Goal: Task Accomplishment & Management: Manage account settings

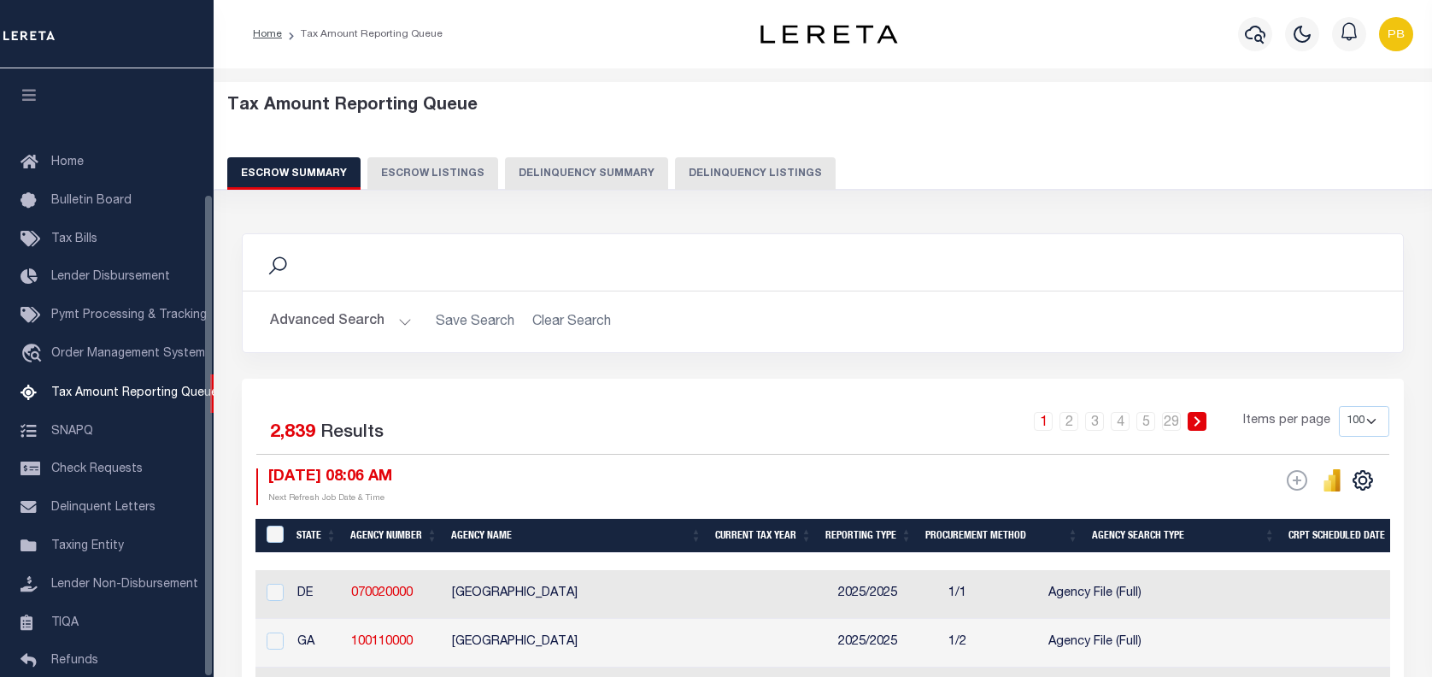
select select "100"
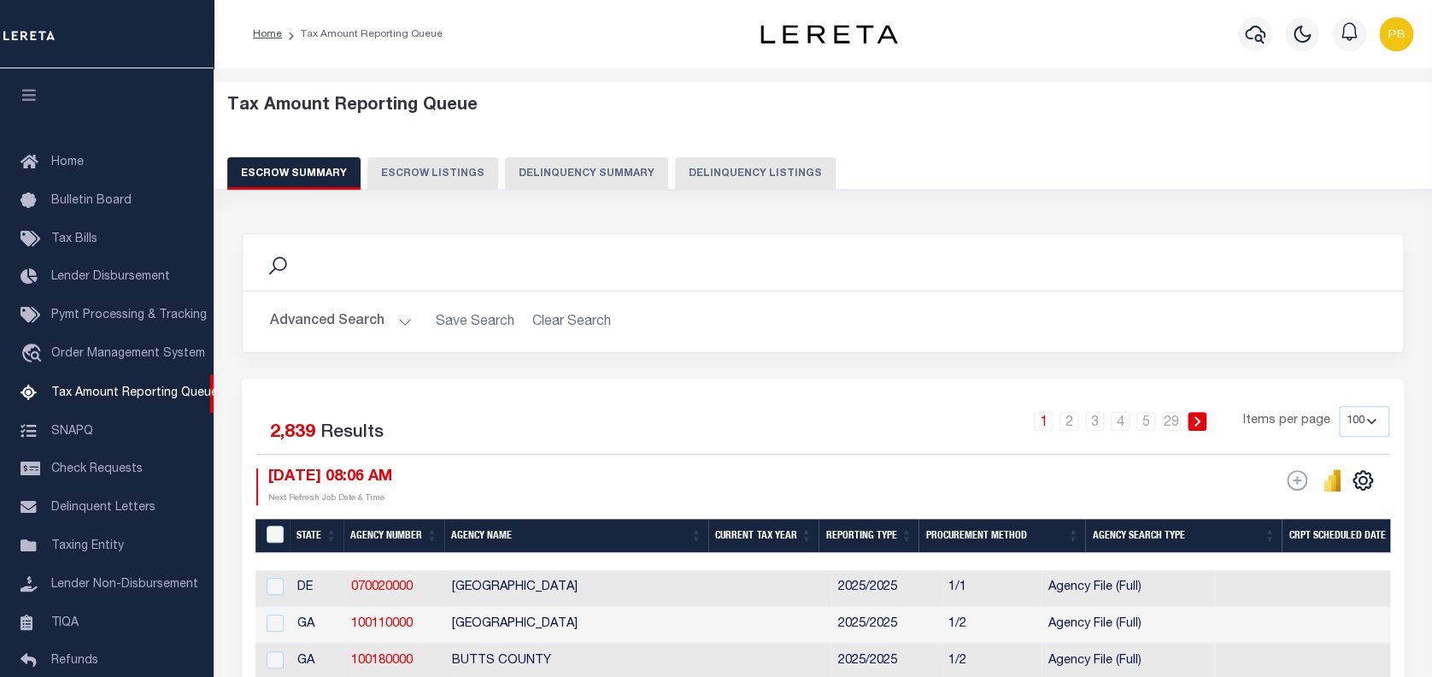
scroll to position [157, 0]
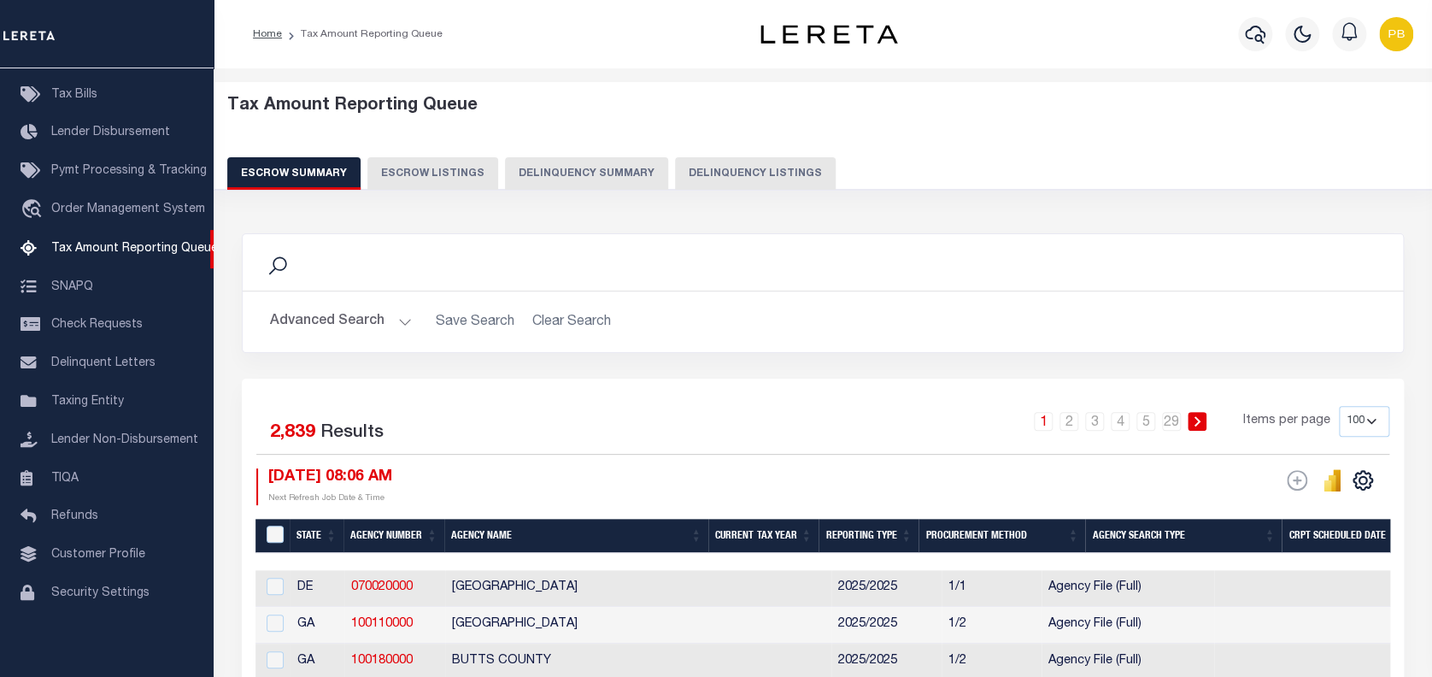
click at [734, 185] on button "Delinquency Listings" at bounding box center [755, 173] width 161 height 32
select select
select select "100"
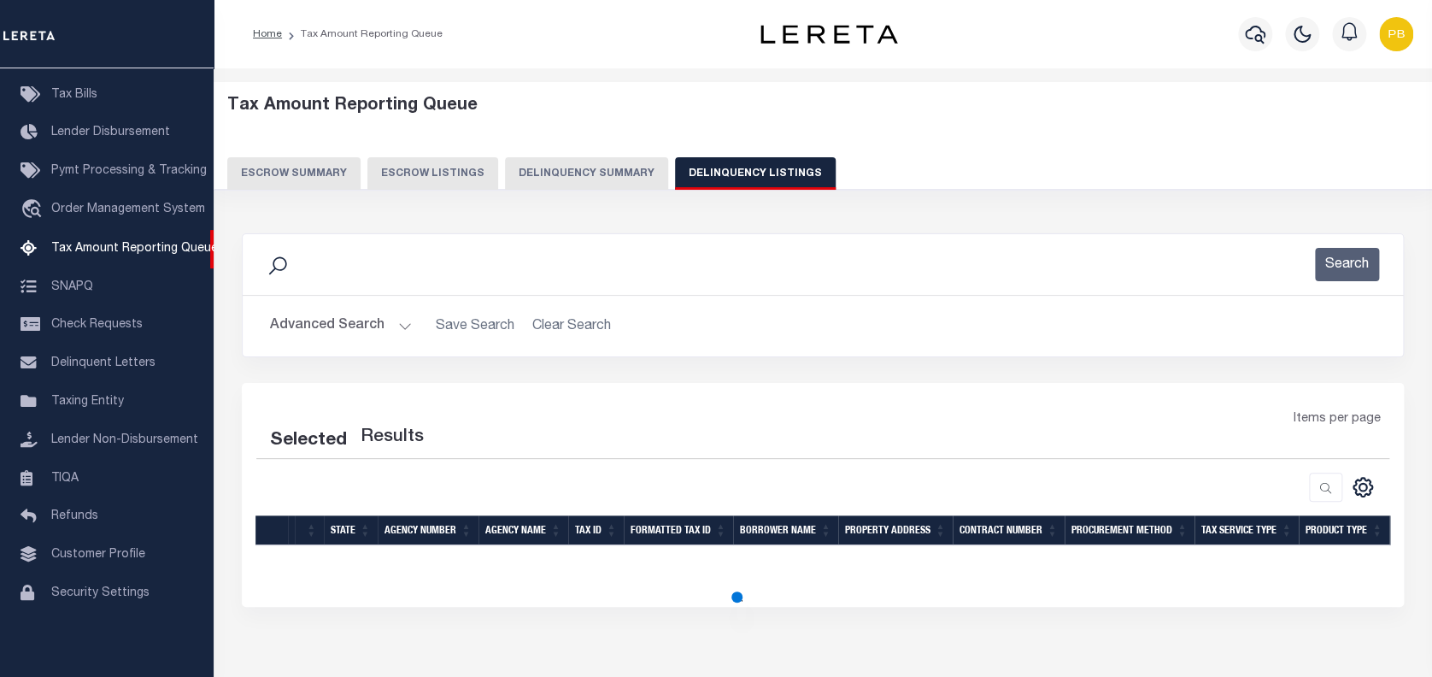
select select "100"
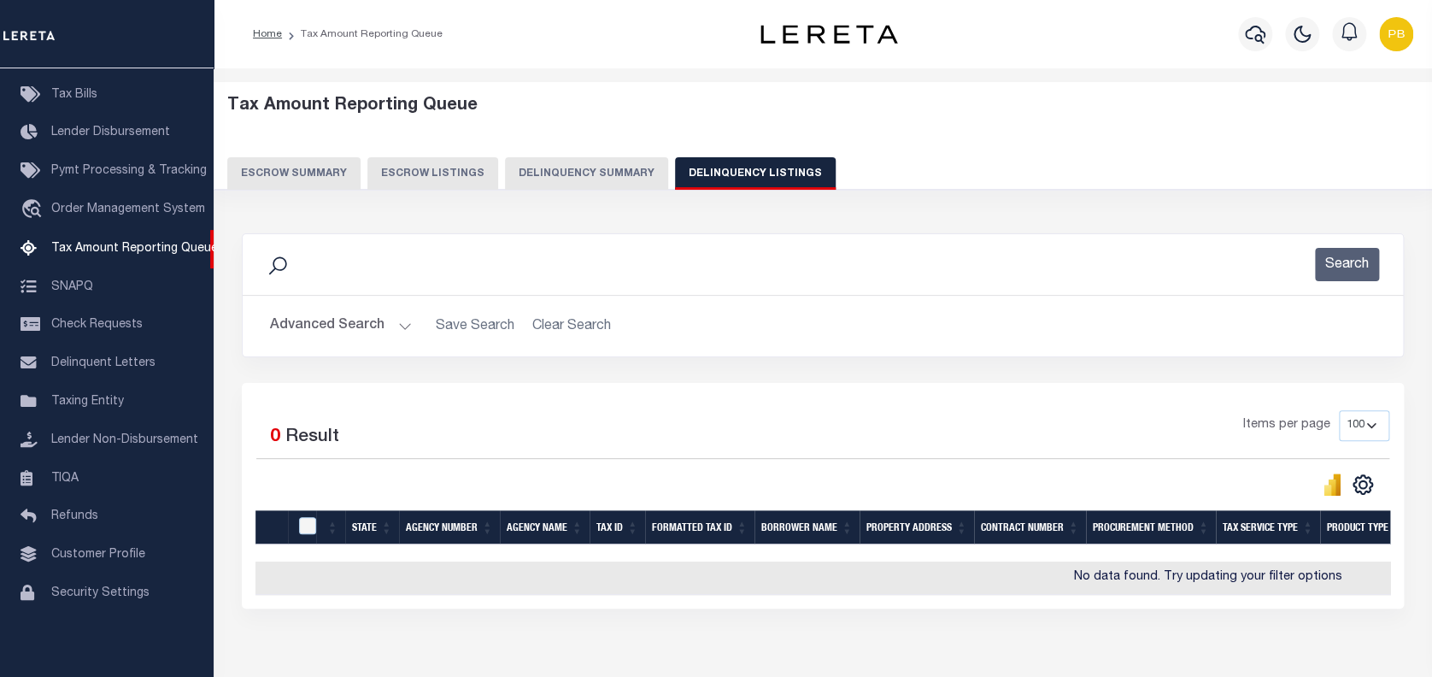
click at [387, 326] on button "Advanced Search" at bounding box center [341, 325] width 142 height 33
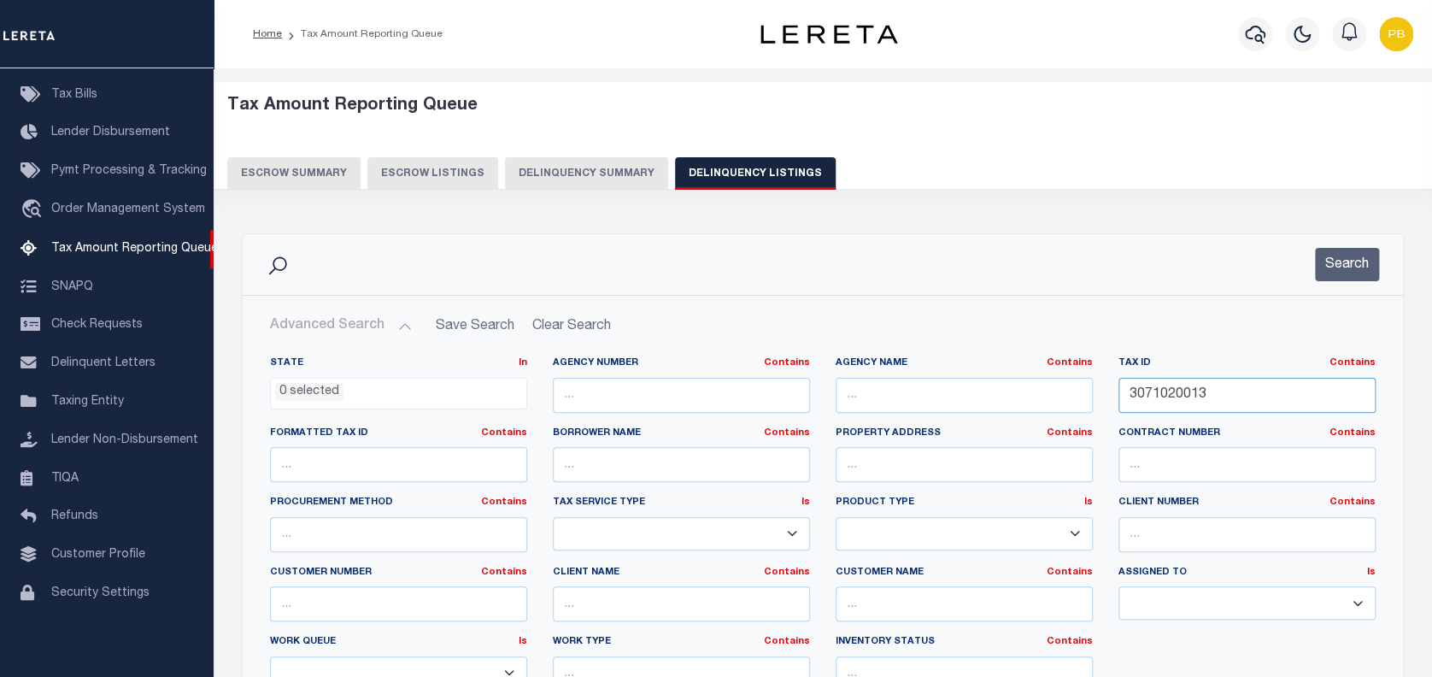
drag, startPoint x: 1225, startPoint y: 392, endPoint x: 1089, endPoint y: 376, distance: 136.8
click at [1089, 376] on div "State In In AK AL AR AZ CA CO CT DC DE FL GA GU HI IA ID IL IN KS KY LA MA MD M…" at bounding box center [822, 530] width 1131 height 349
paste input "14-030-018-235-11"
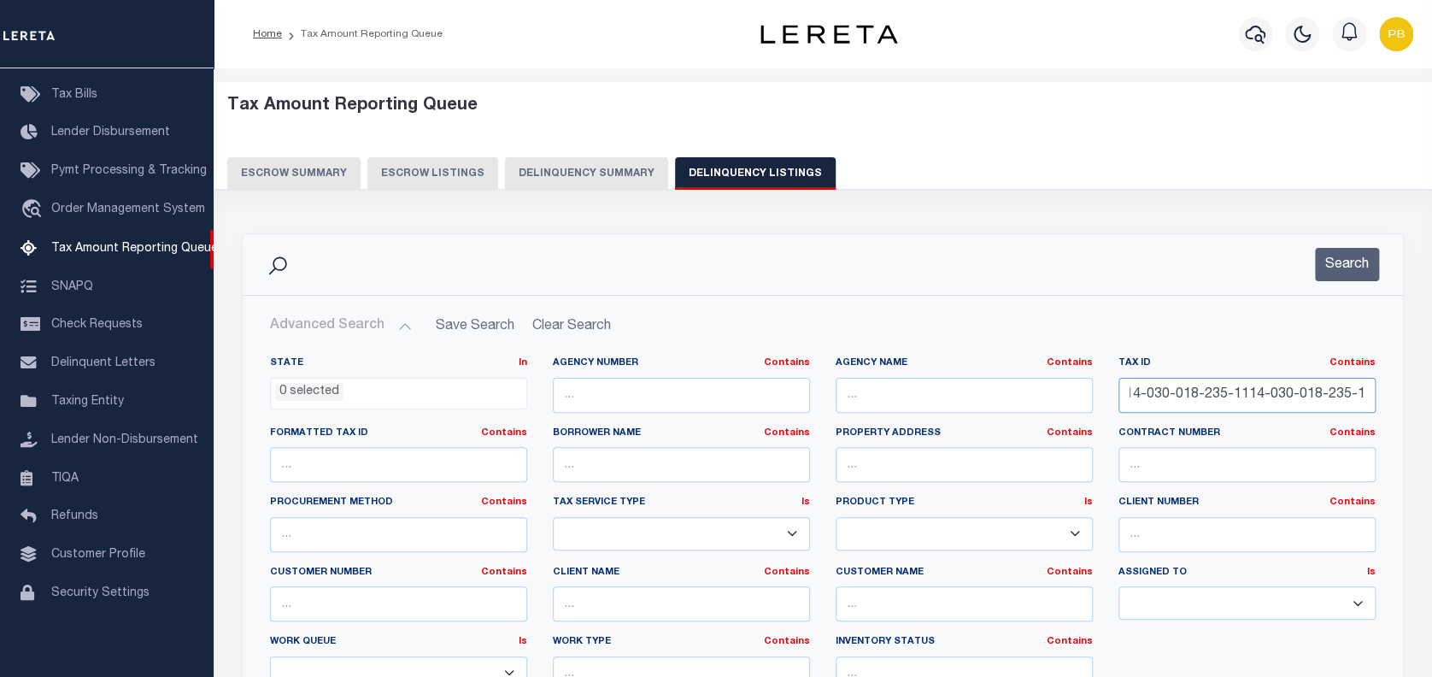
paste input "text"
type input "14-030-018-235-11"
click at [1354, 260] on button "Search" at bounding box center [1347, 264] width 64 height 33
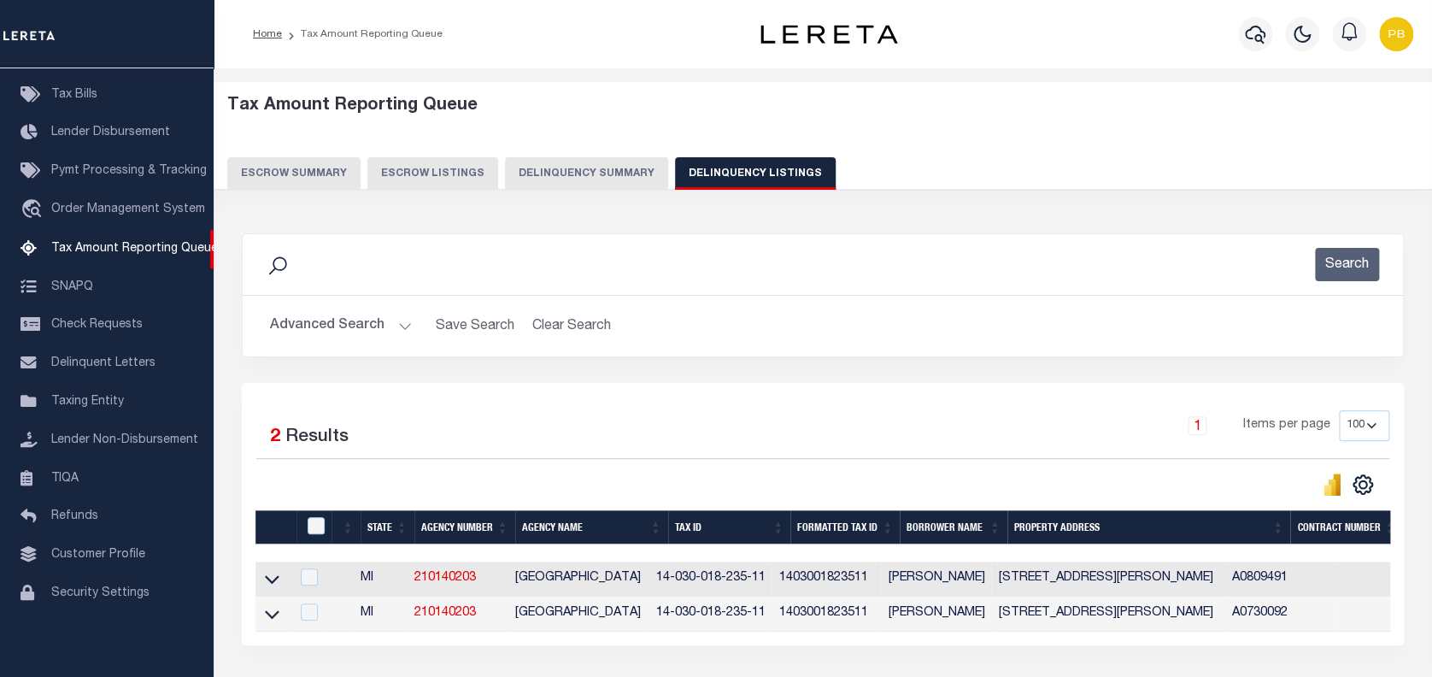
click at [392, 321] on button "Advanced Search" at bounding box center [341, 325] width 142 height 33
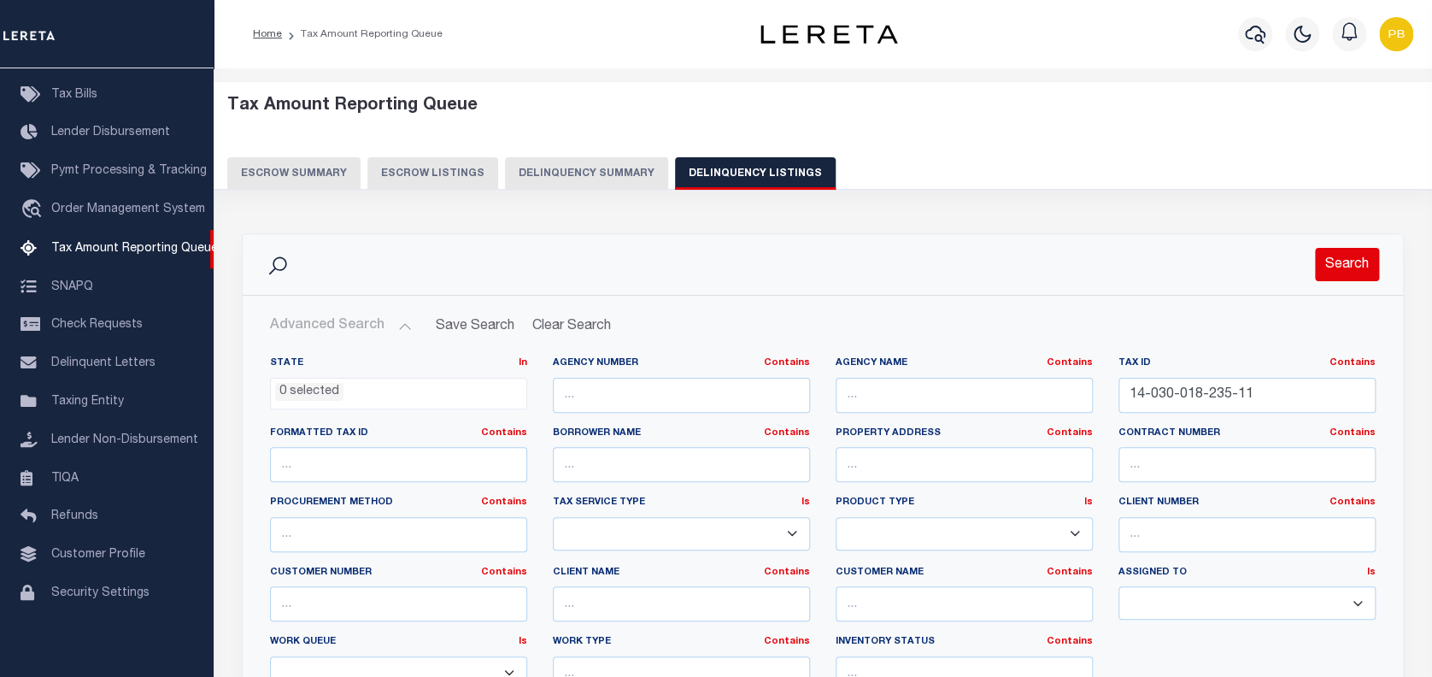
click at [1354, 260] on button "Search" at bounding box center [1347, 264] width 64 height 33
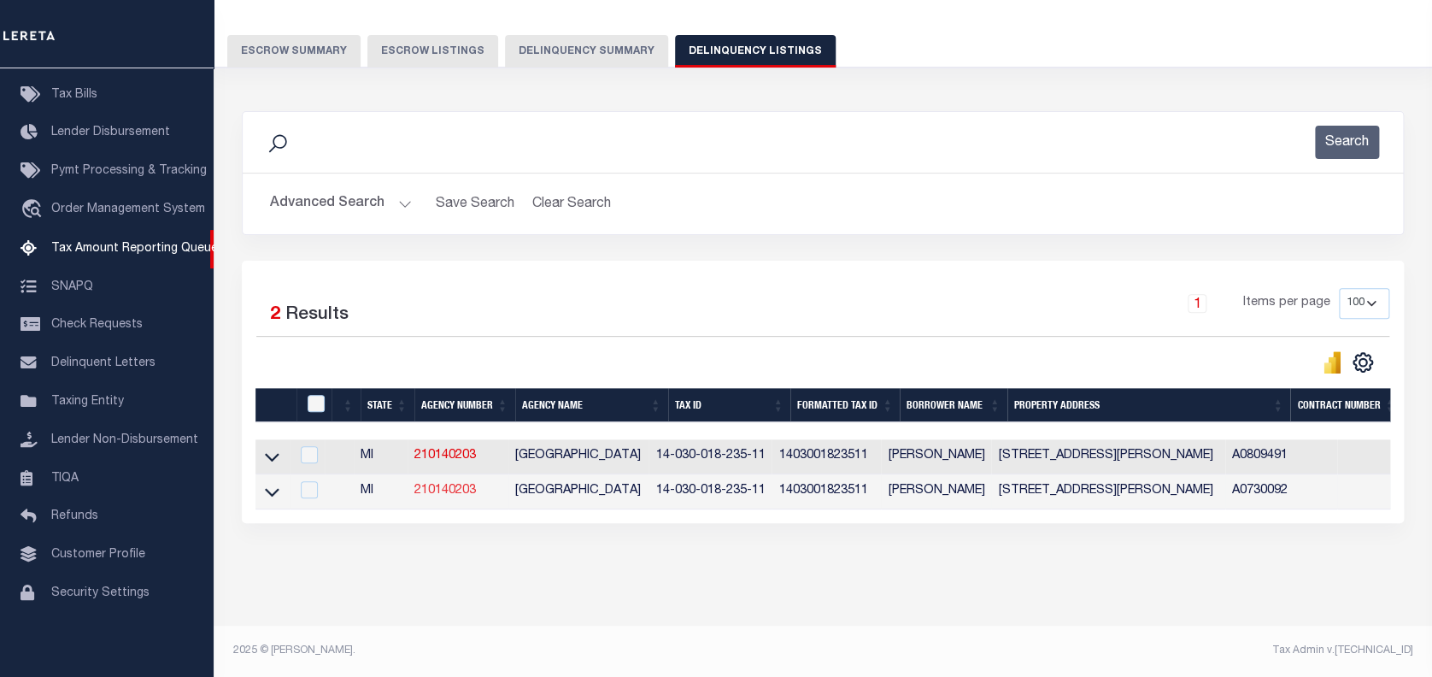
scroll to position [136, 0]
click at [276, 454] on icon at bounding box center [272, 458] width 15 height 9
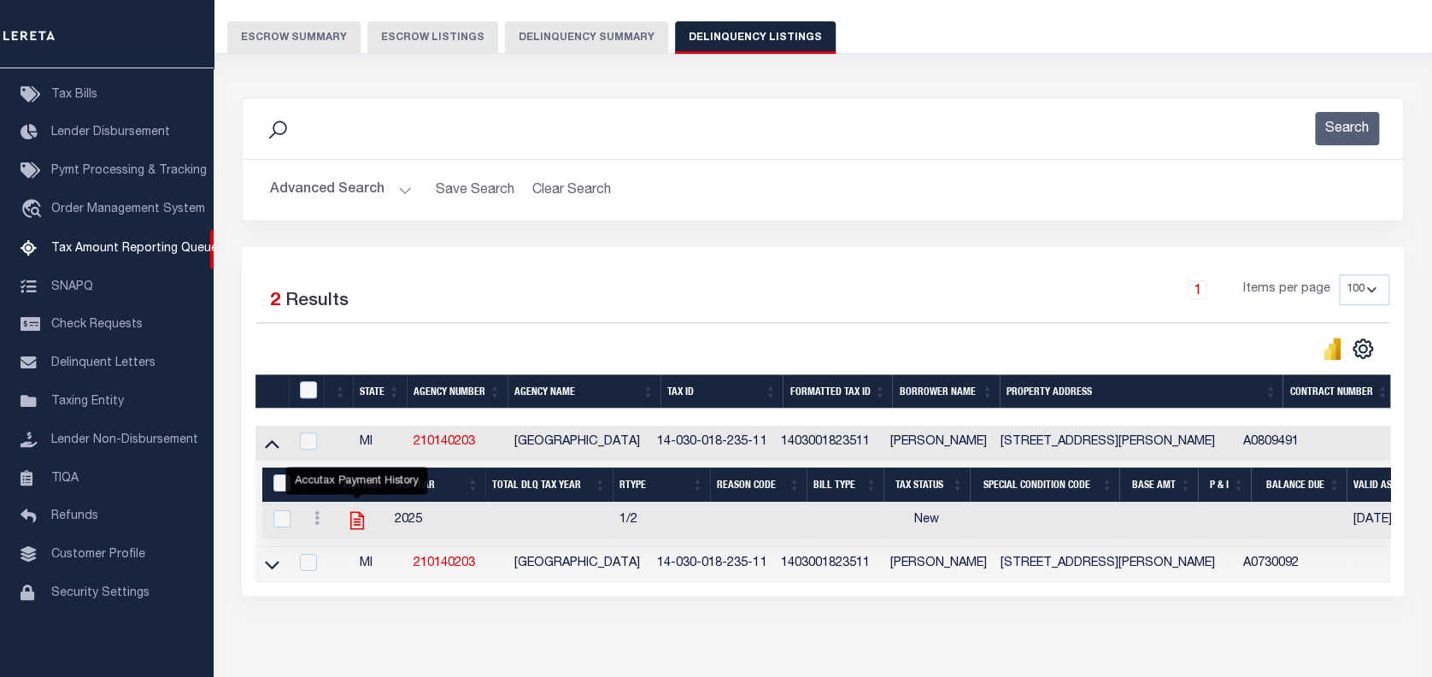
click at [356, 525] on icon "" at bounding box center [357, 521] width 14 height 18
checkbox input "true"
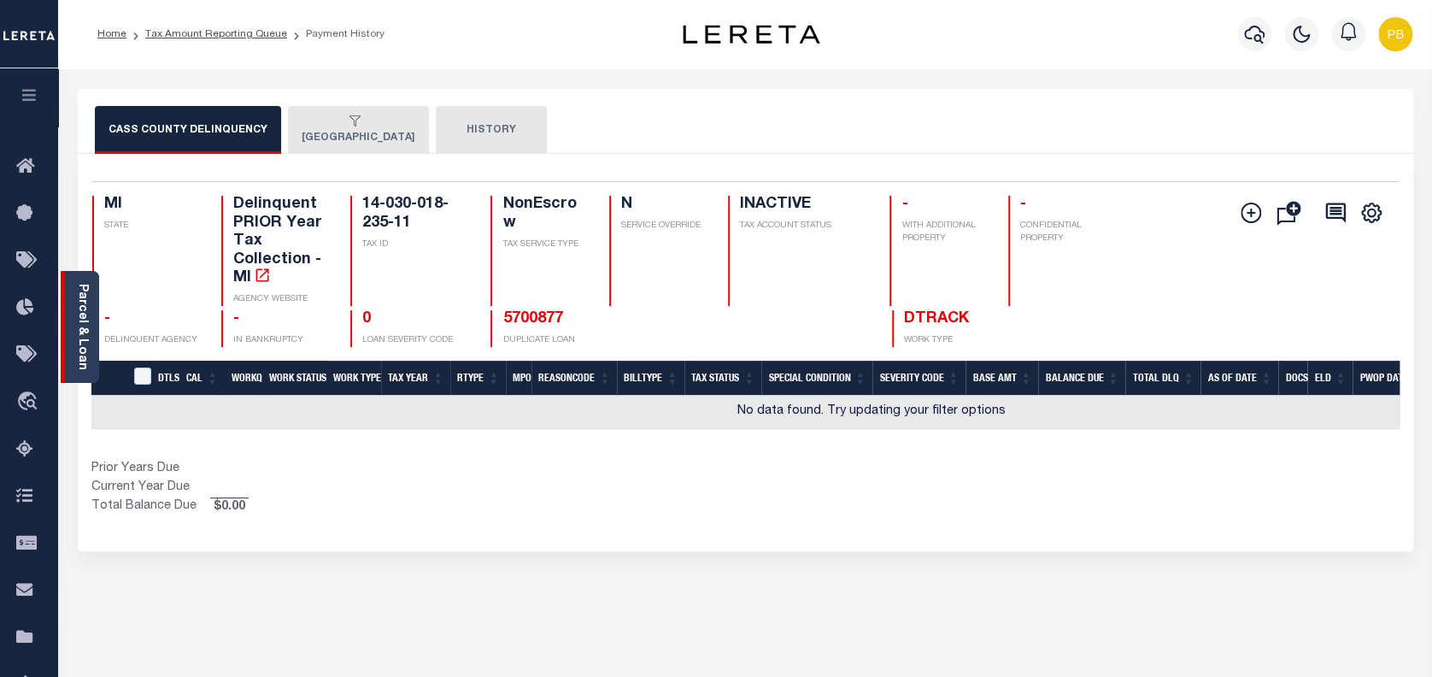
click at [91, 352] on div "Parcel & Loan" at bounding box center [80, 327] width 38 height 112
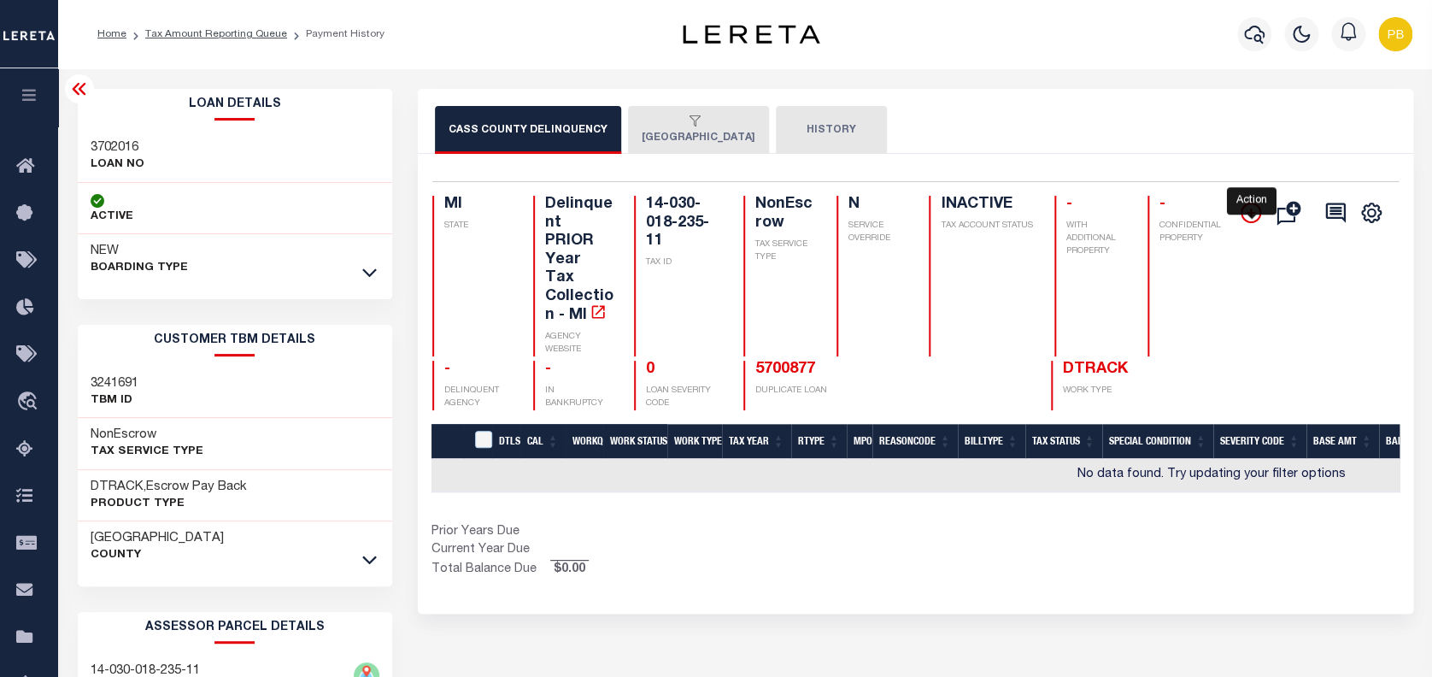
click at [1249, 211] on icon "" at bounding box center [1251, 213] width 21 height 21
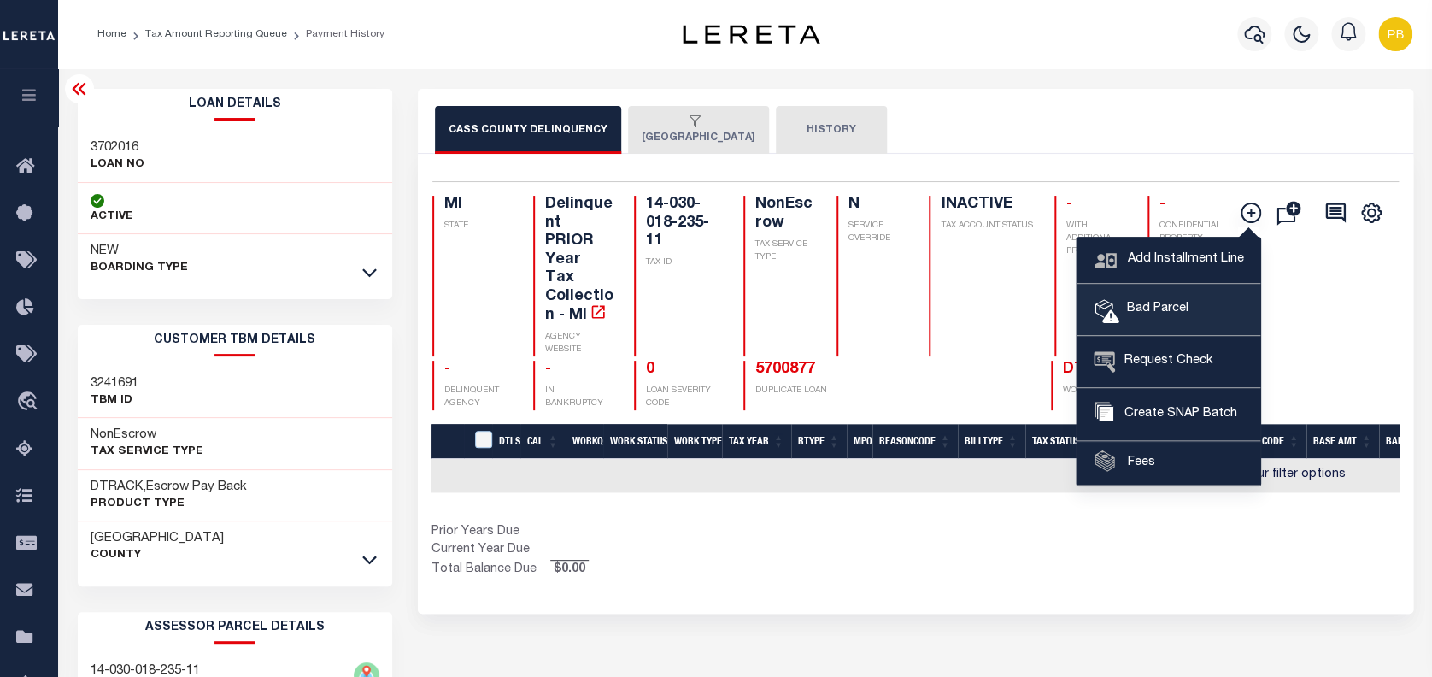
click at [1183, 315] on span "Bad Parcel" at bounding box center [1154, 309] width 68 height 19
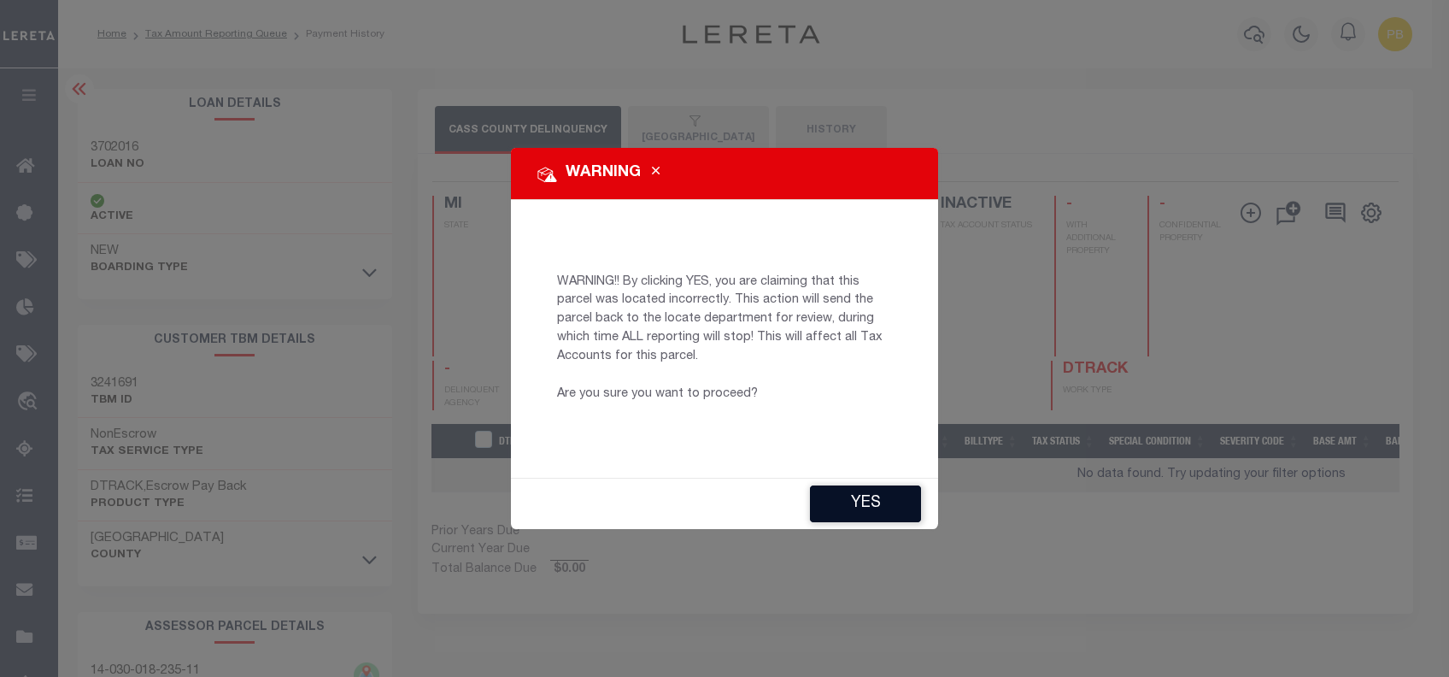
click at [836, 487] on button "YES" at bounding box center [865, 503] width 111 height 37
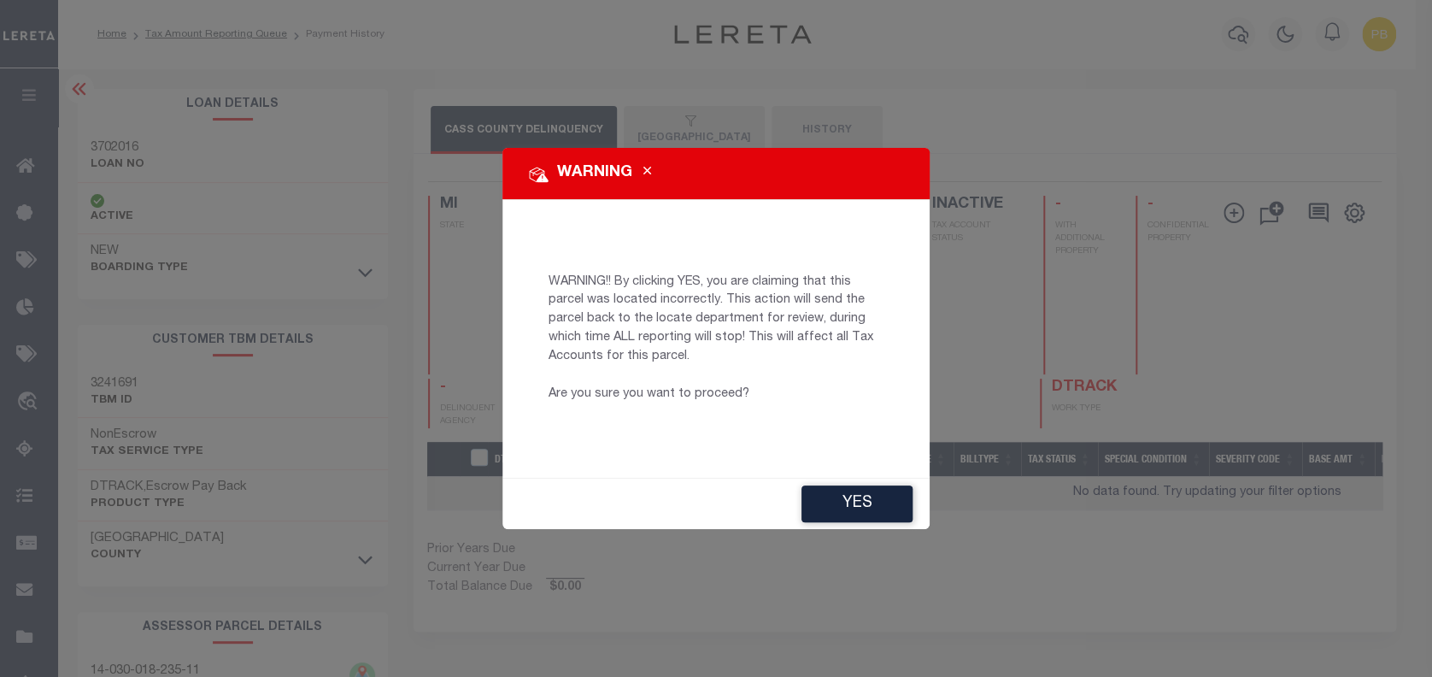
type input "PBRoa-c@lereta.net"
type input "10/03/2025"
type input "CP"
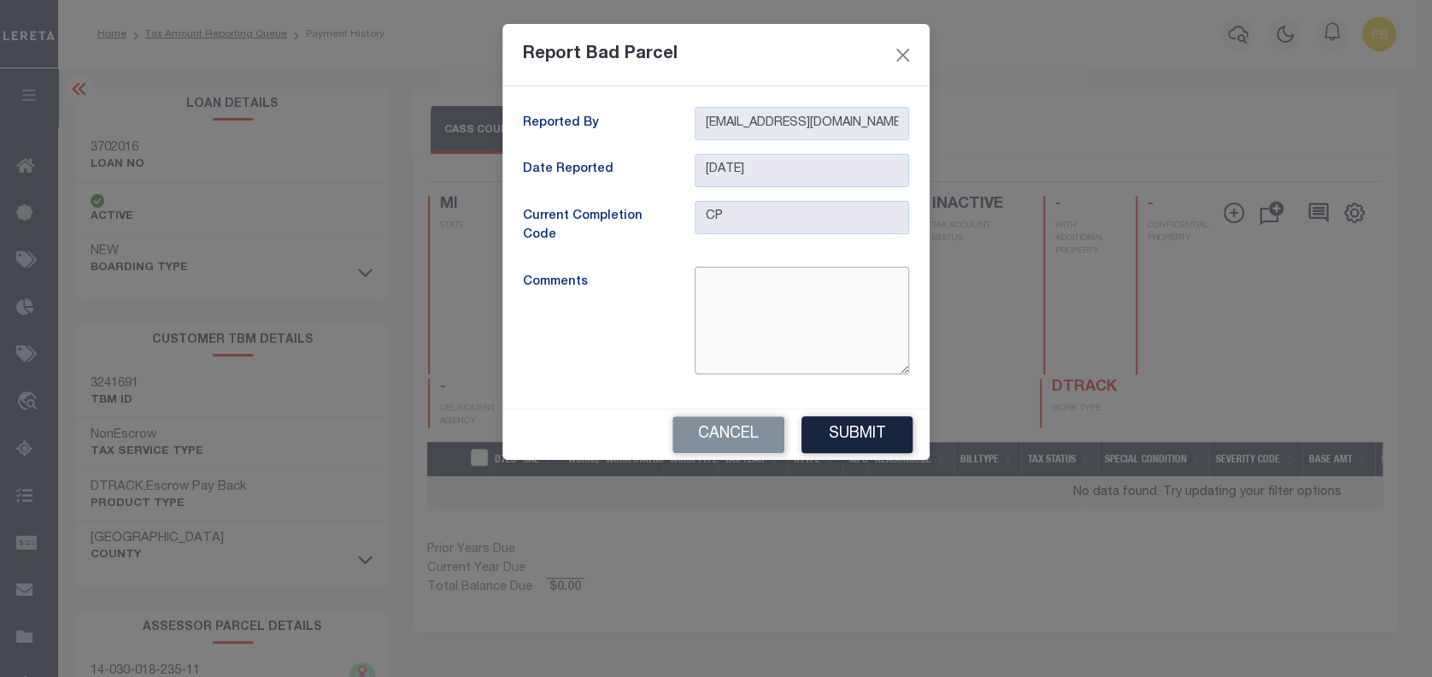
click at [761, 314] on textarea at bounding box center [802, 321] width 215 height 108
type textarea "i"
type textarea "Inactive parcel"
click at [833, 438] on button "Submit" at bounding box center [857, 434] width 111 height 37
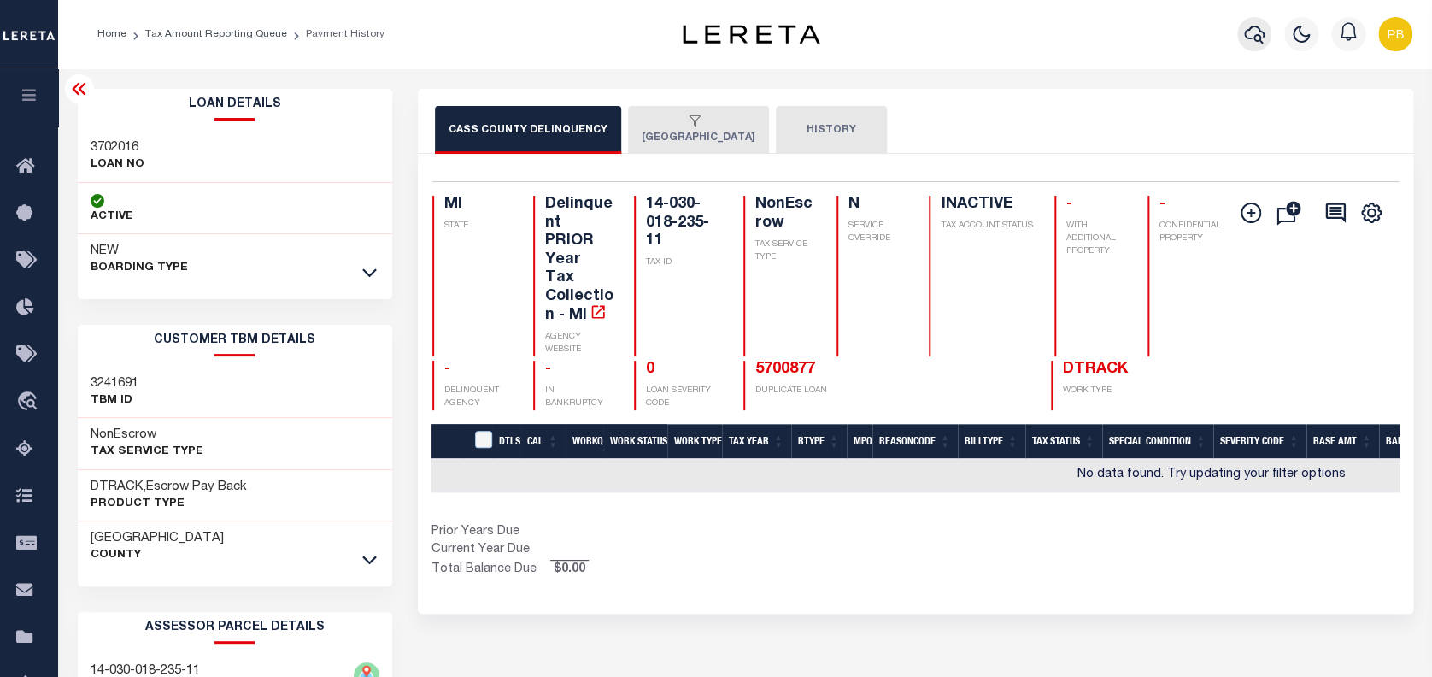
click at [1258, 32] on icon "button" at bounding box center [1254, 34] width 21 height 21
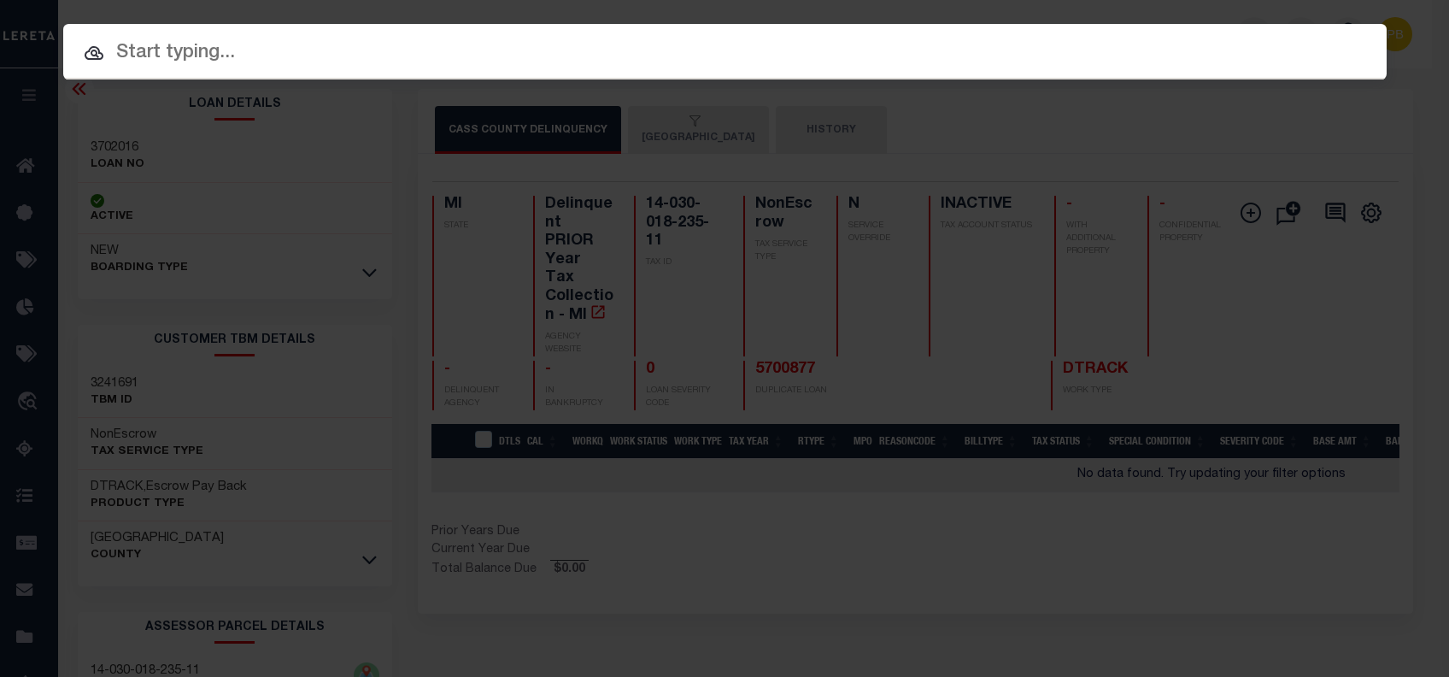
paste input "5700810"
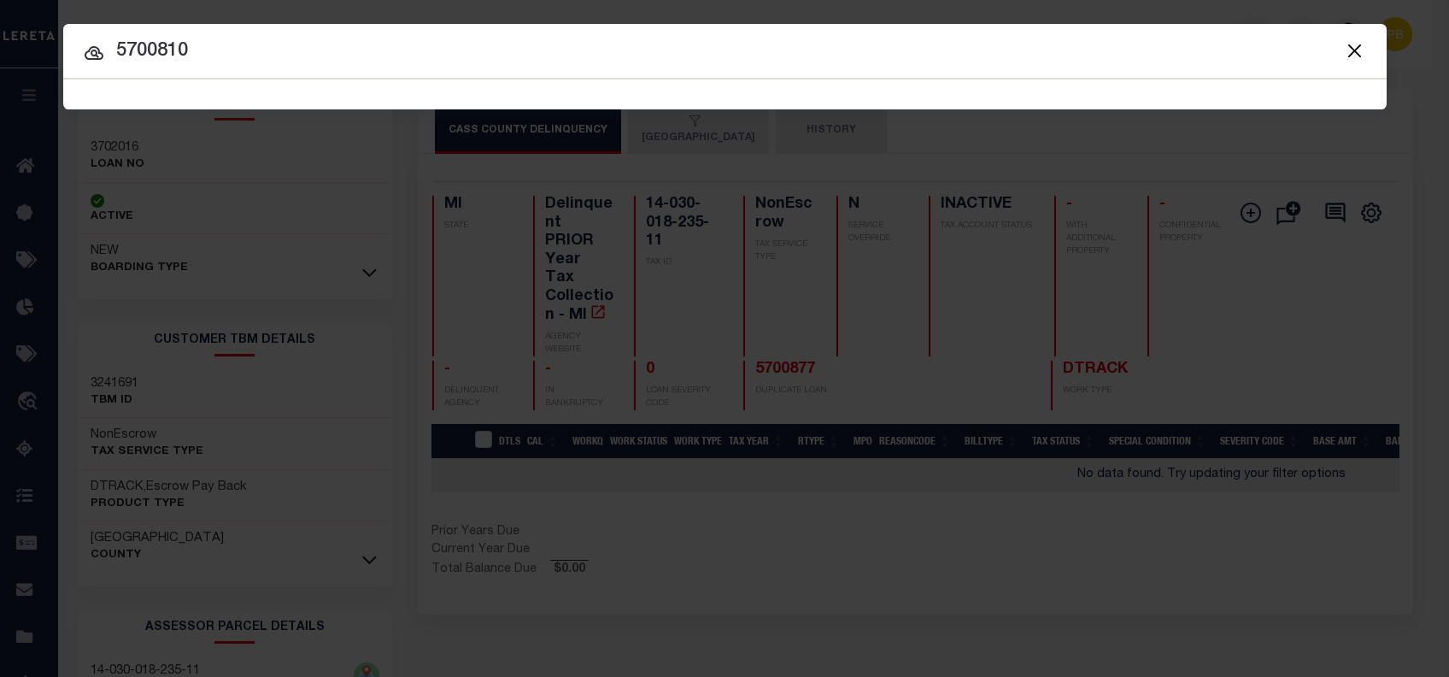
type input "5700810"
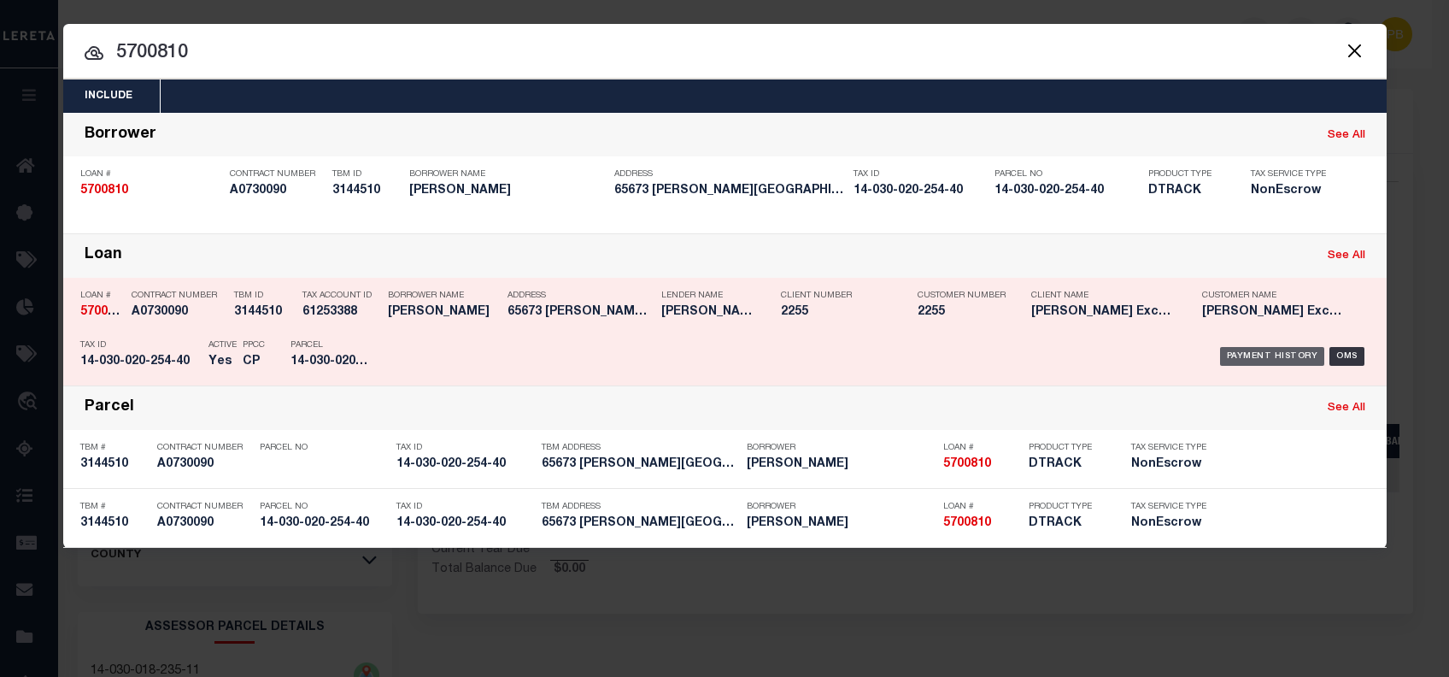
click at [1289, 352] on div "Payment History" at bounding box center [1272, 356] width 105 height 19
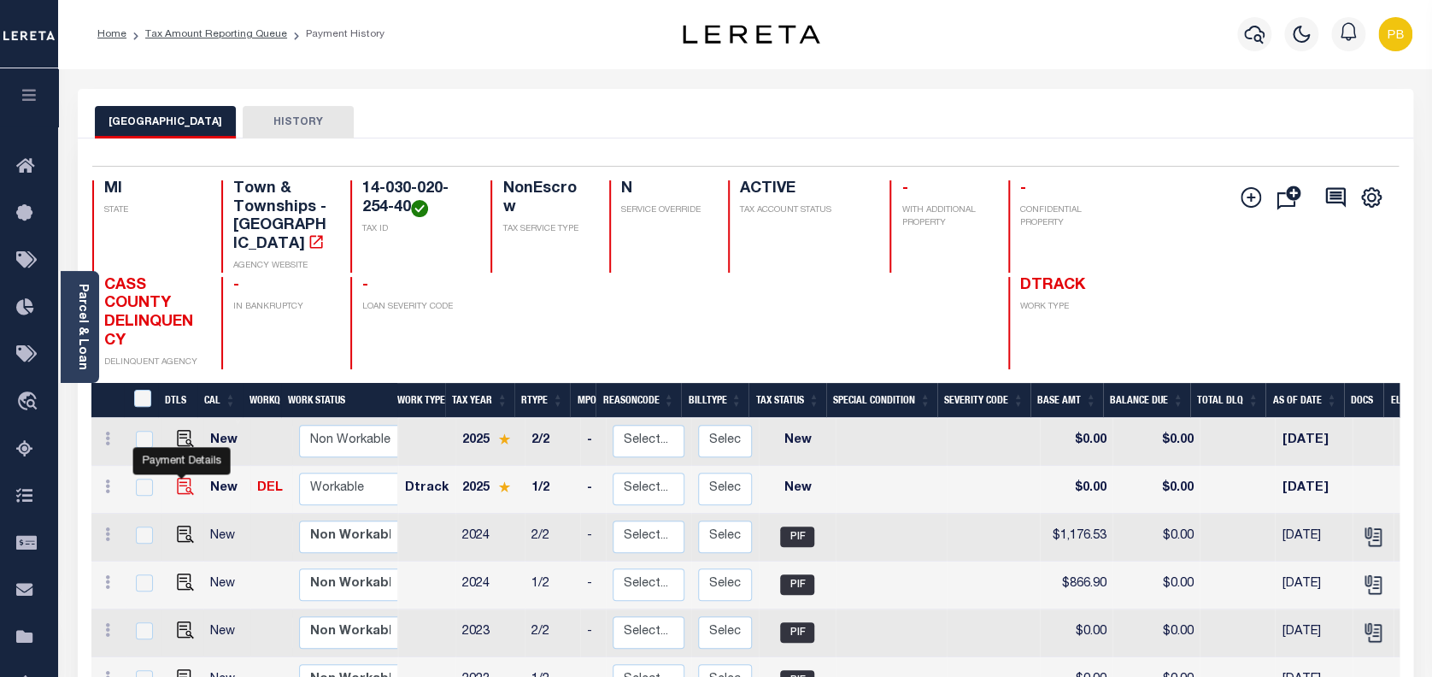
click at [181, 478] on img "" at bounding box center [185, 486] width 17 height 17
checkbox input "true"
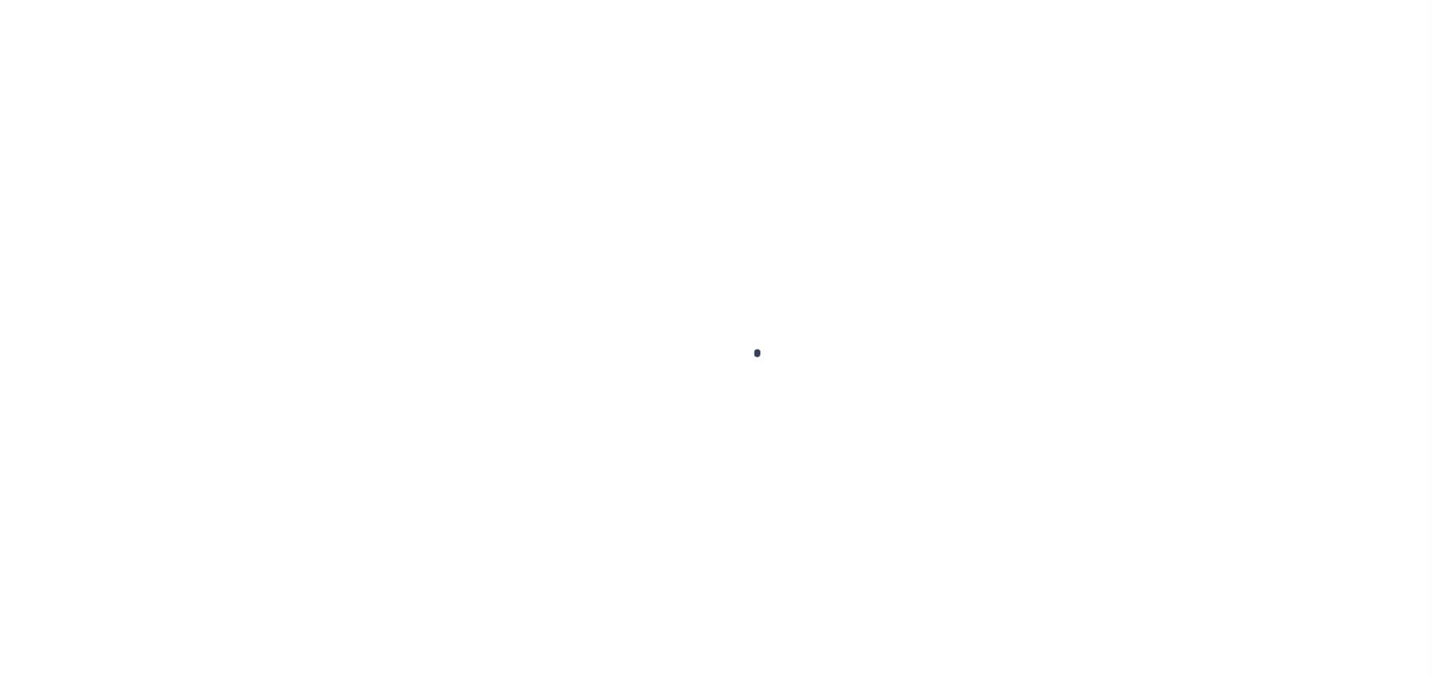
checkbox input "false"
type input "06/06/2025"
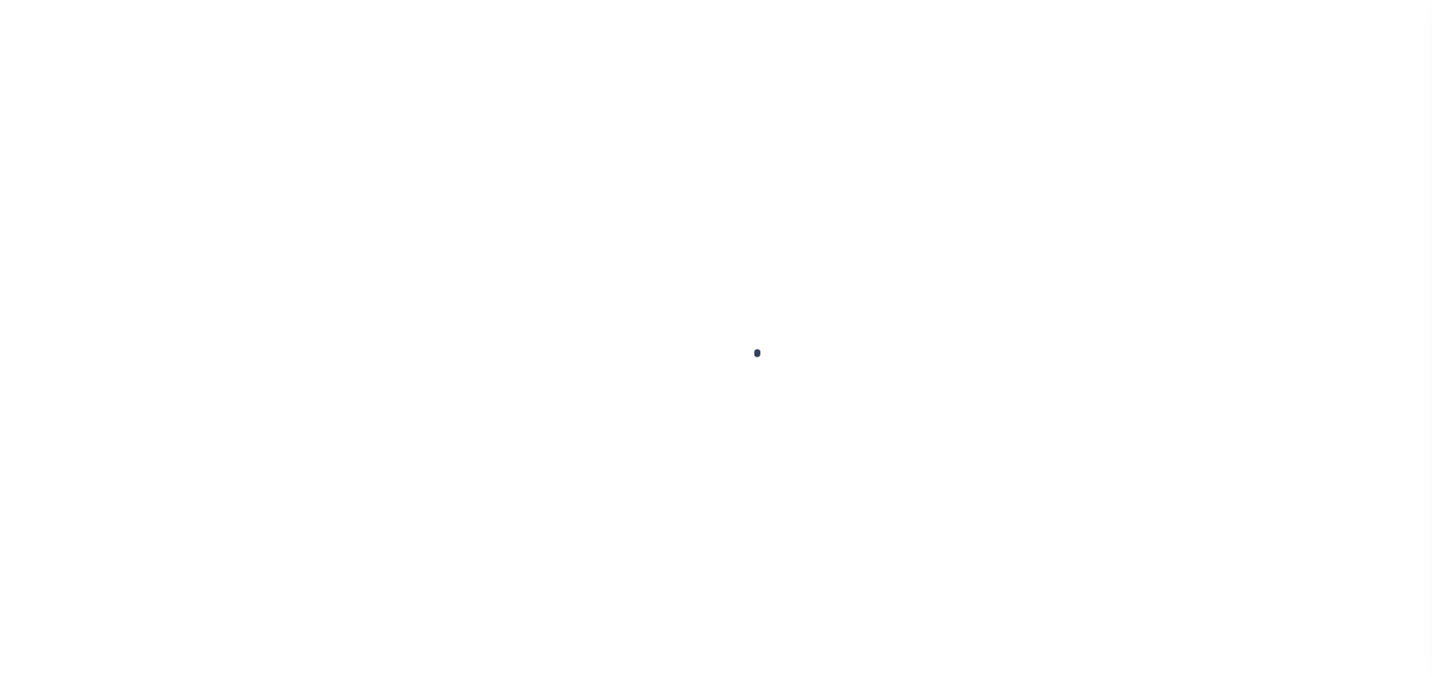
select select "NW2"
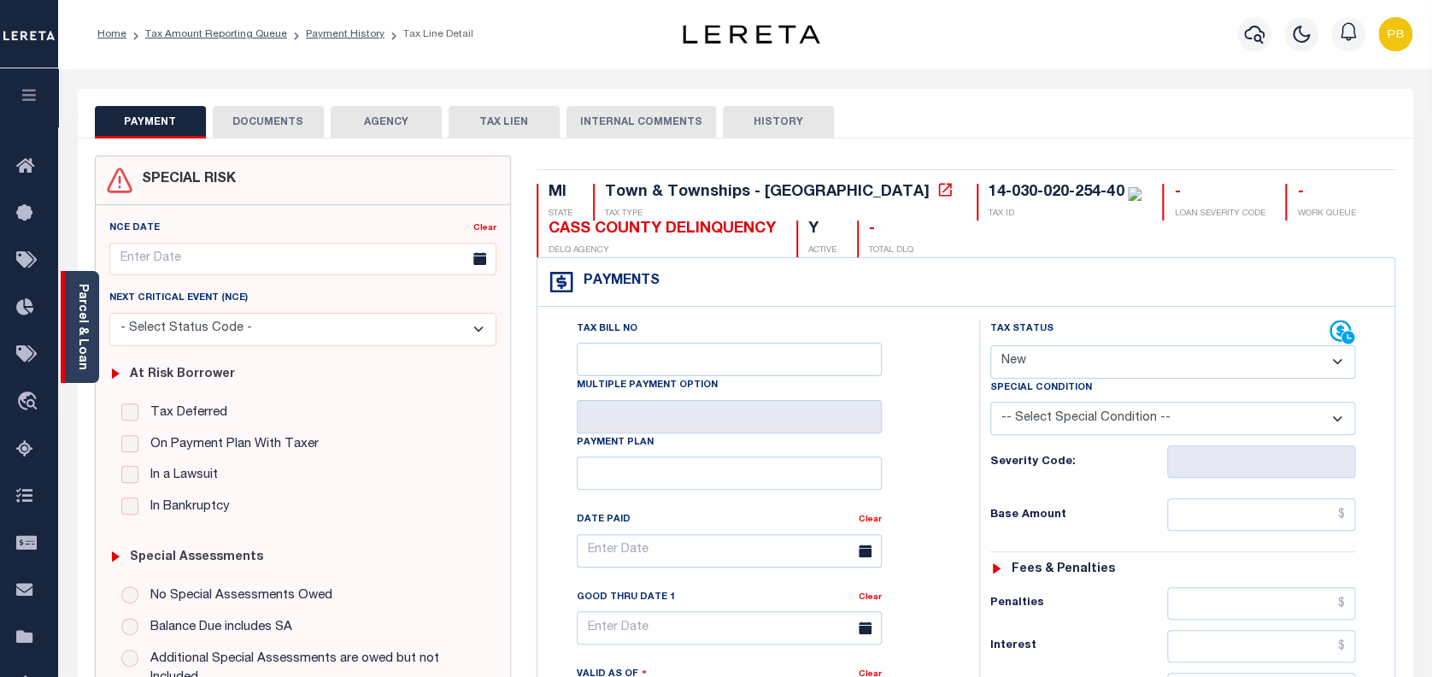
click at [88, 314] on link "Parcel & Loan" at bounding box center [82, 327] width 12 height 86
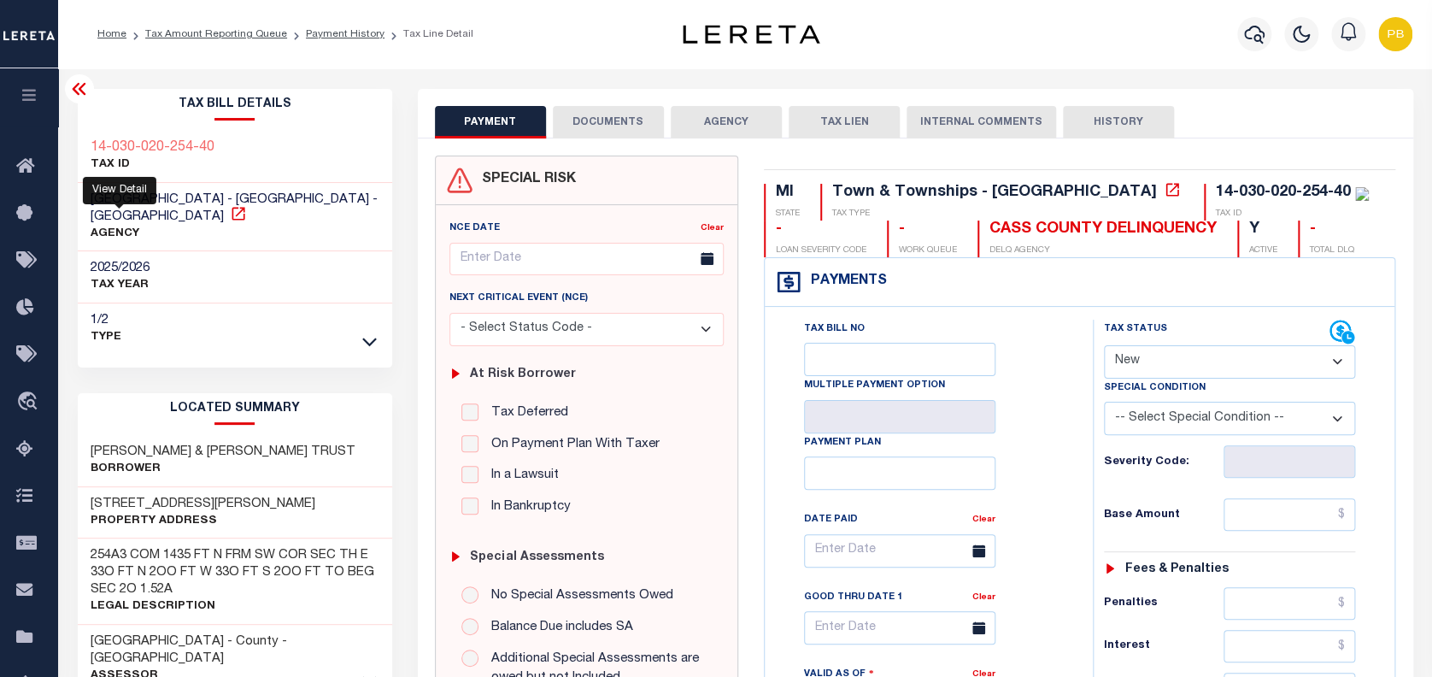
click at [230, 211] on icon at bounding box center [238, 213] width 17 height 17
click at [1249, 34] on icon "button" at bounding box center [1254, 34] width 21 height 21
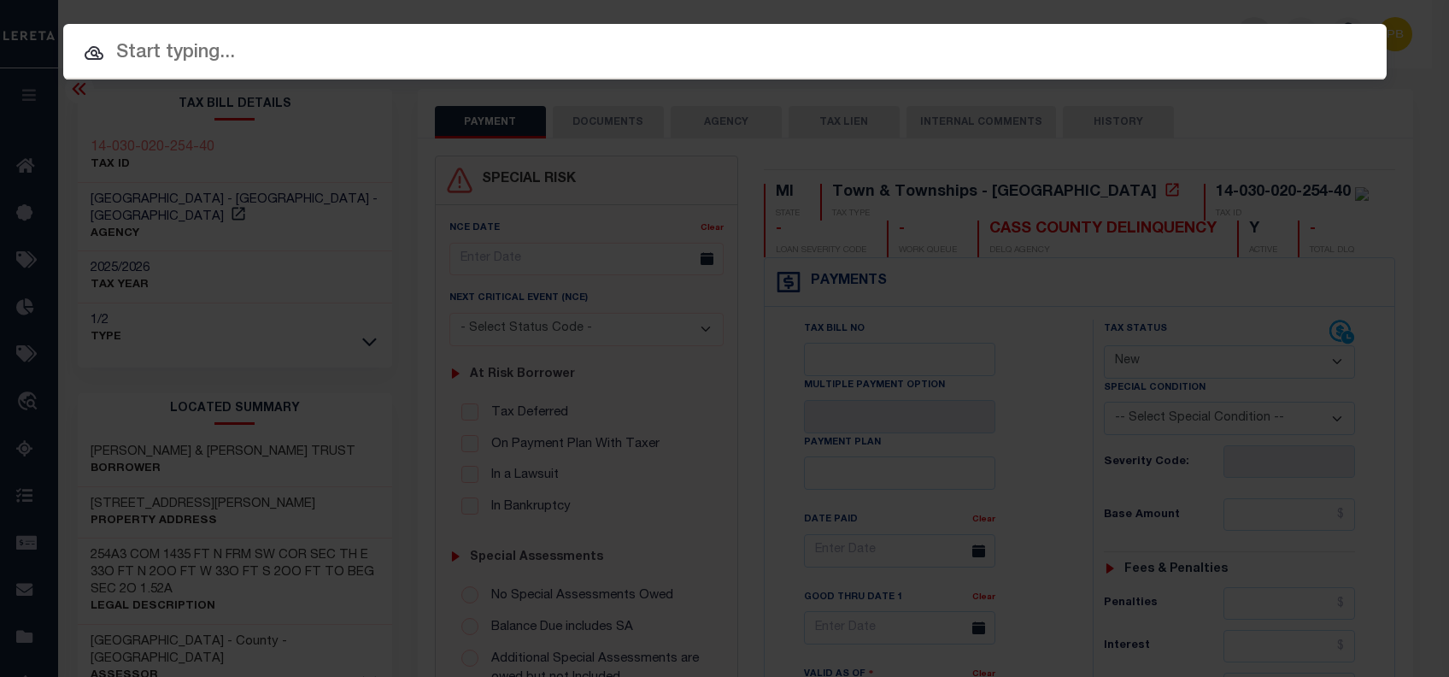
paste input "6380"
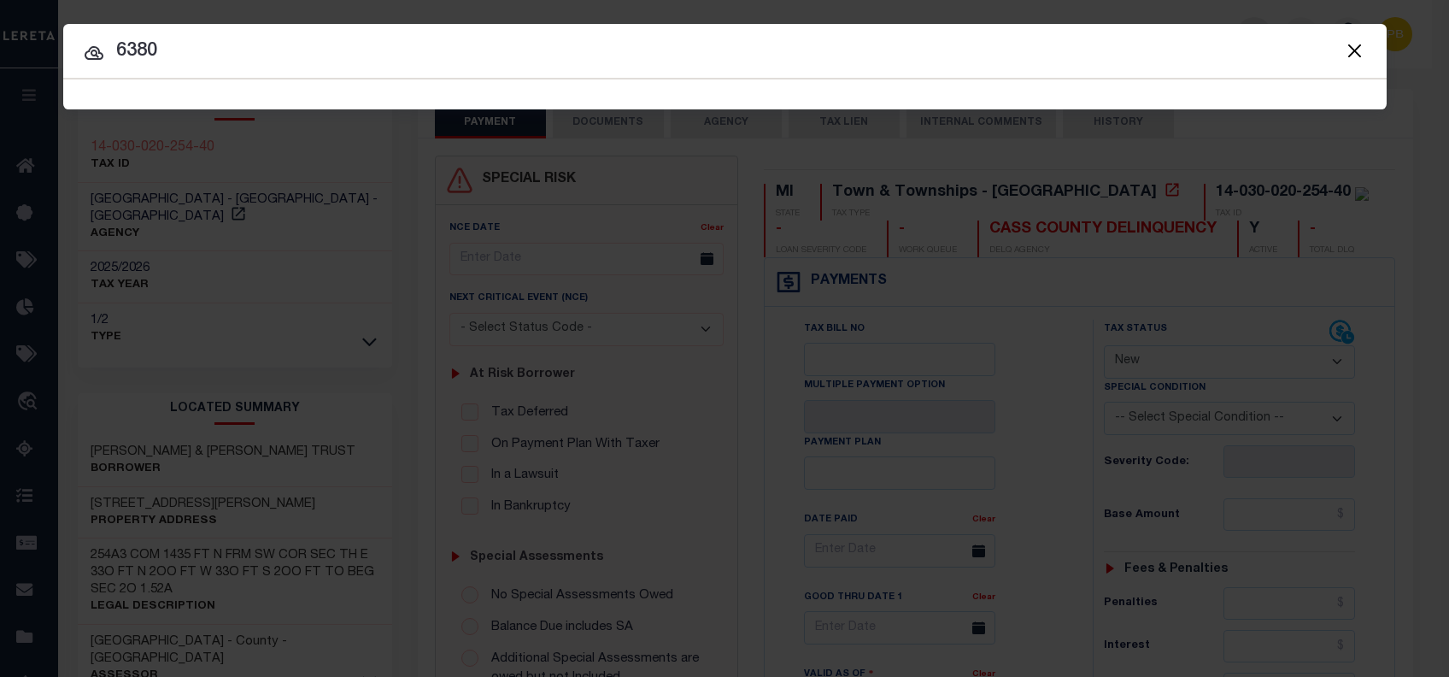
type input "6380"
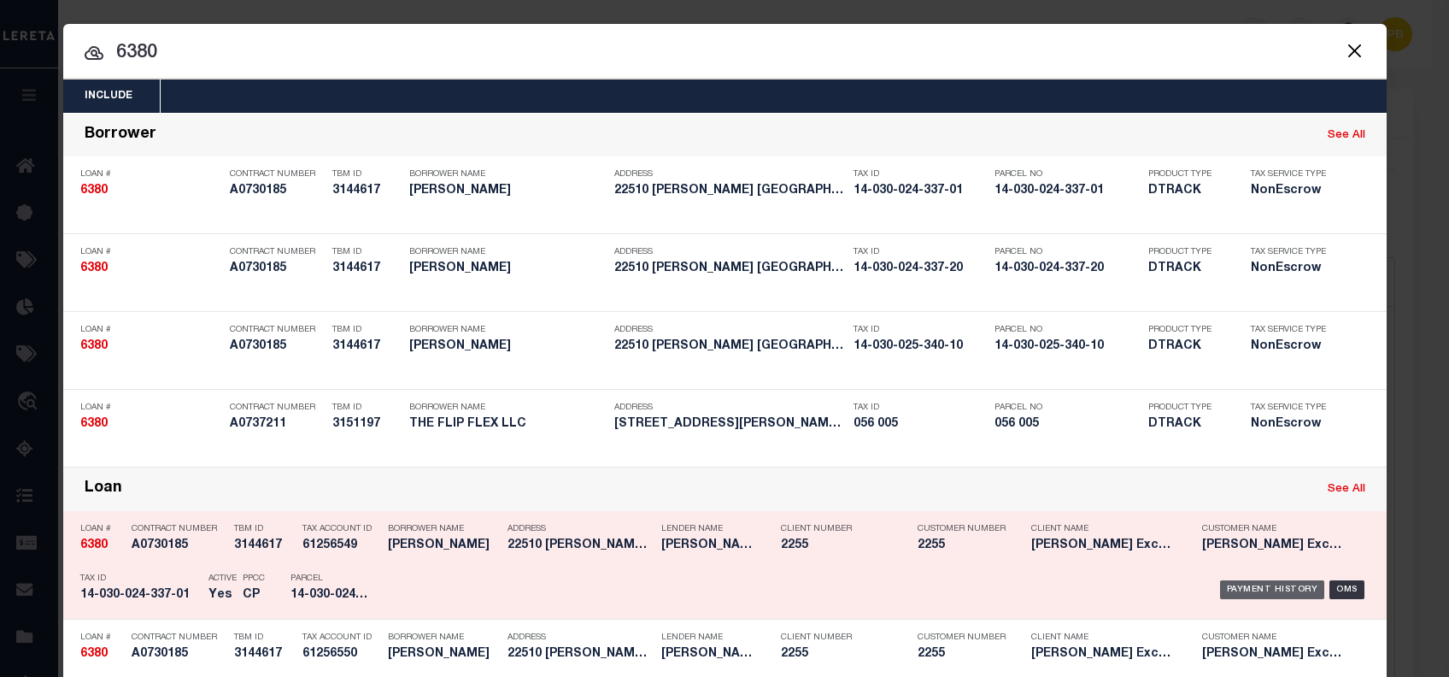
click at [1258, 594] on div "Payment History" at bounding box center [1272, 589] width 105 height 19
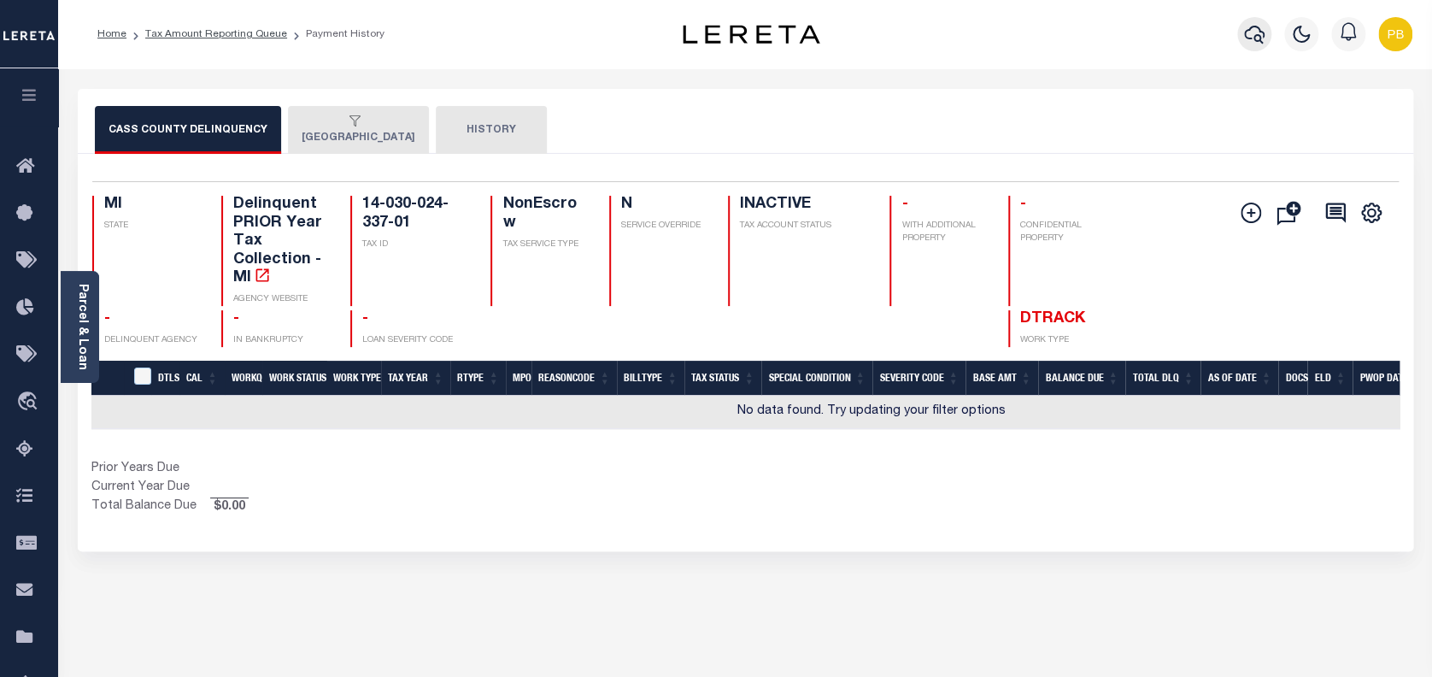
click at [1249, 33] on icon "button" at bounding box center [1254, 34] width 21 height 21
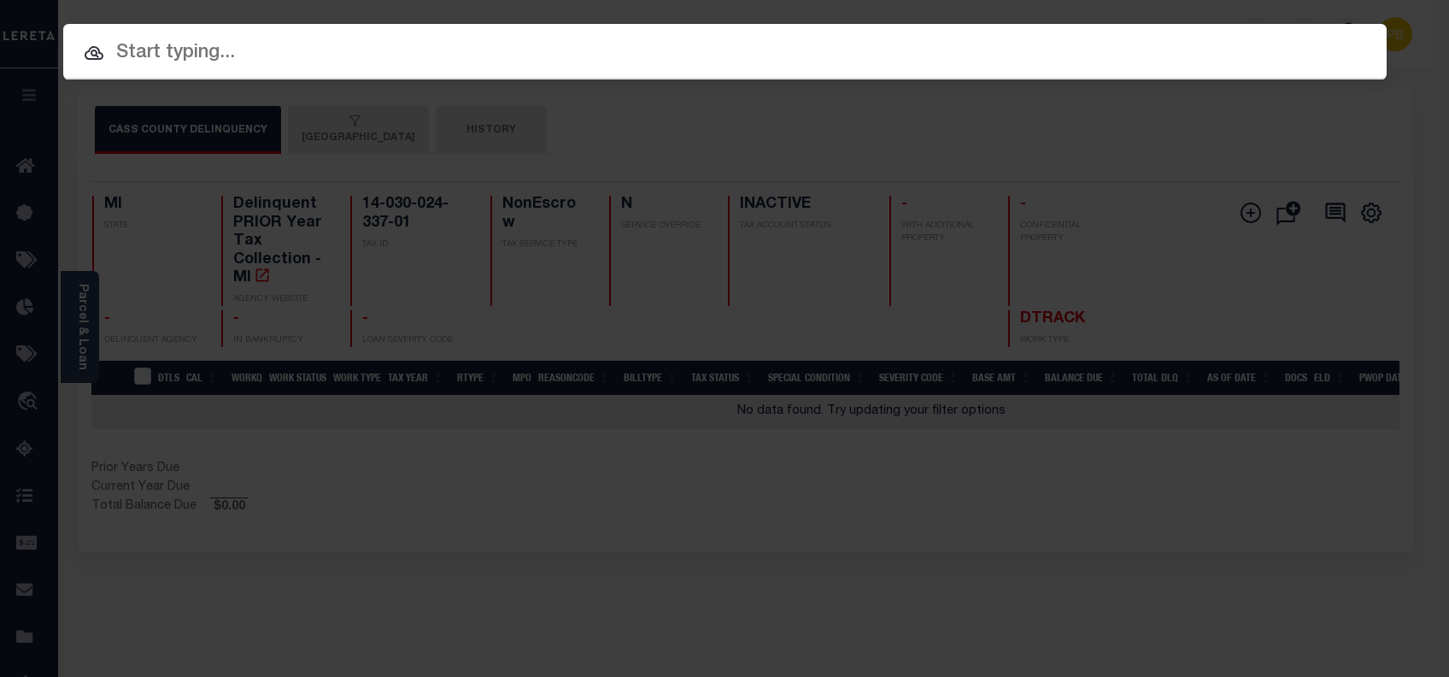
paste input "6380"
type input "6380"
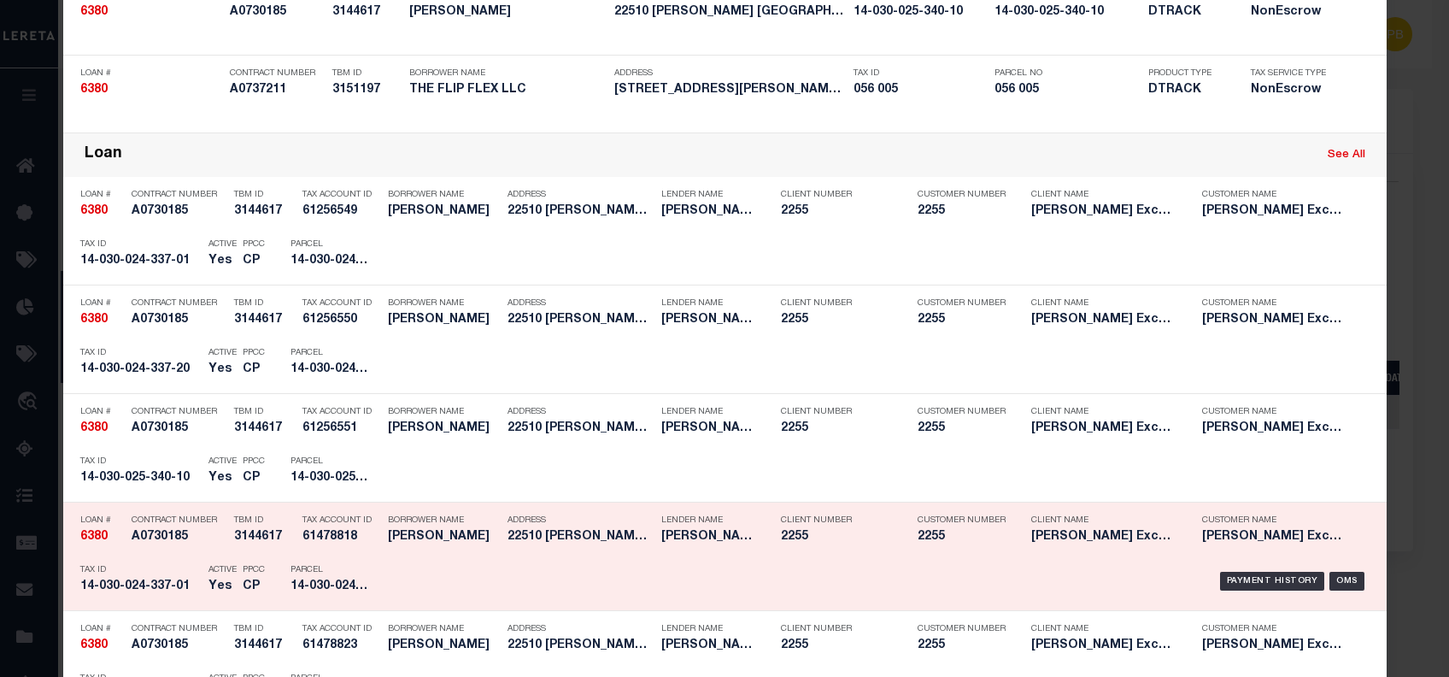
scroll to position [342, 0]
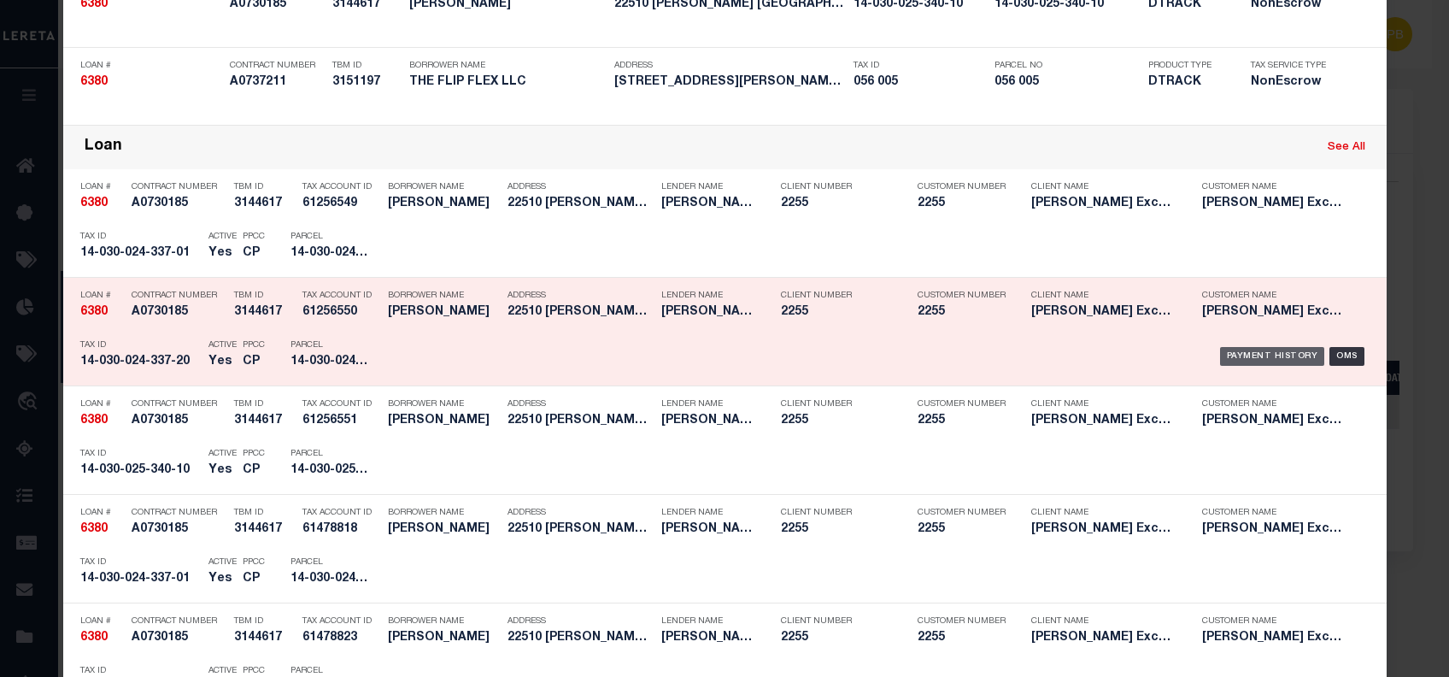
click at [1244, 360] on div "Payment History" at bounding box center [1272, 356] width 105 height 19
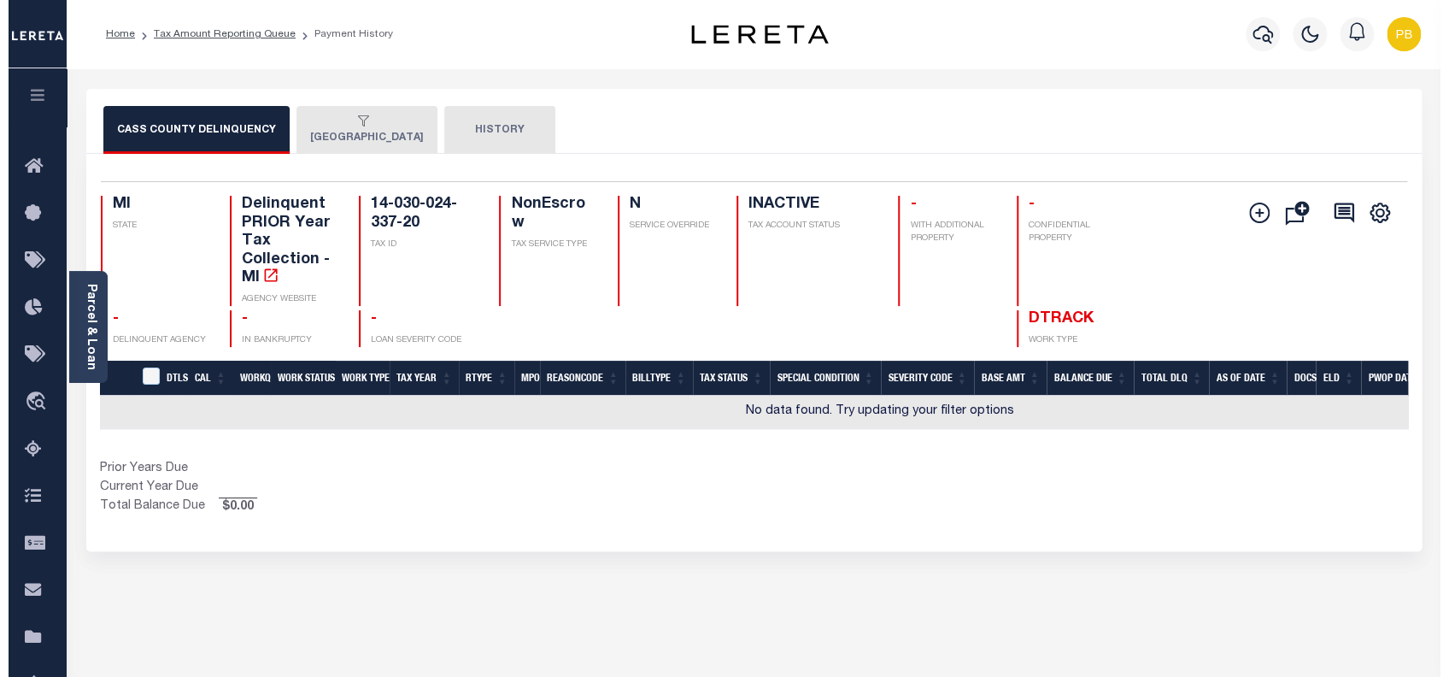
scroll to position [7, 0]
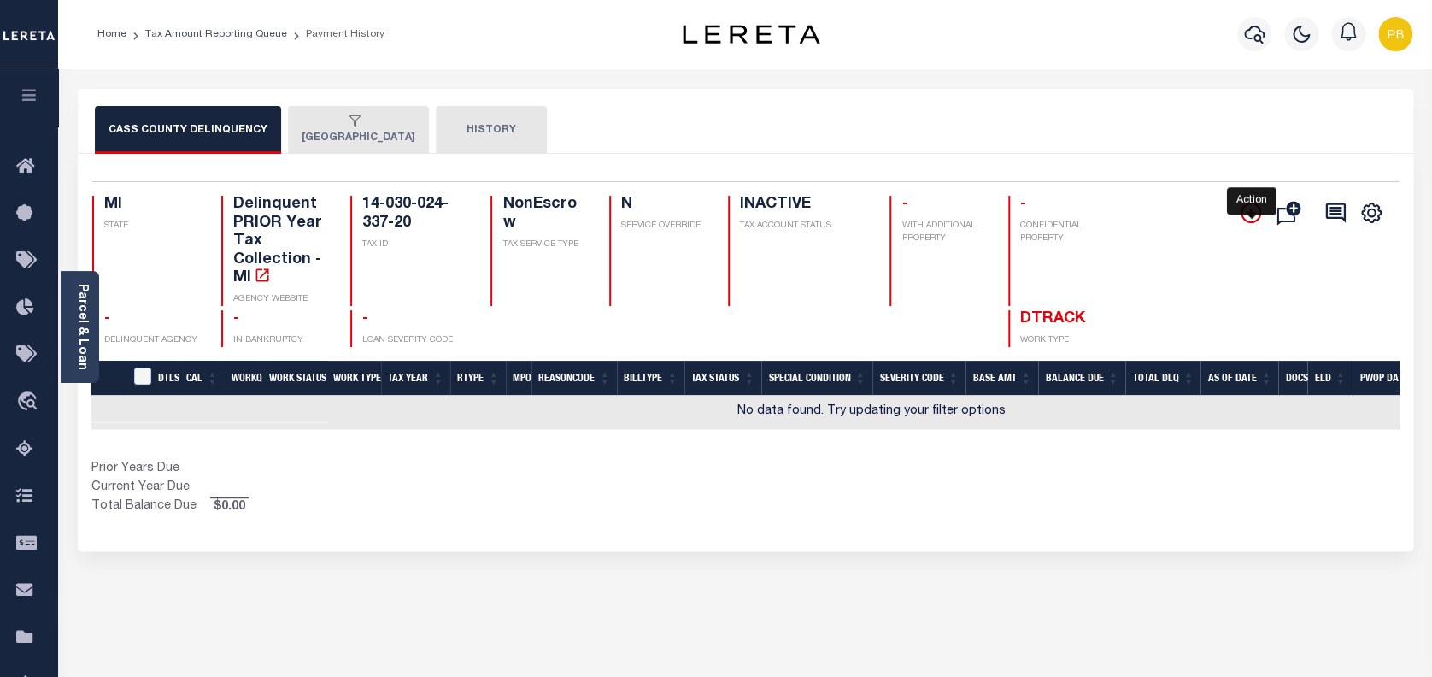
click at [1256, 208] on icon "" at bounding box center [1251, 213] width 21 height 21
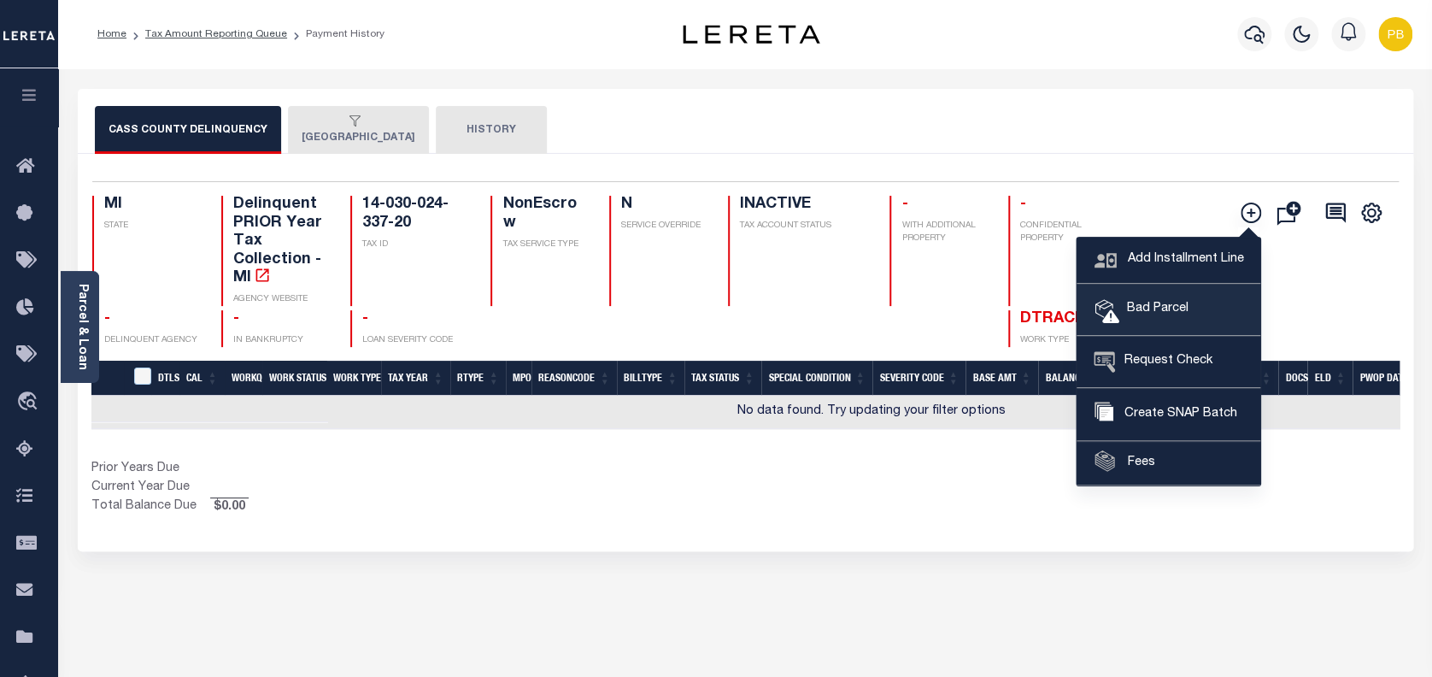
click at [1137, 321] on link "Bad Parcel" at bounding box center [1169, 310] width 184 height 51
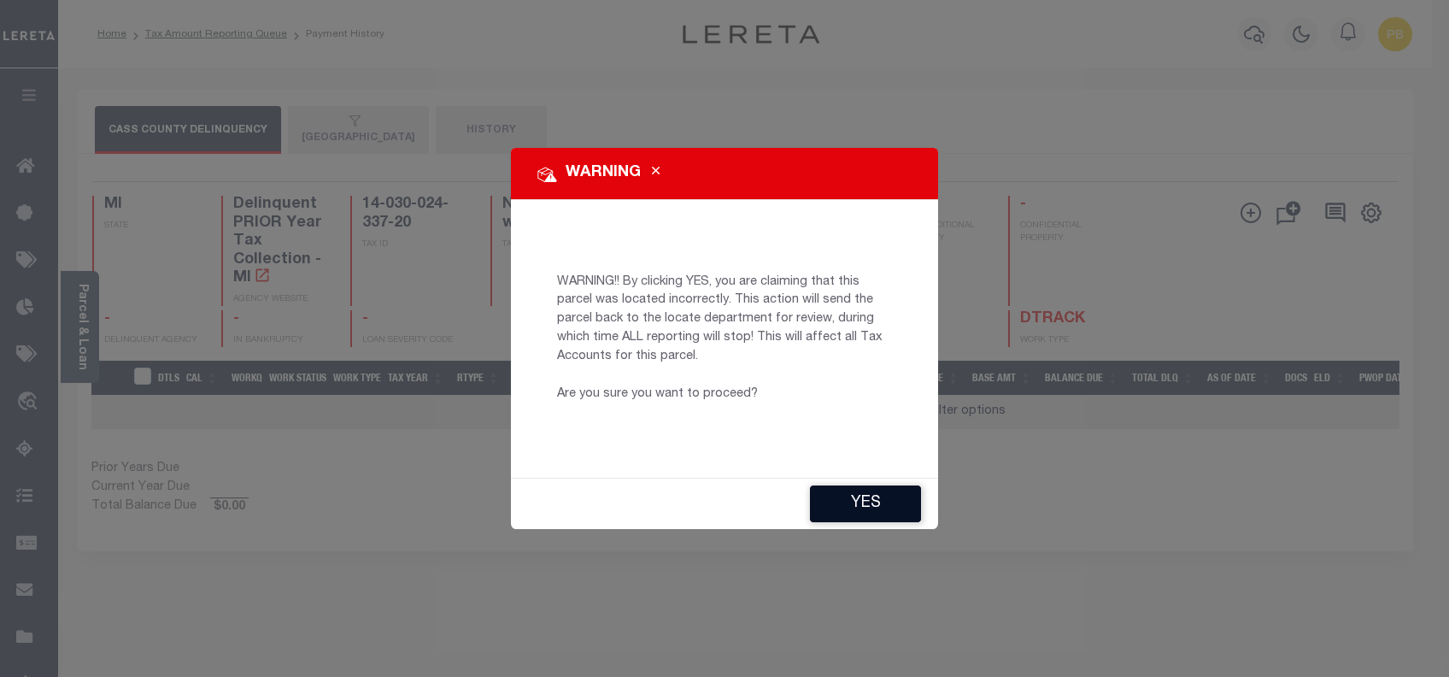
click at [875, 511] on button "YES" at bounding box center [865, 503] width 111 height 37
type input "PBRoa-c@lereta.net"
type input "10/03/2025"
type input "CP"
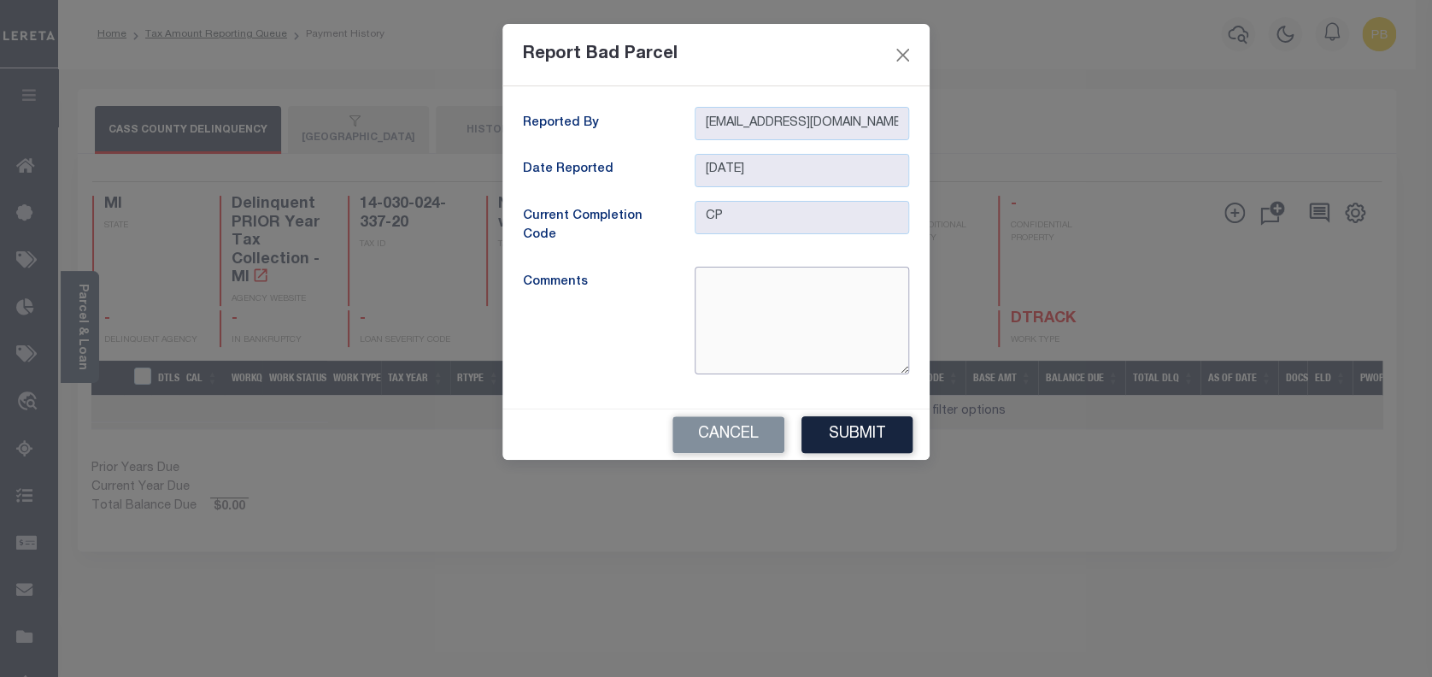
click at [763, 297] on textarea at bounding box center [802, 321] width 215 height 108
type textarea "B"
type textarea "Inactive Parcel"
click at [838, 443] on button "Submit" at bounding box center [857, 434] width 111 height 37
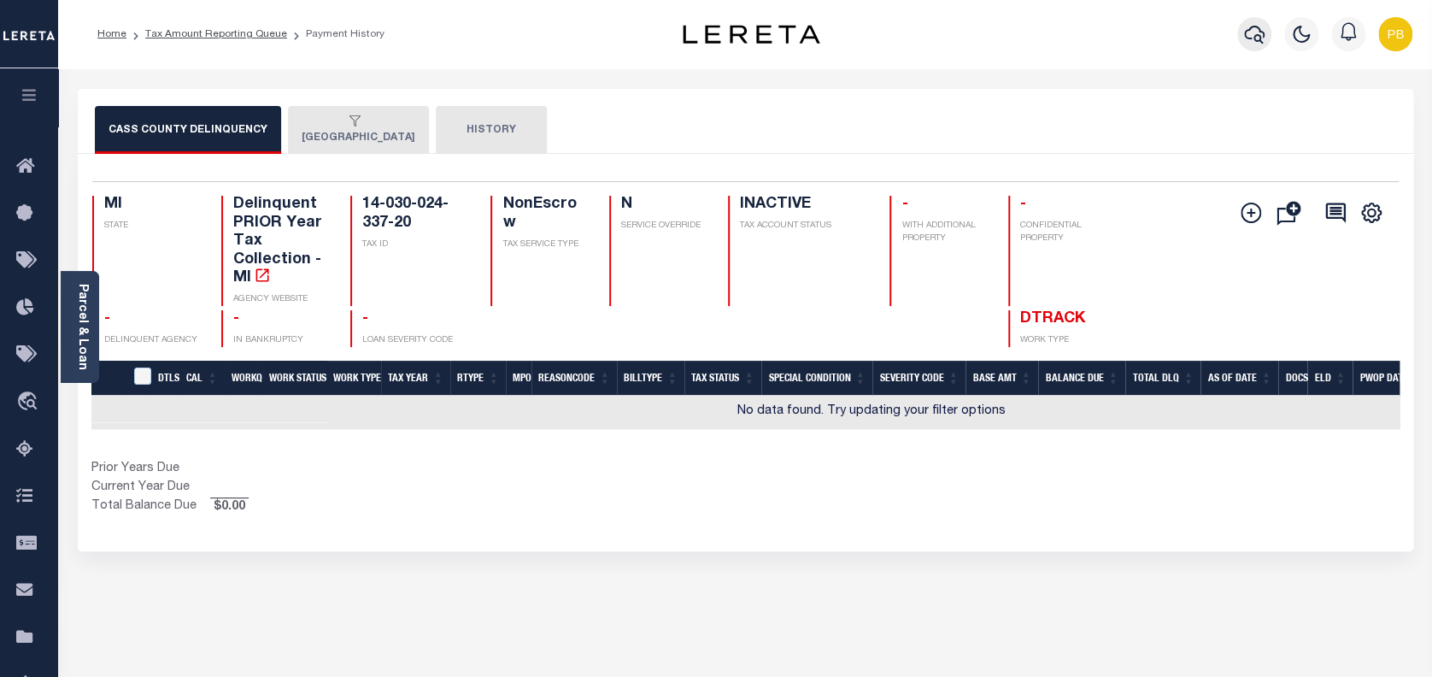
click at [1253, 39] on icon "button" at bounding box center [1254, 34] width 21 height 21
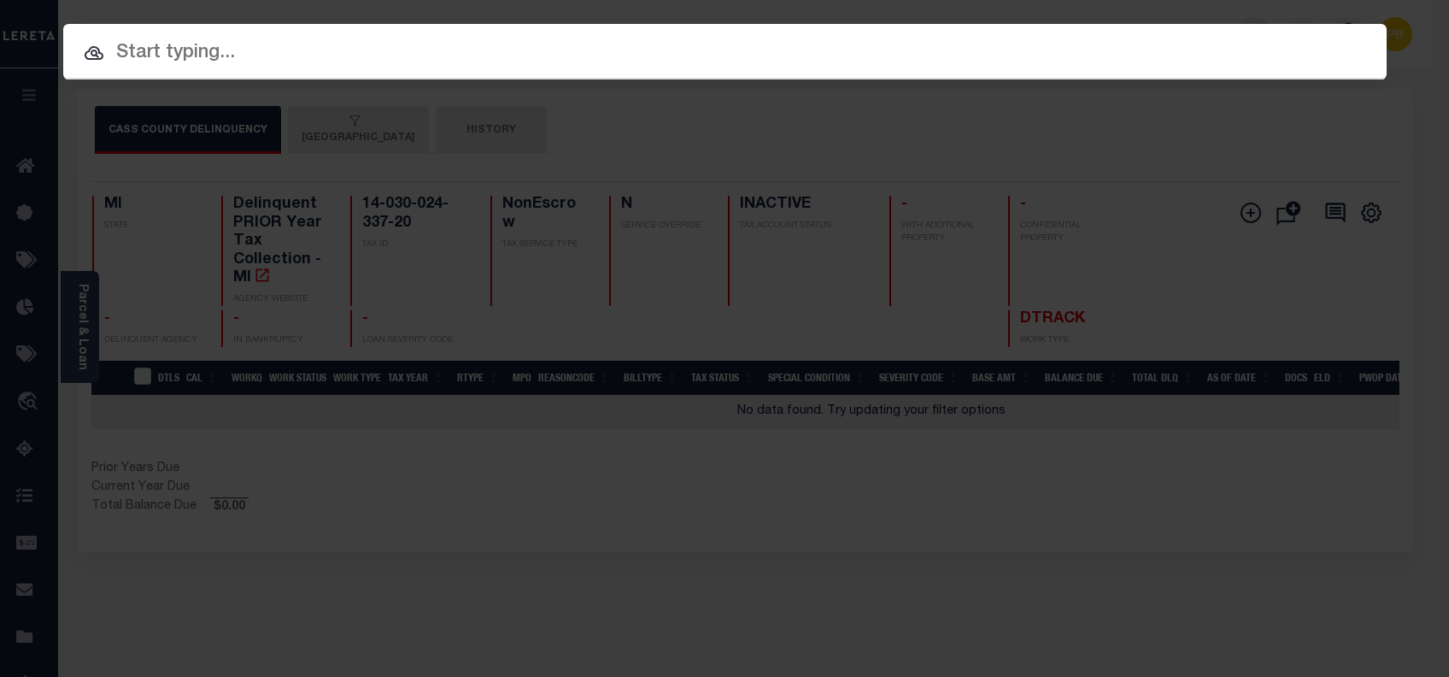
paste input "6380"
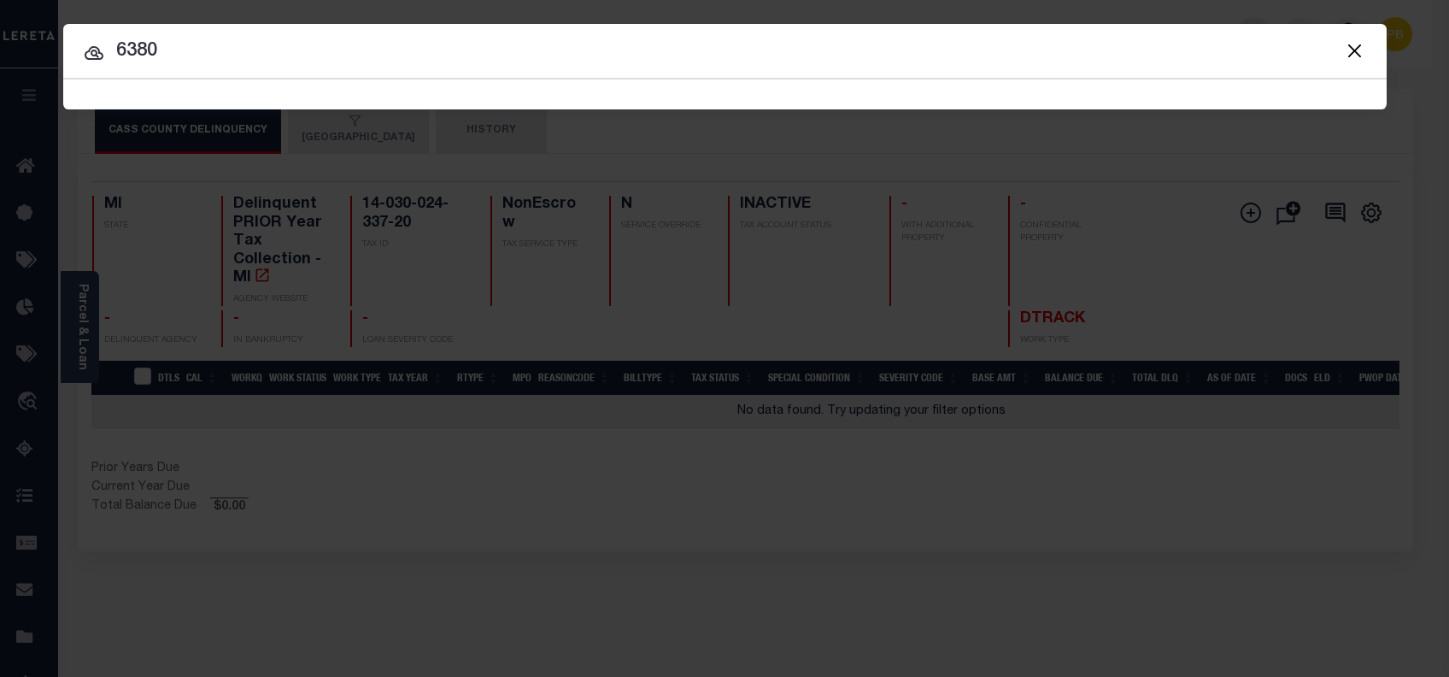
type input "6380"
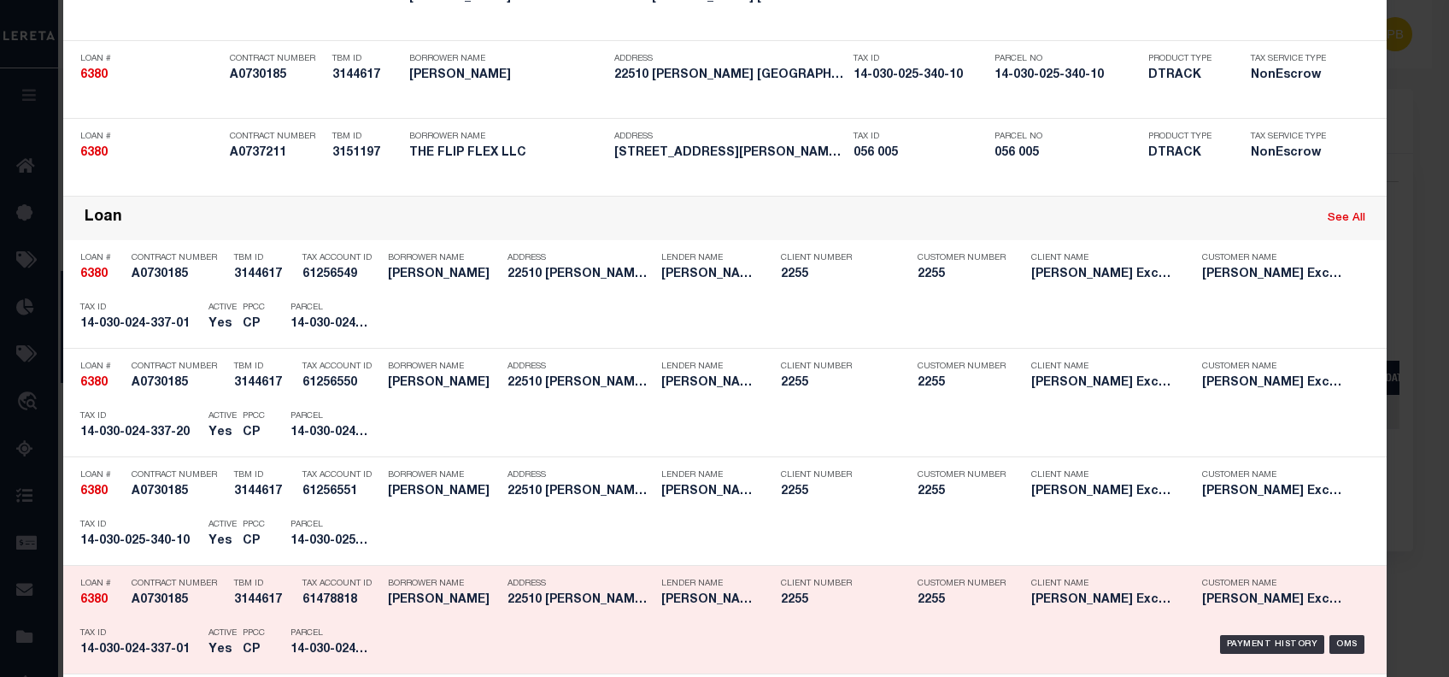
scroll to position [342, 0]
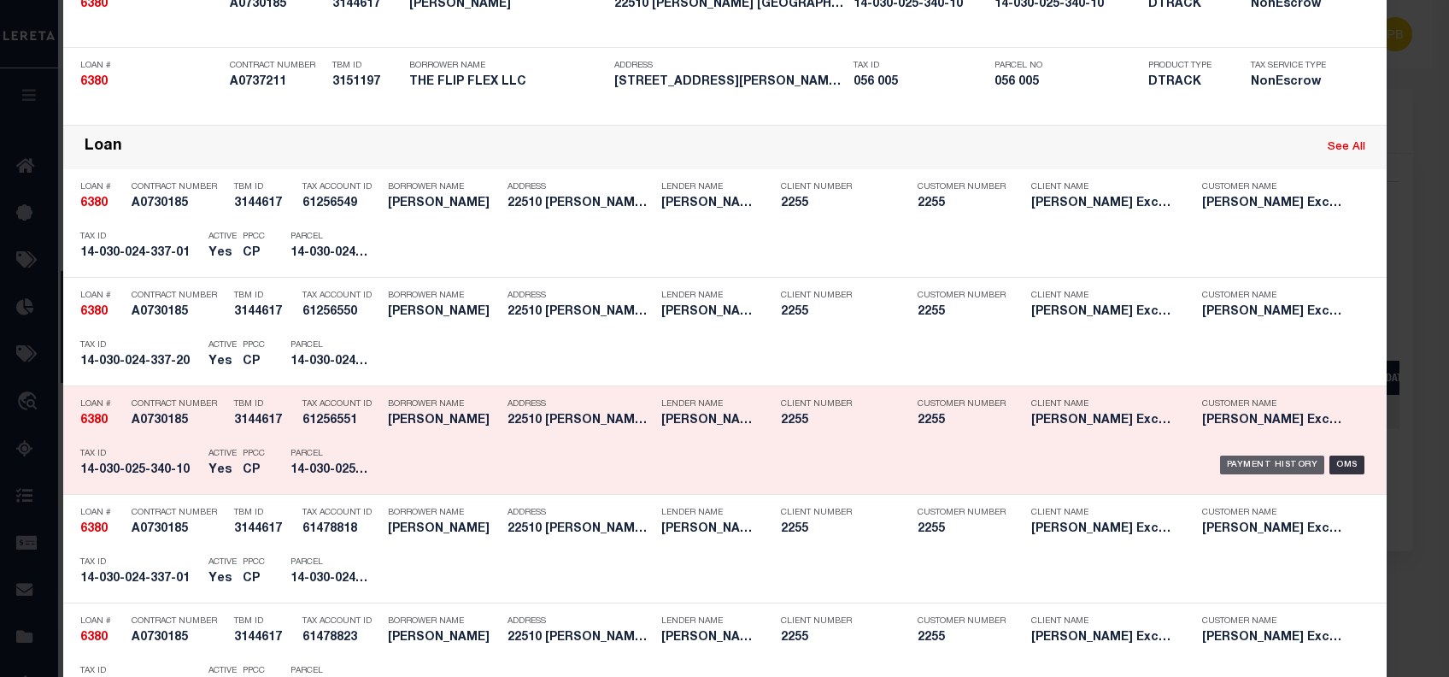
click at [1258, 467] on div "Payment History" at bounding box center [1272, 464] width 105 height 19
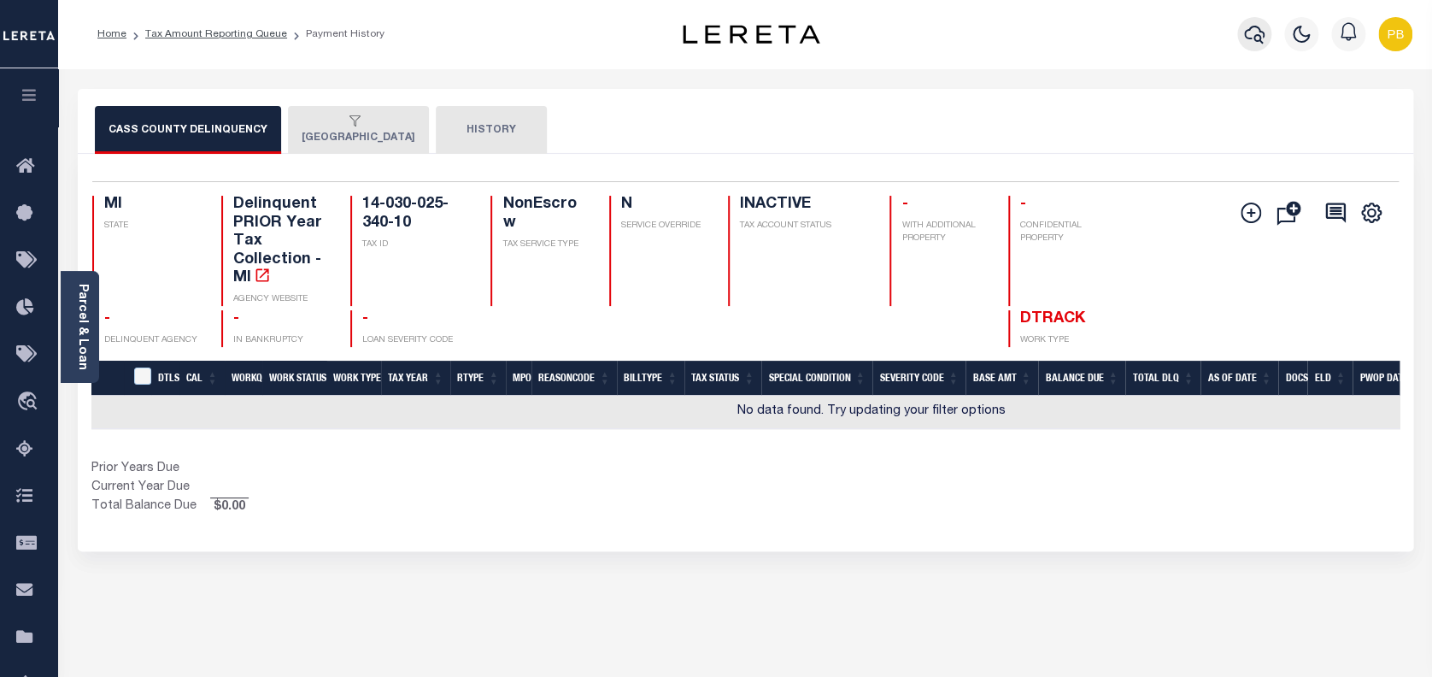
click at [1255, 32] on icon "button" at bounding box center [1254, 34] width 21 height 21
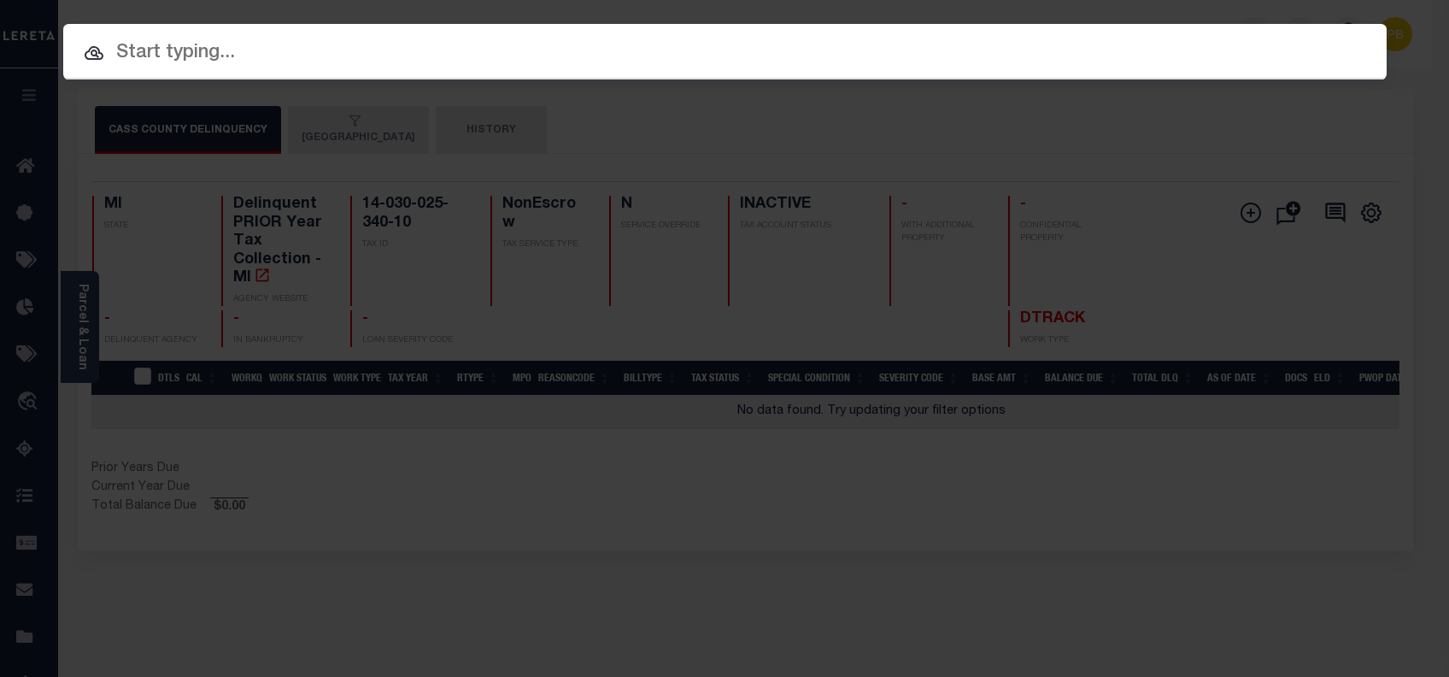
paste input "5700943"
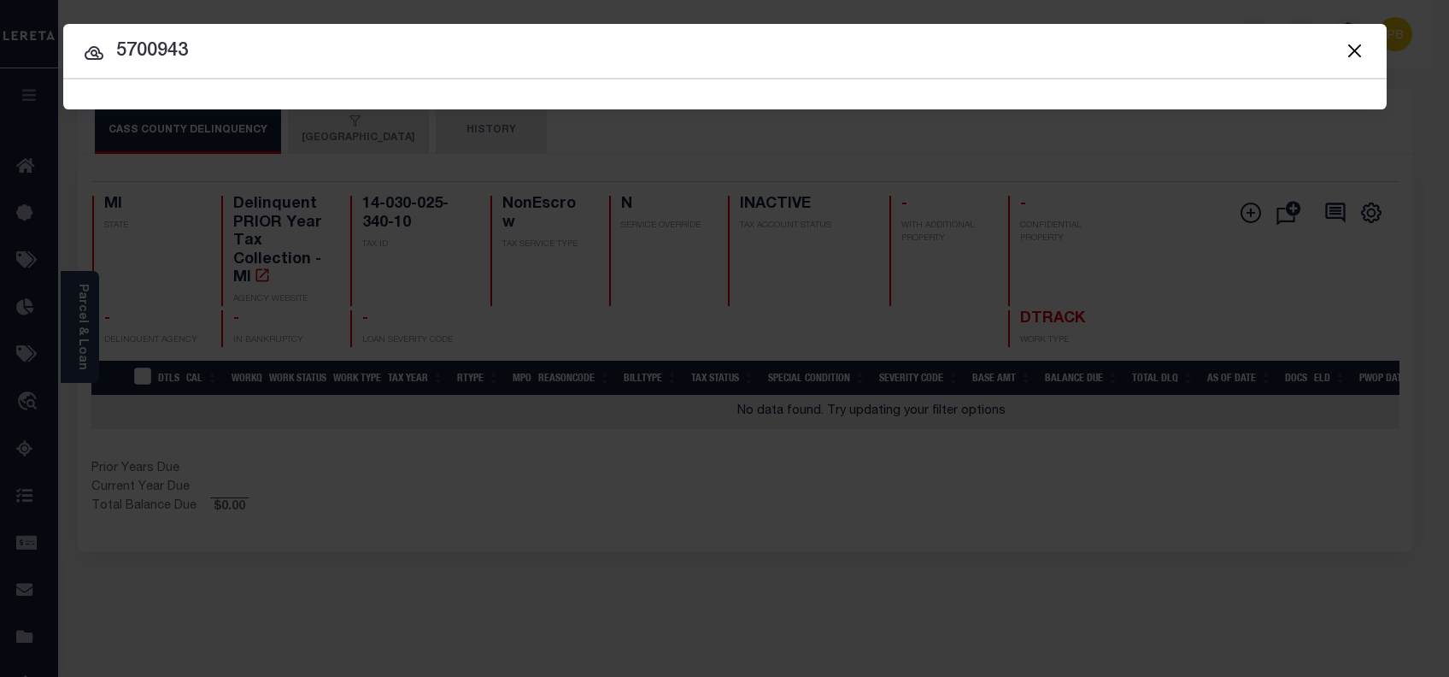
type input "5700943"
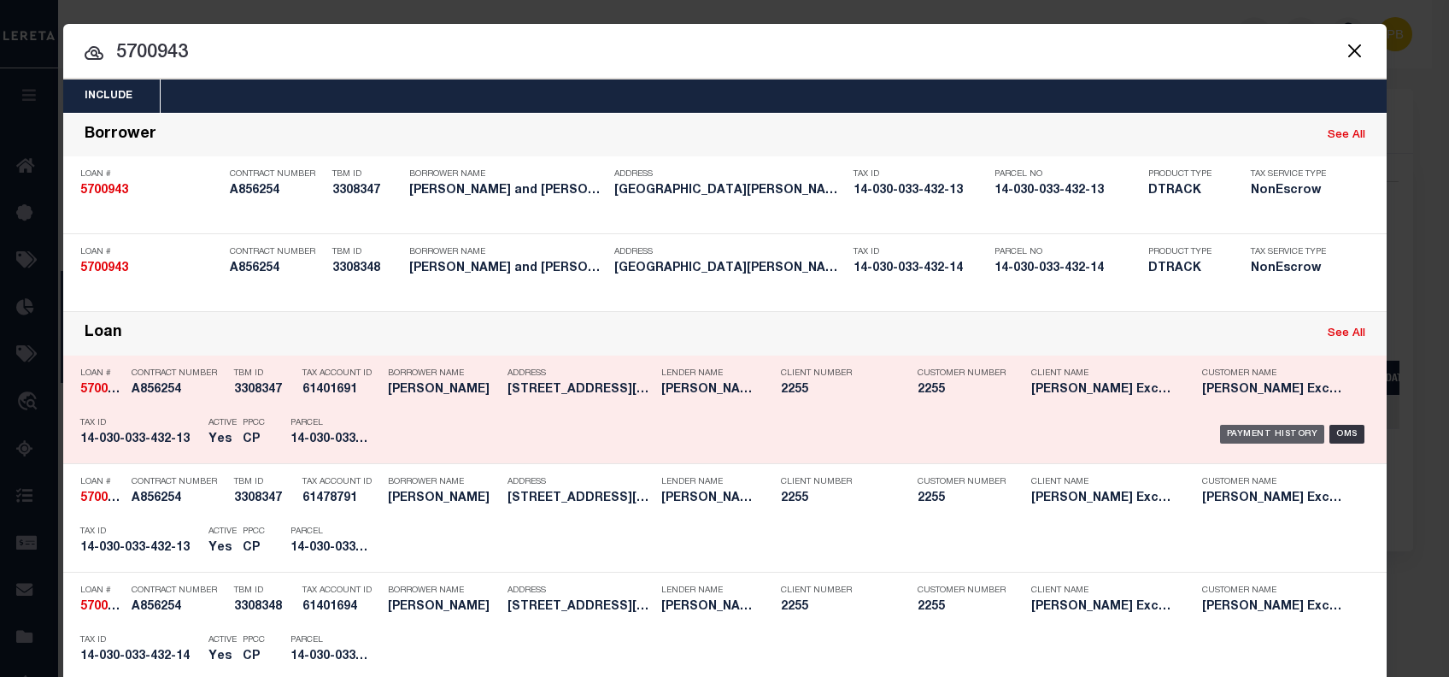
click at [1237, 431] on div "Payment History" at bounding box center [1272, 434] width 105 height 19
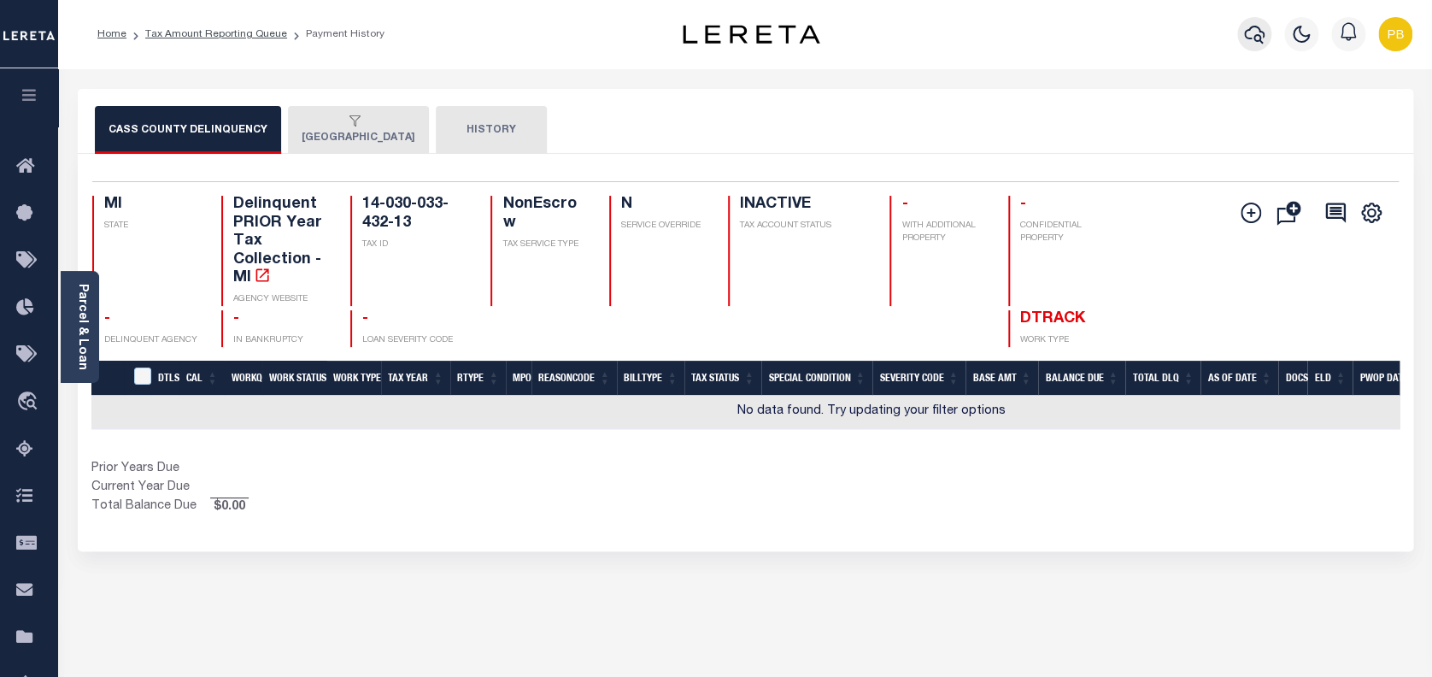
click at [1251, 32] on icon "button" at bounding box center [1254, 34] width 21 height 21
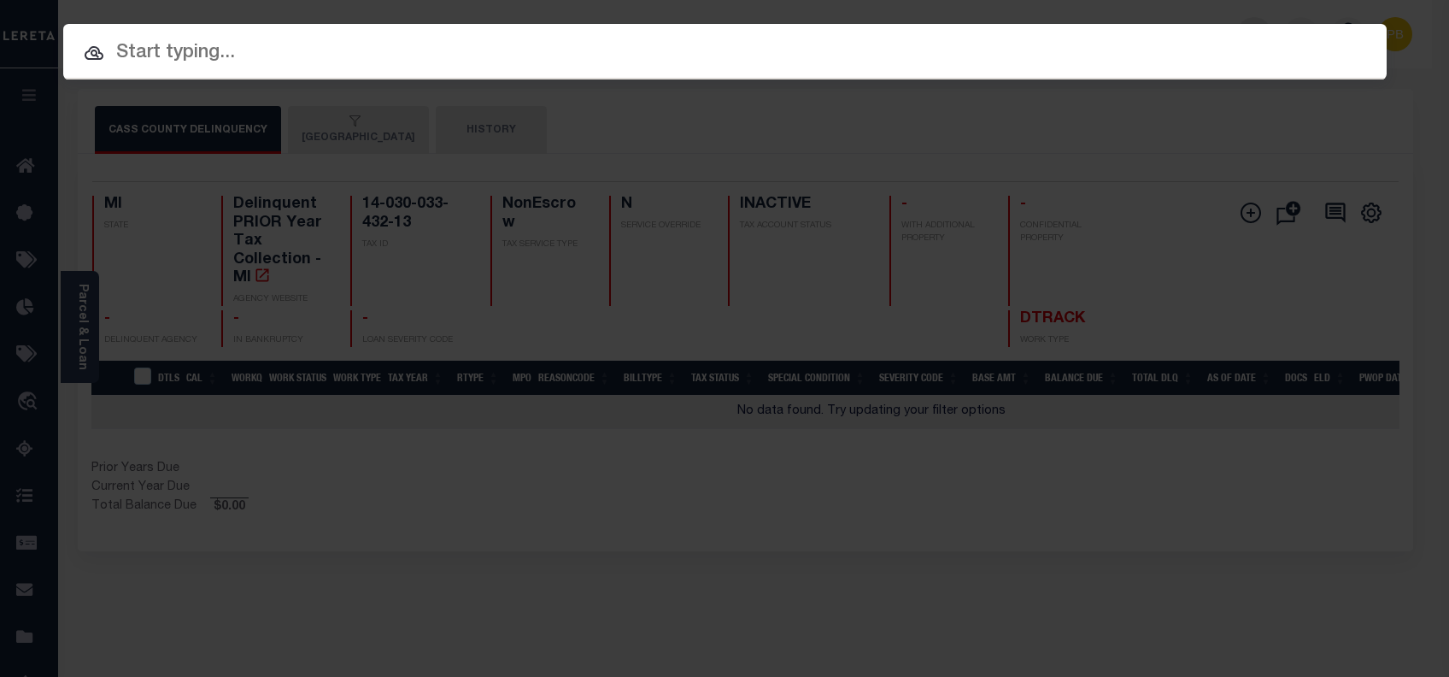
paste input "5700943"
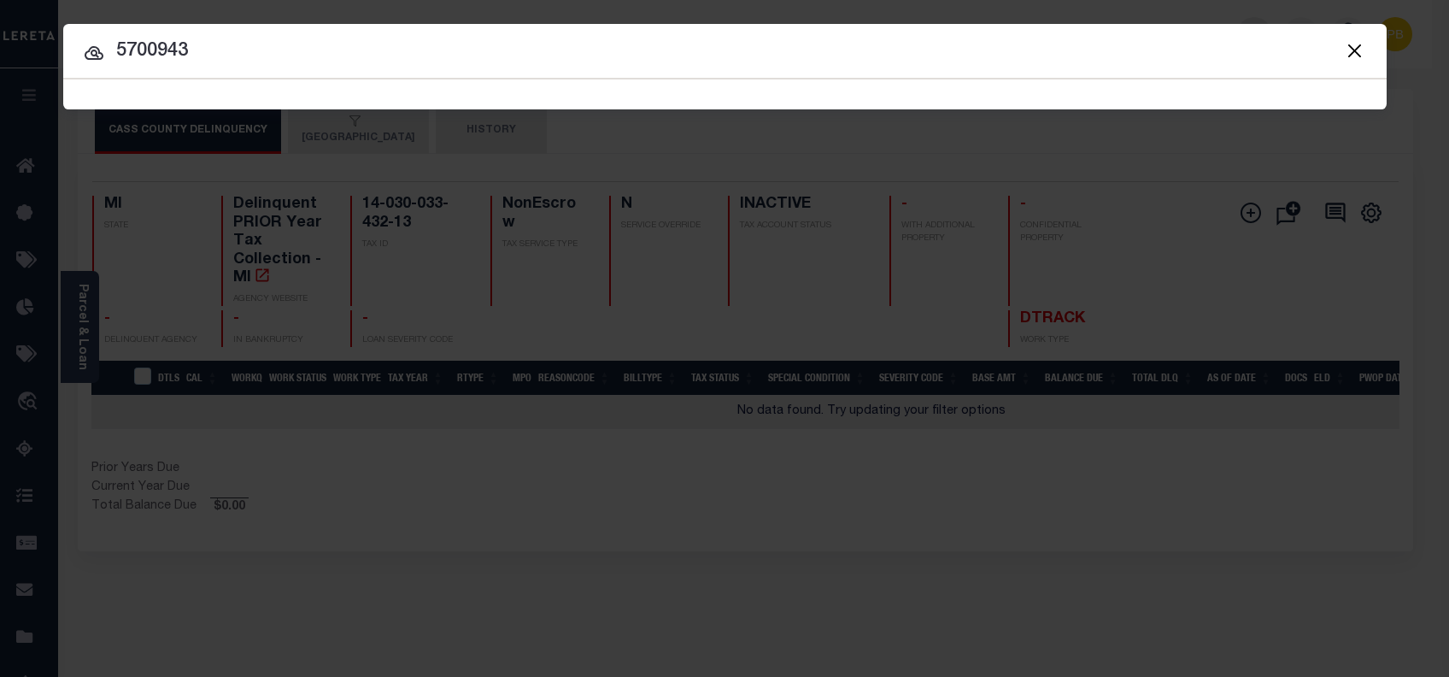
type input "5700943"
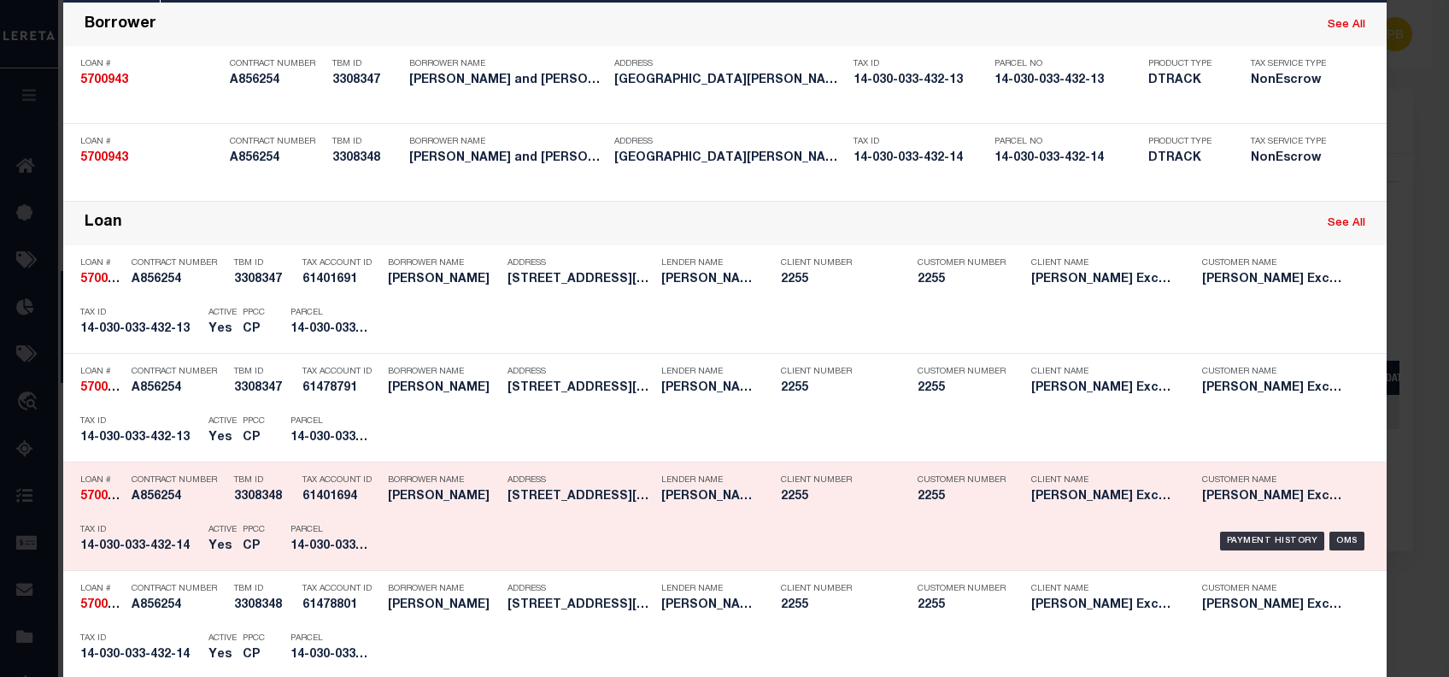
scroll to position [114, 0]
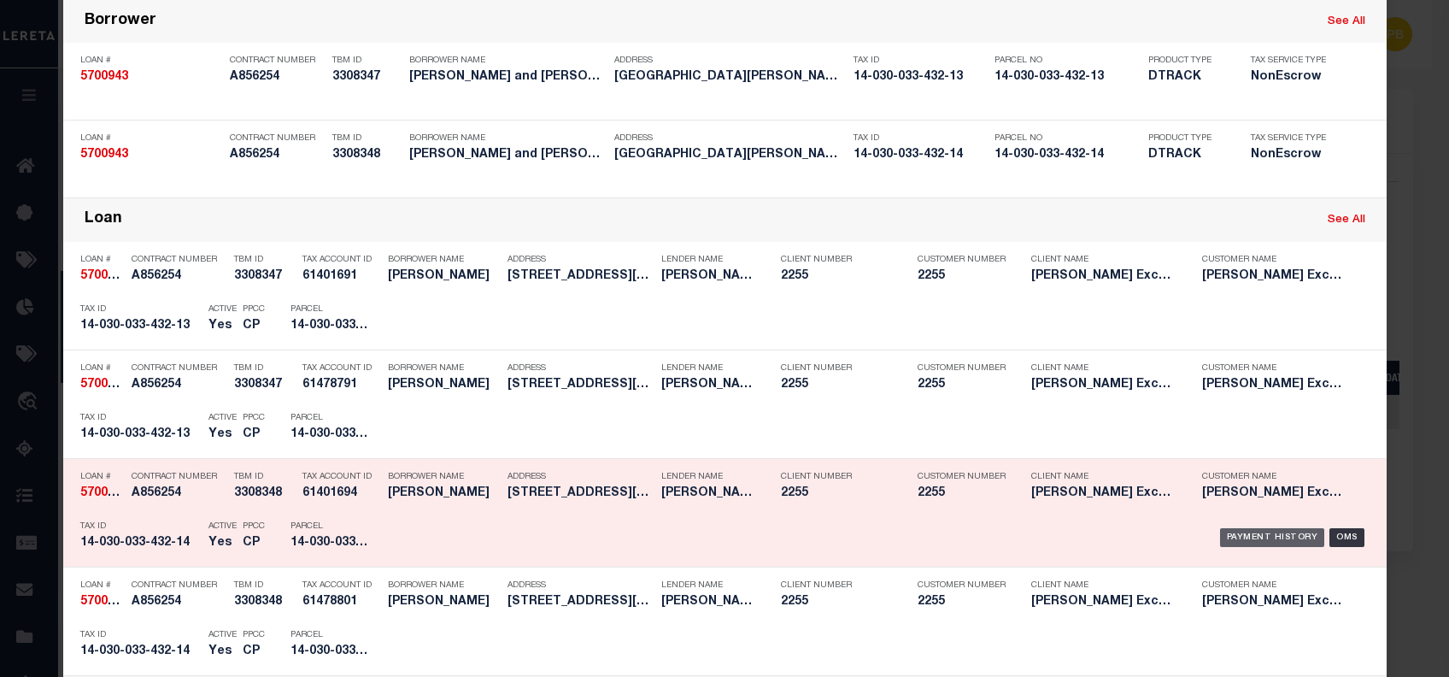
click at [1278, 540] on div "Payment History" at bounding box center [1272, 537] width 105 height 19
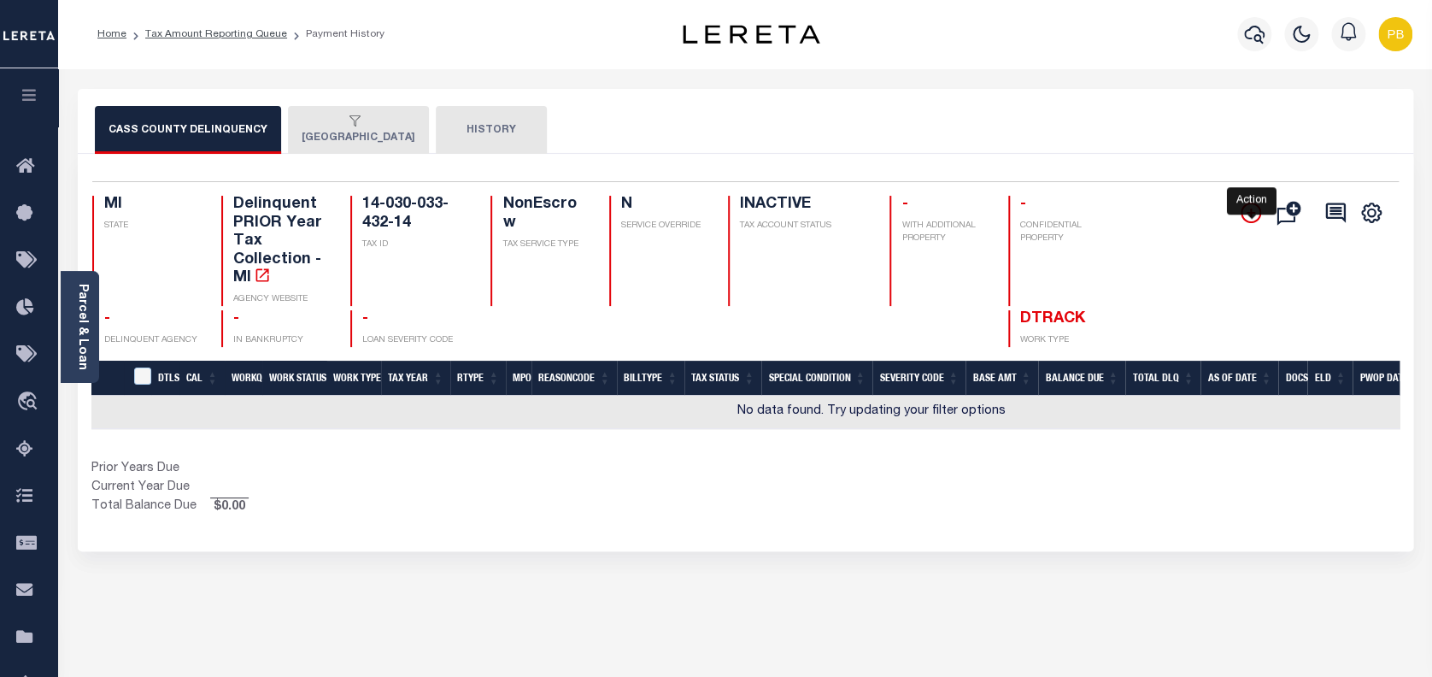
click at [1248, 213] on icon "" at bounding box center [1251, 213] width 9 height 9
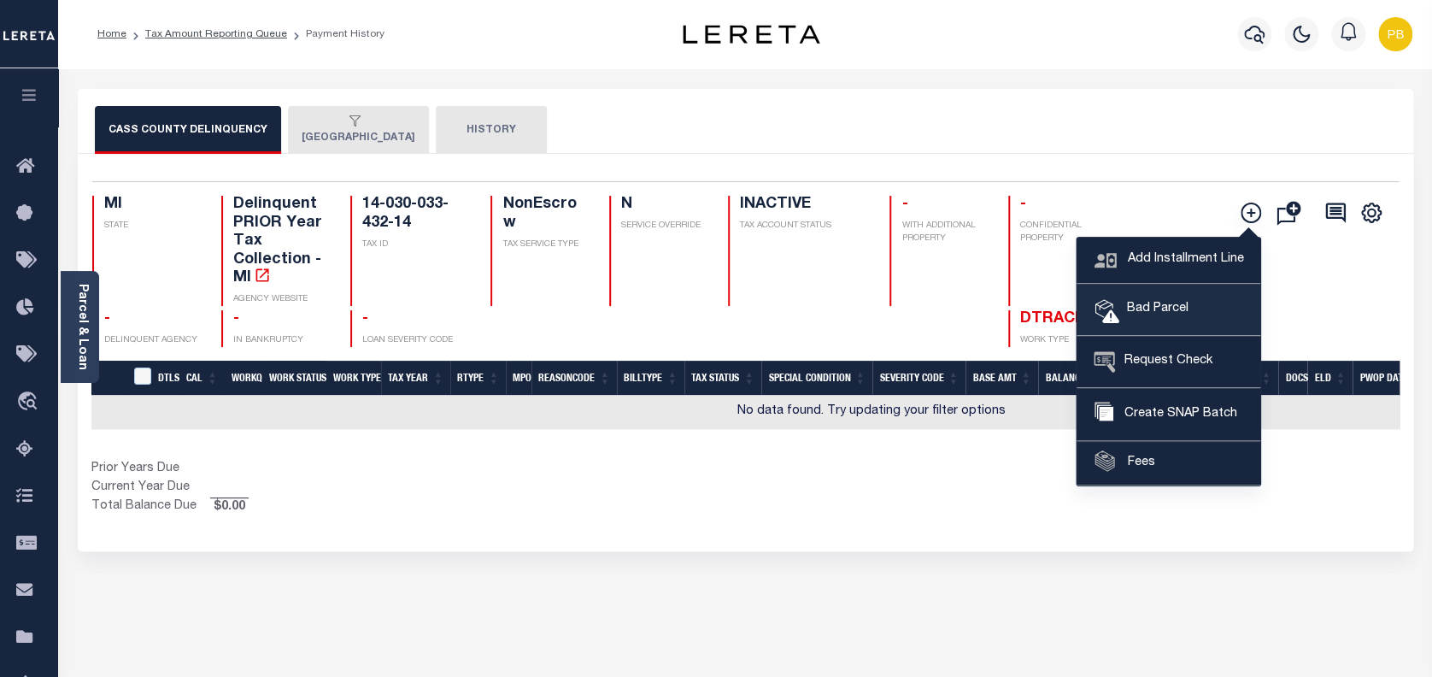
click at [1126, 318] on link "Bad Parcel" at bounding box center [1169, 310] width 184 height 51
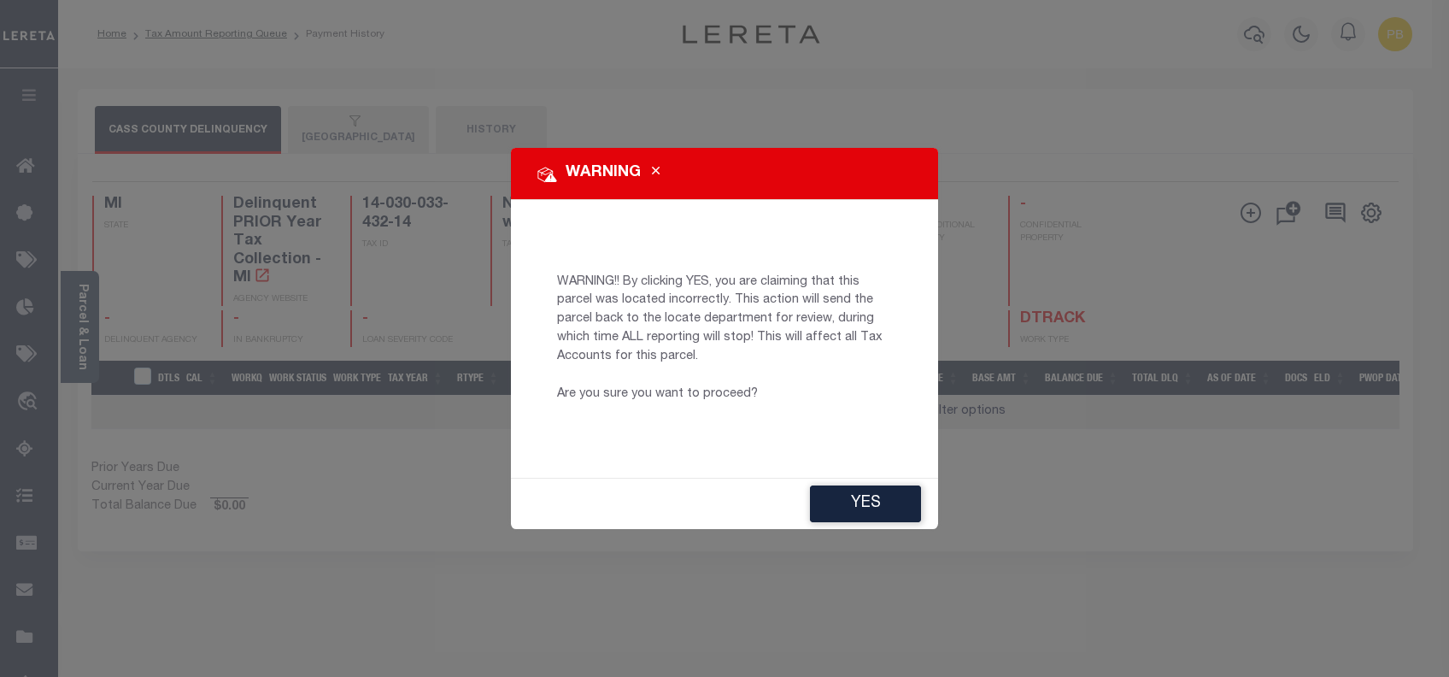
click at [842, 525] on div "YES" at bounding box center [724, 504] width 427 height 50
click at [835, 514] on button "YES" at bounding box center [865, 503] width 111 height 37
type input "PBRoa-c@lereta.net"
type input "10/03/2025"
type input "CP"
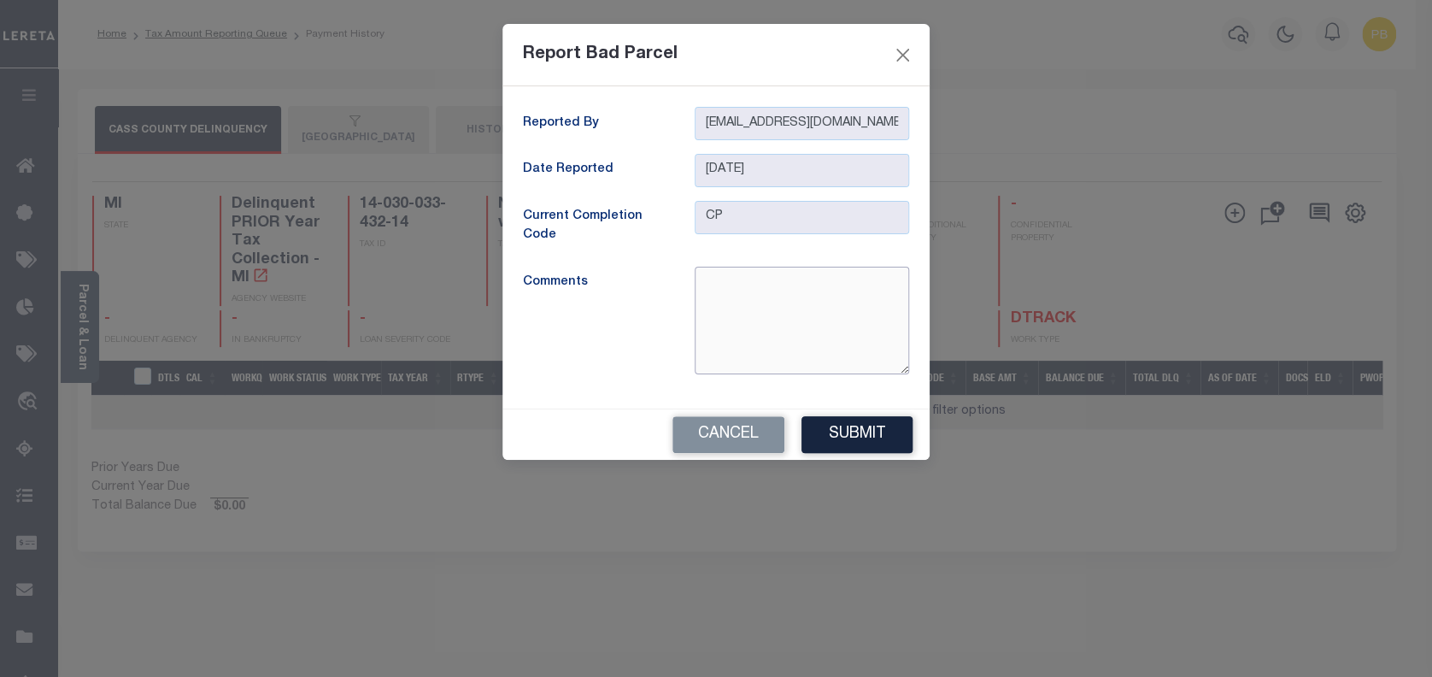
click at [769, 289] on textarea at bounding box center [802, 321] width 215 height 108
type textarea "Inactive Parcel"
click at [847, 422] on button "Submit" at bounding box center [857, 434] width 111 height 37
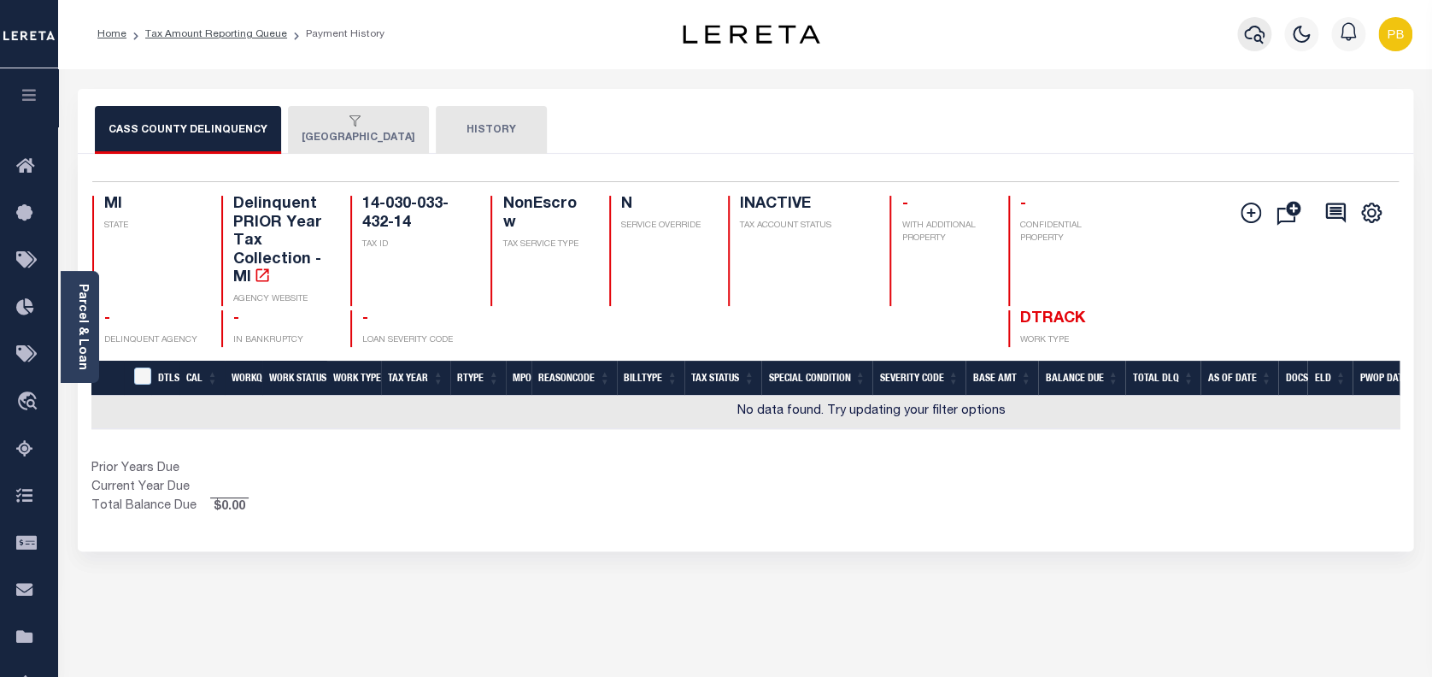
click at [1258, 31] on icon "button" at bounding box center [1254, 34] width 21 height 21
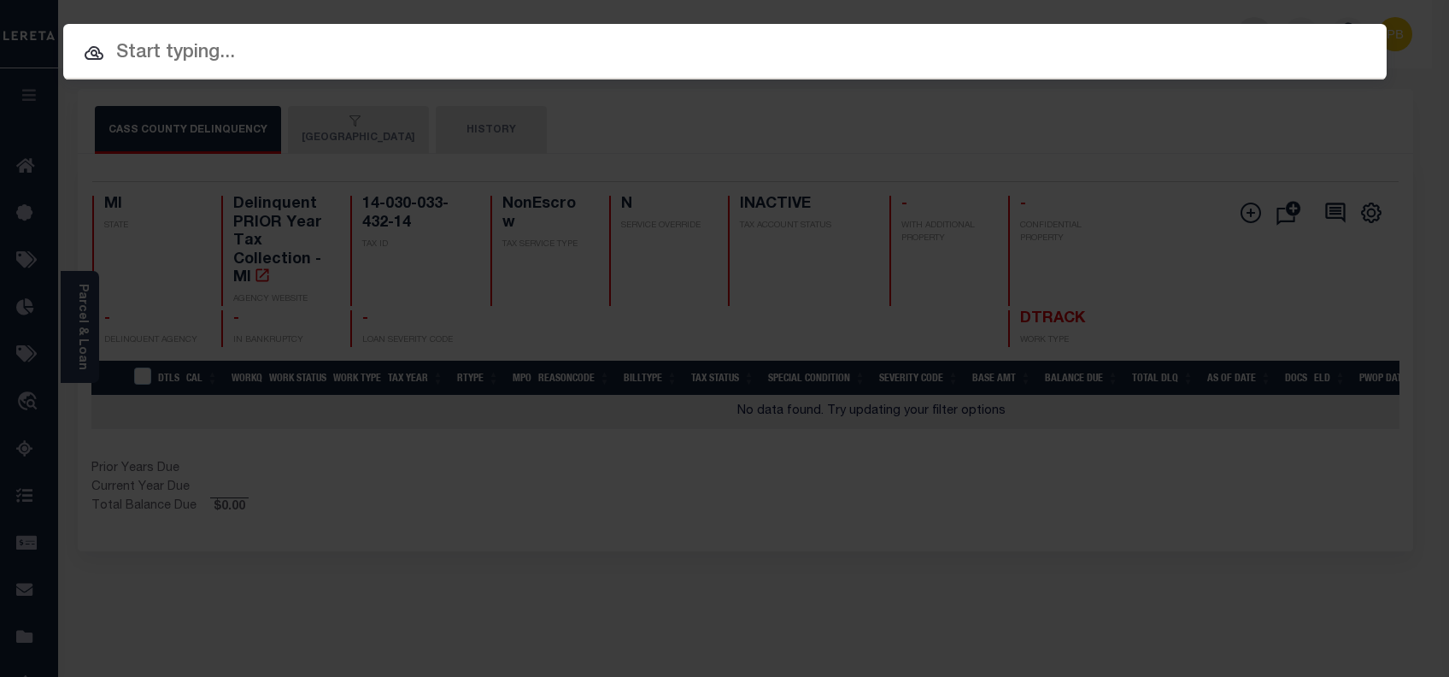
paste input "1159781848"
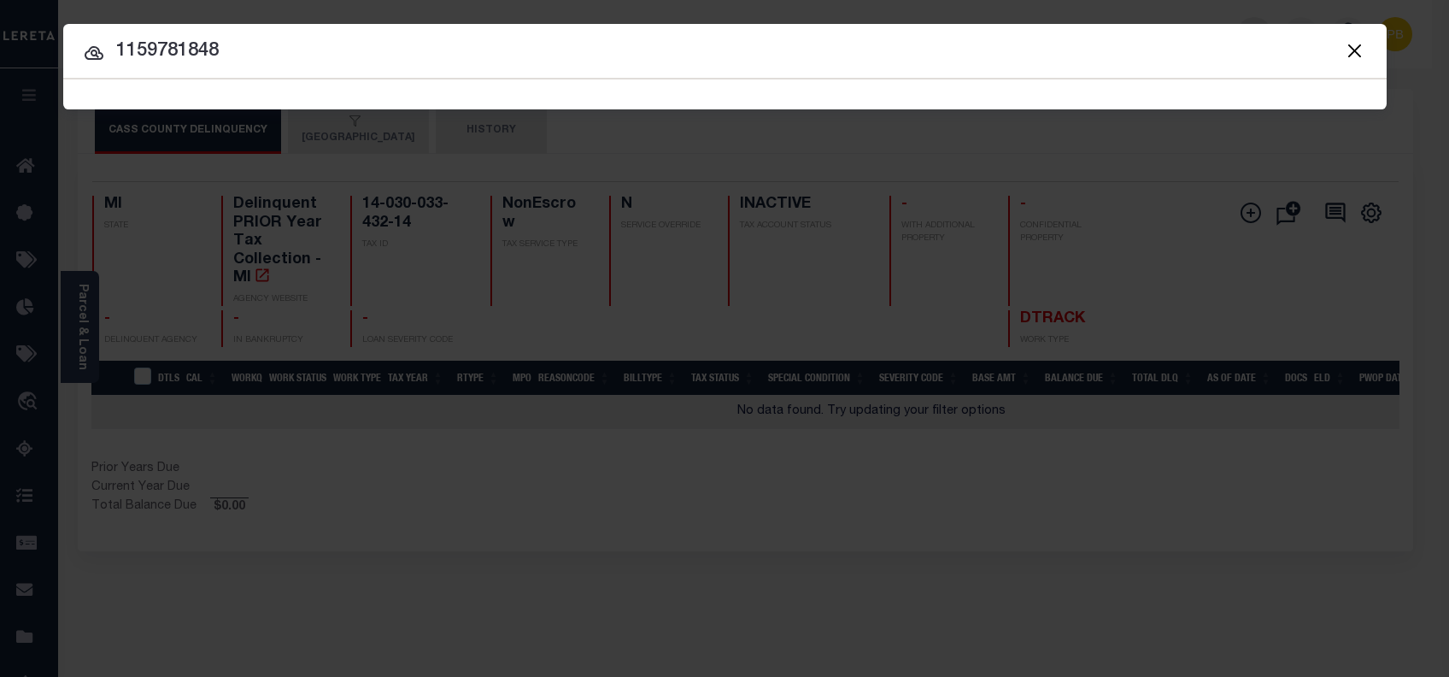
type input "1159781848"
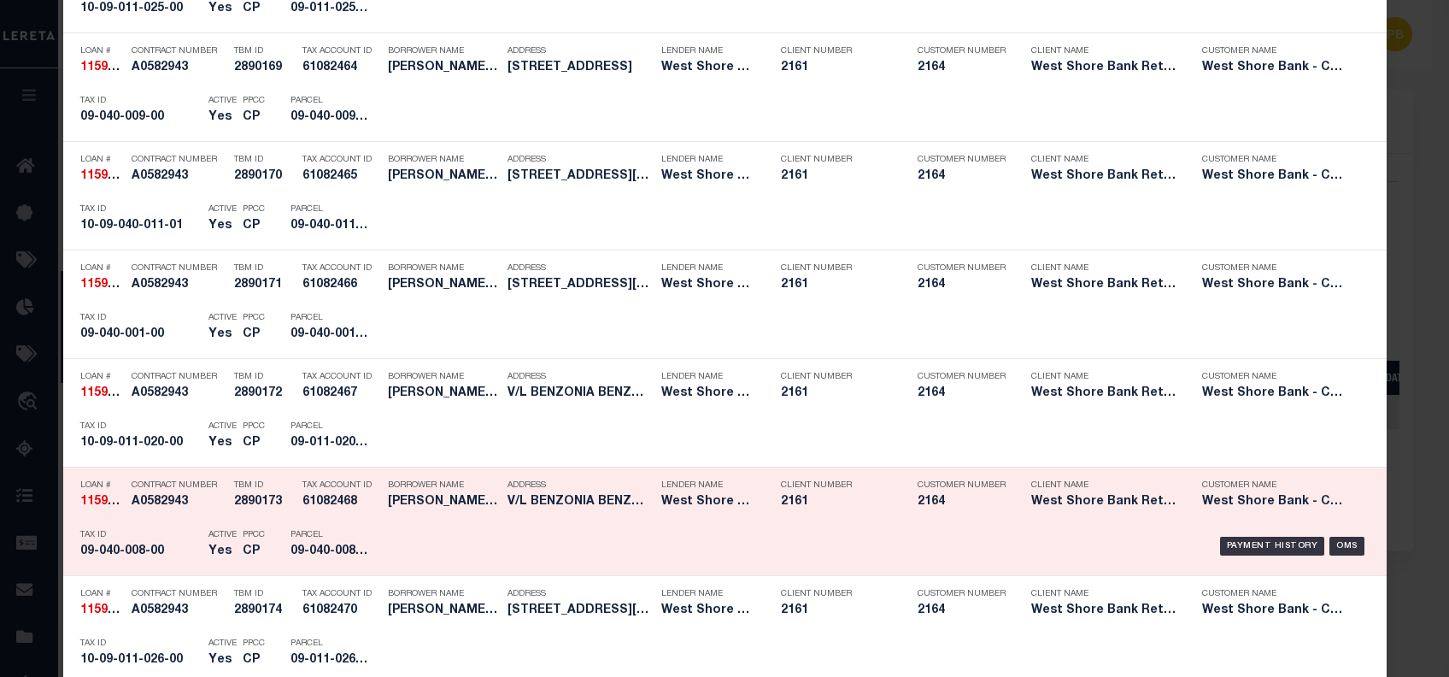
scroll to position [2146, 0]
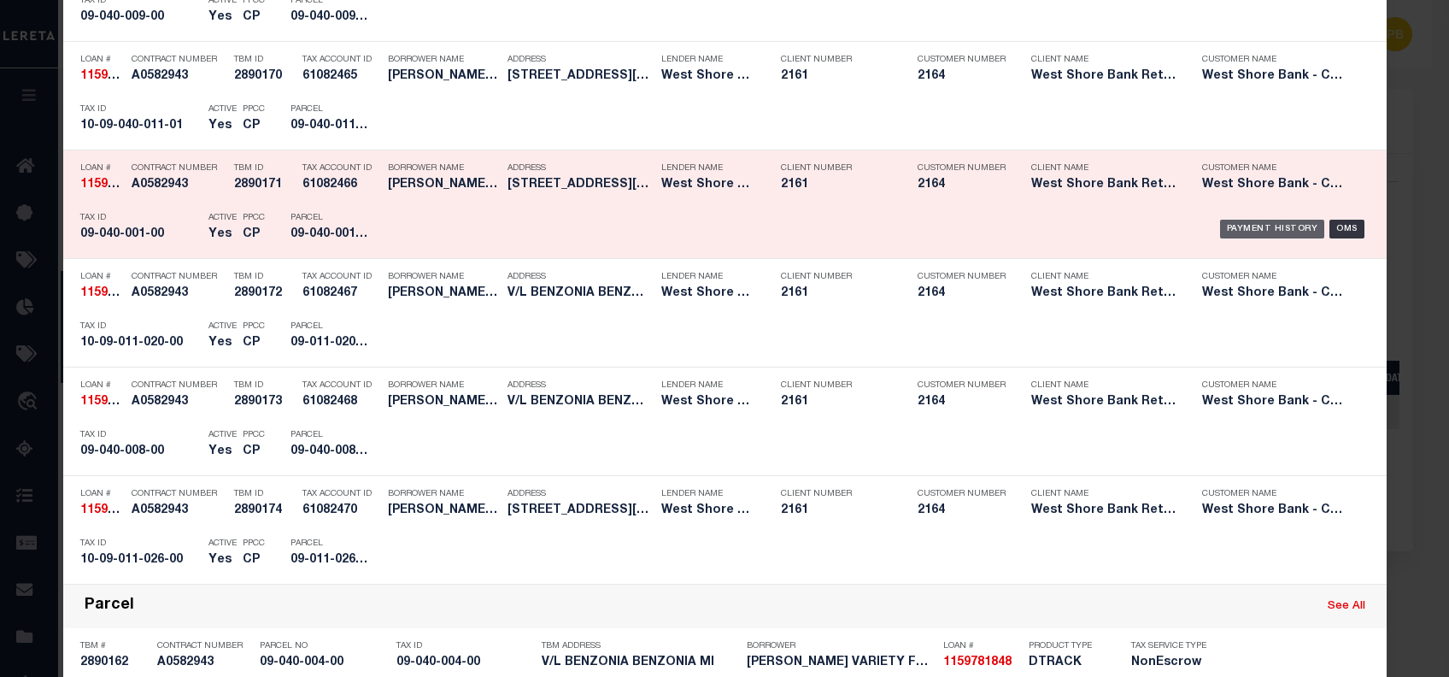
click at [1281, 223] on div "Payment History" at bounding box center [1272, 229] width 105 height 19
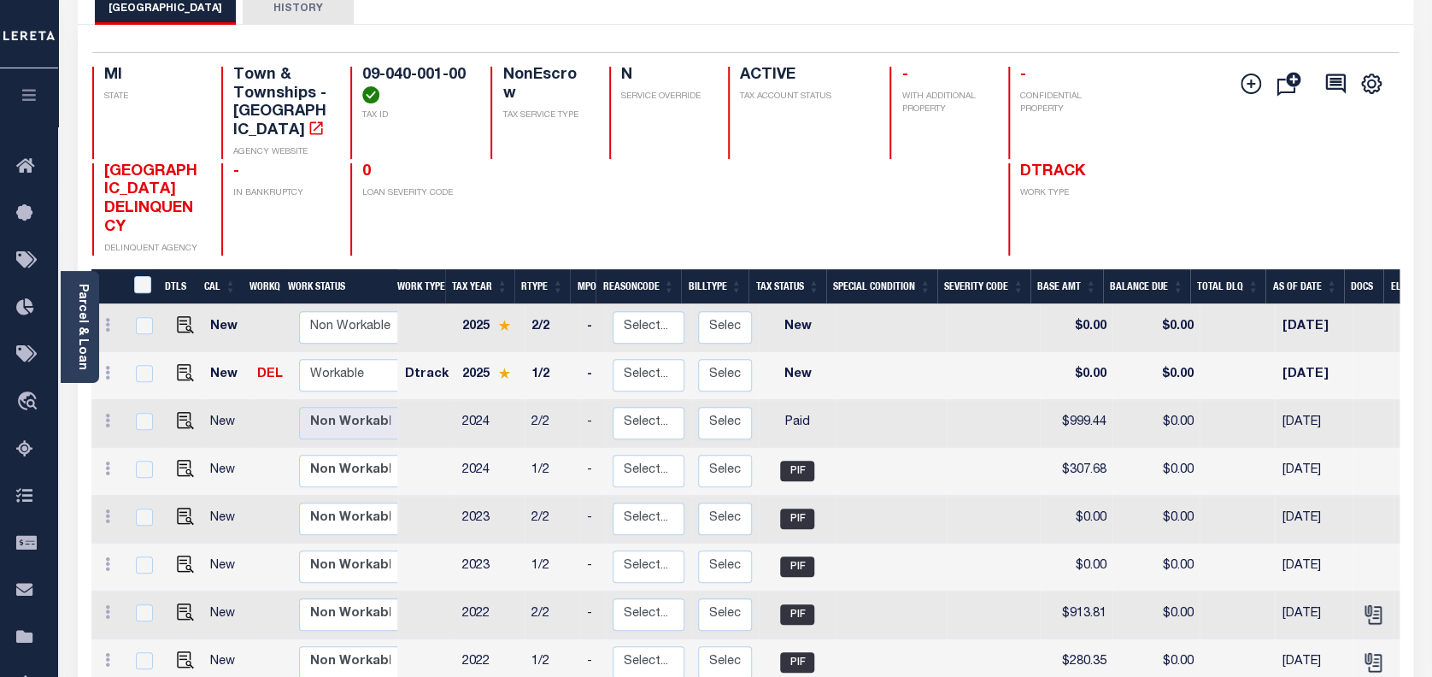
scroll to position [227, 0]
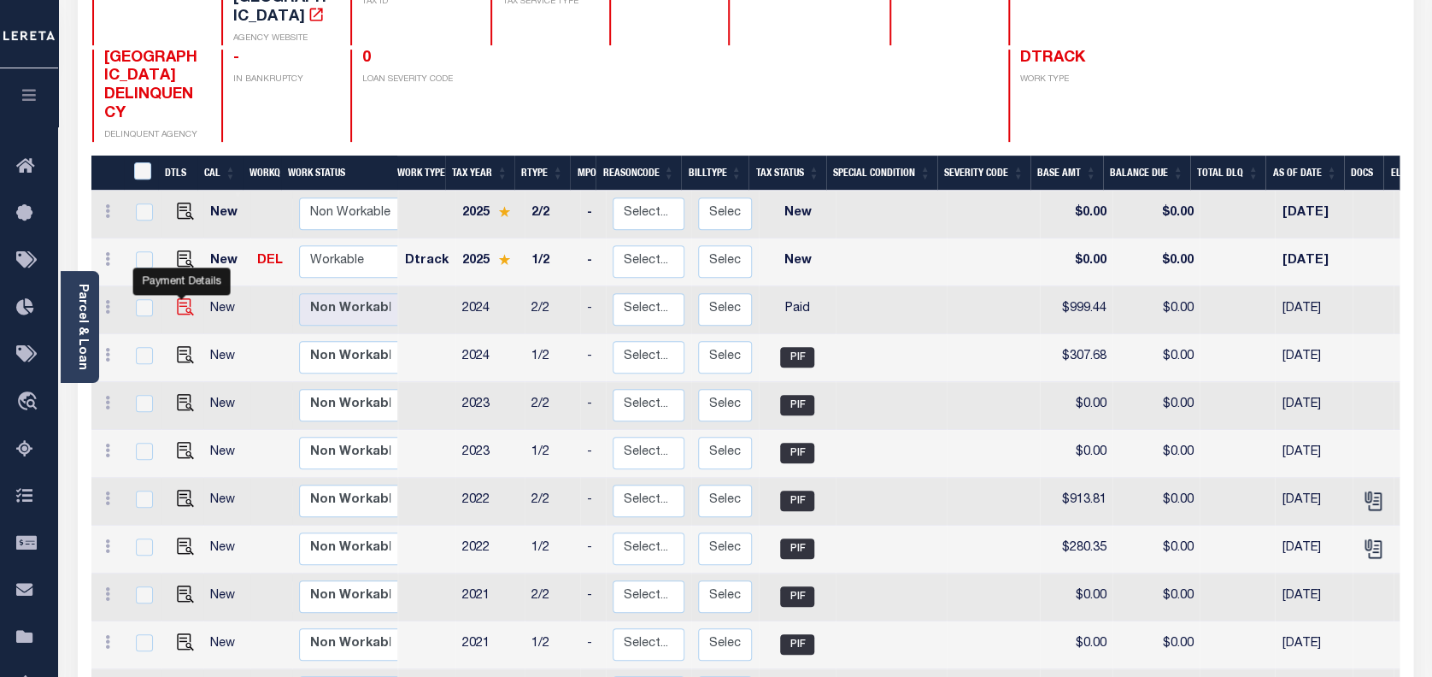
click at [181, 298] on img "" at bounding box center [185, 306] width 17 height 17
checkbox input "true"
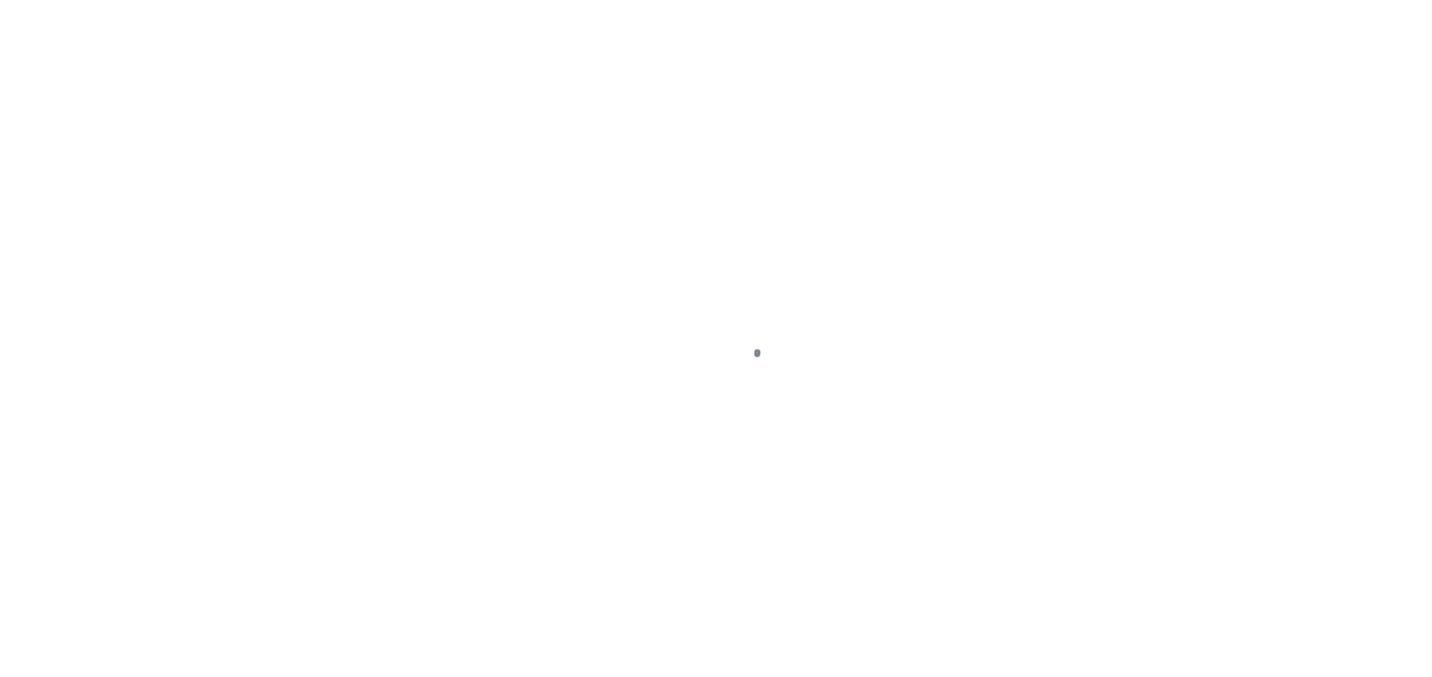
select select "PYD"
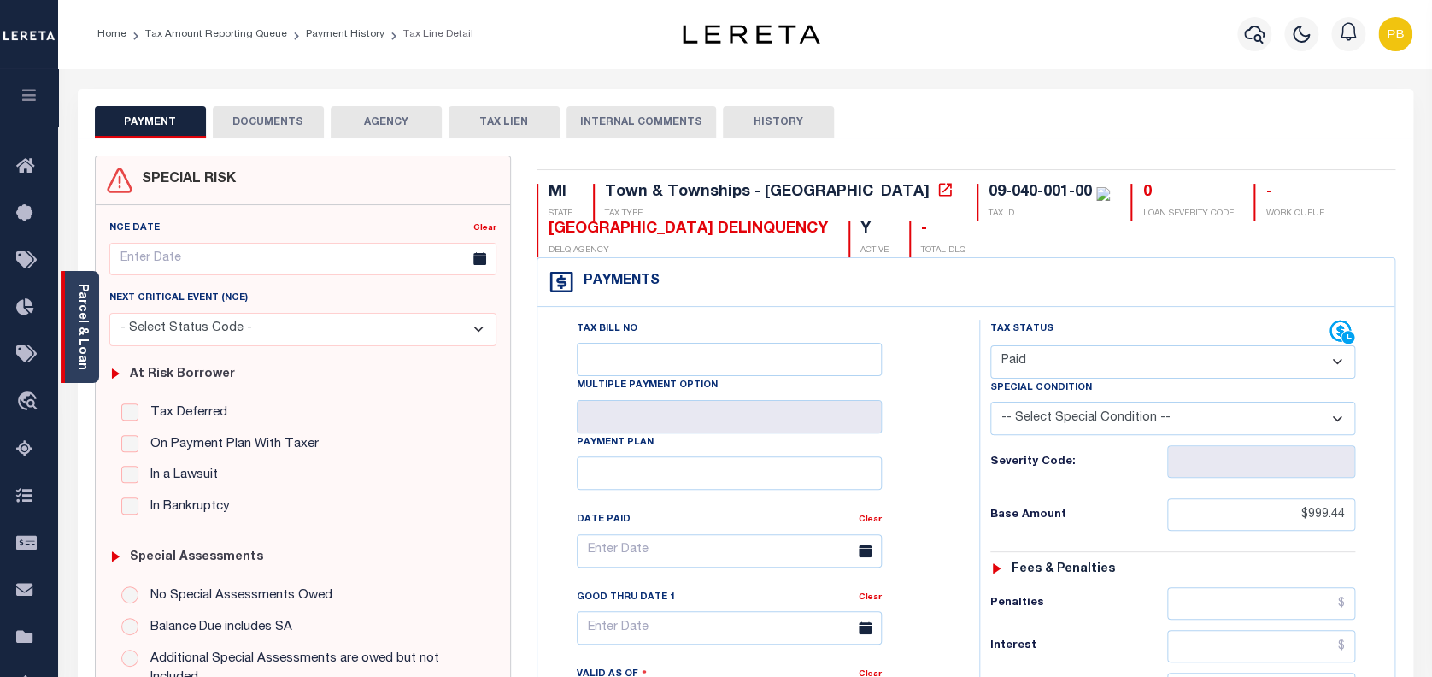
click at [93, 333] on div "Parcel & Loan" at bounding box center [80, 327] width 38 height 112
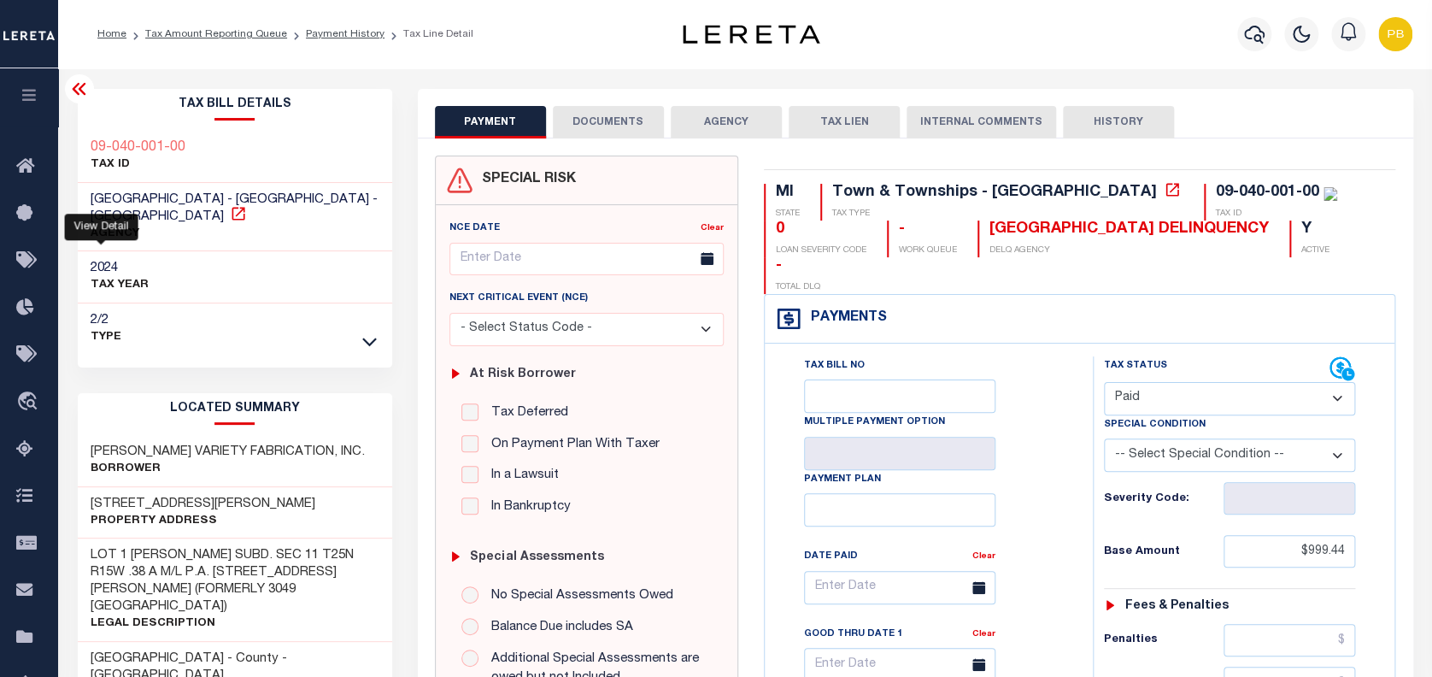
click at [232, 215] on icon at bounding box center [238, 213] width 13 height 13
click at [1249, 38] on icon "button" at bounding box center [1254, 34] width 21 height 21
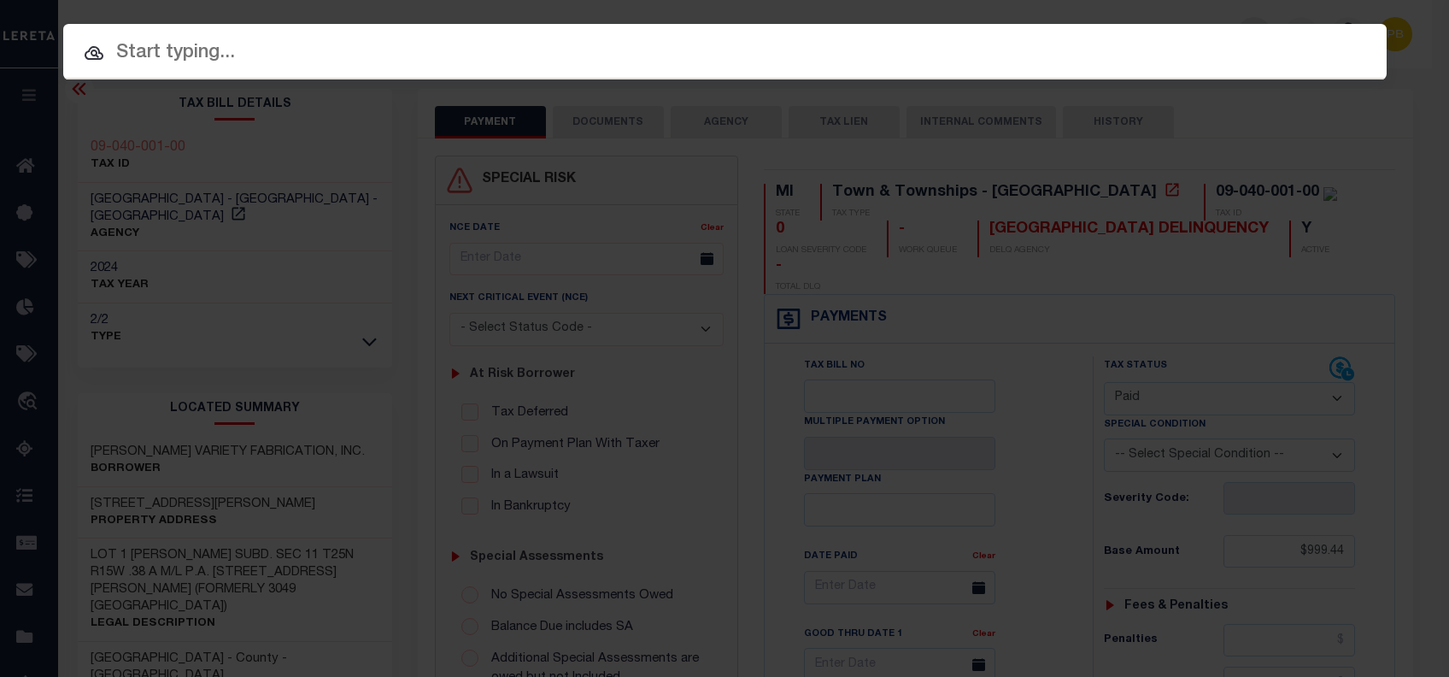
paste input "5700810"
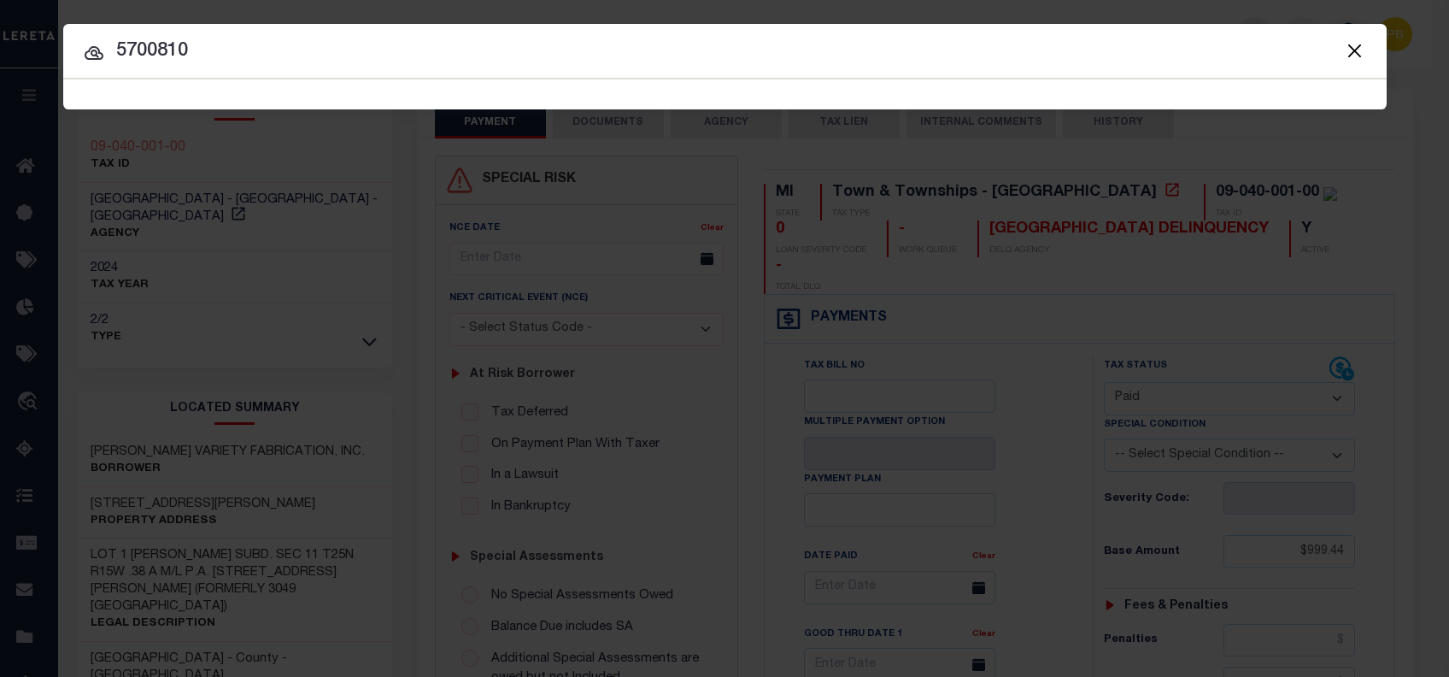
type input "5700810"
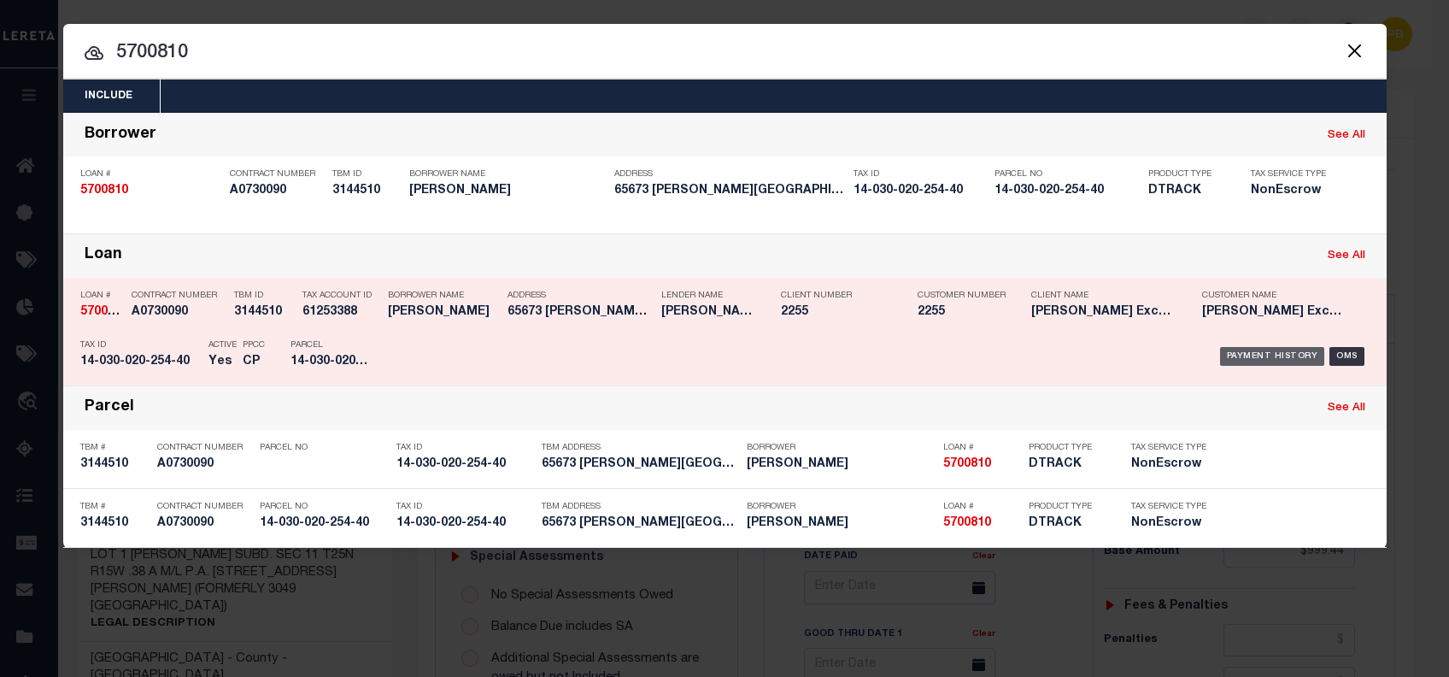
click at [1272, 358] on div "Payment History" at bounding box center [1272, 356] width 105 height 19
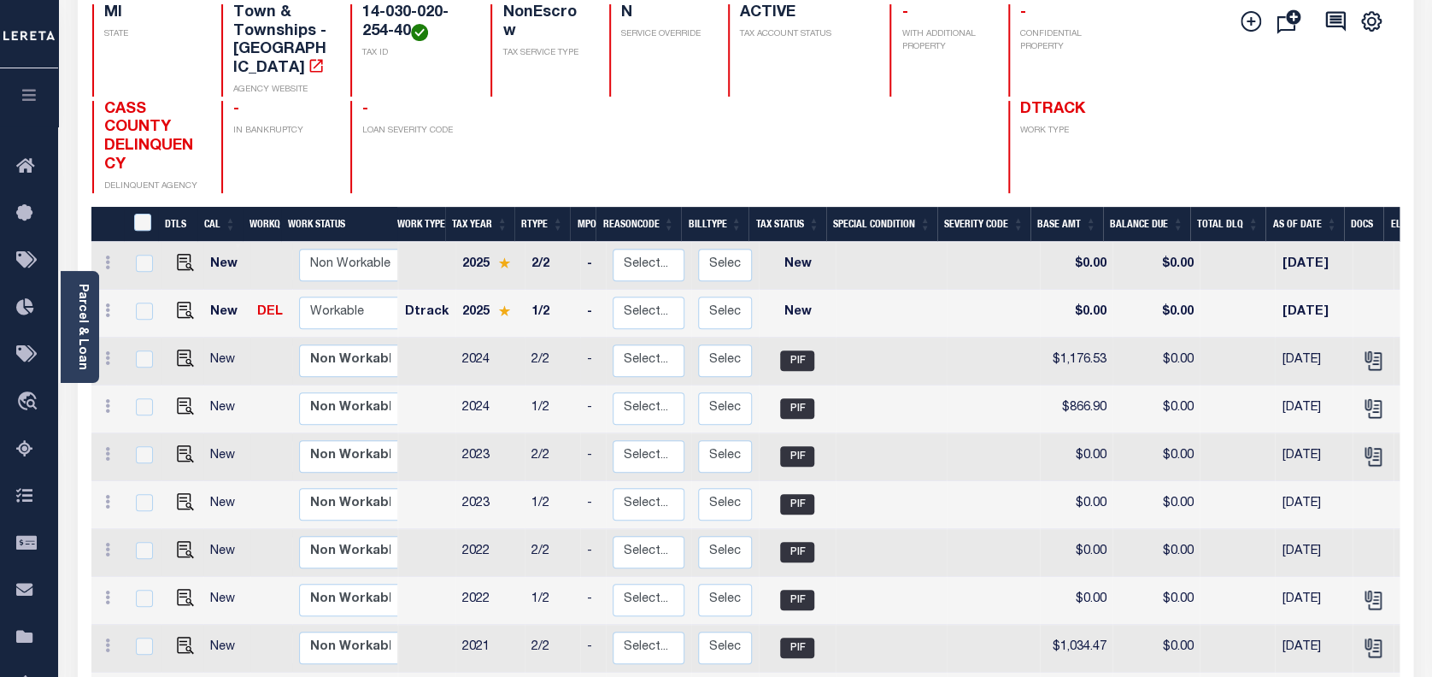
scroll to position [227, 0]
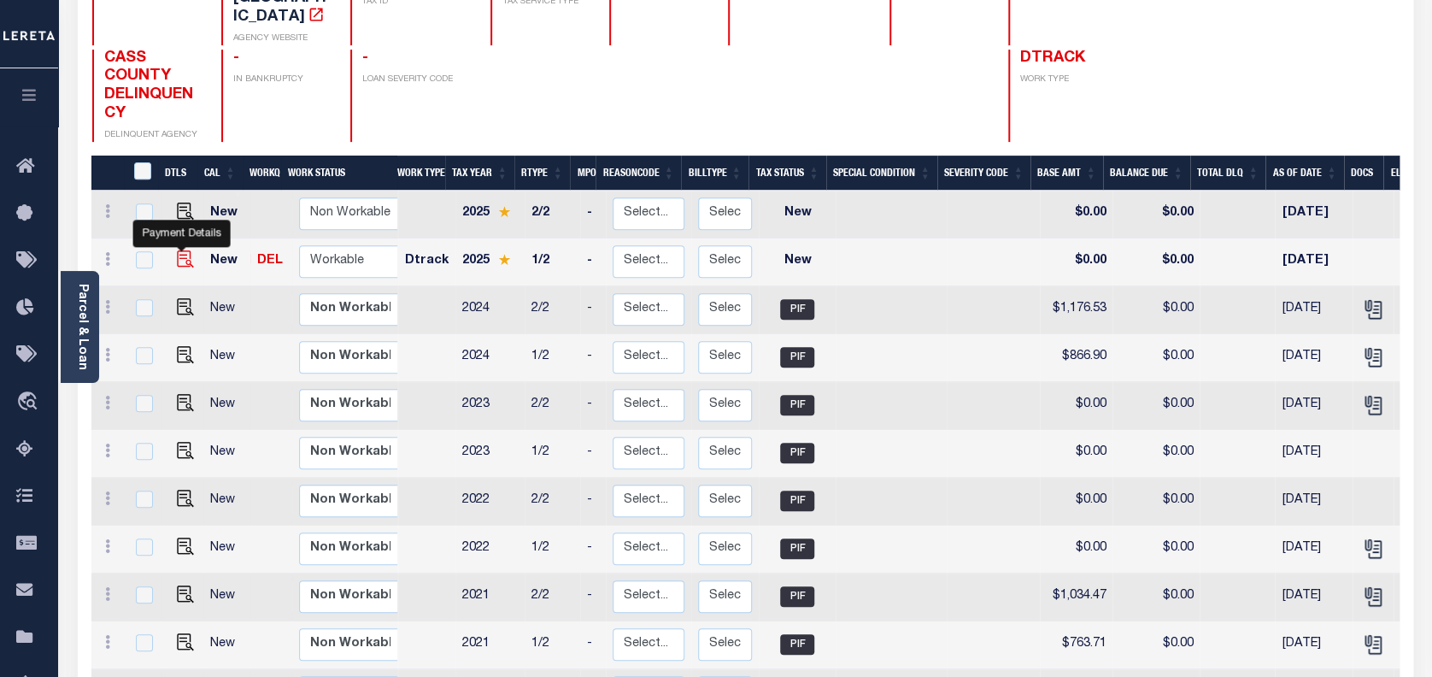
click at [179, 250] on img "" at bounding box center [185, 258] width 17 height 17
checkbox input "true"
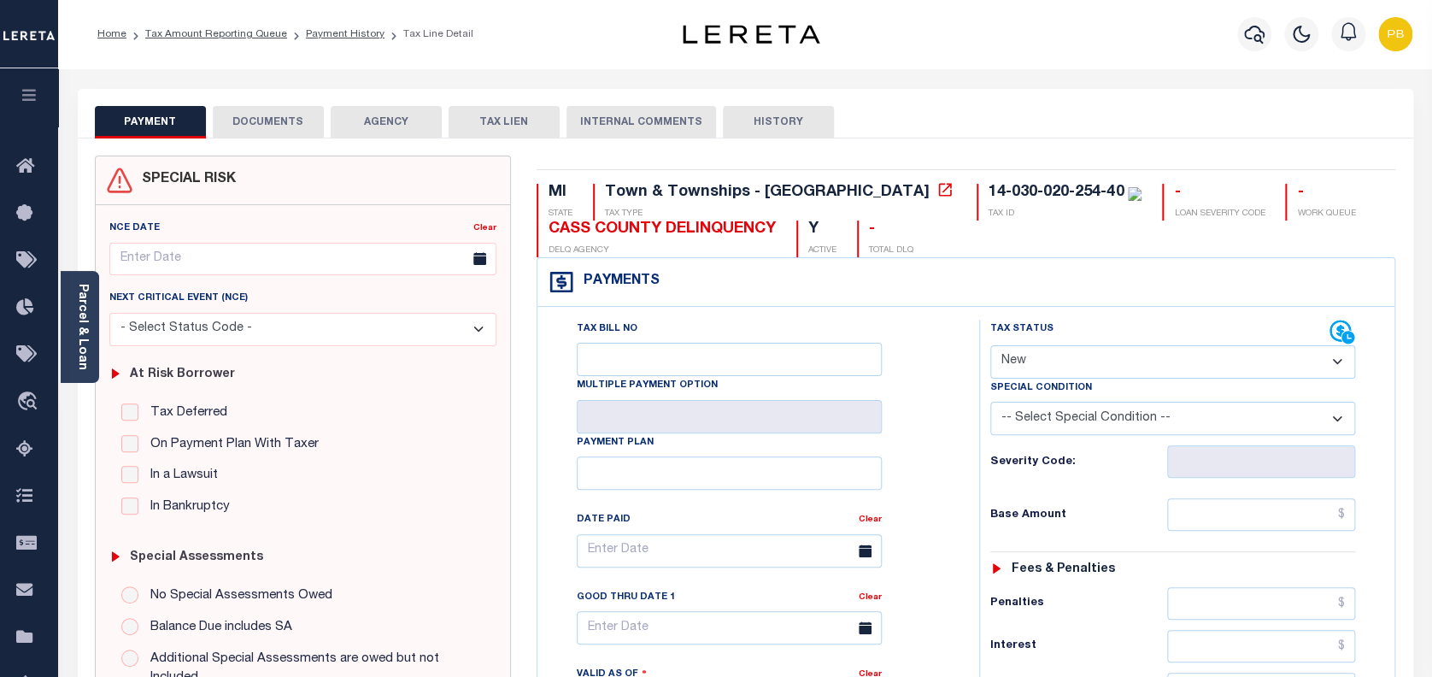
click at [1055, 361] on select "- Select Status Code - Open Due/Unpaid Paid Incomplete No Tax Due Internal Refu…" at bounding box center [1173, 361] width 366 height 33
select select "DUE"
click at [990, 346] on select "- Select Status Code - Open Due/Unpaid Paid Incomplete No Tax Due Internal Refu…" at bounding box center [1173, 361] width 366 height 33
type input "10/03/2025"
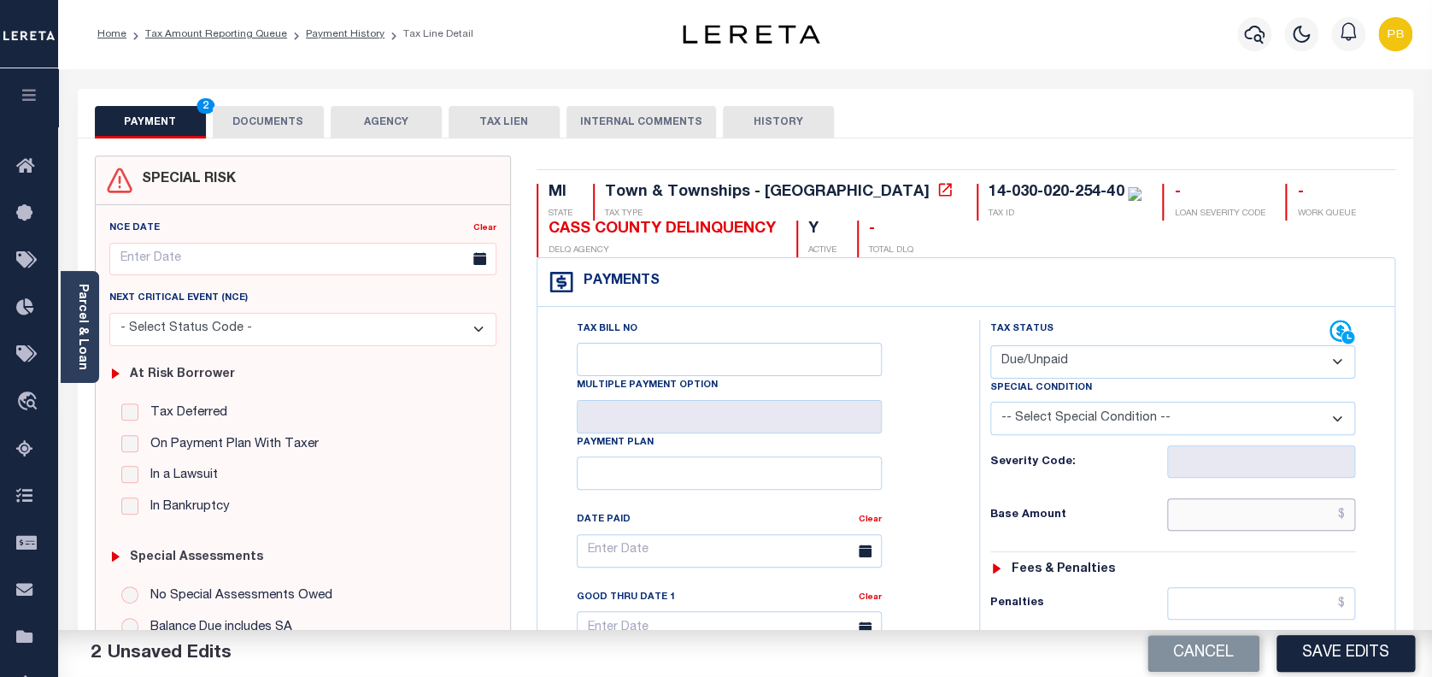
click at [1225, 503] on input "text" at bounding box center [1261, 514] width 189 height 32
paste input "881.29"
type input "$881.29"
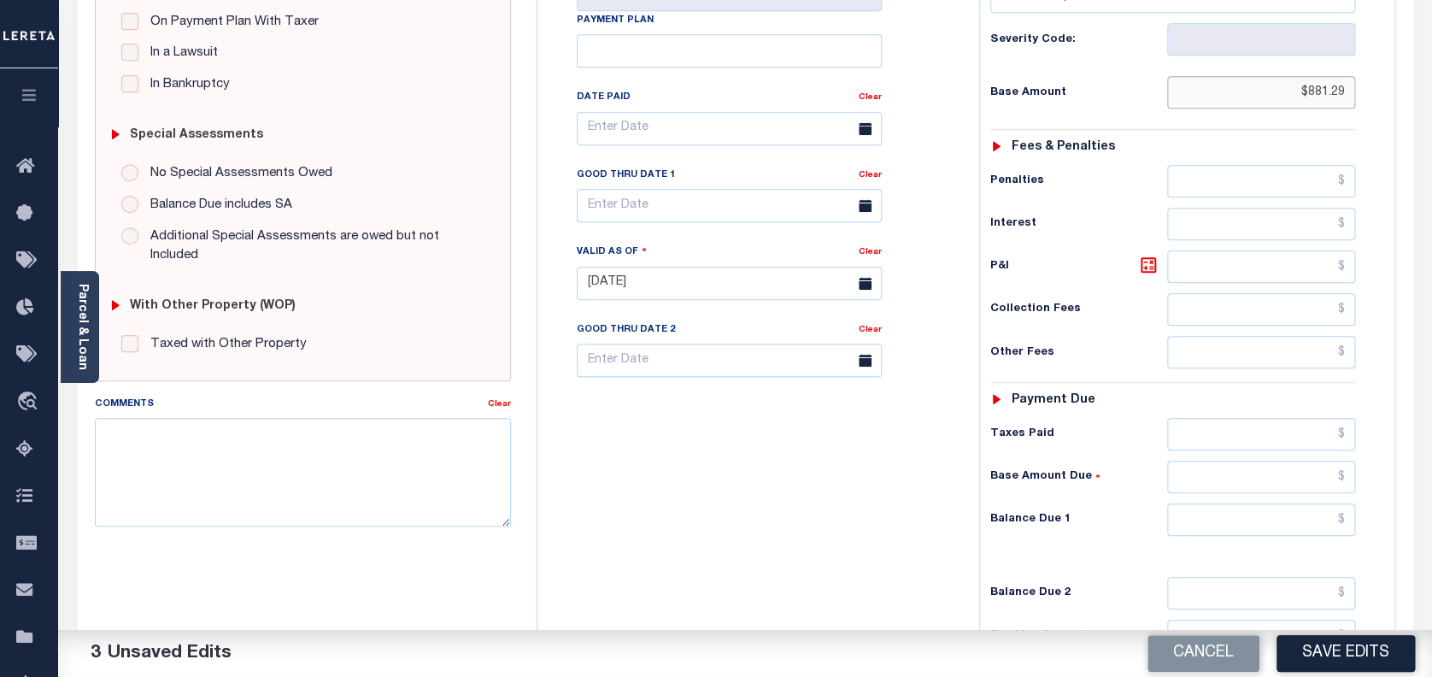
scroll to position [455, 0]
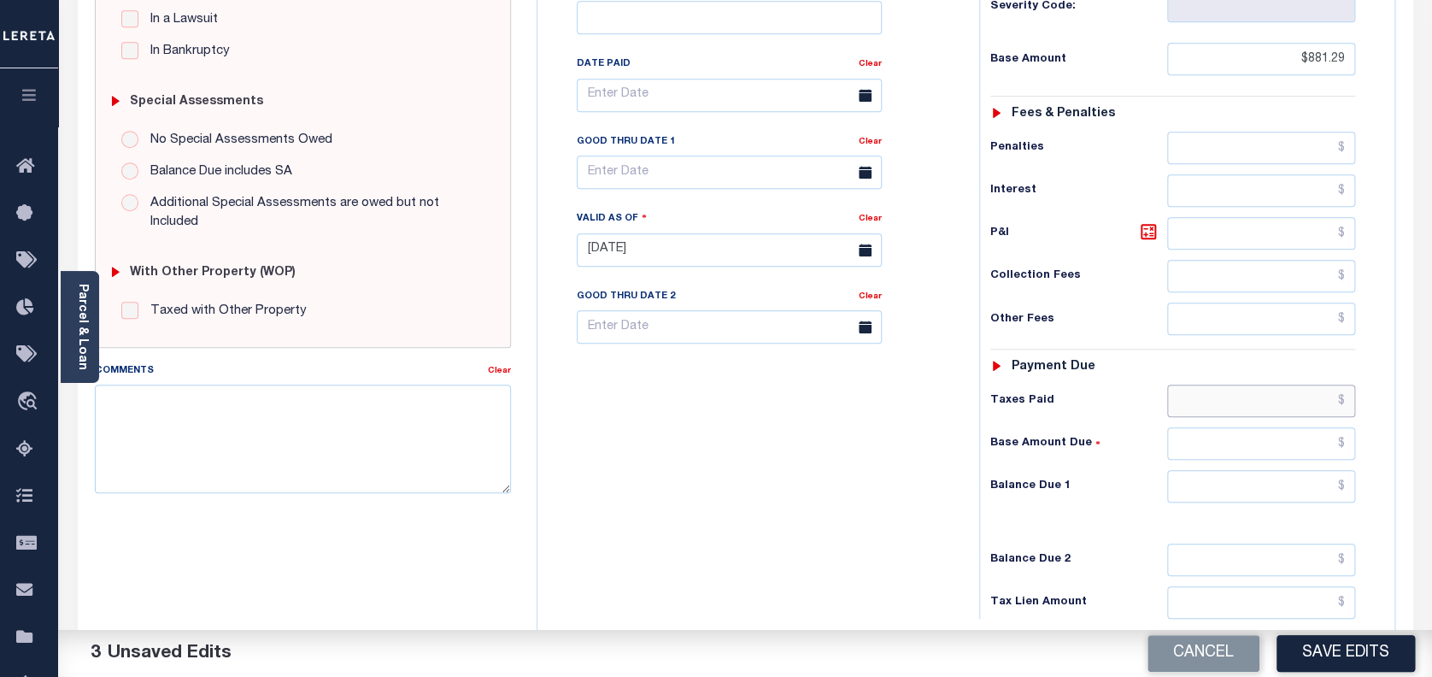
click at [1280, 397] on input "text" at bounding box center [1261, 401] width 189 height 32
click at [1306, 479] on input "text" at bounding box center [1261, 486] width 189 height 32
paste input "907.73"
type input "$907.73"
click at [1149, 228] on icon at bounding box center [1148, 231] width 21 height 21
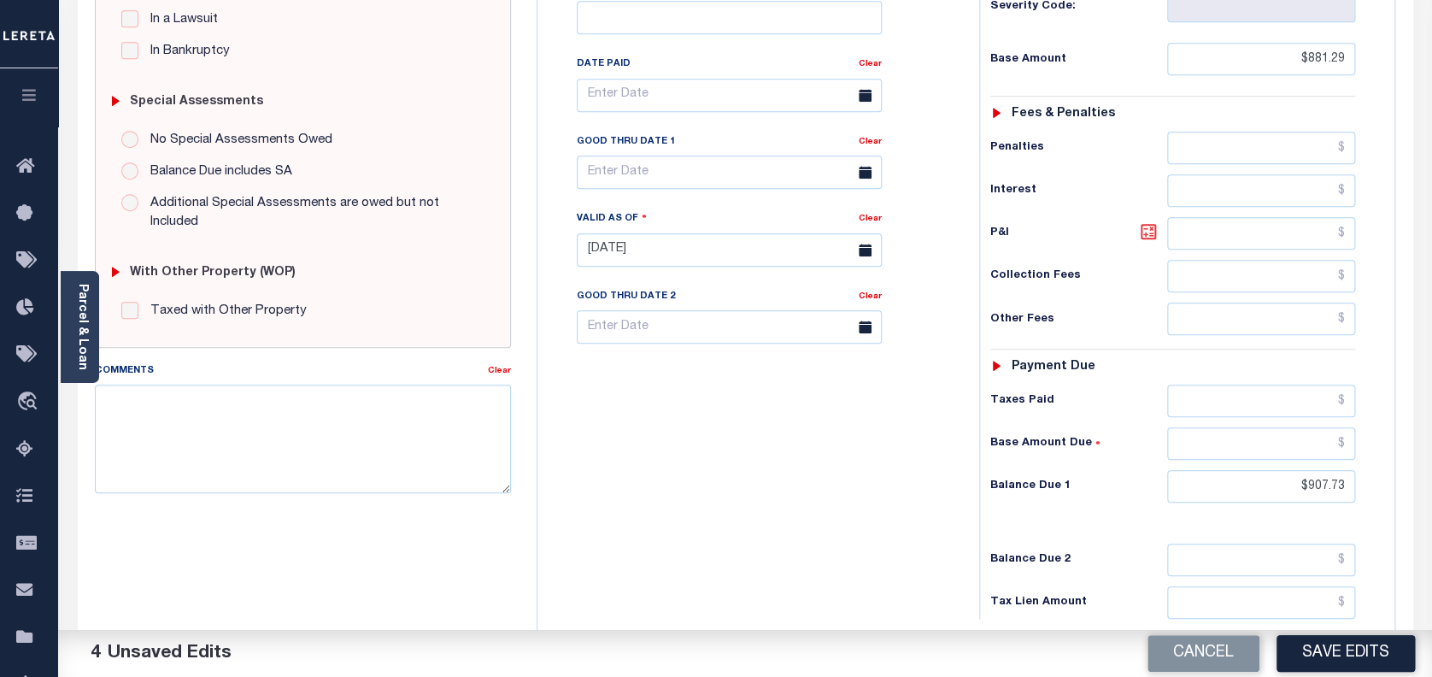
type input "$26.44"
click at [630, 175] on input "text" at bounding box center [729, 172] width 305 height 33
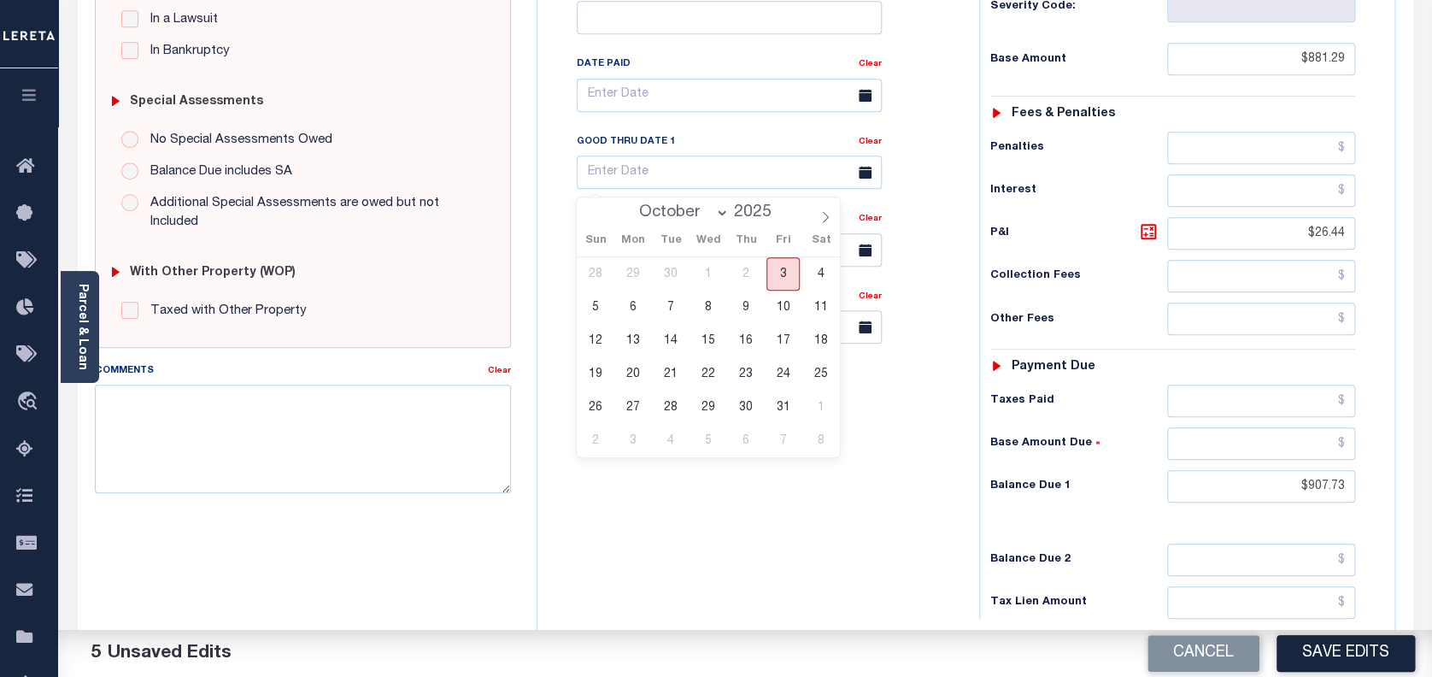
click at [785, 271] on span "3" at bounding box center [783, 273] width 33 height 33
type input "10/03/2025"
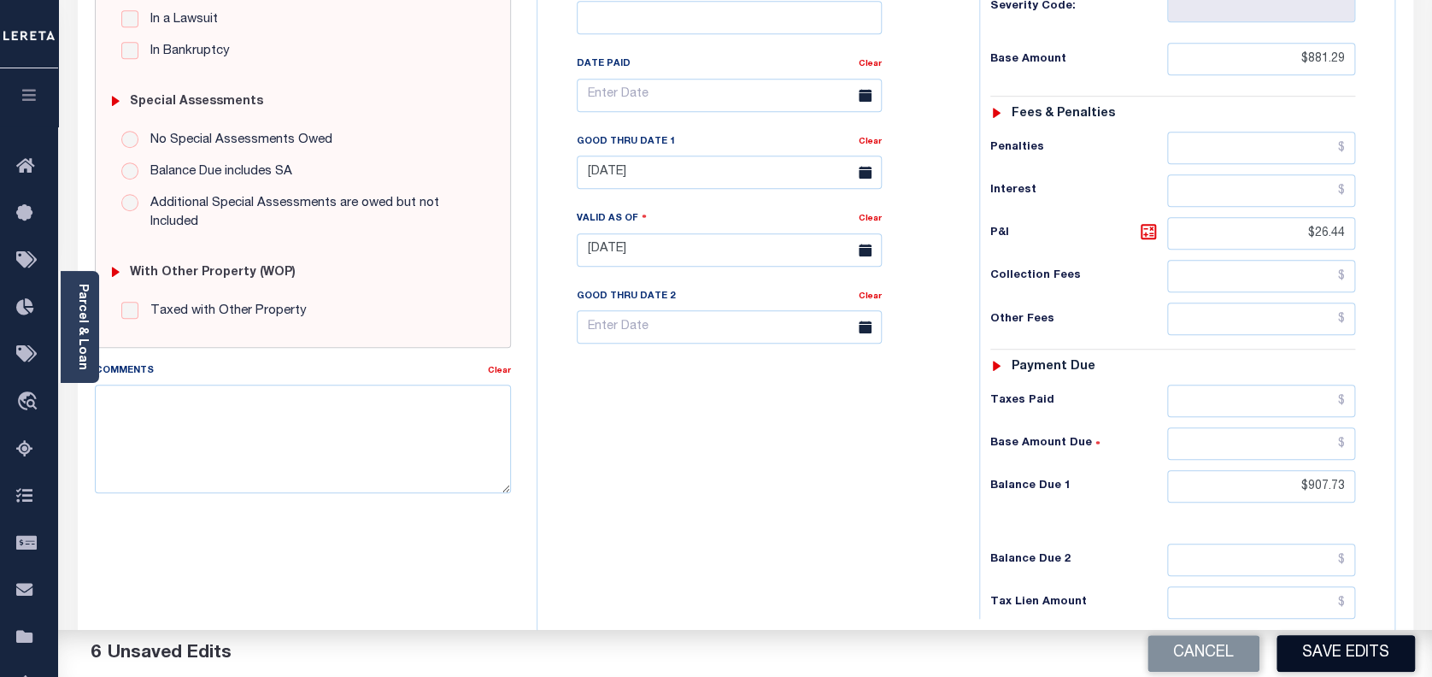
click at [1371, 648] on button "Save Edits" at bounding box center [1346, 653] width 138 height 37
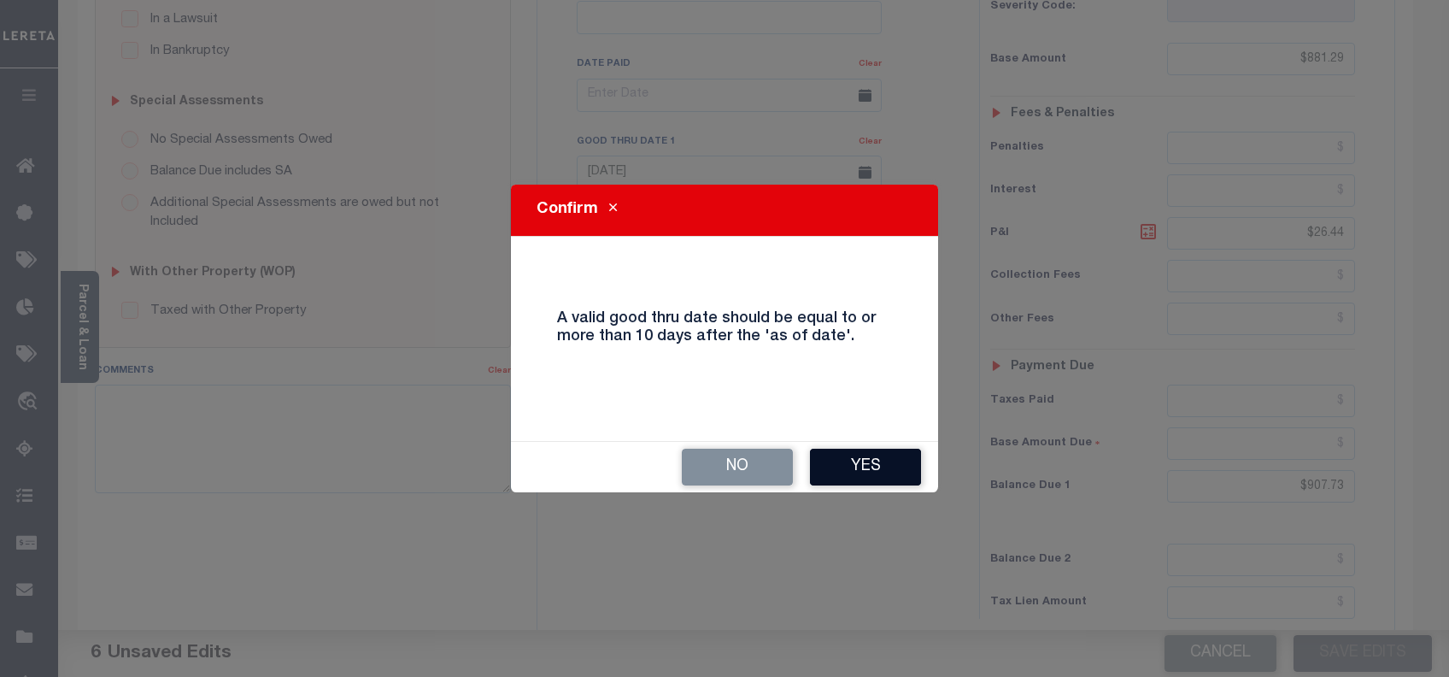
click at [834, 464] on button "Yes" at bounding box center [865, 467] width 111 height 37
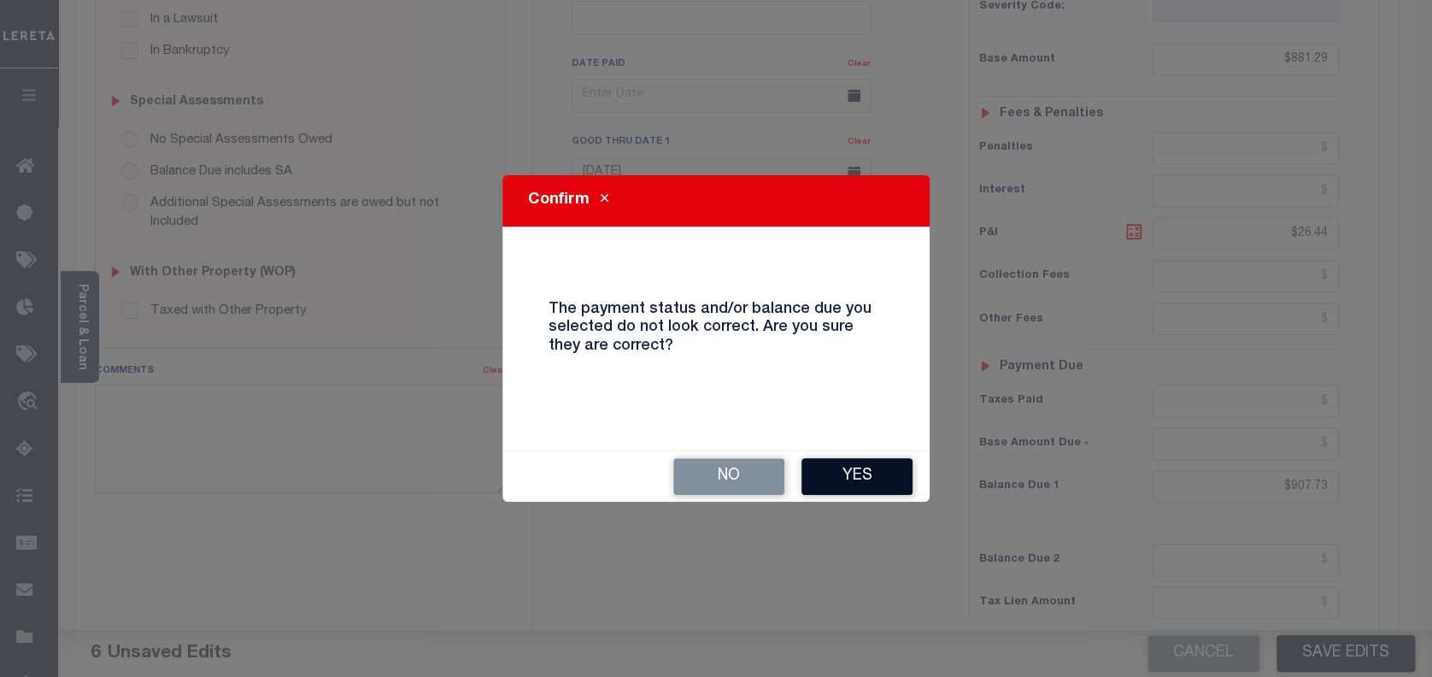
click at [838, 466] on button "Yes" at bounding box center [857, 476] width 111 height 37
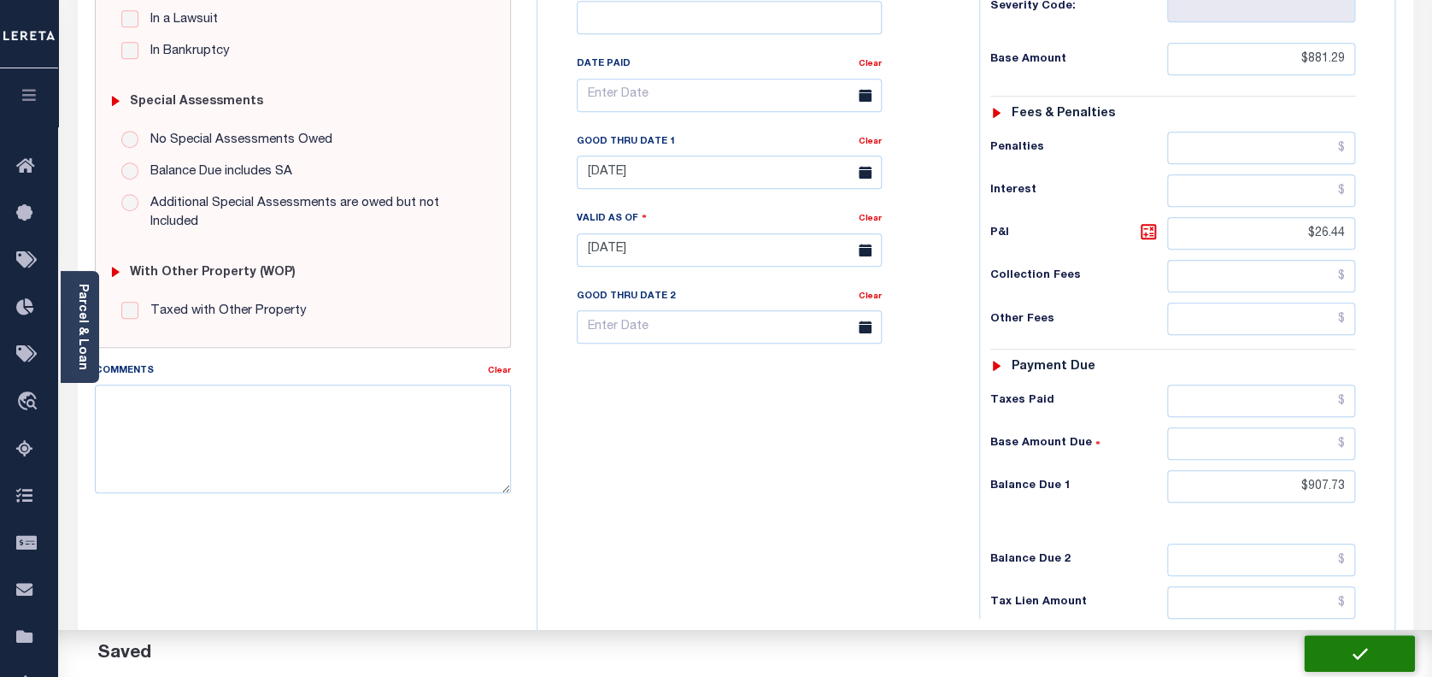
checkbox input "false"
type input "$881.29"
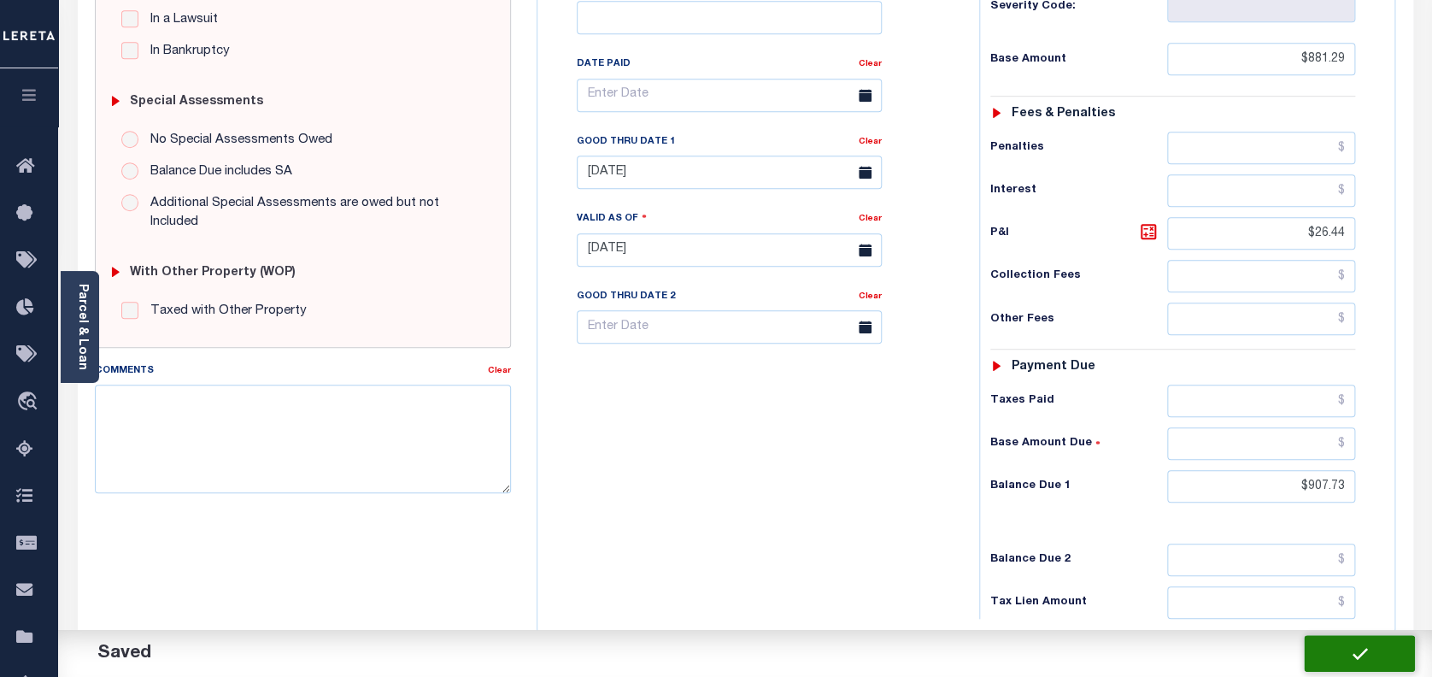
type input "$26.44"
type input "$907.73"
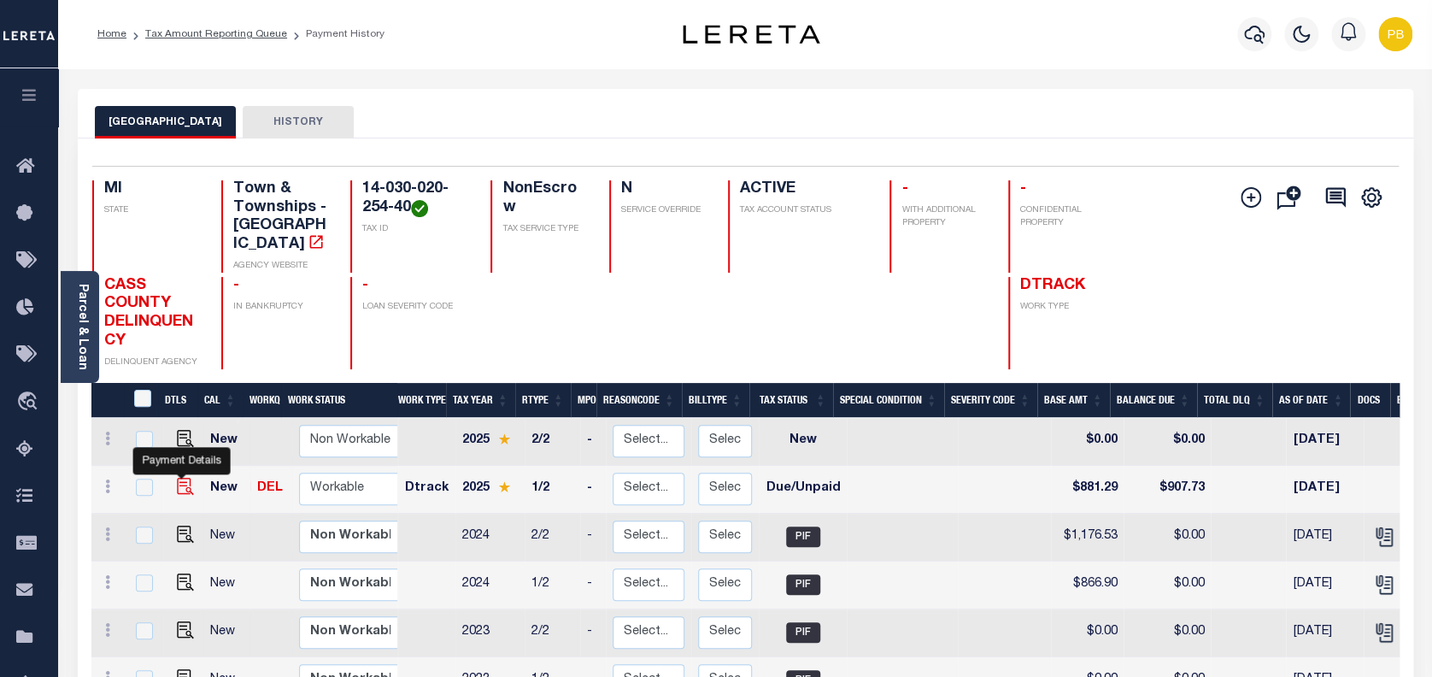
click at [183, 478] on img "" at bounding box center [185, 486] width 17 height 17
checkbox input "true"
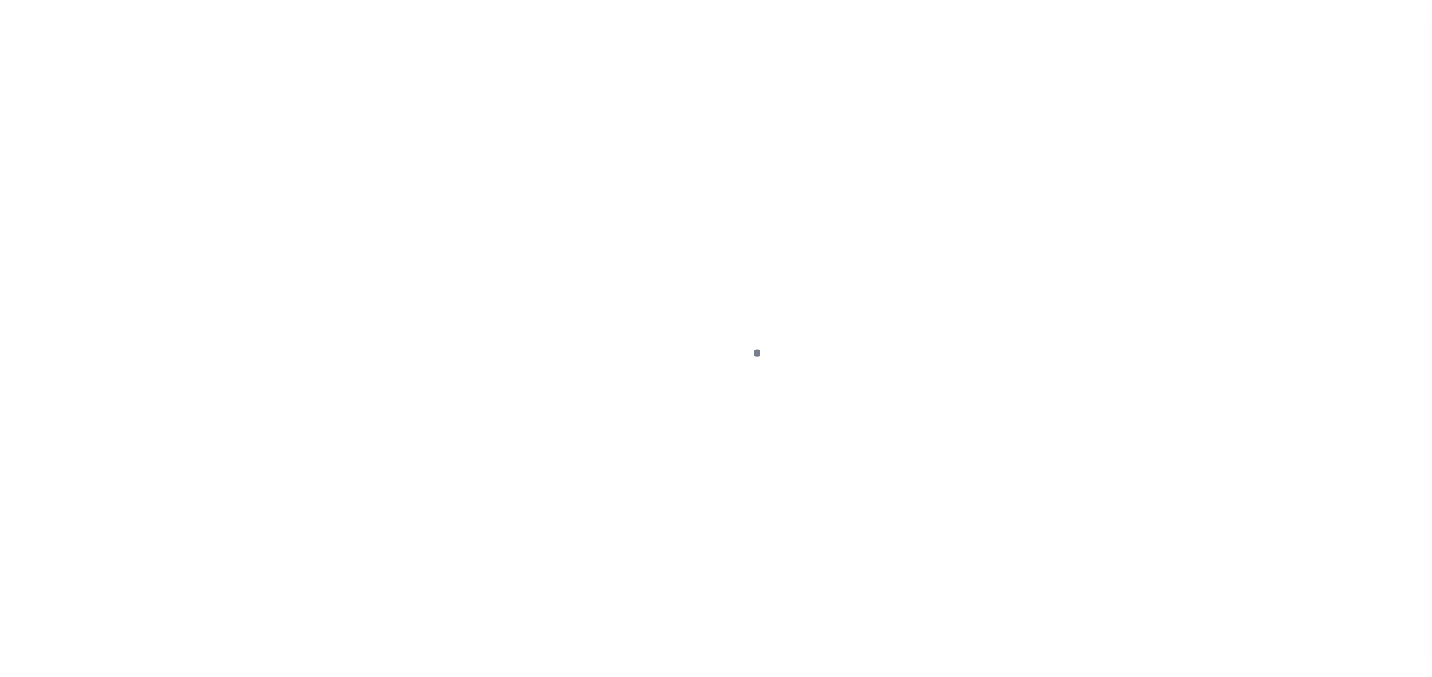
select select "DUE"
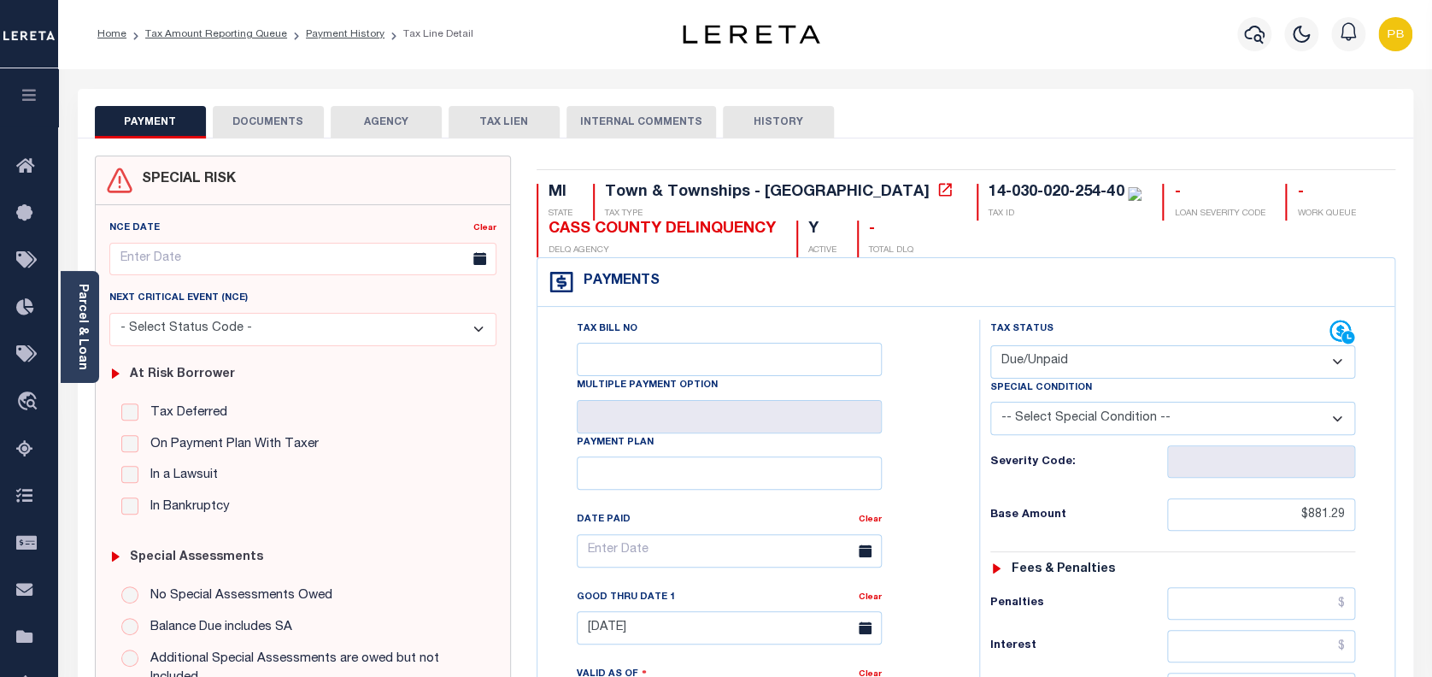
click at [267, 131] on button "DOCUMENTS" at bounding box center [268, 122] width 111 height 32
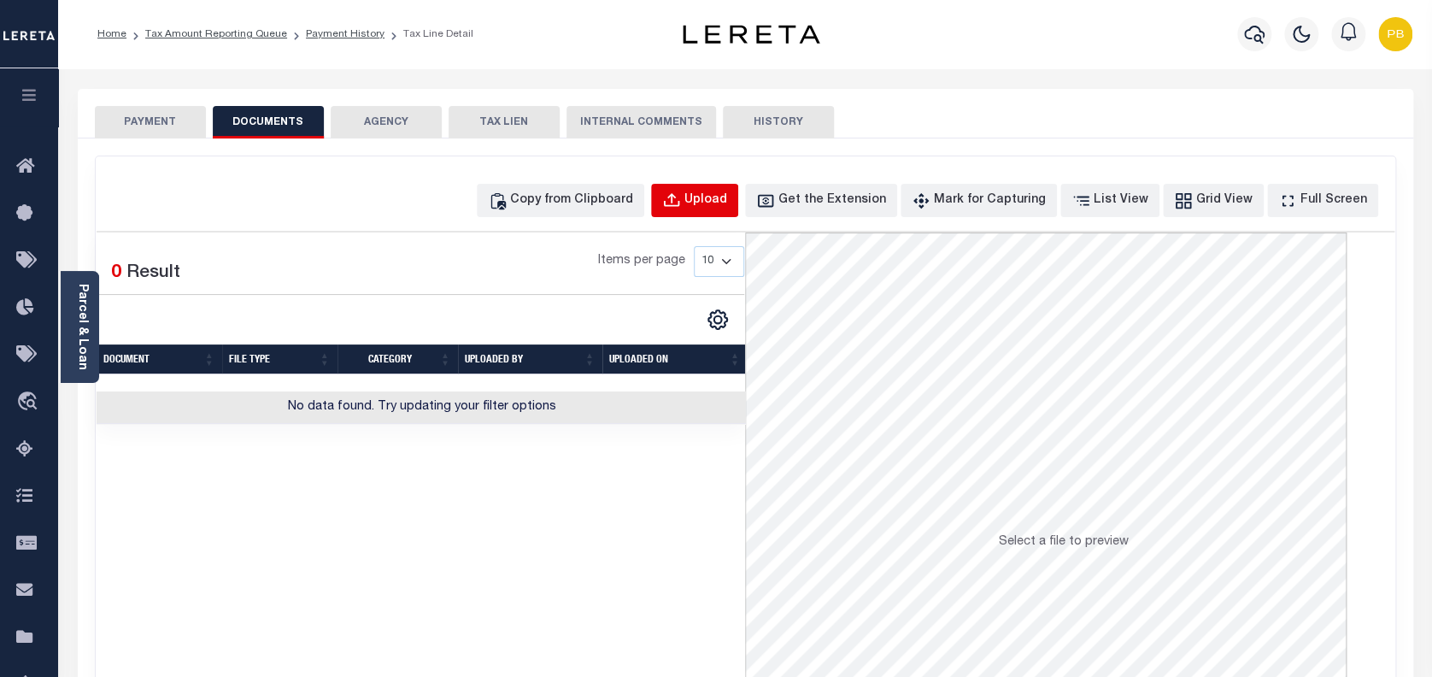
click at [727, 199] on div "Upload" at bounding box center [706, 200] width 43 height 19
select select "POP"
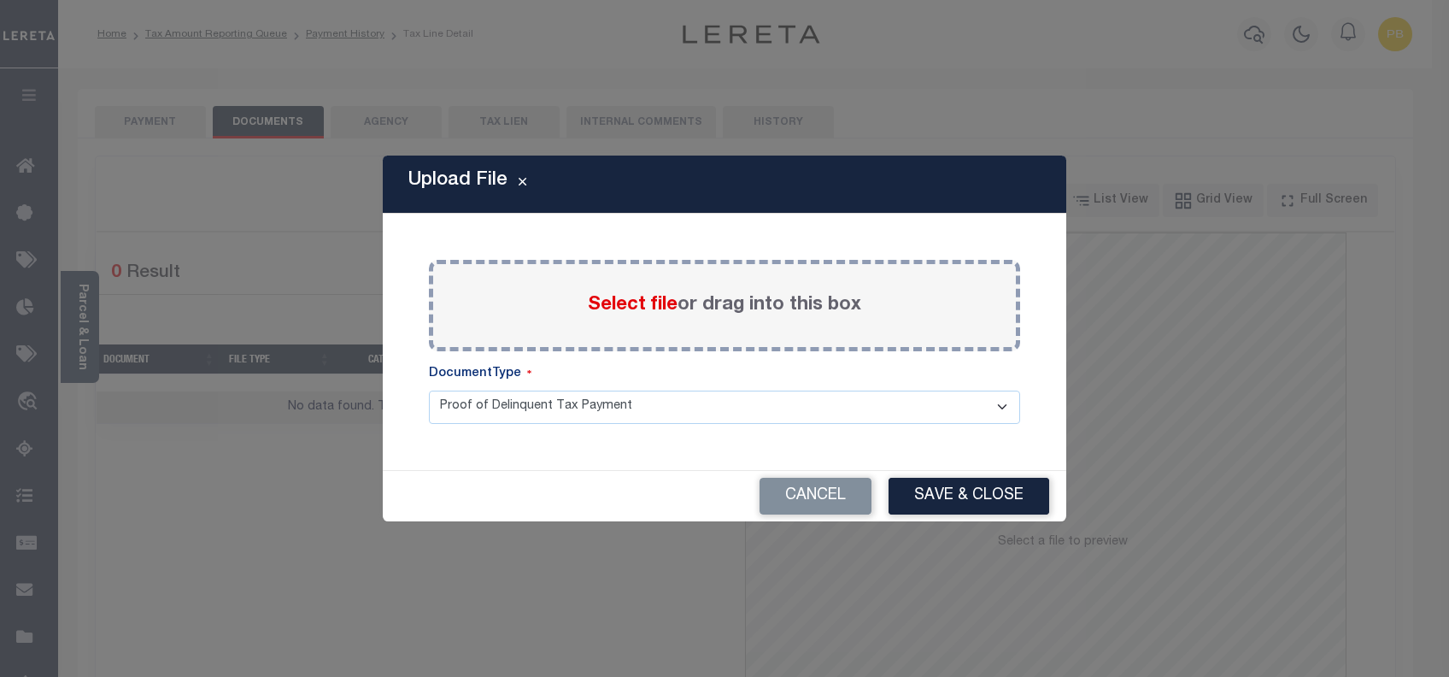
click at [614, 303] on span "Select file" at bounding box center [633, 305] width 90 height 19
click at [0, 0] on input "Select file or drag into this box" at bounding box center [0, 0] width 0 height 0
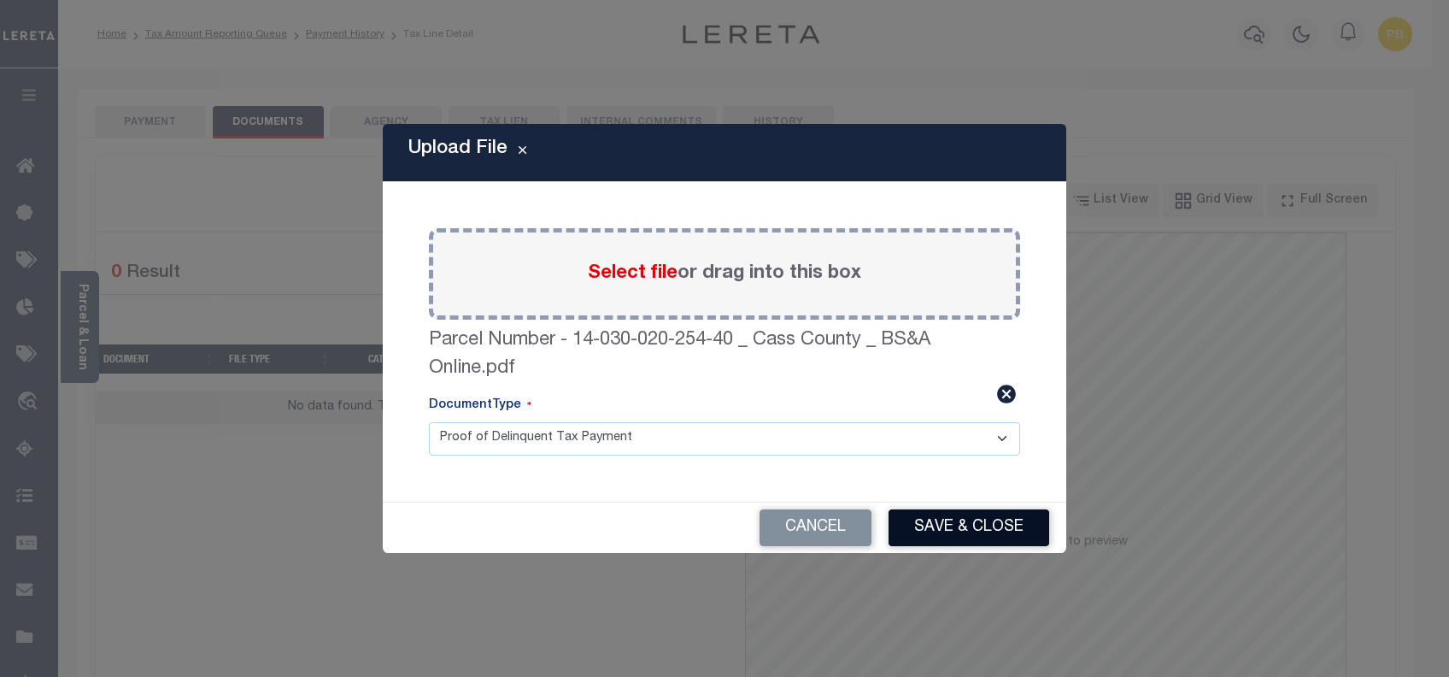
click at [967, 526] on button "Save & Close" at bounding box center [969, 527] width 161 height 37
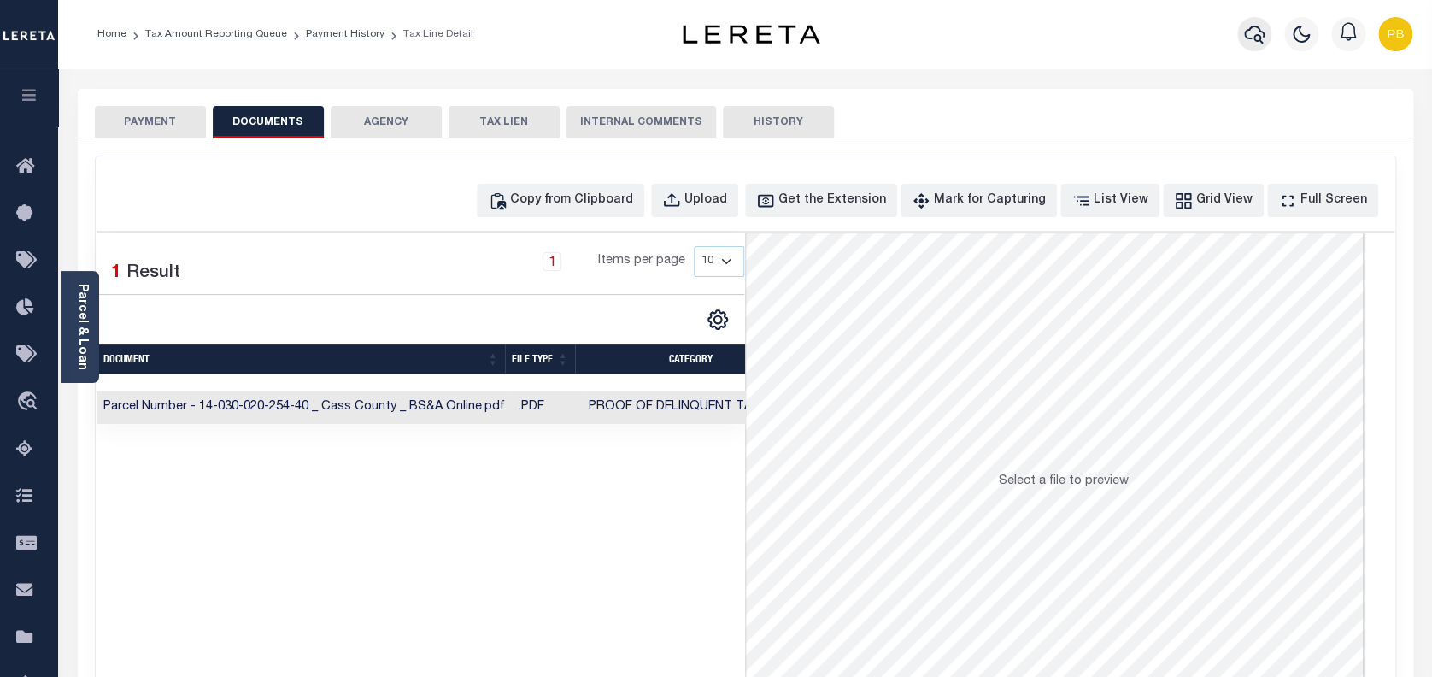
click at [1253, 28] on icon "button" at bounding box center [1254, 34] width 21 height 21
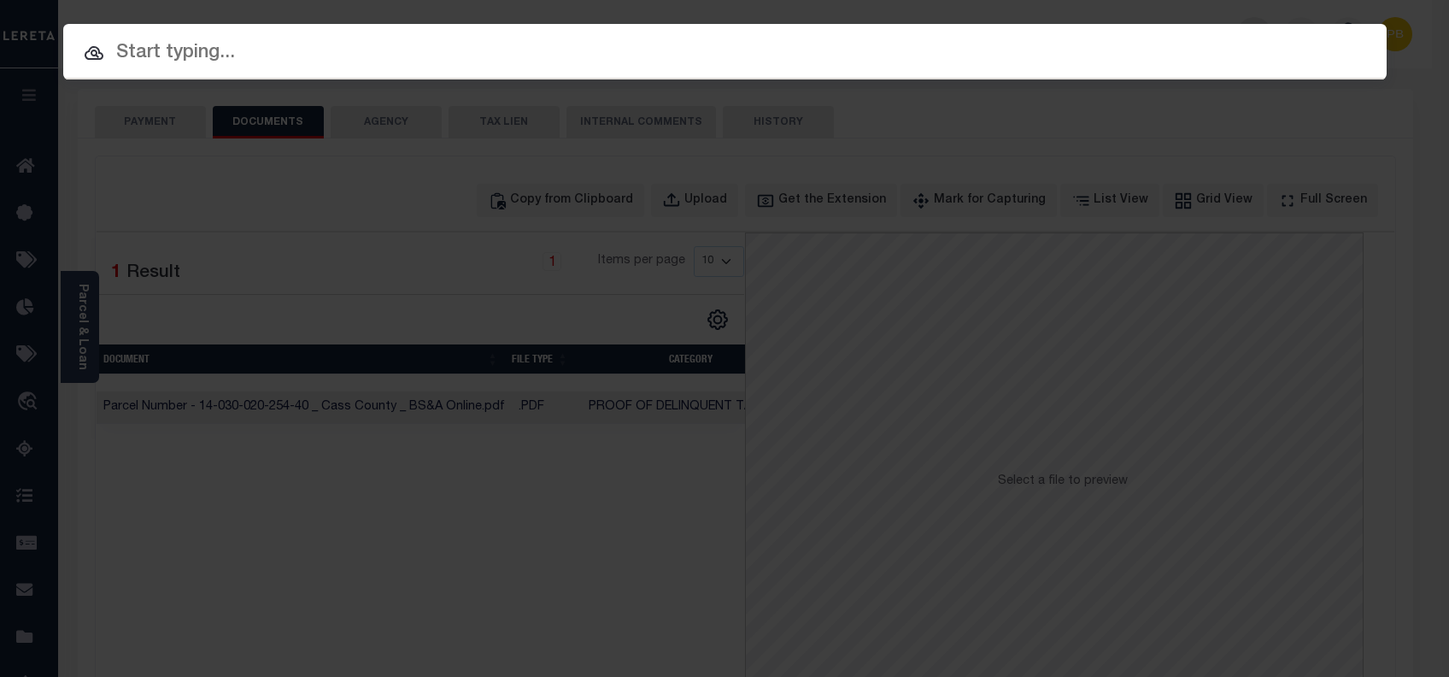
paste input "1159781848"
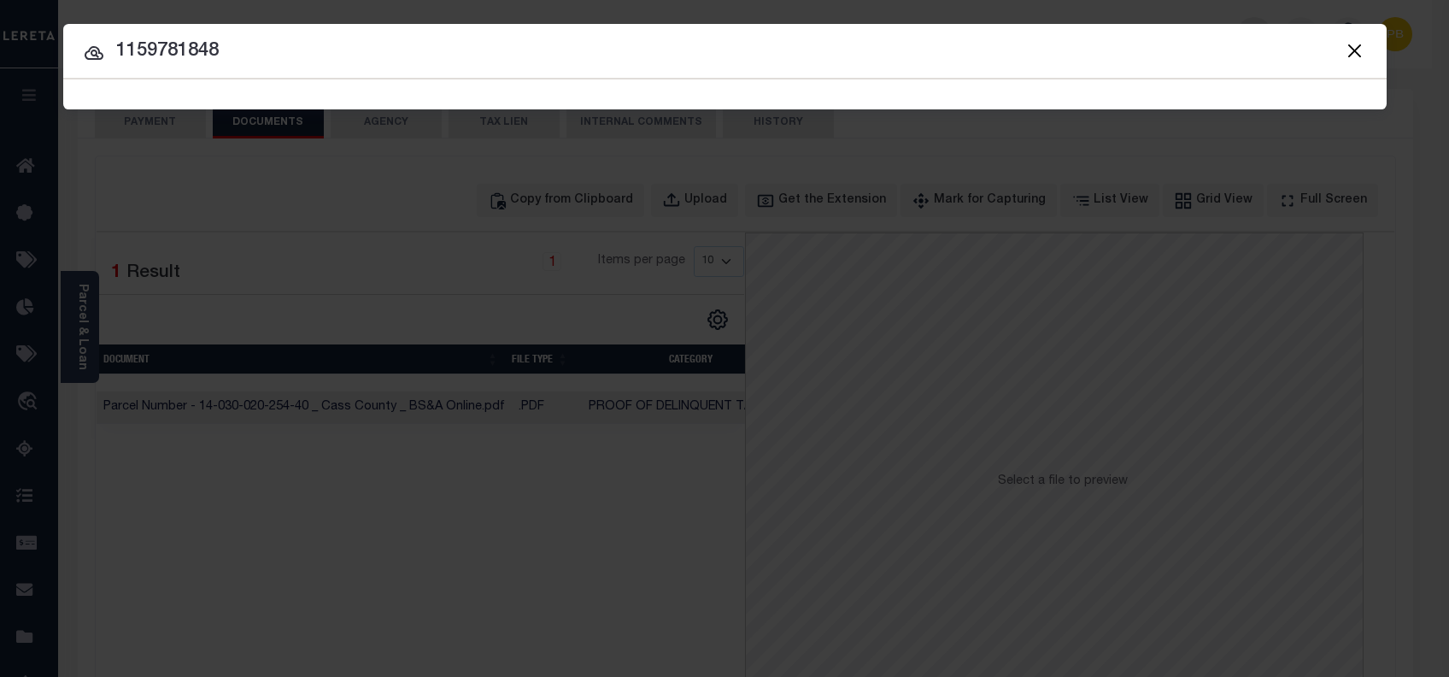
type input "1159781848"
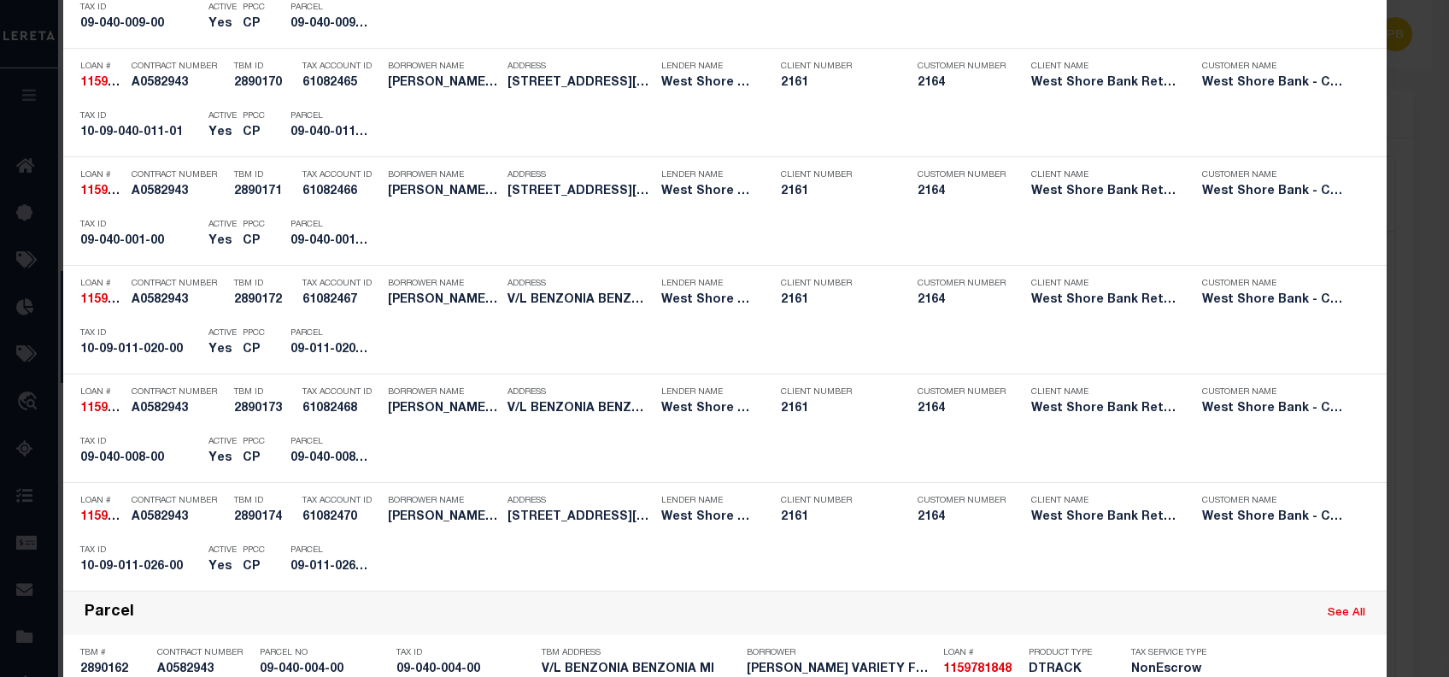
scroll to position [2146, 0]
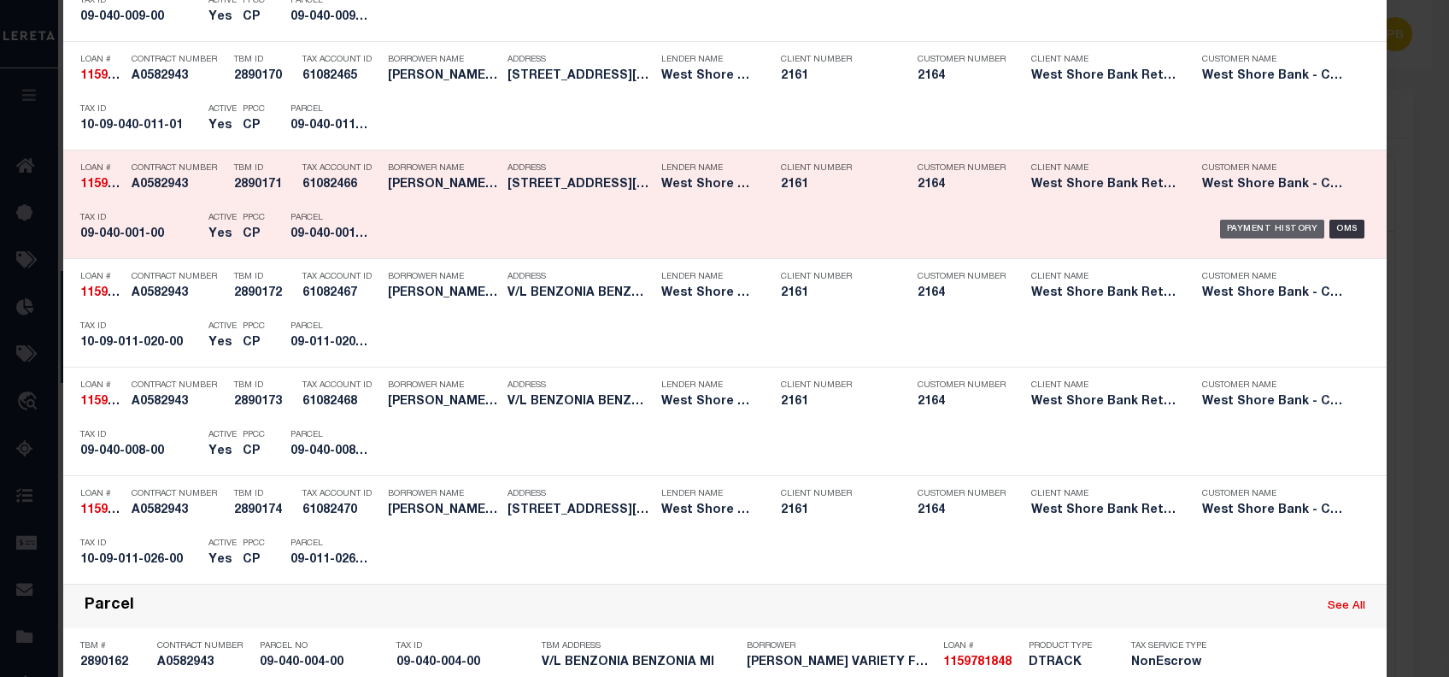
click at [1282, 225] on div "Payment History" at bounding box center [1272, 229] width 105 height 19
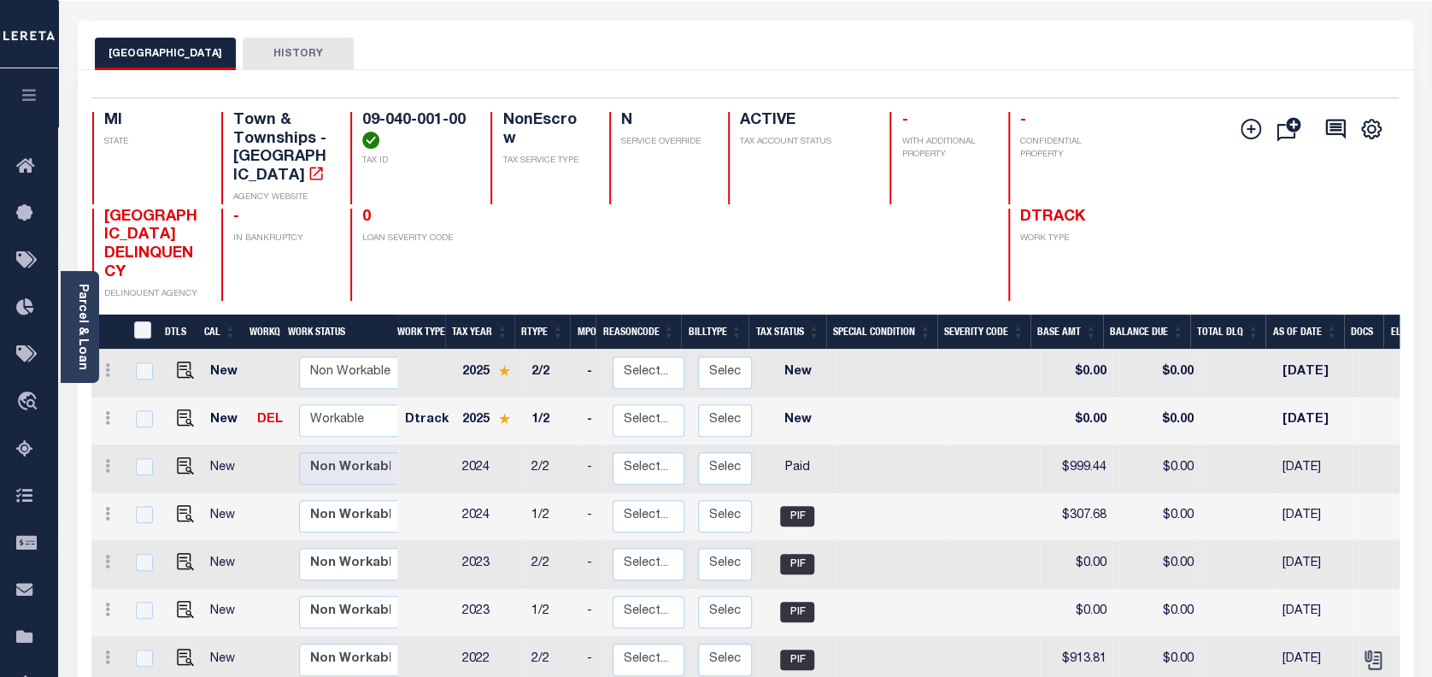
scroll to position [227, 0]
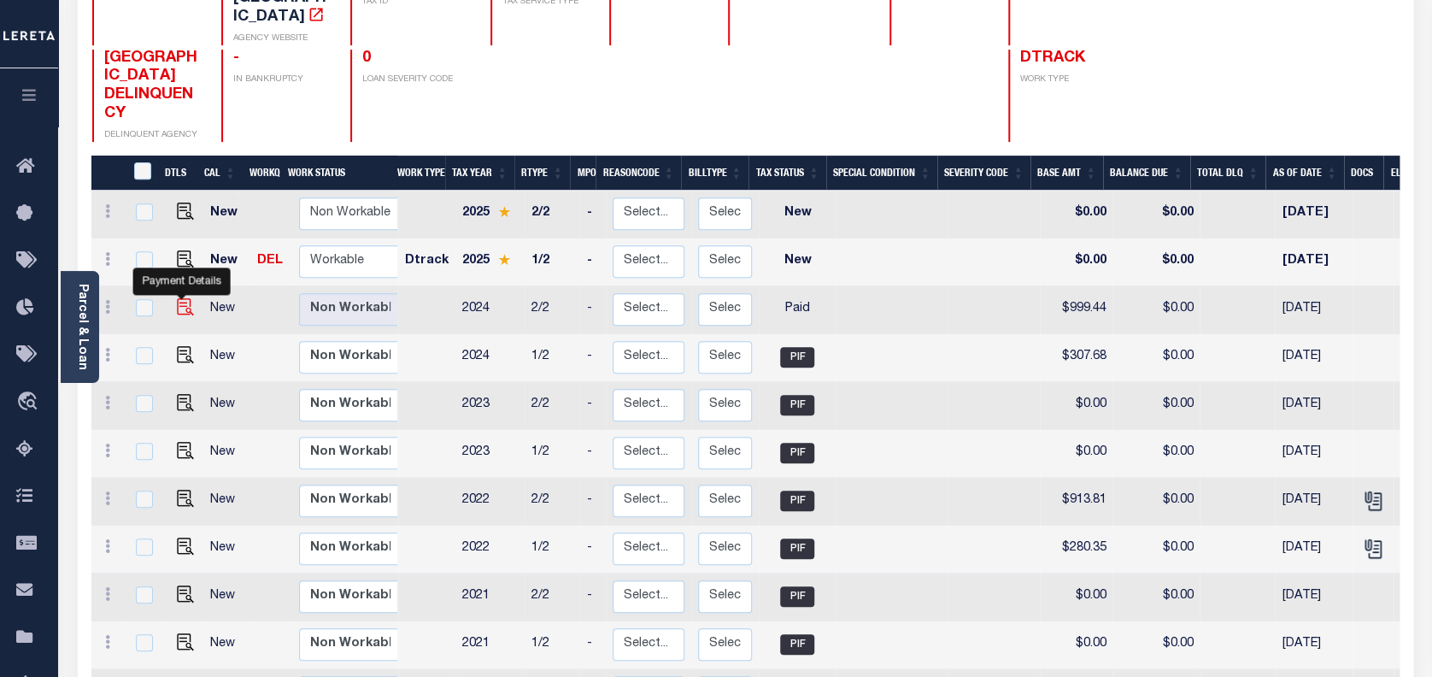
click at [179, 298] on img "" at bounding box center [185, 306] width 17 height 17
checkbox input "true"
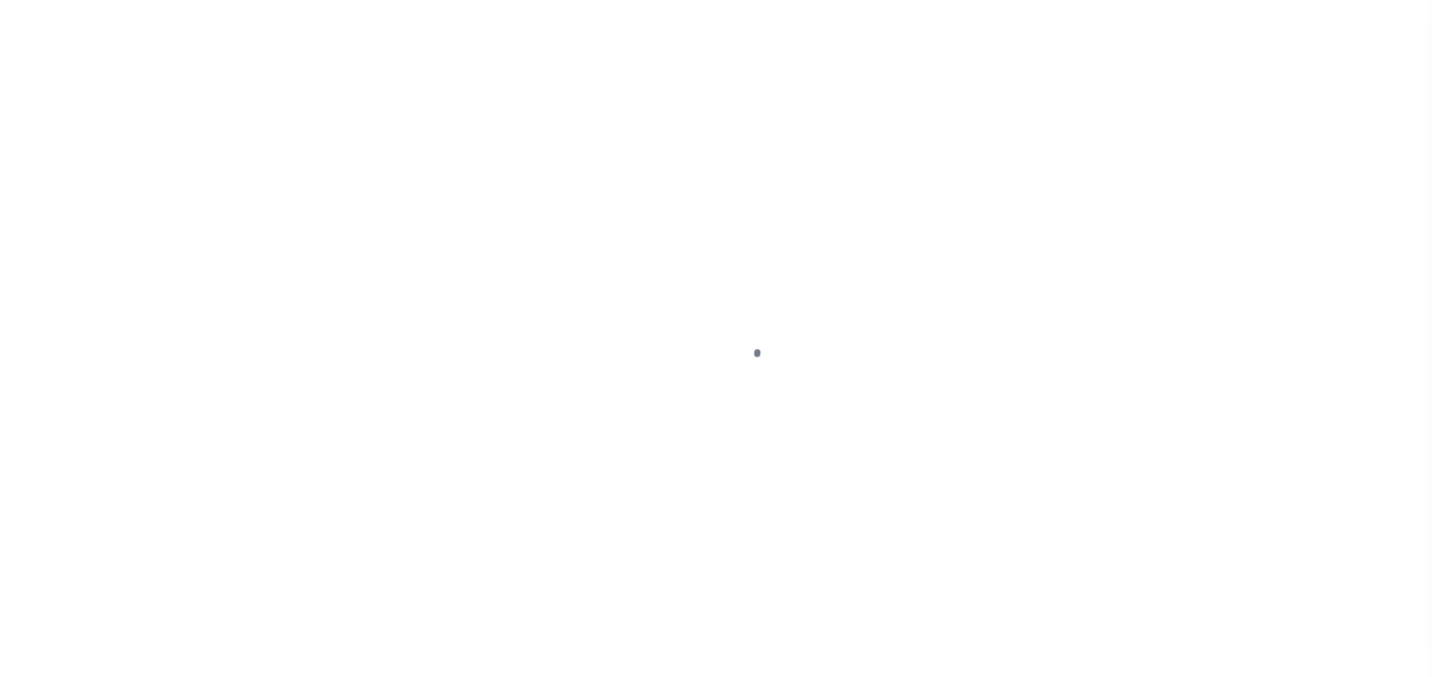
select select "PYD"
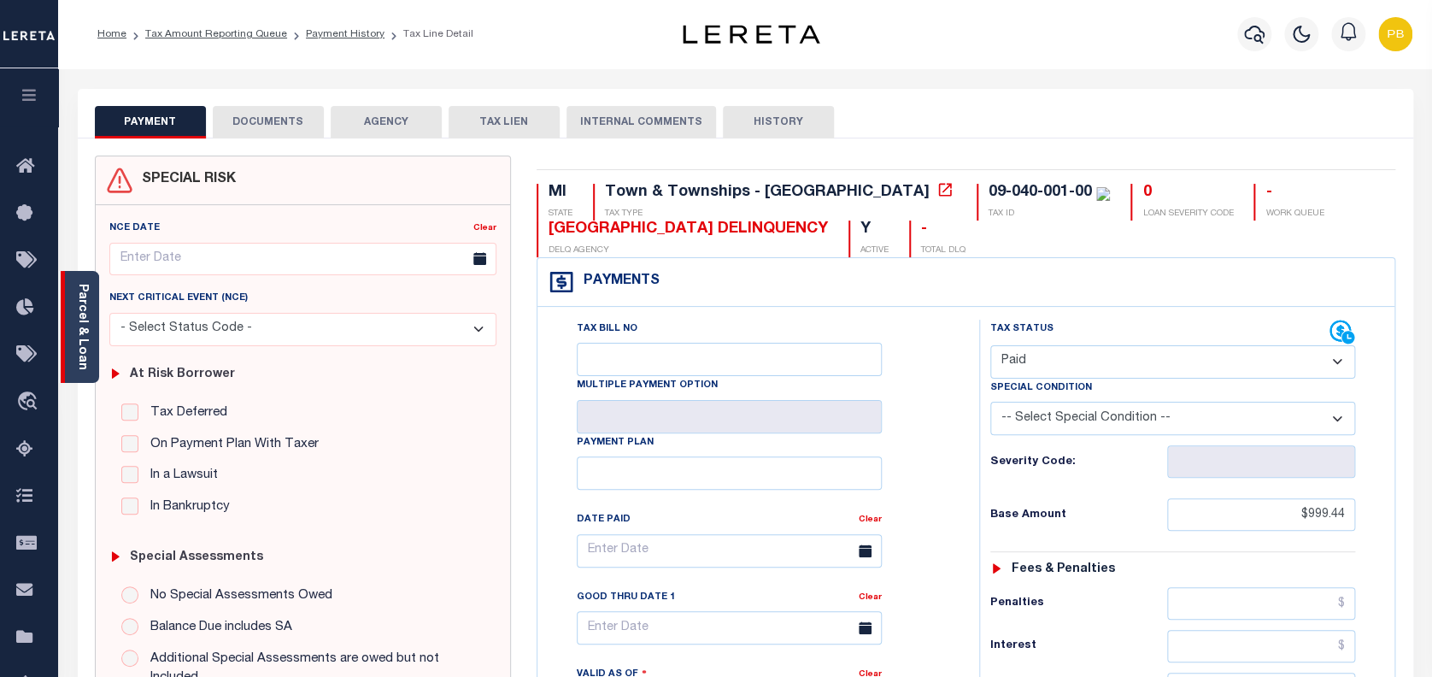
click at [81, 339] on link "Parcel & Loan" at bounding box center [82, 327] width 12 height 86
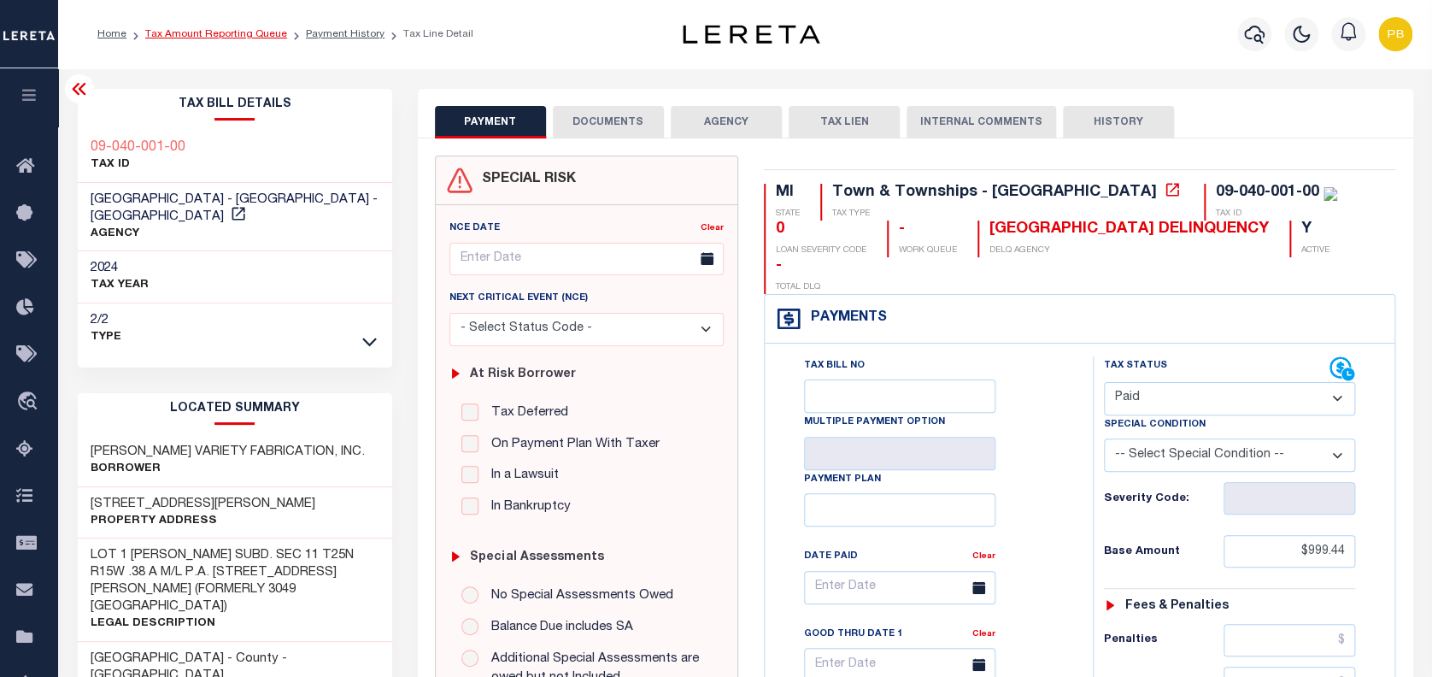
click at [213, 39] on link "Tax Amount Reporting Queue" at bounding box center [216, 34] width 142 height 10
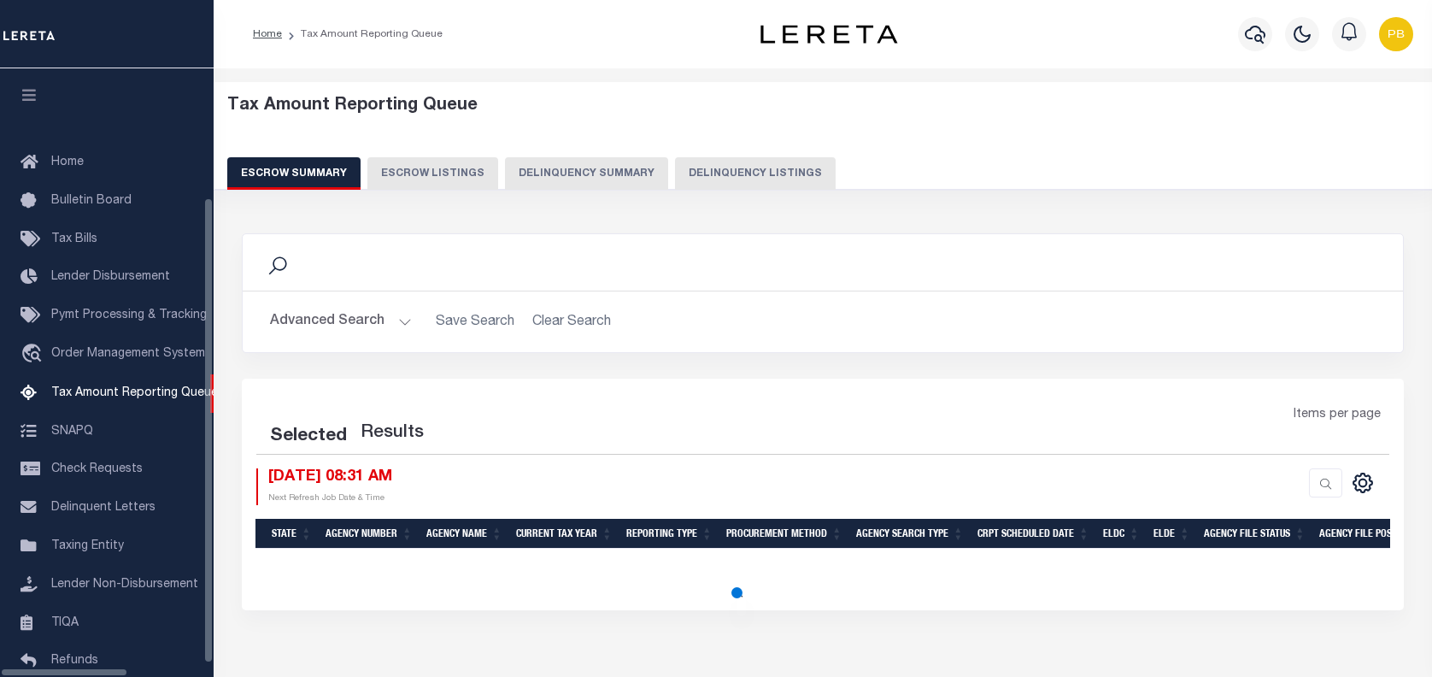
click at [767, 174] on button "Delinquency Listings" at bounding box center [755, 173] width 161 height 32
select select "100"
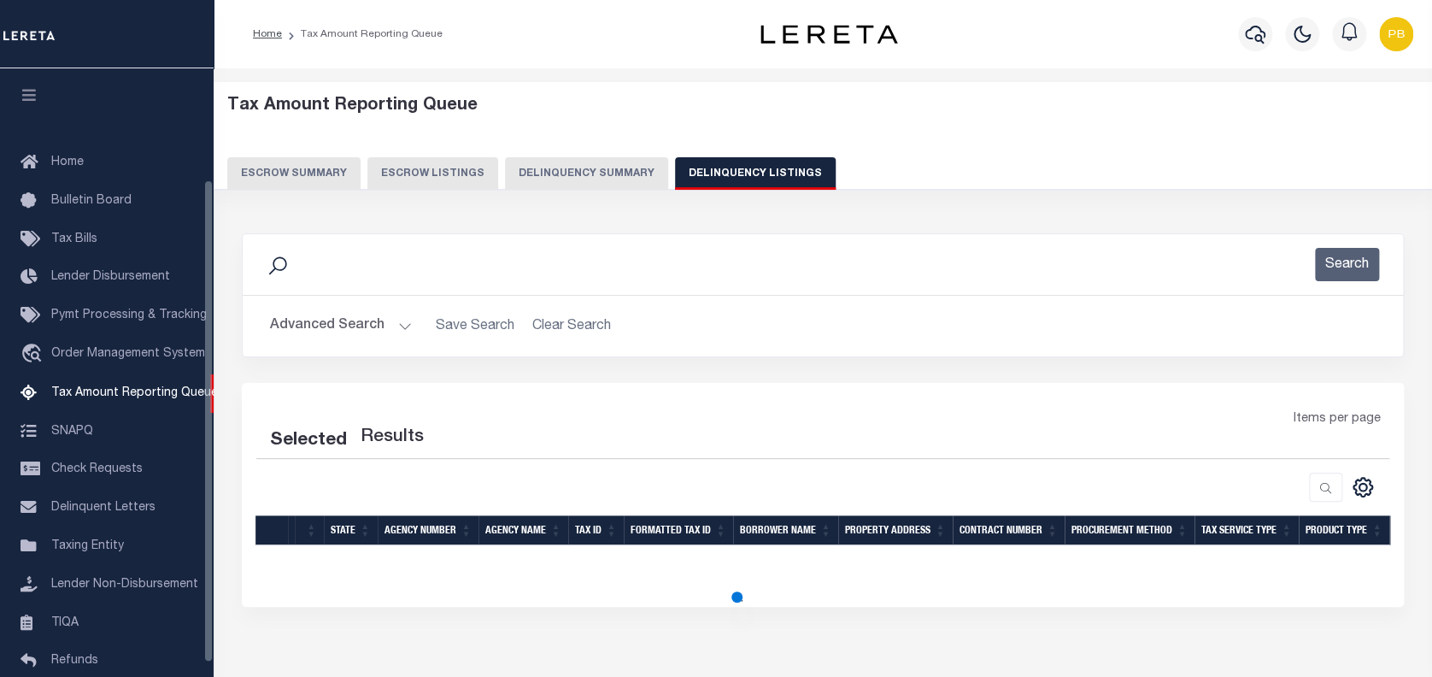
scroll to position [139, 0]
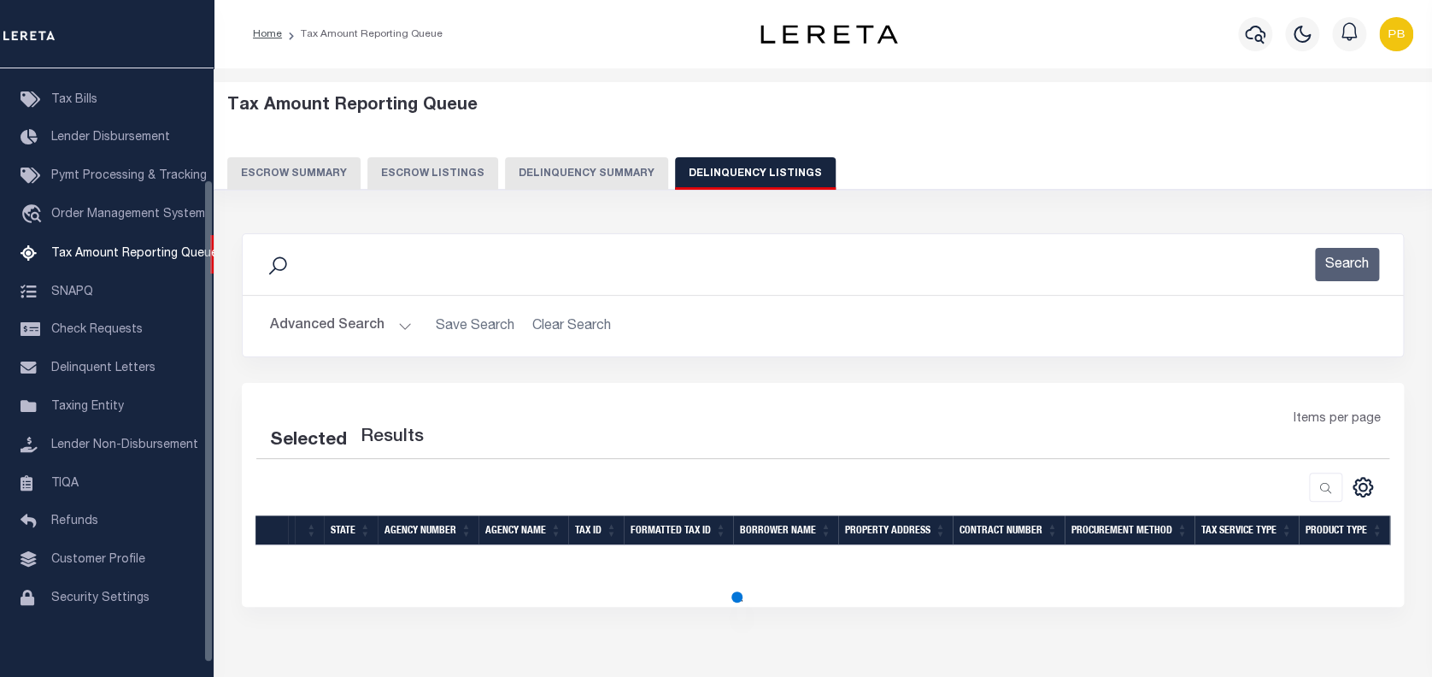
select select "100"
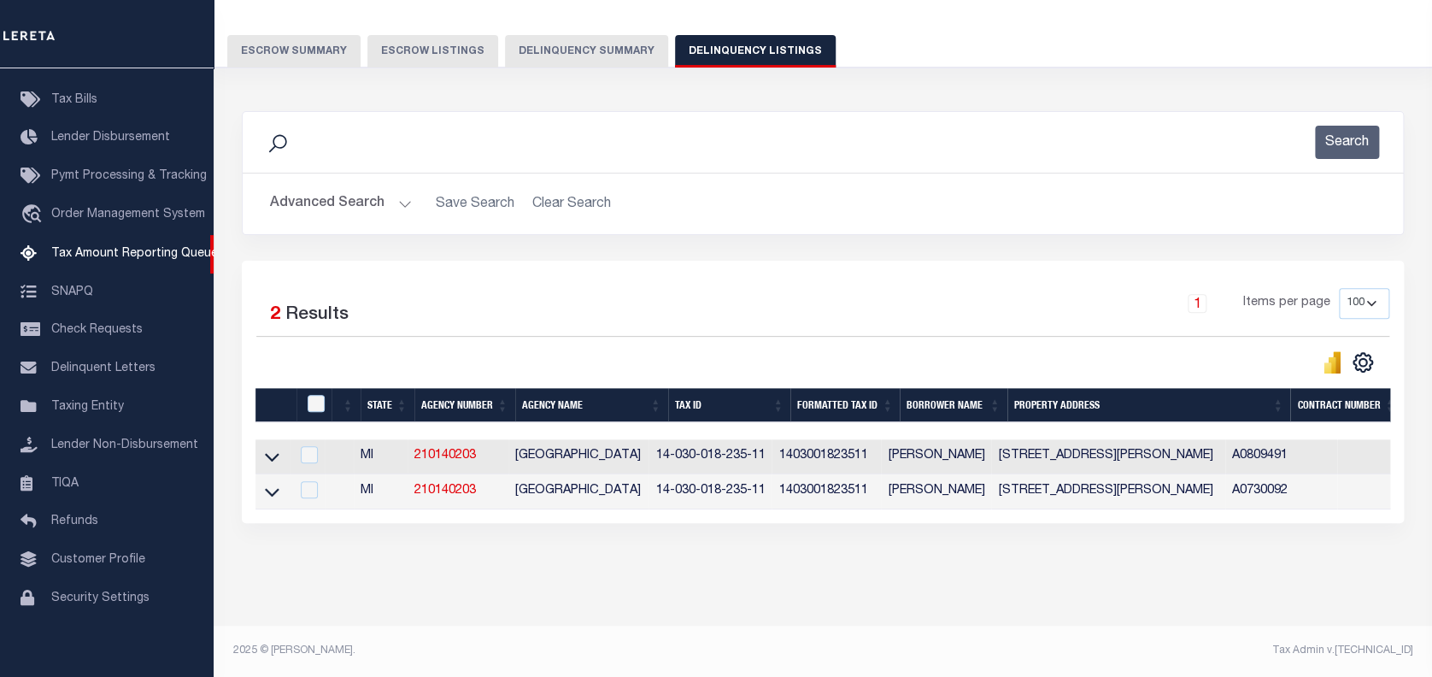
scroll to position [136, 0]
click at [267, 454] on icon at bounding box center [272, 458] width 15 height 9
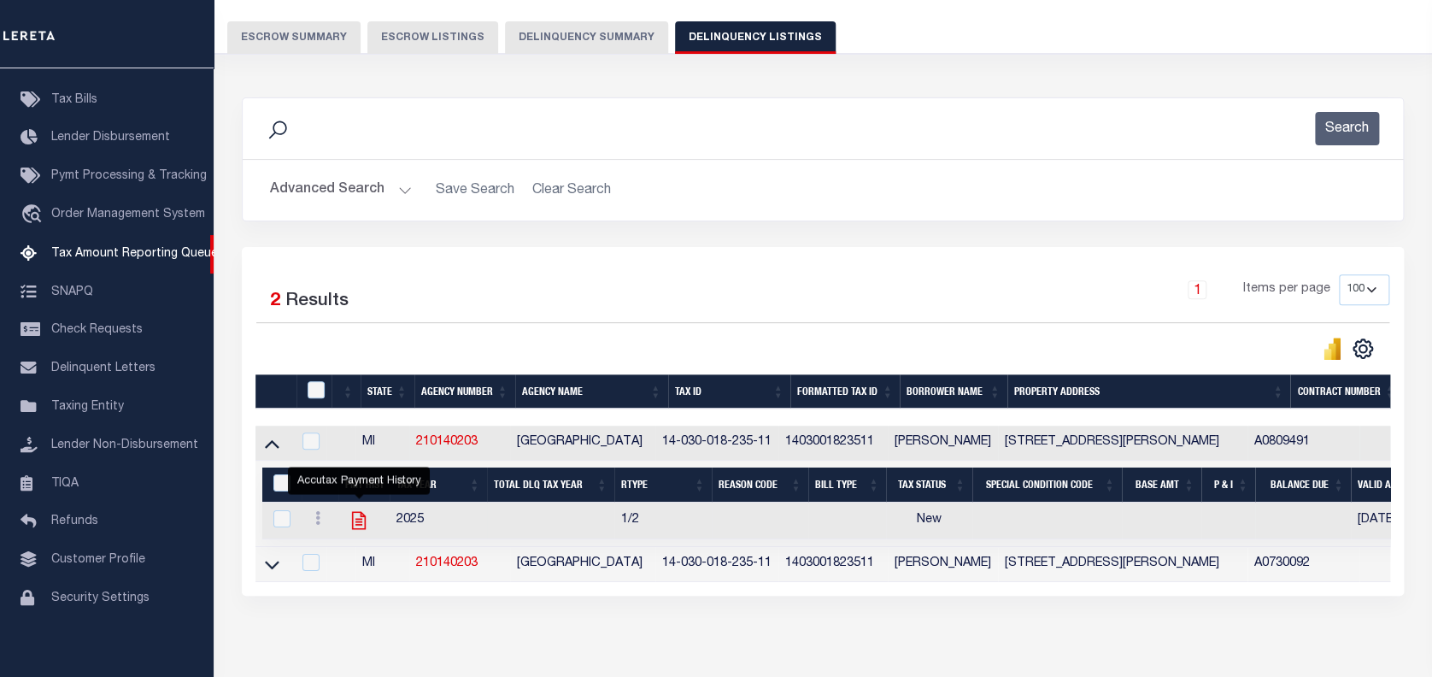
click at [356, 528] on icon "" at bounding box center [359, 520] width 22 height 22
checkbox input "true"
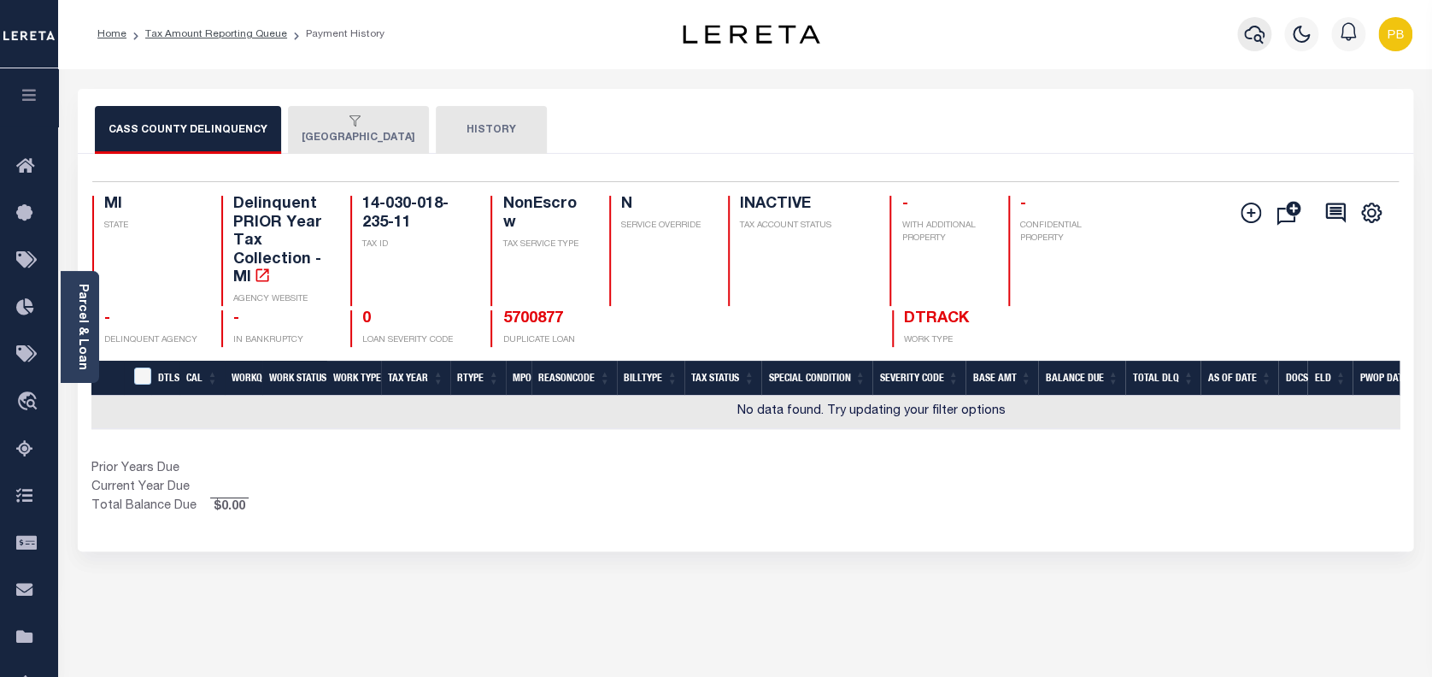
click at [1260, 36] on icon "button" at bounding box center [1254, 35] width 21 height 18
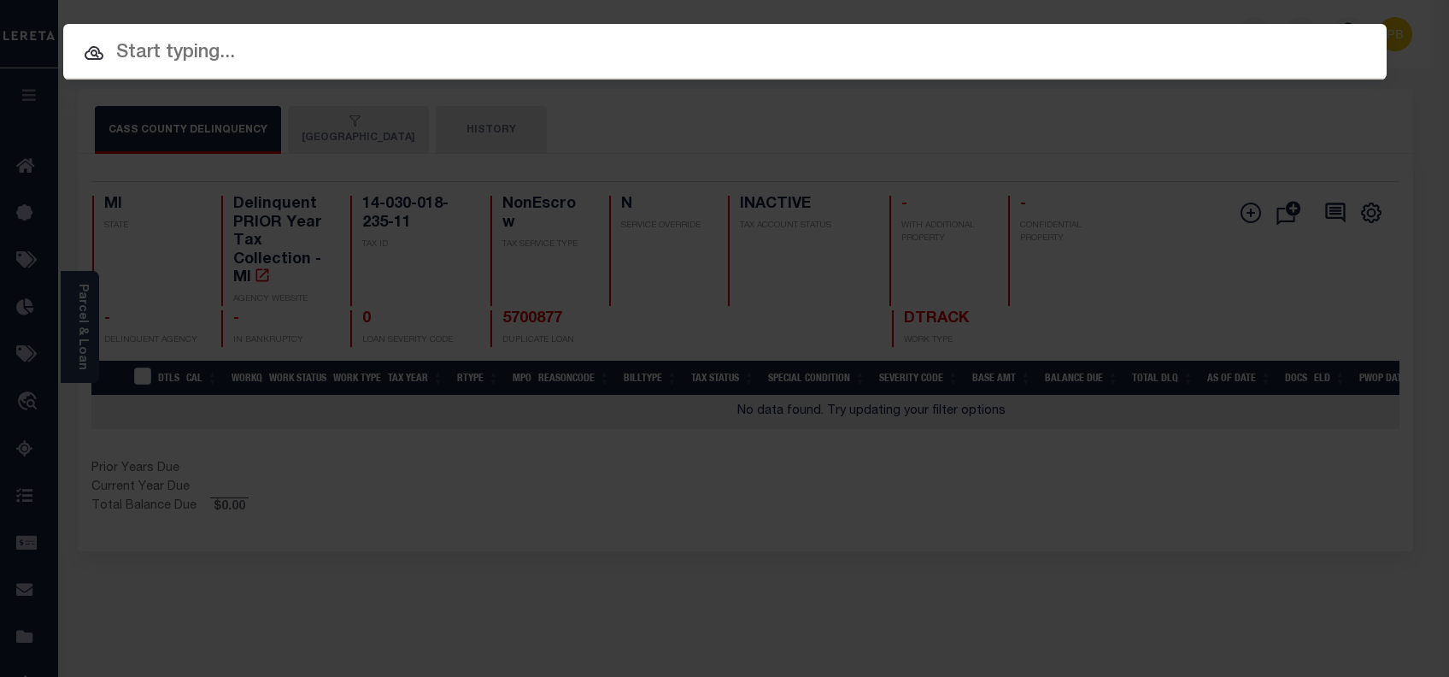
click at [373, 55] on input "text" at bounding box center [725, 53] width 1324 height 30
paste input "1159781848"
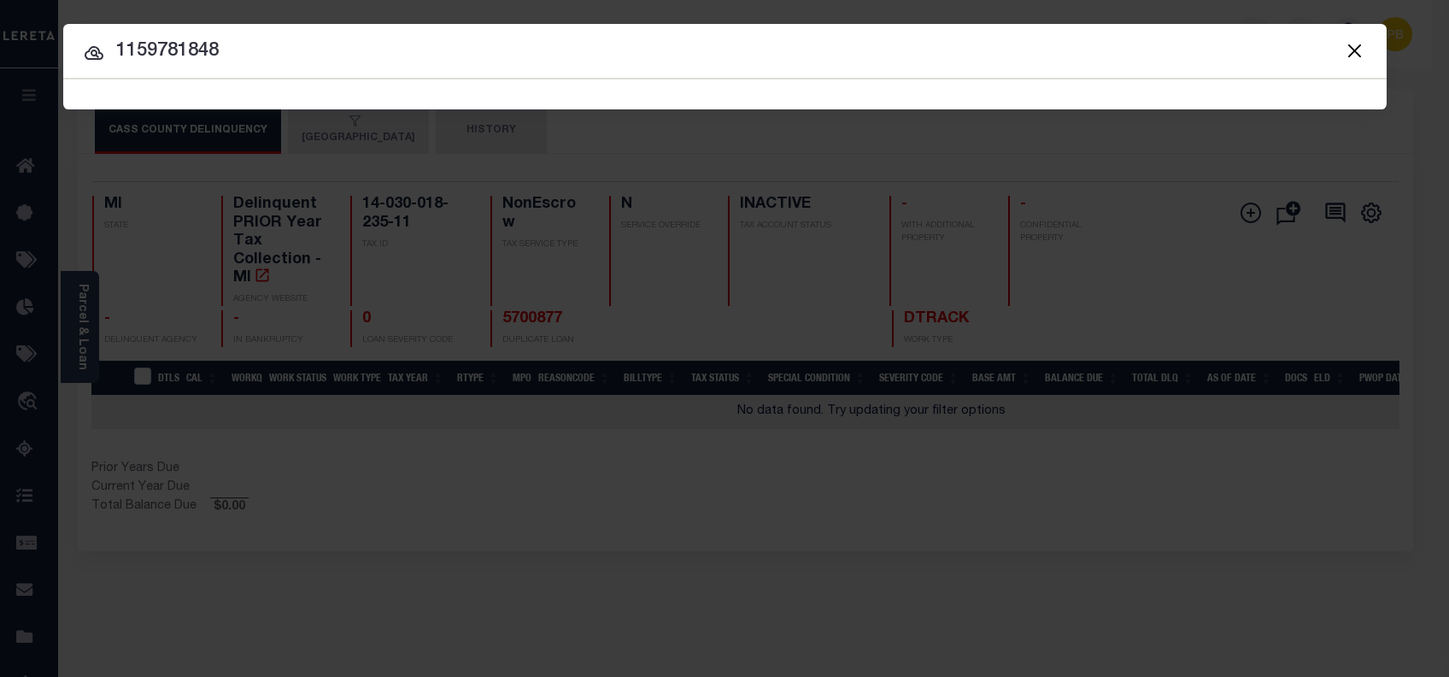
type input "1159781848"
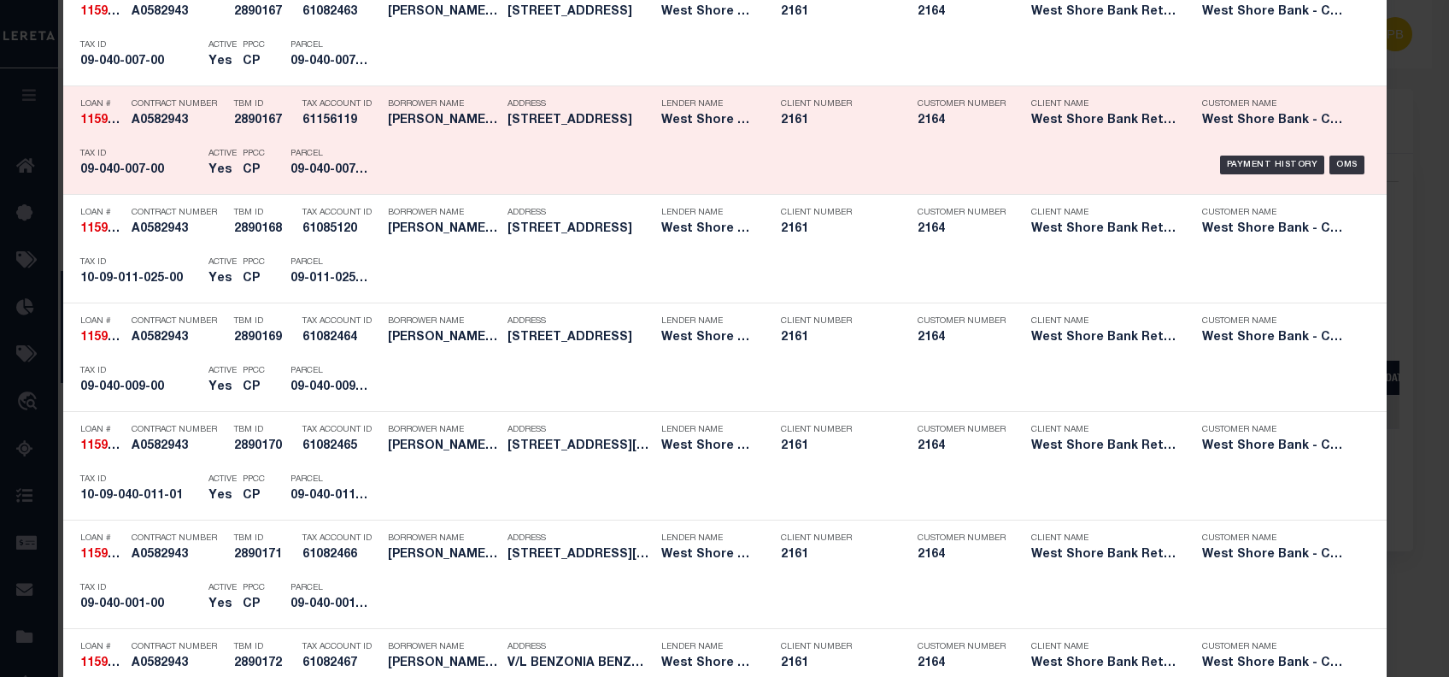
scroll to position [1804, 0]
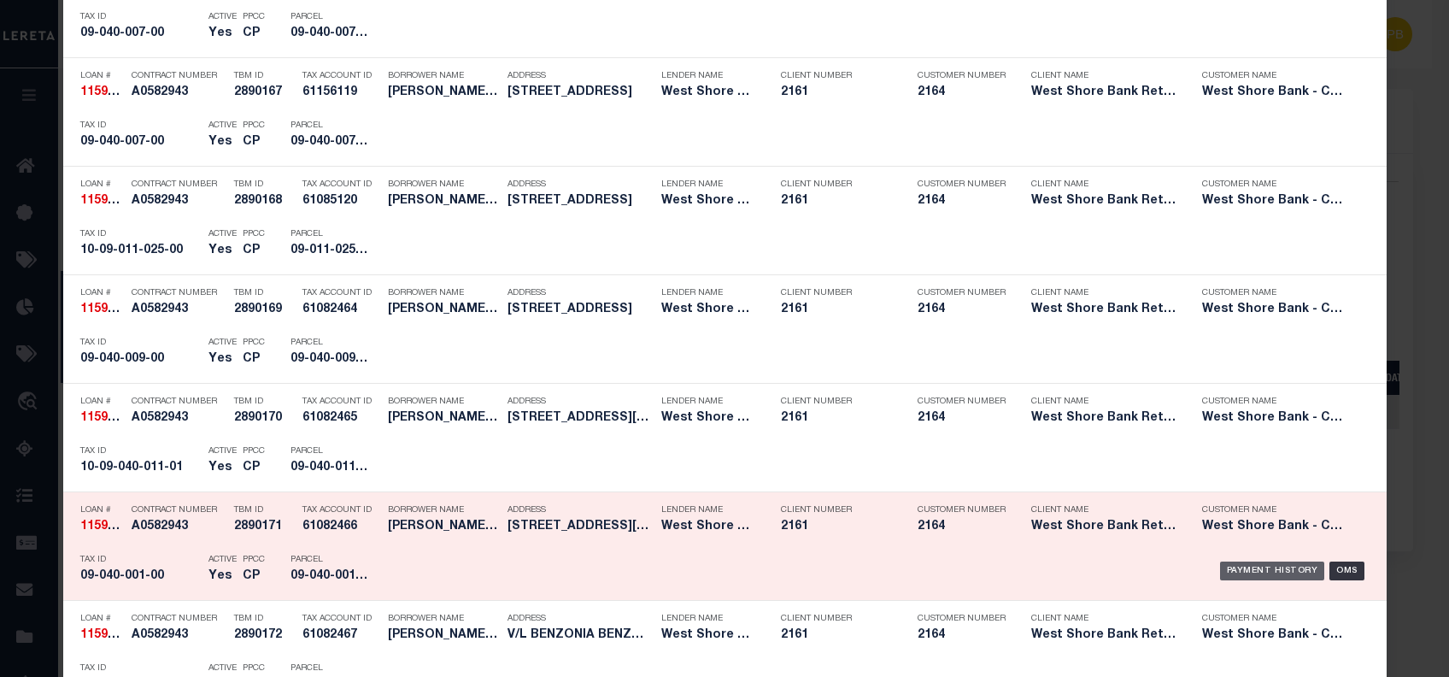
click at [1258, 568] on div "Payment History" at bounding box center [1272, 570] width 105 height 19
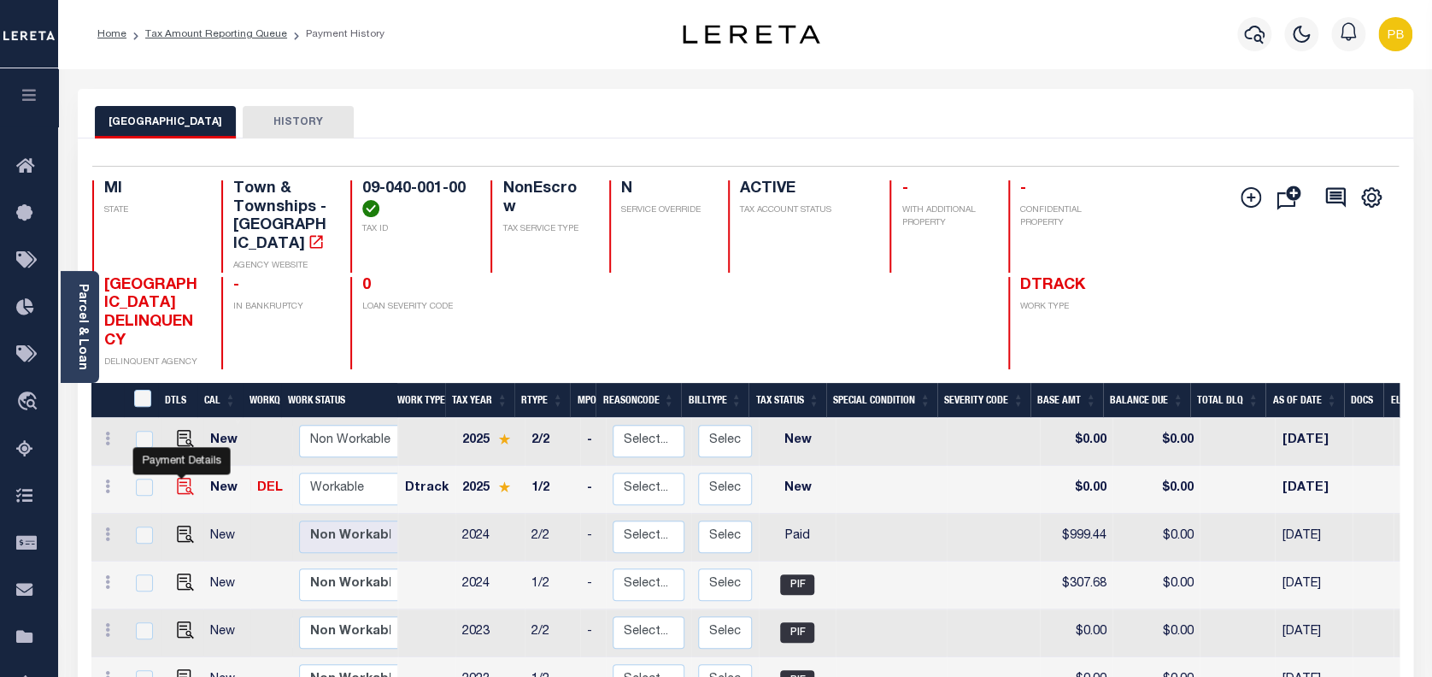
click at [184, 478] on img "" at bounding box center [185, 486] width 17 height 17
checkbox input "true"
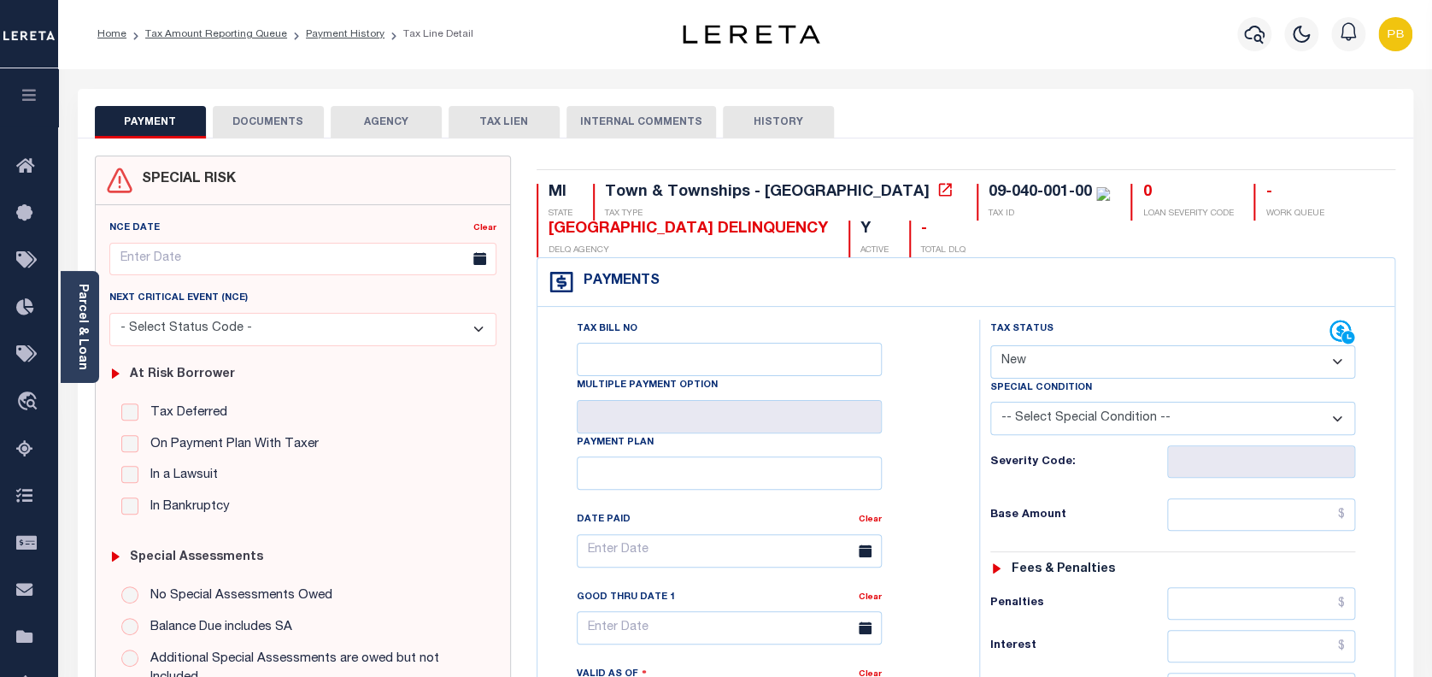
click at [1037, 352] on select "- Select Status Code - Open Due/Unpaid Paid Incomplete No Tax Due Internal Refu…" at bounding box center [1173, 361] width 366 height 33
select select "PYD"
click at [990, 346] on select "- Select Status Code - Open Due/Unpaid Paid Incomplete No Tax Due Internal Refu…" at bounding box center [1173, 361] width 366 height 33
type input "[DATE]"
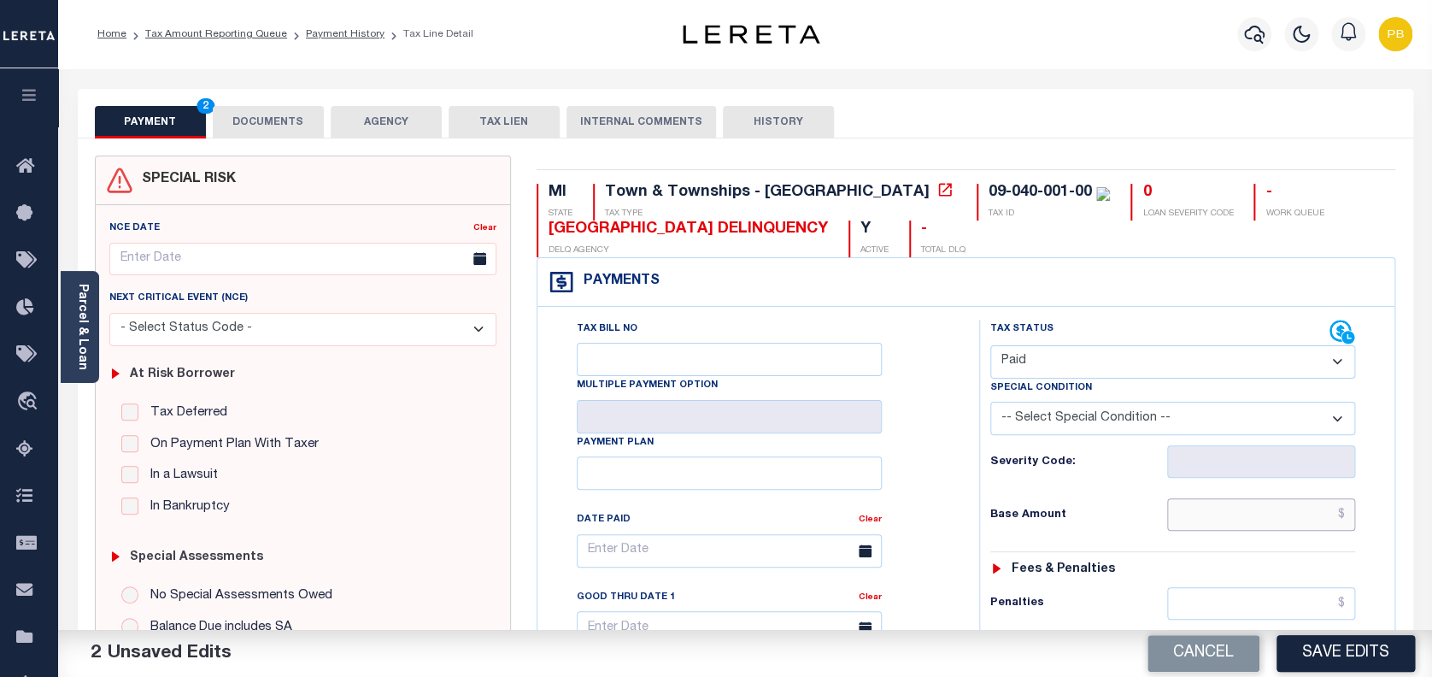
click at [1320, 522] on input "text" at bounding box center [1261, 514] width 189 height 32
paste input "315.30"
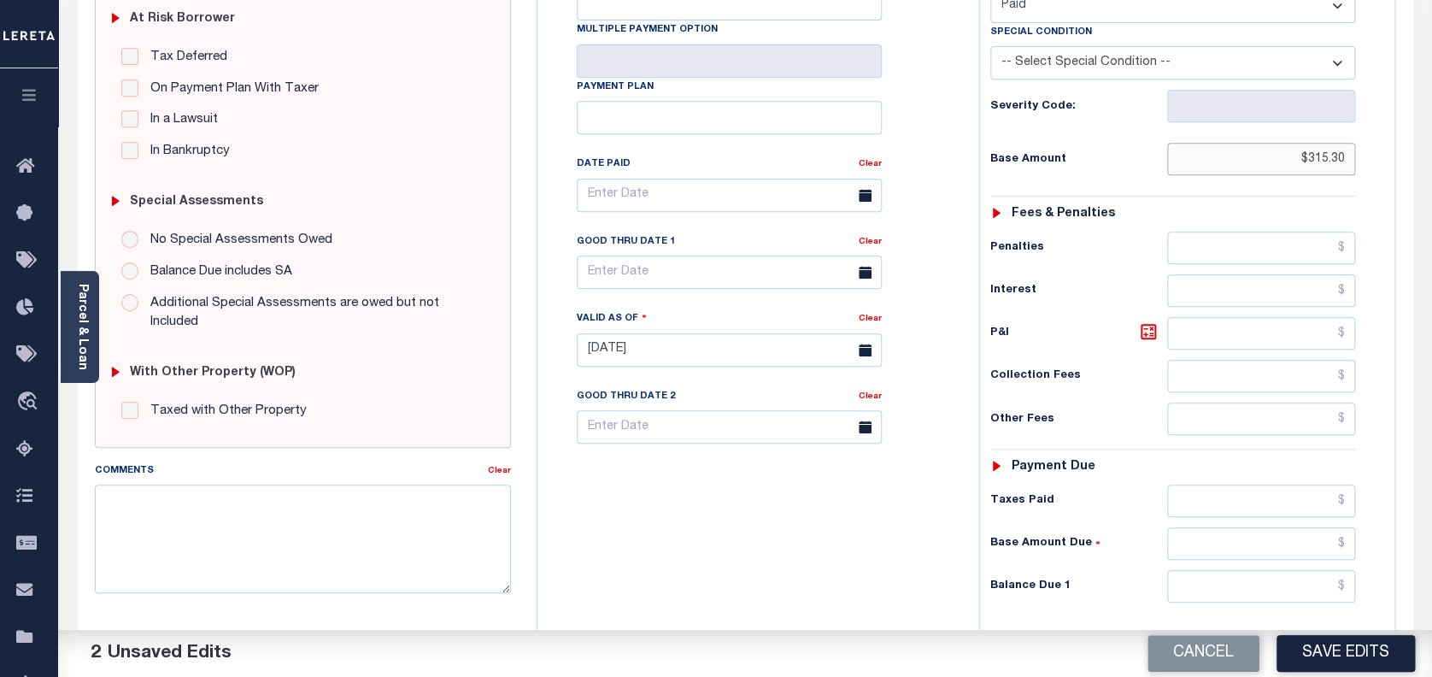
scroll to position [455, 0]
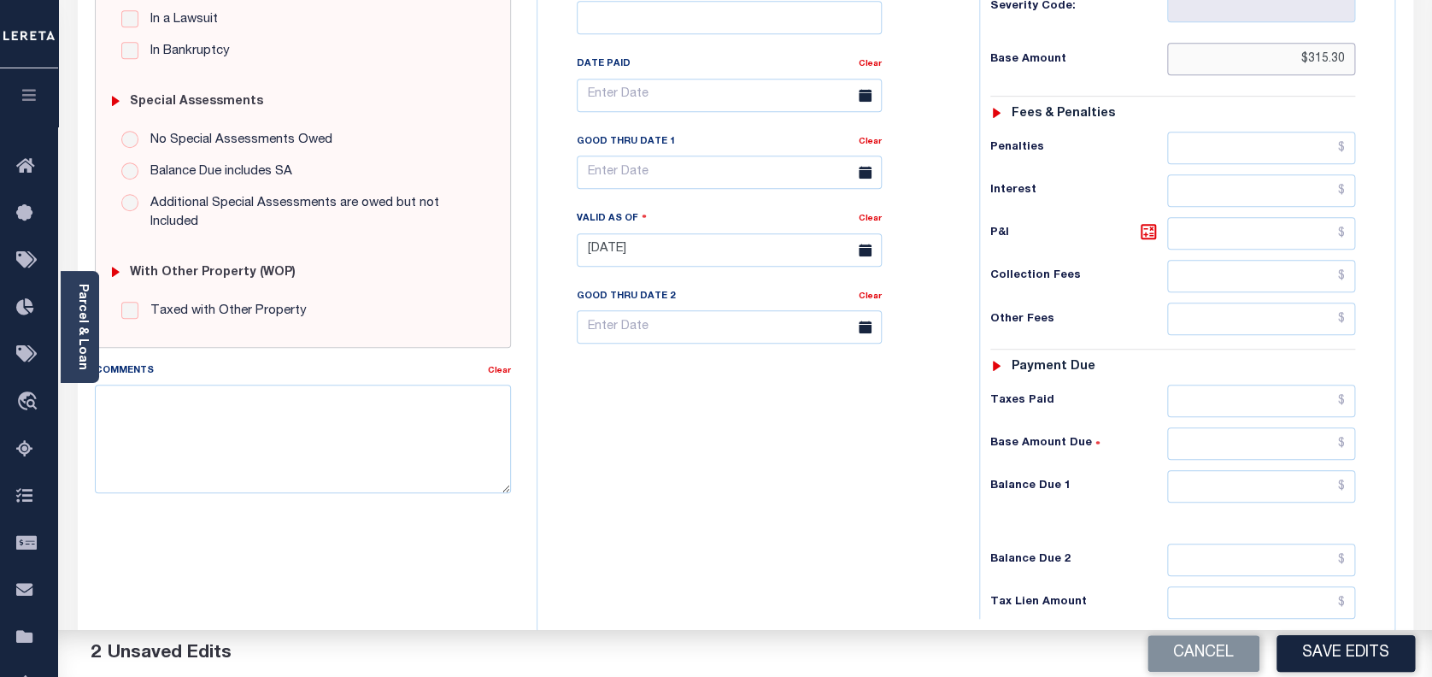
type input "$315.30"
click at [1278, 391] on input "text" at bounding box center [1261, 401] width 189 height 32
paste input "315.30"
type input "$315.30"
click at [1287, 489] on input "text" at bounding box center [1261, 486] width 189 height 32
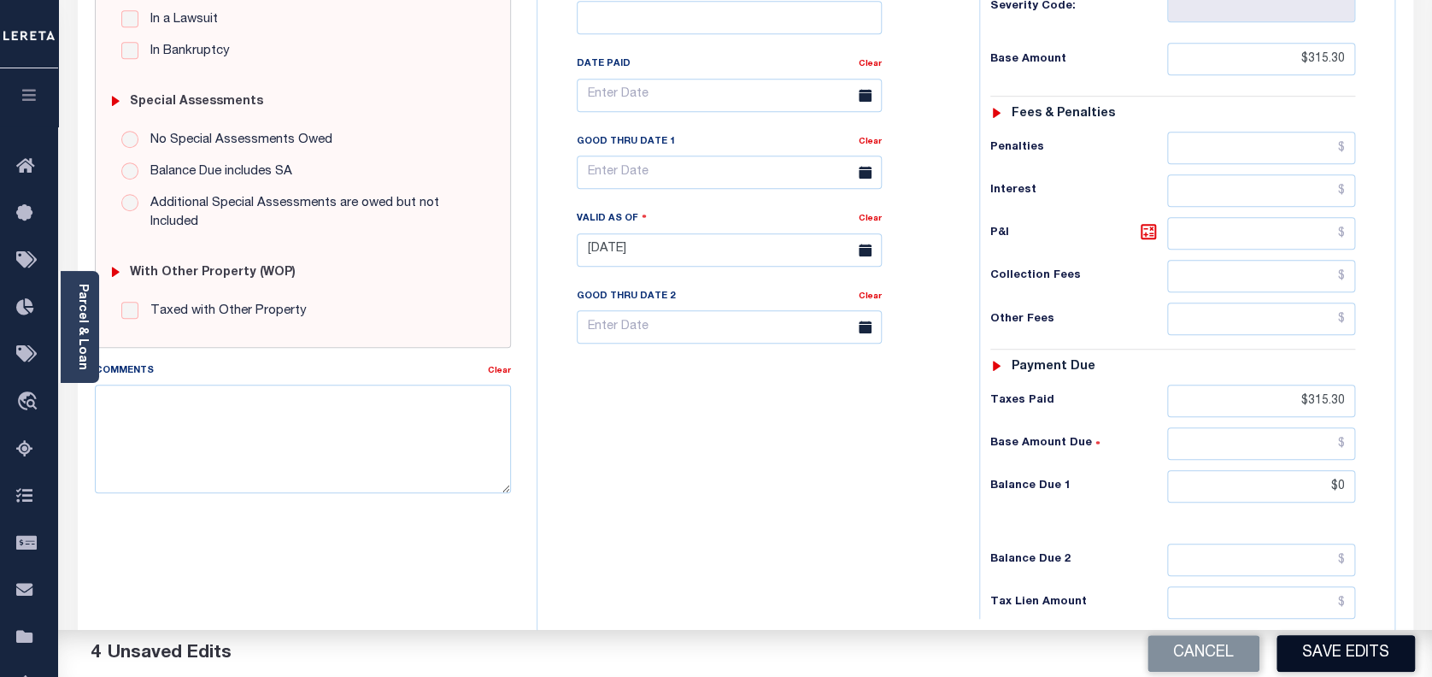
type input "$0.00"
click at [1340, 651] on button "Save Edits" at bounding box center [1346, 653] width 138 height 37
checkbox input "false"
type input "$315.3"
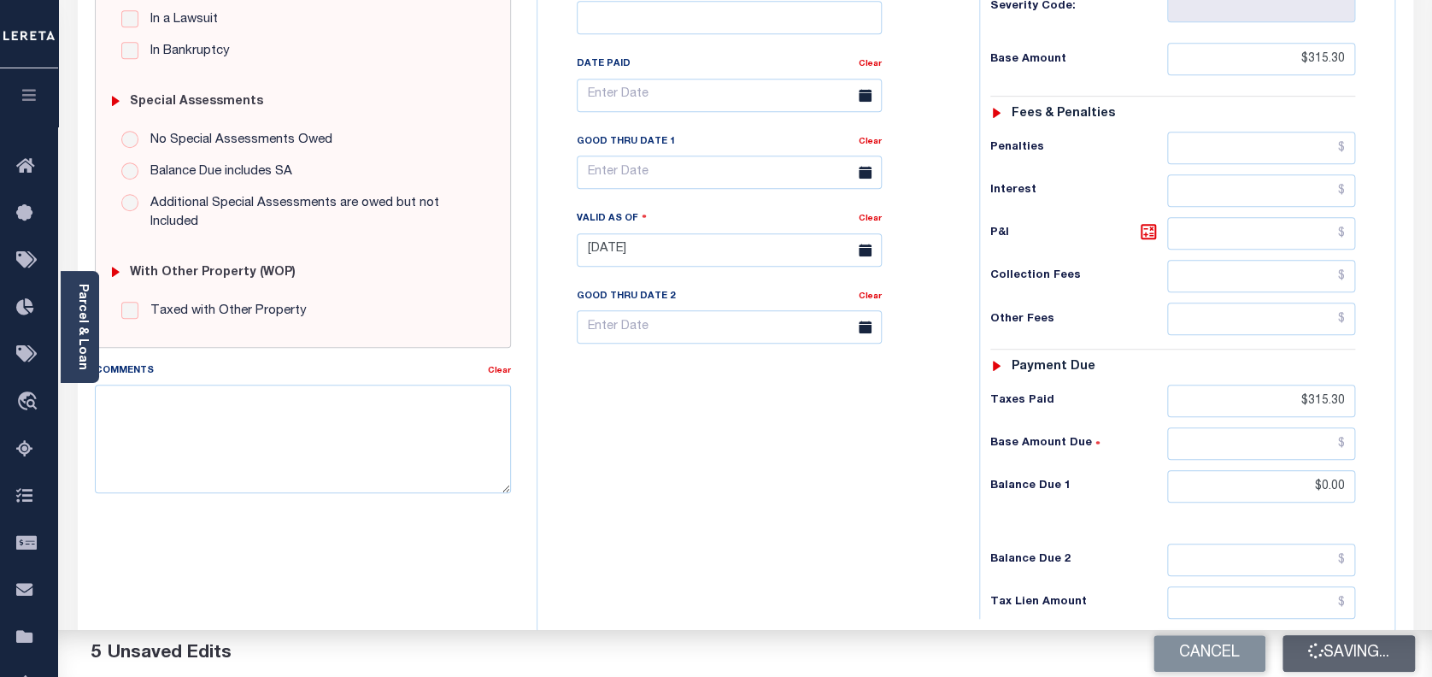
type input "$0"
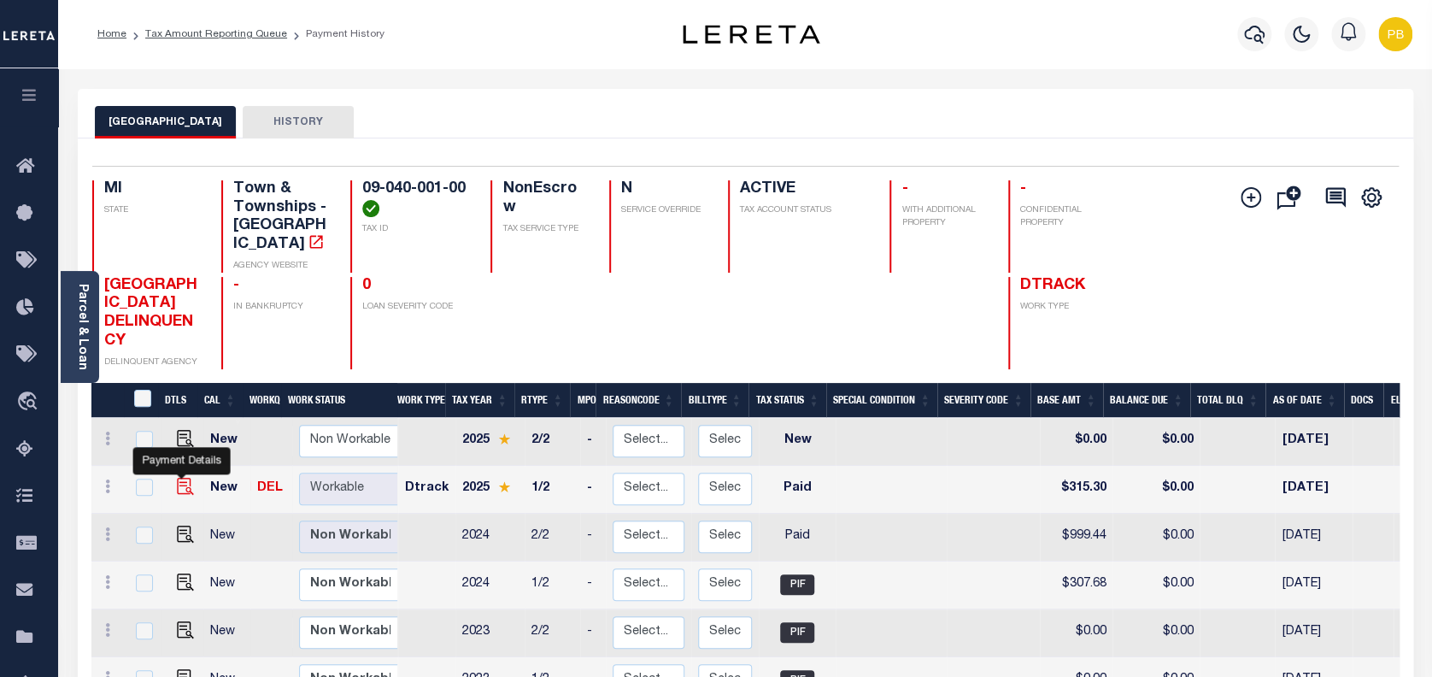
click at [181, 478] on img "" at bounding box center [185, 486] width 17 height 17
checkbox input "true"
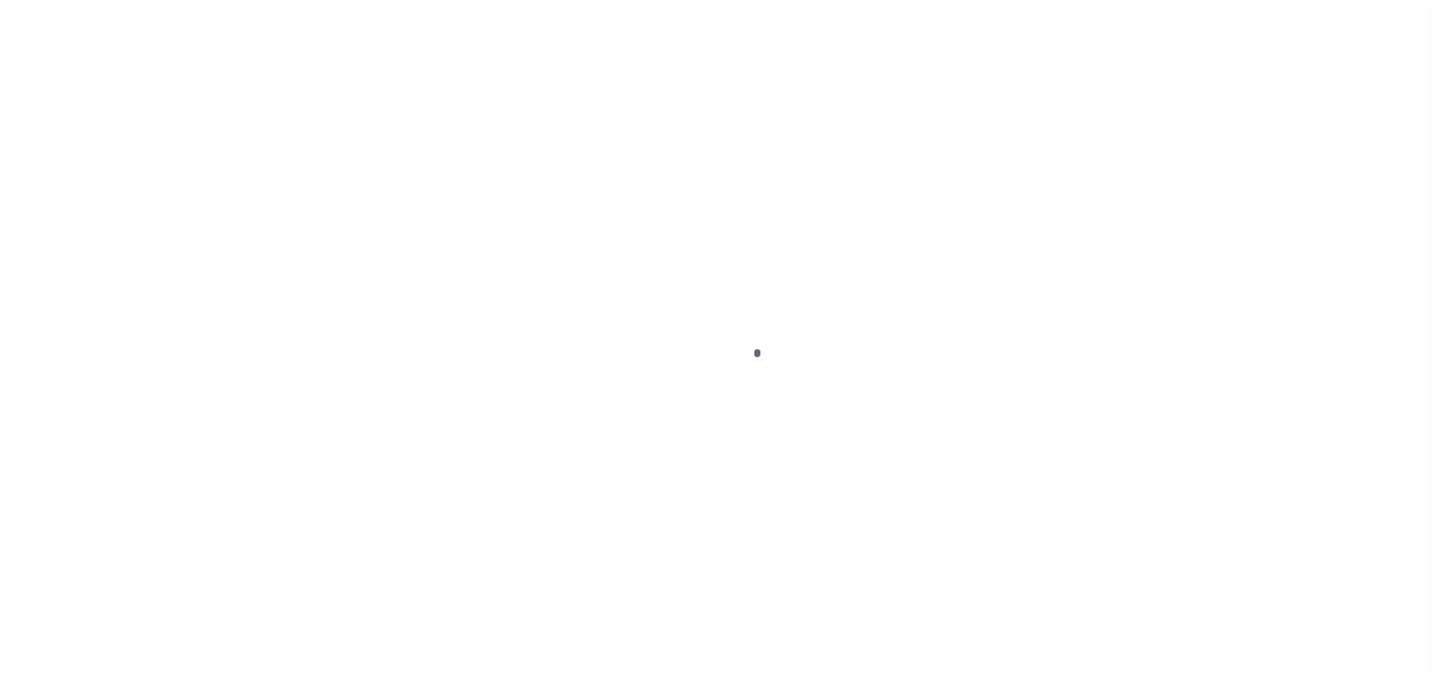
select select "PYD"
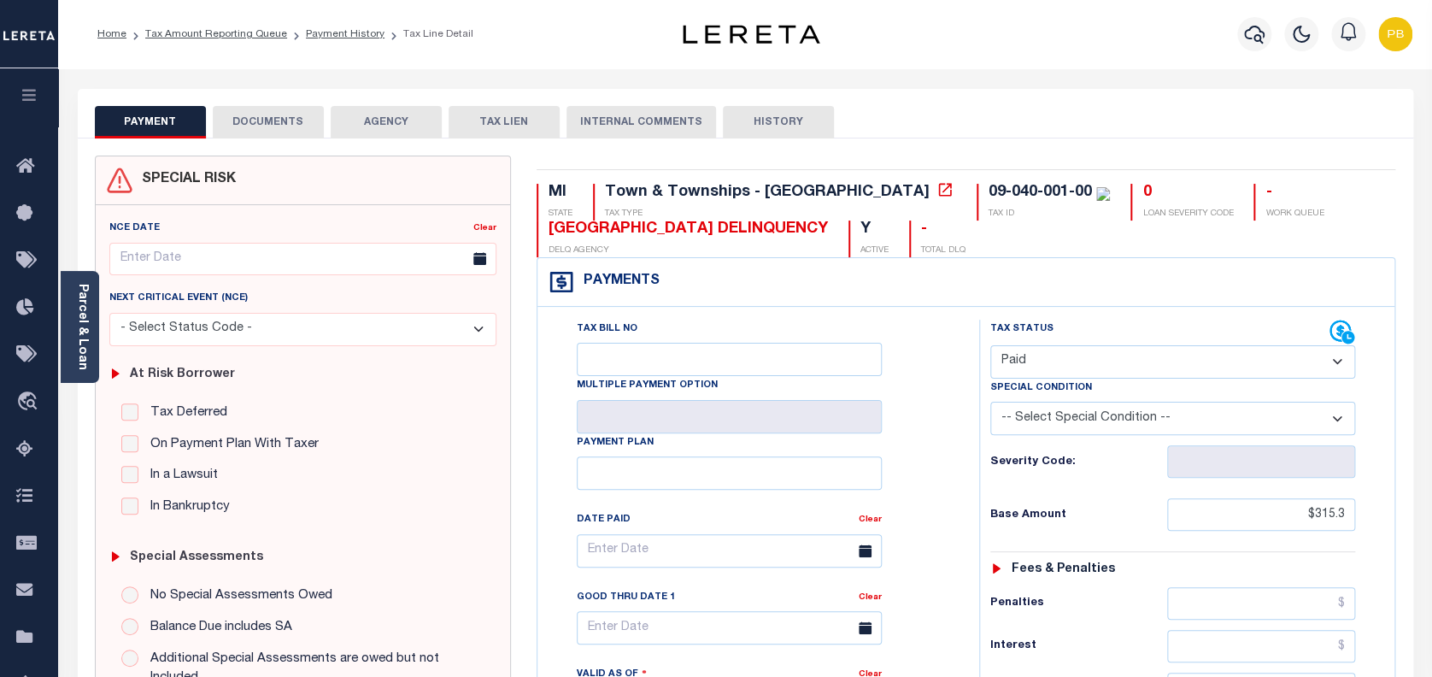
click at [295, 114] on button "DOCUMENTS" at bounding box center [268, 122] width 111 height 32
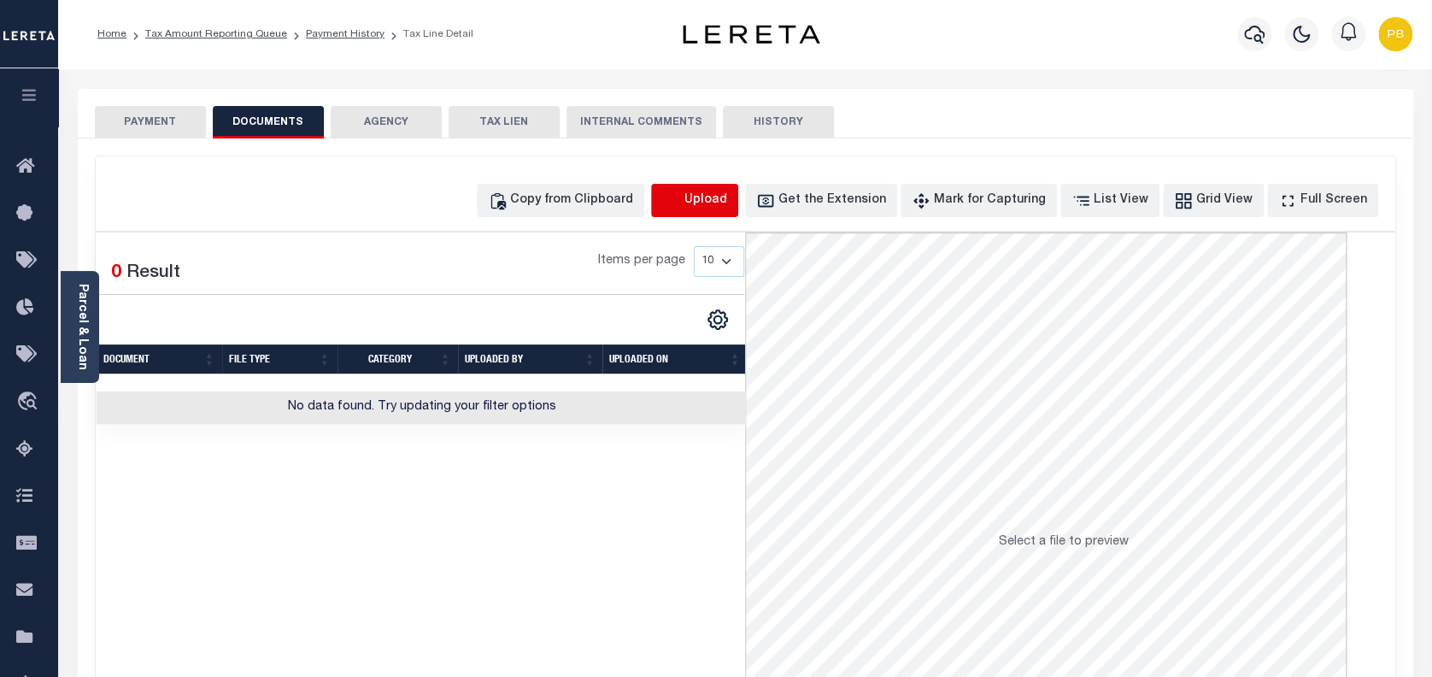
click at [681, 200] on icon "button" at bounding box center [671, 200] width 19 height 19
select select "POP"
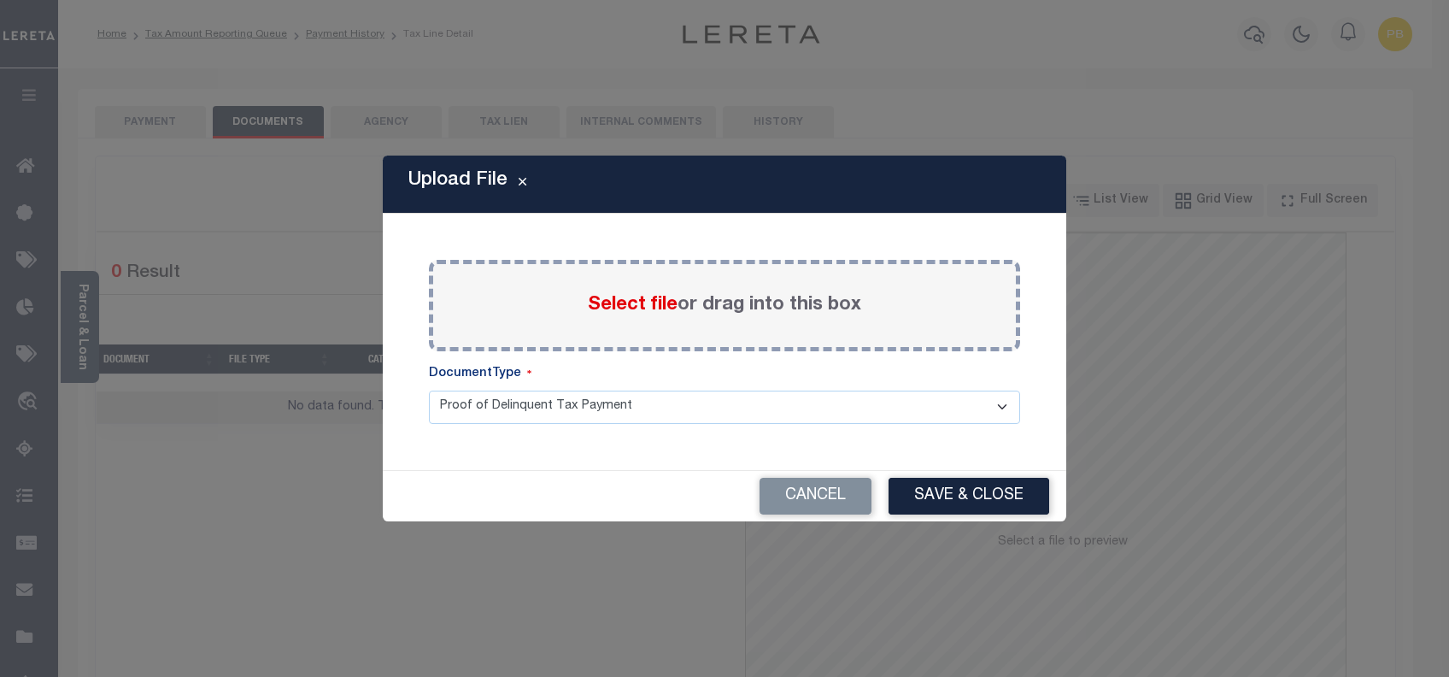
click at [651, 306] on span "Select file" at bounding box center [633, 305] width 90 height 19
click at [0, 0] on input "Select file or drag into this box" at bounding box center [0, 0] width 0 height 0
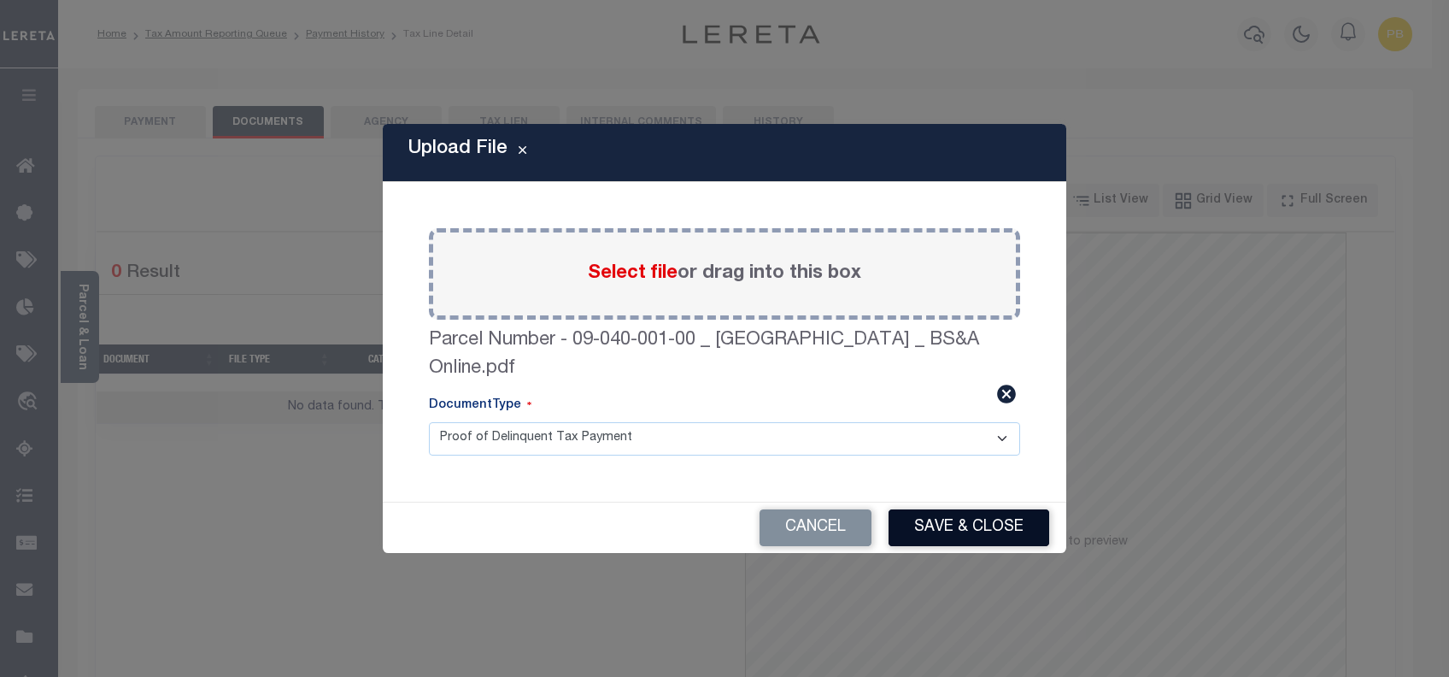
click at [943, 521] on button "Save & Close" at bounding box center [969, 527] width 161 height 37
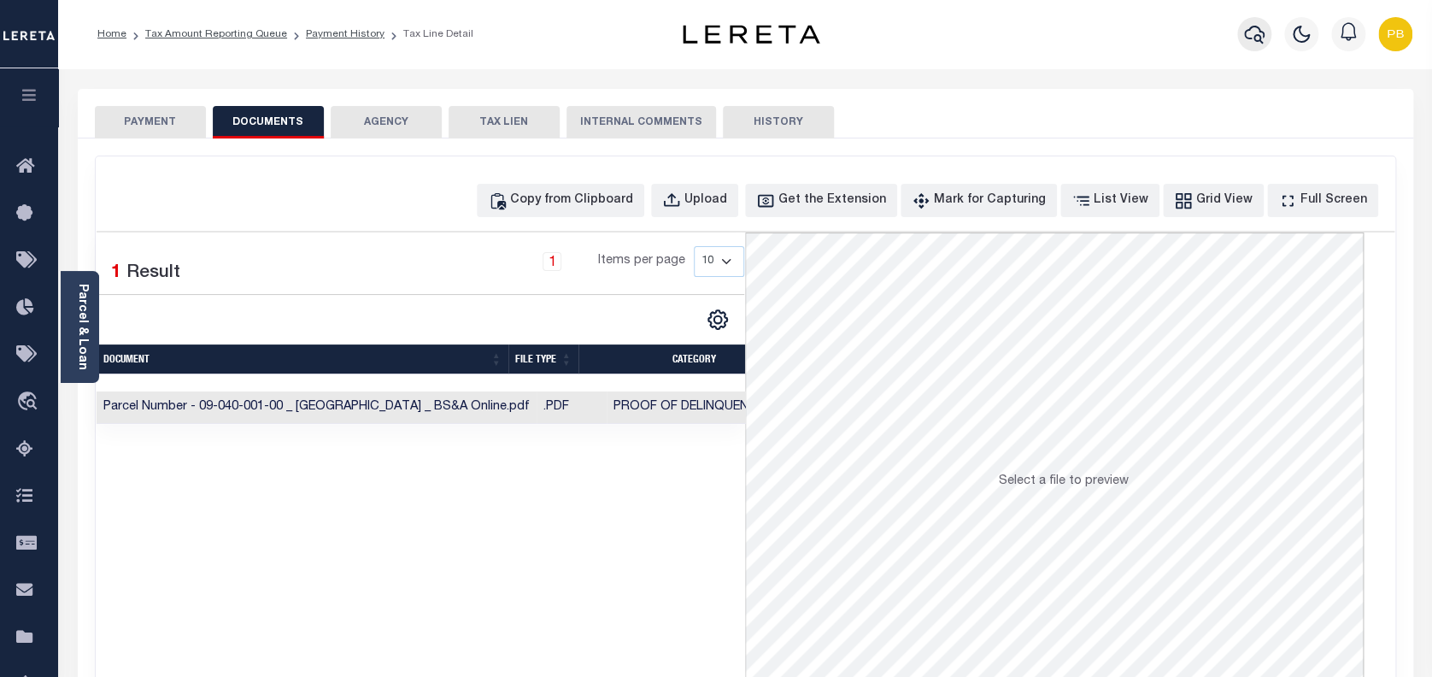
click at [1256, 28] on icon "button" at bounding box center [1254, 34] width 21 height 21
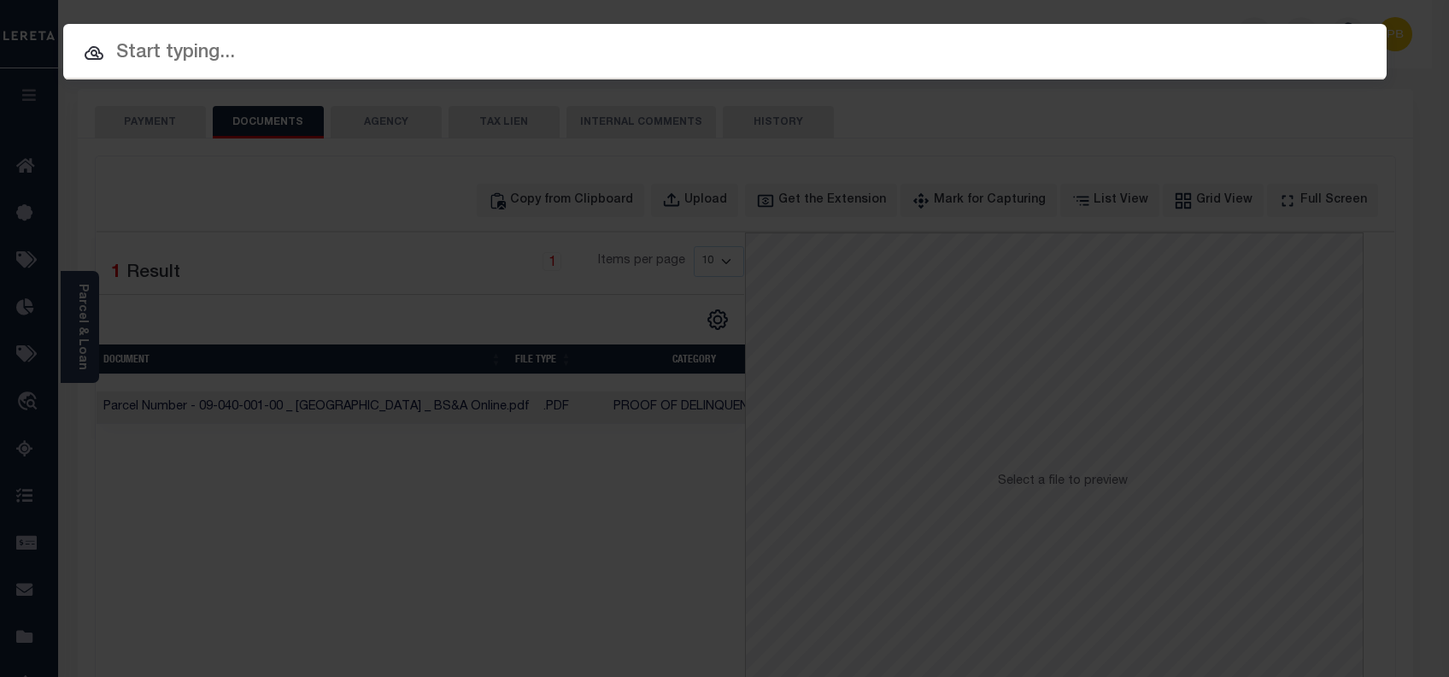
paste input "1159781848"
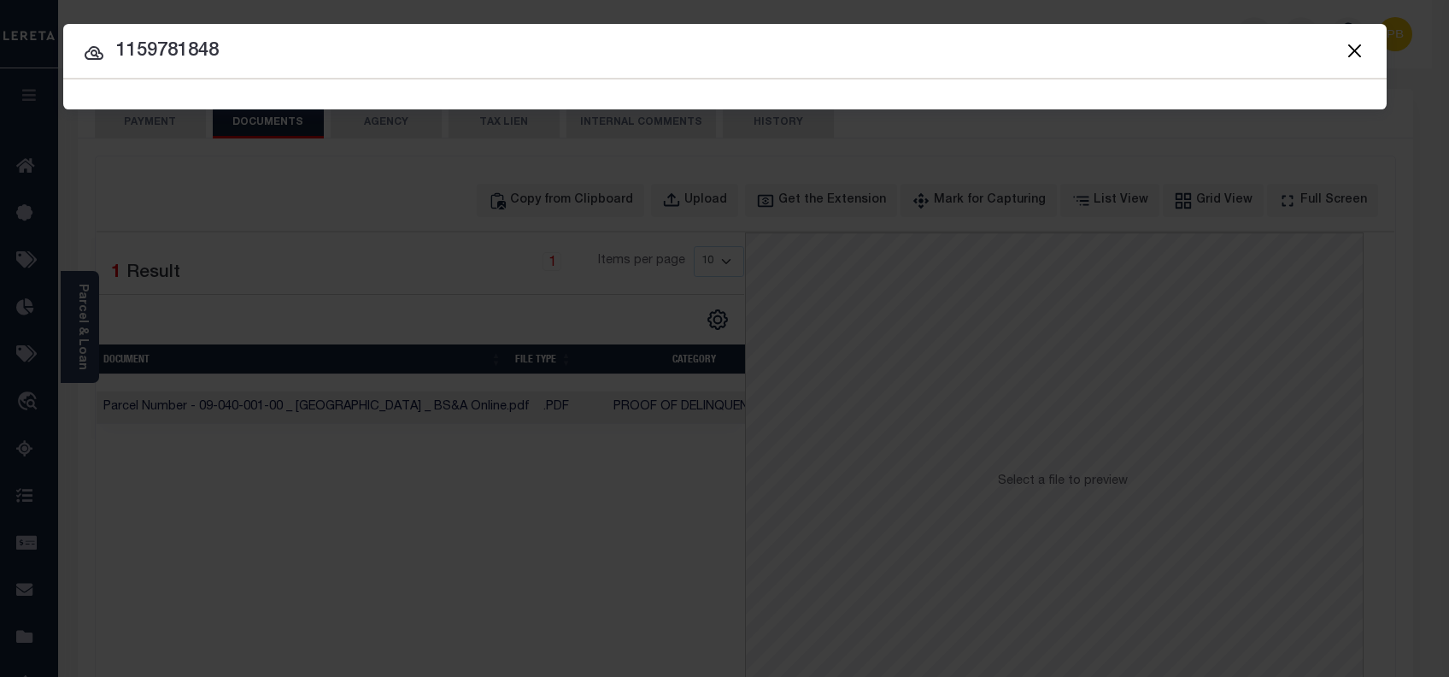
type input "1159781848"
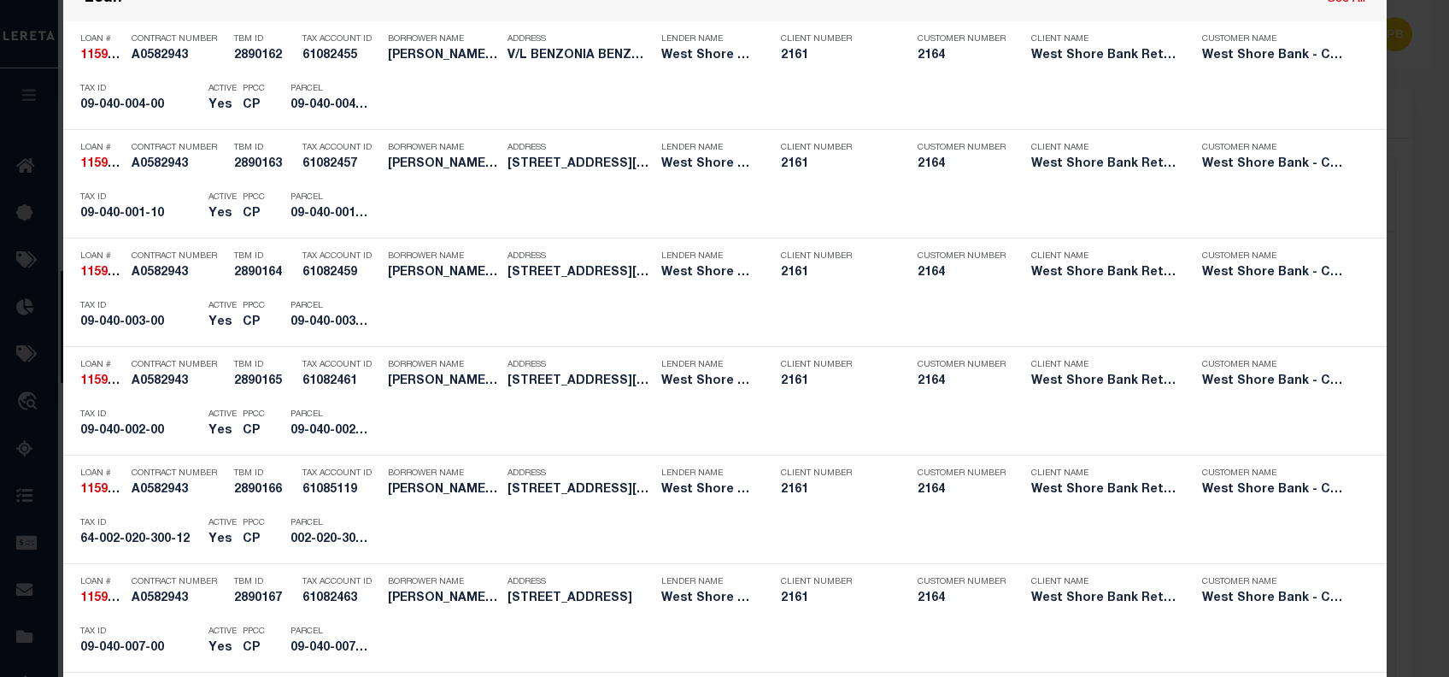
scroll to position [1253, 0]
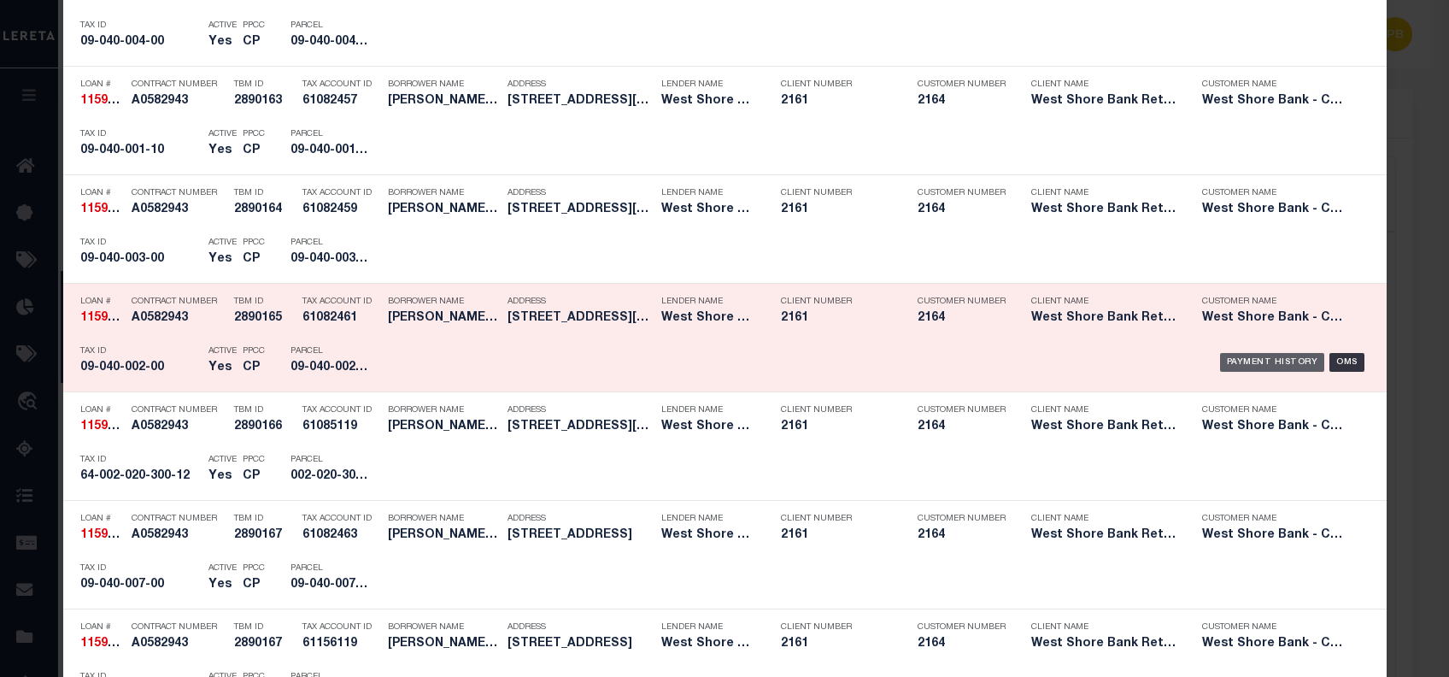
click at [1260, 362] on div "Payment History" at bounding box center [1272, 362] width 105 height 19
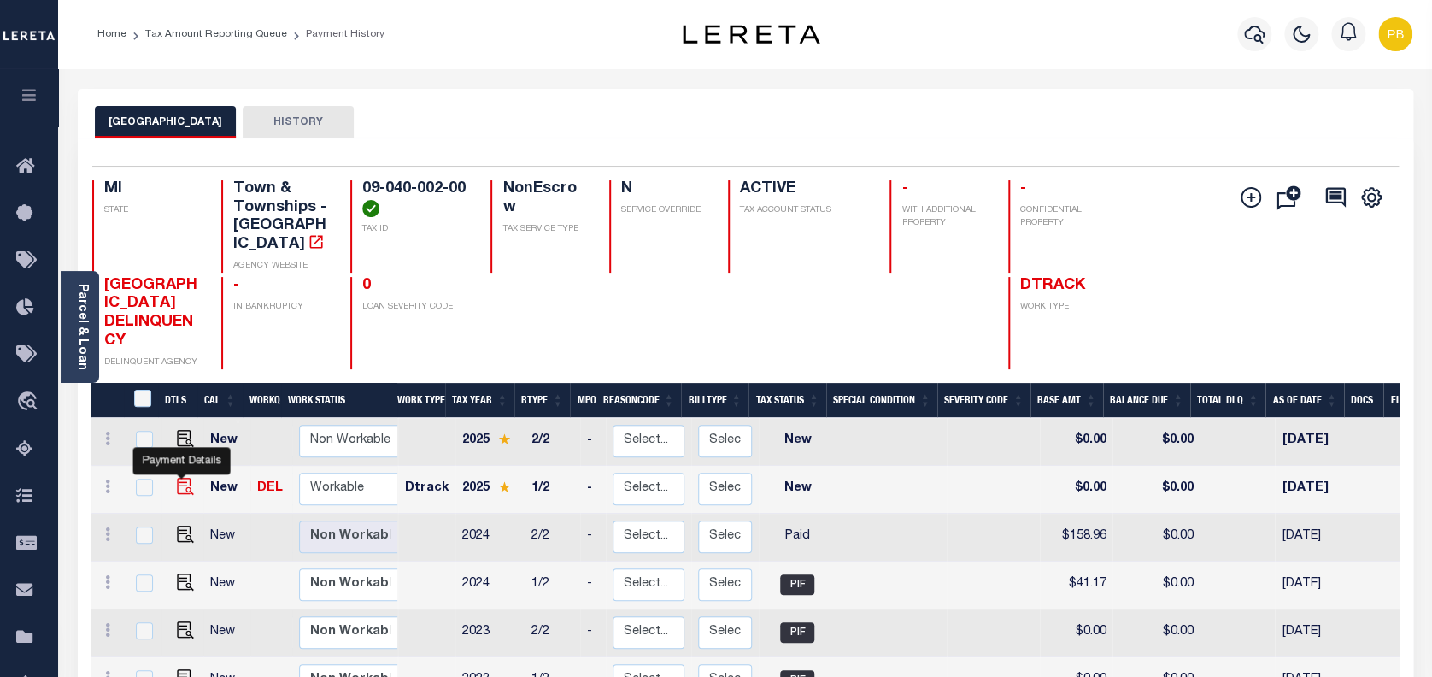
click at [181, 478] on img "" at bounding box center [185, 486] width 17 height 17
checkbox input "true"
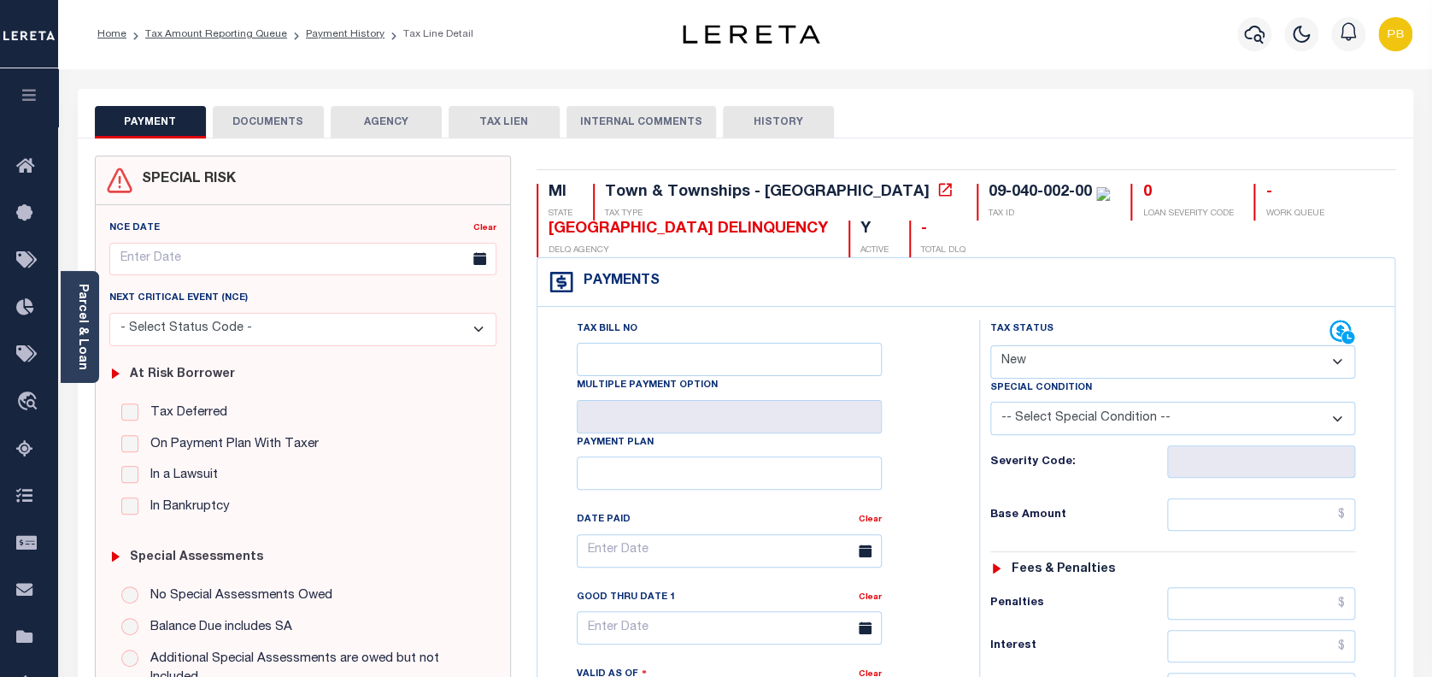
click at [1104, 342] on div "Tax Status Status" at bounding box center [1160, 333] width 340 height 26
click at [1124, 378] on select "- Select Status Code - Open Due/Unpaid Paid Incomplete No Tax Due Internal Refu…" at bounding box center [1173, 361] width 366 height 33
select select "PYD"
click at [990, 346] on select "- Select Status Code - Open Due/Unpaid Paid Incomplete No Tax Due Internal Refu…" at bounding box center [1173, 361] width 366 height 33
type input "[DATE]"
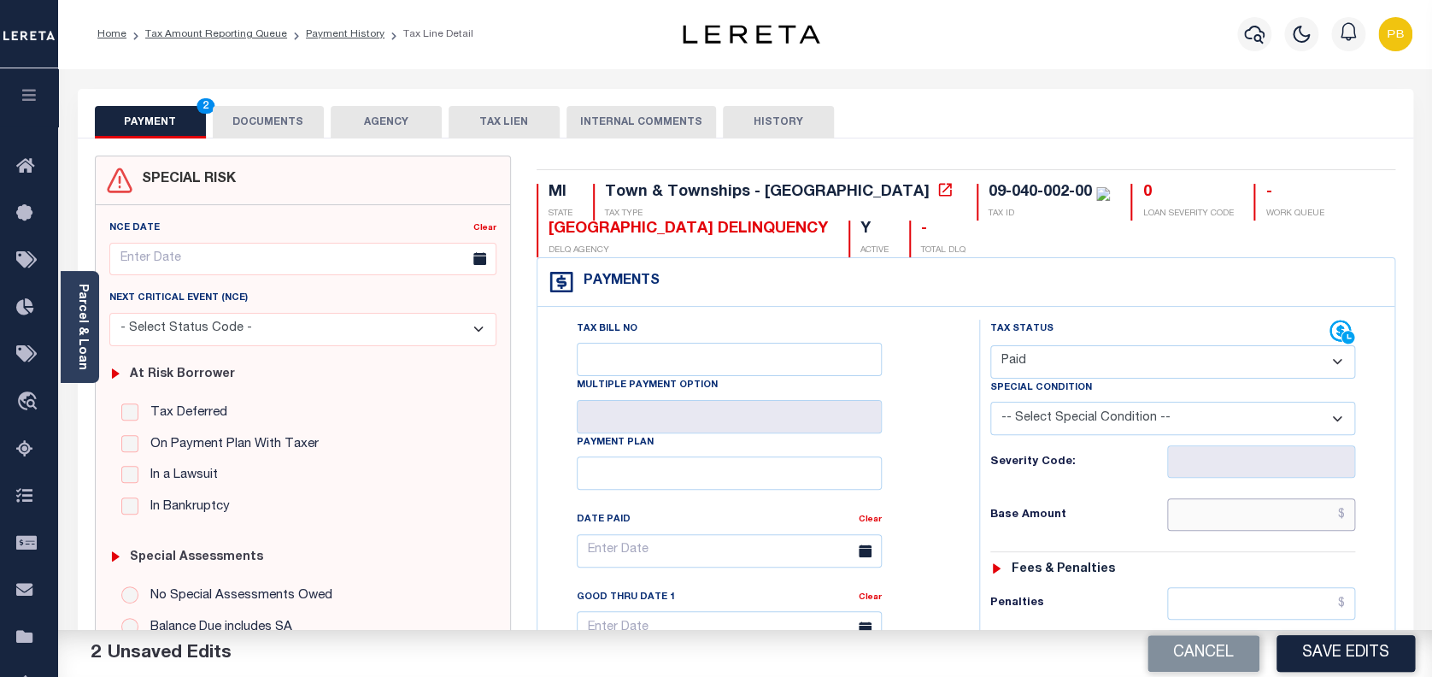
click at [1210, 518] on input "text" at bounding box center [1261, 514] width 189 height 32
paste input "42.19"
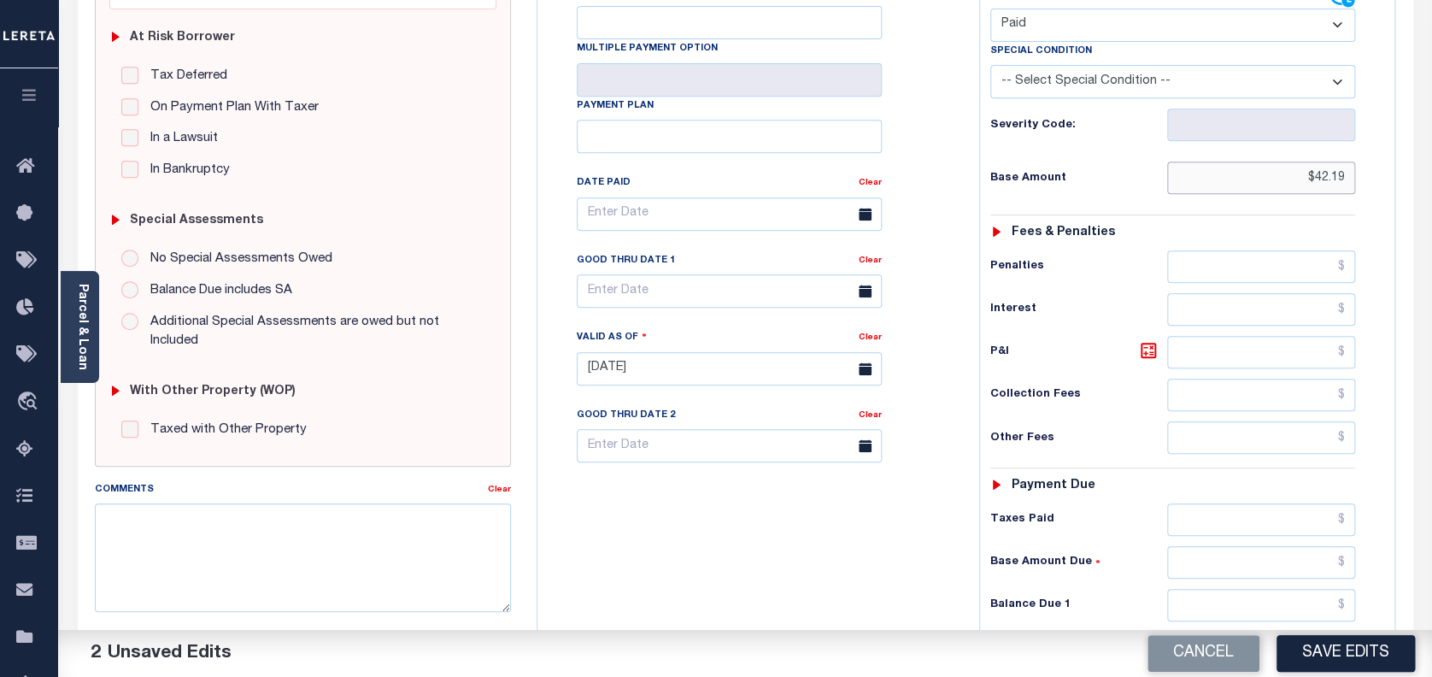
scroll to position [342, 0]
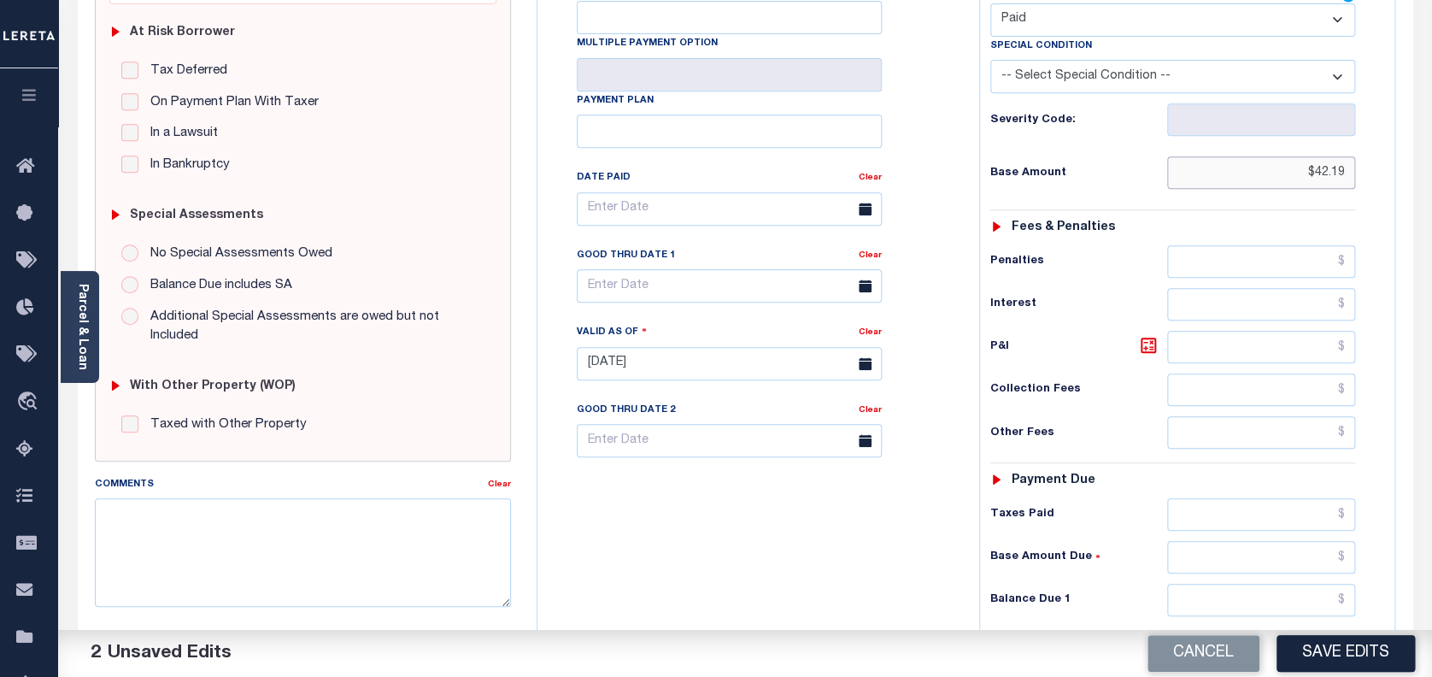
type input "$42.19"
click at [1237, 519] on input "text" at bounding box center [1261, 514] width 189 height 32
paste input "42.19"
type input "$42.19"
click at [1279, 594] on input "text" at bounding box center [1261, 600] width 189 height 32
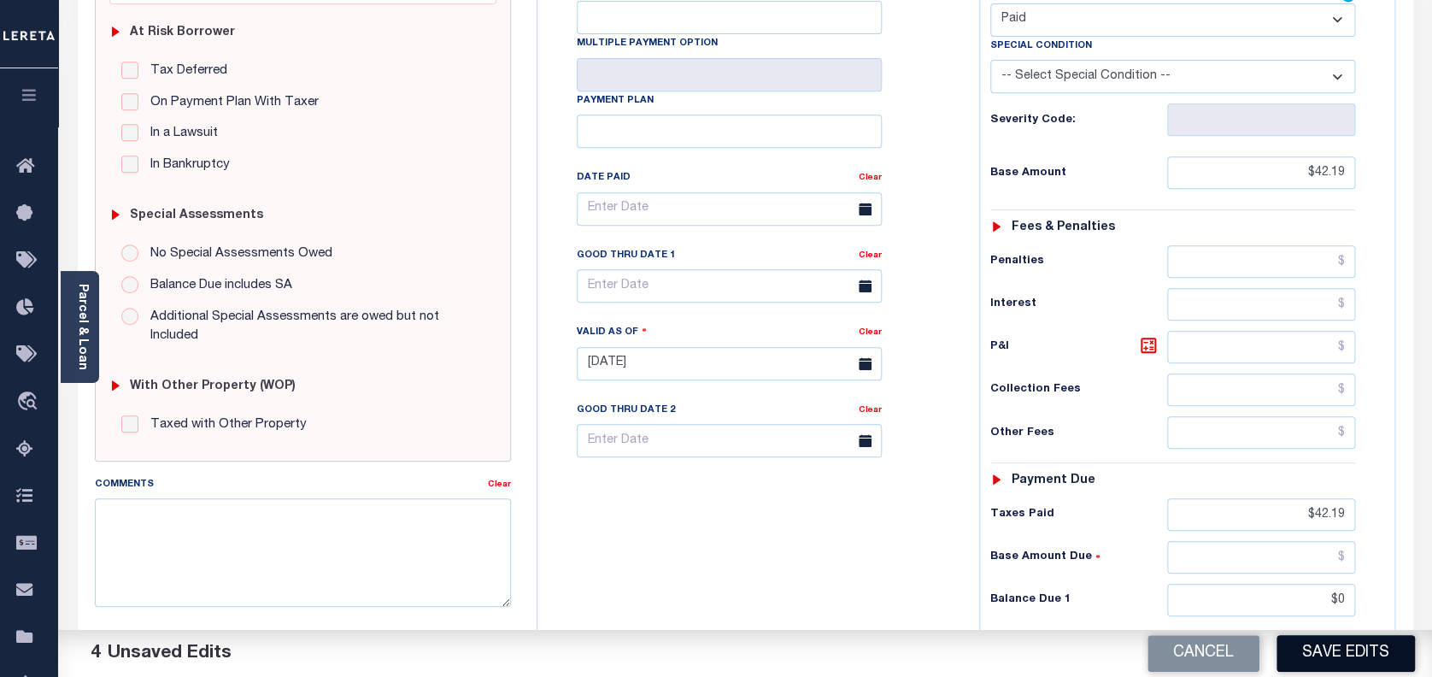
type input "$0.00"
click at [1361, 663] on button "Save Edits" at bounding box center [1346, 653] width 138 height 37
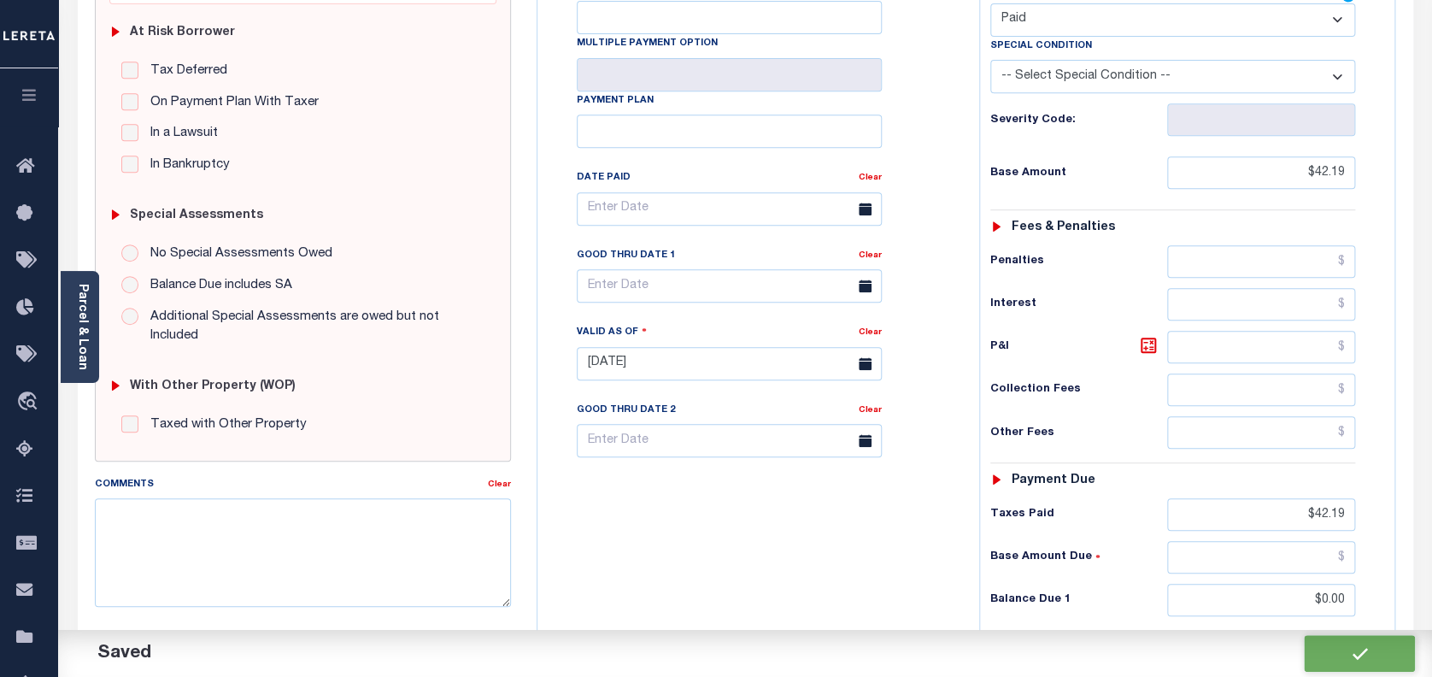
checkbox input "false"
type input "$42.19"
type input "$0"
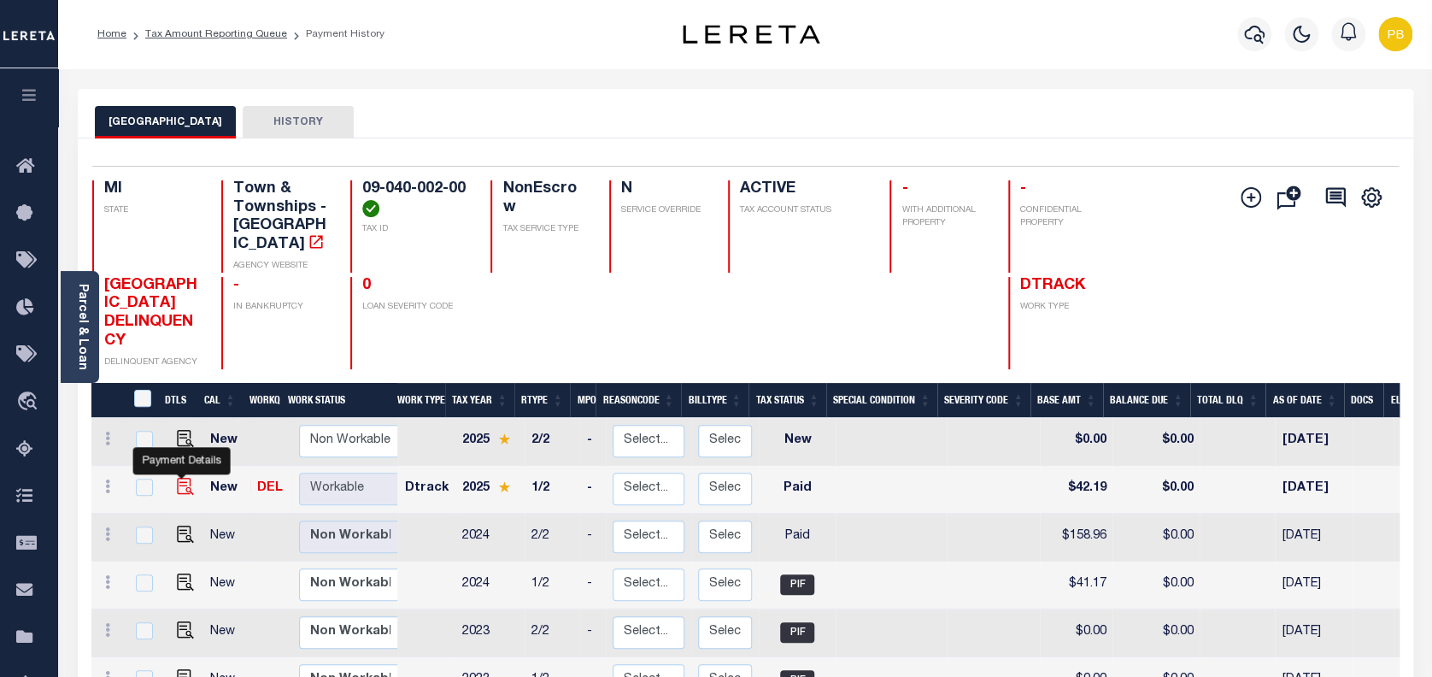
click at [178, 478] on img "" at bounding box center [185, 486] width 17 height 17
checkbox input "true"
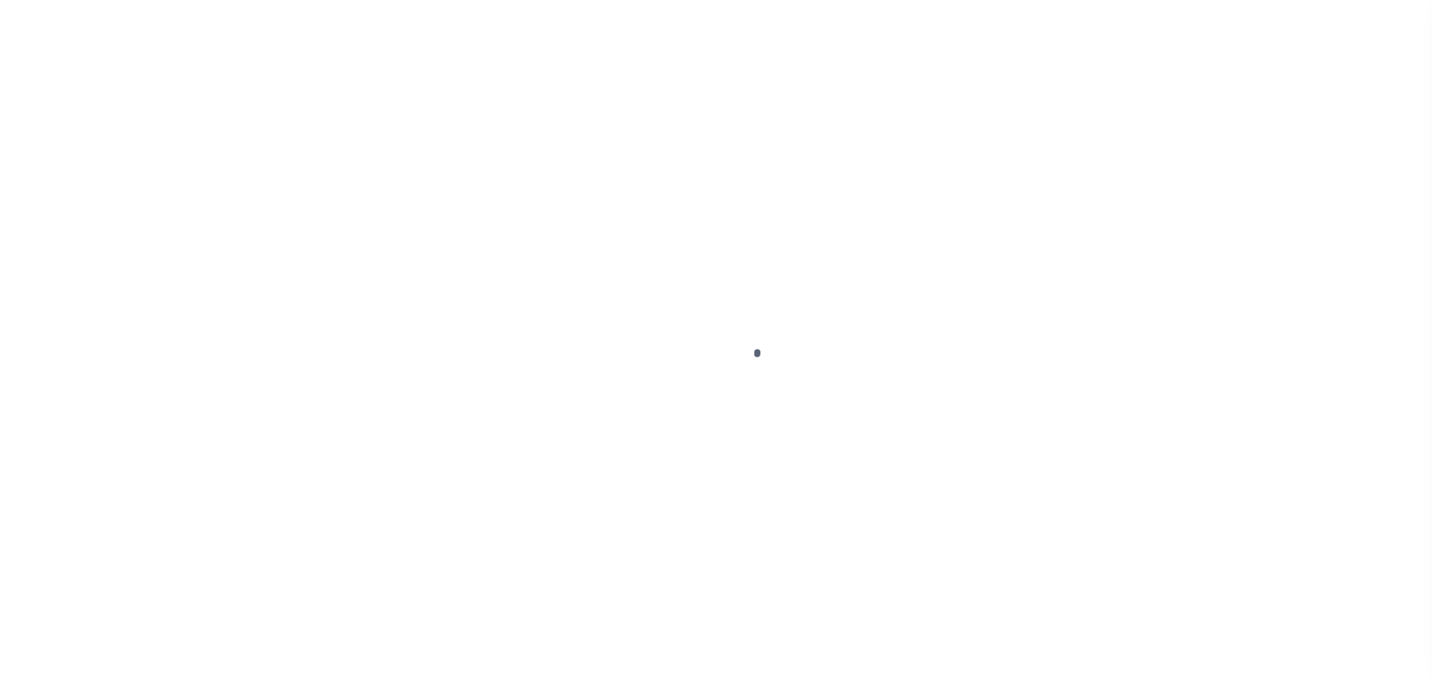
select select "PYD"
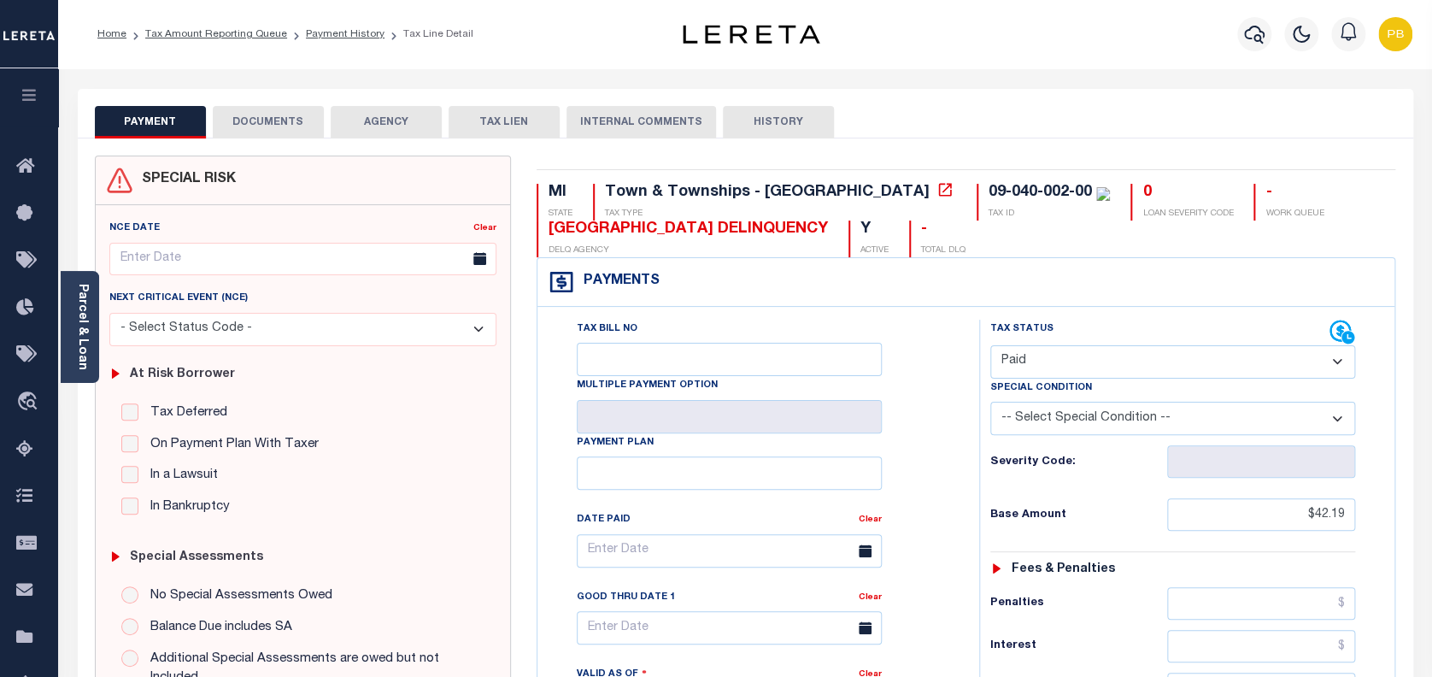
click at [247, 120] on button "DOCUMENTS" at bounding box center [268, 122] width 111 height 32
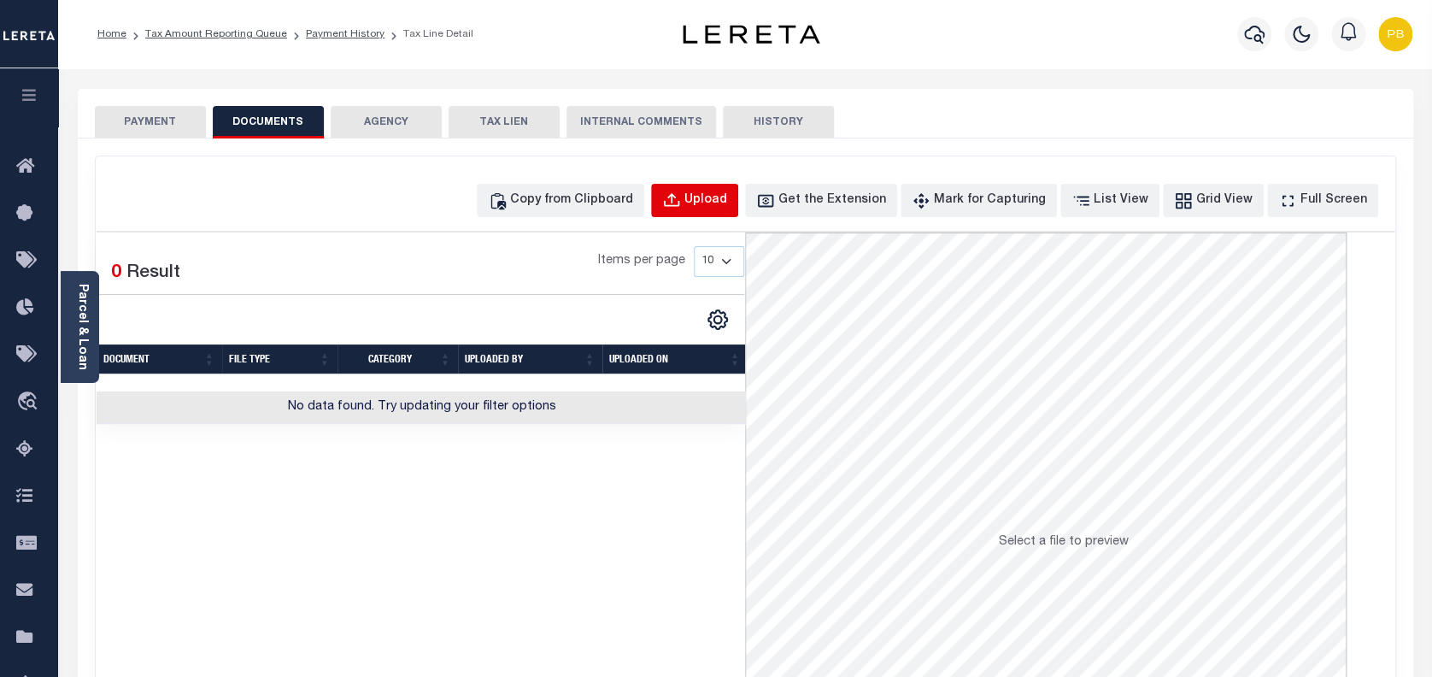
click at [727, 192] on div "Upload" at bounding box center [706, 200] width 43 height 19
select select "POP"
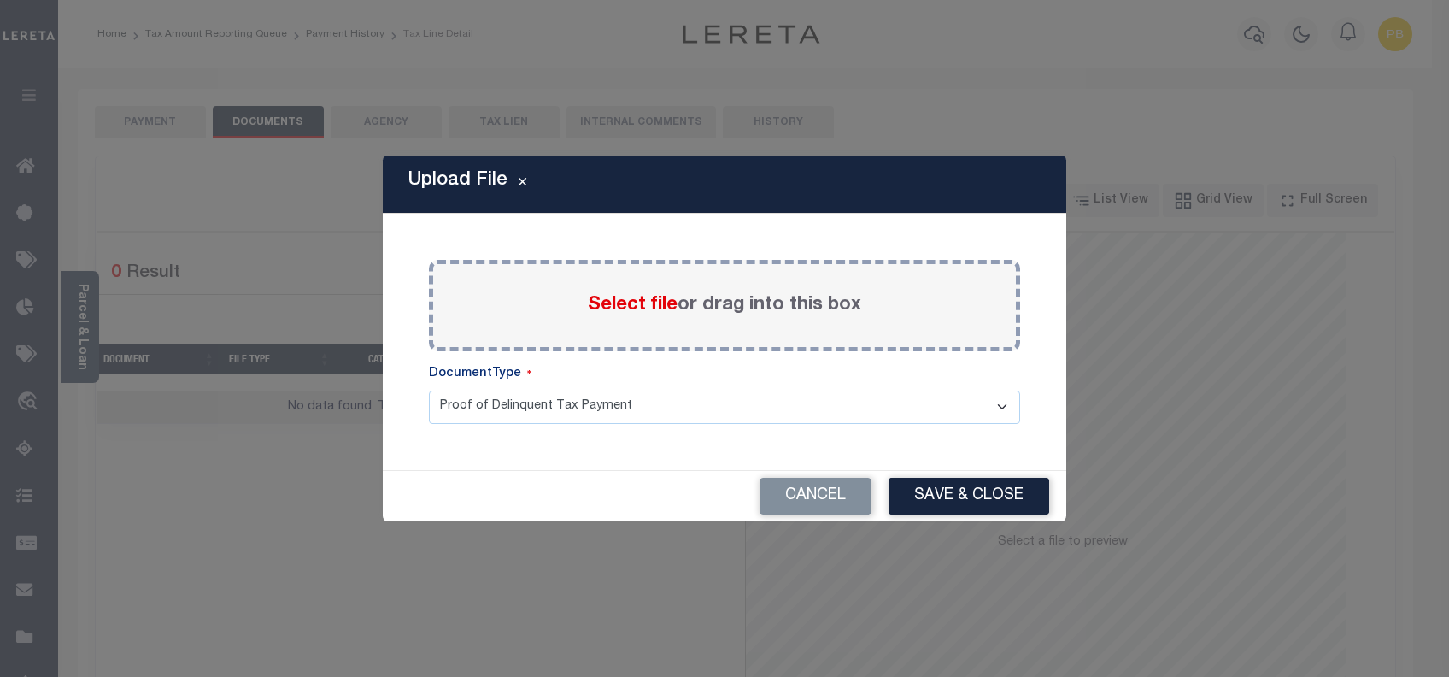
click at [638, 308] on span "Select file" at bounding box center [633, 305] width 90 height 19
click at [0, 0] on input "Select file or drag into this box" at bounding box center [0, 0] width 0 height 0
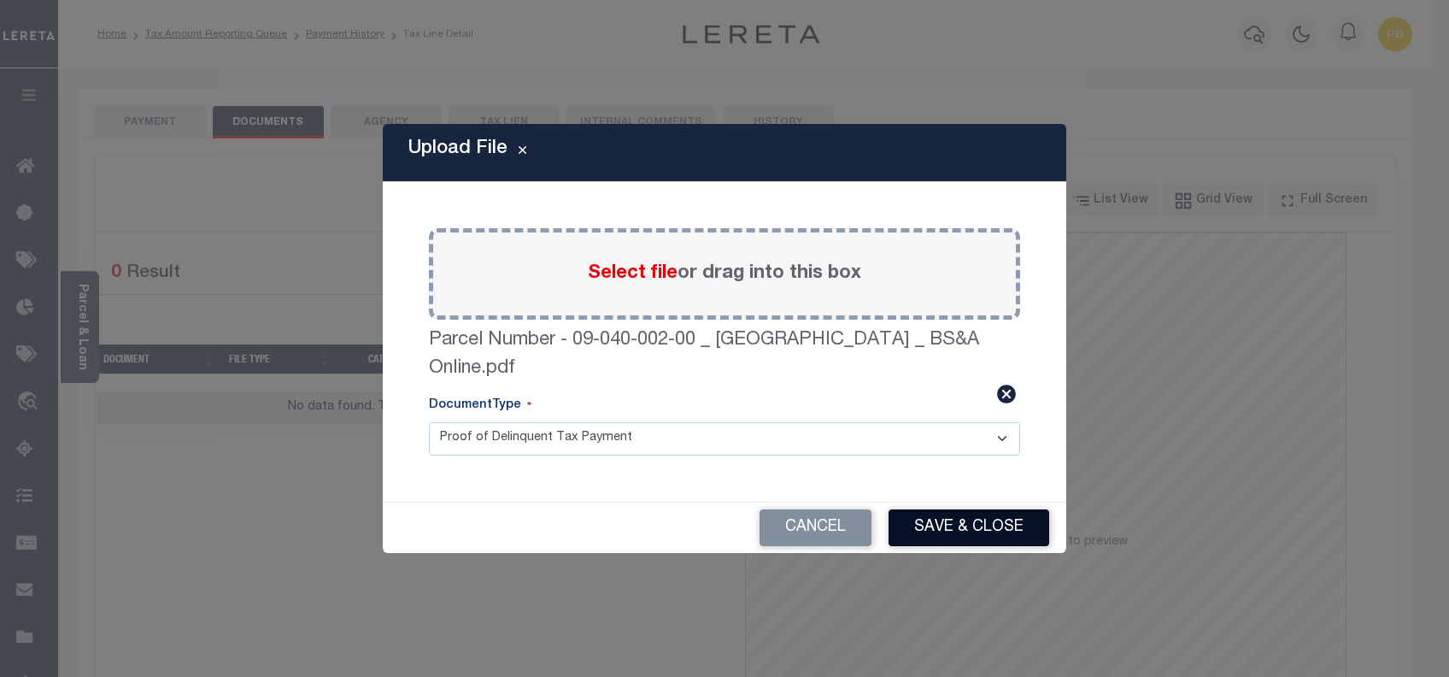
click at [990, 533] on button "Save & Close" at bounding box center [969, 527] width 161 height 37
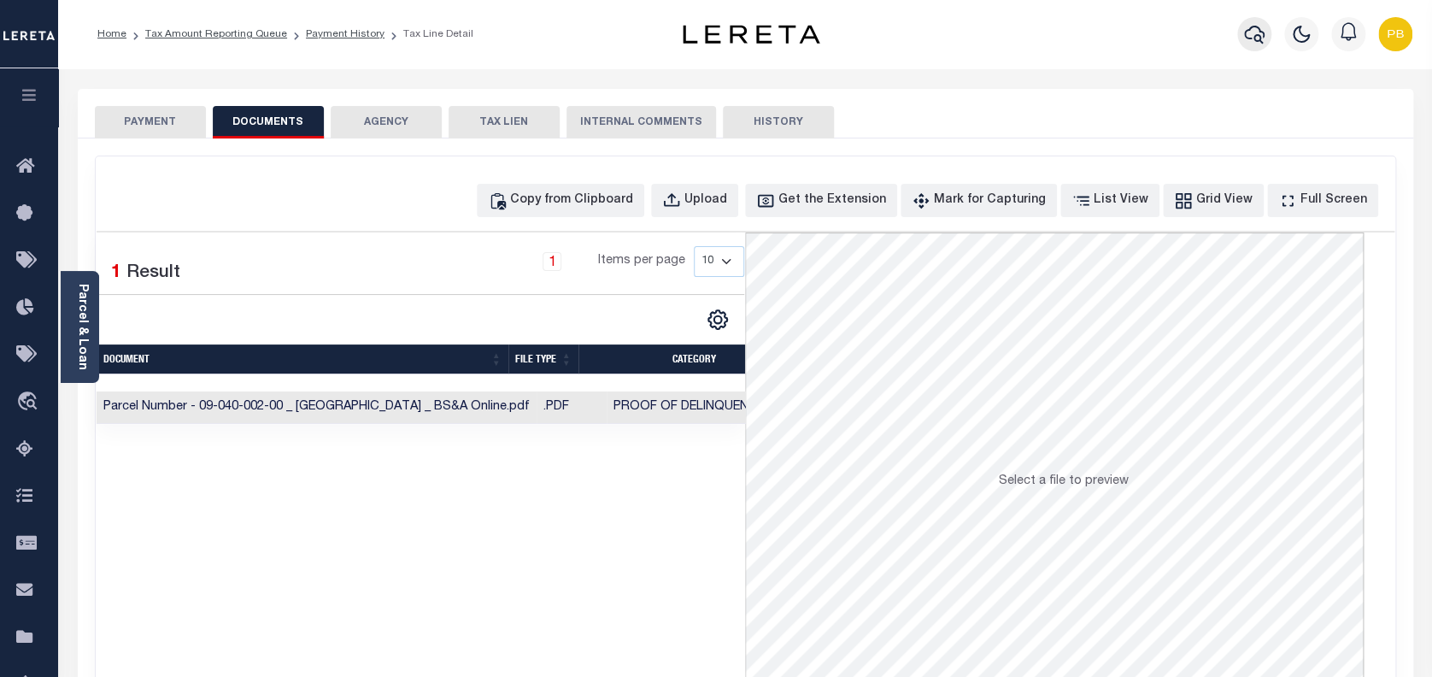
click at [1255, 34] on icon "button" at bounding box center [1254, 34] width 21 height 21
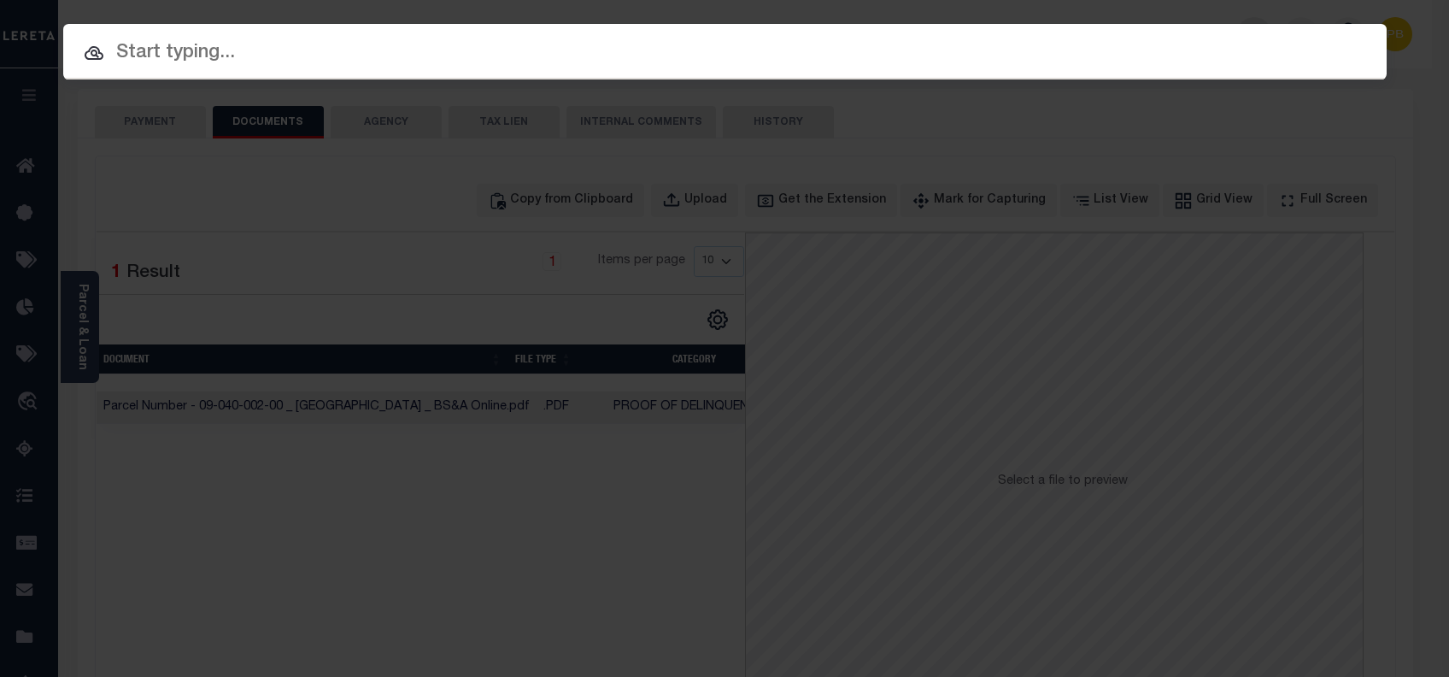
paste input "1159781848"
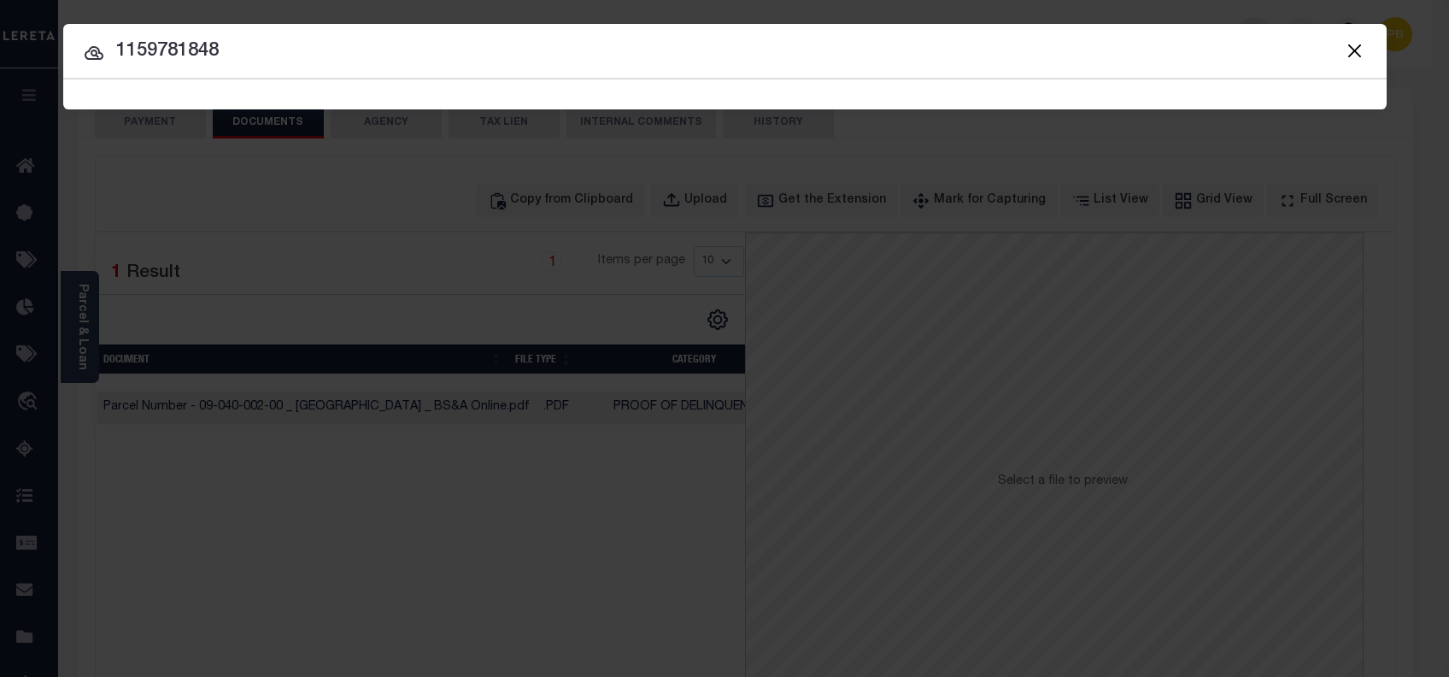
type input "1159781848"
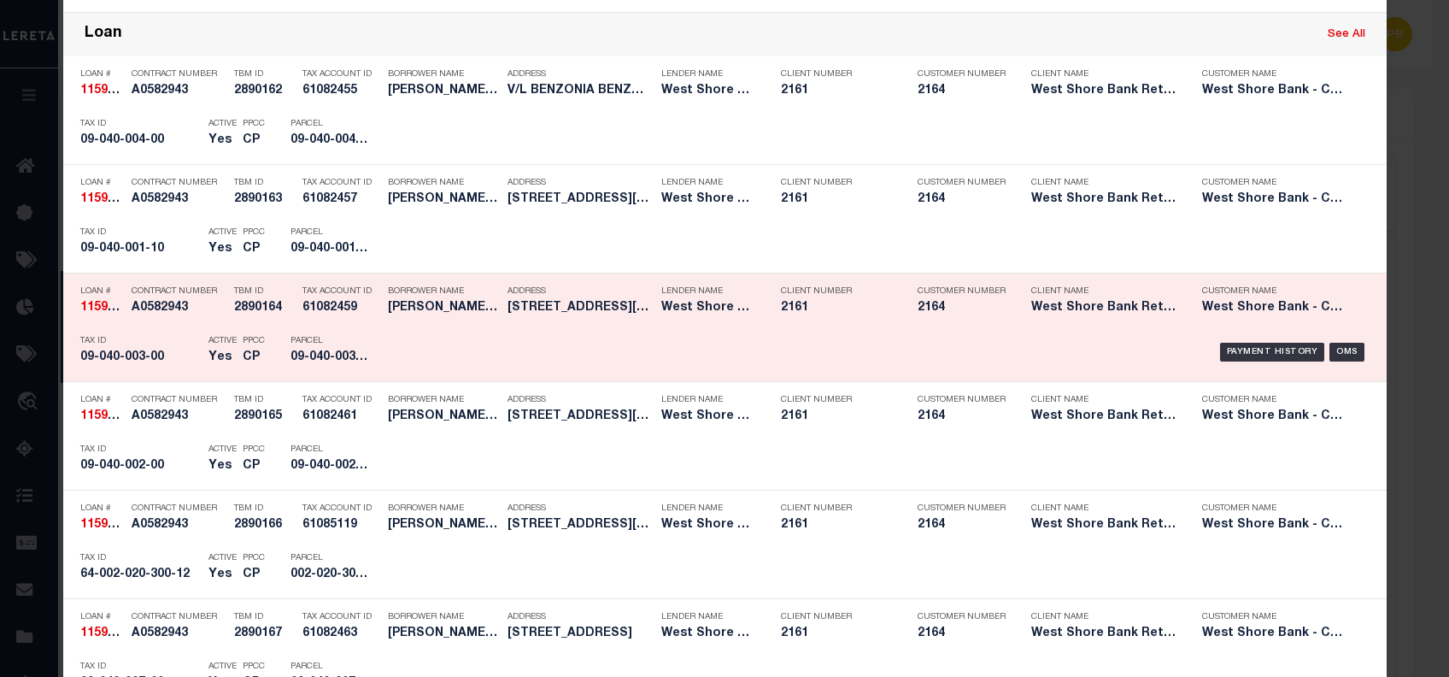
scroll to position [1253, 0]
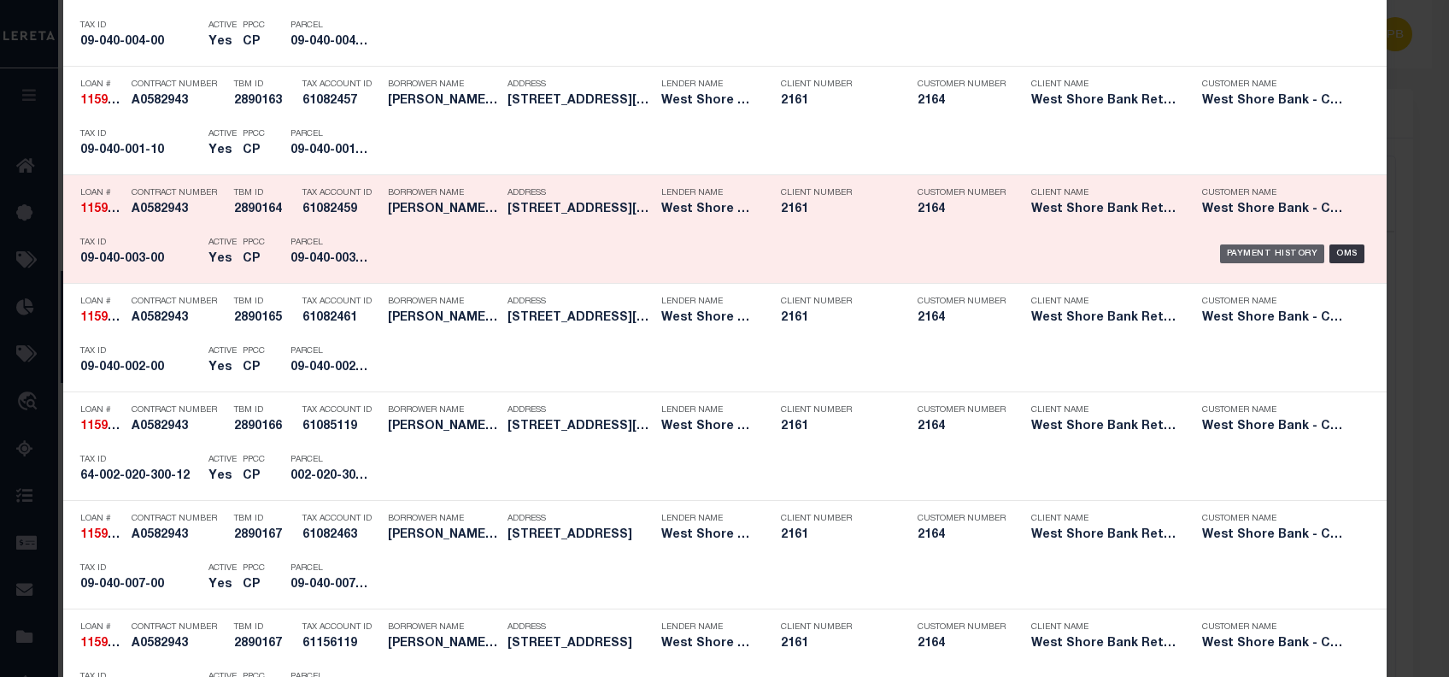
click at [1272, 256] on div "Payment History" at bounding box center [1272, 253] width 105 height 19
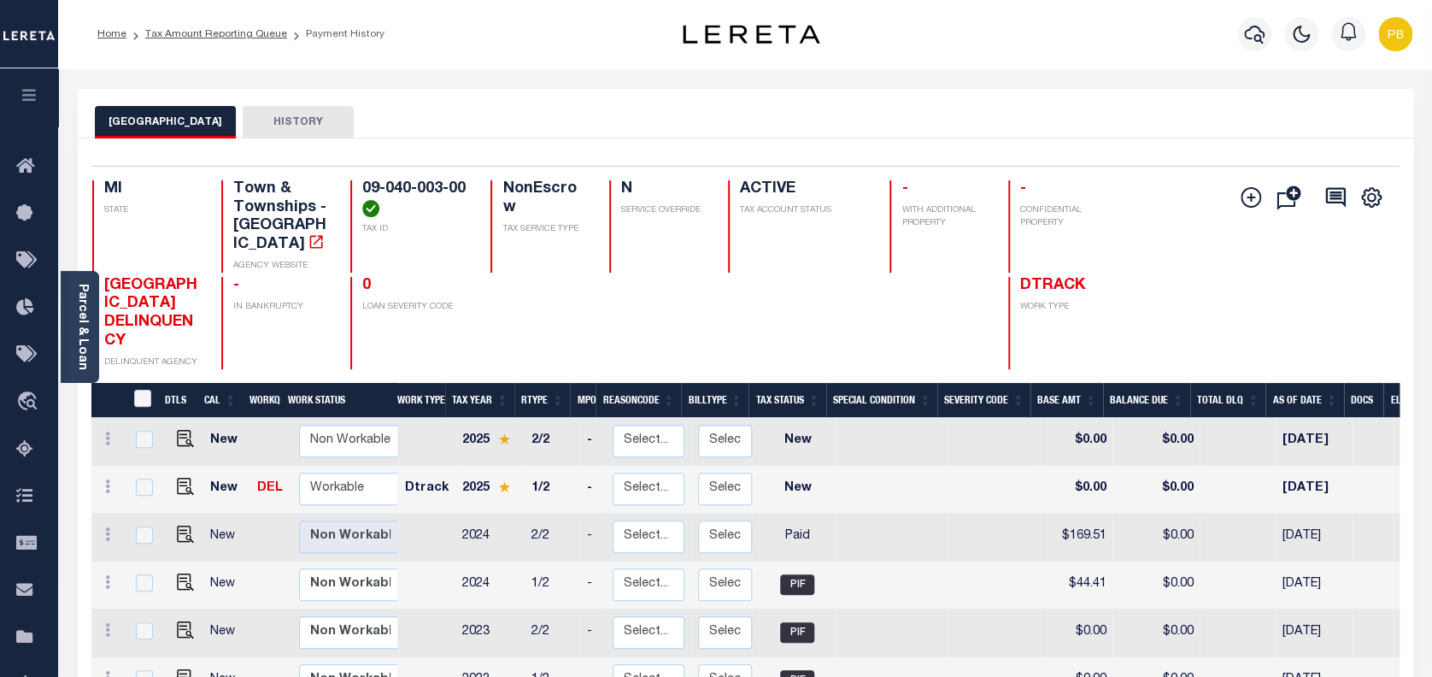
scroll to position [227, 0]
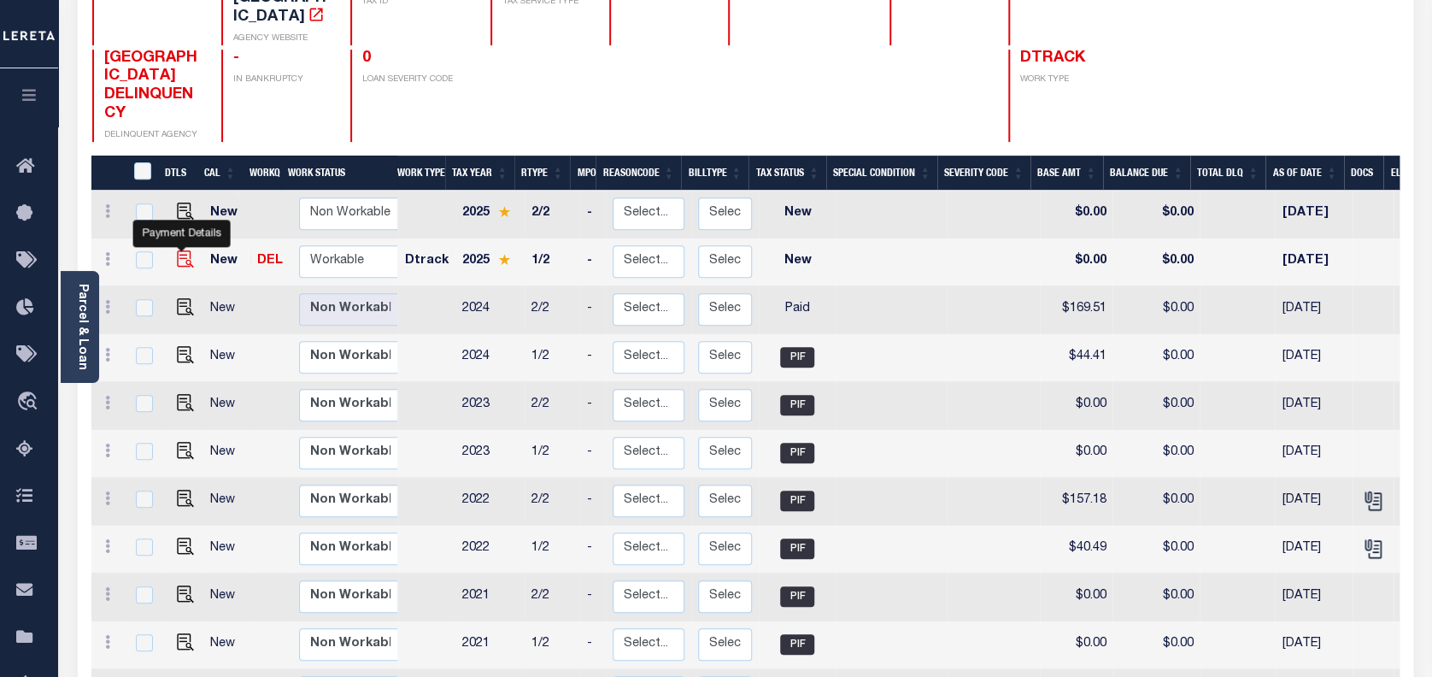
click at [180, 250] on img "" at bounding box center [185, 258] width 17 height 17
checkbox input "true"
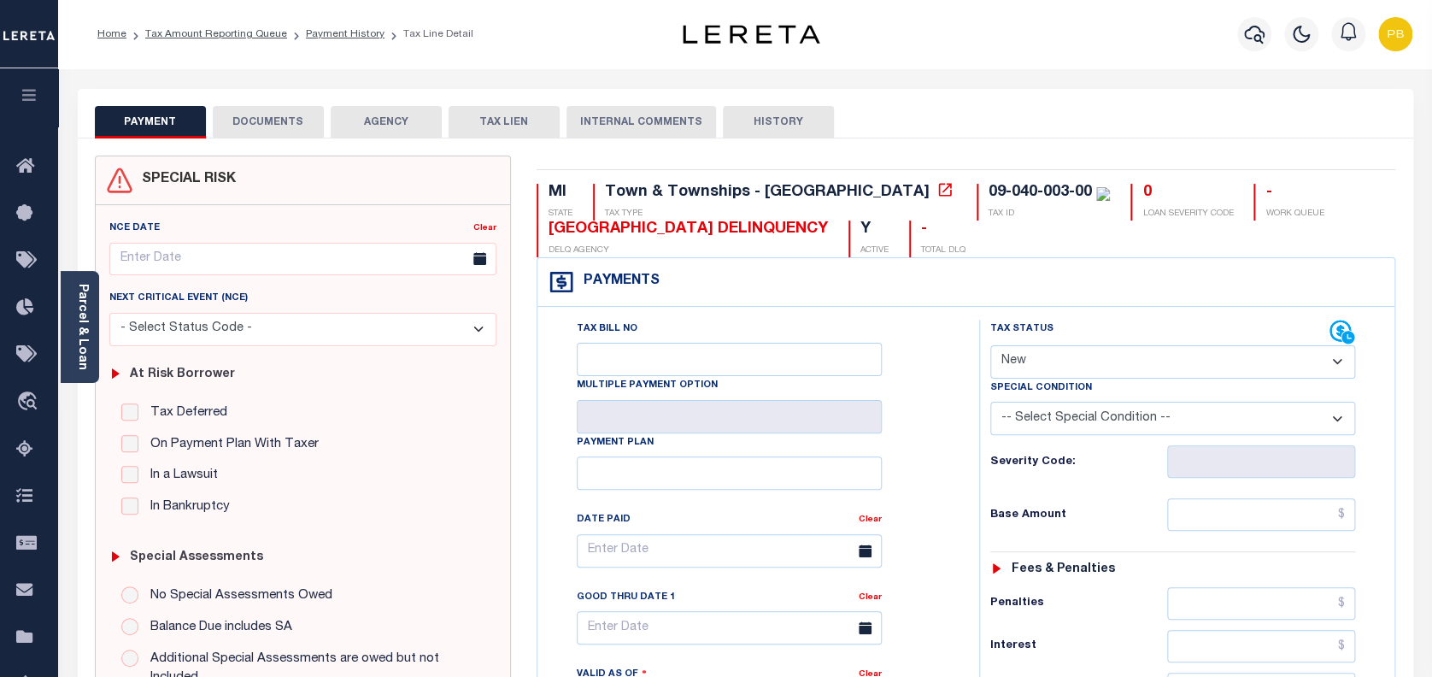
click at [1096, 364] on select "- Select Status Code - Open Due/Unpaid Paid Incomplete No Tax Due Internal Refu…" at bounding box center [1173, 361] width 366 height 33
select select "PYD"
click at [990, 346] on select "- Select Status Code - Open Due/Unpaid Paid Incomplete No Tax Due Internal Refu…" at bounding box center [1173, 361] width 366 height 33
type input "[DATE]"
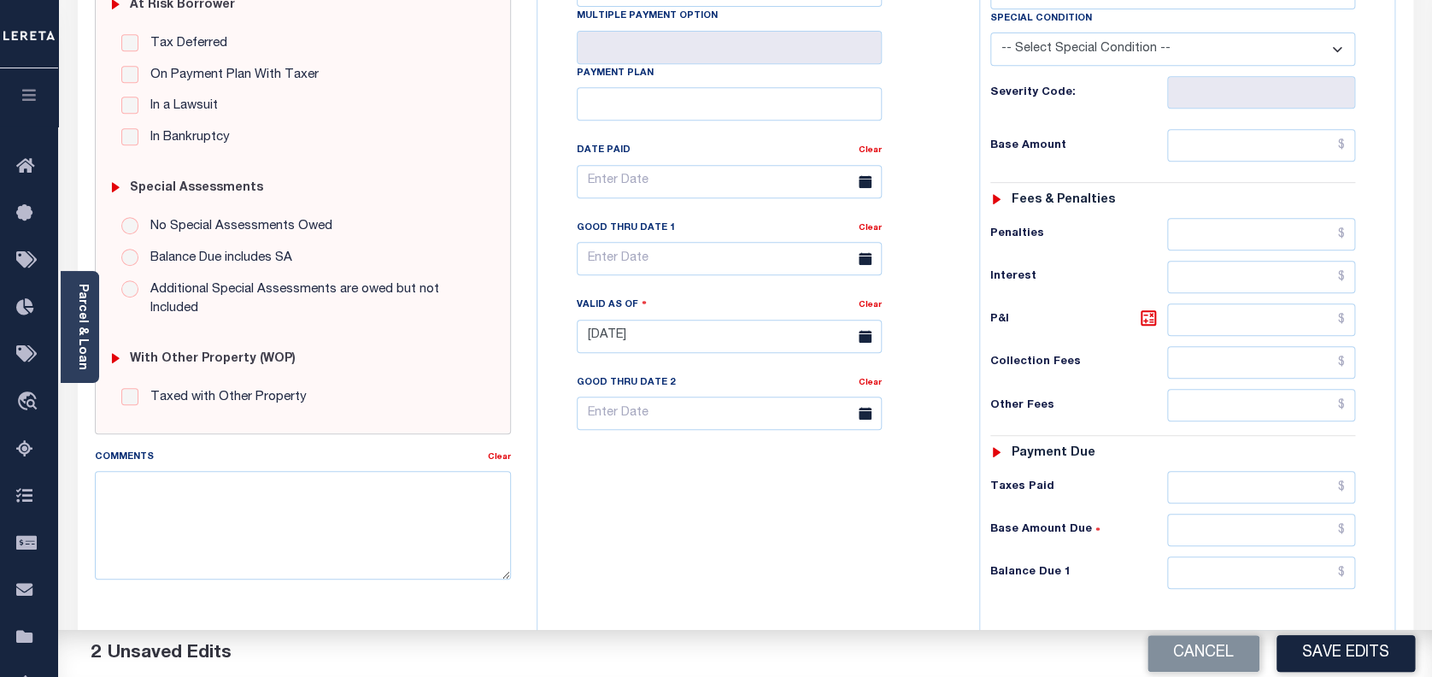
scroll to position [455, 0]
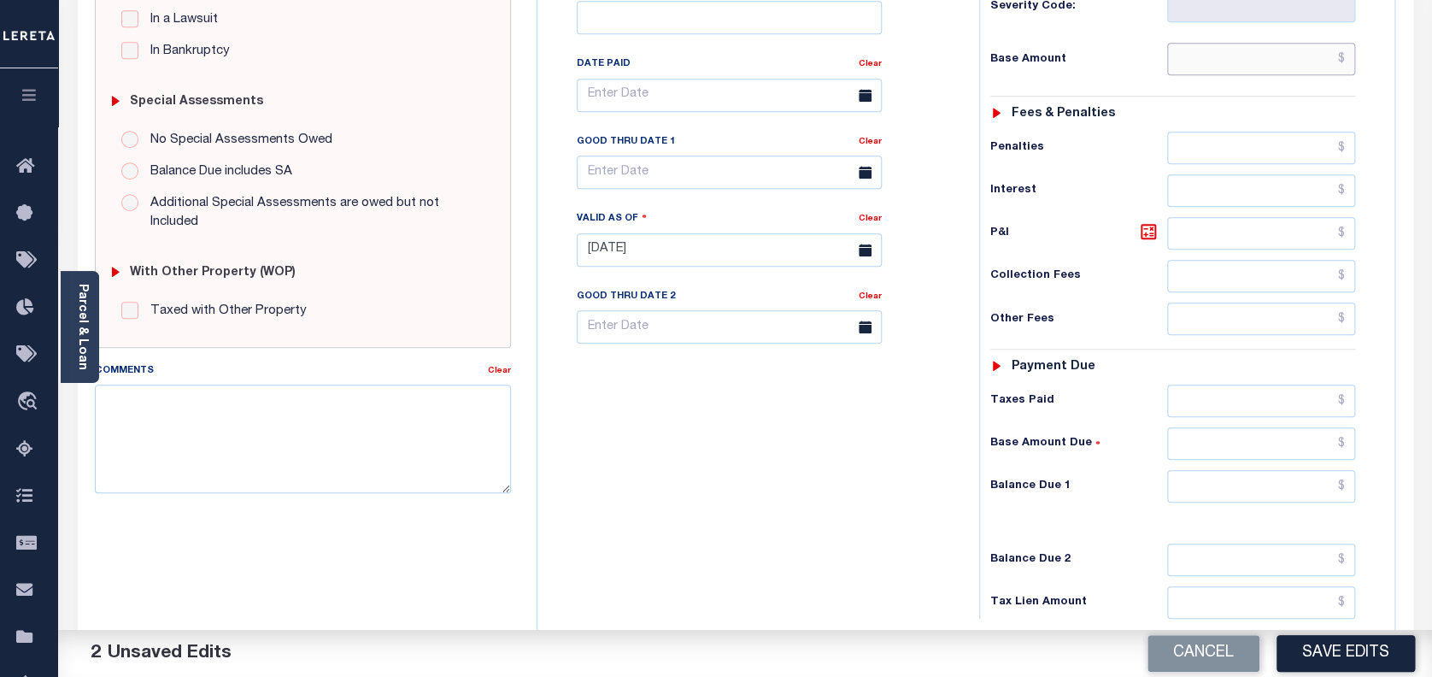
click at [1237, 65] on input "text" at bounding box center [1261, 59] width 189 height 32
paste input "45.52"
type input "$45.52"
click at [1272, 414] on input "text" at bounding box center [1261, 401] width 189 height 32
paste input "45.52"
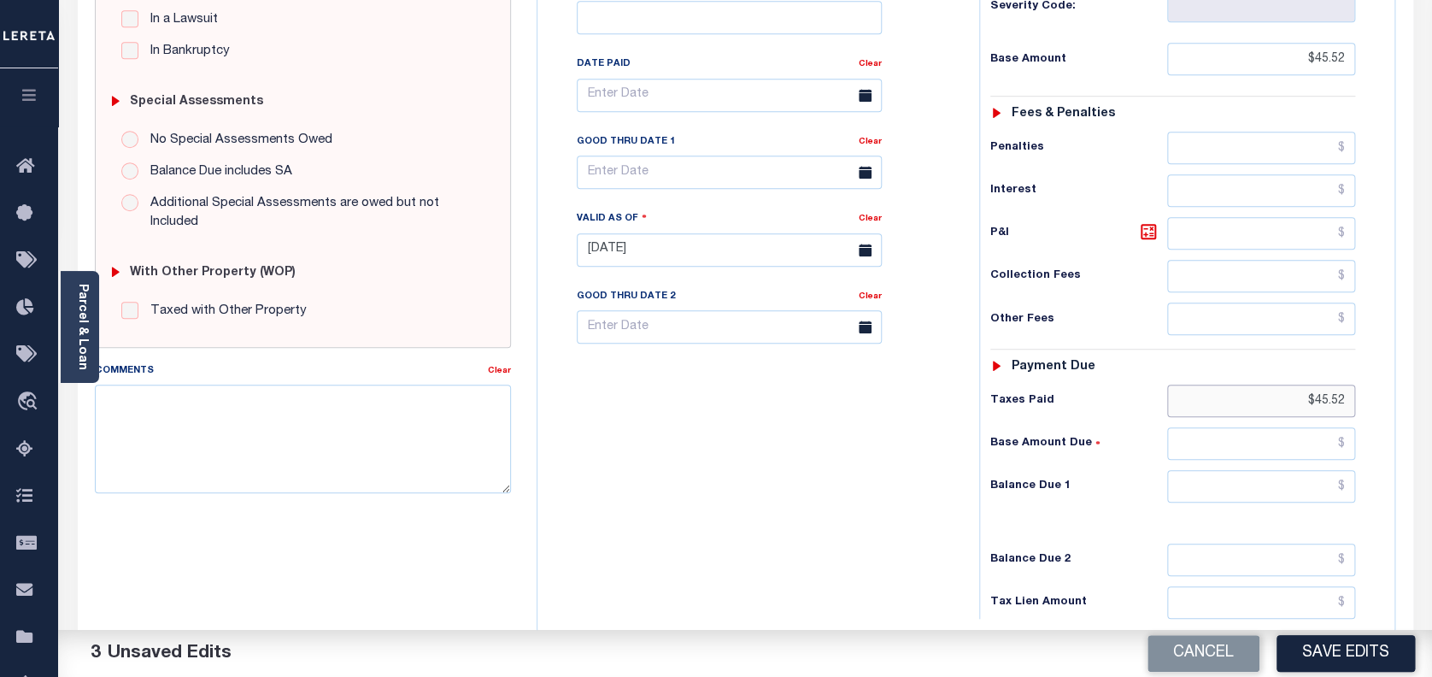
type input "$45.52"
click at [1275, 492] on input "text" at bounding box center [1261, 486] width 189 height 32
type input "$0.00"
click at [1342, 640] on button "Save Edits" at bounding box center [1346, 653] width 138 height 37
checkbox input "false"
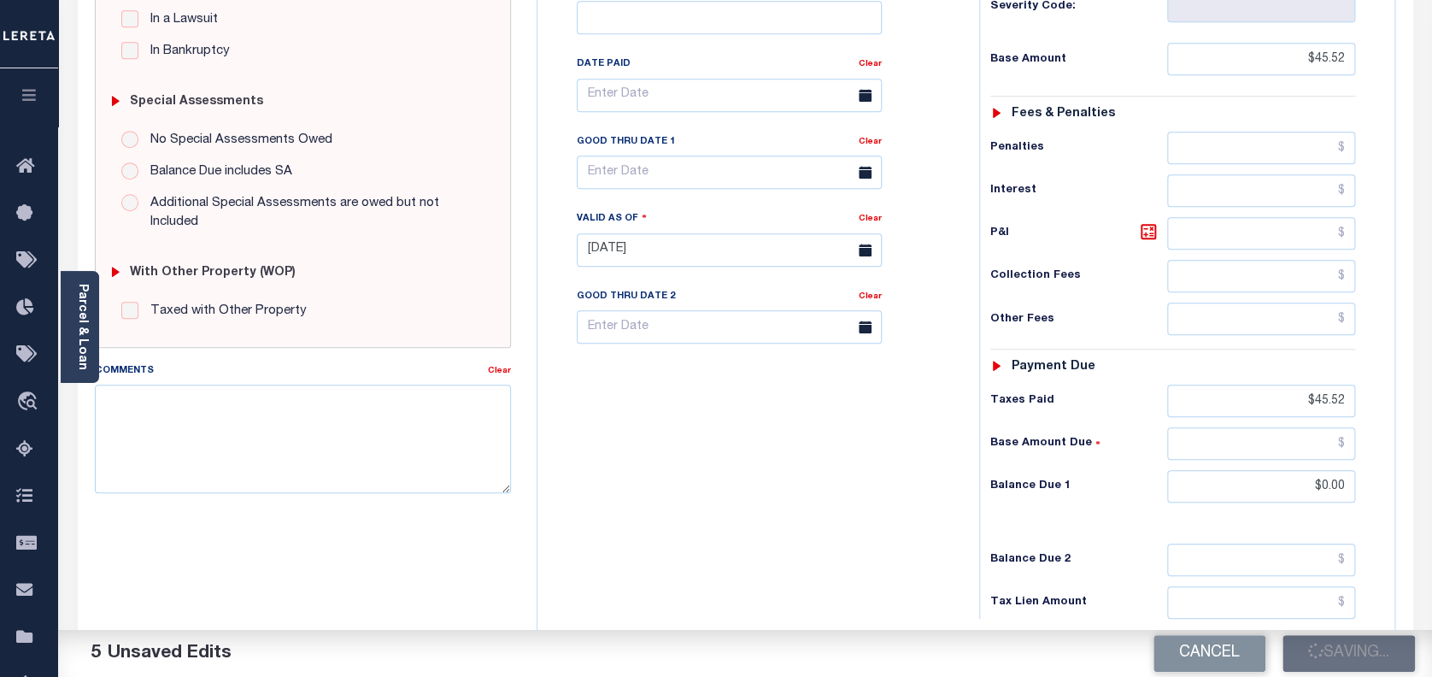
type input "$45.52"
type input "$0"
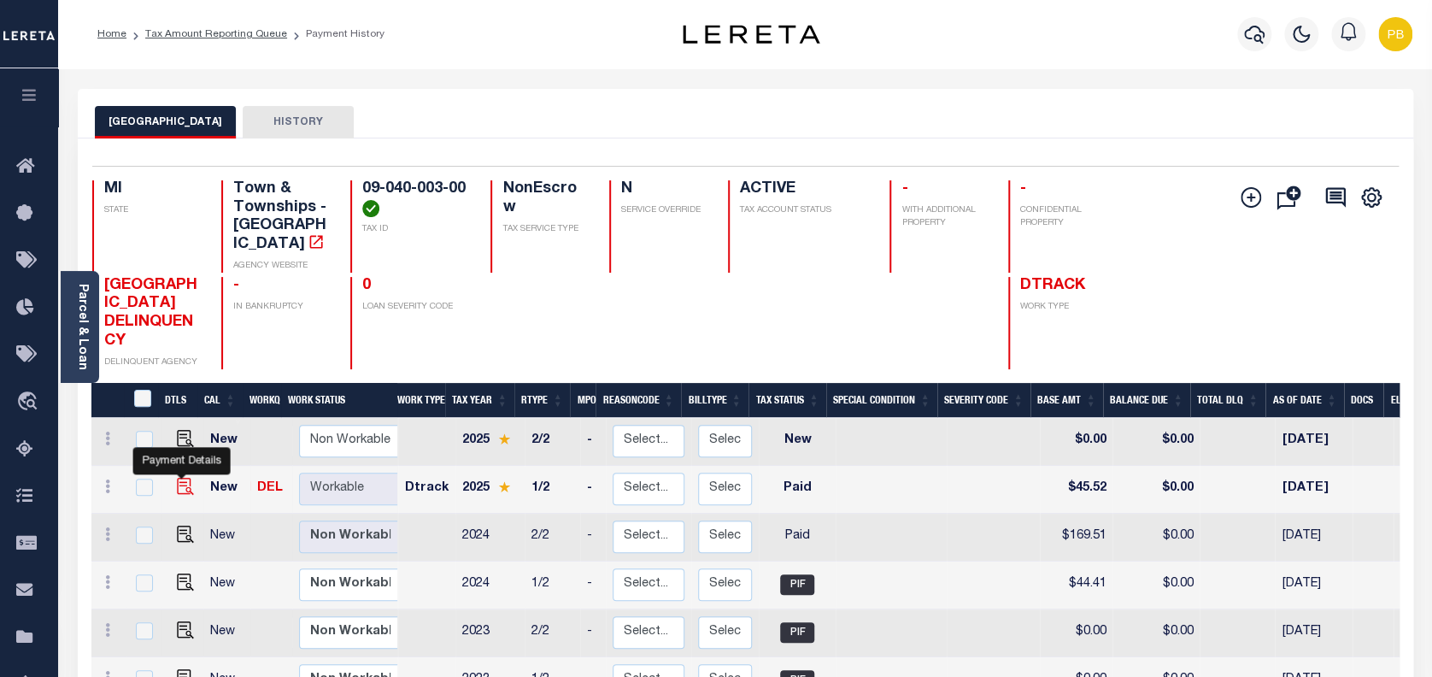
click at [178, 478] on img "" at bounding box center [185, 486] width 17 height 17
checkbox input "true"
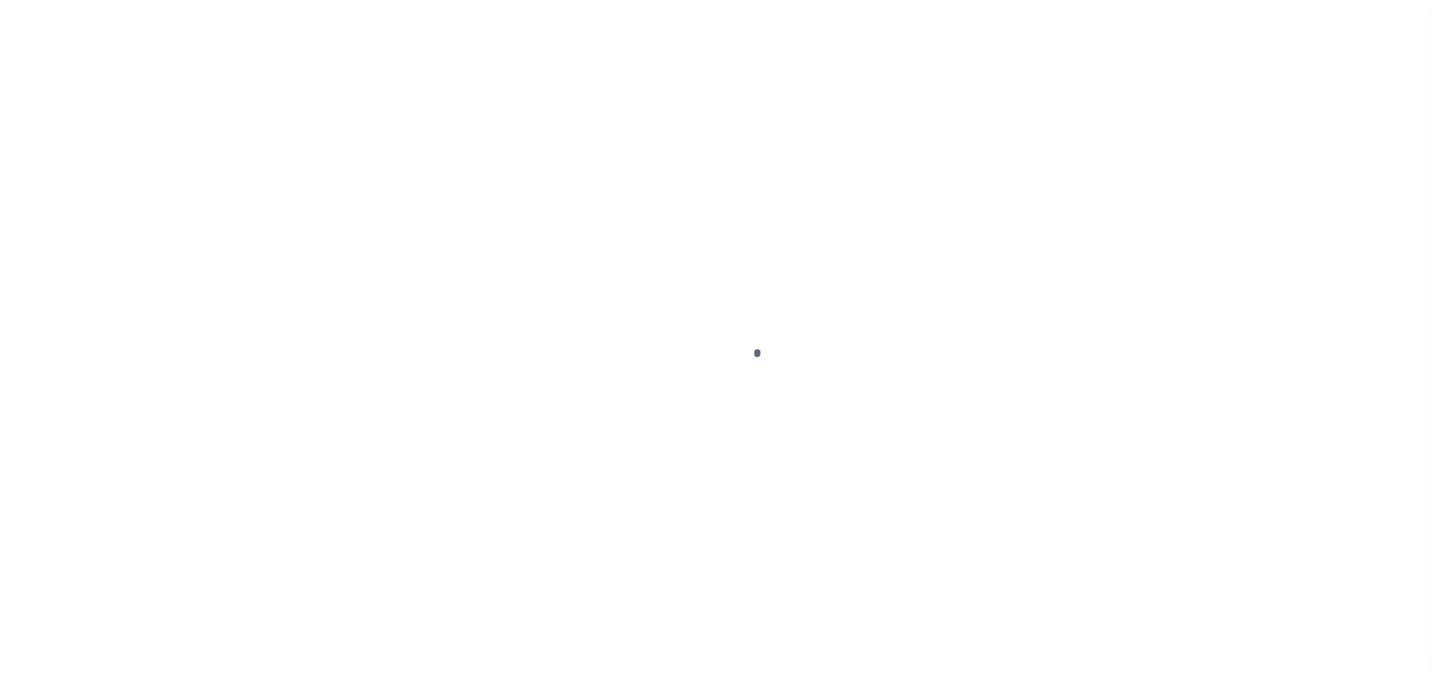
select select "PYD"
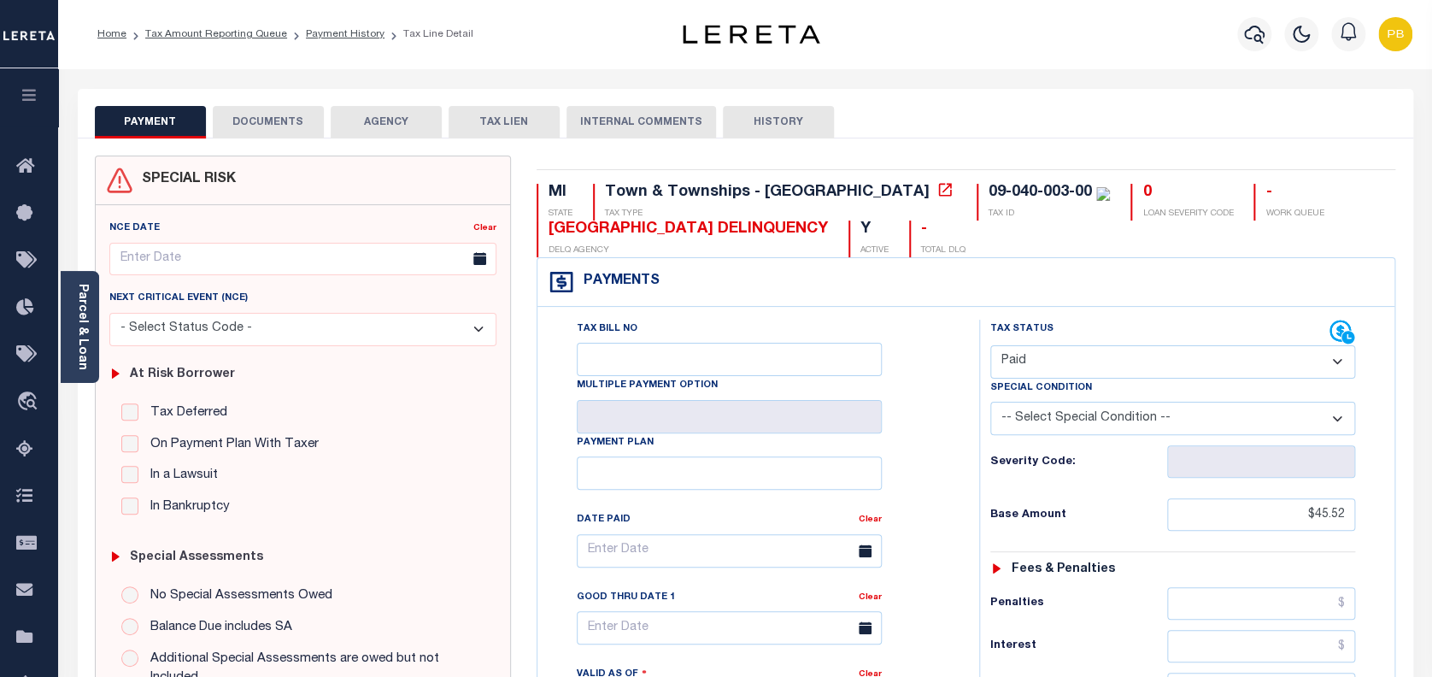
click at [290, 138] on button "DOCUMENTS" at bounding box center [268, 122] width 111 height 32
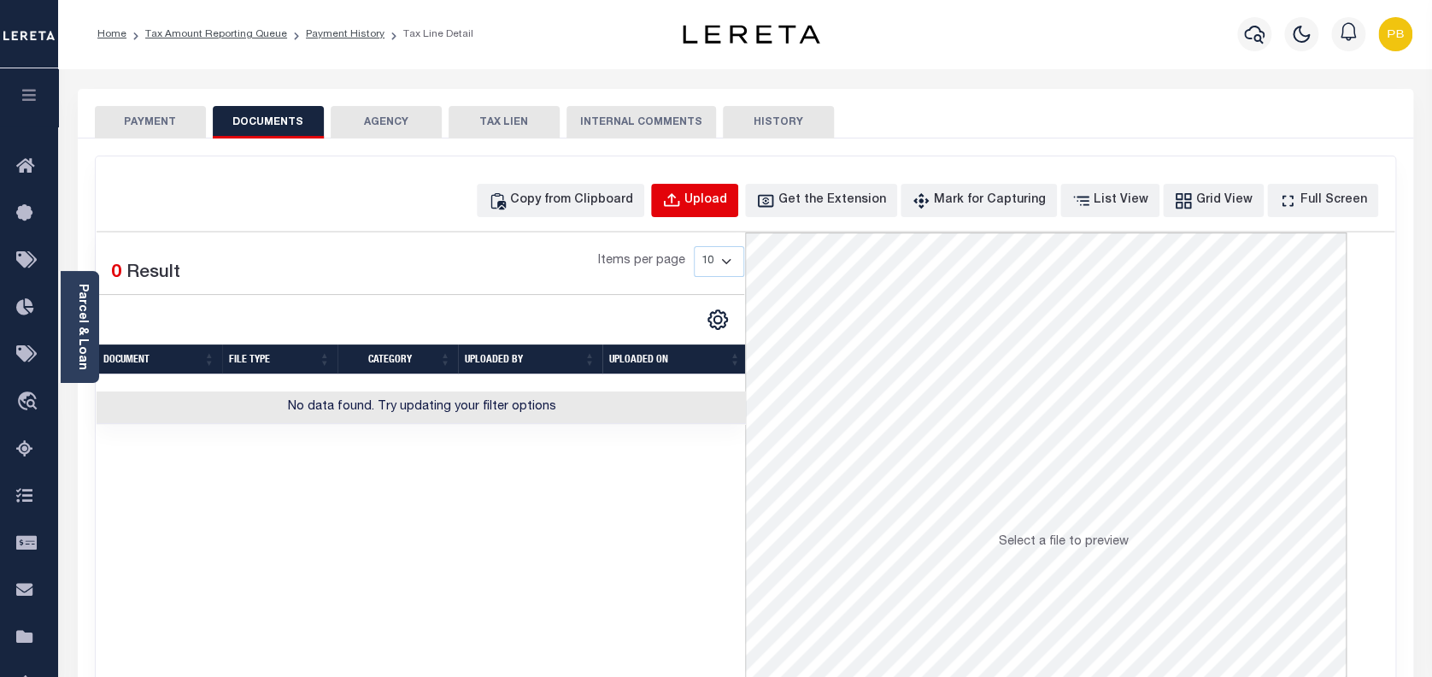
click at [738, 212] on button "Upload" at bounding box center [694, 200] width 87 height 33
select select "POP"
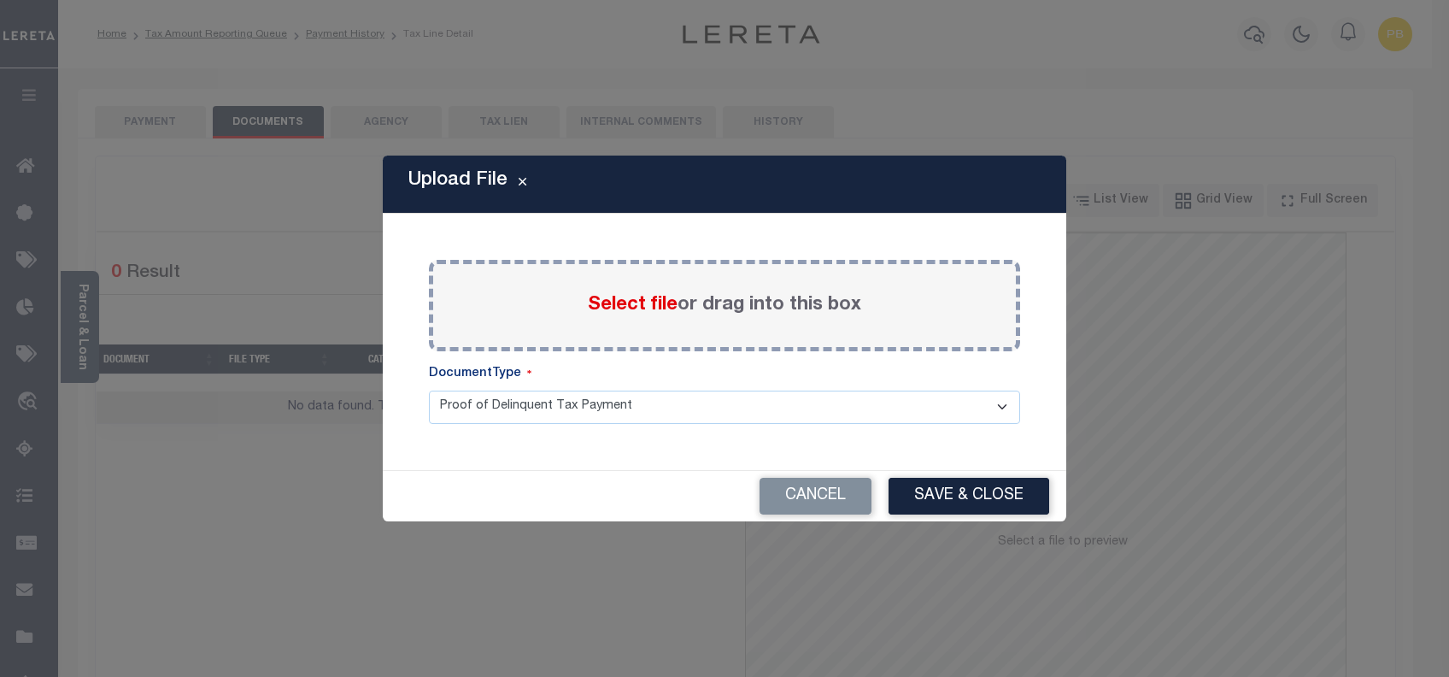
click at [641, 309] on span "Select file" at bounding box center [633, 305] width 90 height 19
click at [0, 0] on input "Select file or drag into this box" at bounding box center [0, 0] width 0 height 0
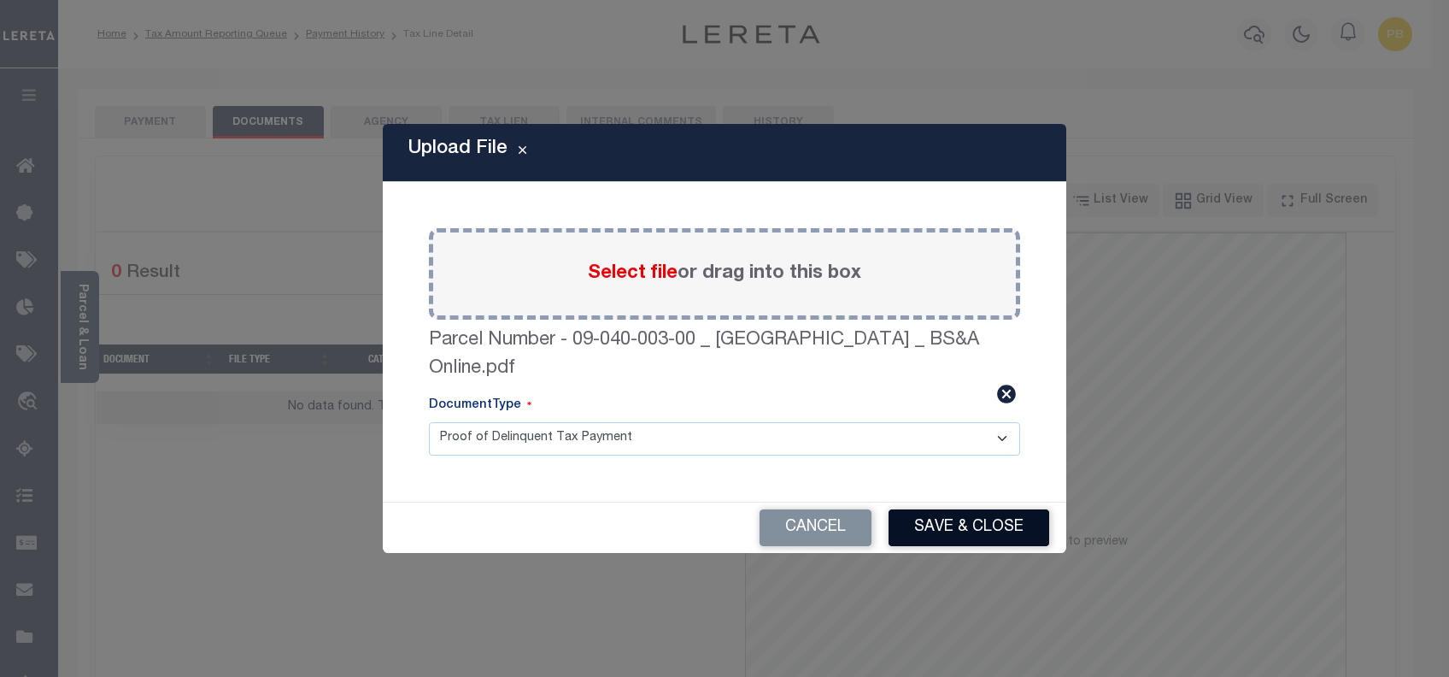
drag, startPoint x: 987, startPoint y: 523, endPoint x: 611, endPoint y: 372, distance: 405.3
click at [987, 524] on button "Save & Close" at bounding box center [969, 527] width 161 height 37
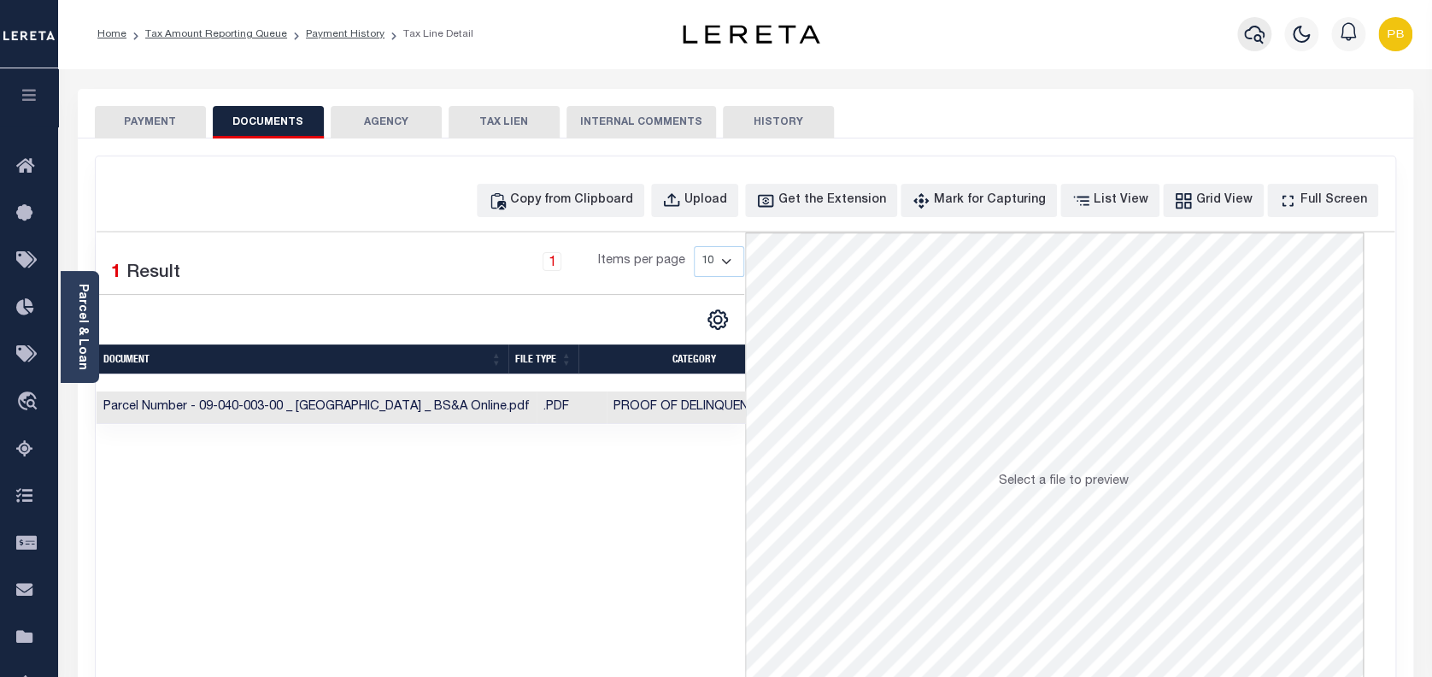
click at [1256, 46] on button "button" at bounding box center [1254, 34] width 34 height 34
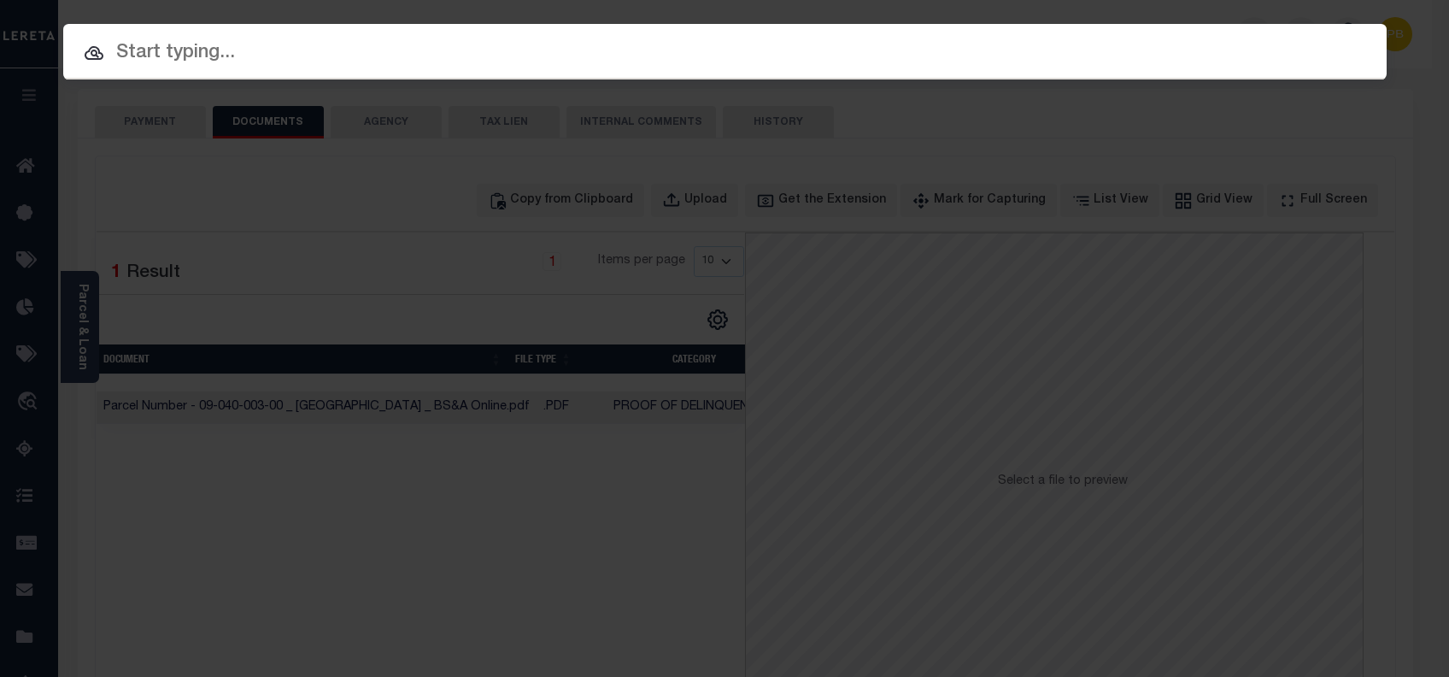
paste input "1159781848"
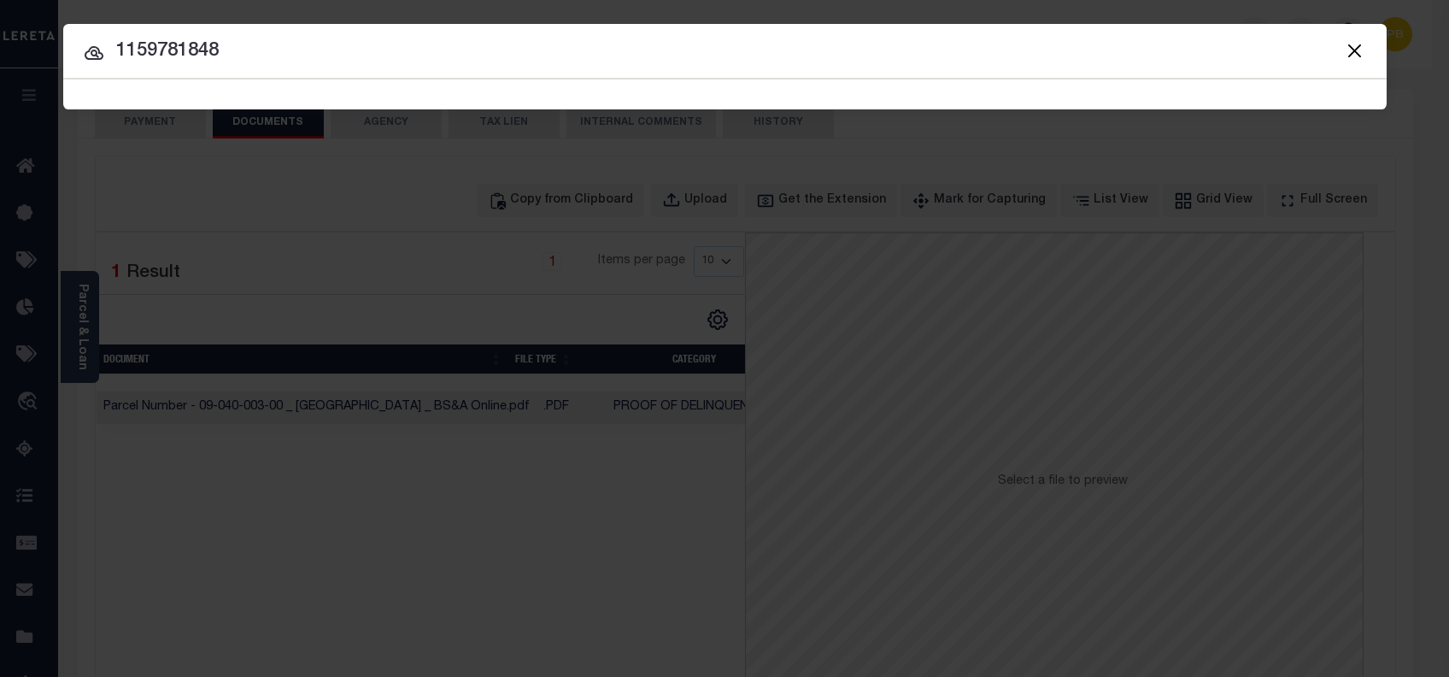
type input "1159781848"
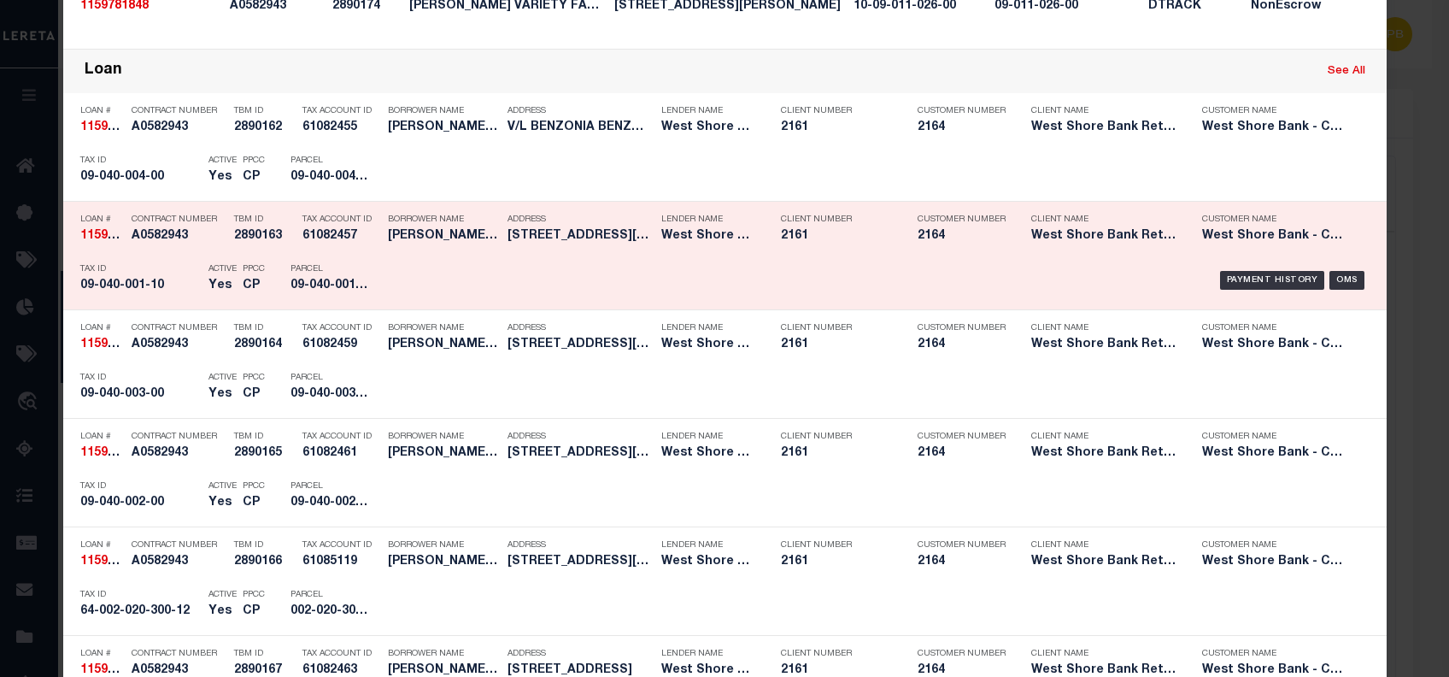
scroll to position [1026, 0]
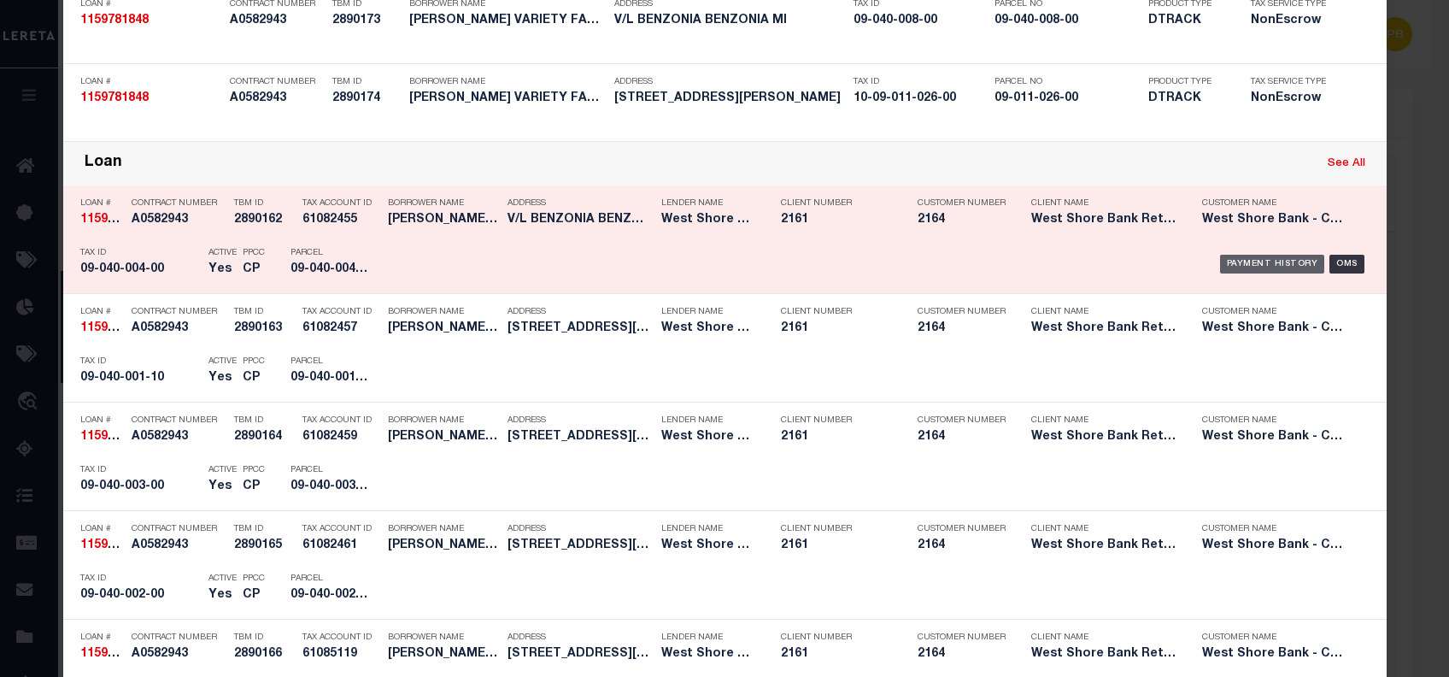
click at [1251, 264] on div "Payment History" at bounding box center [1272, 264] width 105 height 19
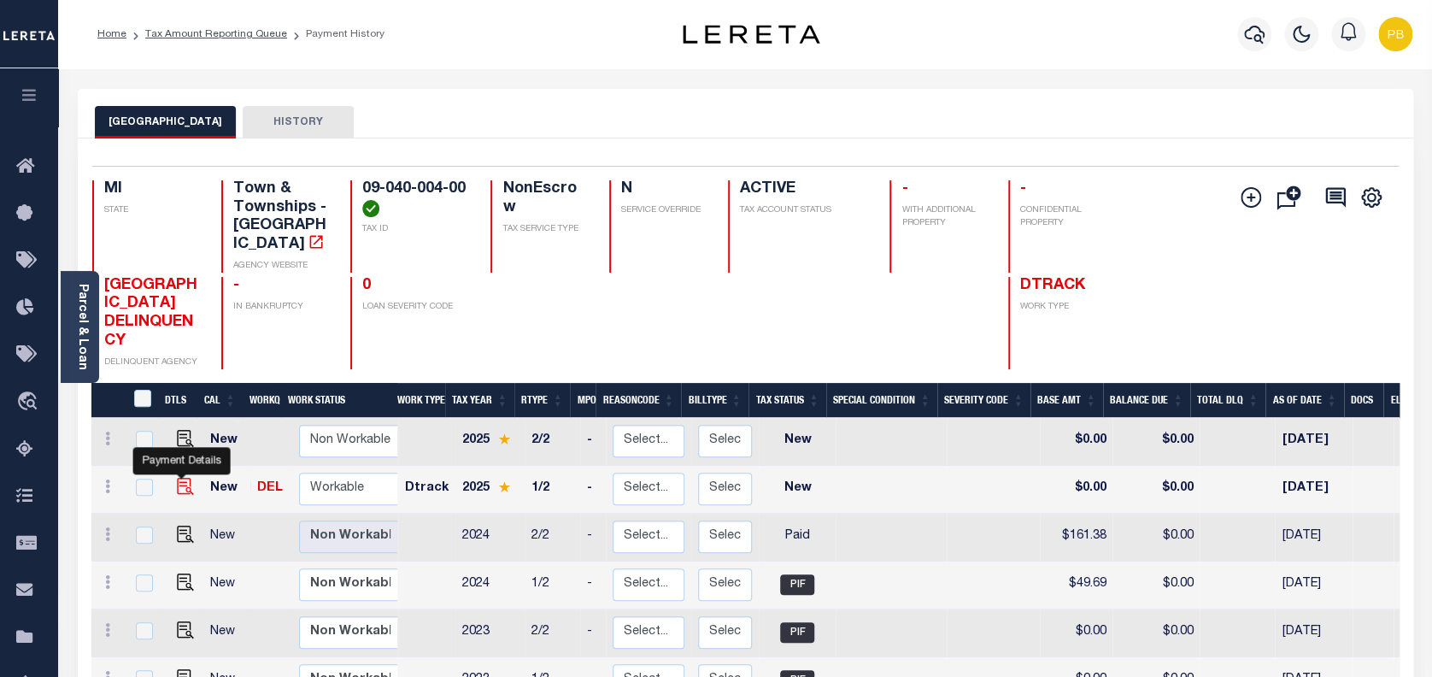
click at [179, 478] on img "" at bounding box center [185, 486] width 17 height 17
checkbox input "true"
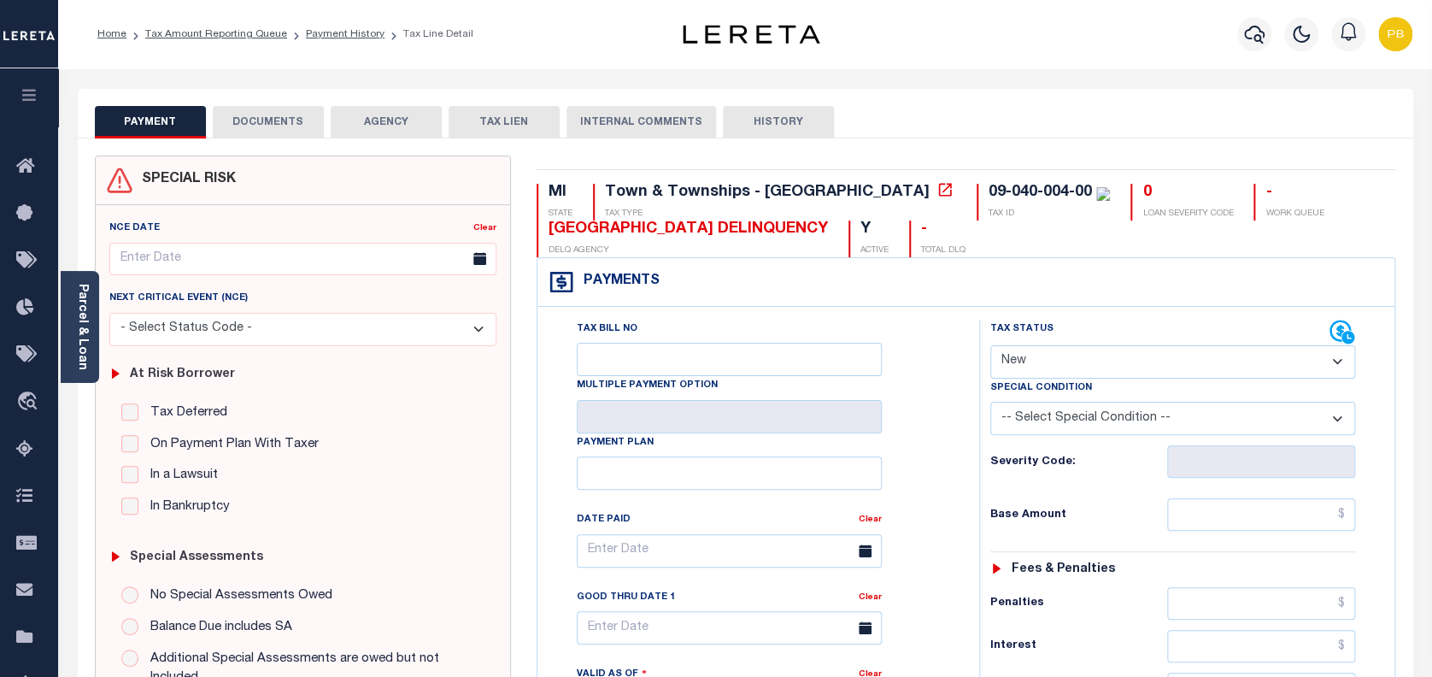
click at [1090, 375] on select "- Select Status Code - Open Due/Unpaid Paid Incomplete No Tax Due Internal Refu…" at bounding box center [1173, 361] width 366 height 33
select select "PYD"
click at [990, 346] on select "- Select Status Code - Open Due/Unpaid Paid Incomplete No Tax Due Internal Refu…" at bounding box center [1173, 361] width 366 height 33
type input "10/03/2025"
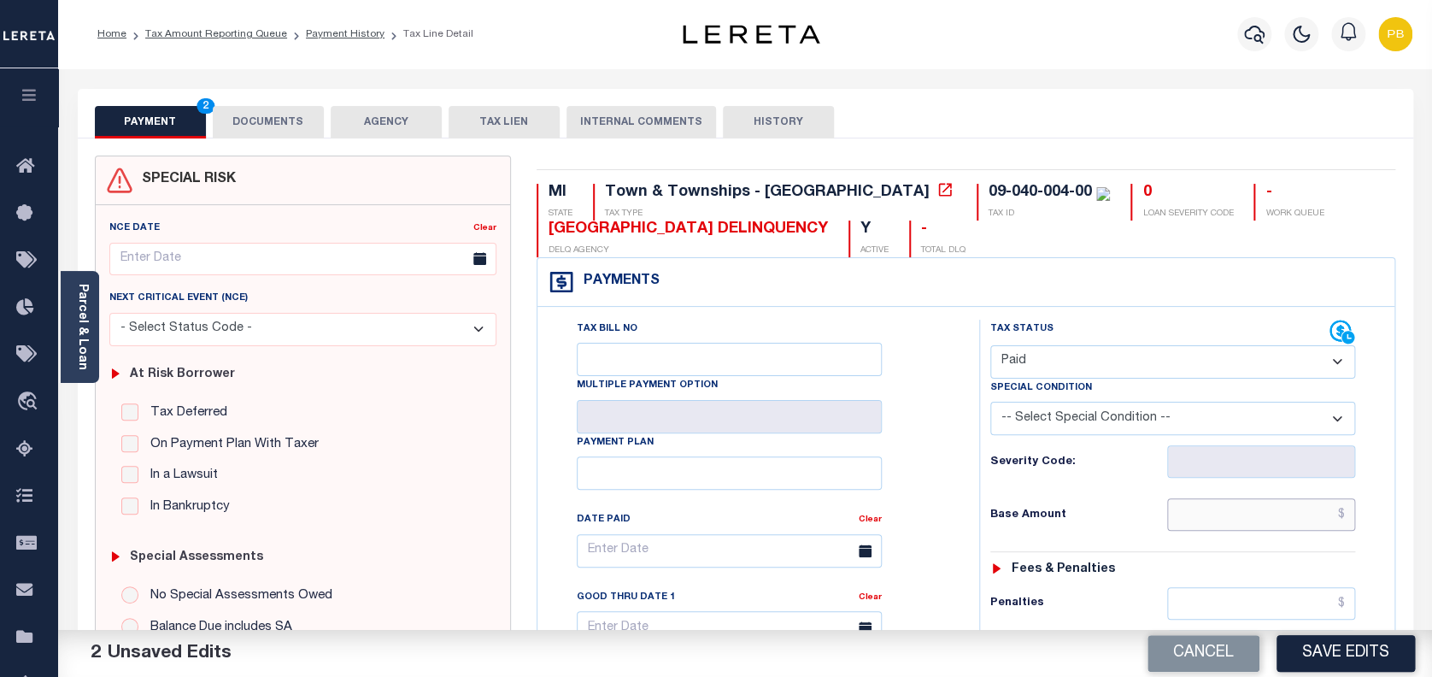
click at [1248, 520] on input "text" at bounding box center [1261, 514] width 189 height 32
paste input "50.92"
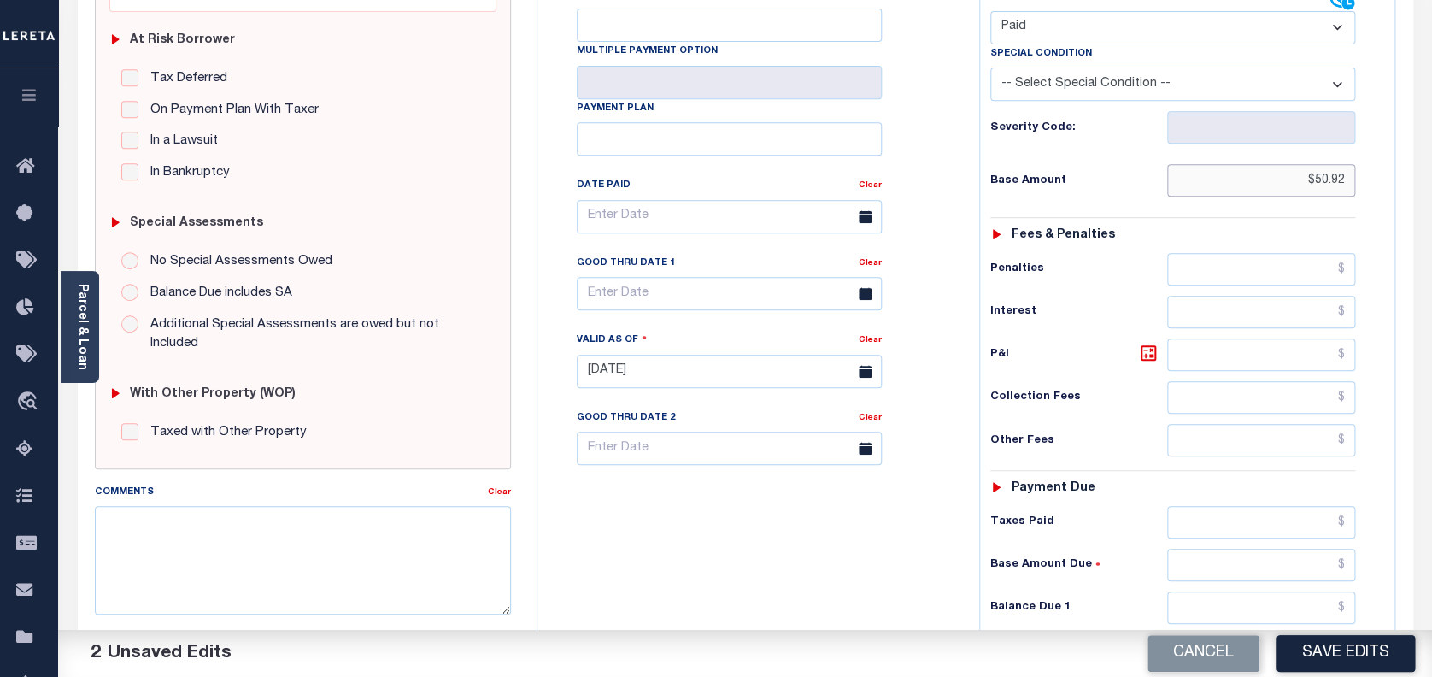
scroll to position [569, 0]
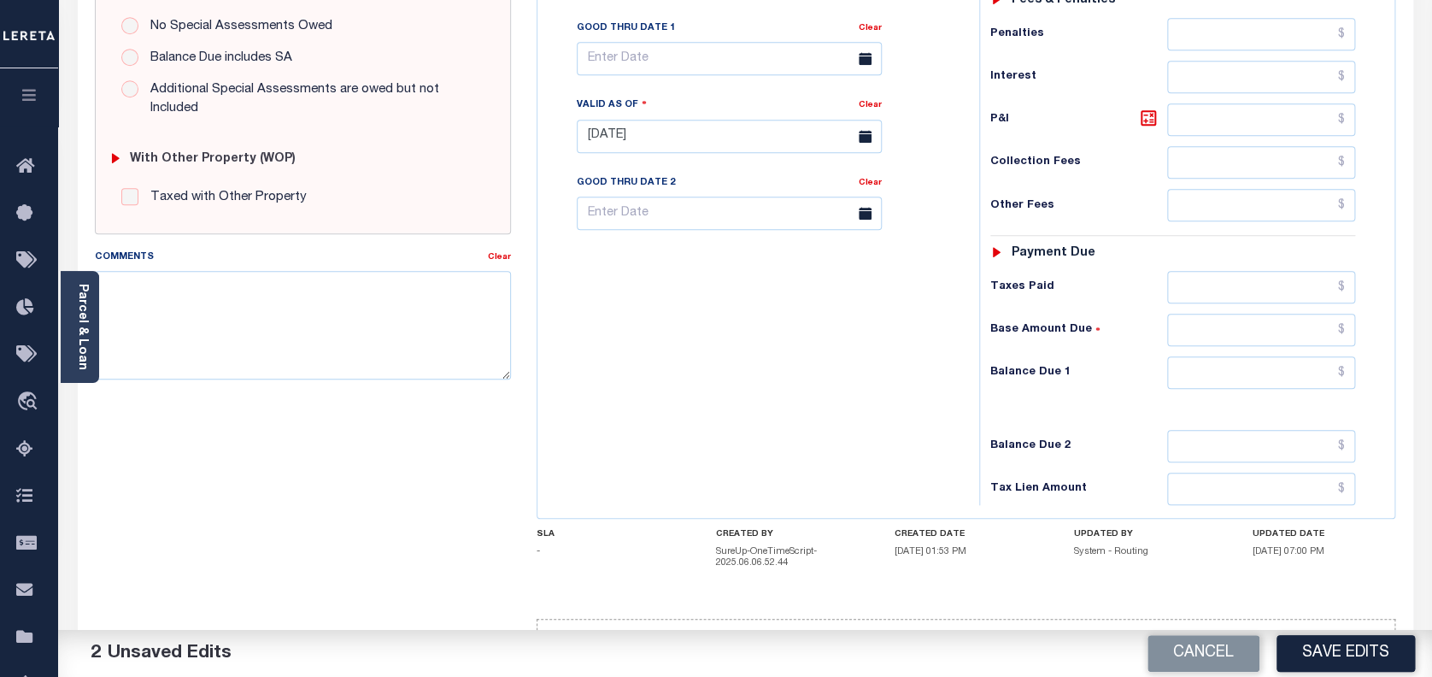
type input "$50.92"
click at [1227, 291] on input "text" at bounding box center [1261, 287] width 189 height 32
paste input "50.92"
type input "$50.92"
click at [1288, 373] on input "text" at bounding box center [1261, 372] width 189 height 32
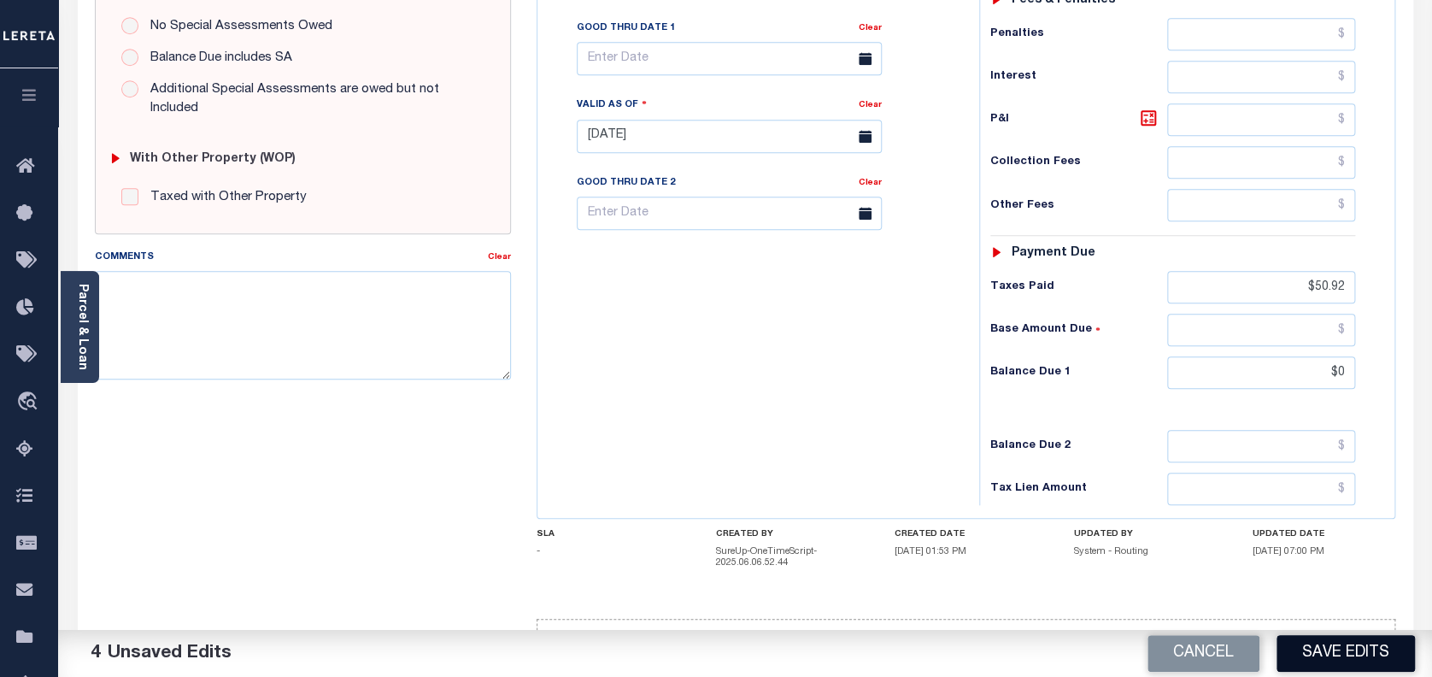
type input "$0.00"
click at [1336, 663] on button "Save Edits" at bounding box center [1346, 653] width 138 height 37
checkbox input "false"
type input "$50.92"
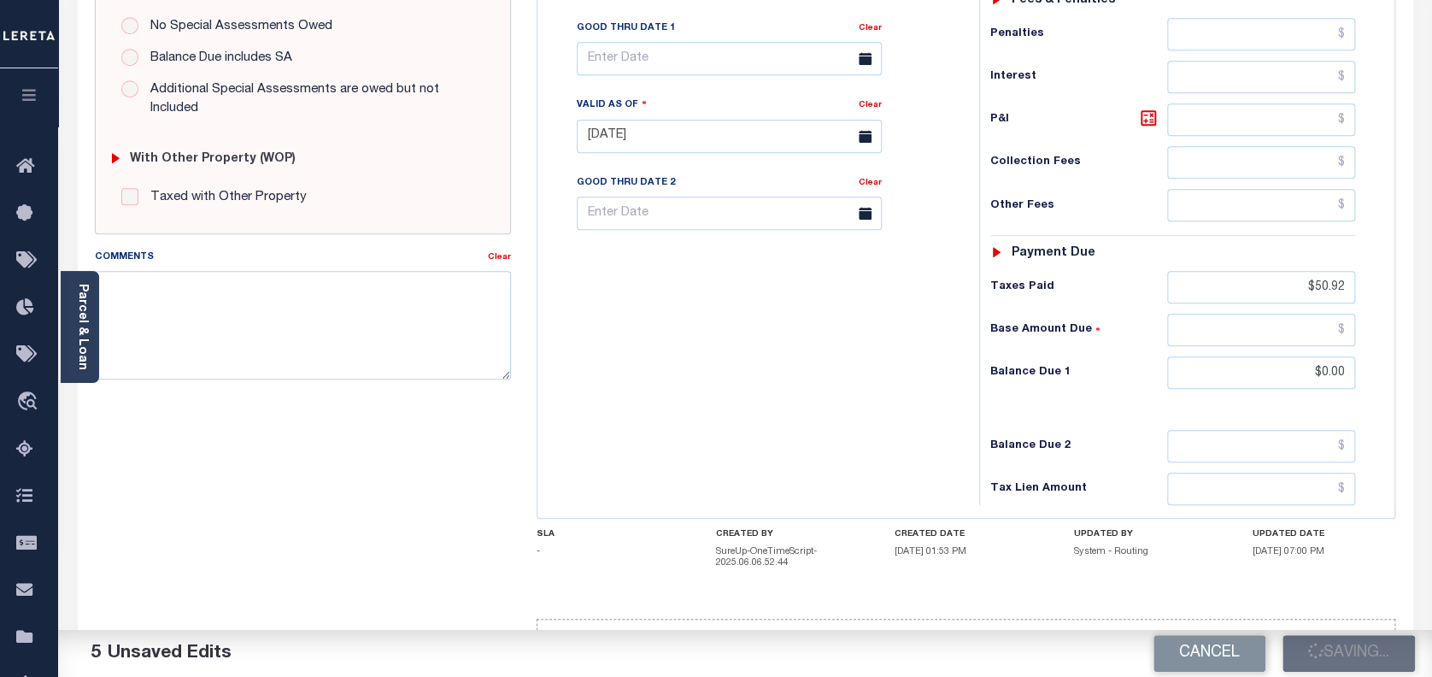
type input "$0"
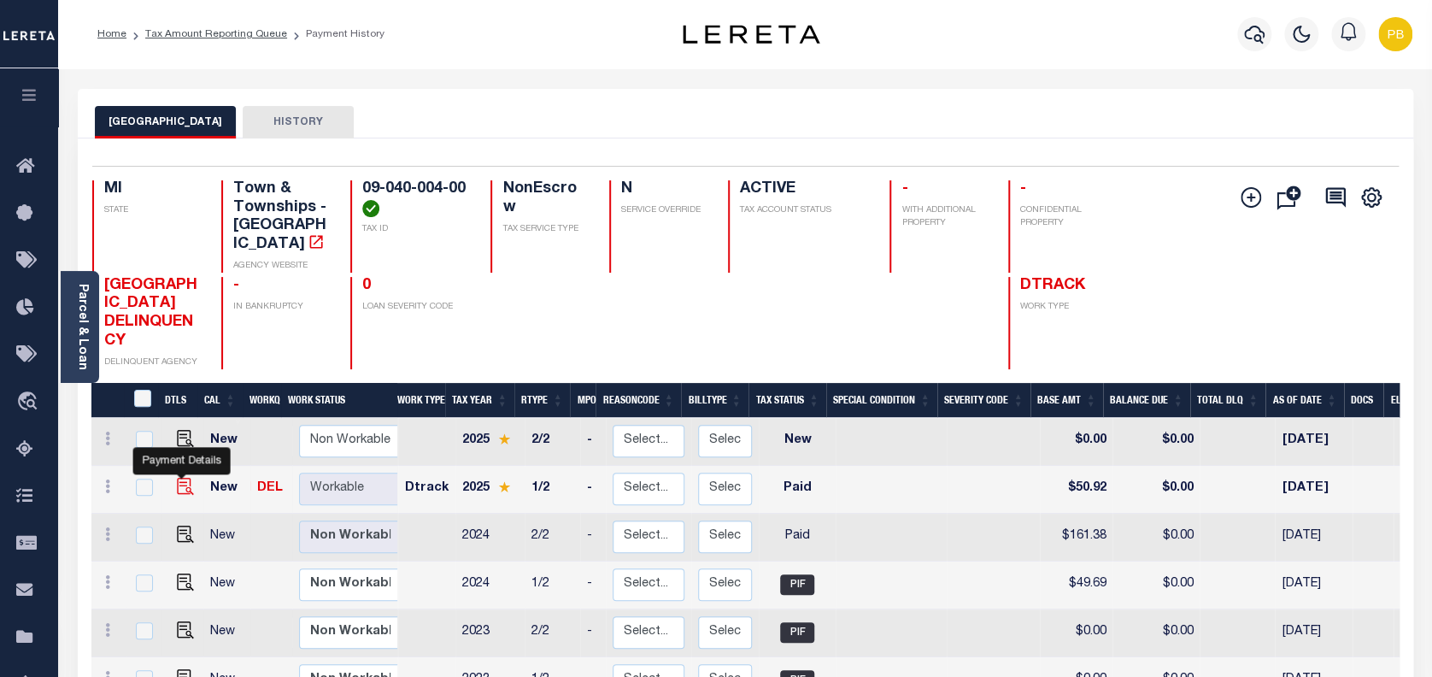
click at [180, 478] on img "" at bounding box center [185, 486] width 17 height 17
checkbox input "true"
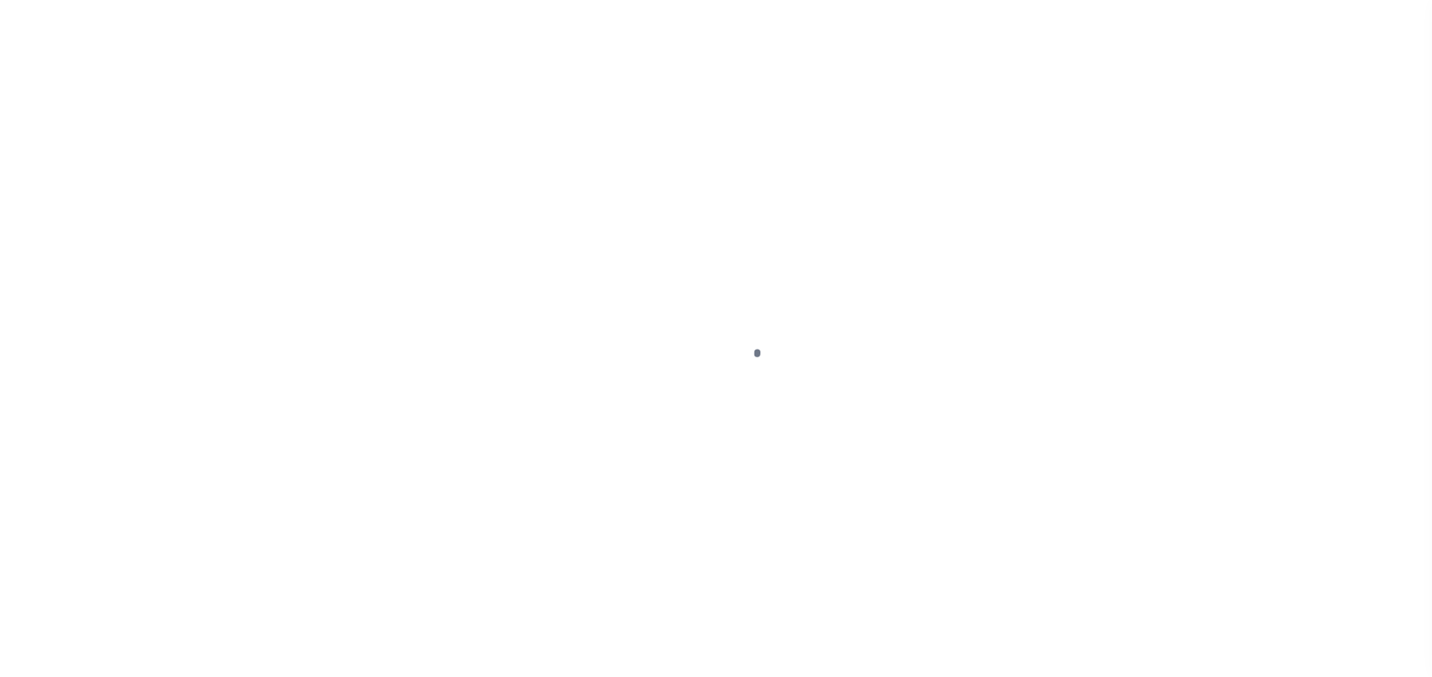
select select "PYD"
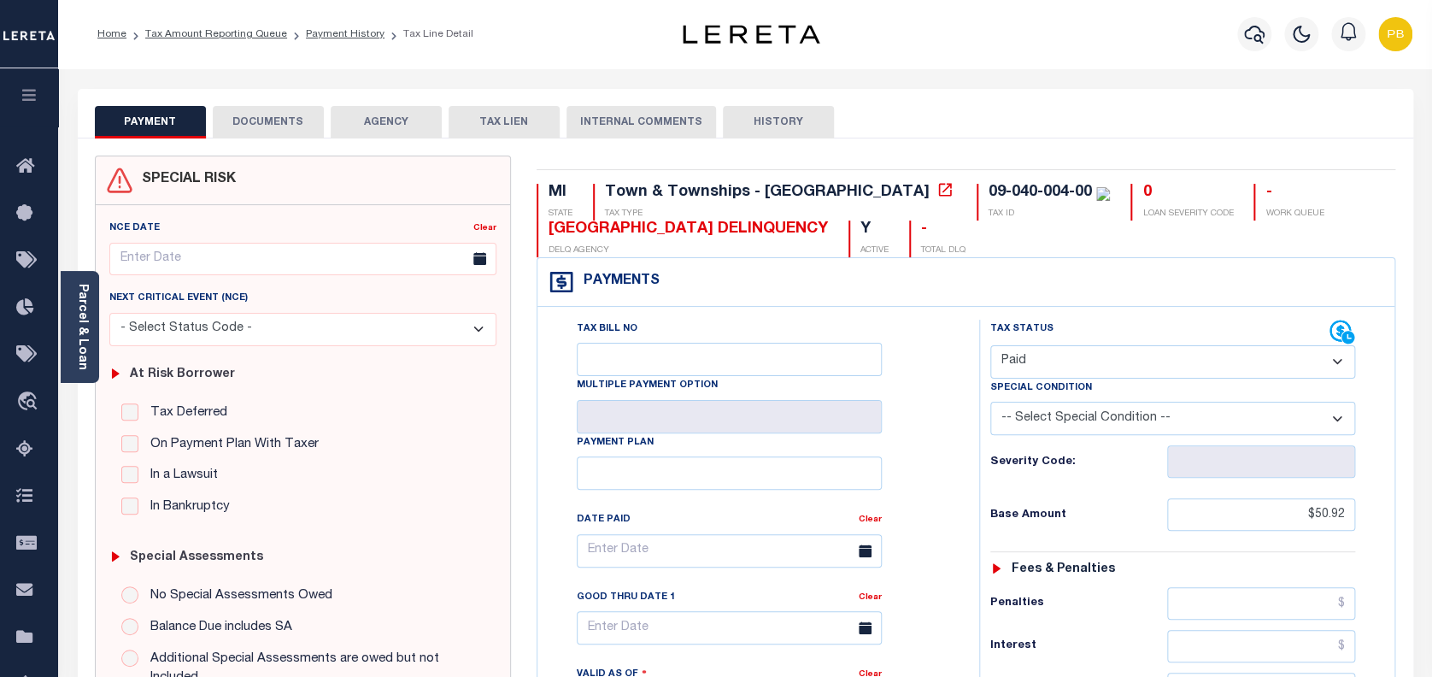
click at [250, 115] on button "DOCUMENTS" at bounding box center [268, 122] width 111 height 32
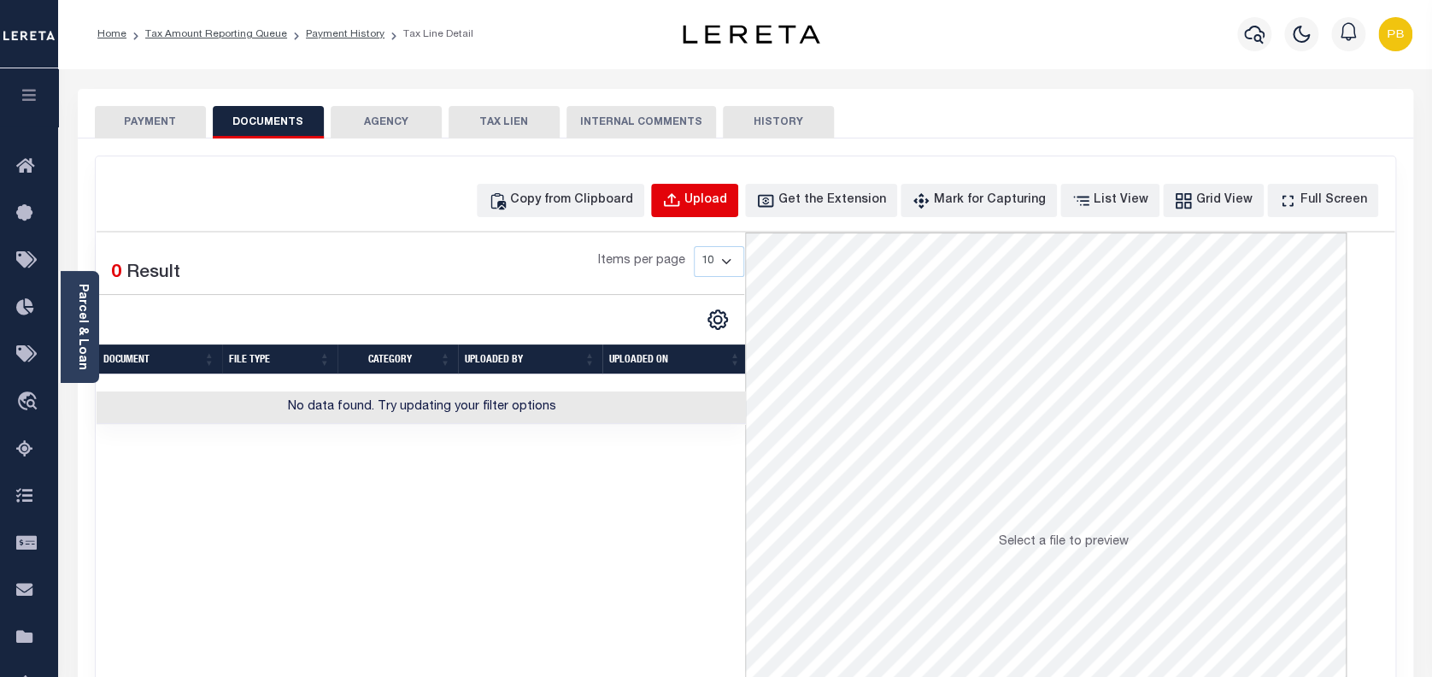
click at [735, 216] on button "Upload" at bounding box center [694, 200] width 87 height 33
select select "POP"
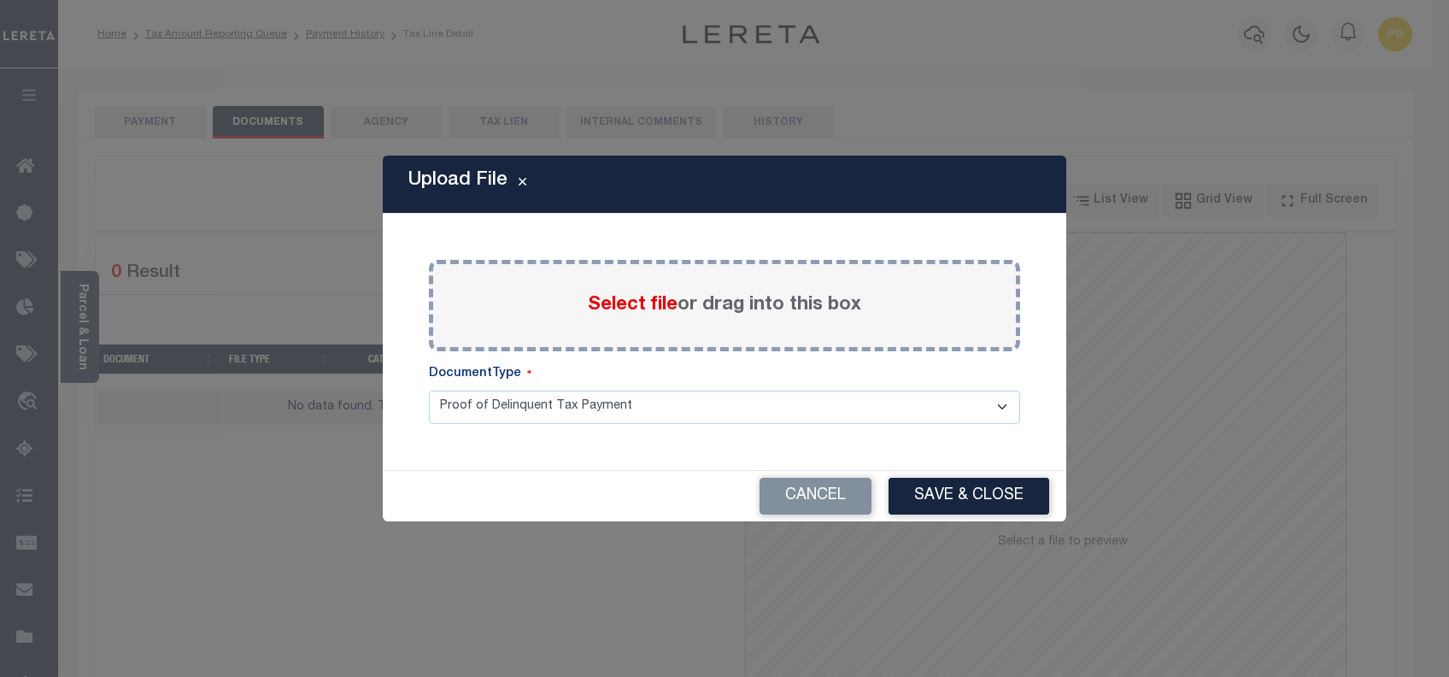
click at [663, 306] on span "Select file" at bounding box center [633, 305] width 90 height 19
click at [0, 0] on input "Select file or drag into this box" at bounding box center [0, 0] width 0 height 0
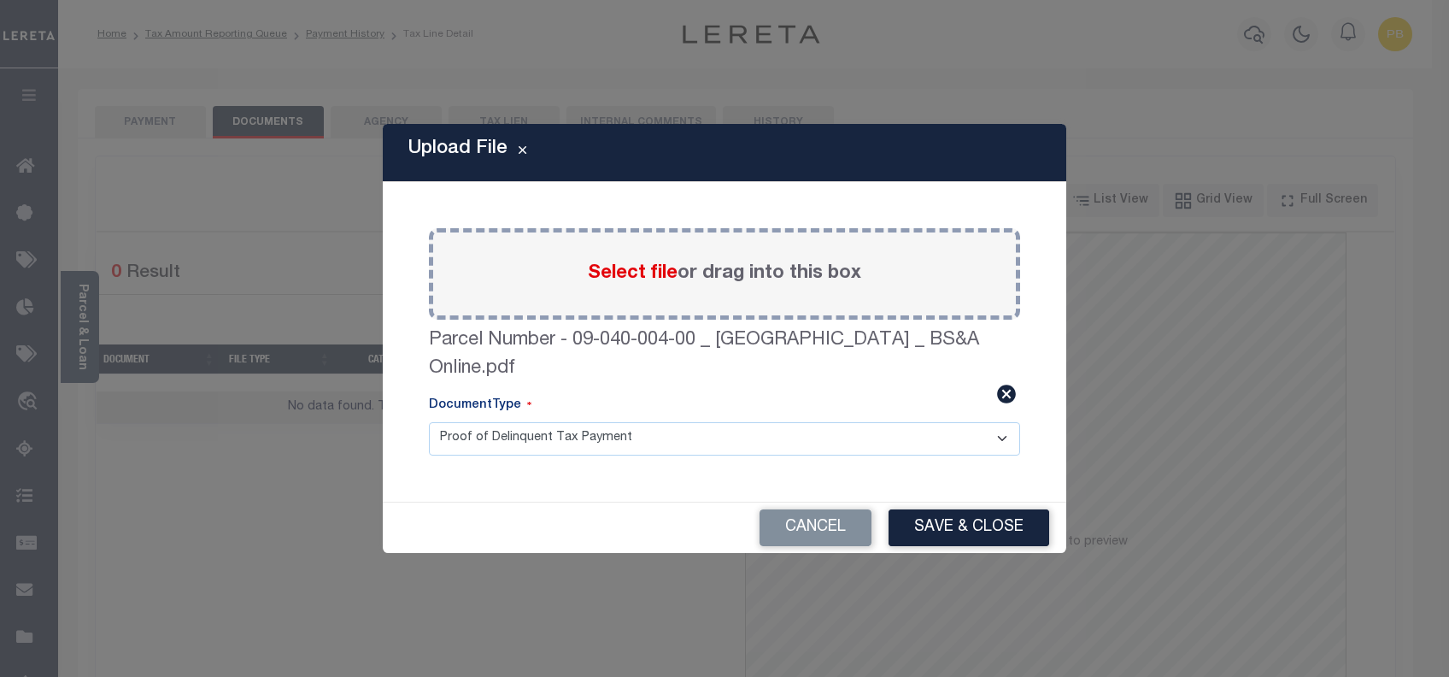
click at [913, 503] on div "Cancel Save & Close" at bounding box center [725, 528] width 684 height 50
click at [1010, 515] on button "Save & Close" at bounding box center [969, 527] width 161 height 37
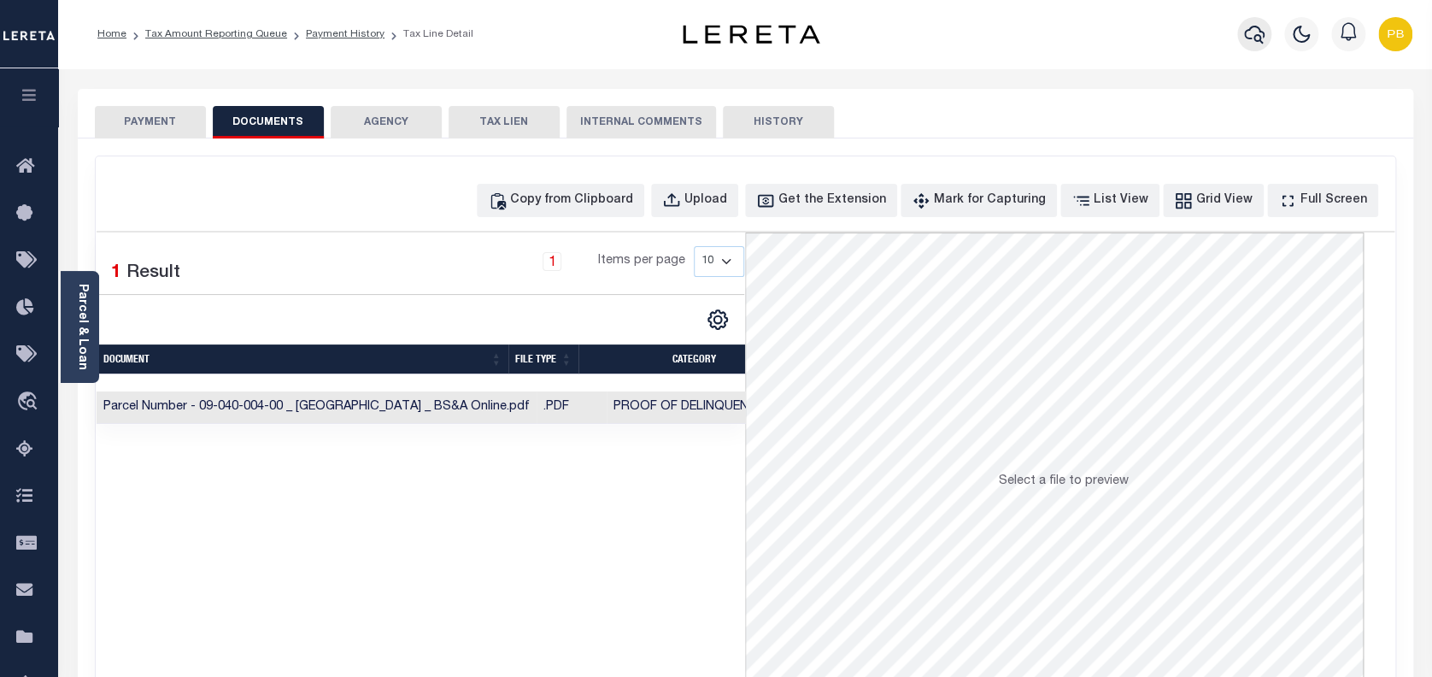
click at [1261, 41] on icon "button" at bounding box center [1254, 34] width 21 height 21
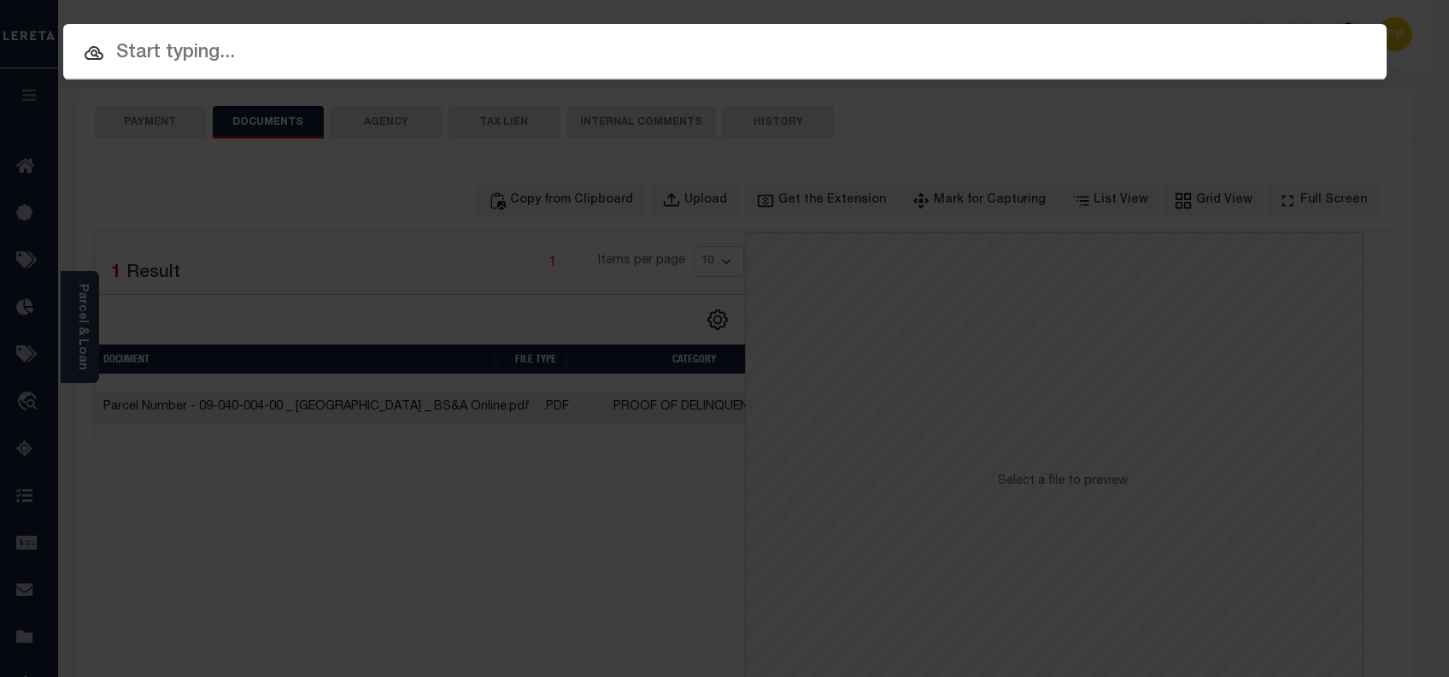
paste input "1159781848"
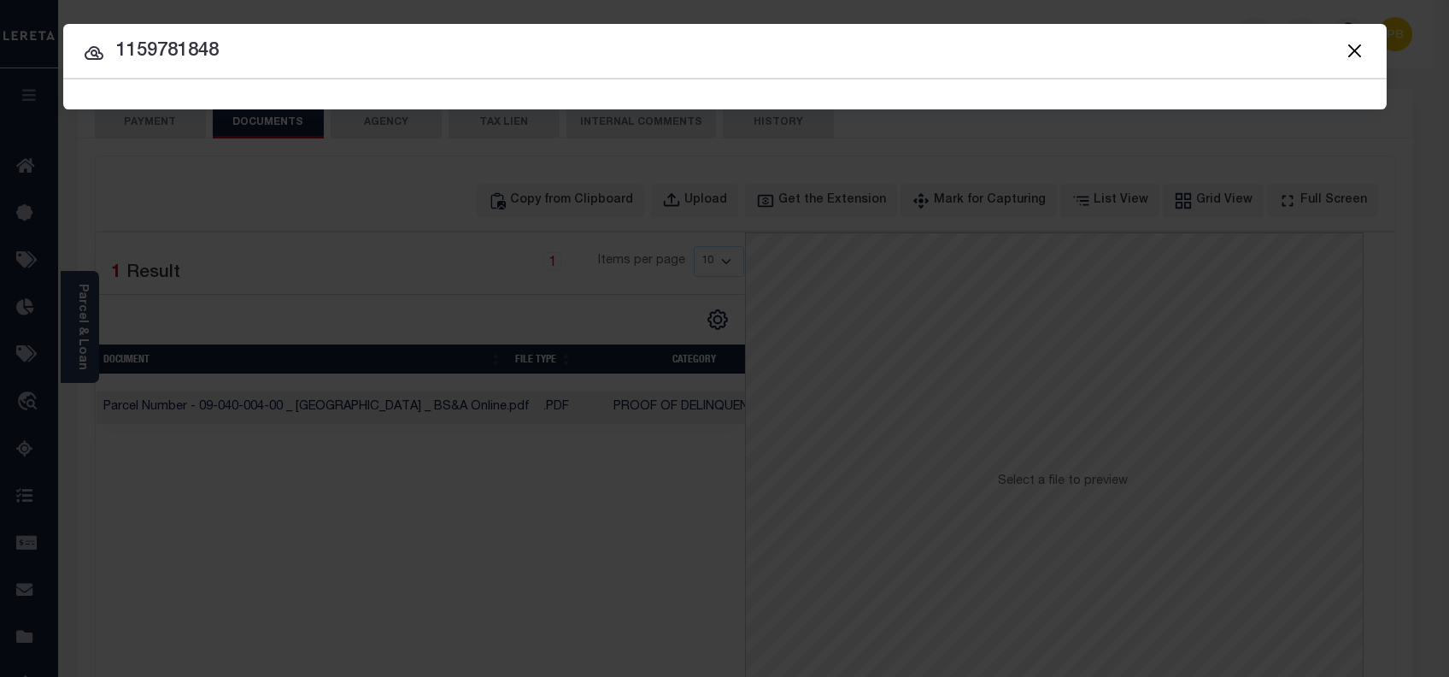
type input "1159781848"
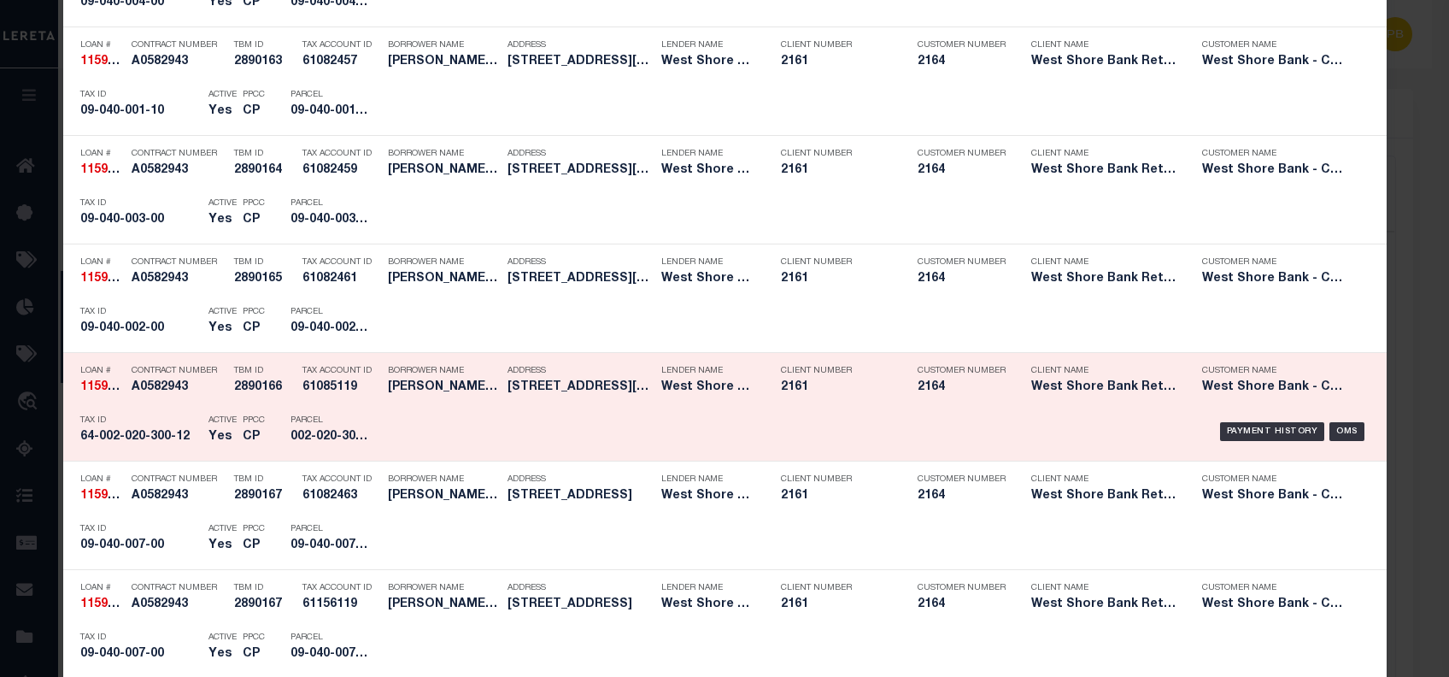
scroll to position [1481, 0]
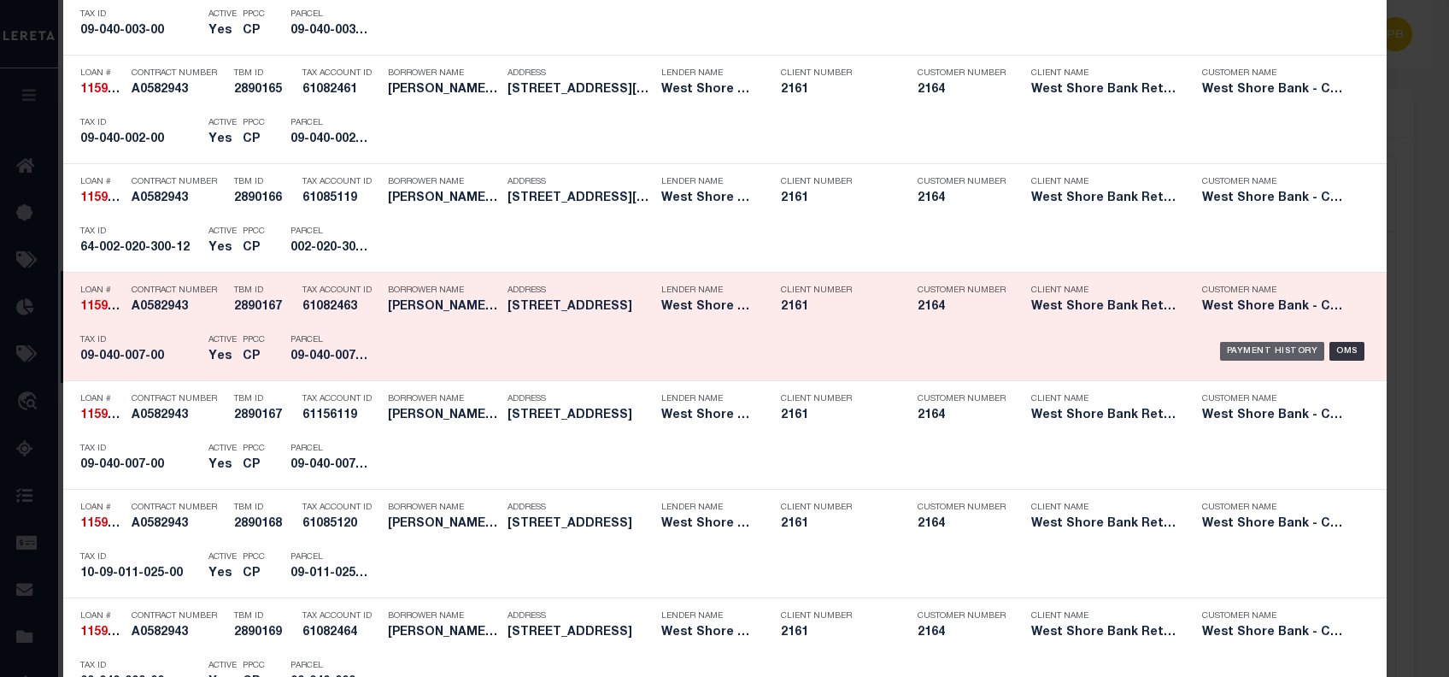
click at [1273, 354] on div "Payment History" at bounding box center [1272, 351] width 105 height 19
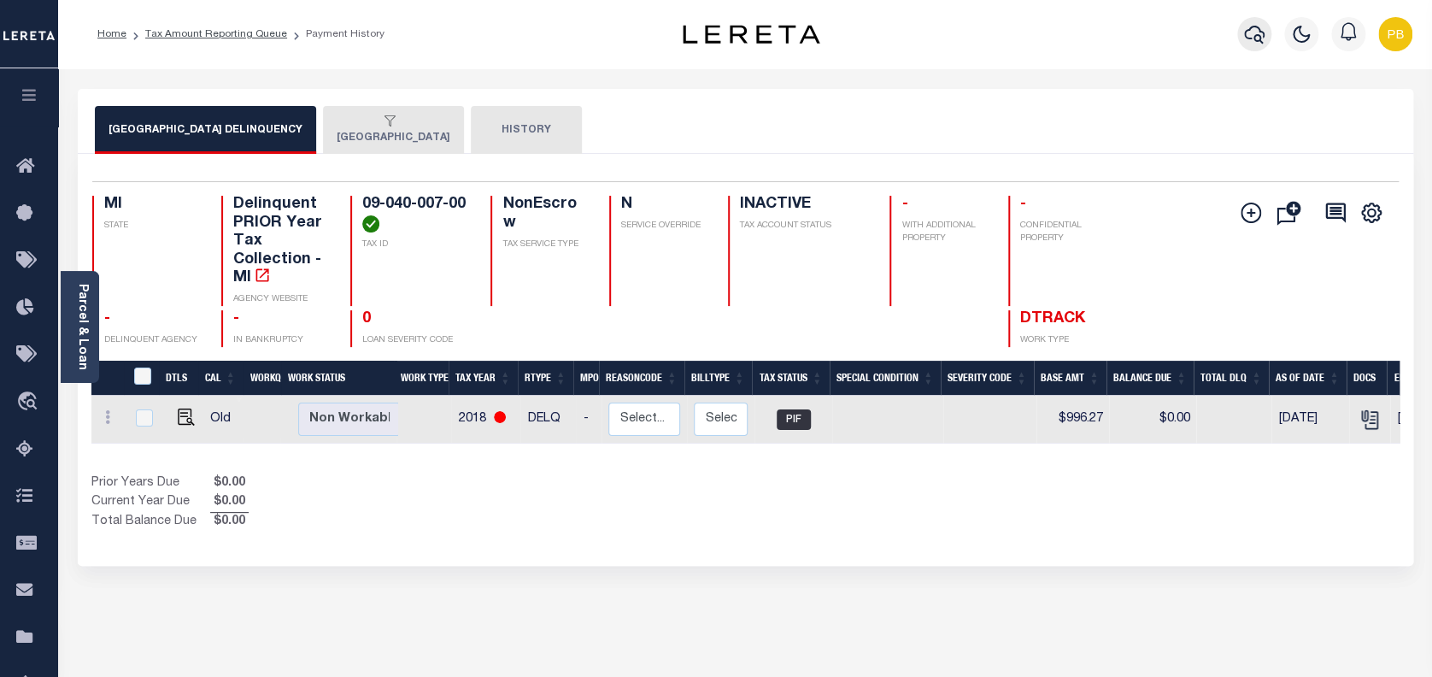
click at [1255, 33] on icon "button" at bounding box center [1254, 34] width 21 height 21
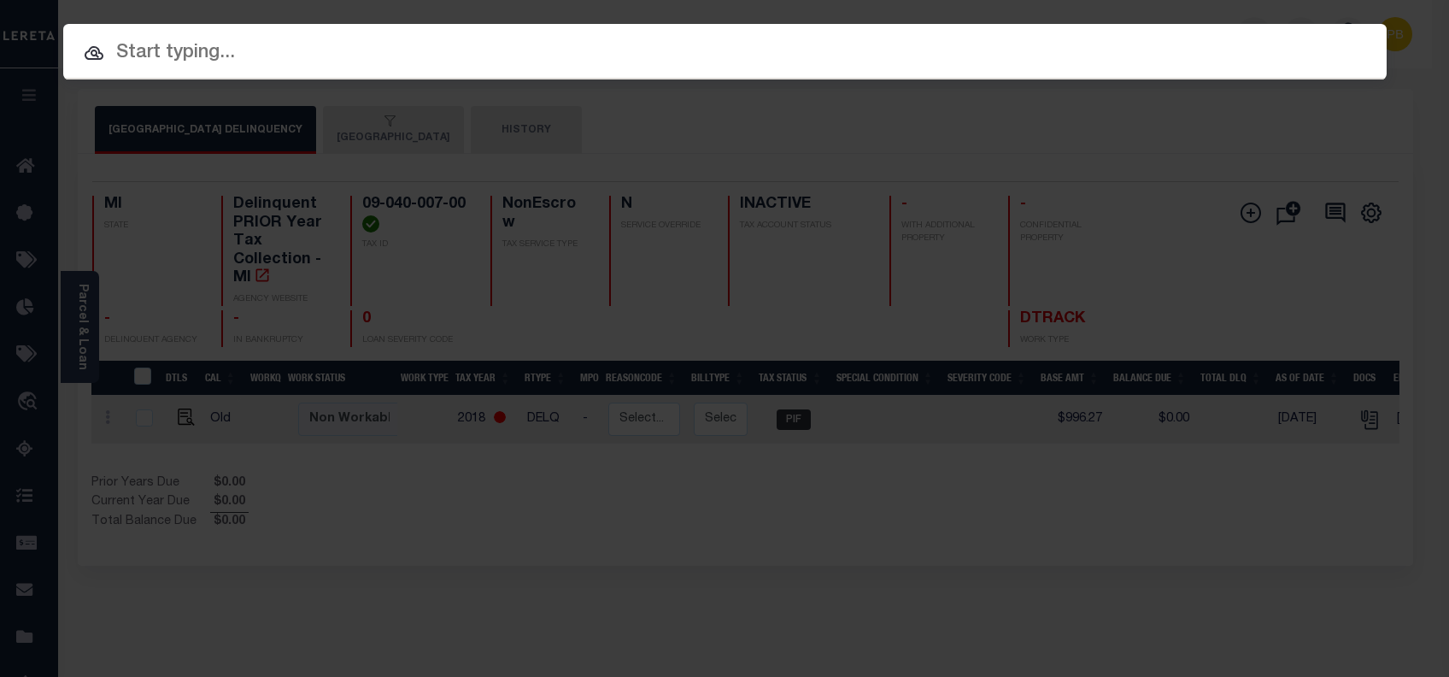
click at [300, 55] on input "text" at bounding box center [725, 53] width 1324 height 30
paste input "1159781848"
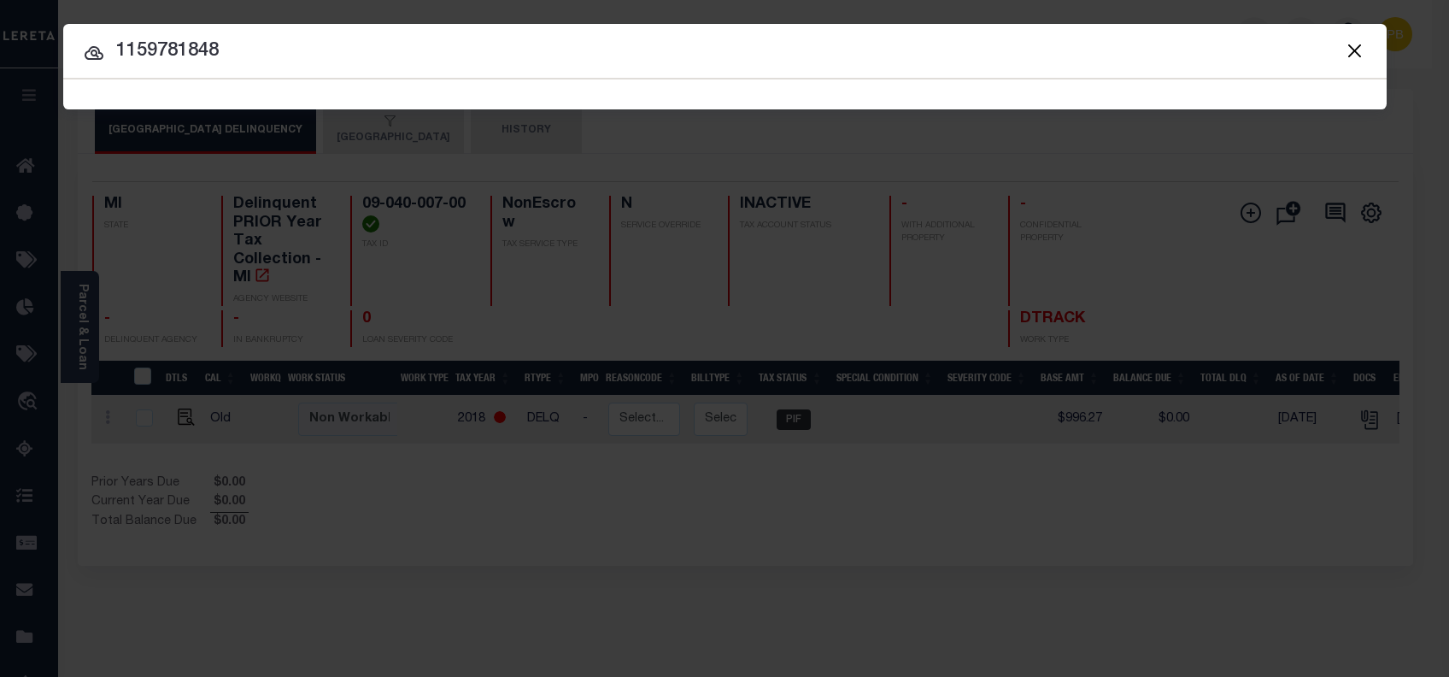
type input "1159781848"
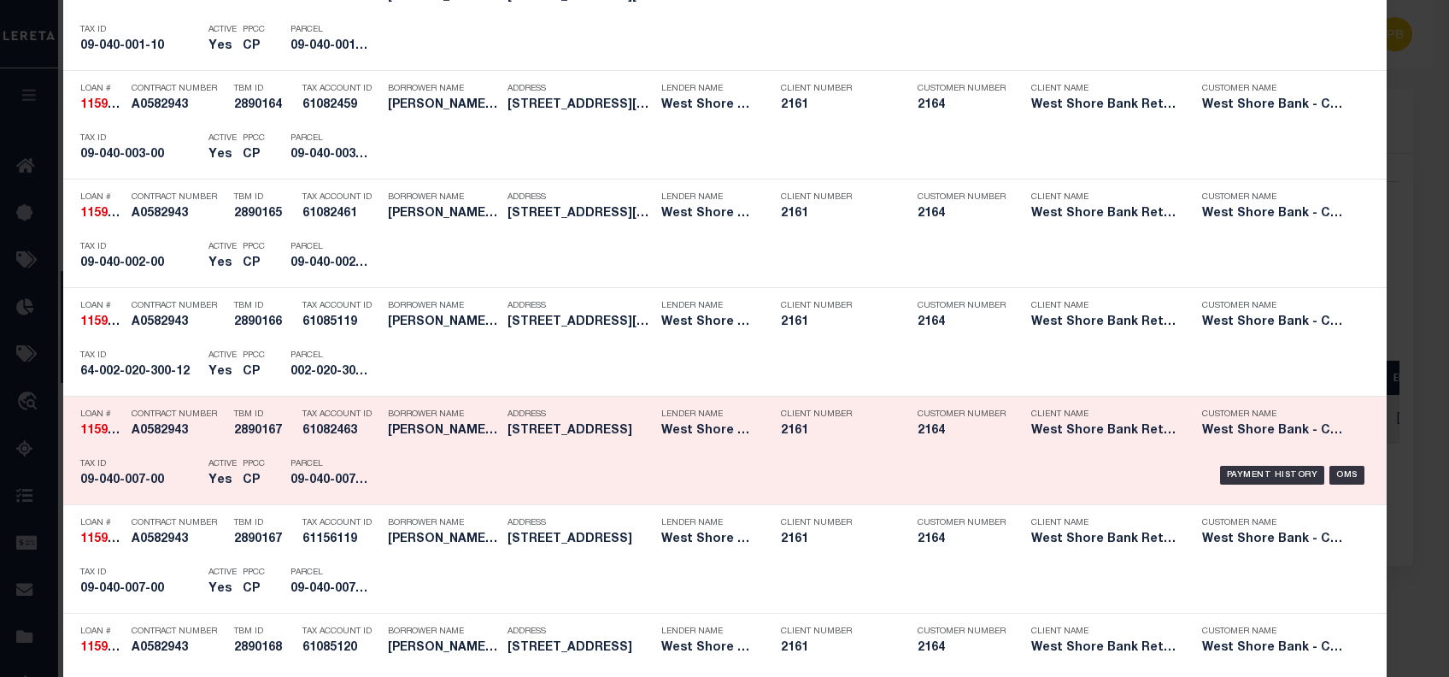
scroll to position [1367, 0]
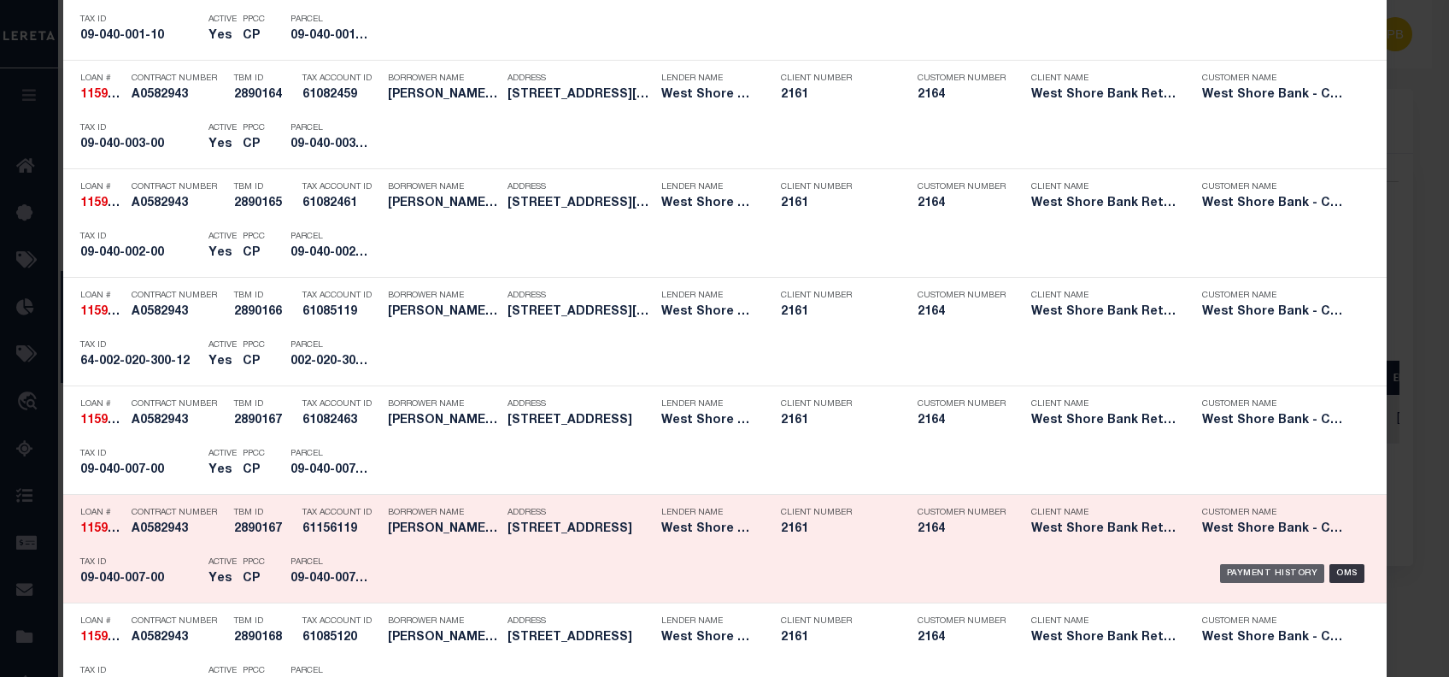
click at [1244, 574] on div "Payment History" at bounding box center [1272, 573] width 105 height 19
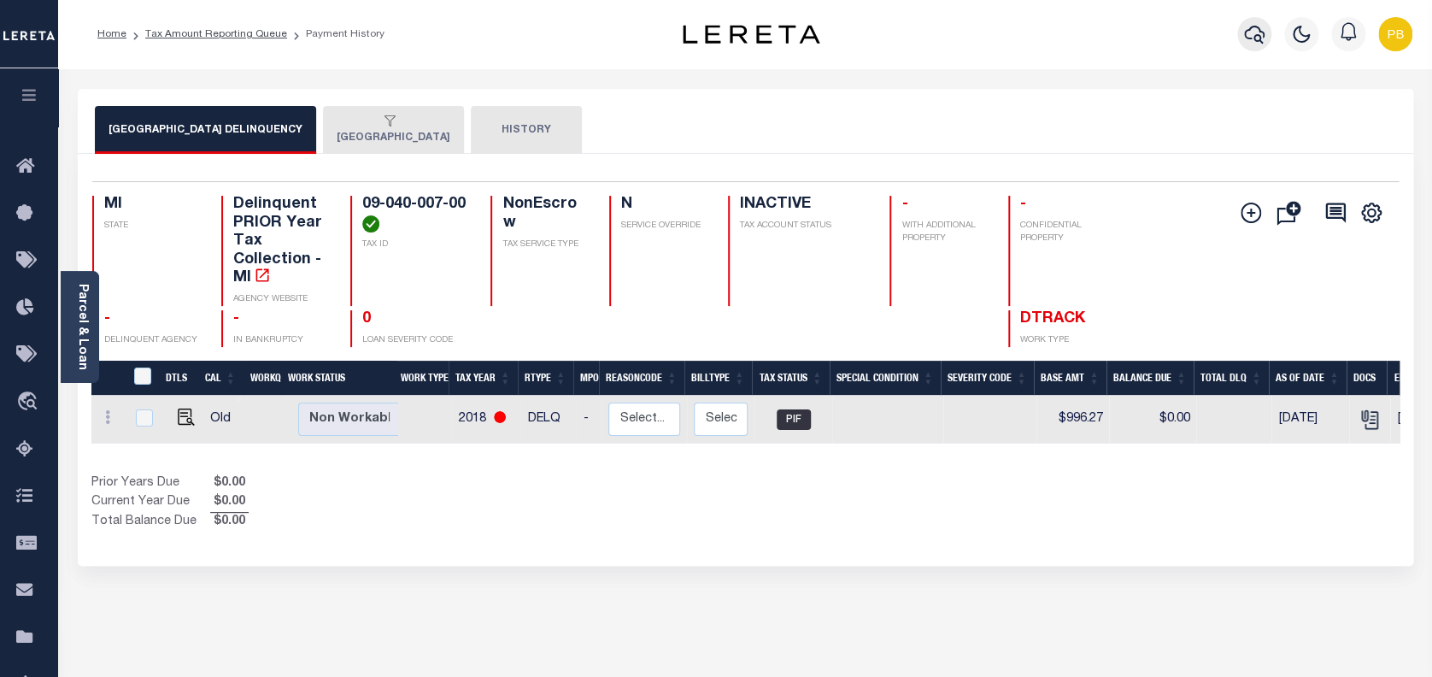
click at [1258, 38] on icon "button" at bounding box center [1254, 34] width 21 height 21
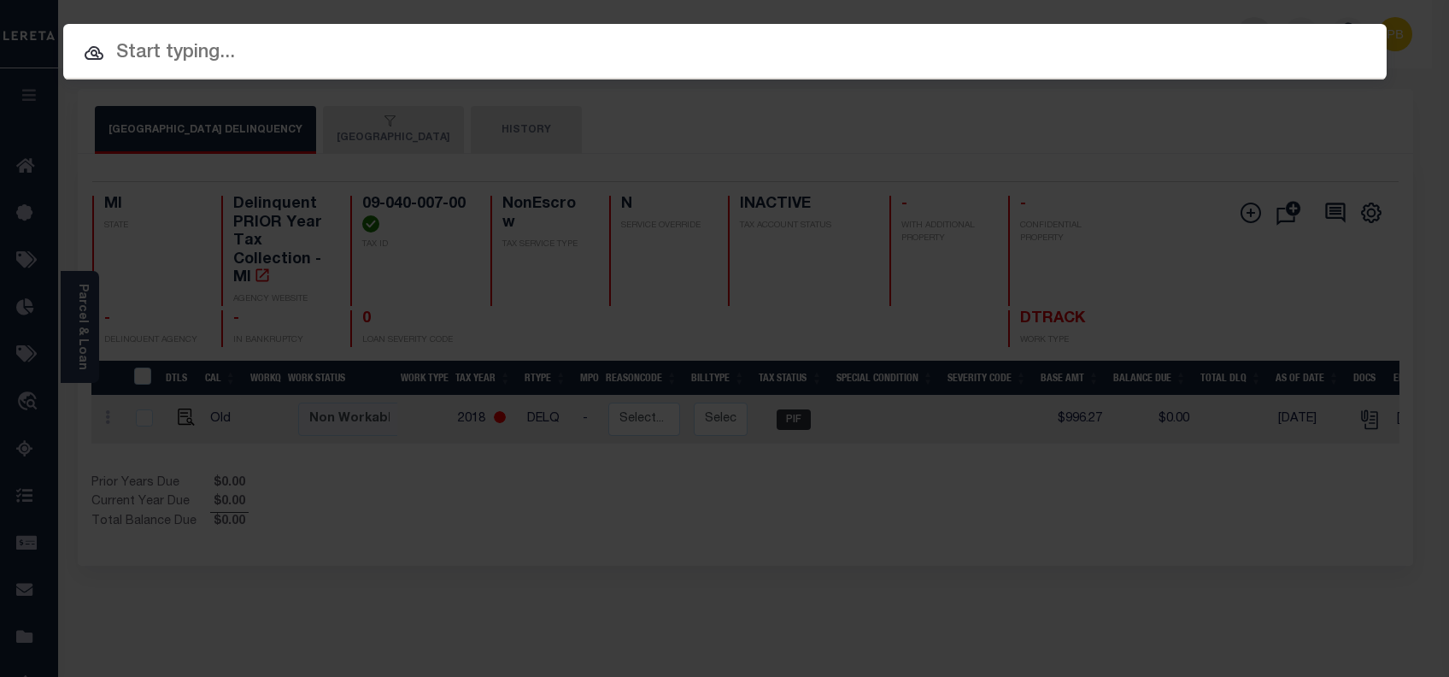
paste input "1159781848"
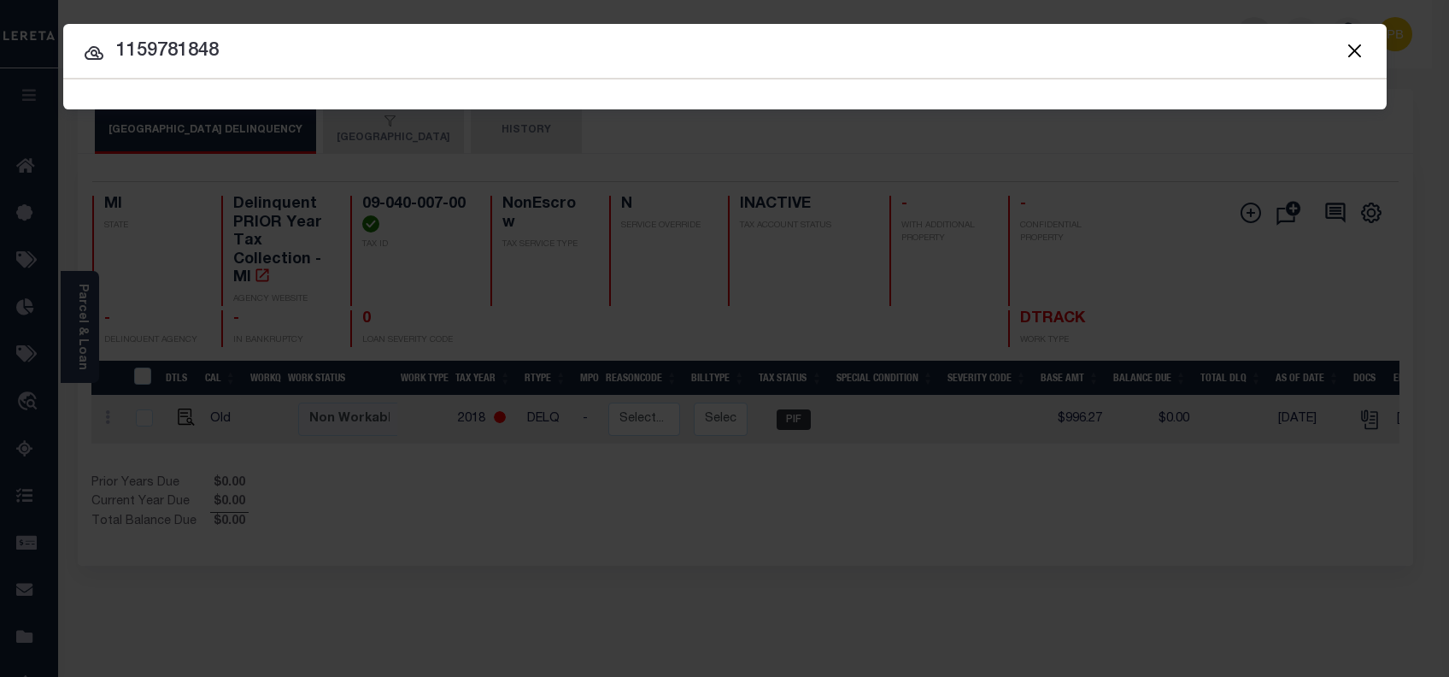
type input "1159781848"
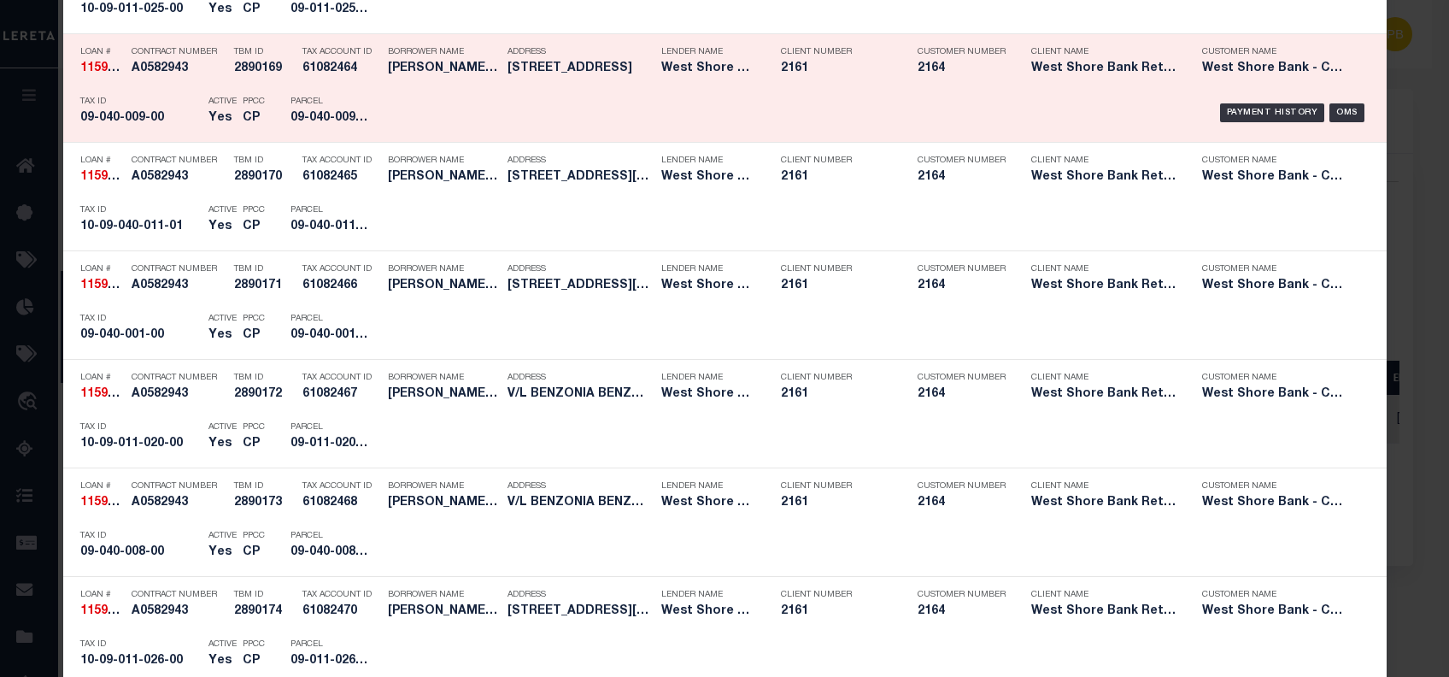
scroll to position [2073, 0]
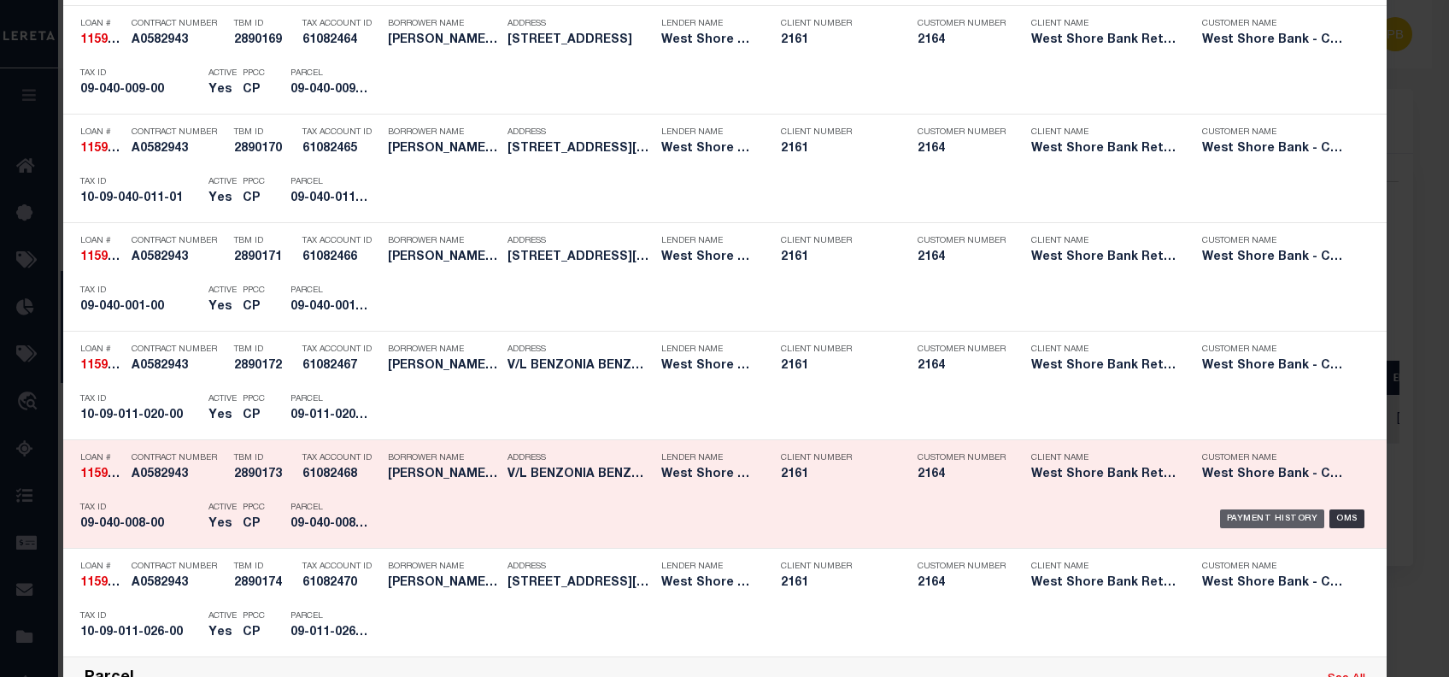
click at [1300, 513] on div "Payment History" at bounding box center [1272, 518] width 105 height 19
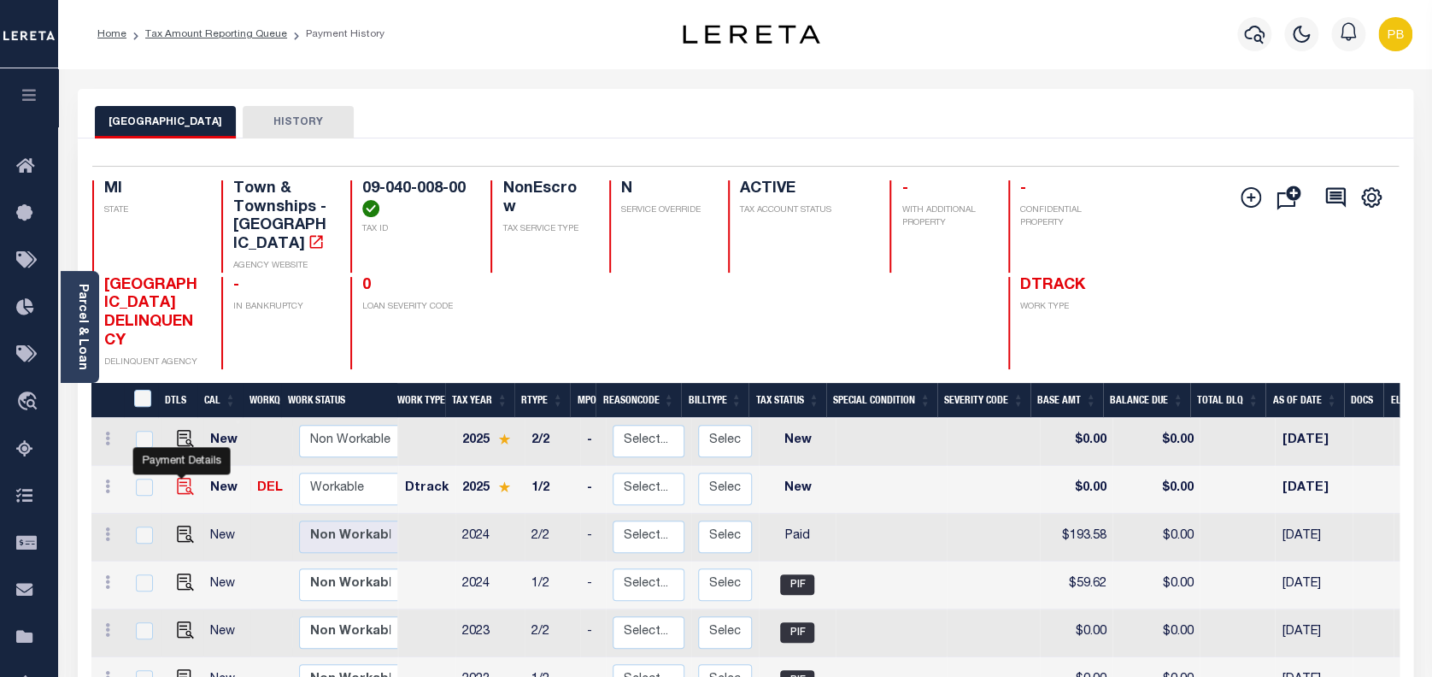
click at [181, 478] on img "" at bounding box center [185, 486] width 17 height 17
checkbox input "true"
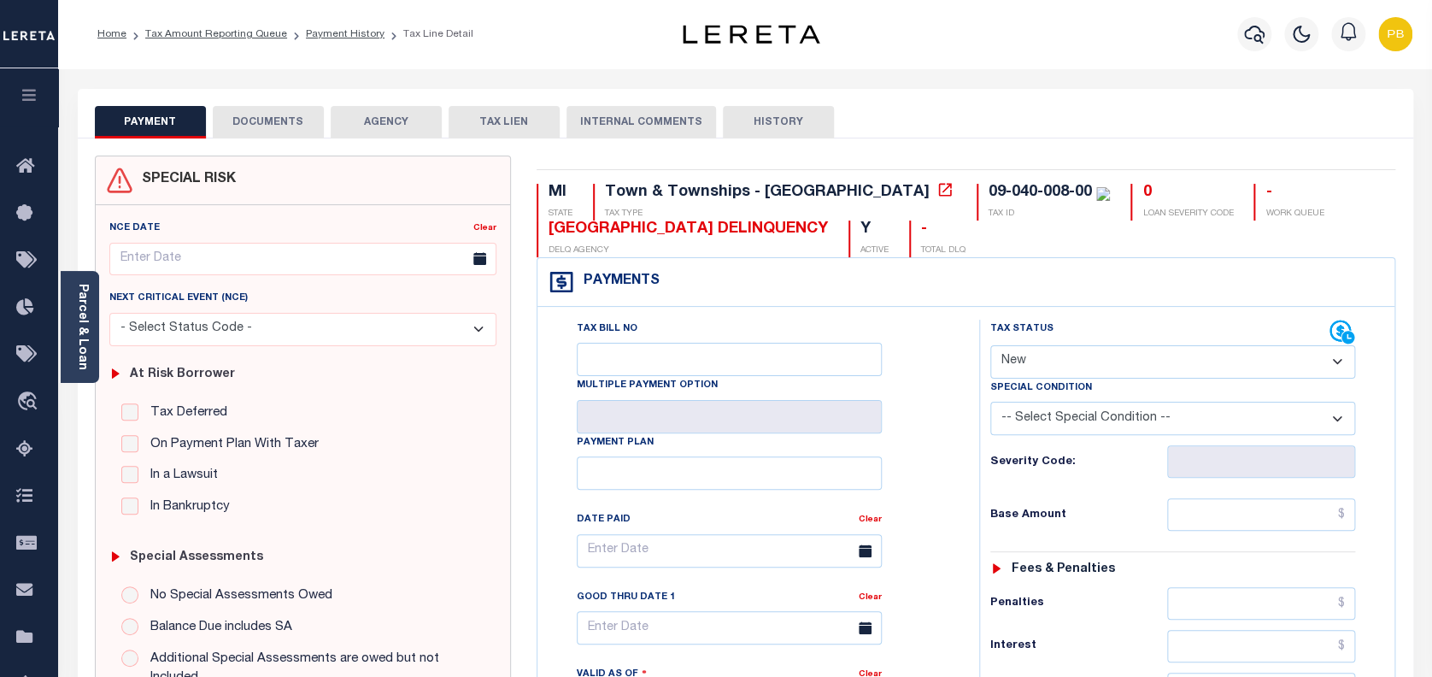
click at [1102, 346] on select "- Select Status Code - Open Due/Unpaid Paid Incomplete No Tax Due Internal Refu…" at bounding box center [1173, 361] width 366 height 33
select select "PYD"
click at [990, 346] on select "- Select Status Code - Open Due/Unpaid Paid Incomplete No Tax Due Internal Refu…" at bounding box center [1173, 361] width 366 height 33
type input "[DATE]"
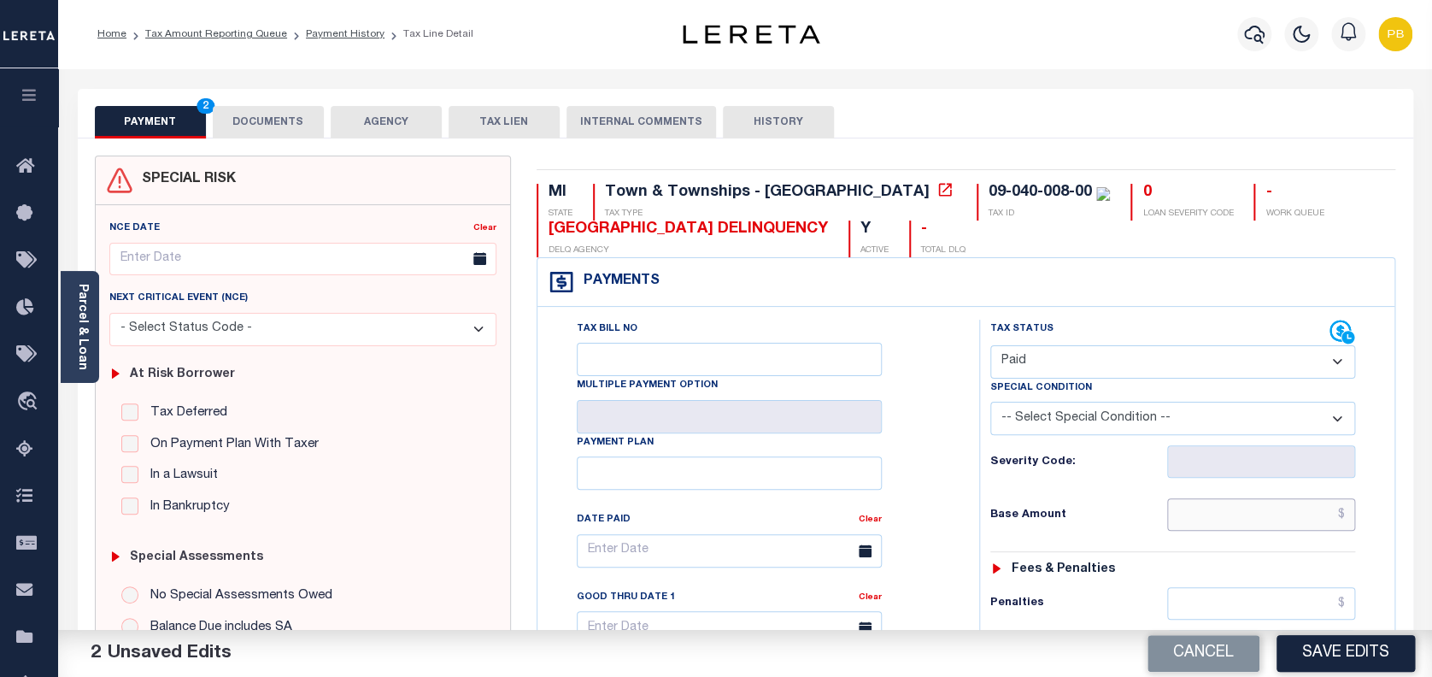
click at [1272, 526] on input "text" at bounding box center [1261, 514] width 189 height 32
paste input "61.09"
type input "$61.09"
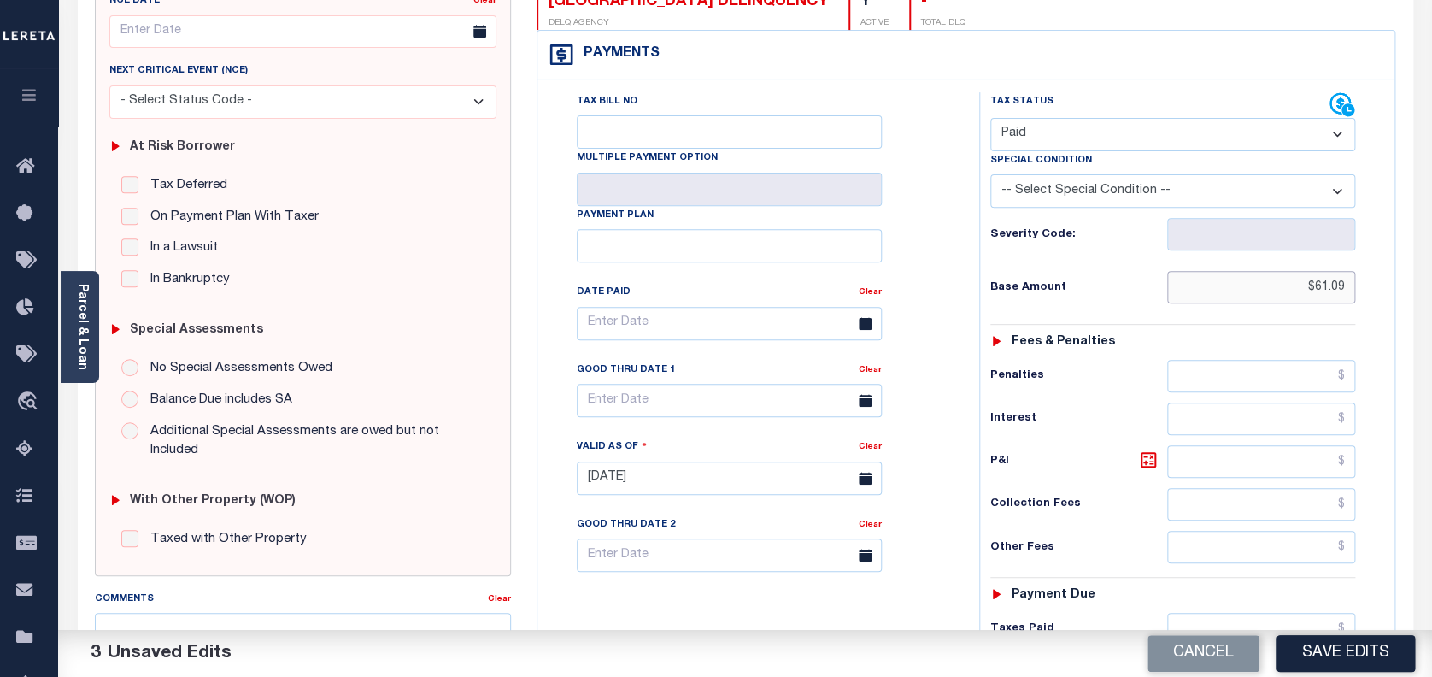
scroll to position [455, 0]
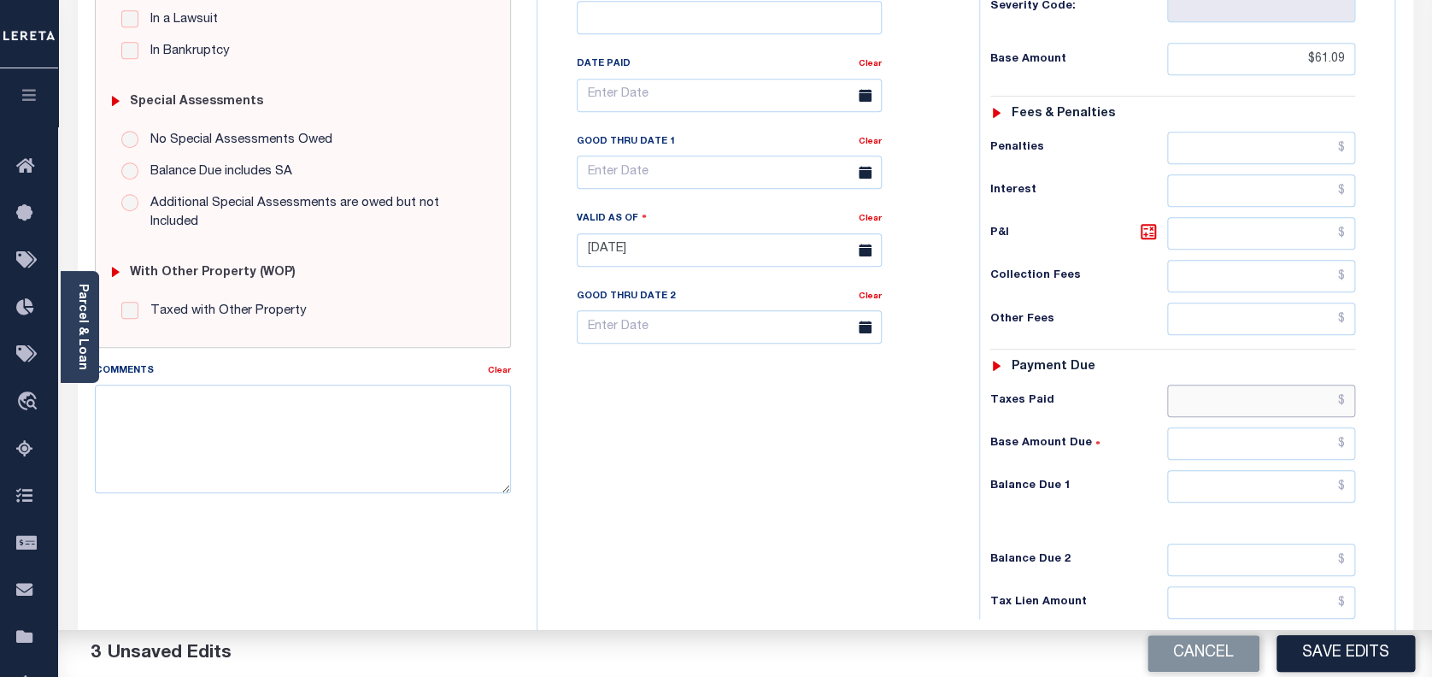
click at [1248, 403] on input "text" at bounding box center [1261, 401] width 189 height 32
paste input "61.09"
type input "$61.09"
click at [1296, 500] on input "text" at bounding box center [1261, 486] width 189 height 32
type input "$0.00"
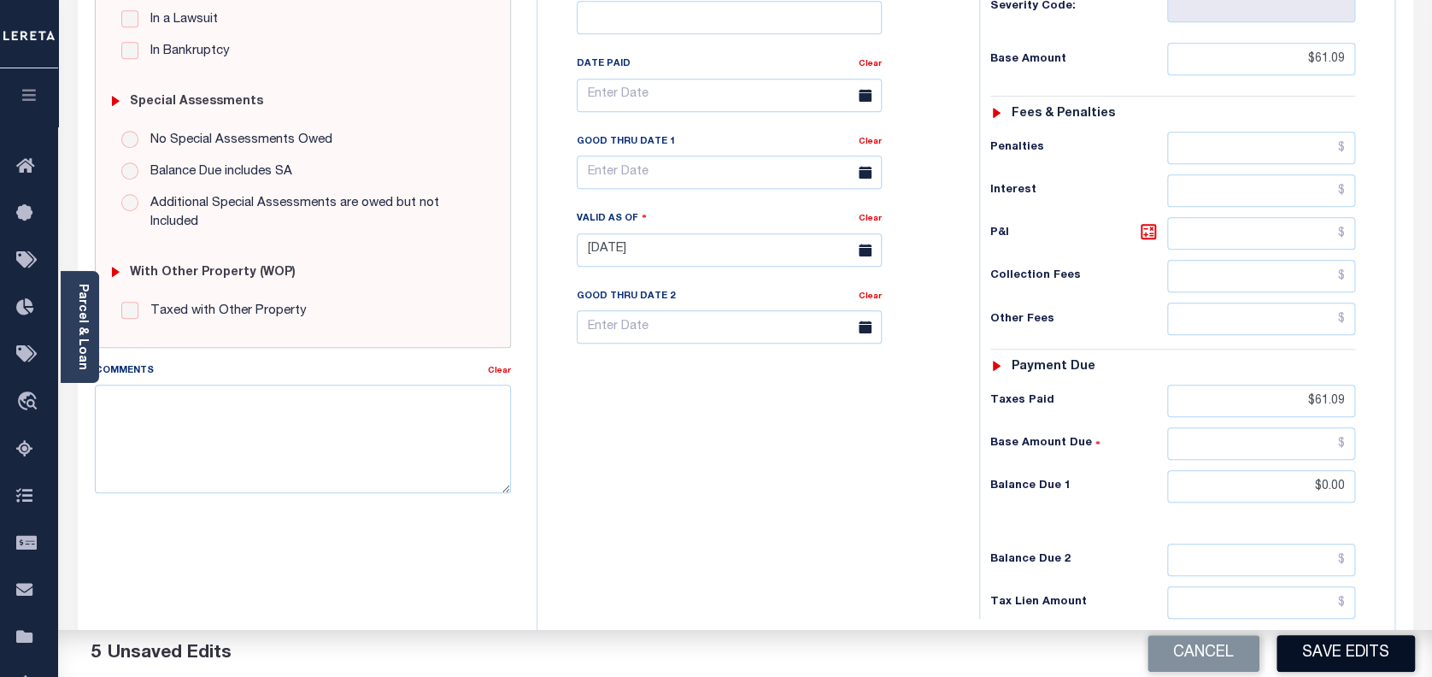
click at [1361, 649] on button "Save Edits" at bounding box center [1346, 653] width 138 height 37
checkbox input "false"
type input "$61.09"
type input "$0"
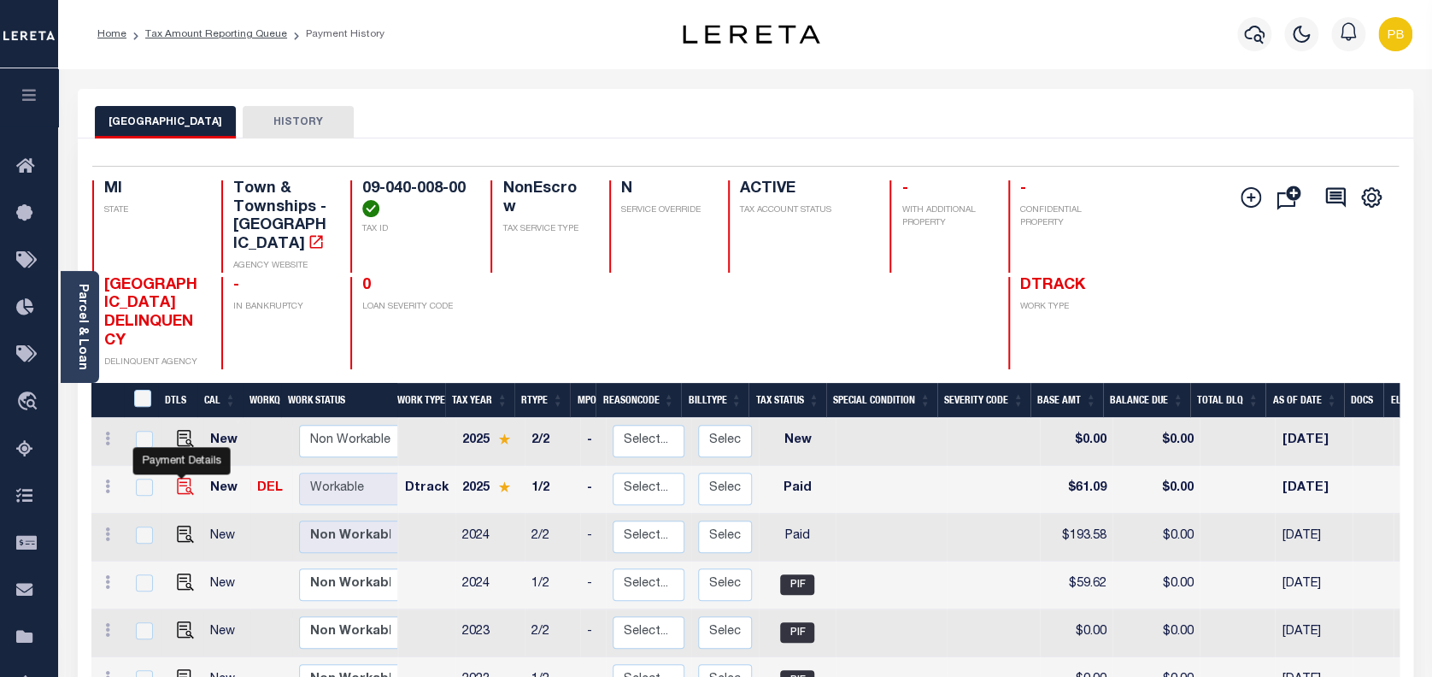
click at [179, 478] on img "" at bounding box center [185, 486] width 17 height 17
checkbox input "true"
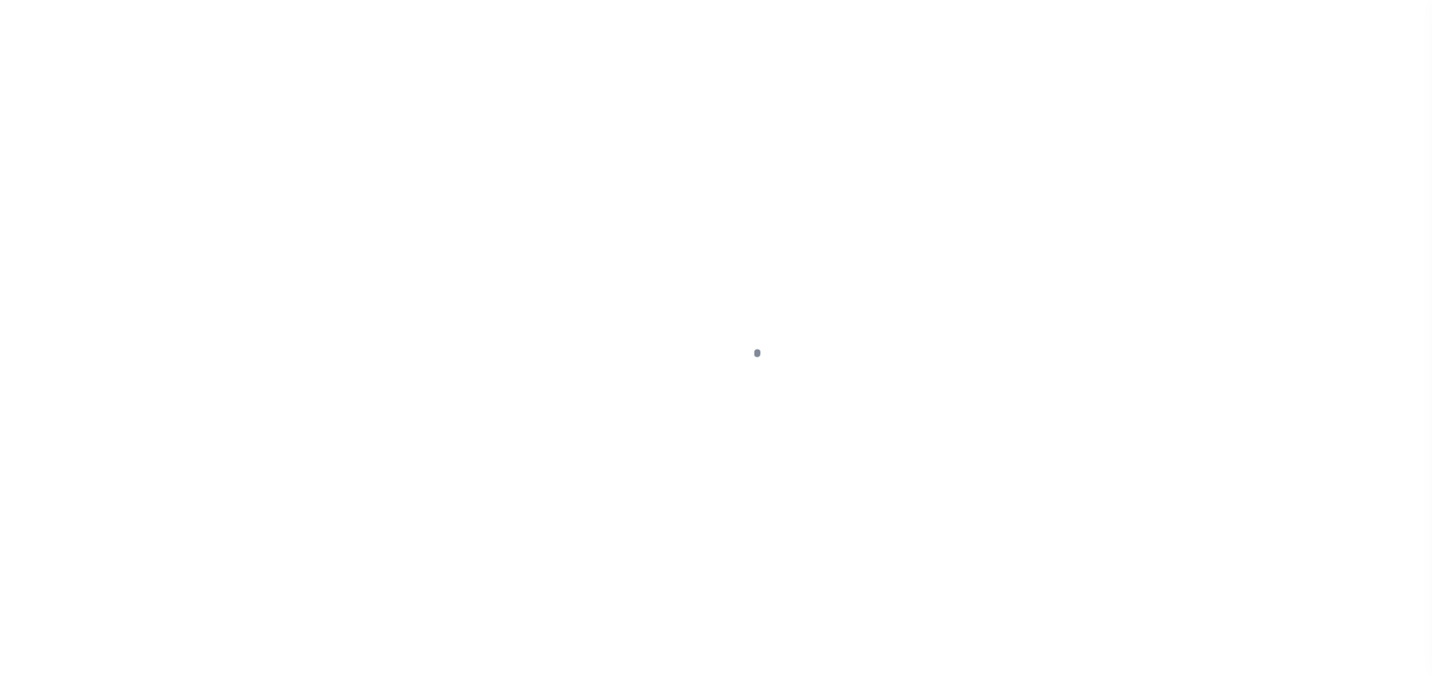
select select "PYD"
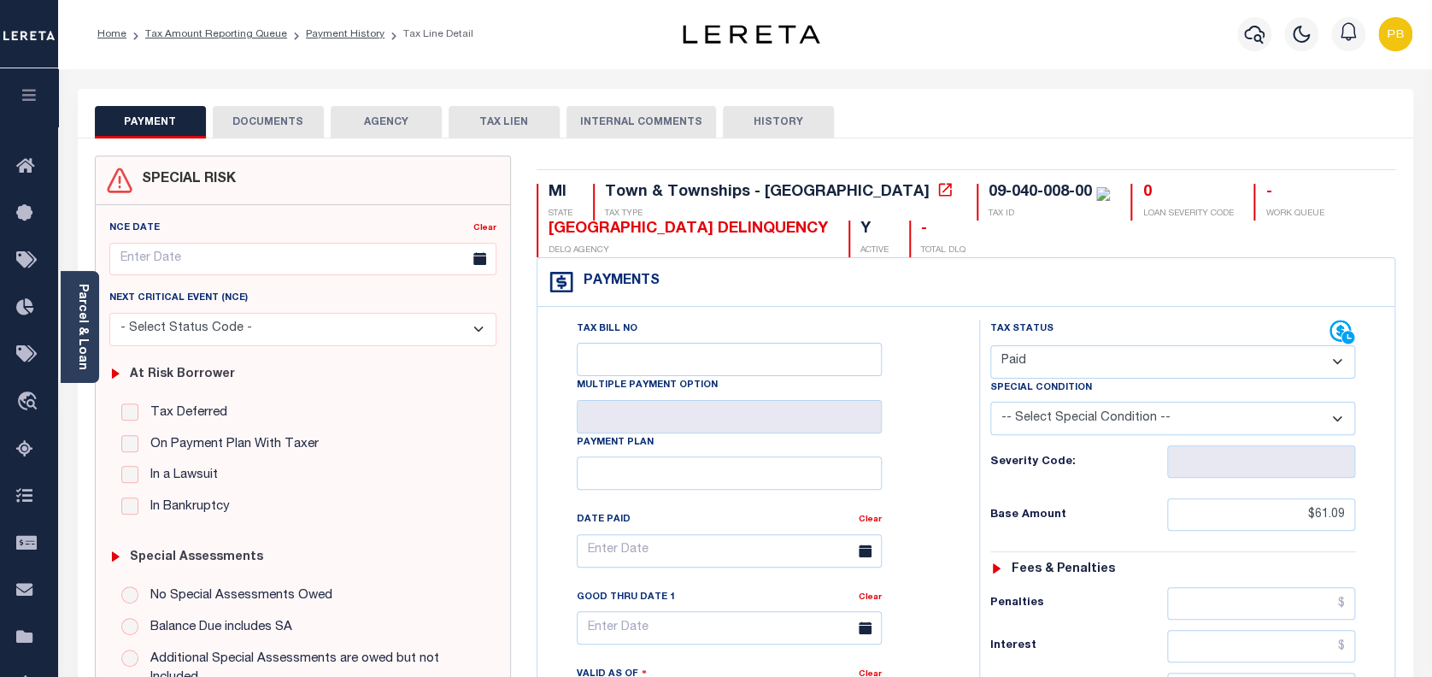
click at [296, 125] on button "DOCUMENTS" at bounding box center [268, 122] width 111 height 32
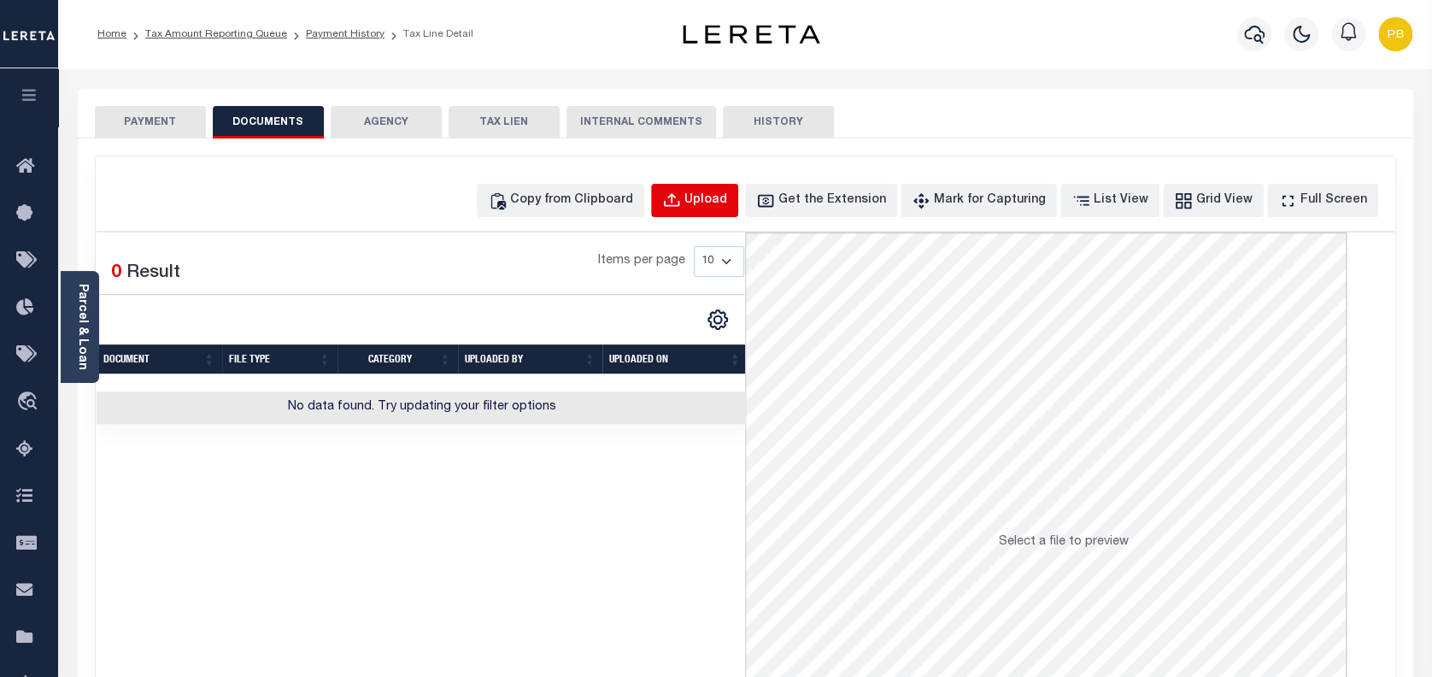
click at [727, 206] on div "Upload" at bounding box center [706, 200] width 43 height 19
select select "POP"
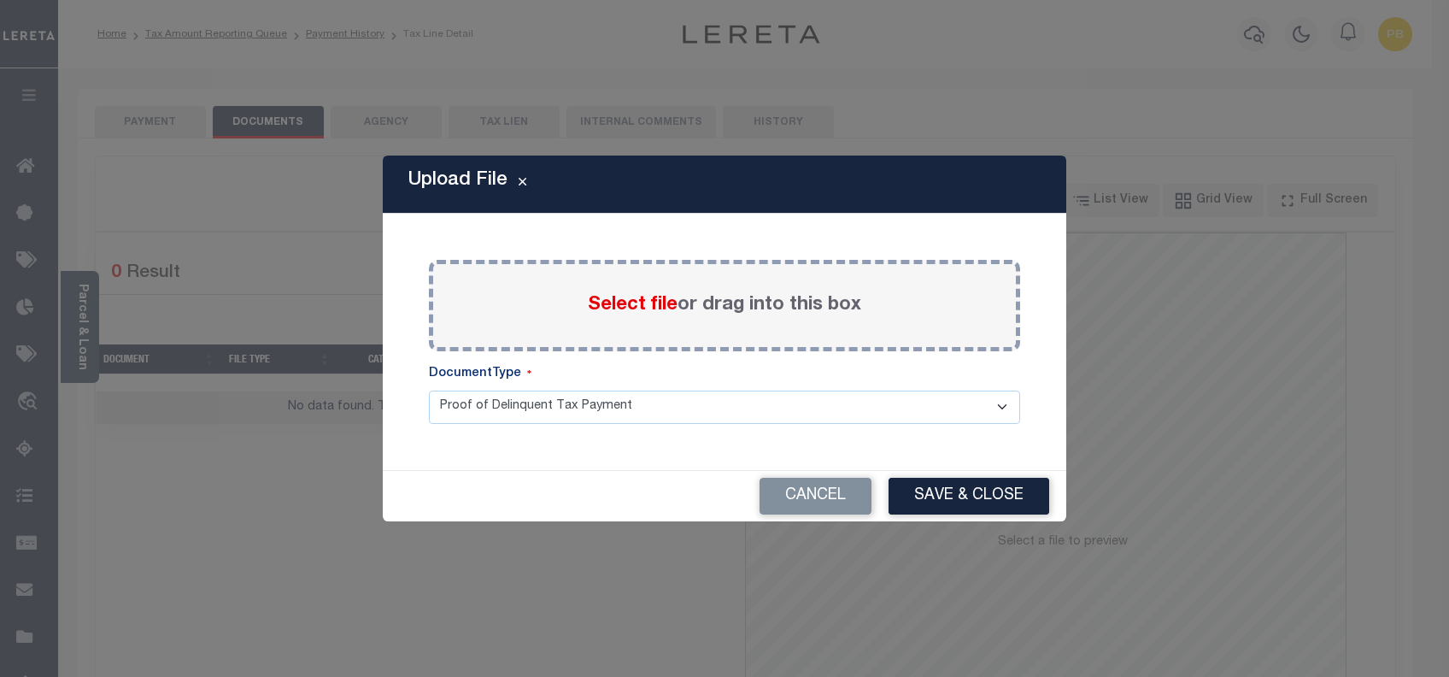
click at [652, 310] on span "Select file" at bounding box center [633, 305] width 90 height 19
click at [0, 0] on input "Select file or drag into this box" at bounding box center [0, 0] width 0 height 0
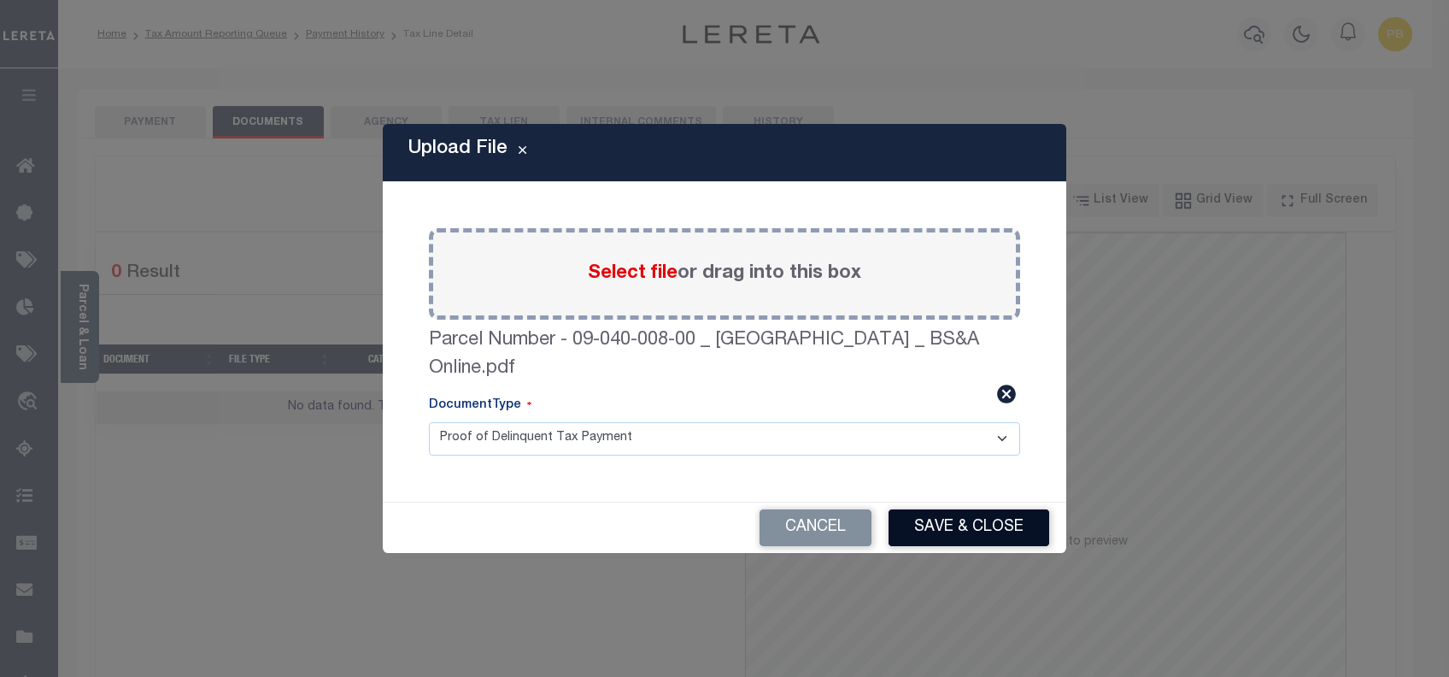
click at [946, 519] on button "Save & Close" at bounding box center [969, 527] width 161 height 37
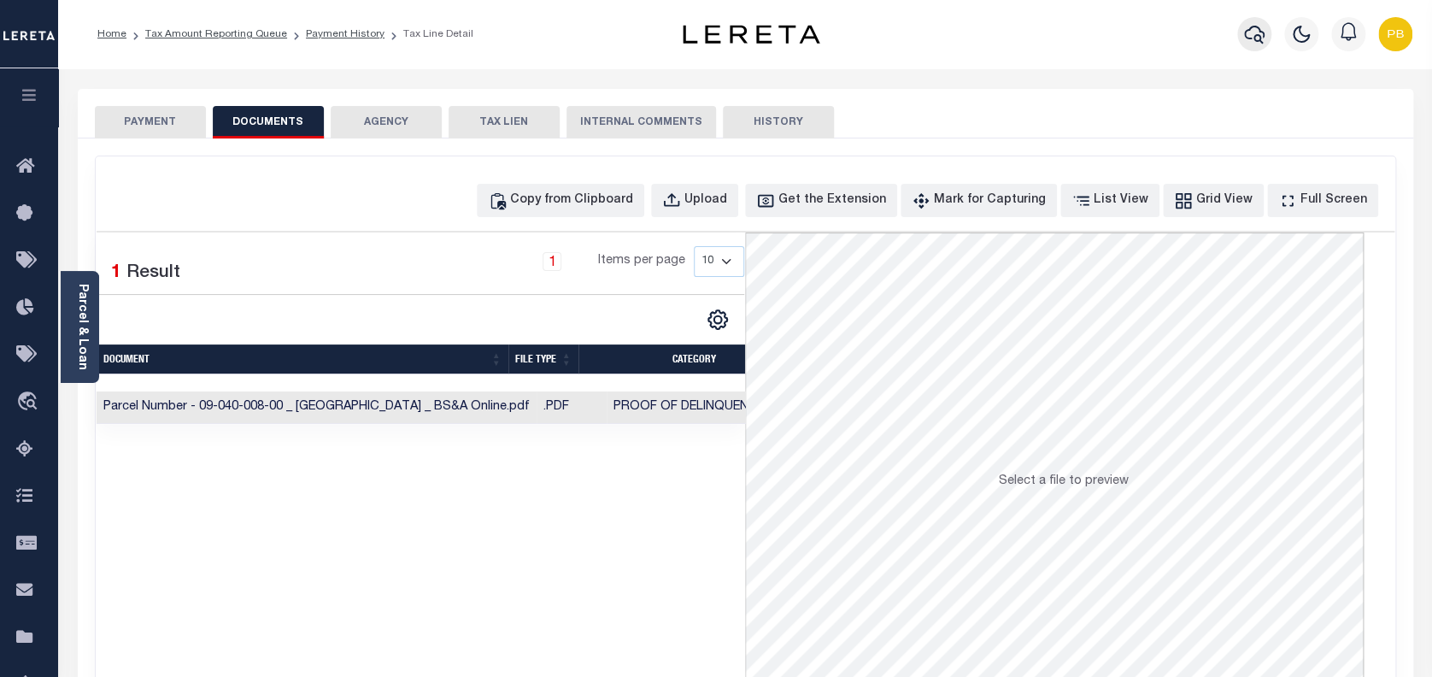
click at [1252, 44] on icon "button" at bounding box center [1254, 34] width 21 height 21
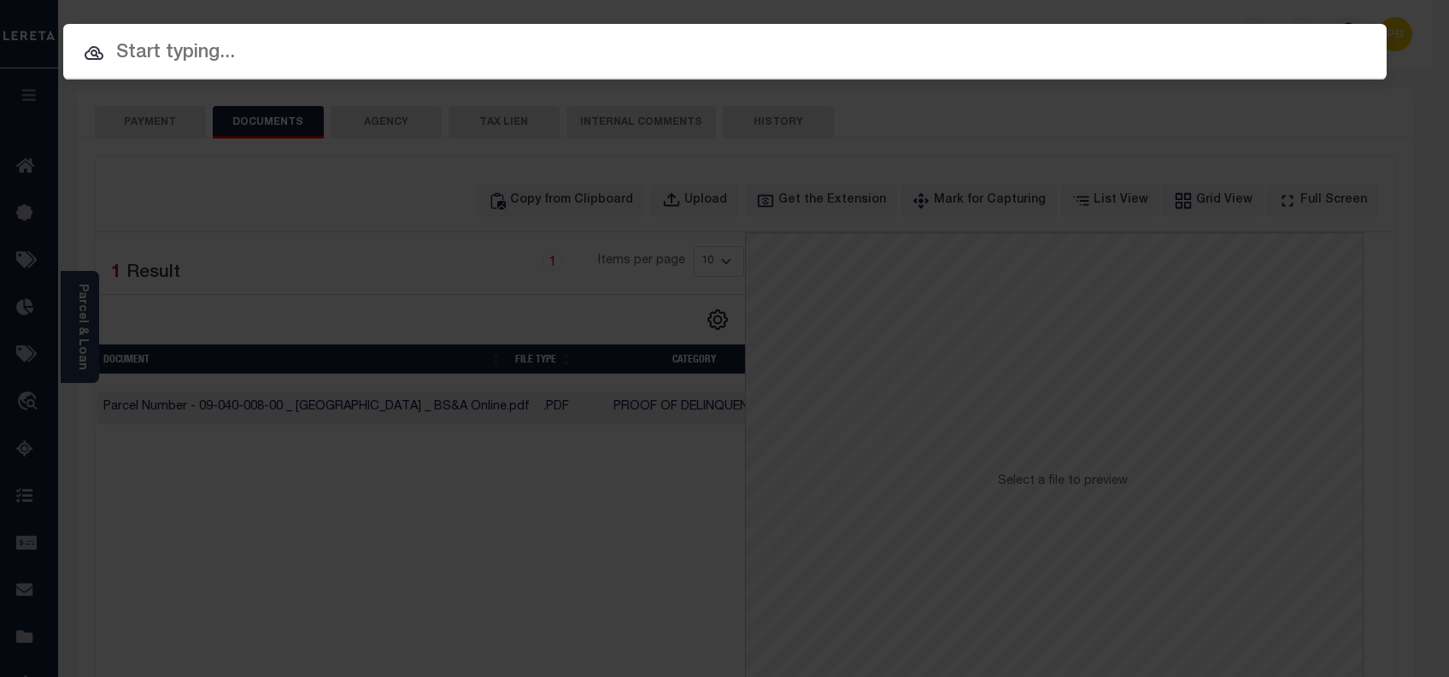
paste input "1159781848"
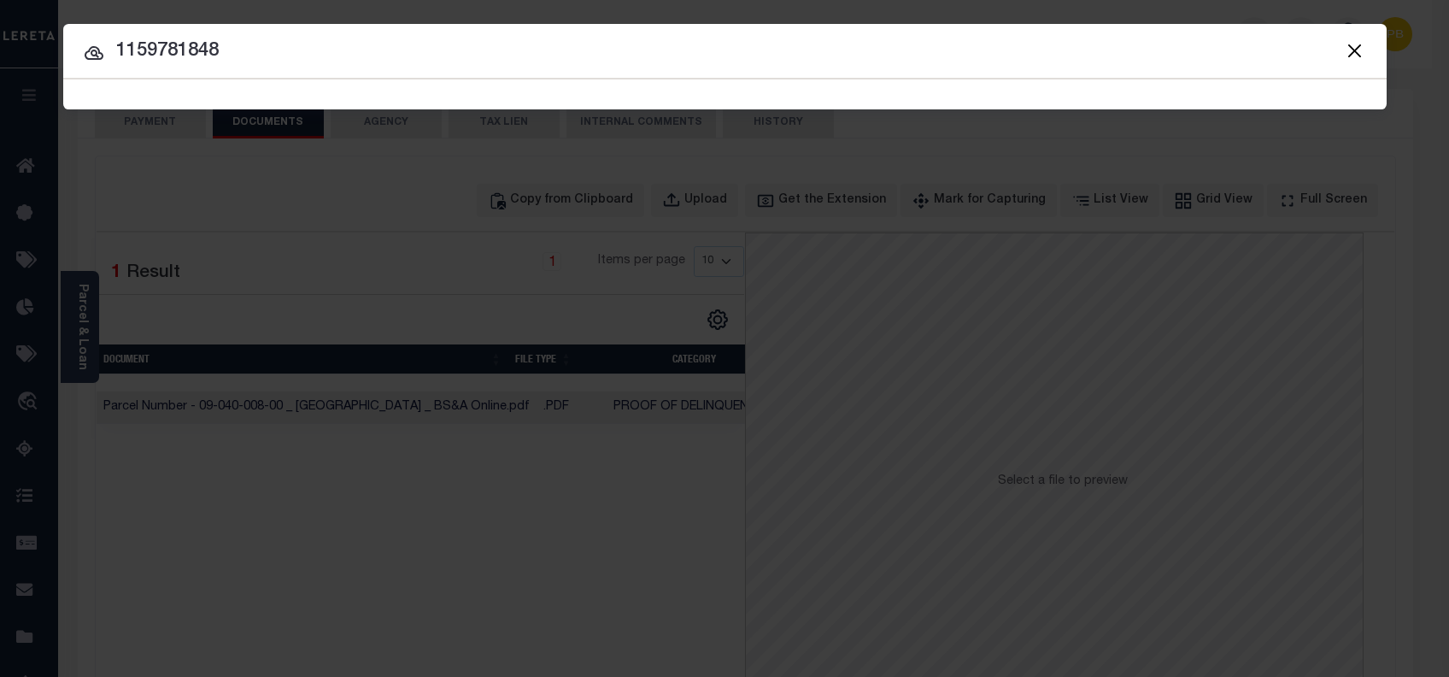
type input "1159781848"
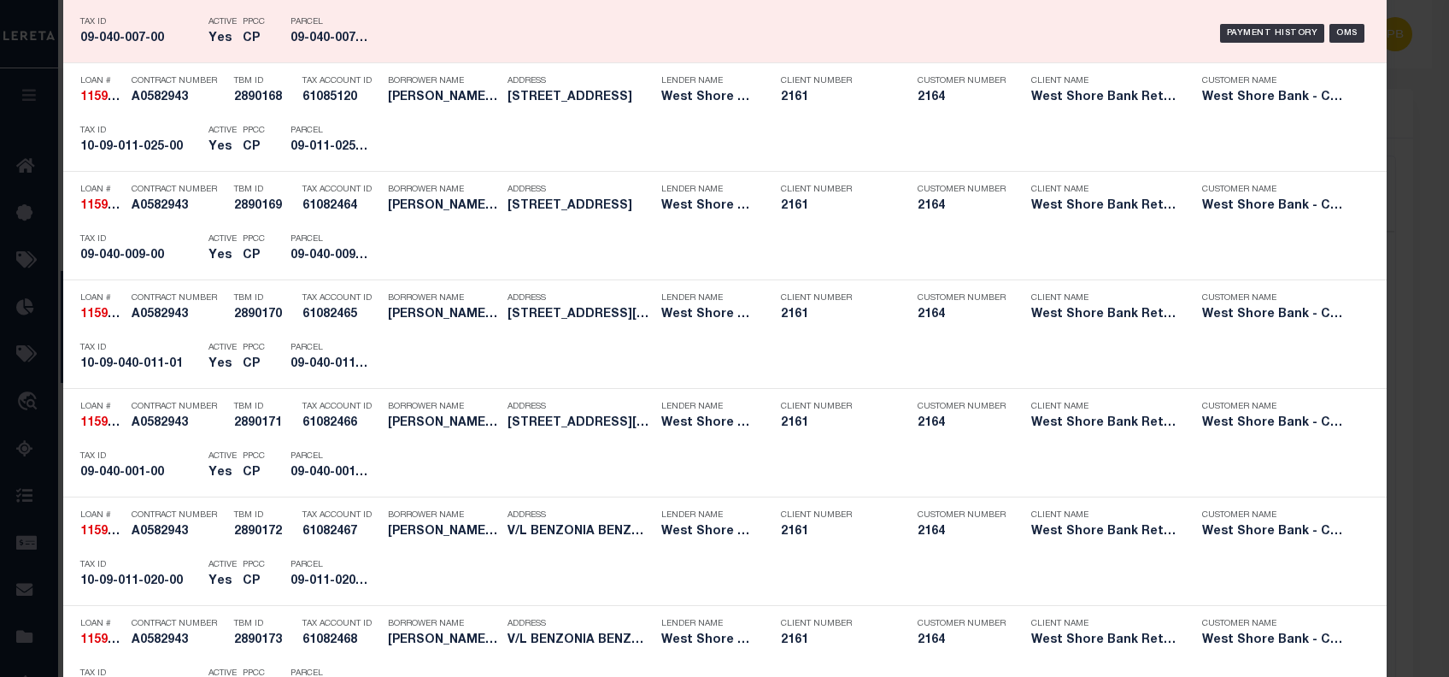
scroll to position [1937, 0]
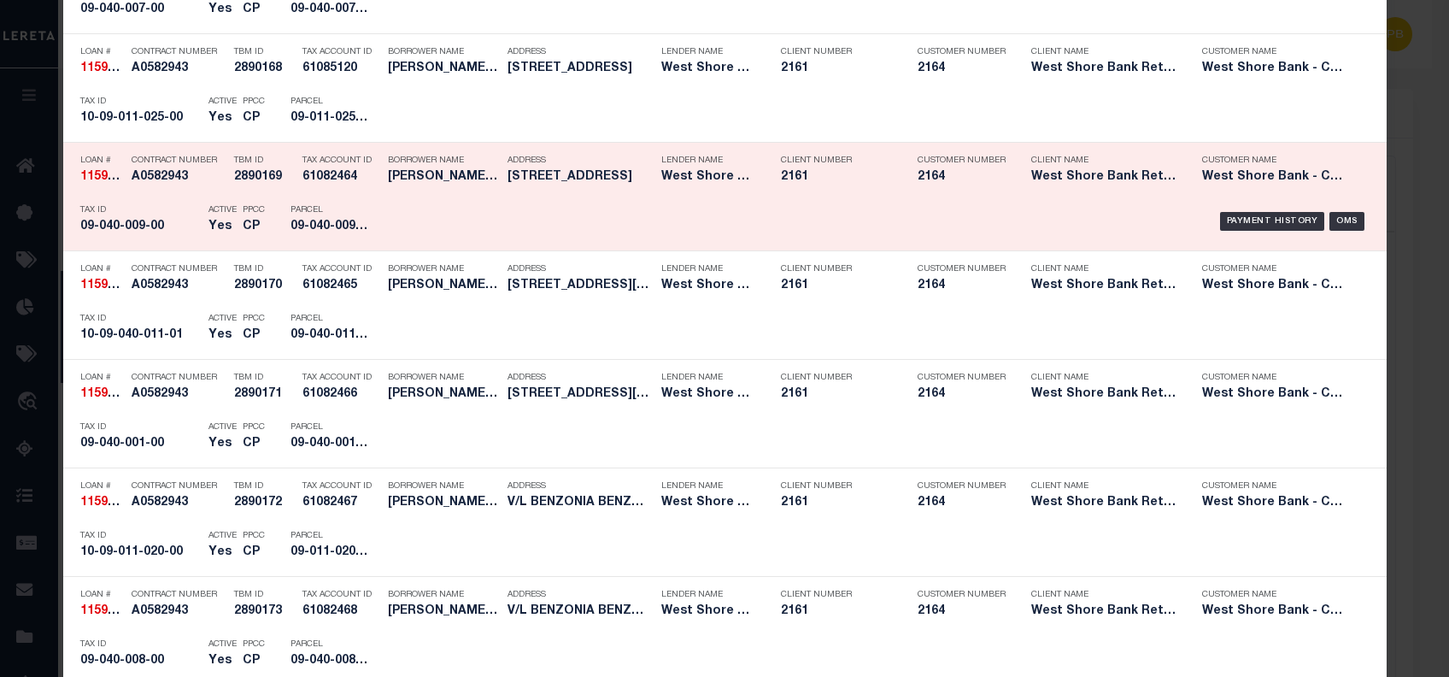
click at [1258, 228] on div "Payment History OMS" at bounding box center [881, 222] width 977 height 50
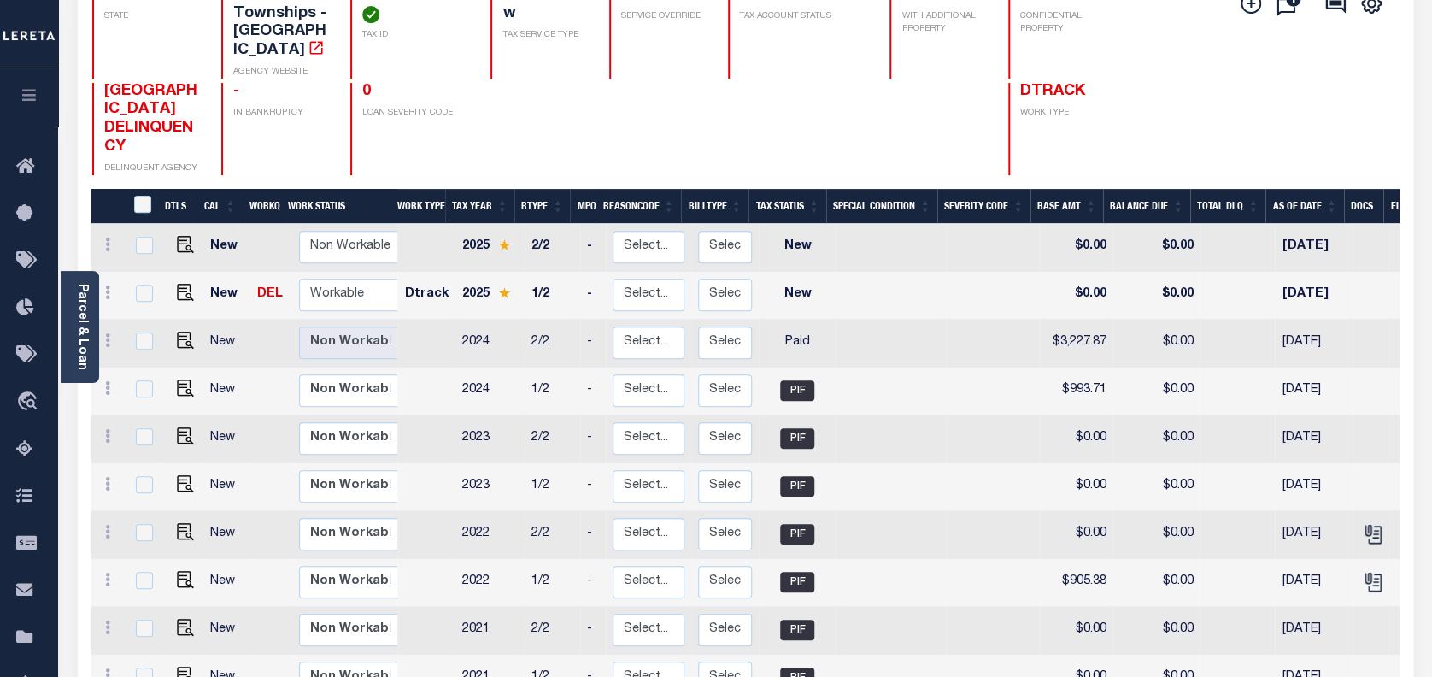
scroll to position [342, 0]
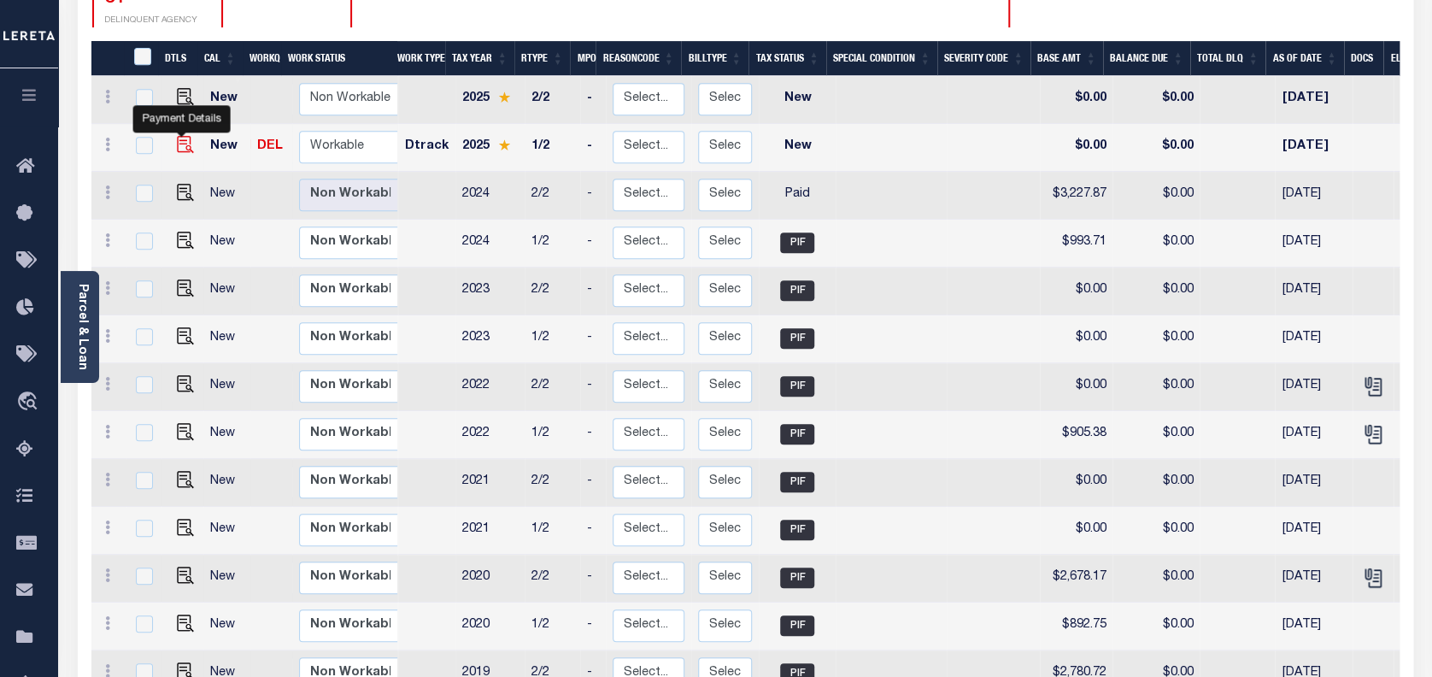
click at [177, 136] on img "" at bounding box center [185, 144] width 17 height 17
checkbox input "true"
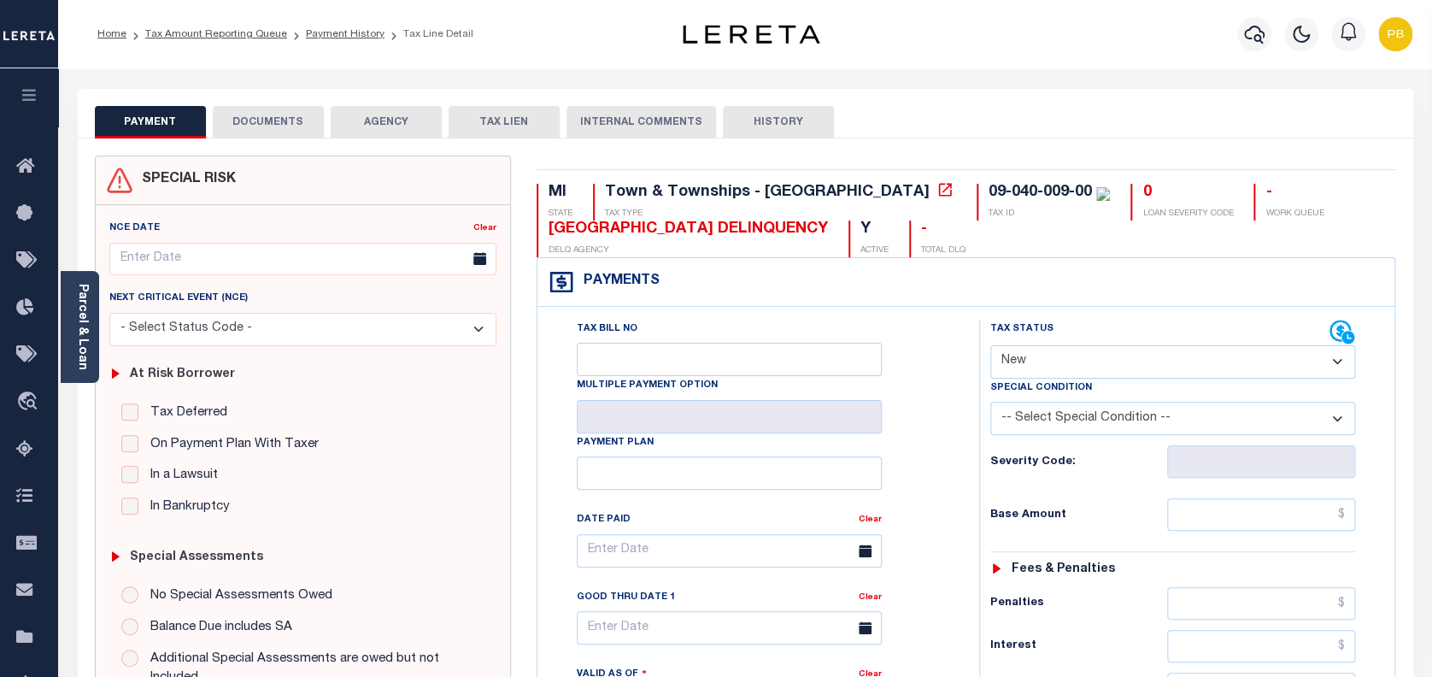
click at [1196, 362] on select "- Select Status Code - Open Due/Unpaid Paid Incomplete No Tax Due Internal Refu…" at bounding box center [1173, 361] width 366 height 33
select select "PYD"
click at [990, 346] on select "- Select Status Code - Open Due/Unpaid Paid Incomplete No Tax Due Internal Refu…" at bounding box center [1173, 361] width 366 height 33
type input "[DATE]"
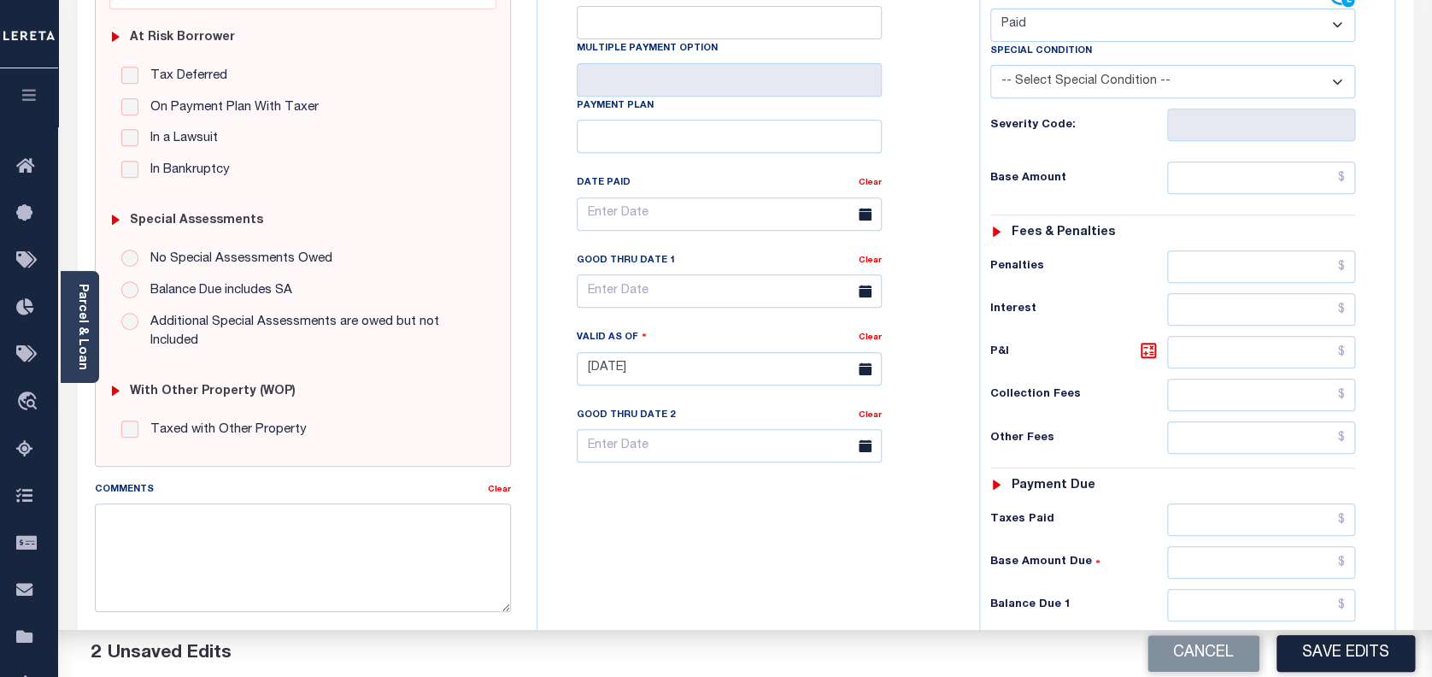
scroll to position [342, 0]
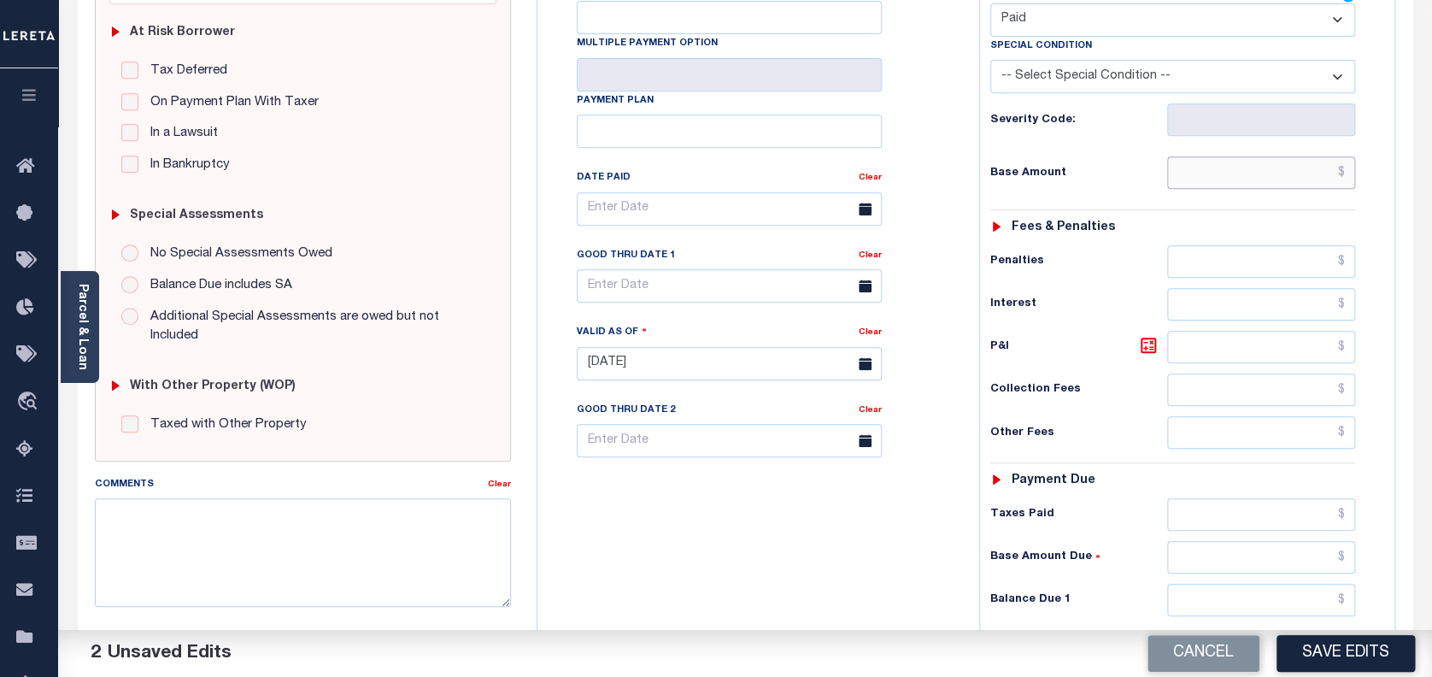
click at [1257, 177] on input "text" at bounding box center [1261, 172] width 189 height 32
paste input "1,018.34"
type input "$1,018.34"
click at [1256, 514] on input "text" at bounding box center [1261, 514] width 189 height 32
paste input "1,018.34"
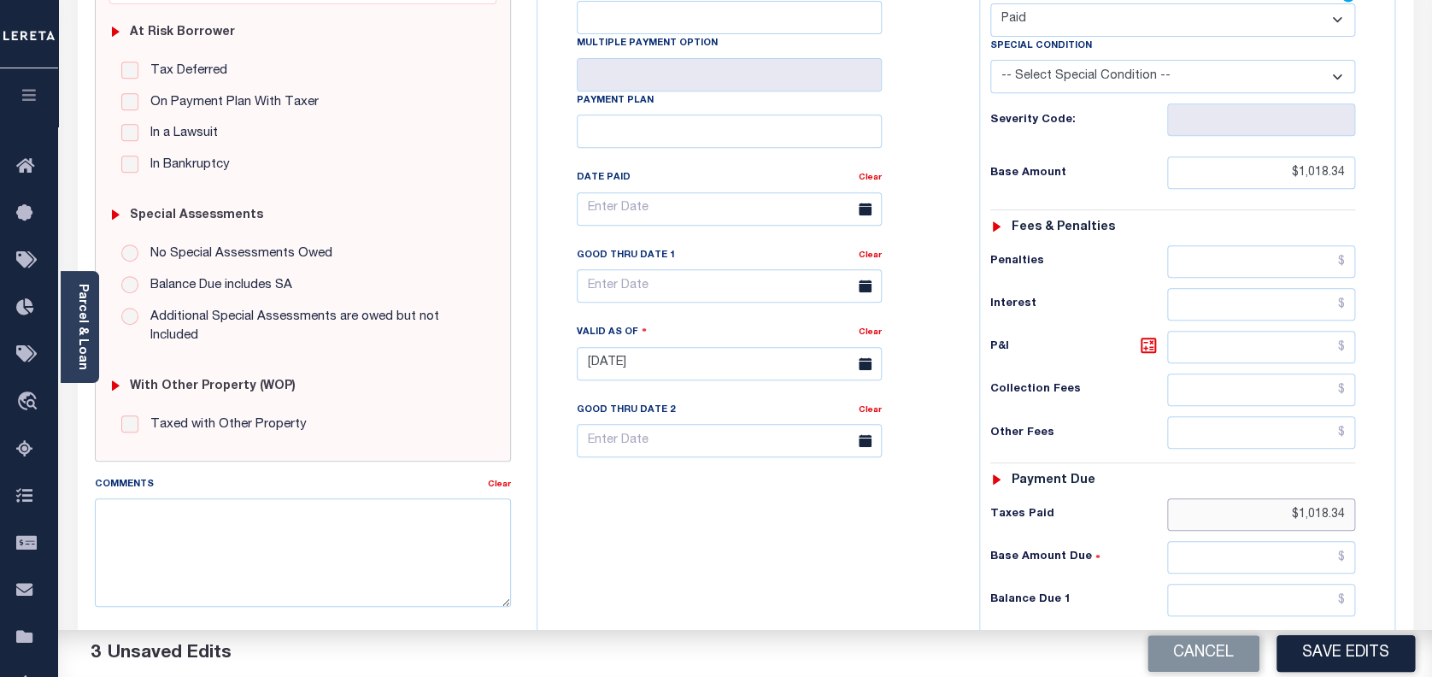
type input "$1,018.34"
click at [1290, 610] on input "text" at bounding box center [1261, 600] width 189 height 32
type input "$0.00"
click at [1337, 663] on button "Save Edits" at bounding box center [1346, 653] width 138 height 37
checkbox input "false"
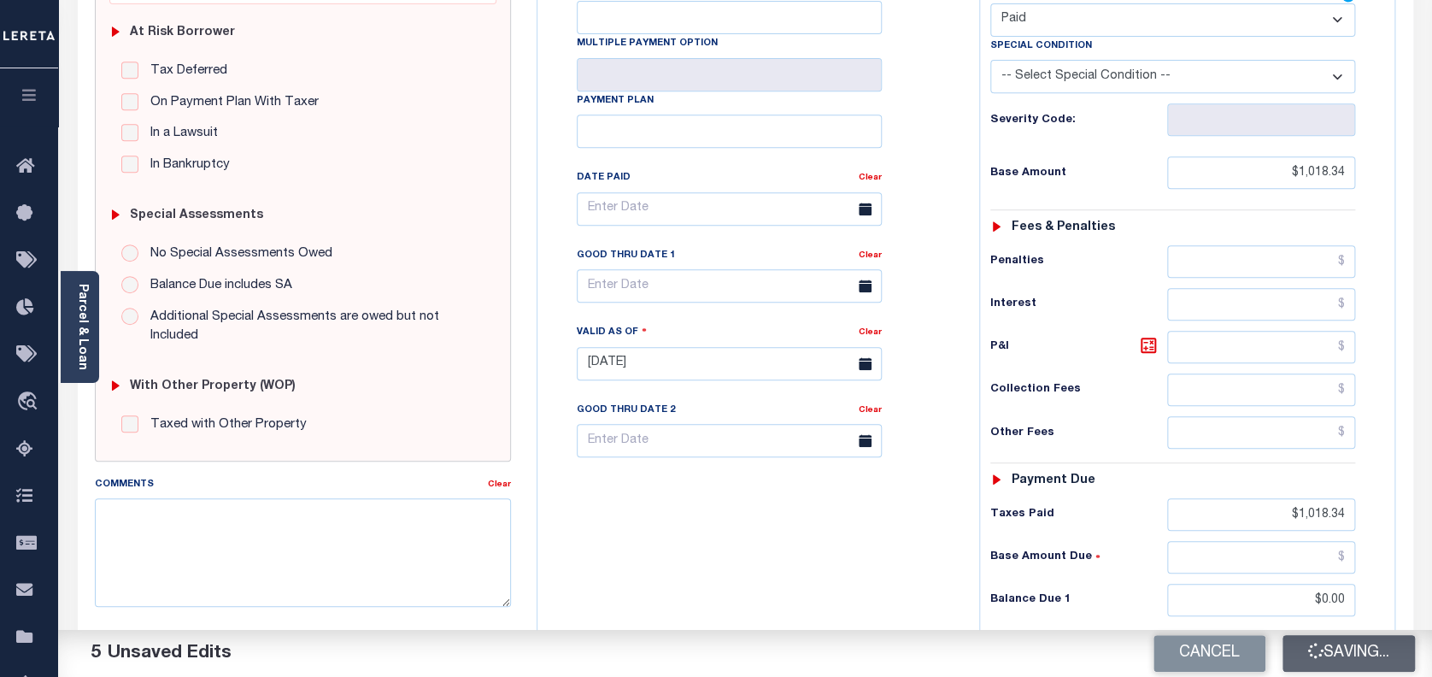
type input "$1,018.34"
type input "$0"
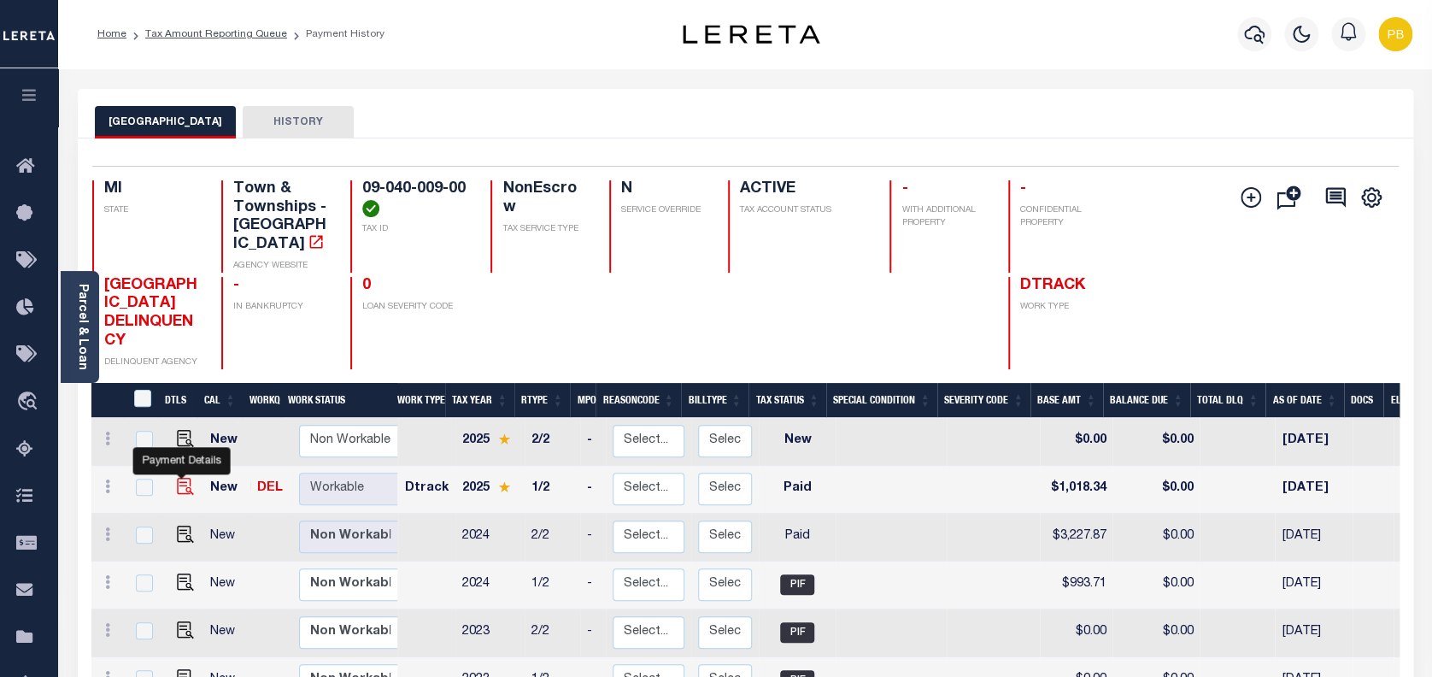
click at [178, 478] on img "" at bounding box center [185, 486] width 17 height 17
checkbox input "true"
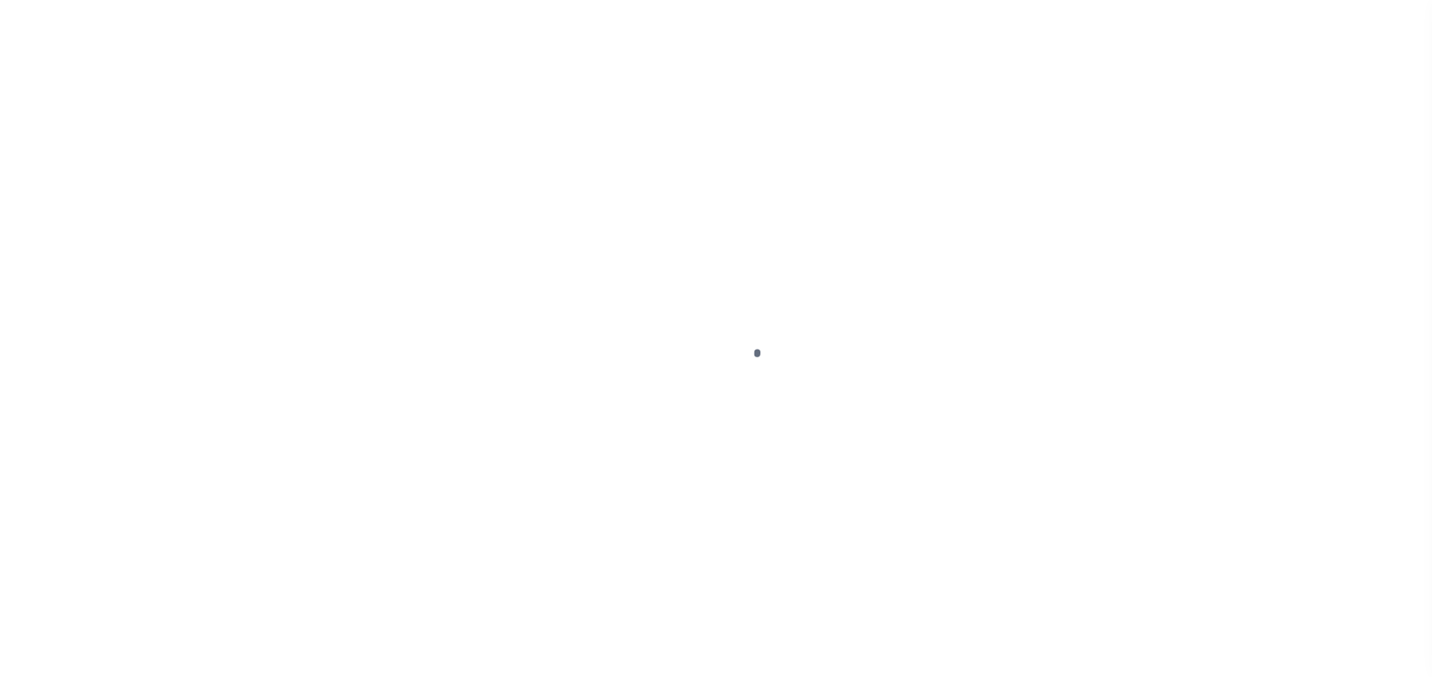
select select "PYD"
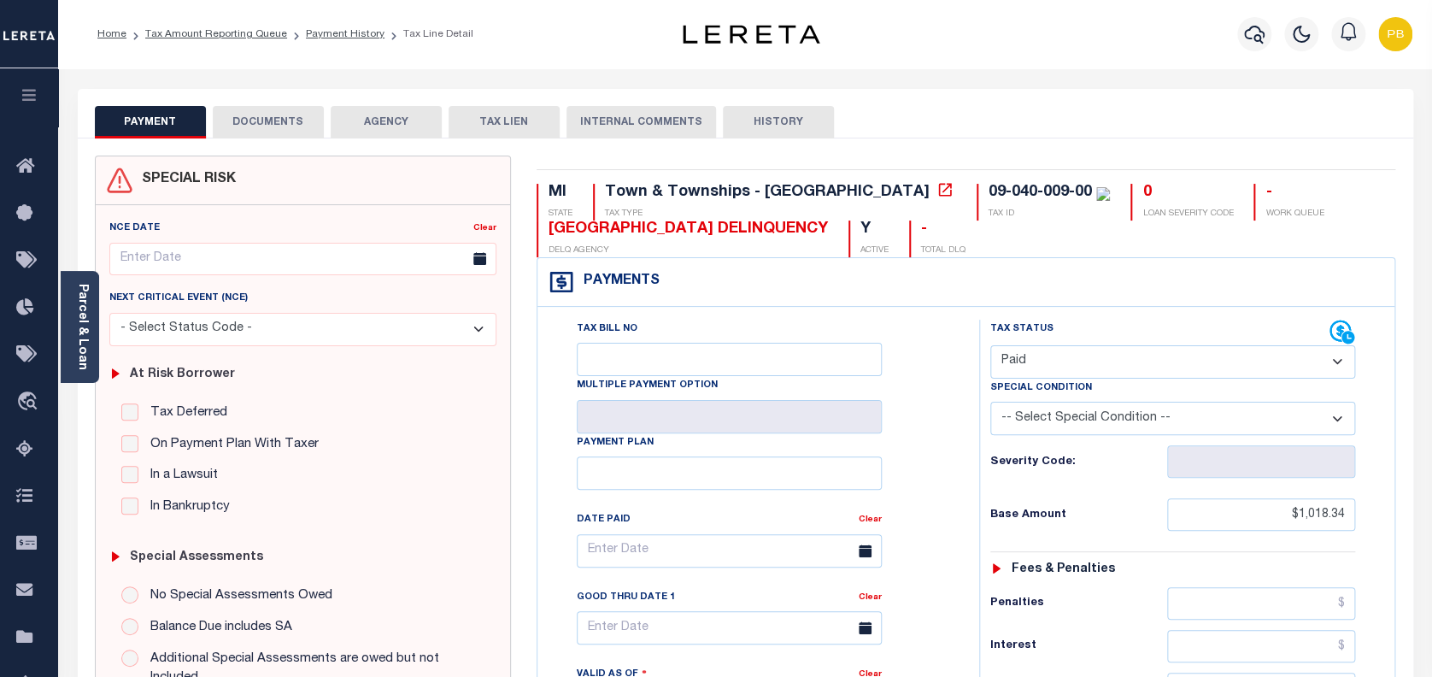
click at [269, 132] on button "DOCUMENTS" at bounding box center [268, 122] width 111 height 32
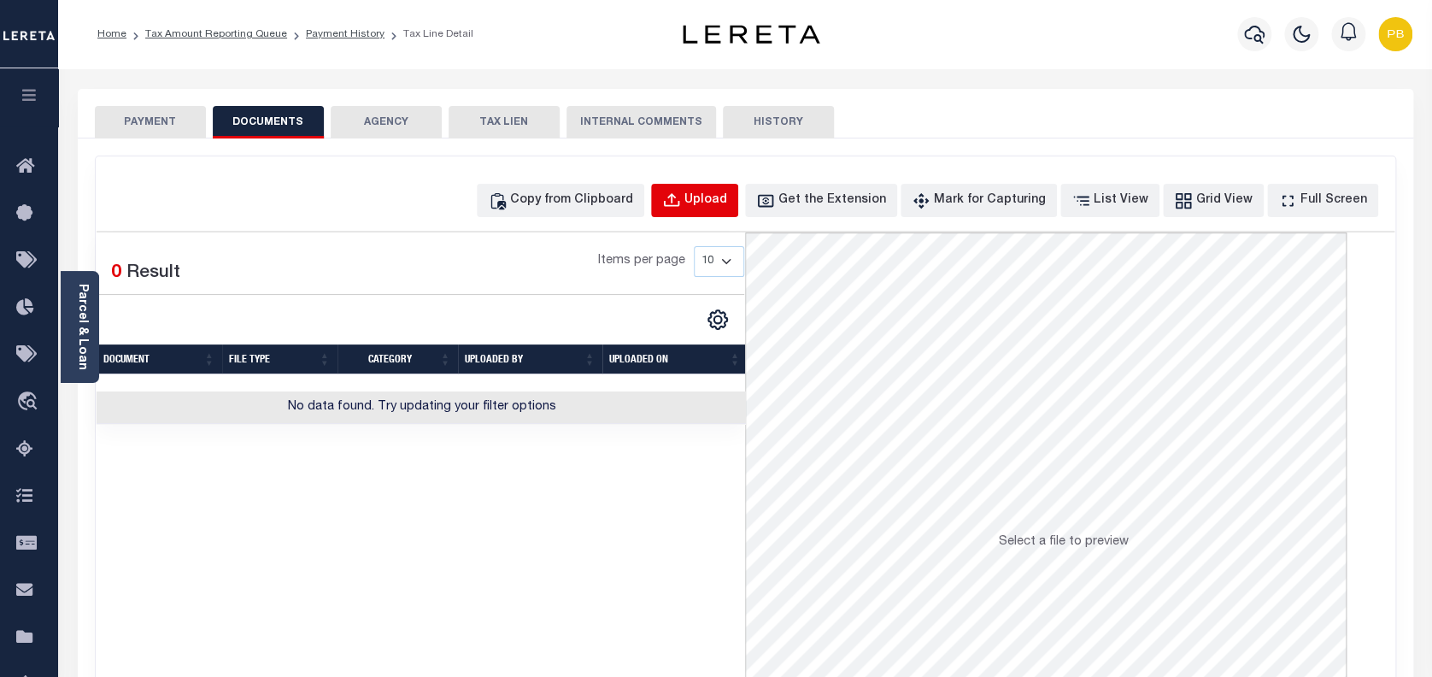
click at [727, 196] on div "Upload" at bounding box center [706, 200] width 43 height 19
select select "POP"
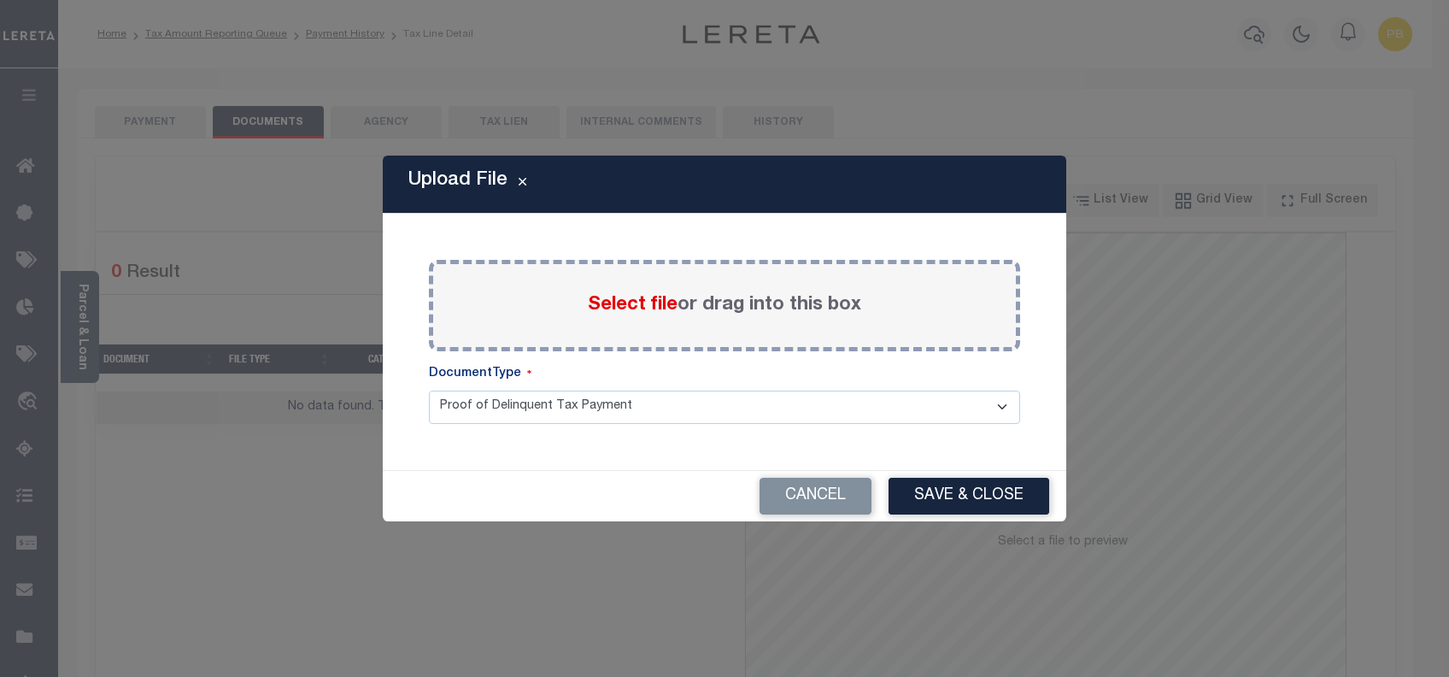
click at [619, 311] on span "Select file" at bounding box center [633, 305] width 90 height 19
click at [0, 0] on input "Select file or drag into this box" at bounding box center [0, 0] width 0 height 0
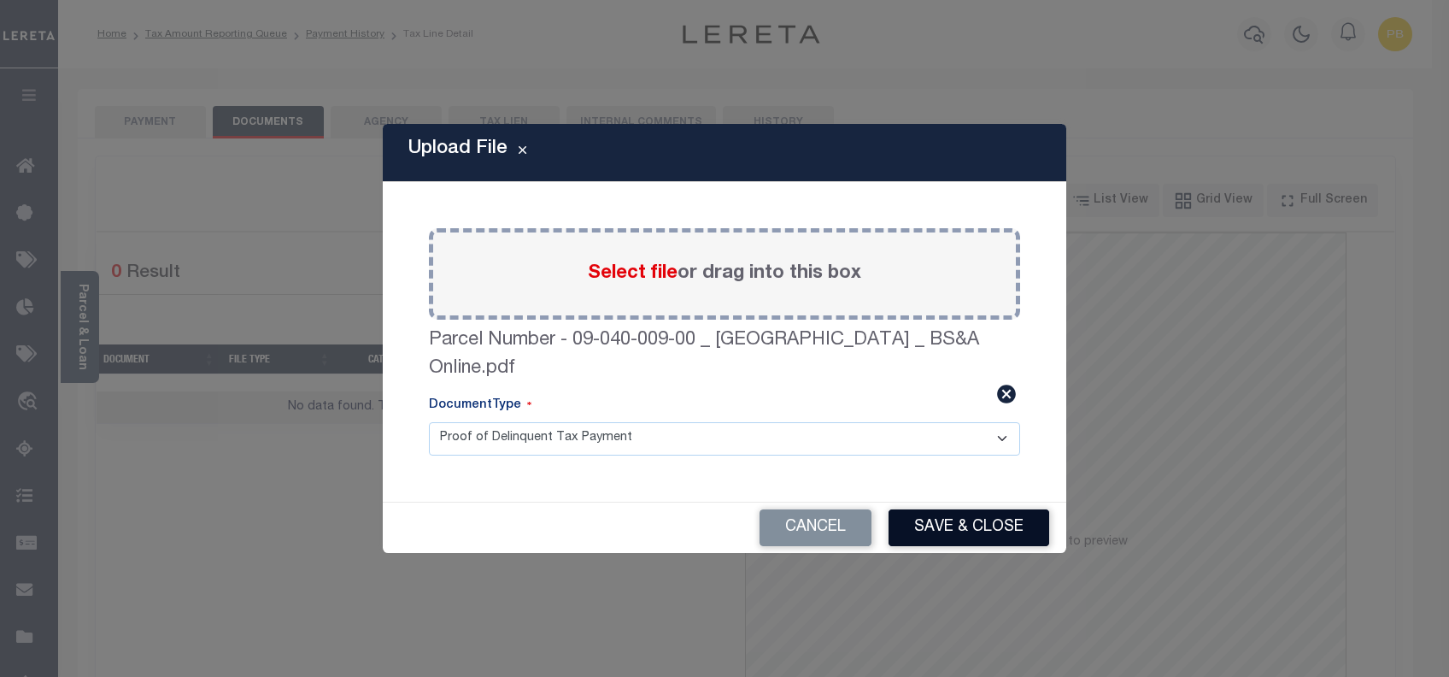
click at [965, 509] on button "Save & Close" at bounding box center [969, 527] width 161 height 37
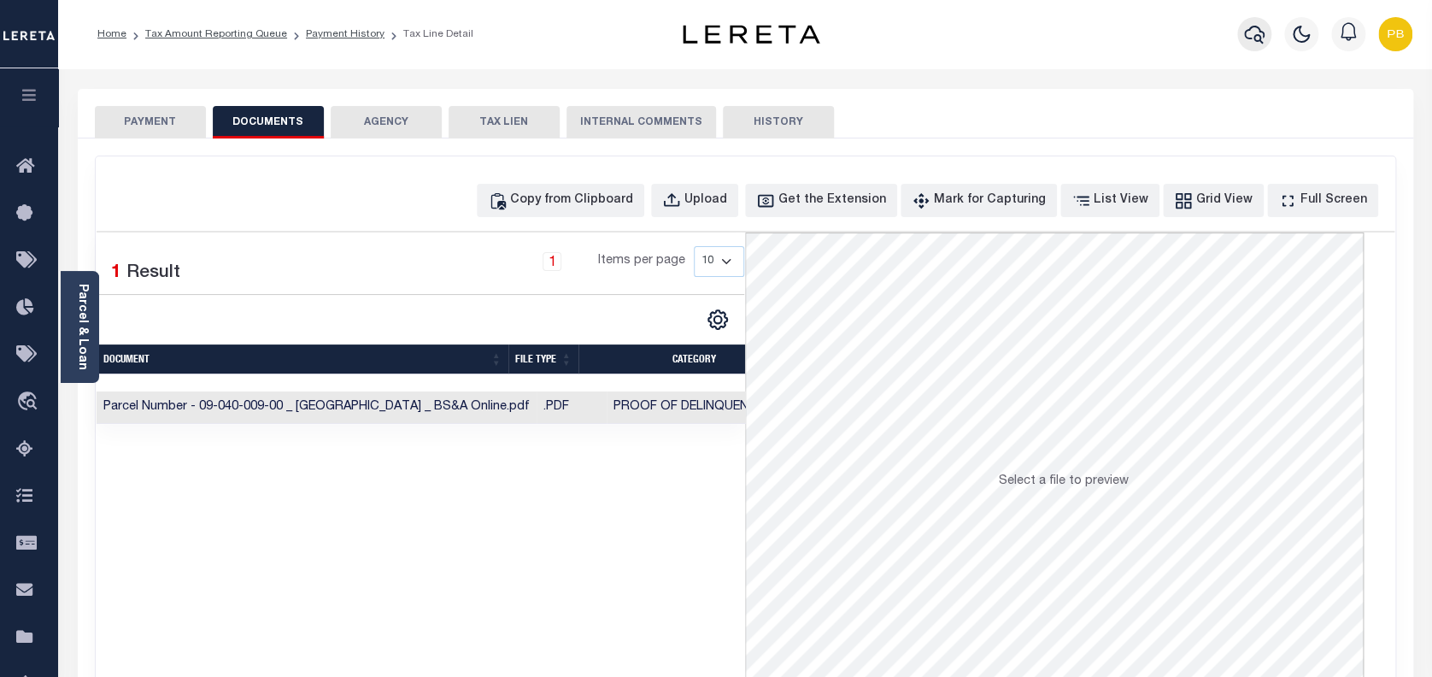
click at [1250, 32] on icon "button" at bounding box center [1254, 34] width 21 height 21
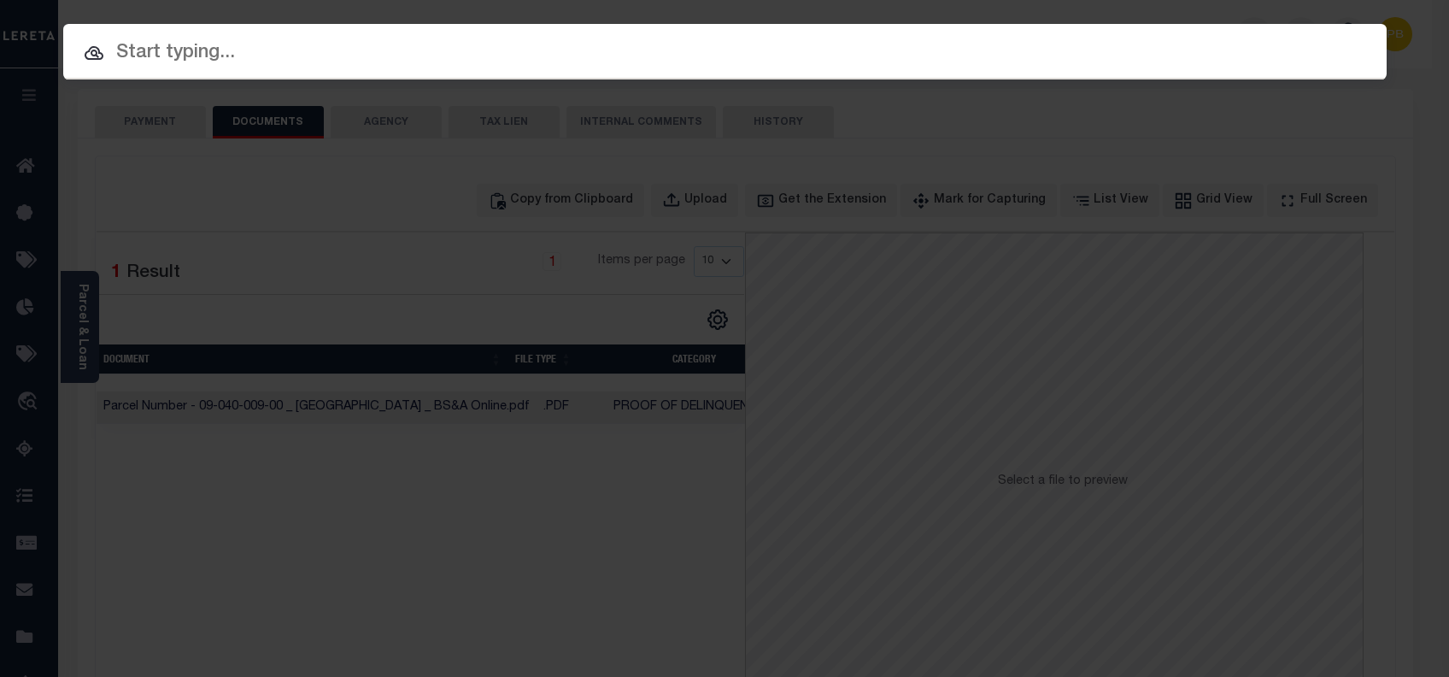
click at [223, 44] on input "text" at bounding box center [725, 53] width 1324 height 30
paste input "1159781848"
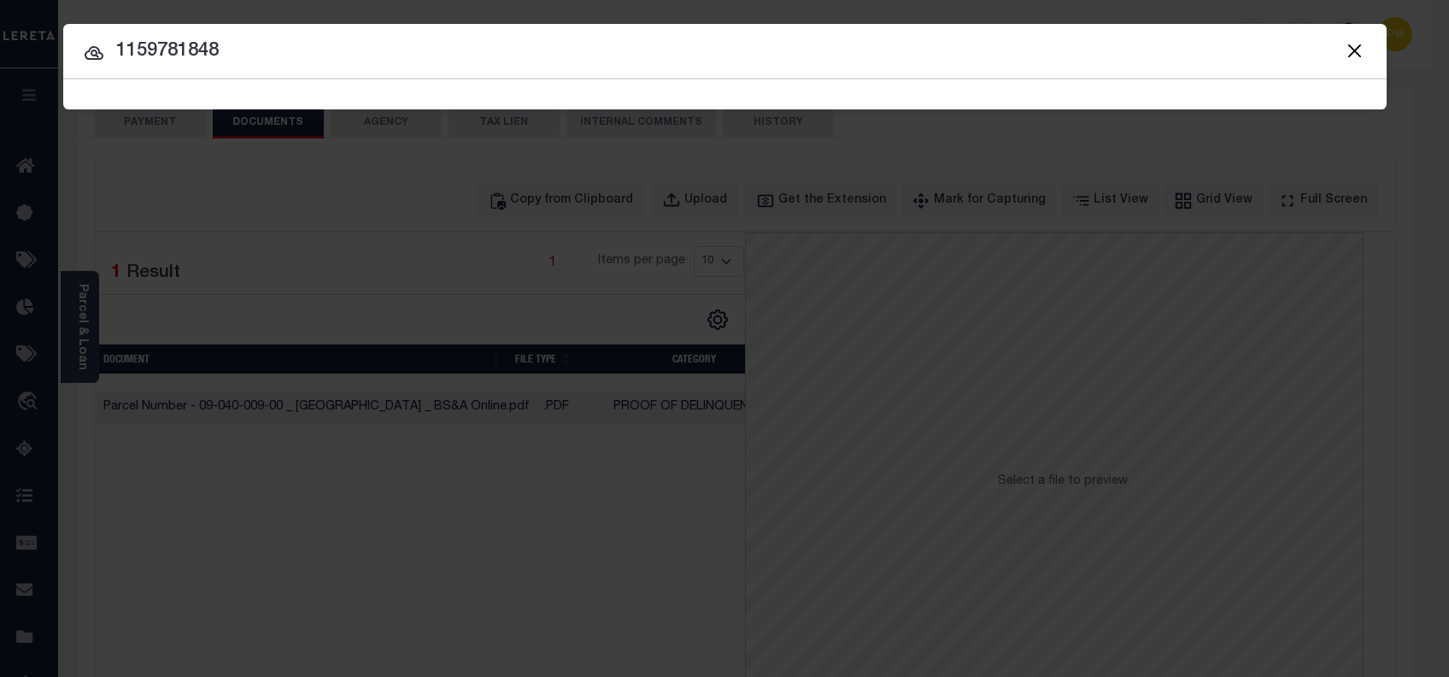
type input "1159781848"
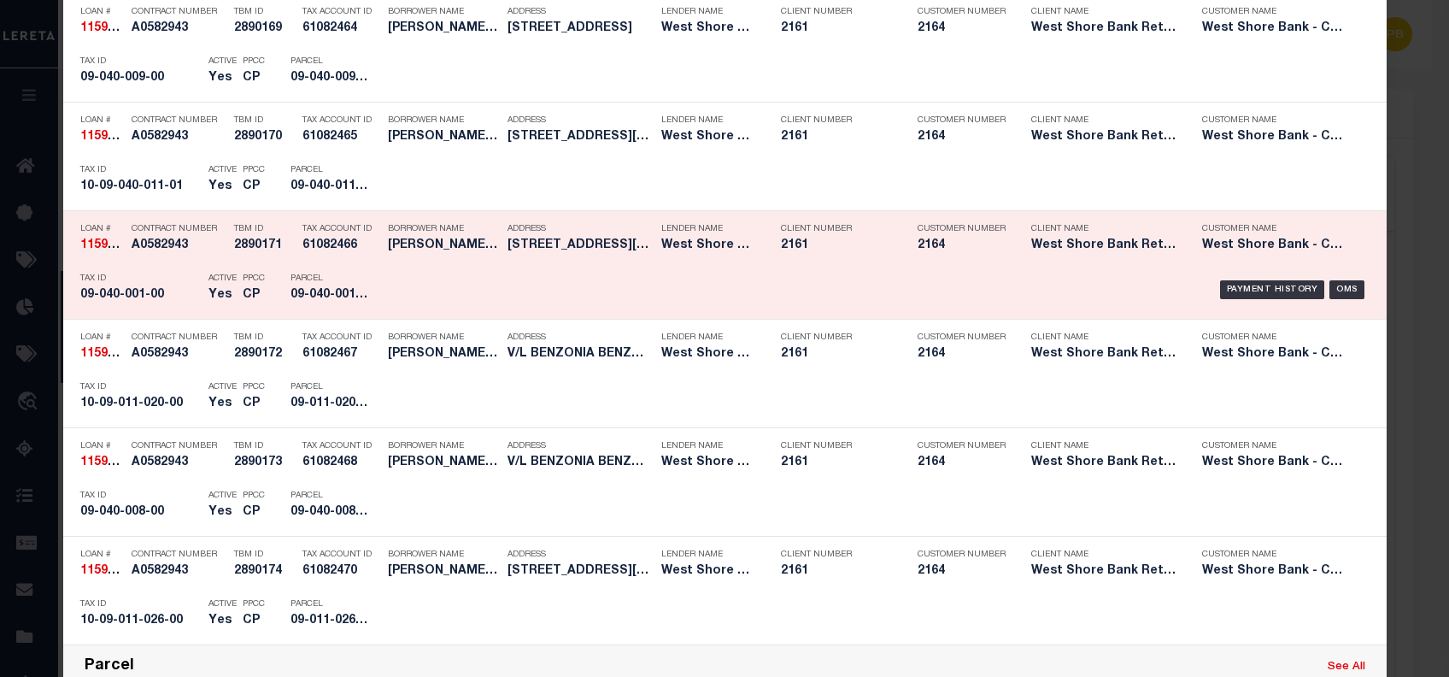
scroll to position [2224, 0]
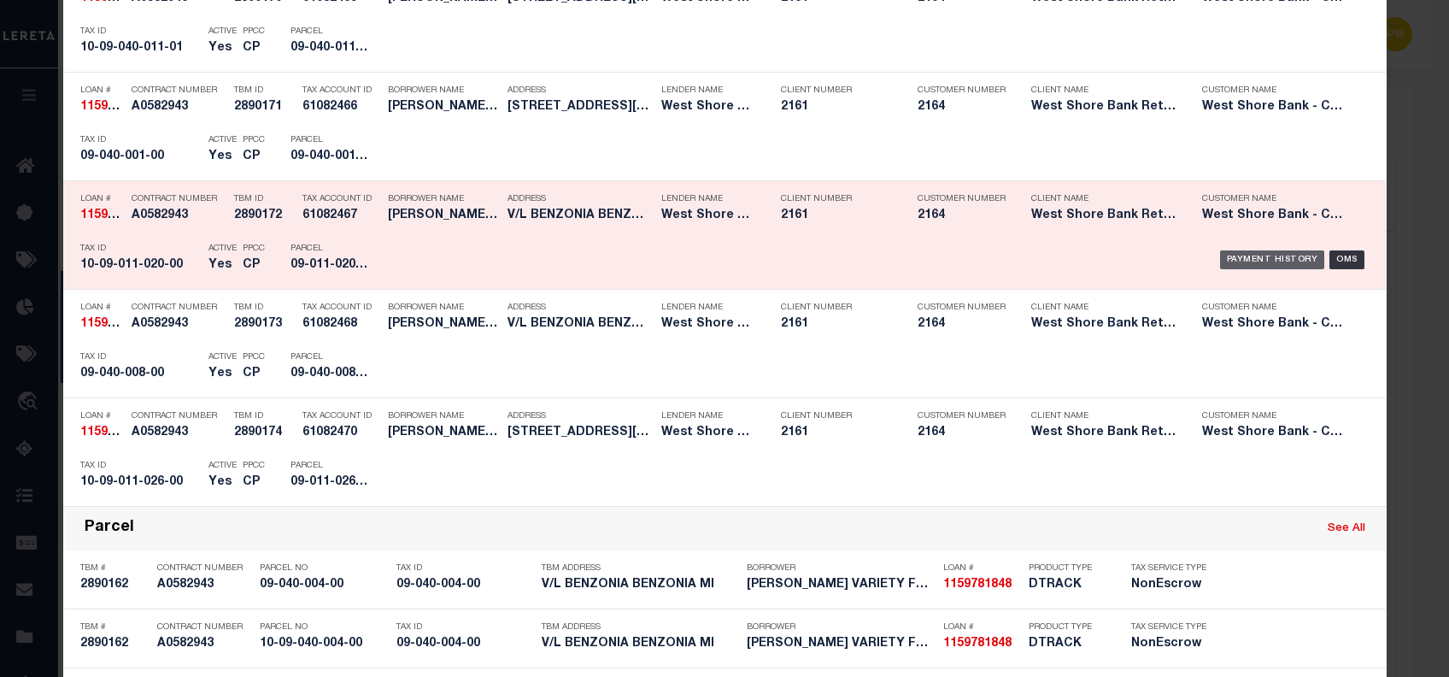
click at [1268, 256] on div "Payment History" at bounding box center [1272, 259] width 105 height 19
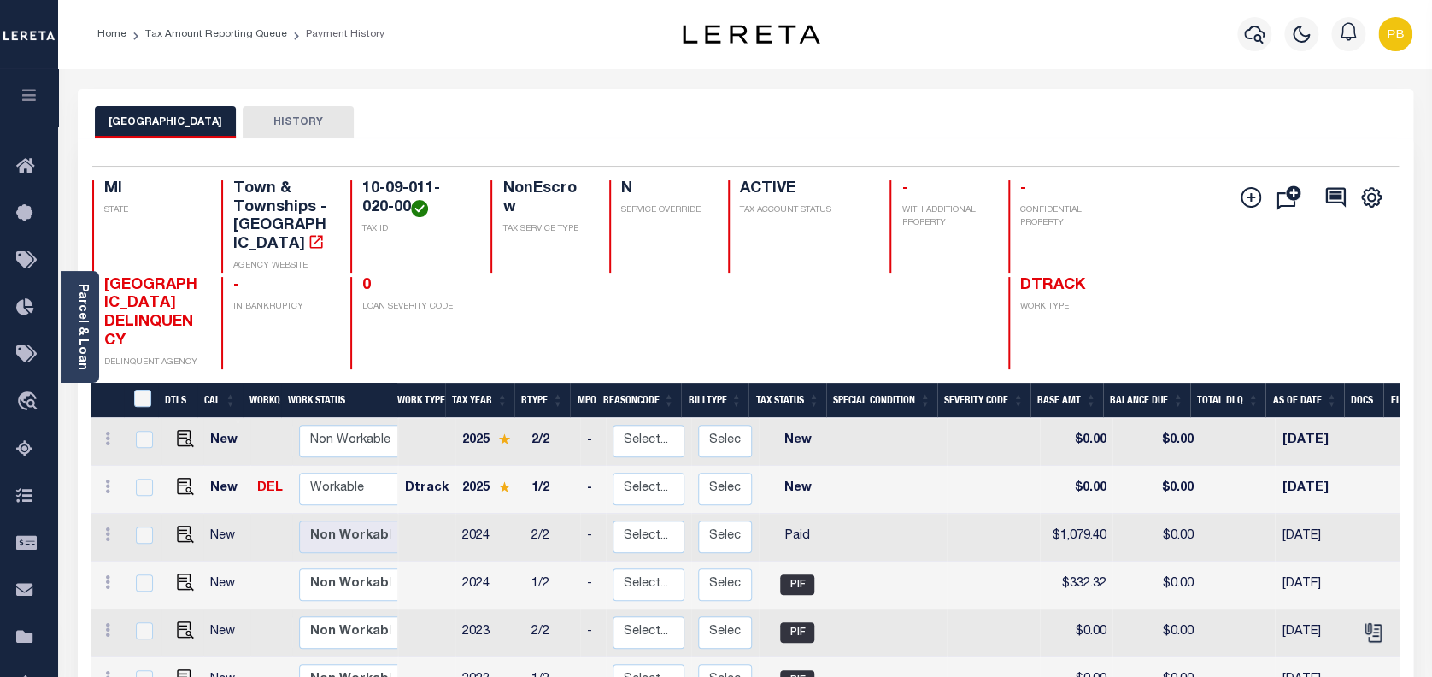
scroll to position [342, 0]
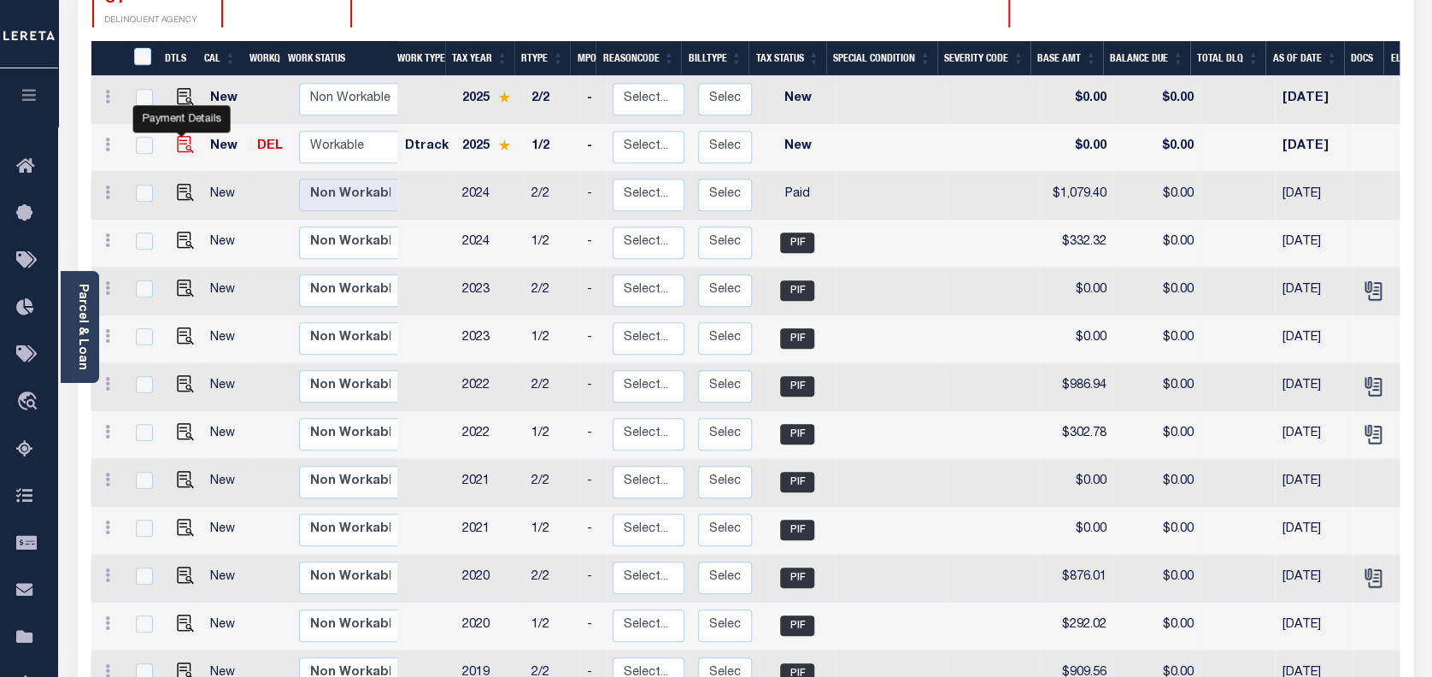
click at [179, 136] on img "" at bounding box center [185, 144] width 17 height 17
checkbox input "true"
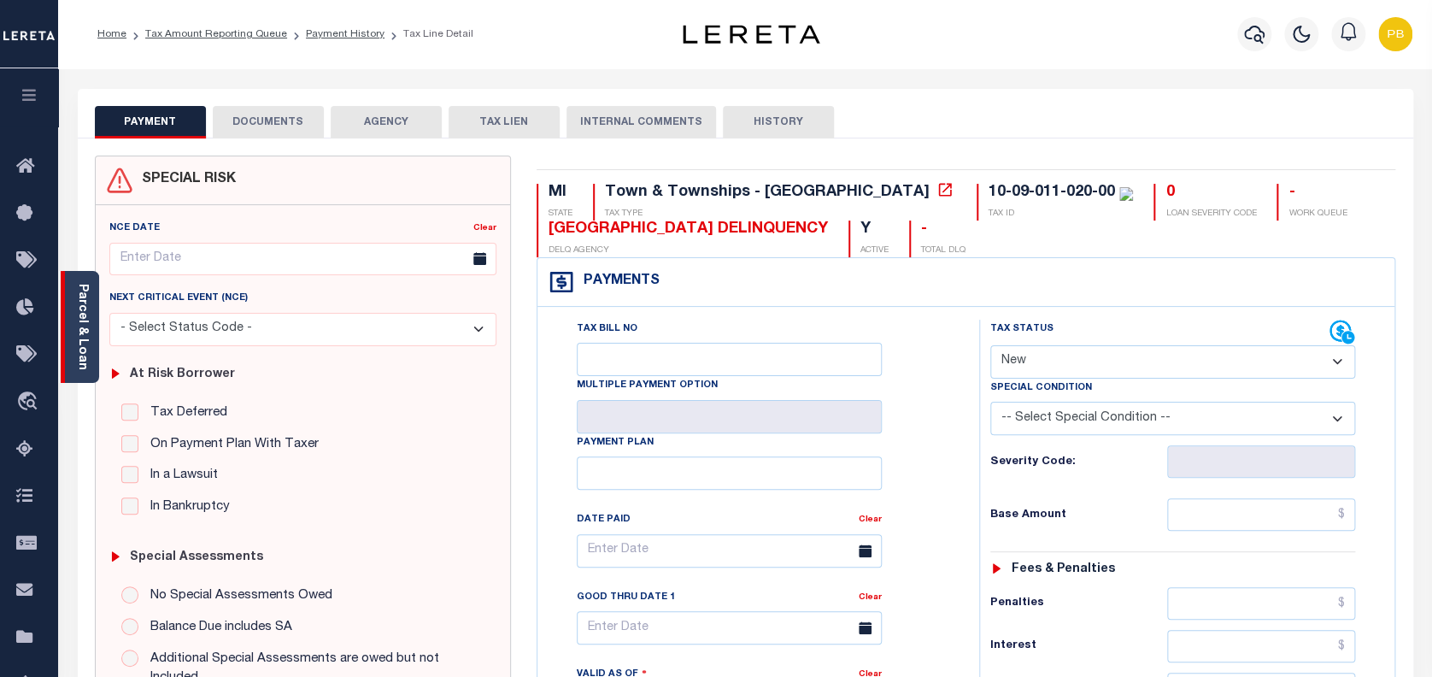
click at [83, 348] on link "Parcel & Loan" at bounding box center [82, 327] width 12 height 86
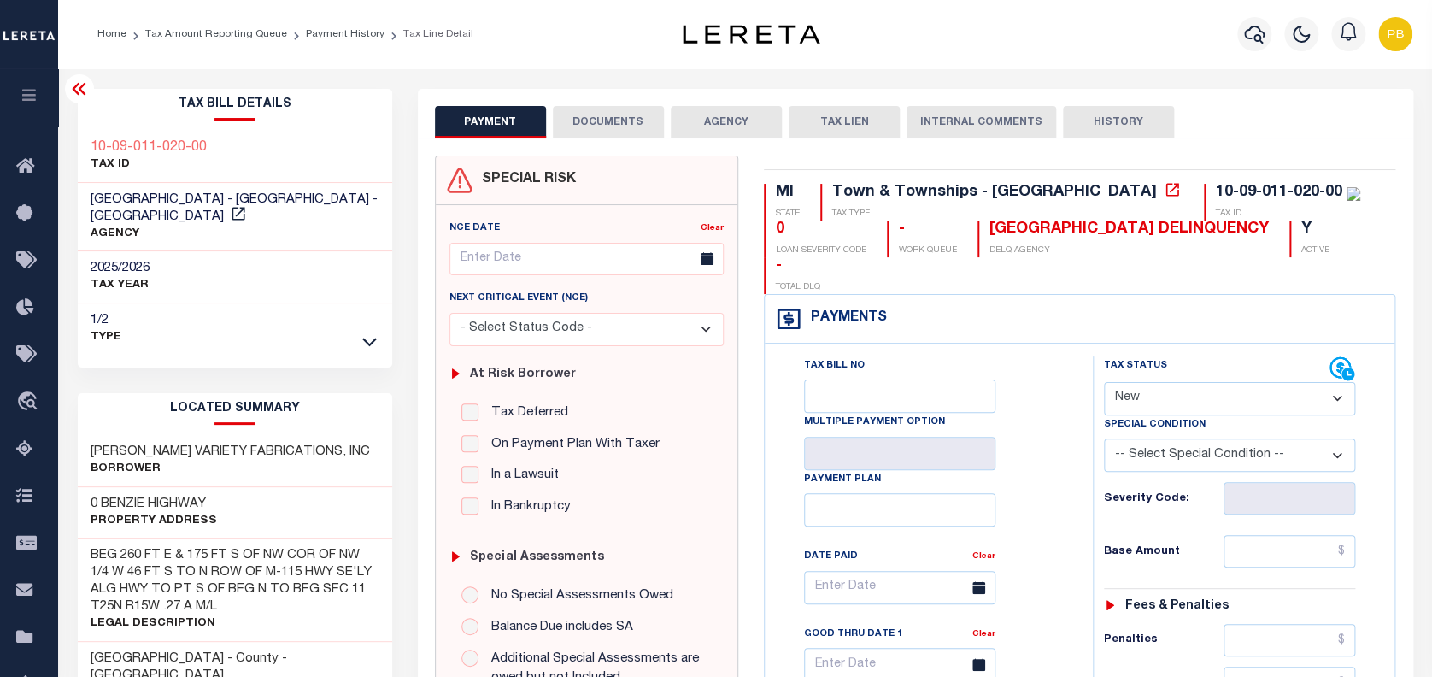
click at [1203, 382] on select "- Select Status Code - Open Due/Unpaid Paid Incomplete No Tax Due Internal Refu…" at bounding box center [1230, 398] width 252 height 33
select select "PYD"
click at [1104, 382] on select "- Select Status Code - Open Due/Unpaid Paid Incomplete No Tax Due Internal Refu…" at bounding box center [1230, 398] width 252 height 33
type input "10/03/2025"
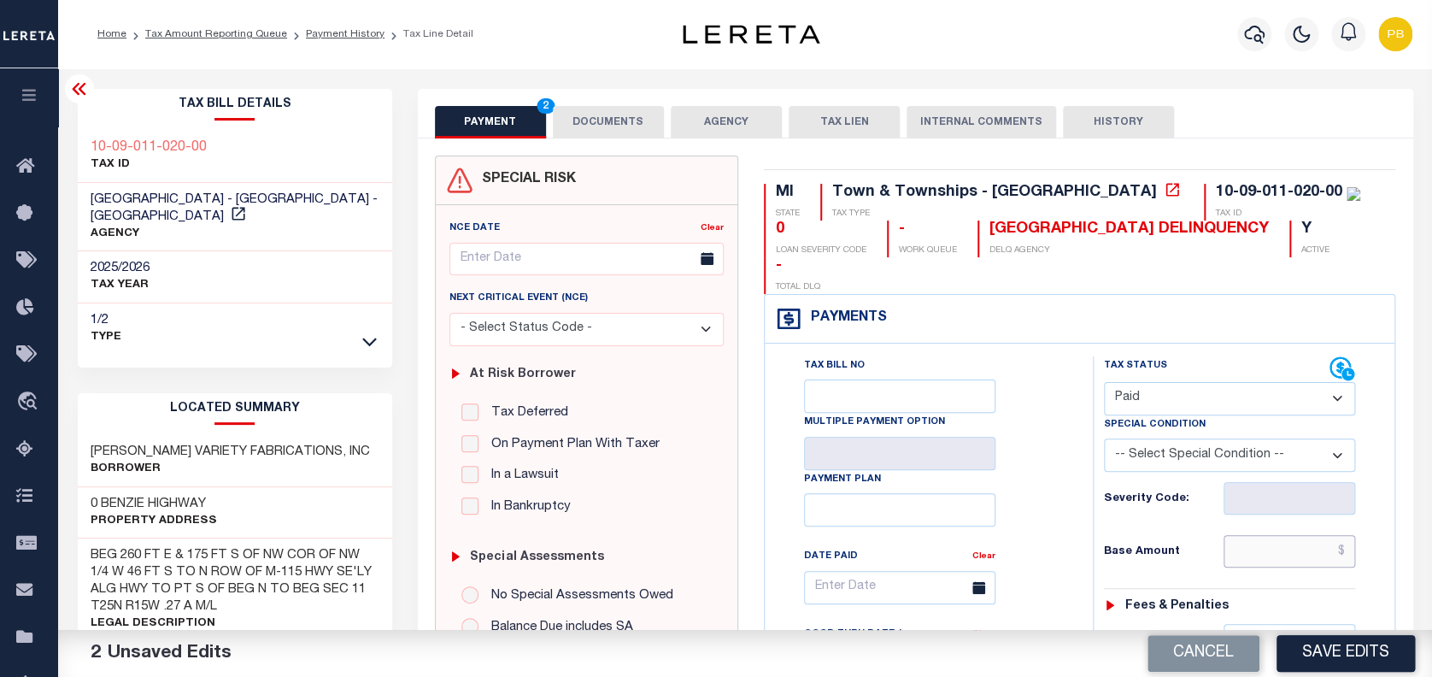
click at [1297, 535] on input "text" at bounding box center [1290, 551] width 132 height 32
paste input "340.55"
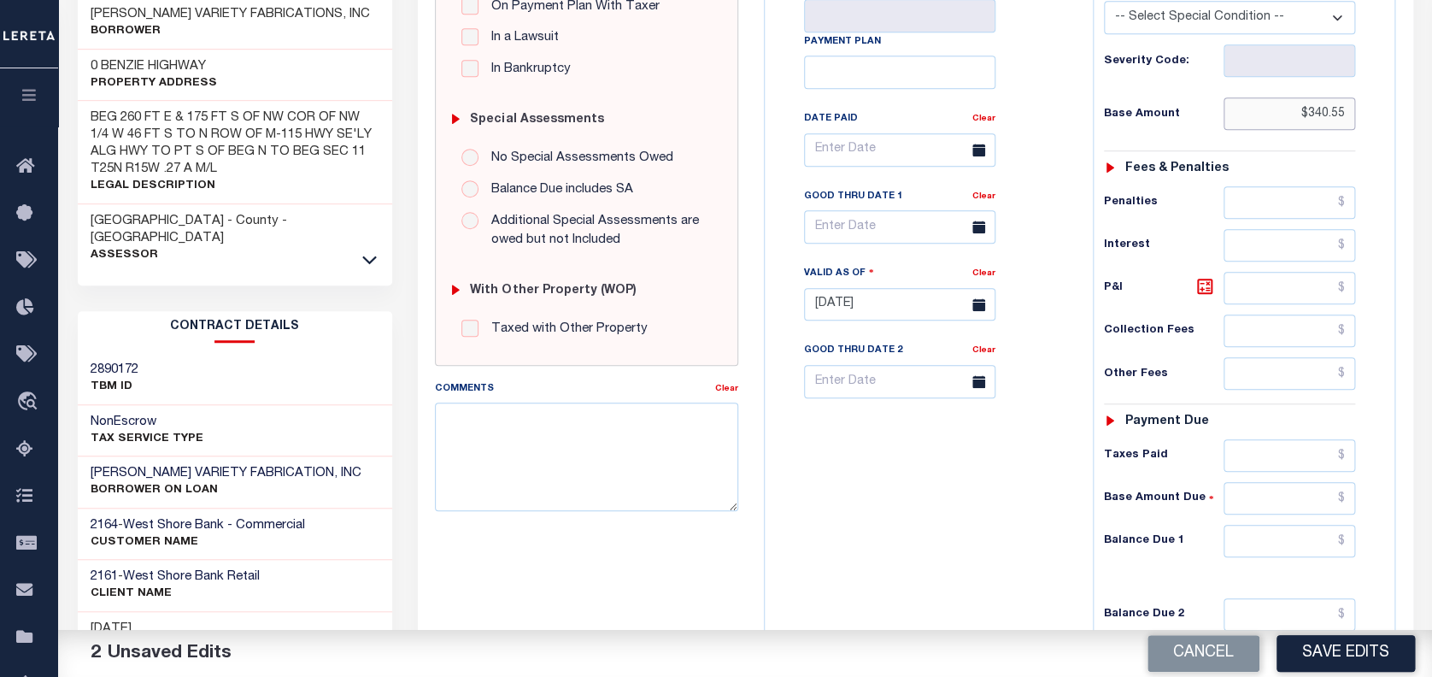
scroll to position [455, 0]
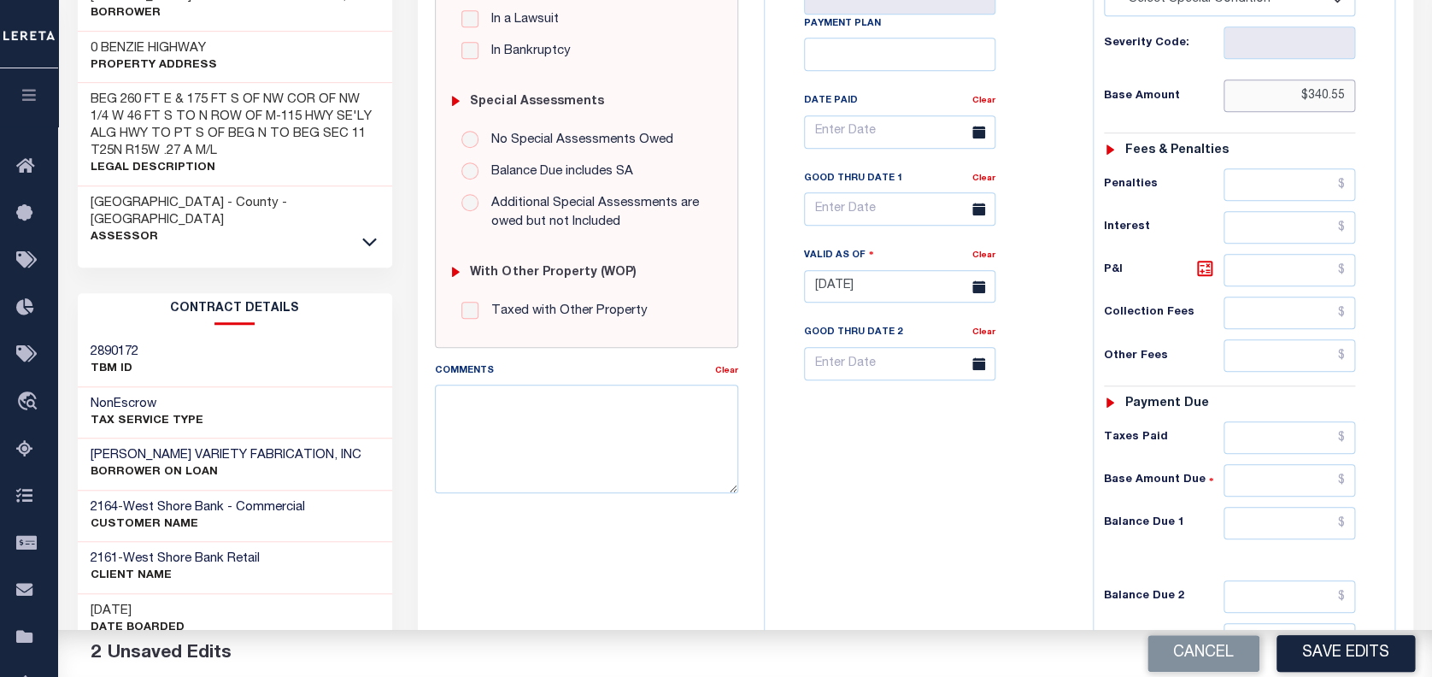
type input "$340.55"
click at [1301, 421] on input "text" at bounding box center [1290, 437] width 132 height 32
paste input "340.55"
type input "$340.55"
click at [1313, 507] on input "text" at bounding box center [1290, 523] width 132 height 32
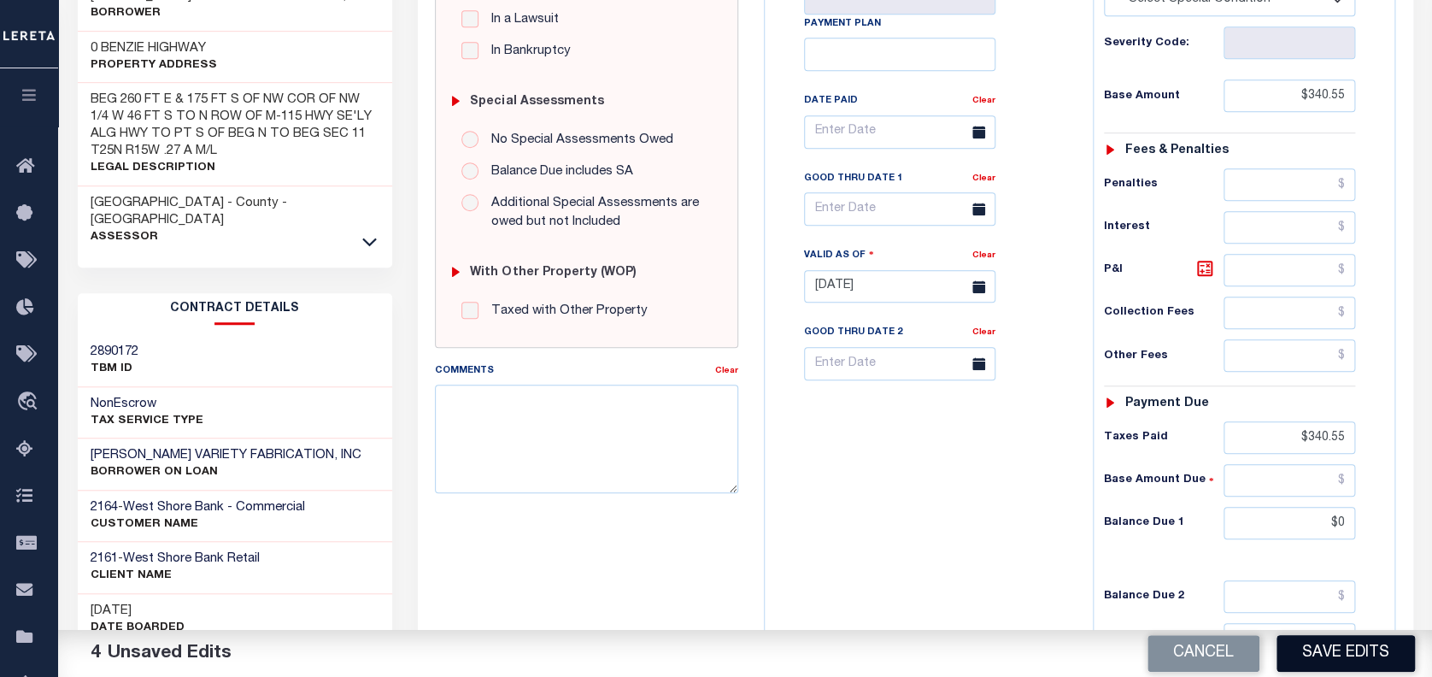
type input "$0.00"
click at [1331, 653] on button "Save Edits" at bounding box center [1346, 653] width 138 height 37
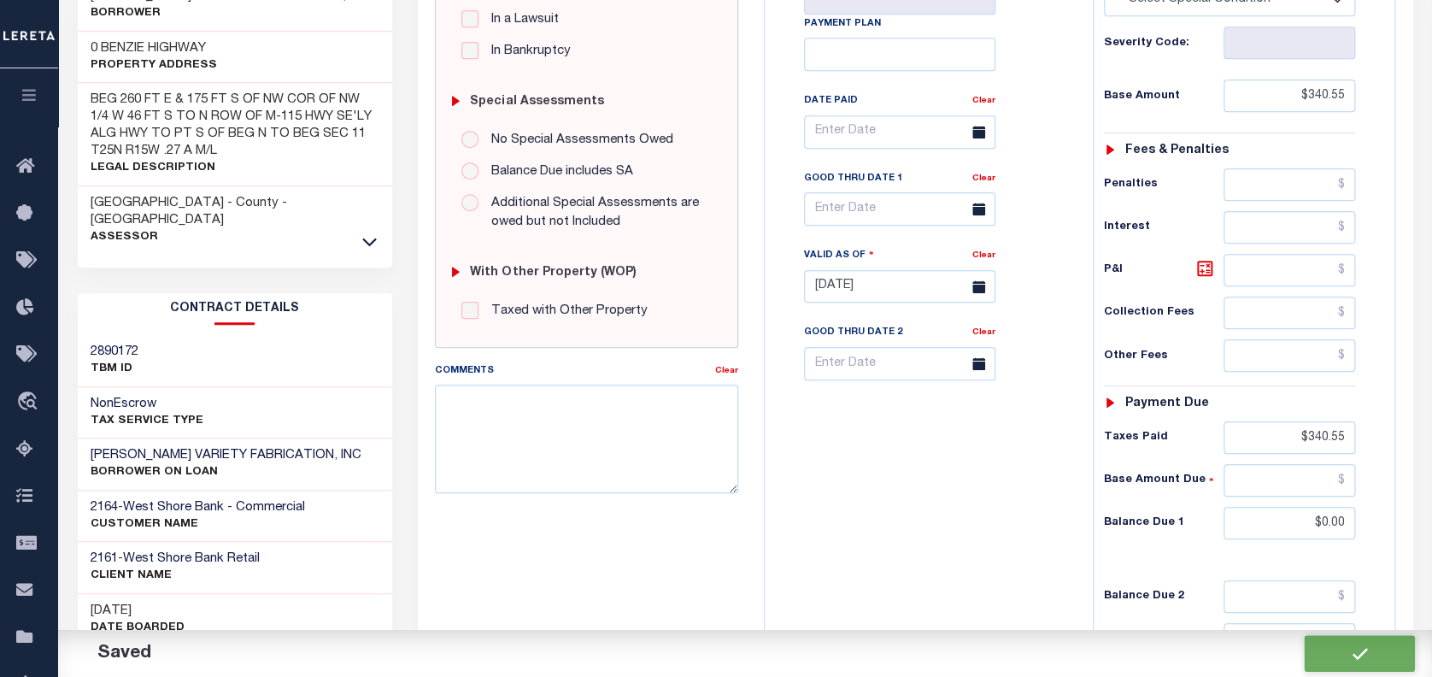
checkbox input "false"
type input "$340.55"
type input "$0"
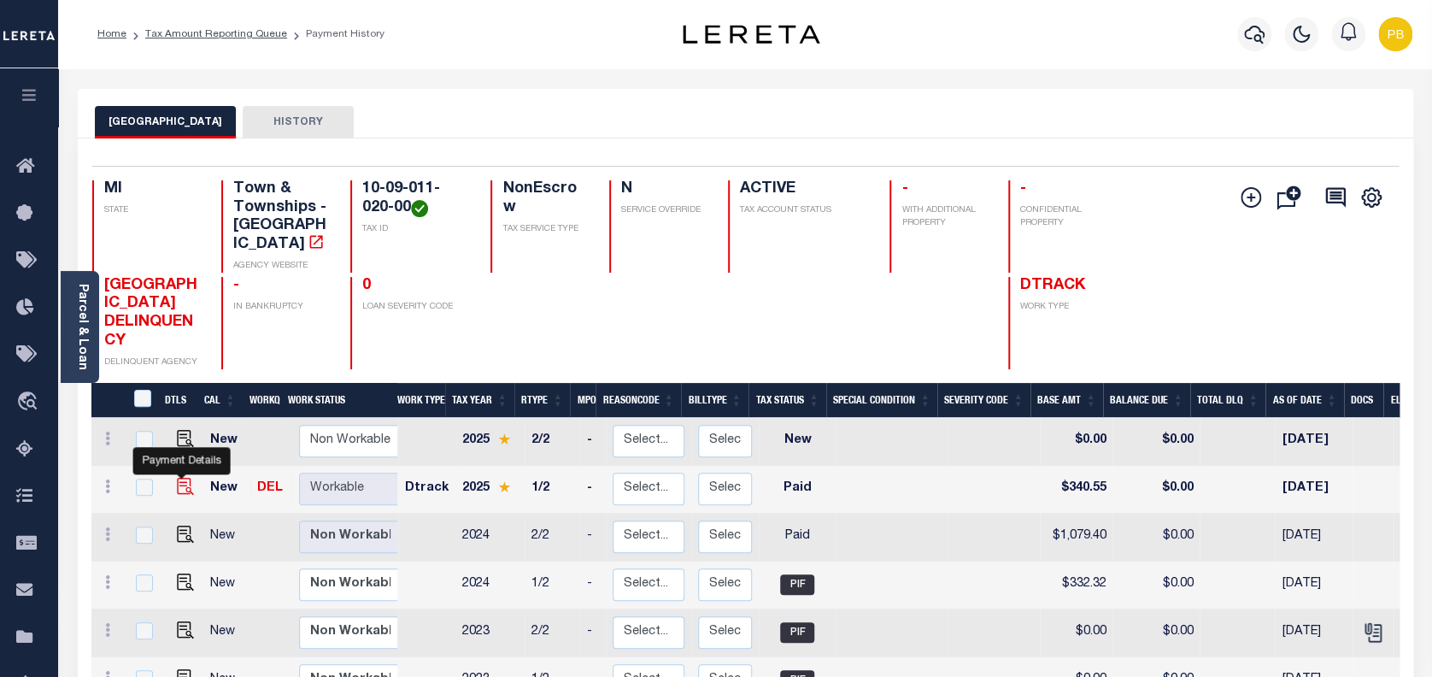
click at [179, 478] on img "" at bounding box center [185, 486] width 17 height 17
checkbox input "true"
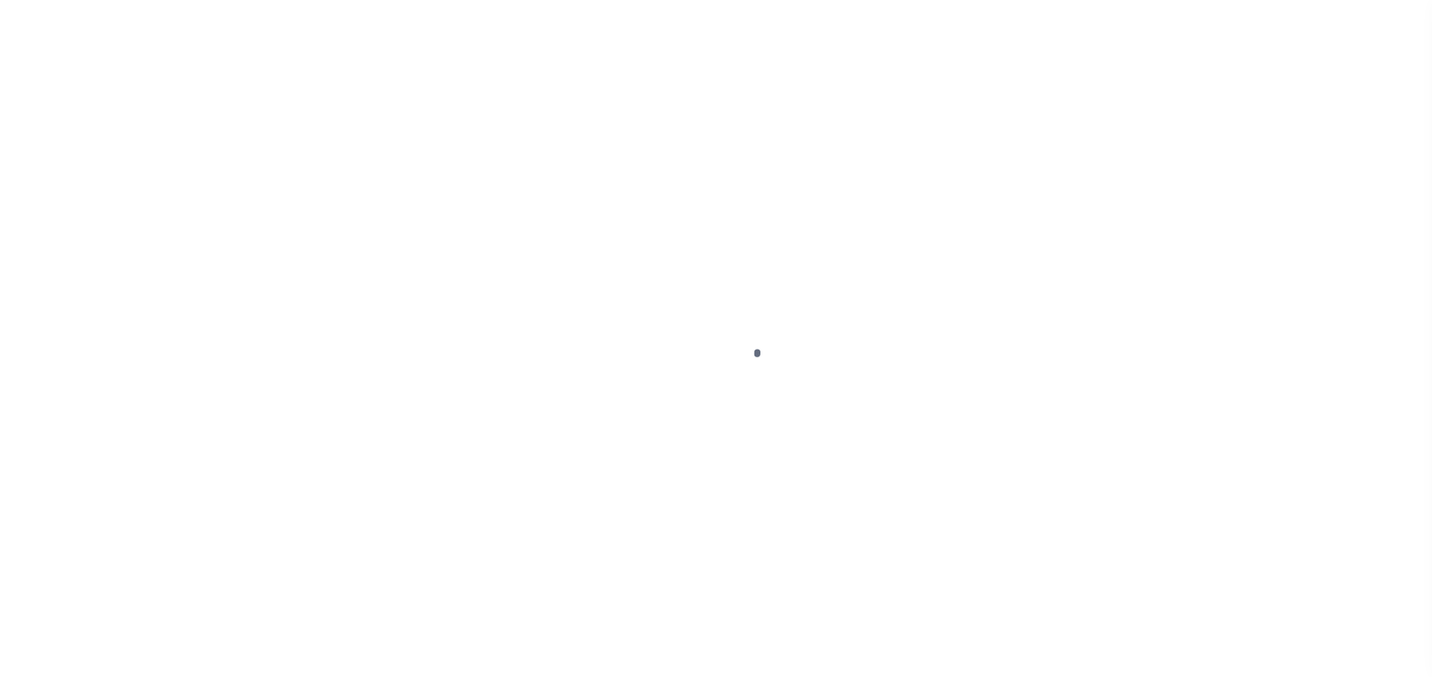
select select "PYD"
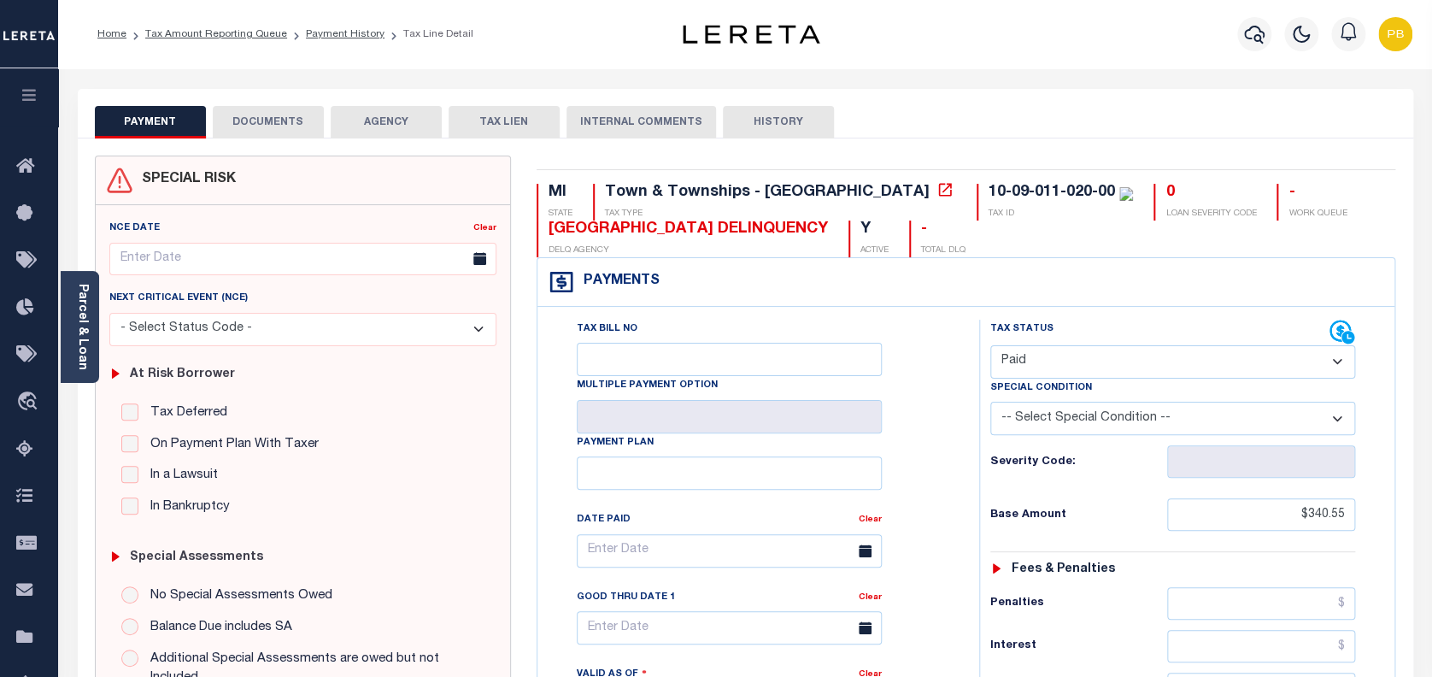
click at [273, 131] on button "DOCUMENTS" at bounding box center [268, 122] width 111 height 32
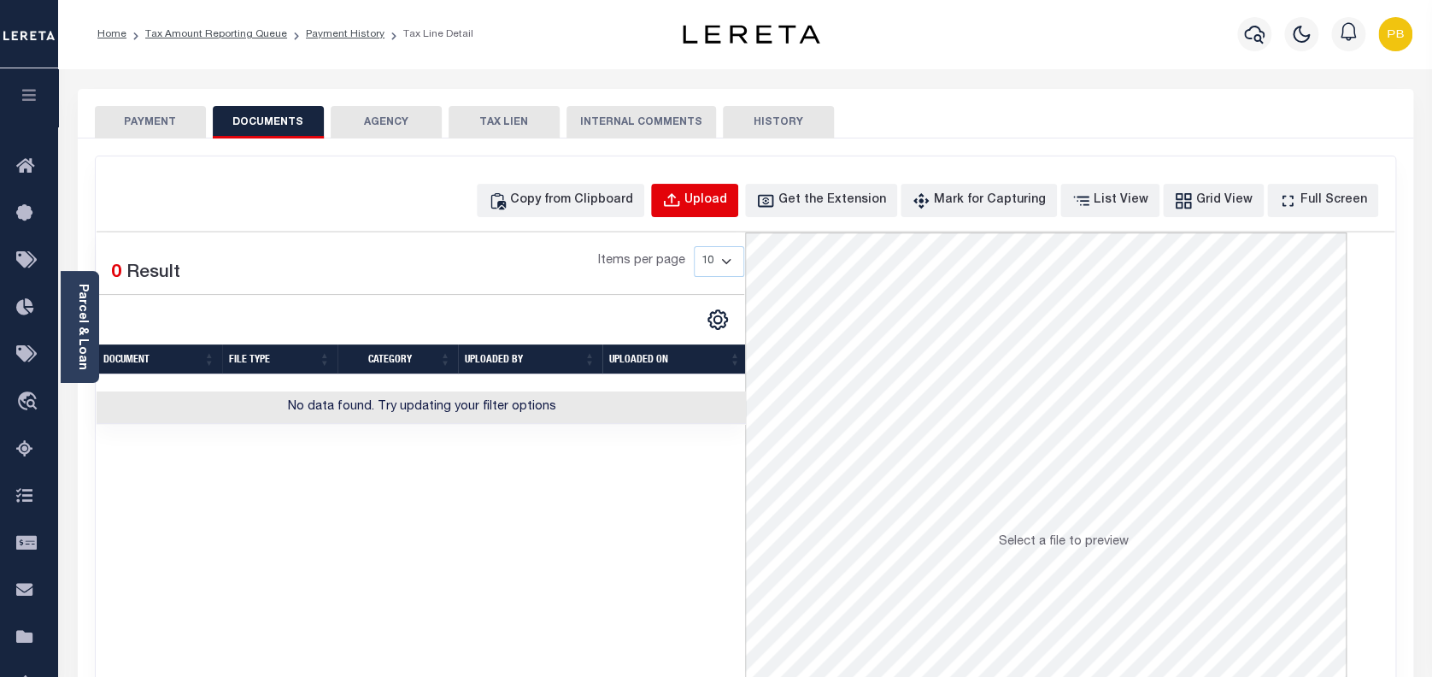
click at [738, 209] on button "Upload" at bounding box center [694, 200] width 87 height 33
select select "POP"
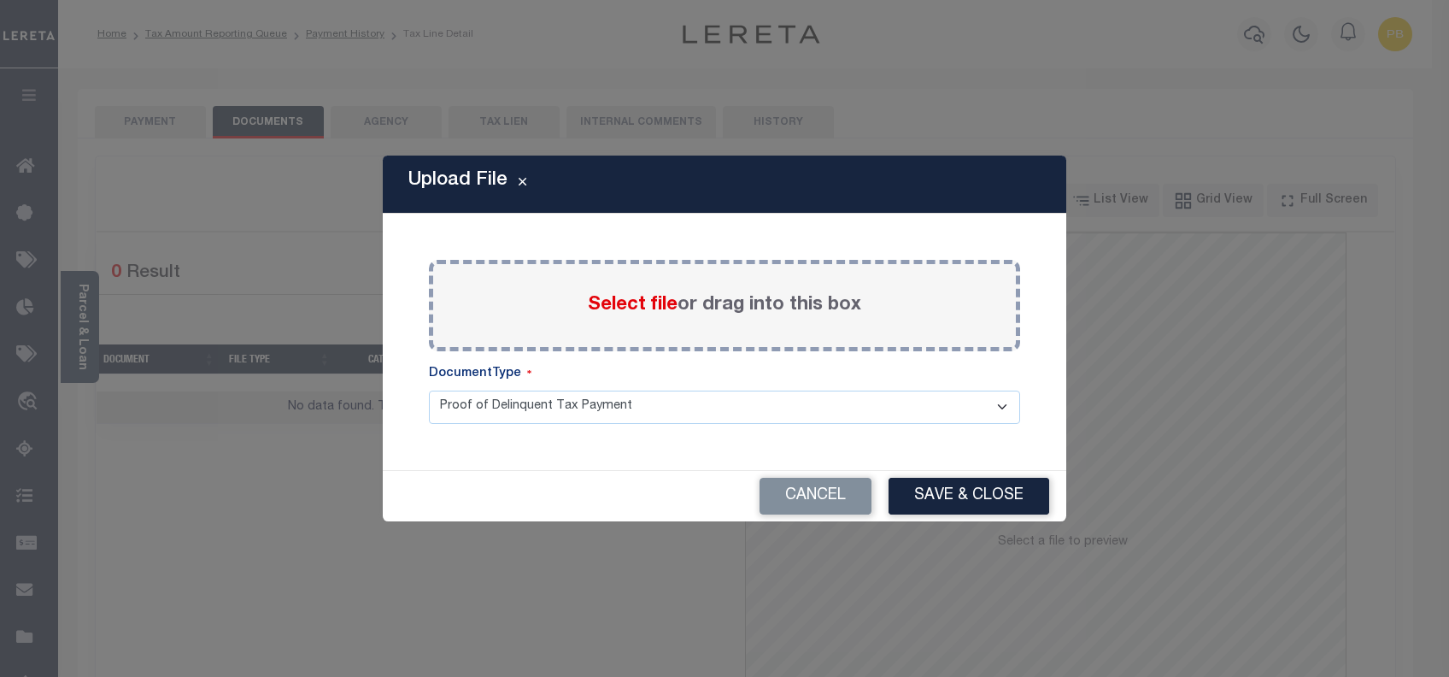
click at [643, 309] on span "Select file" at bounding box center [633, 305] width 90 height 19
click at [0, 0] on input "Select file or drag into this box" at bounding box center [0, 0] width 0 height 0
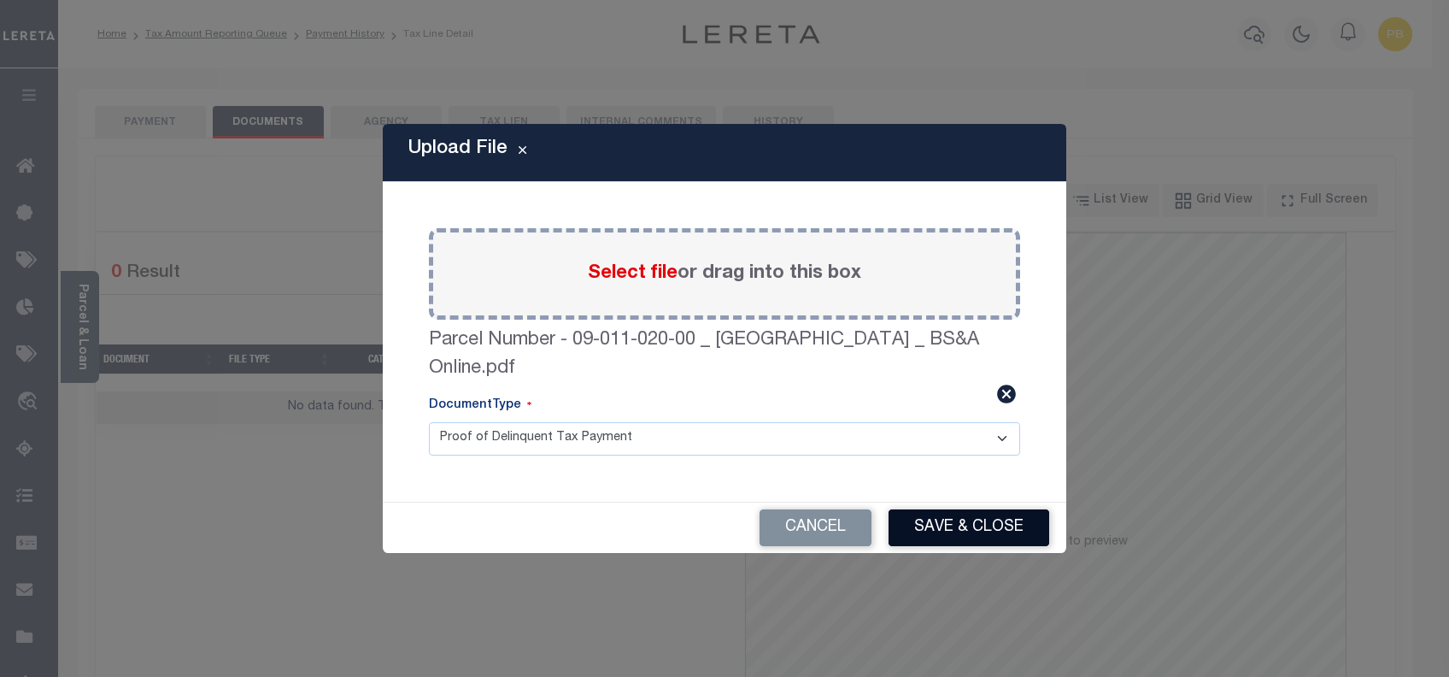
click at [1019, 529] on button "Save & Close" at bounding box center [969, 527] width 161 height 37
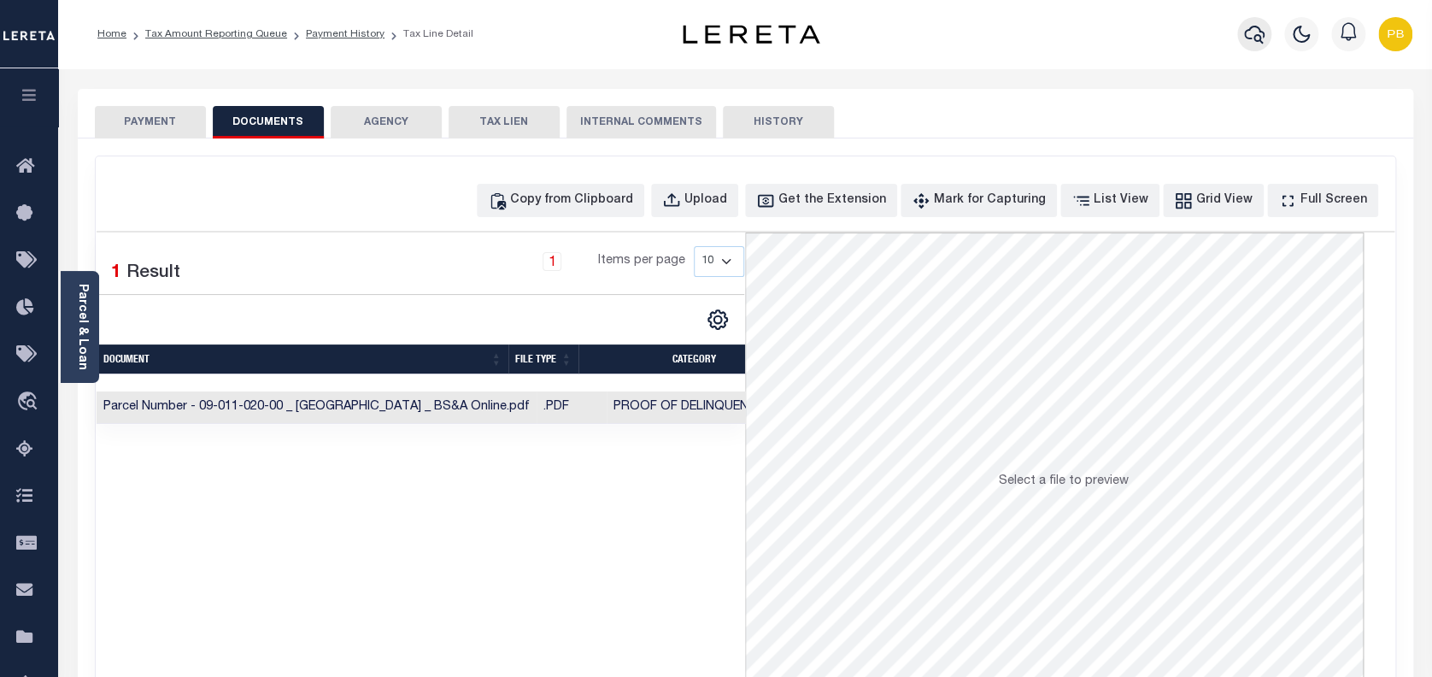
click at [1255, 29] on icon "button" at bounding box center [1254, 34] width 21 height 21
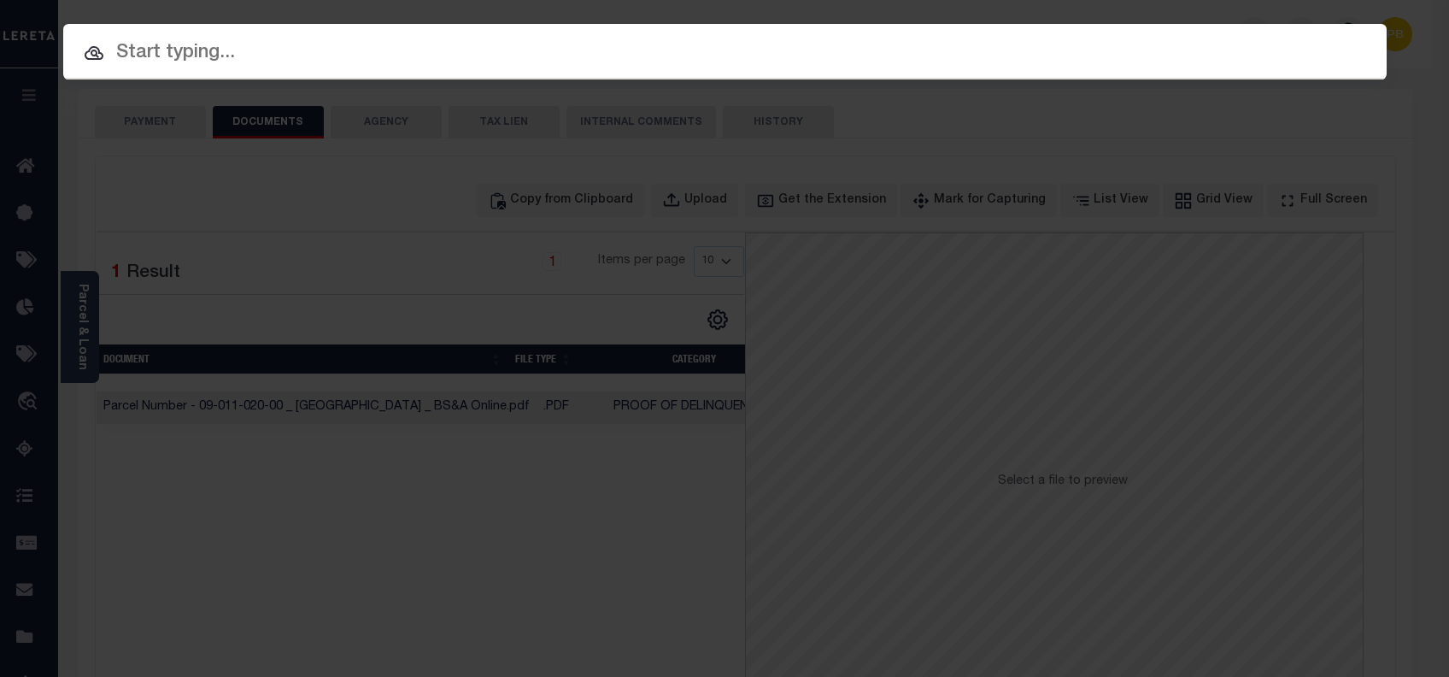
paste input "1159781848"
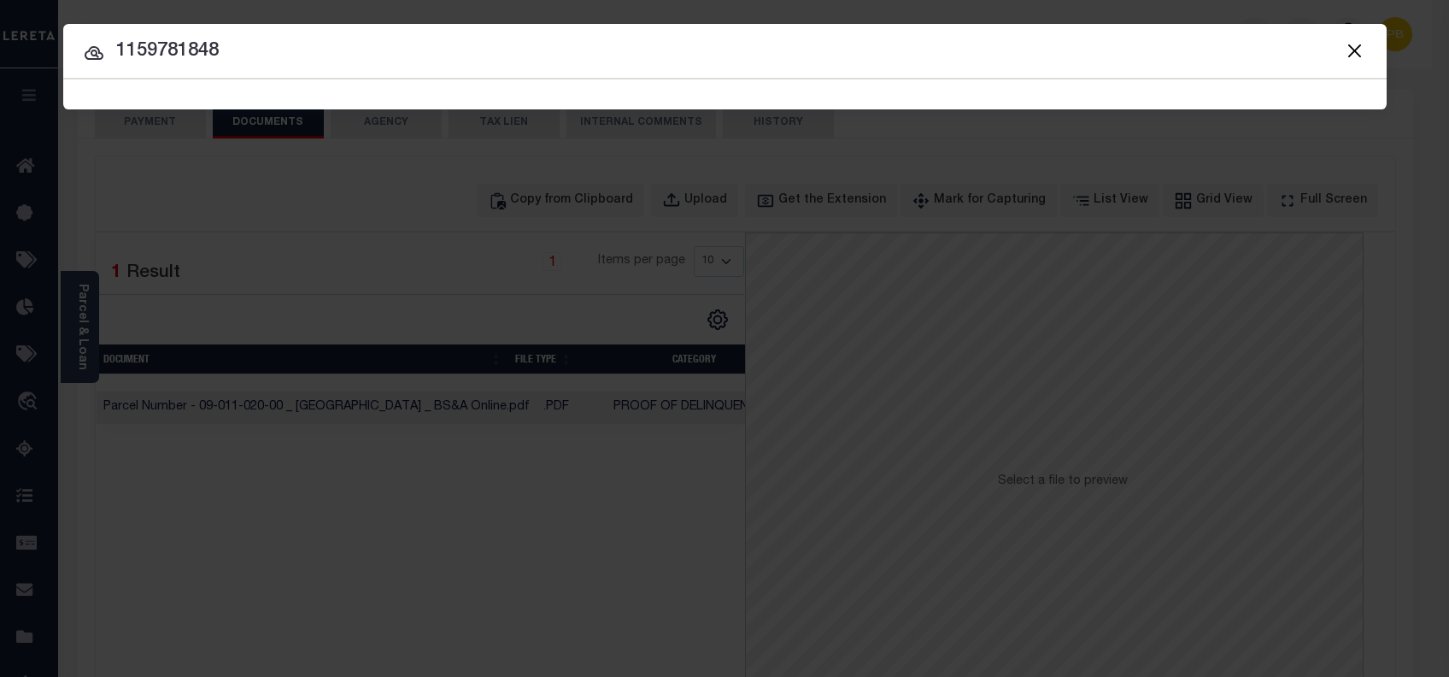
type input "1159781848"
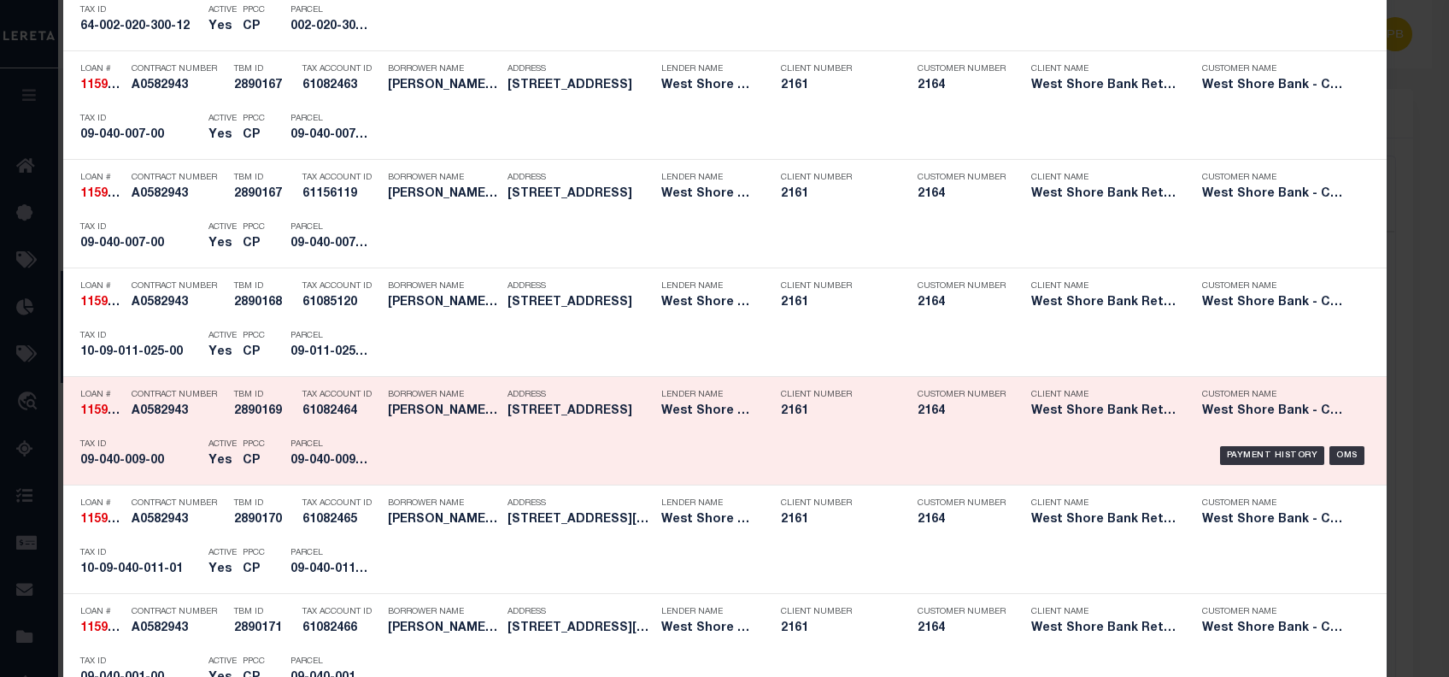
scroll to position [1709, 0]
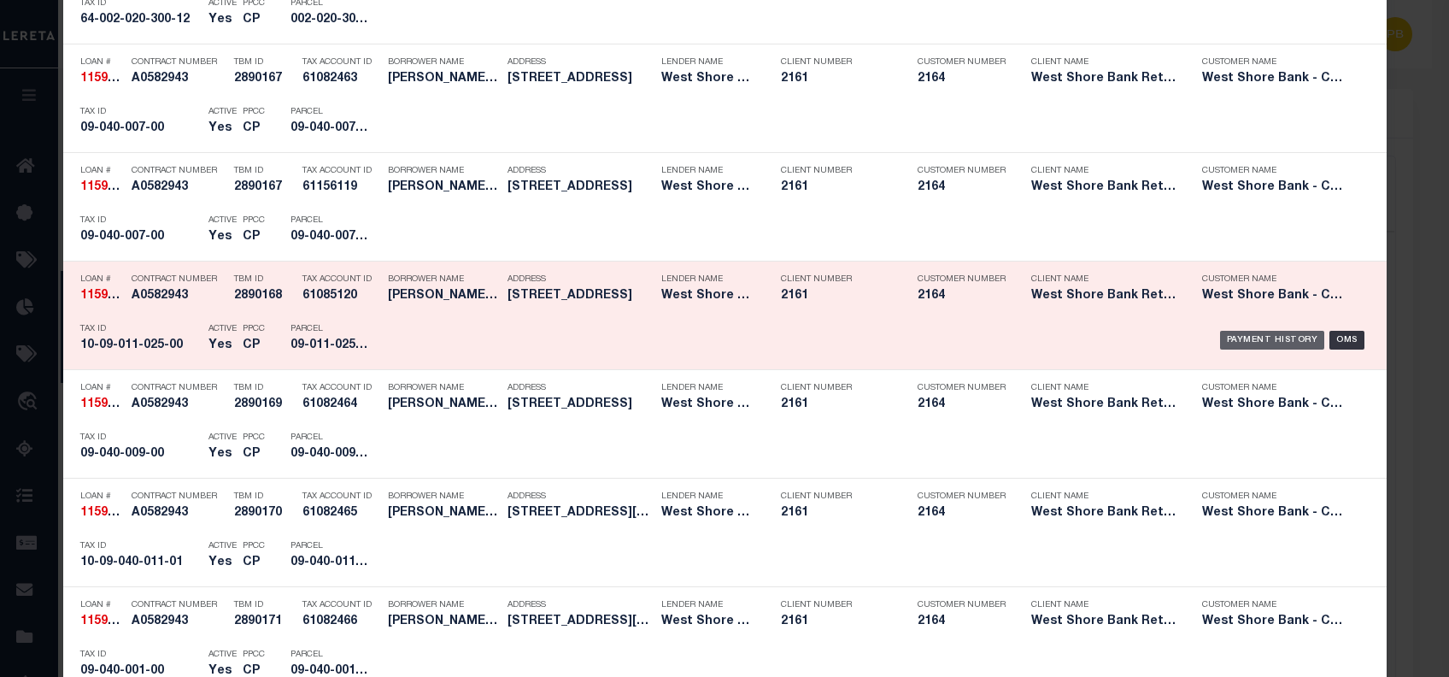
click at [1278, 338] on div "Payment History" at bounding box center [1272, 340] width 105 height 19
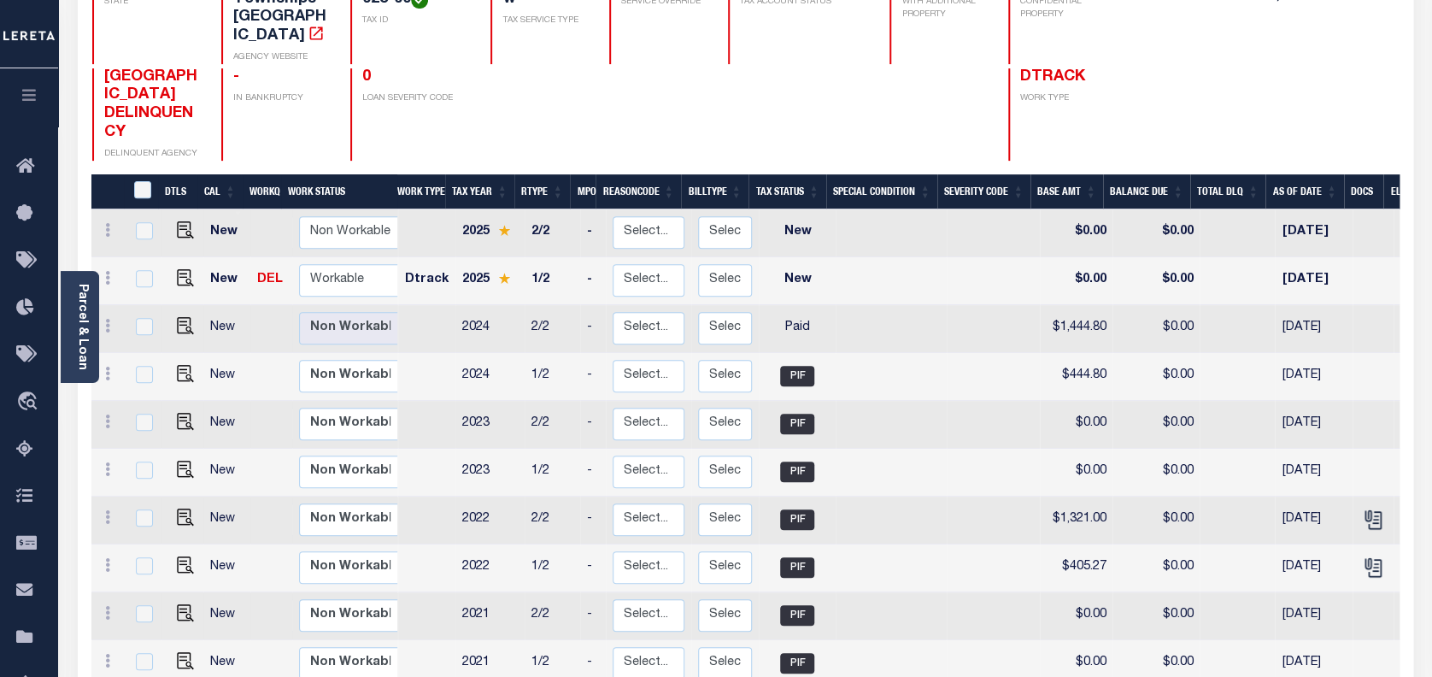
scroll to position [227, 0]
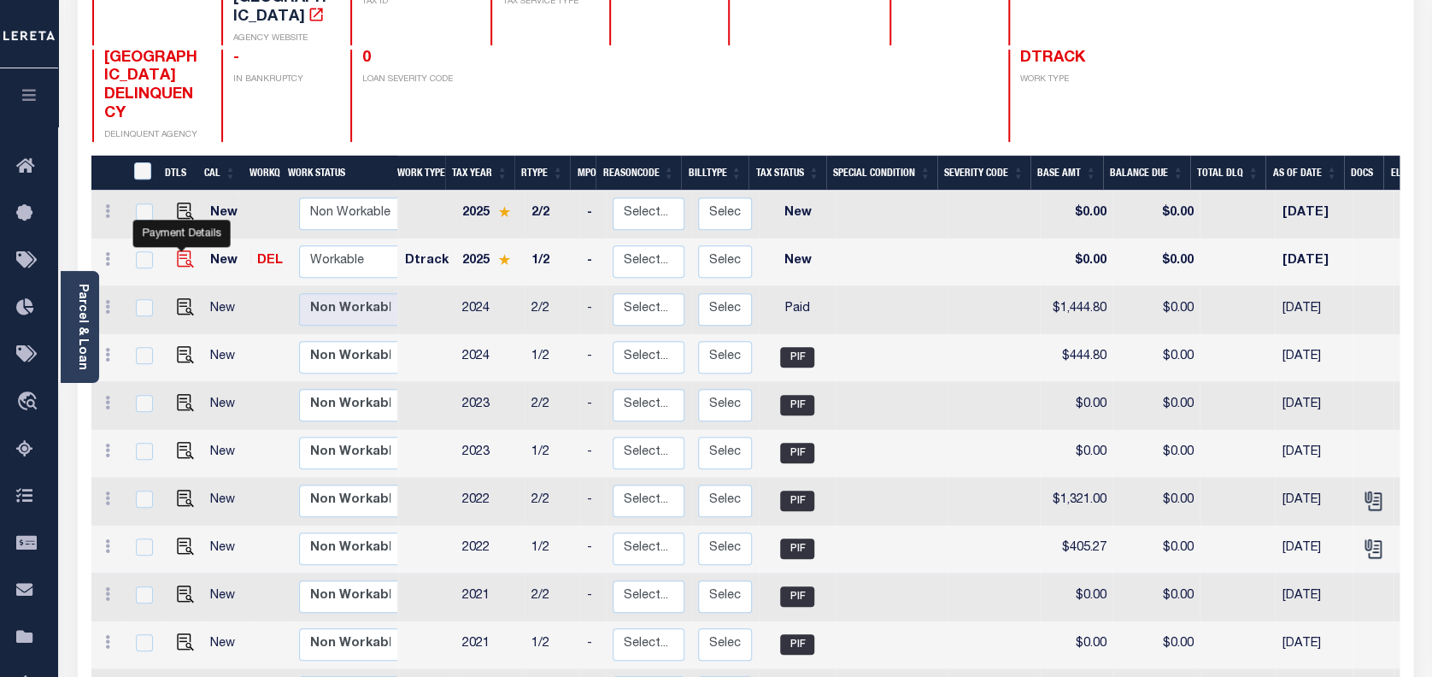
click at [179, 250] on img "" at bounding box center [185, 258] width 17 height 17
checkbox input "true"
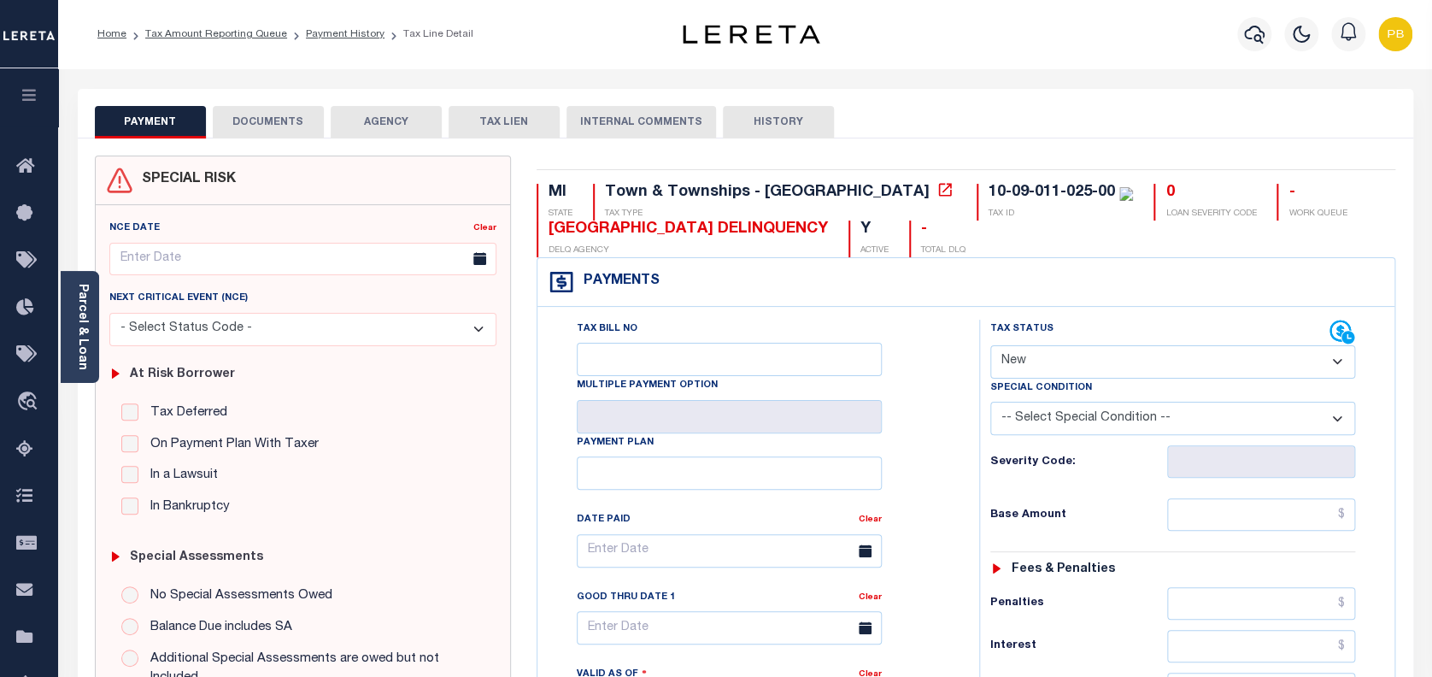
click at [1070, 357] on select "- Select Status Code - Open Due/Unpaid Paid Incomplete No Tax Due Internal Refu…" at bounding box center [1173, 361] width 366 height 33
select select "PYD"
click at [990, 346] on select "- Select Status Code - Open Due/Unpaid Paid Incomplete No Tax Due Internal Refu…" at bounding box center [1173, 361] width 366 height 33
type input "[DATE]"
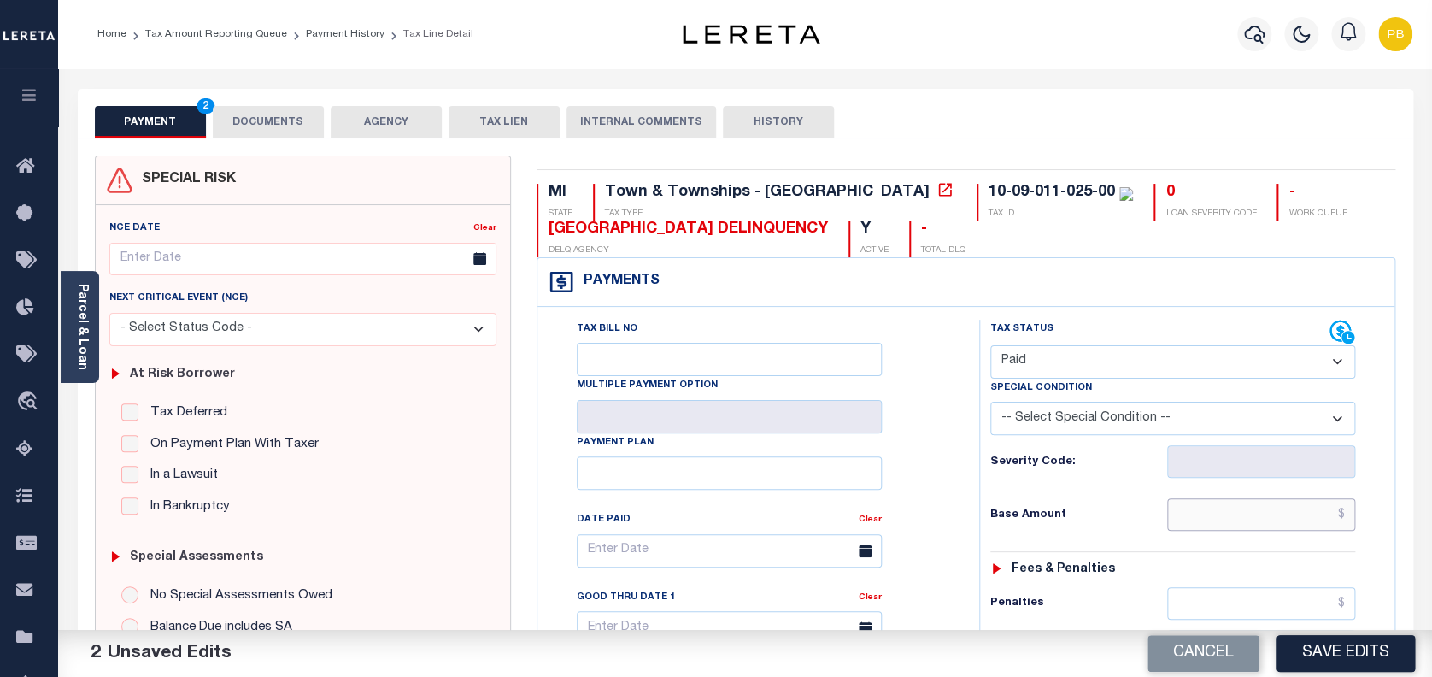
click at [1206, 515] on input "text" at bounding box center [1261, 514] width 189 height 32
paste input "455.81"
type input "$455.81"
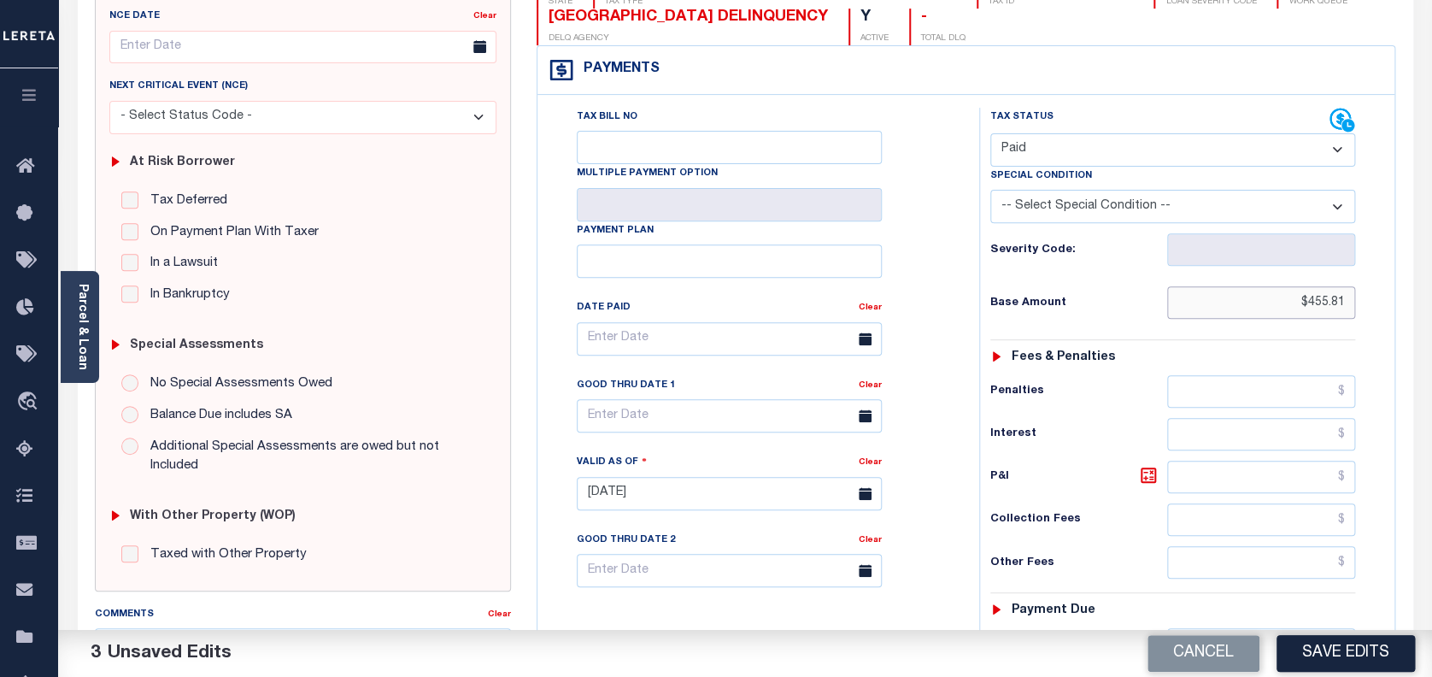
scroll to position [342, 0]
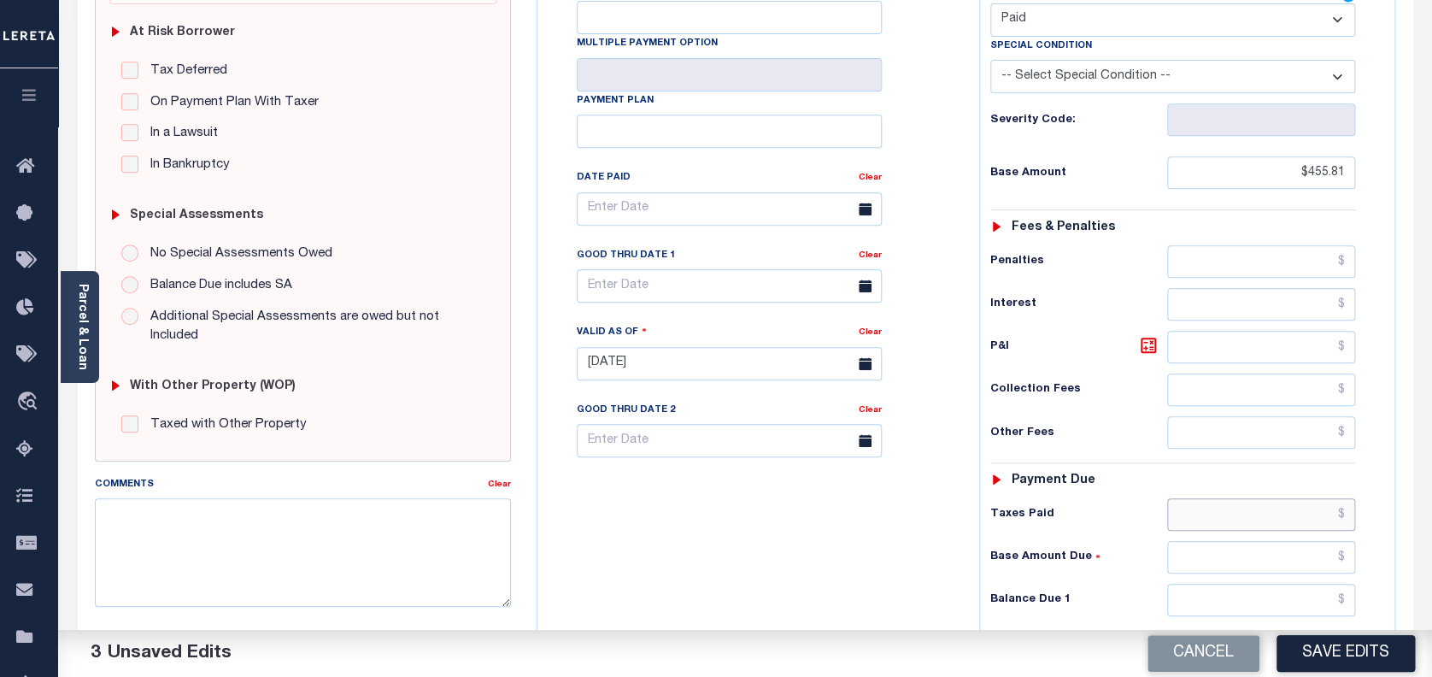
click at [1261, 519] on input "text" at bounding box center [1261, 514] width 189 height 32
paste input "455.81"
type input "$455.81"
click at [1336, 597] on input "text" at bounding box center [1261, 600] width 189 height 32
type input "$0.00"
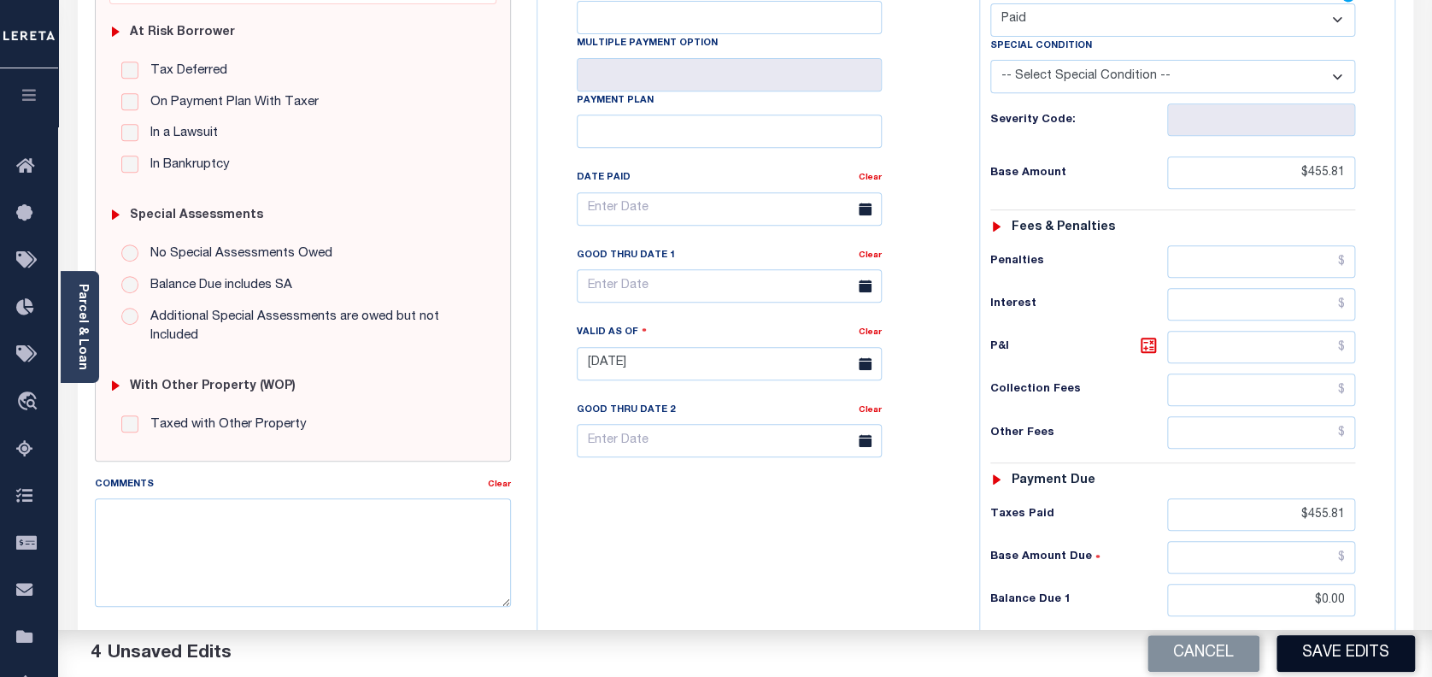
click at [1336, 661] on button "Save Edits" at bounding box center [1346, 653] width 138 height 37
checkbox input "false"
type input "$455.81"
type input "$0"
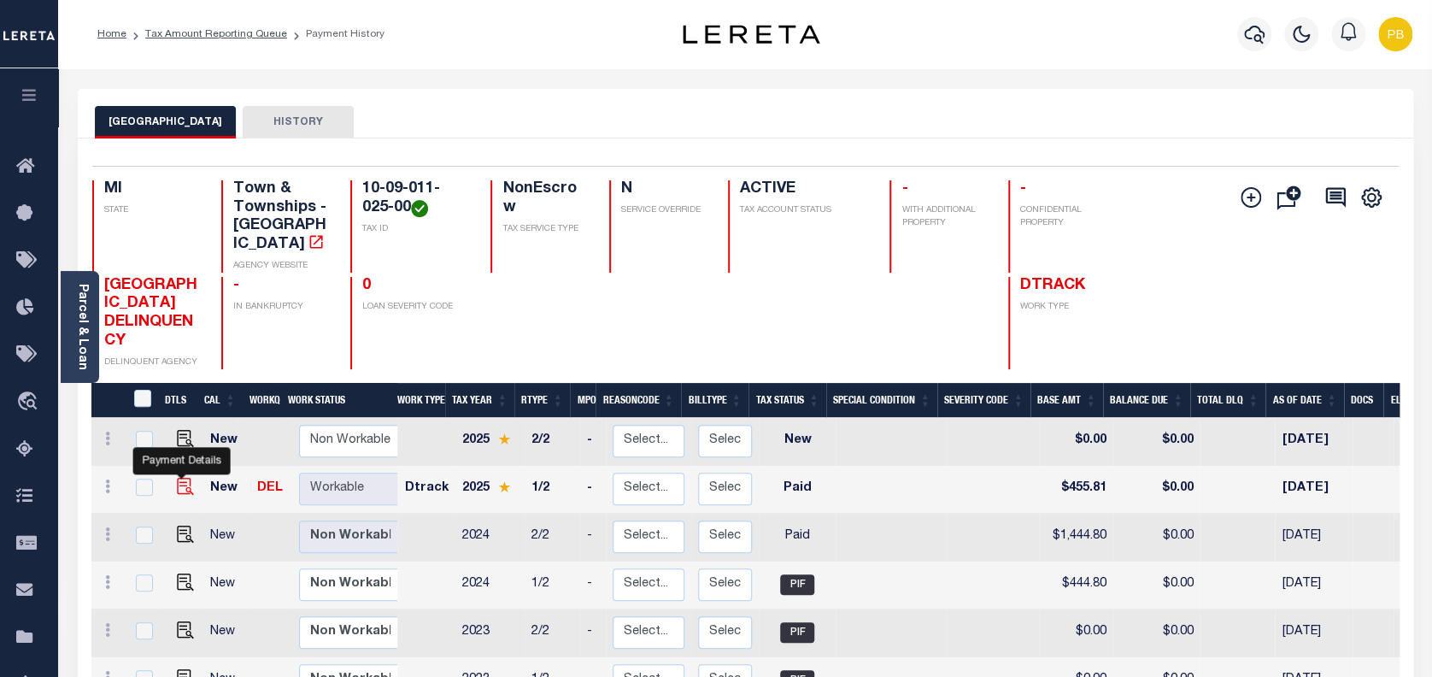
click at [179, 478] on img "" at bounding box center [185, 486] width 17 height 17
checkbox input "true"
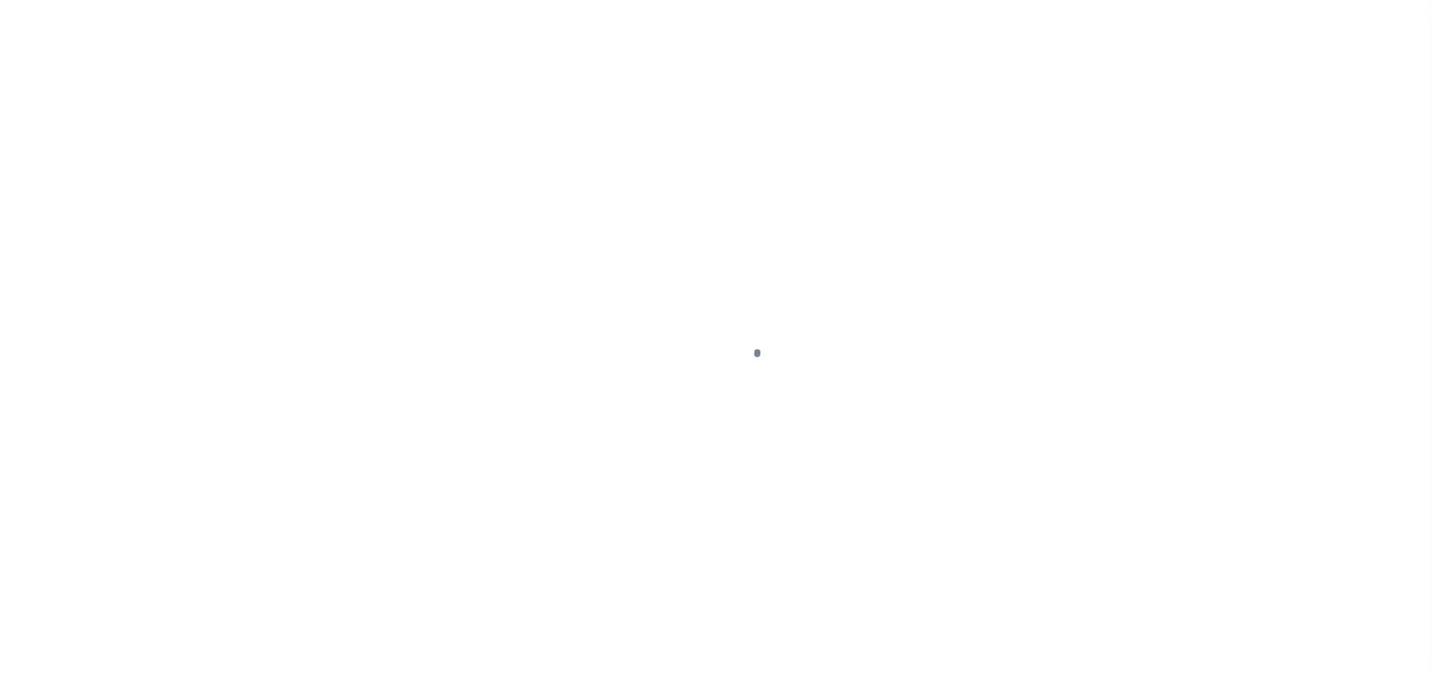
select select "PYD"
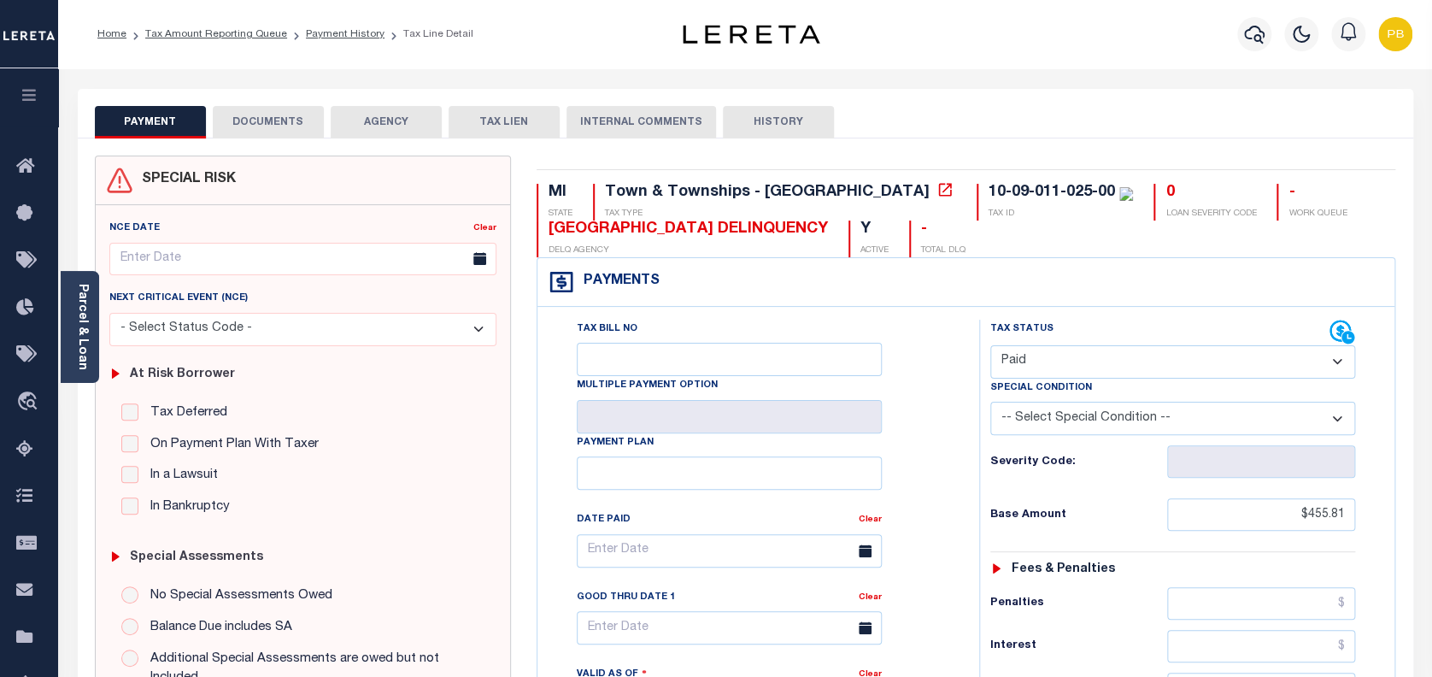
click at [233, 120] on button "DOCUMENTS" at bounding box center [268, 122] width 111 height 32
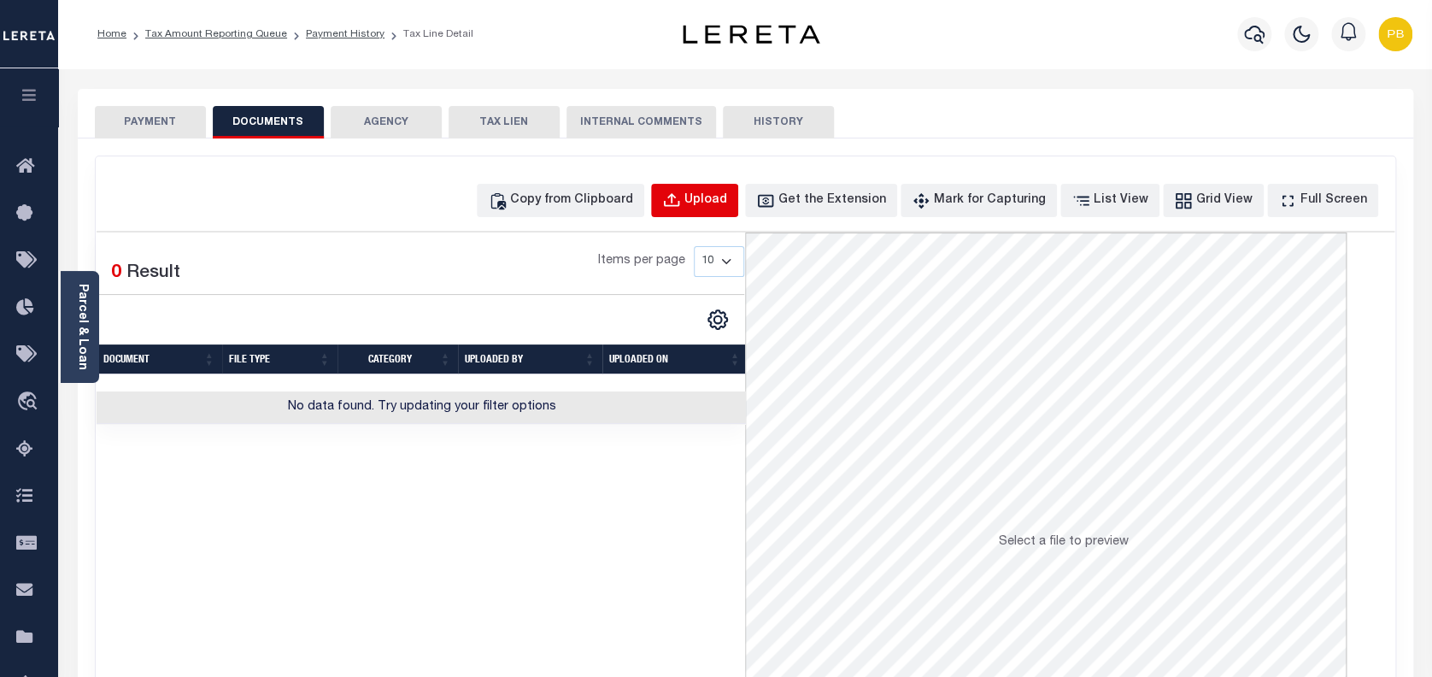
click at [727, 204] on div "Upload" at bounding box center [706, 200] width 43 height 19
select select "POP"
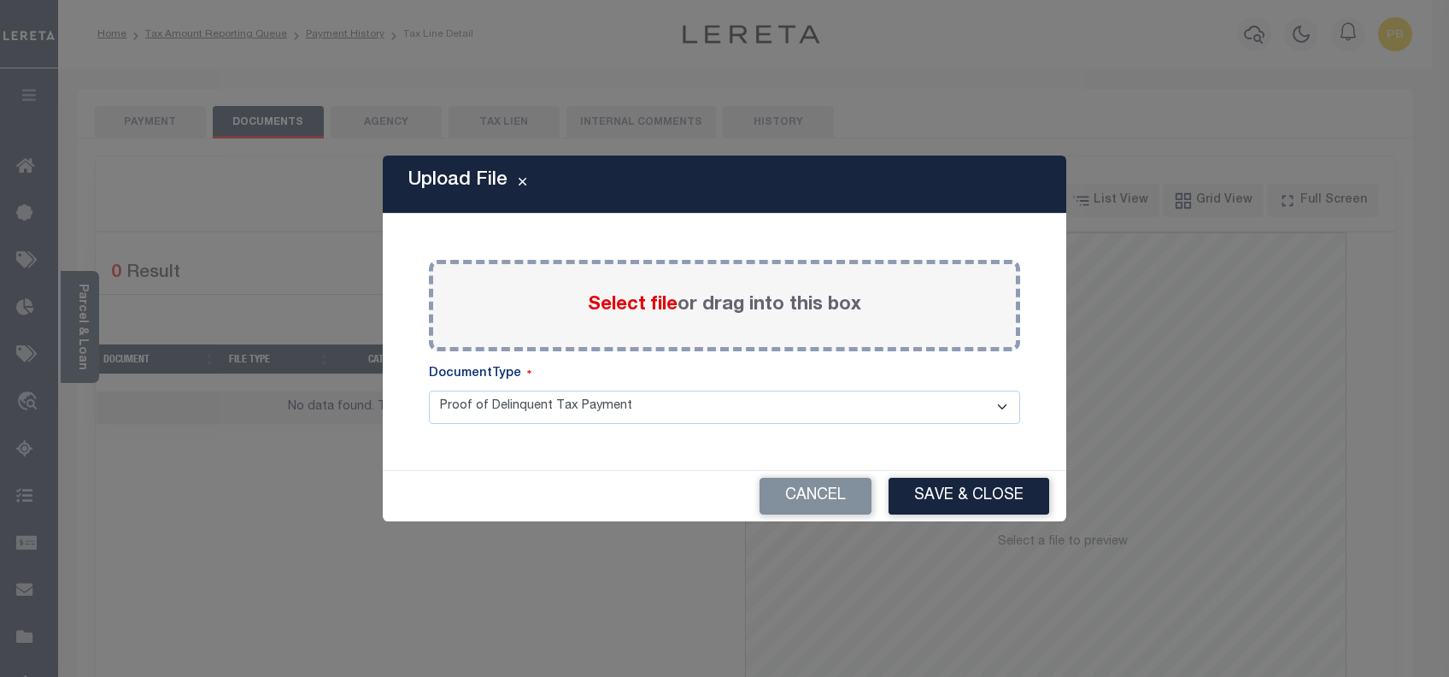
click at [618, 305] on span "Select file" at bounding box center [633, 305] width 90 height 19
click at [0, 0] on input "Select file or drag into this box" at bounding box center [0, 0] width 0 height 0
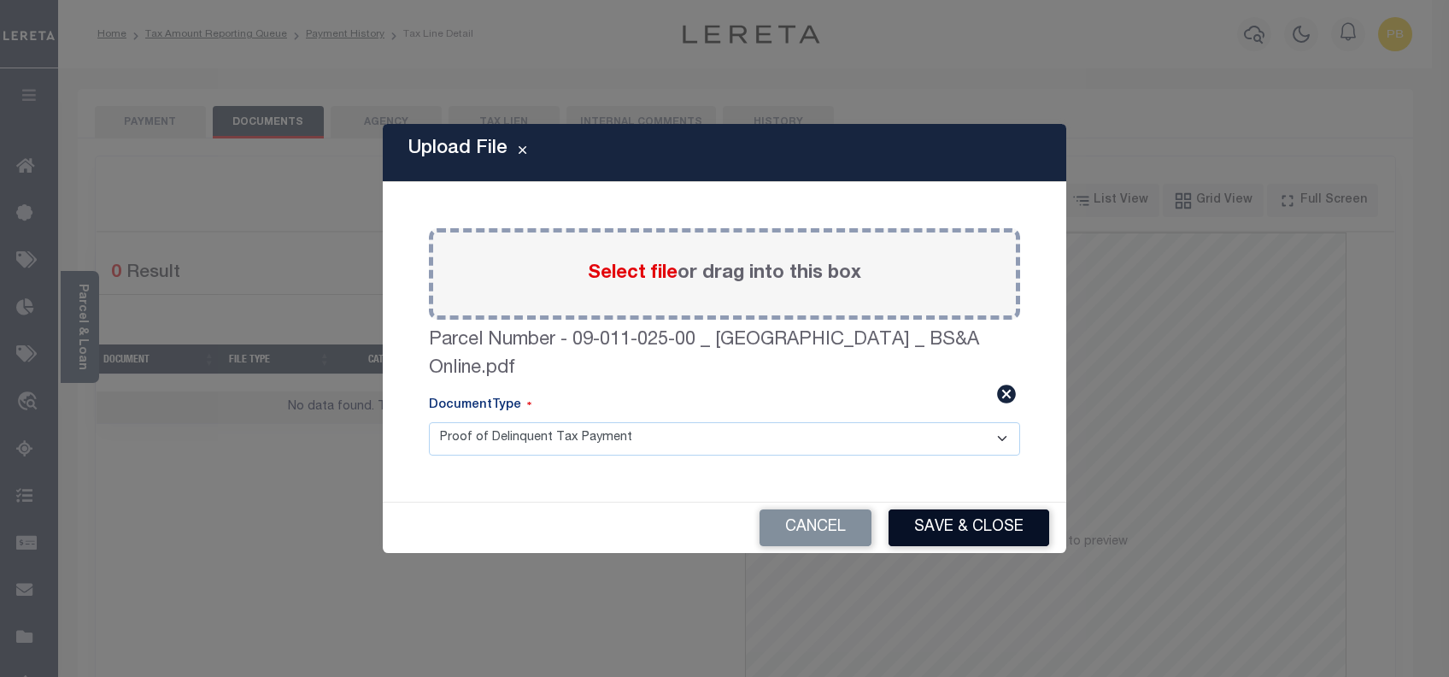
click at [950, 533] on button "Save & Close" at bounding box center [969, 527] width 161 height 37
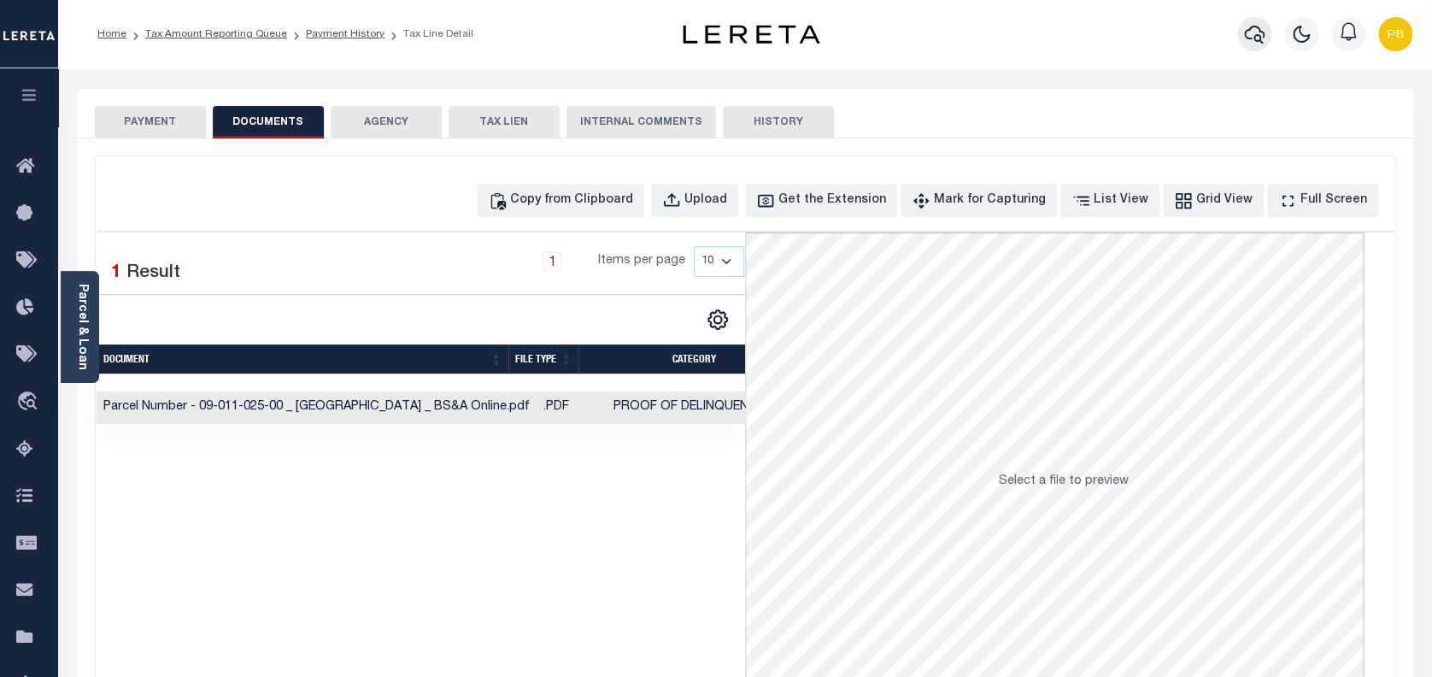
click at [1248, 38] on icon "button" at bounding box center [1254, 34] width 21 height 21
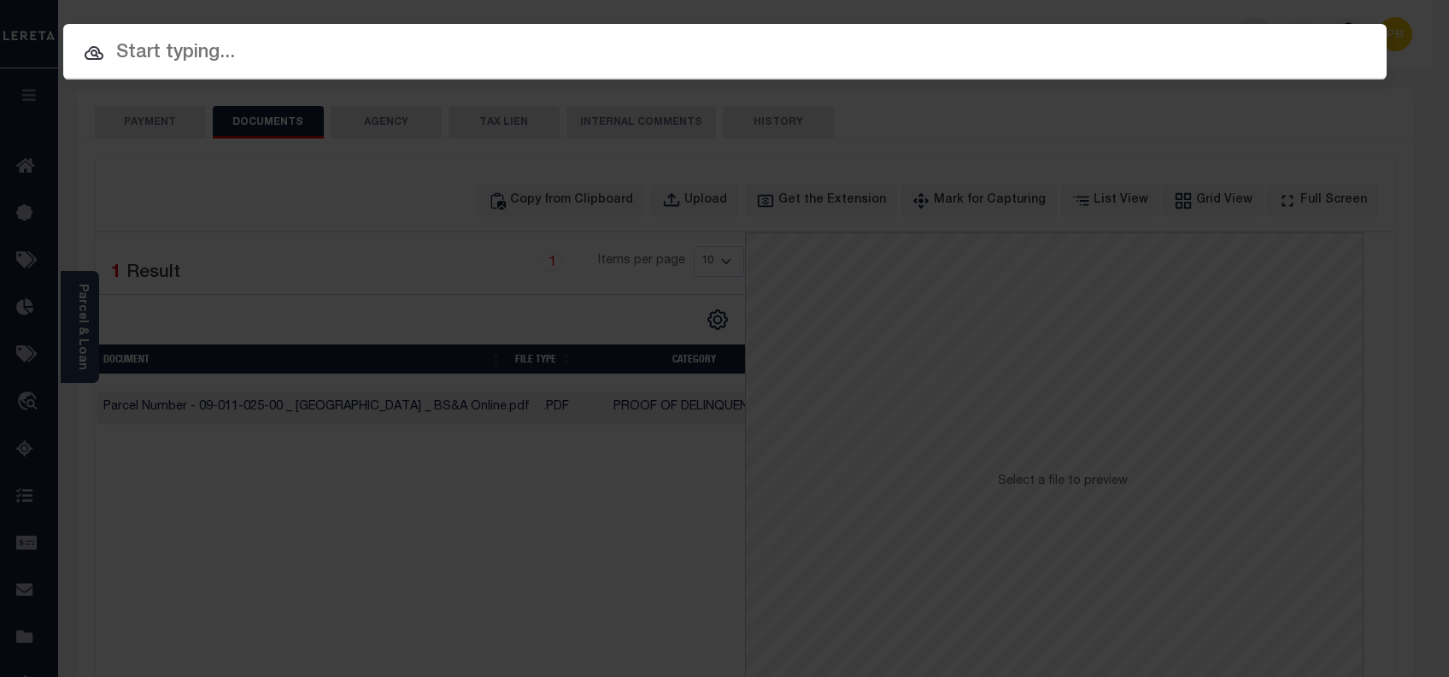
paste input "1159781848"
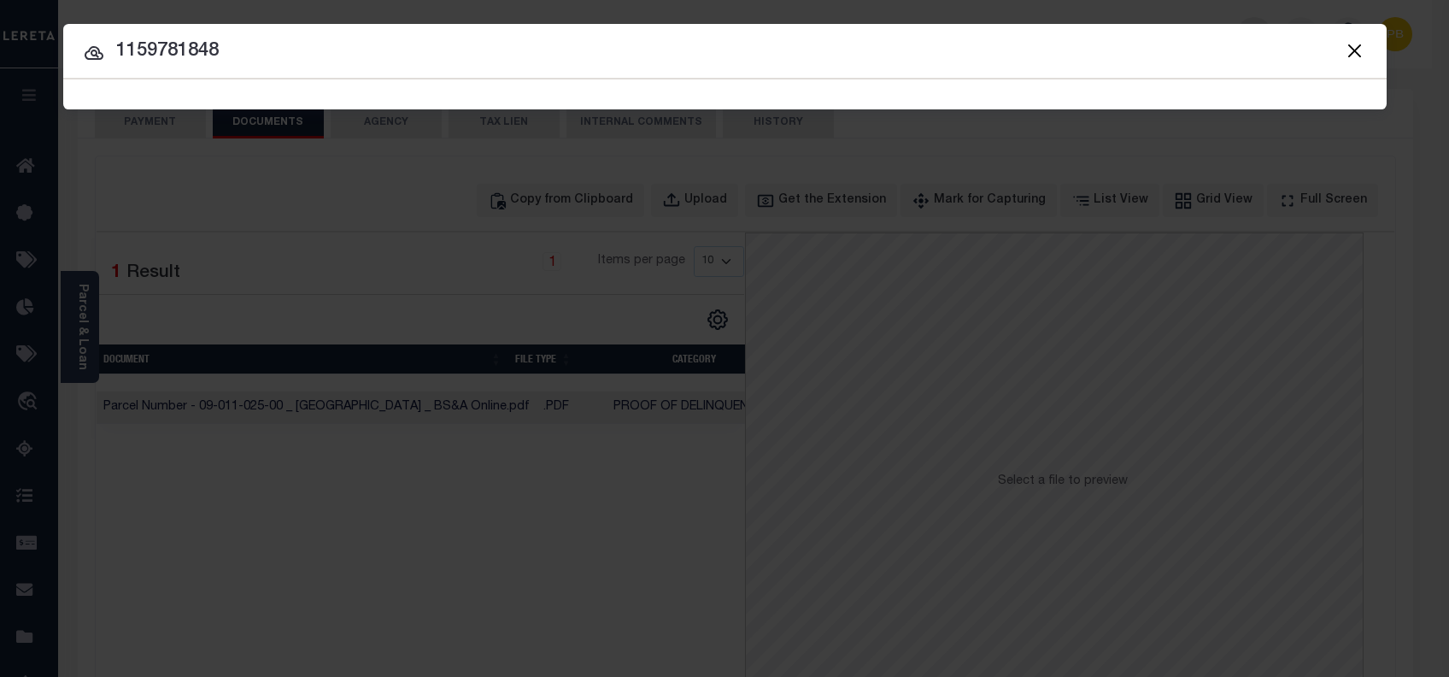
type input "1159781848"
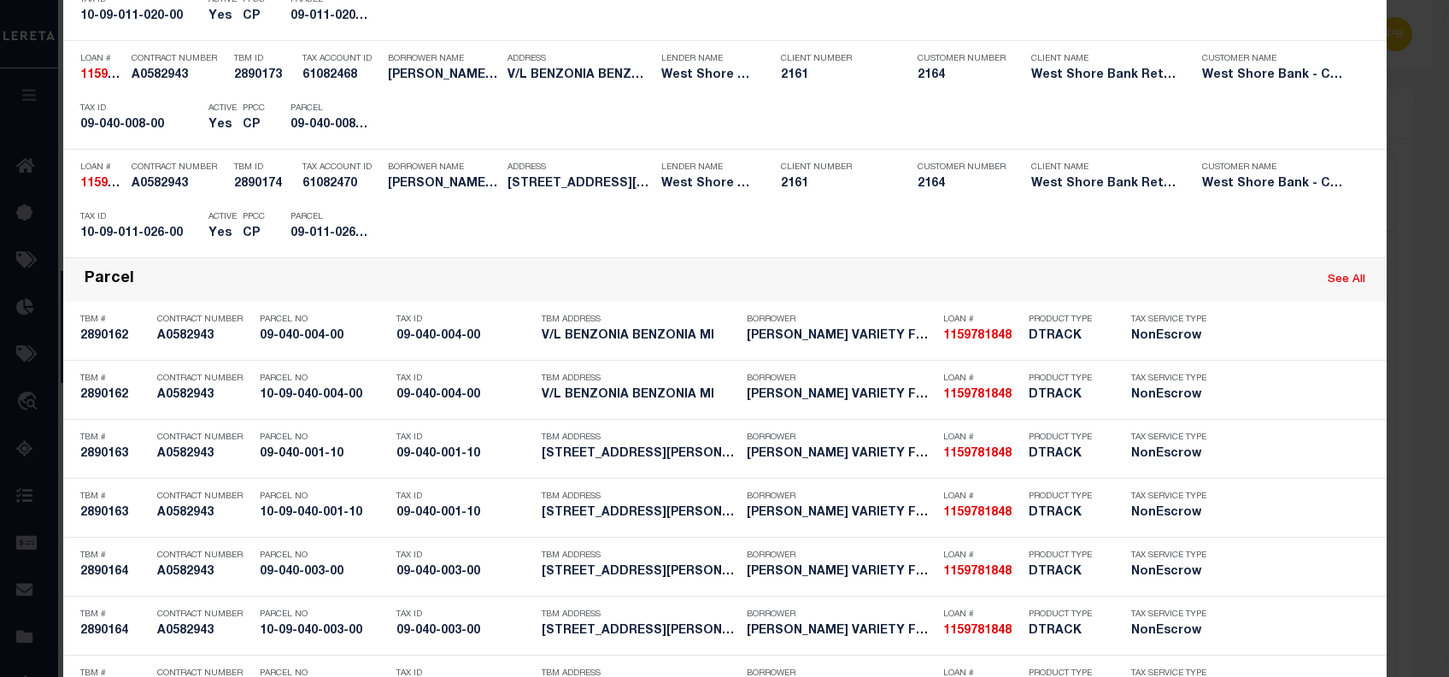
scroll to position [2493, 0]
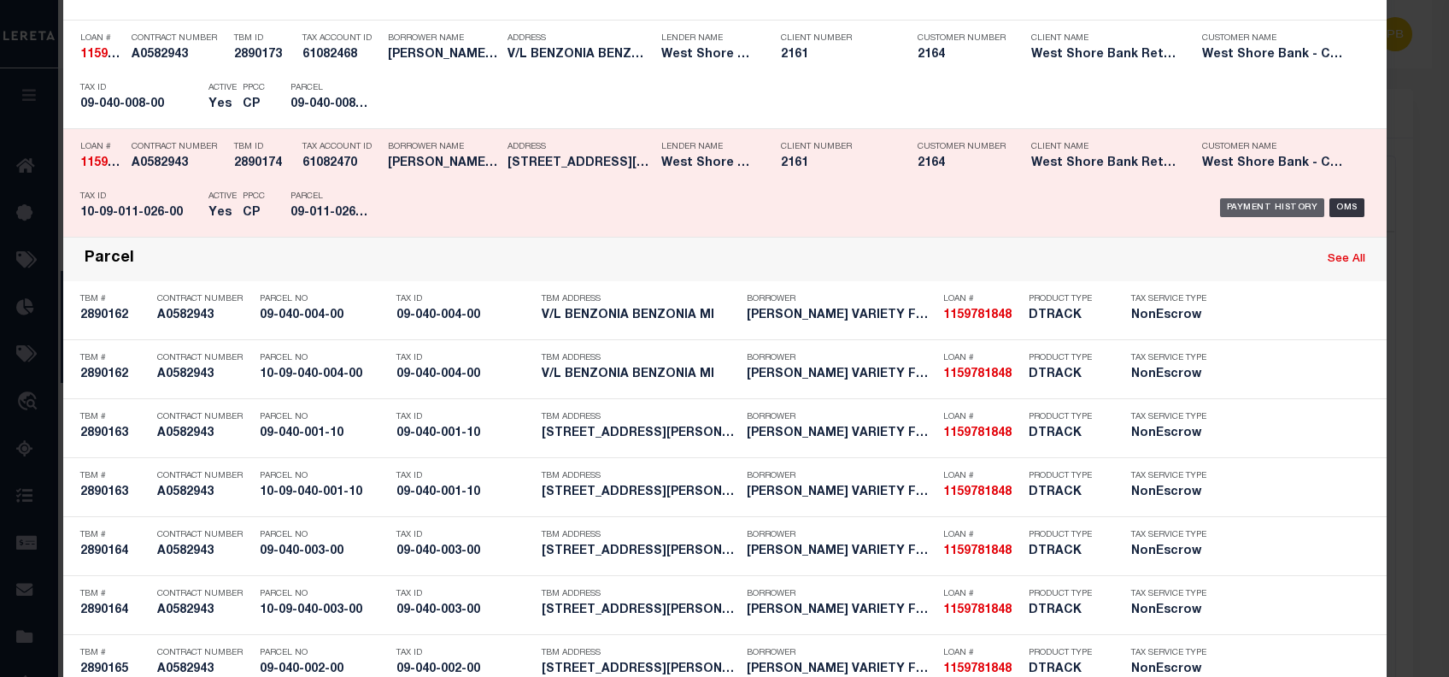
click at [1263, 204] on div "Payment History" at bounding box center [1272, 207] width 105 height 19
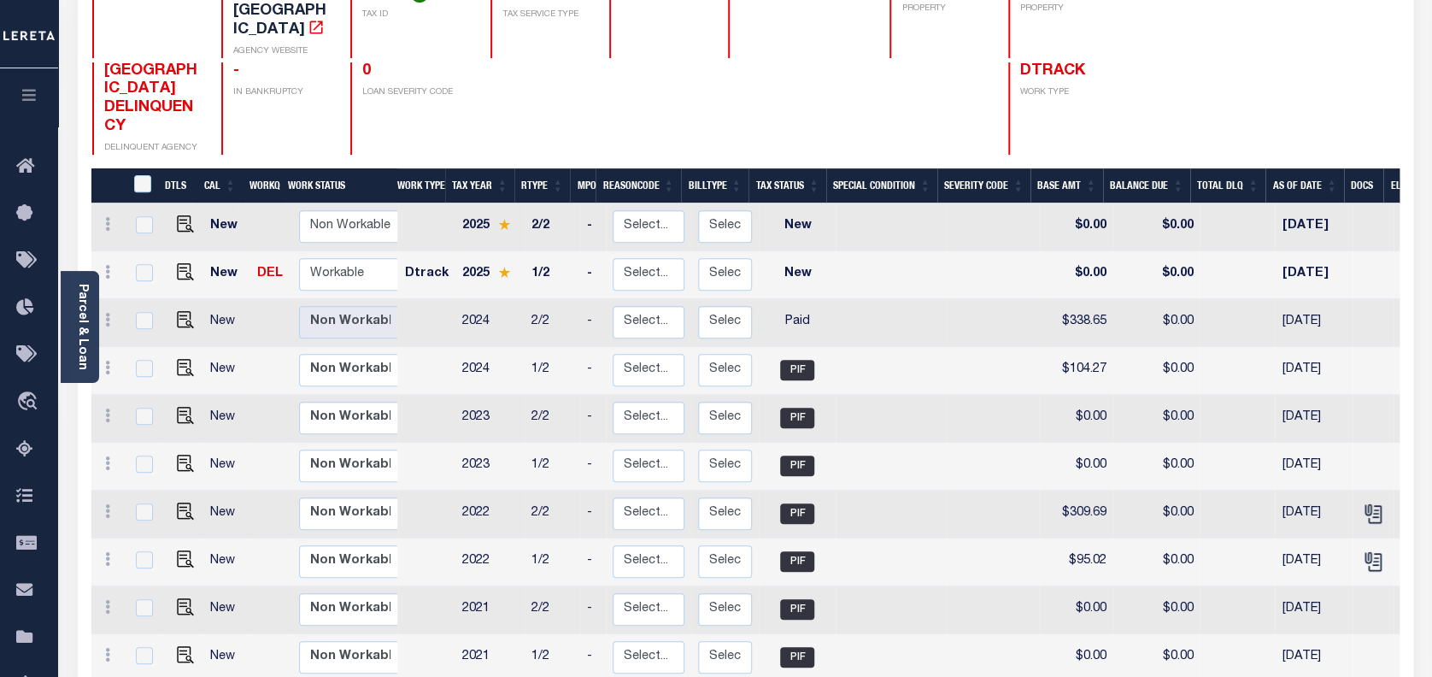
scroll to position [227, 0]
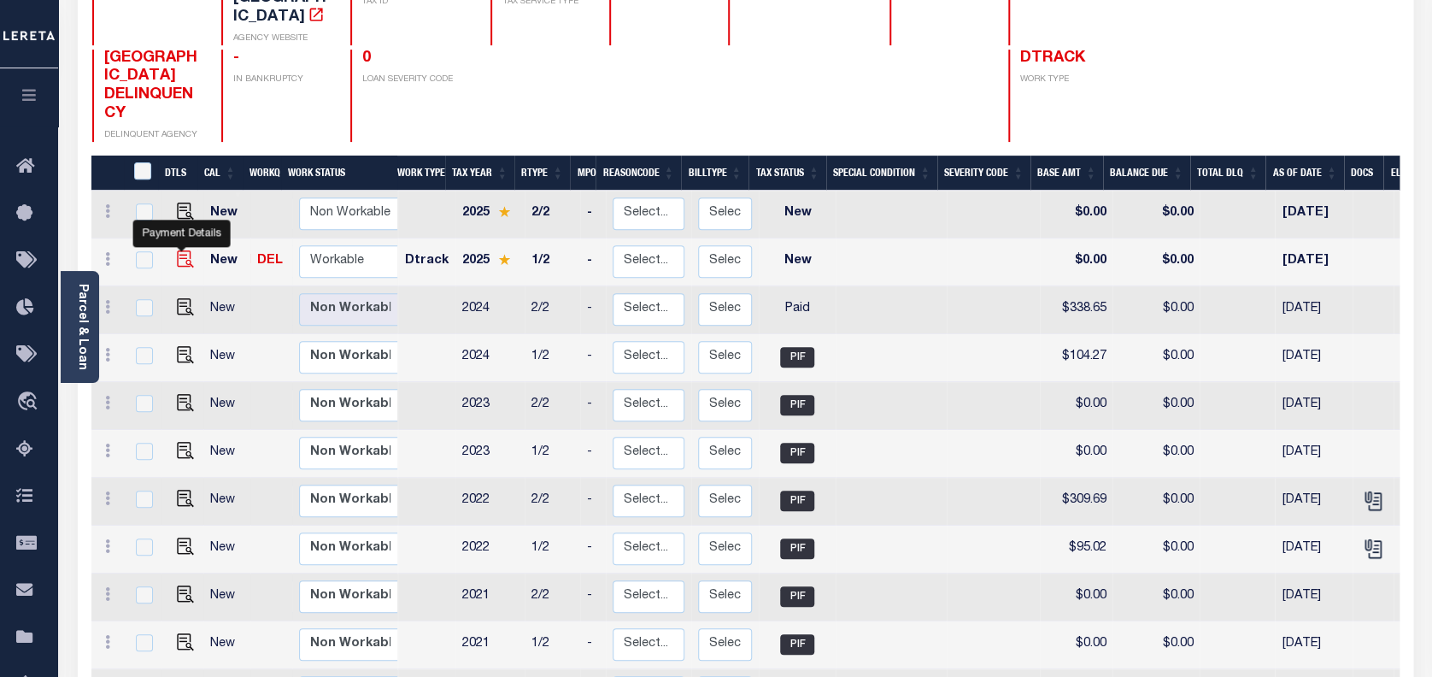
click at [177, 250] on img "" at bounding box center [185, 258] width 17 height 17
checkbox input "true"
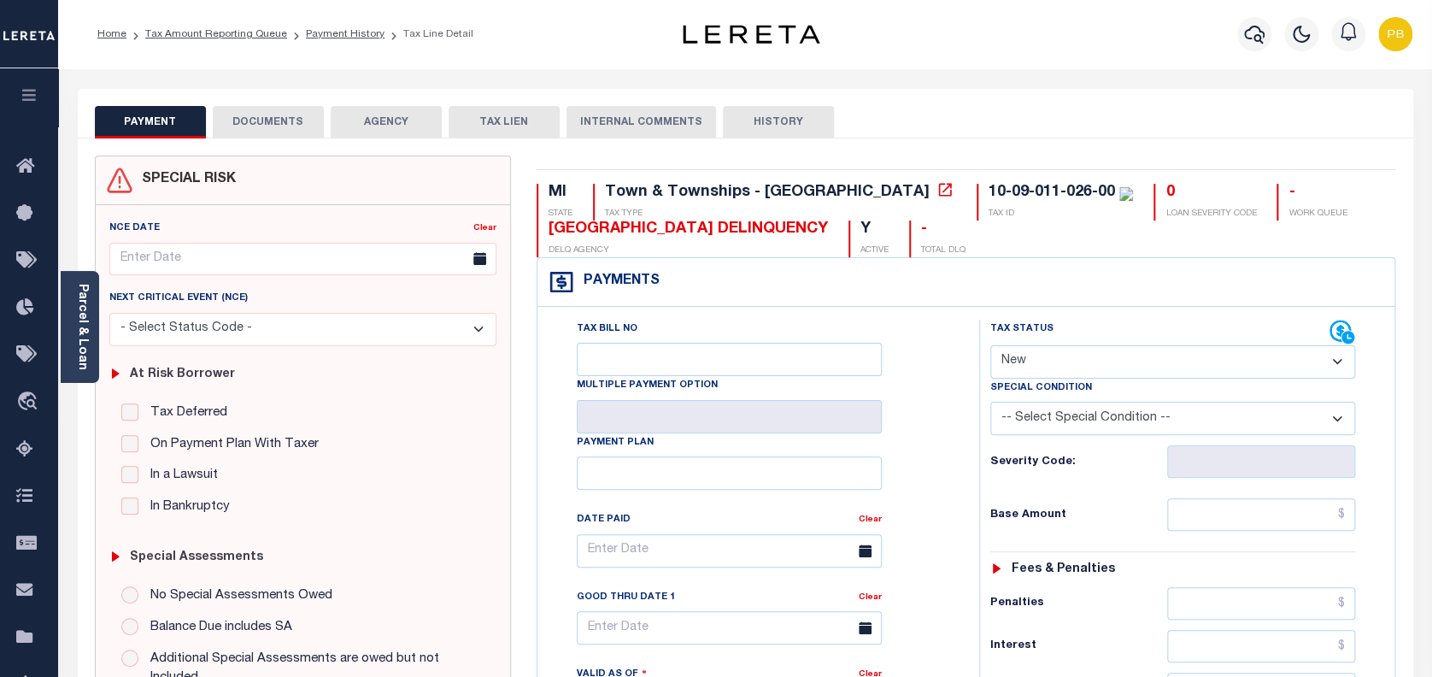
click at [1099, 363] on select "- Select Status Code - Open Due/Unpaid Paid Incomplete No Tax Due Internal Refu…" at bounding box center [1173, 361] width 366 height 33
select select "DUE"
click at [990, 346] on select "- Select Status Code - Open Due/Unpaid Paid Incomplete No Tax Due Internal Refu…" at bounding box center [1173, 361] width 366 height 33
type input "[DATE]"
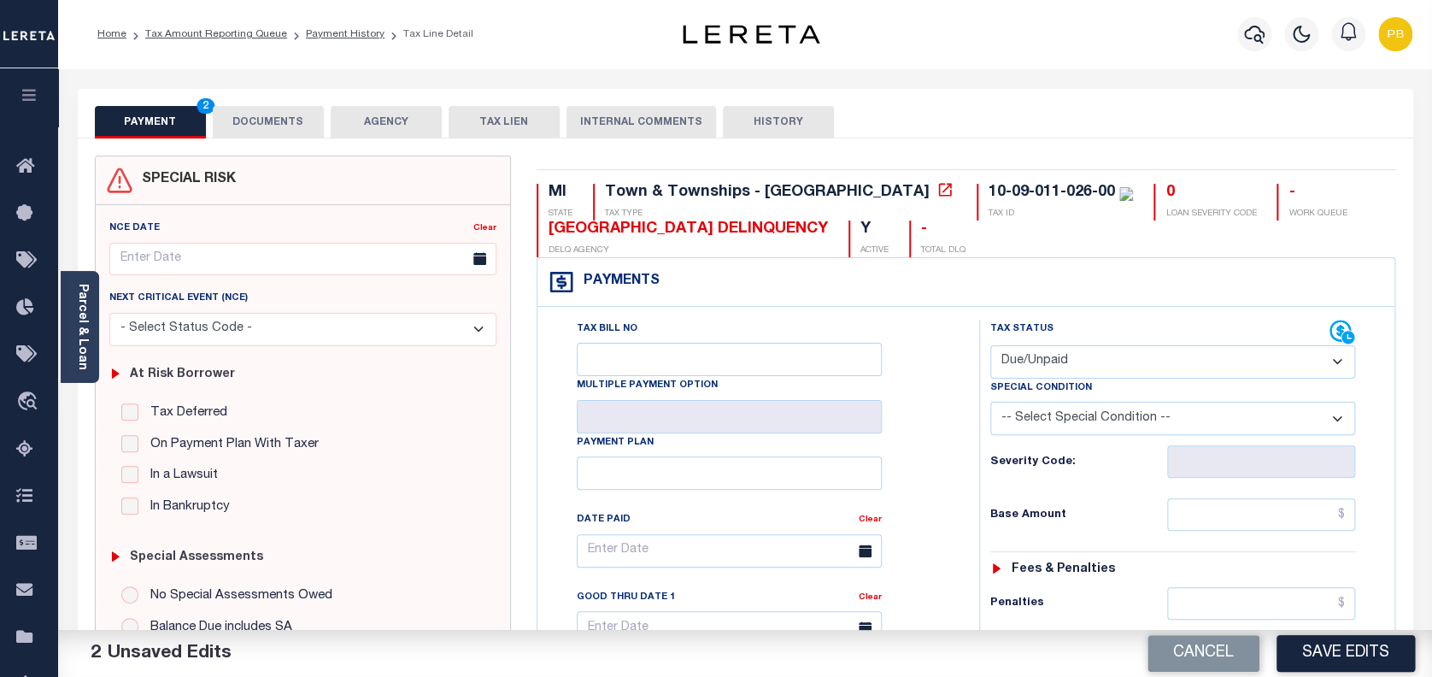
click at [1086, 363] on select "- Select Status Code - Open Due/Unpaid Paid Incomplete No Tax Due Internal Refu…" at bounding box center [1173, 361] width 366 height 33
select select "PYD"
click at [990, 346] on select "- Select Status Code - Open Due/Unpaid Paid Incomplete No Tax Due Internal Refu…" at bounding box center [1173, 361] width 366 height 33
click at [1265, 514] on input "text" at bounding box center [1261, 514] width 189 height 32
paste input "106.85"
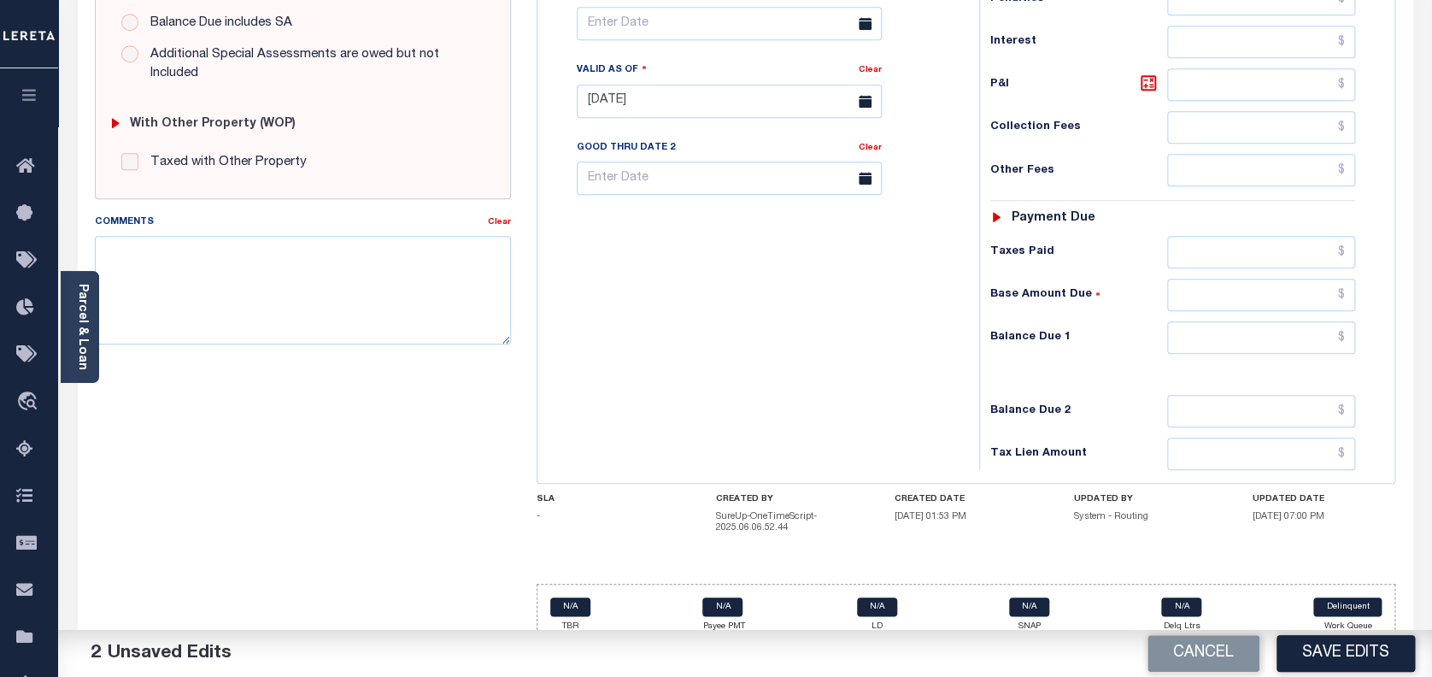
scroll to position [626, 0]
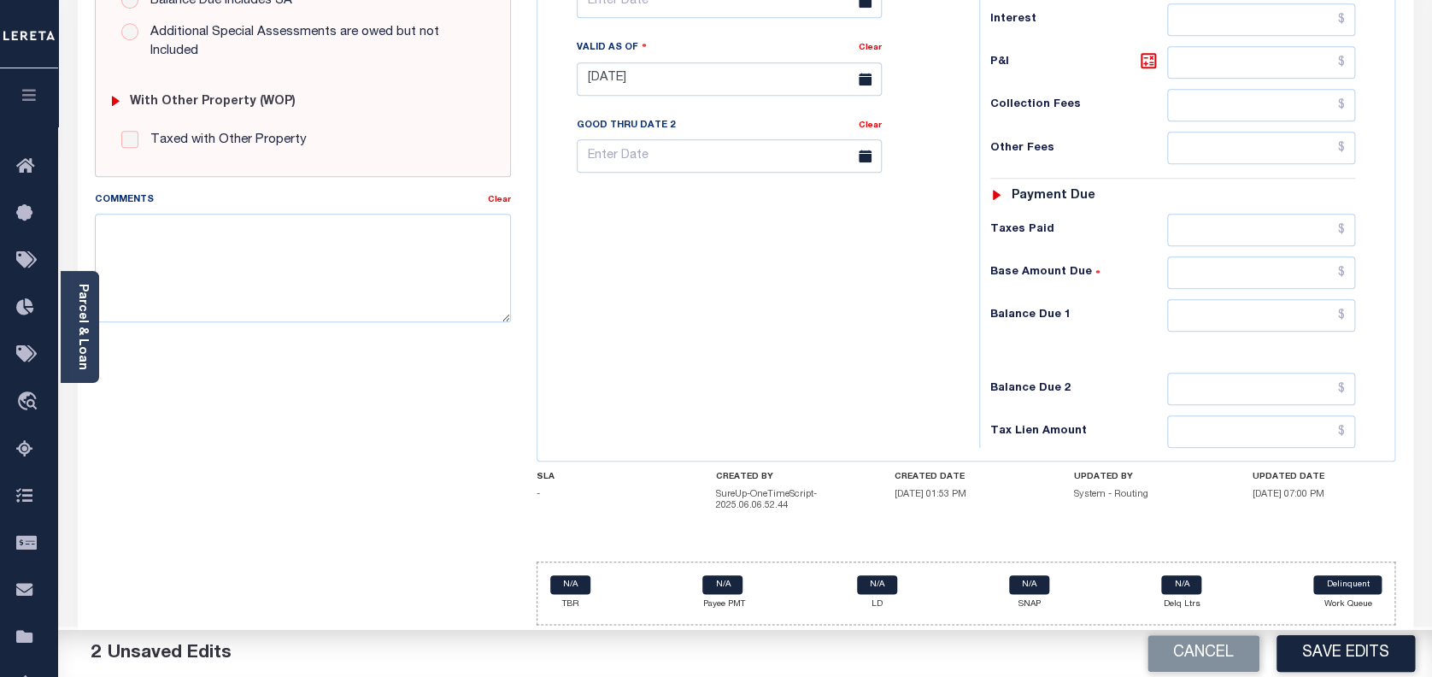
type input "$106.85"
click at [1196, 243] on input "text" at bounding box center [1261, 230] width 189 height 32
paste input "106.85"
type input "$106.85"
click at [1230, 320] on input "text" at bounding box center [1261, 315] width 189 height 32
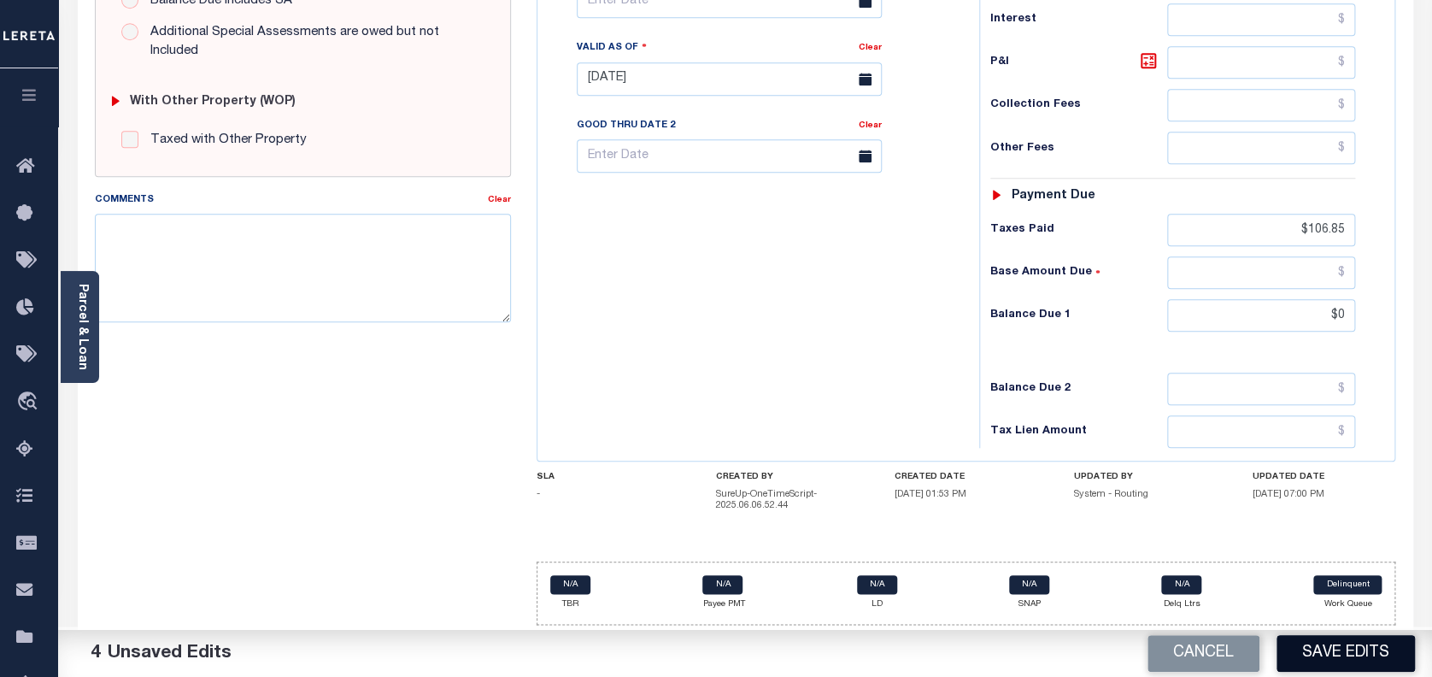
type input "$0.00"
click at [1358, 656] on button "Save Edits" at bounding box center [1346, 653] width 138 height 37
checkbox input "false"
type input "$106.85"
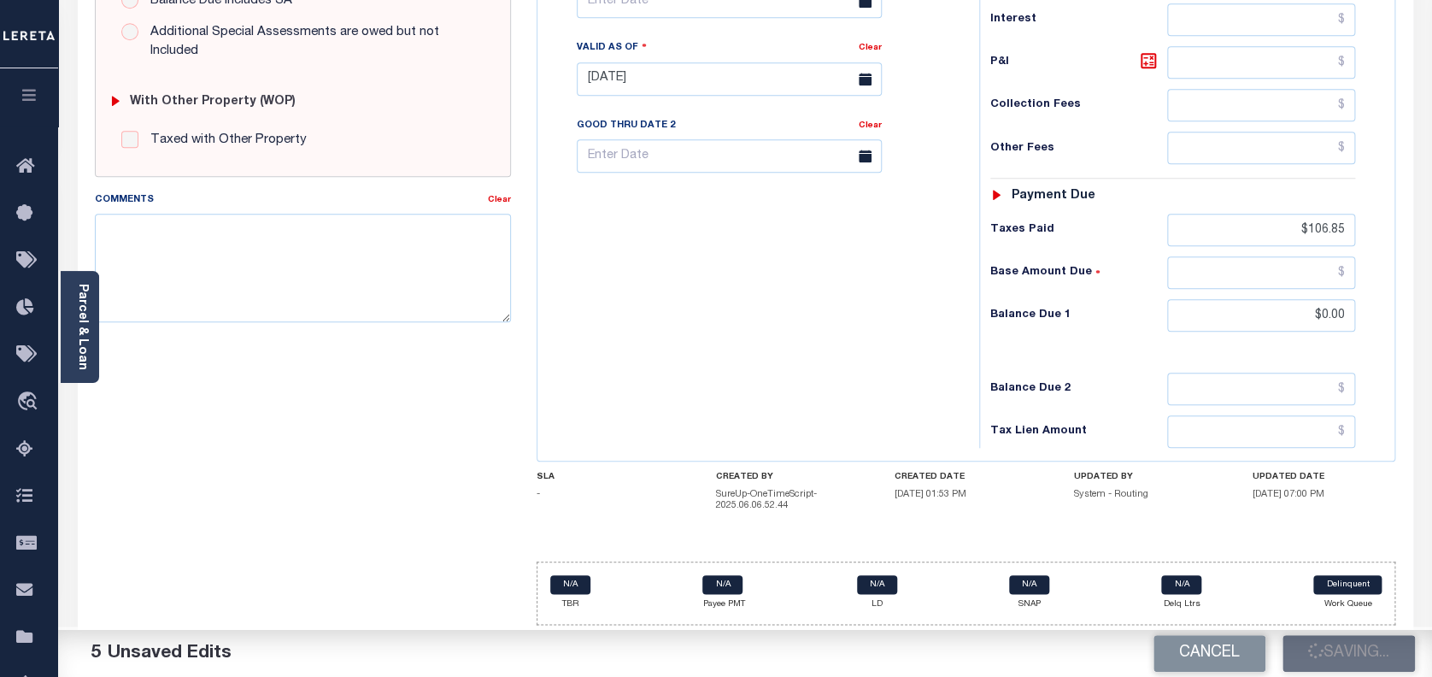
type input "$0"
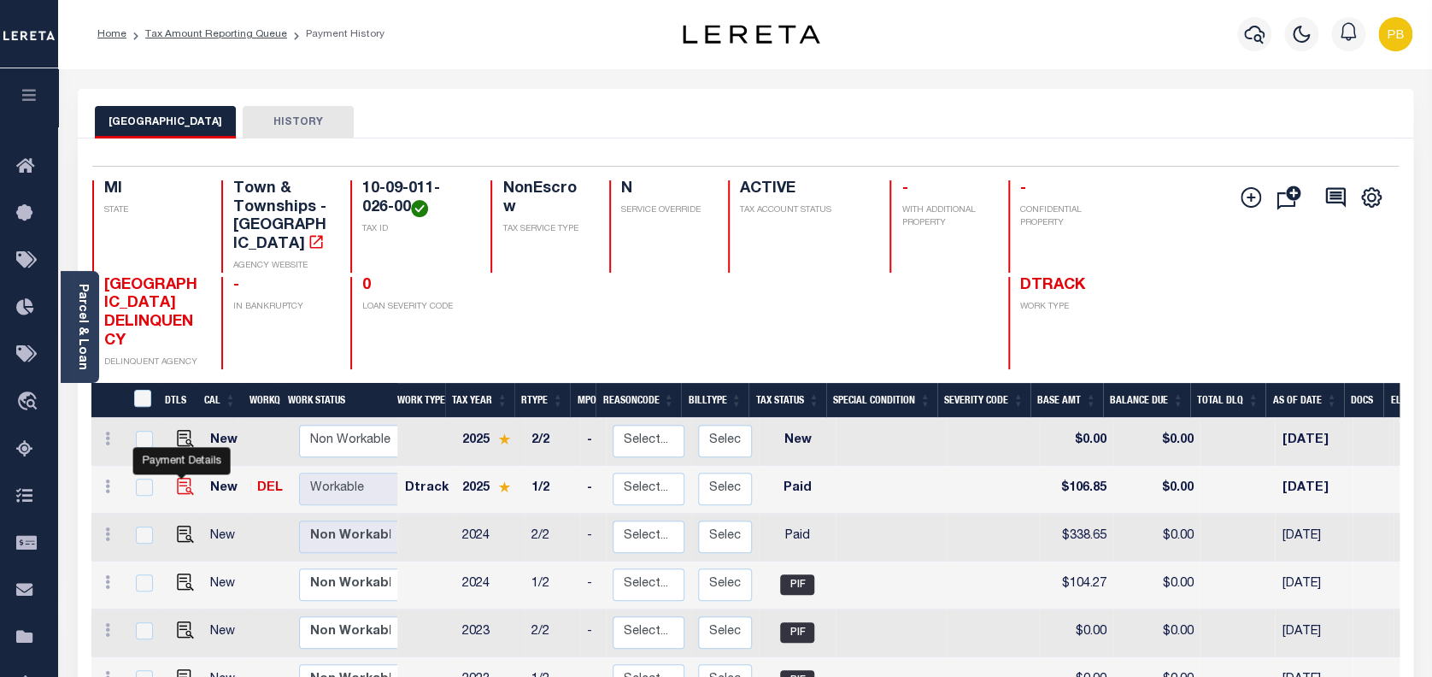
click at [178, 478] on img "" at bounding box center [185, 486] width 17 height 17
checkbox input "true"
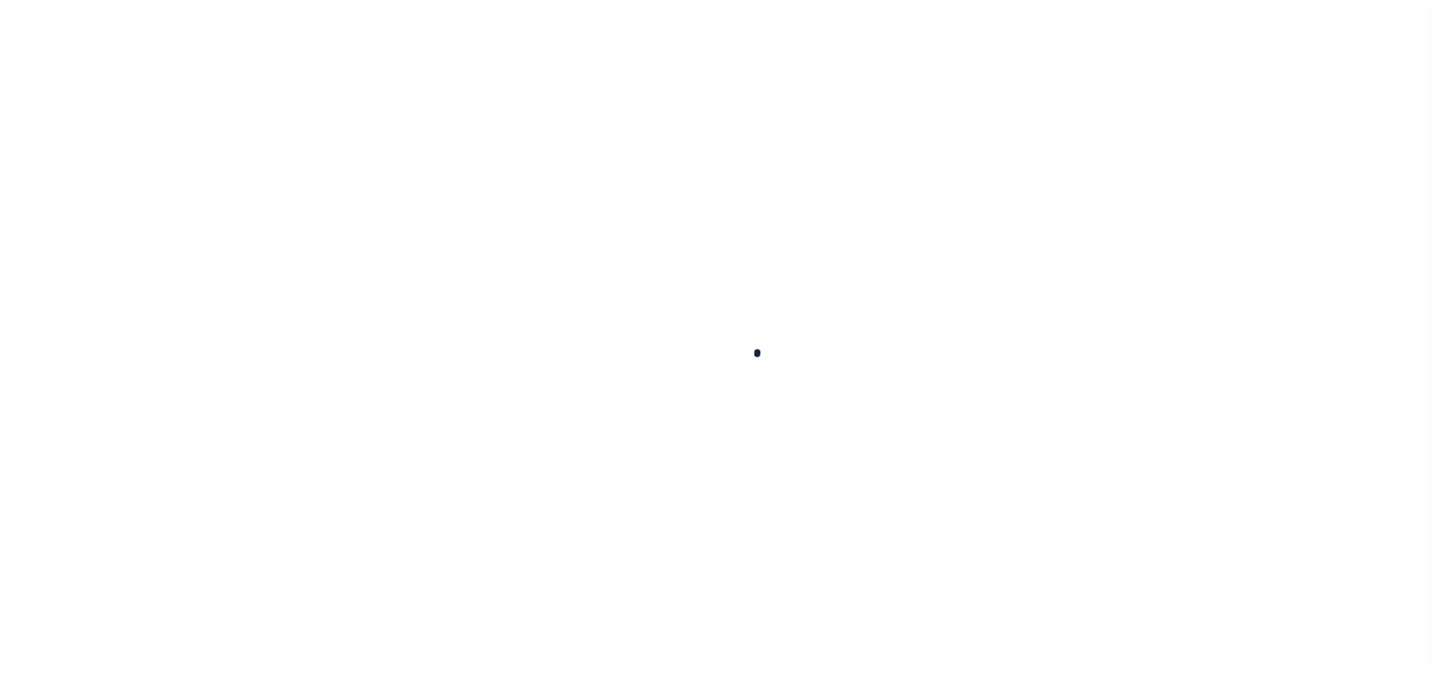
select select "PYD"
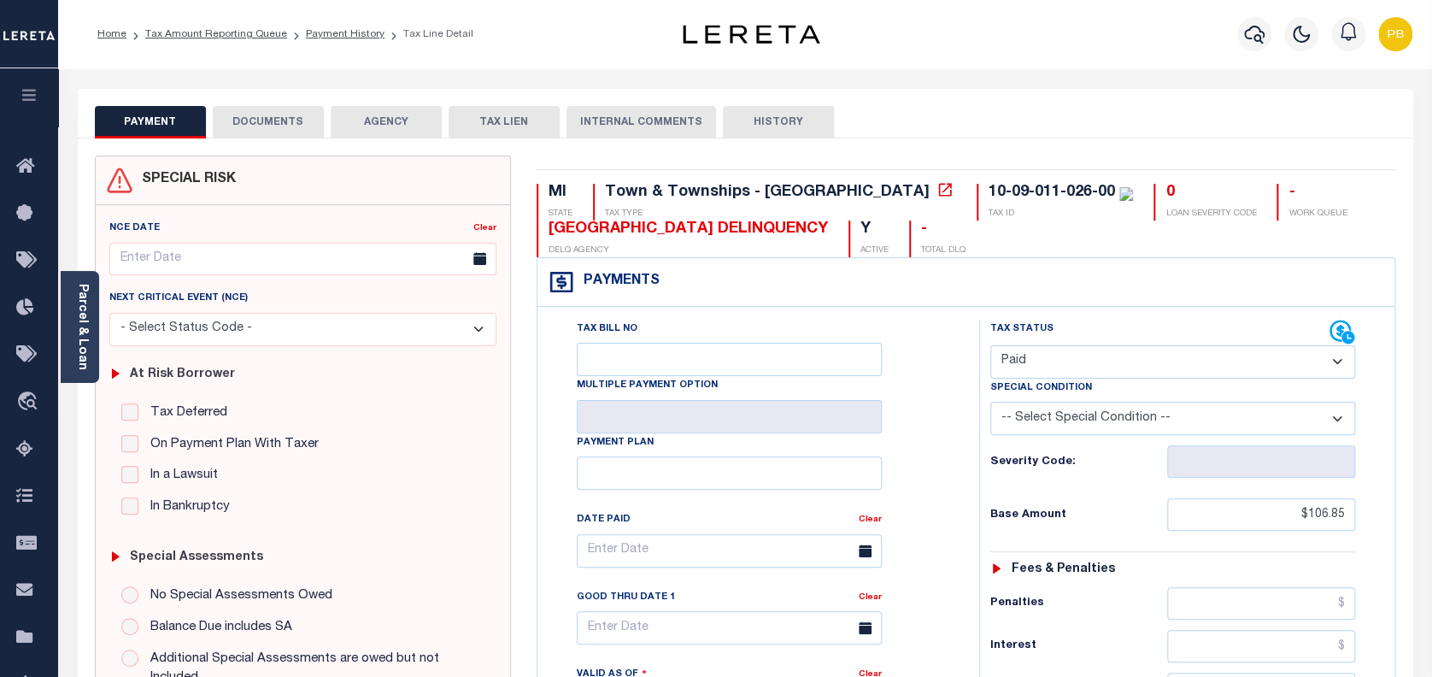
click at [293, 129] on button "DOCUMENTS" at bounding box center [268, 122] width 111 height 32
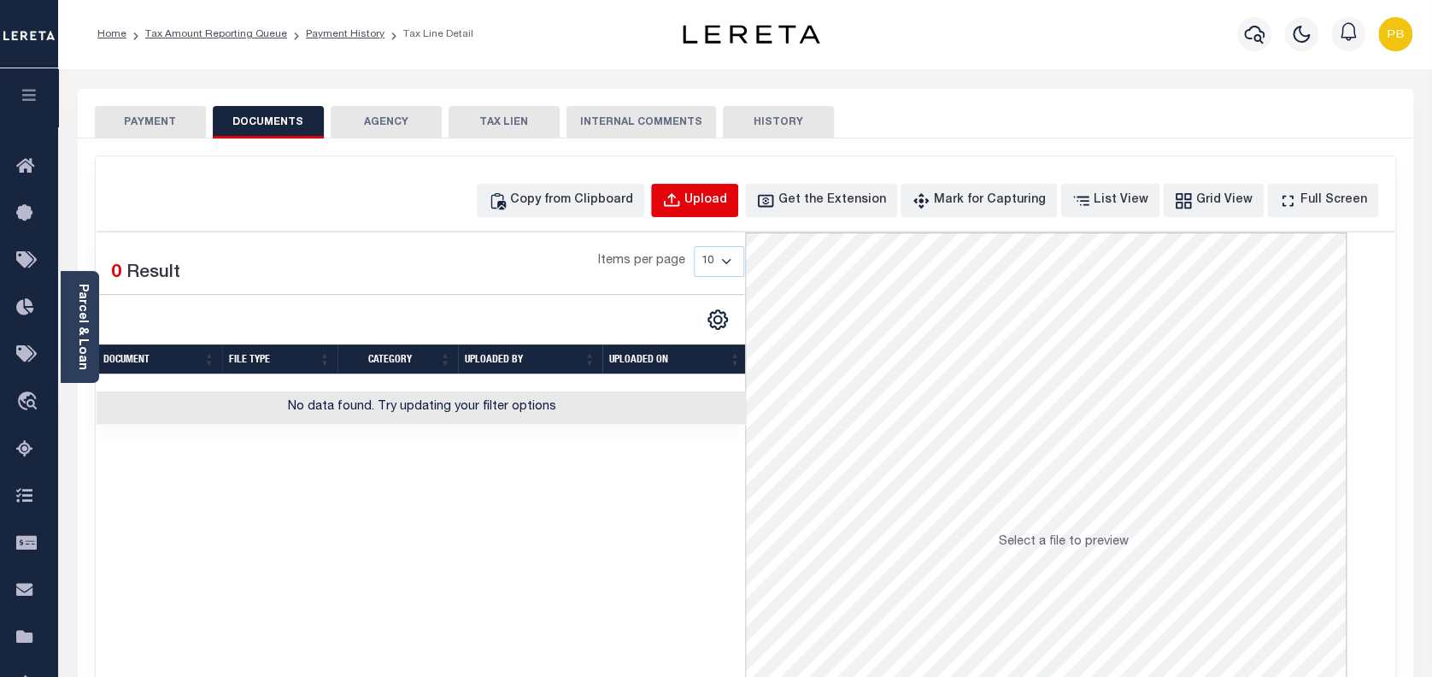
click at [721, 207] on div "Upload" at bounding box center [706, 200] width 43 height 19
select select "POP"
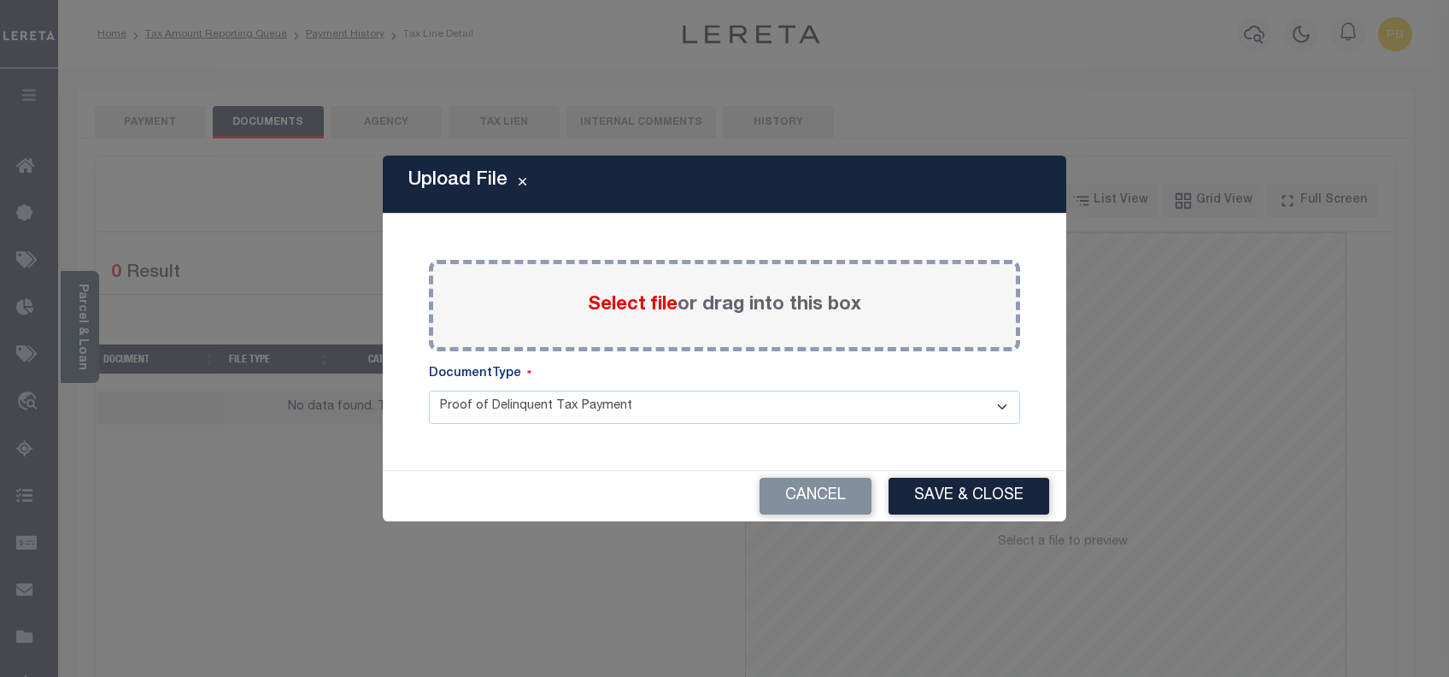
click at [626, 309] on span "Select file" at bounding box center [633, 305] width 90 height 19
click at [0, 0] on input "Select file or drag into this box" at bounding box center [0, 0] width 0 height 0
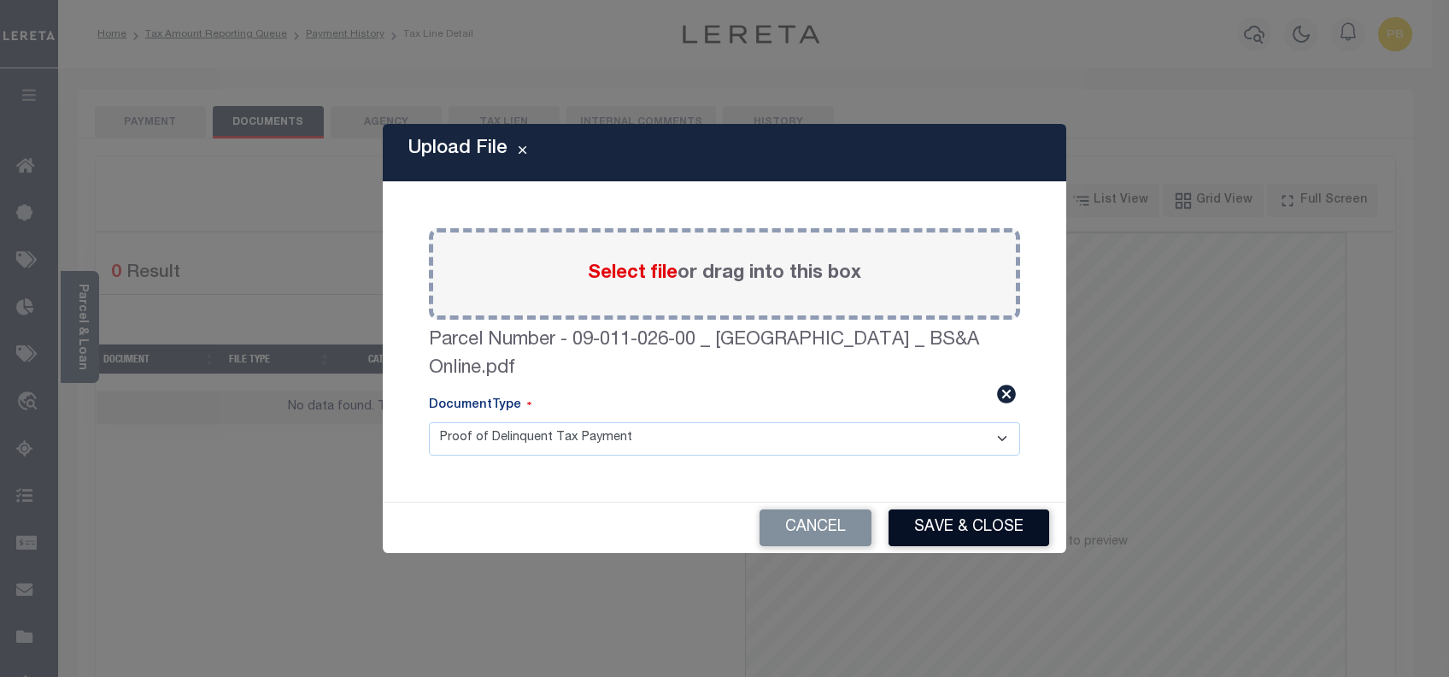
click at [954, 533] on button "Save & Close" at bounding box center [969, 527] width 161 height 37
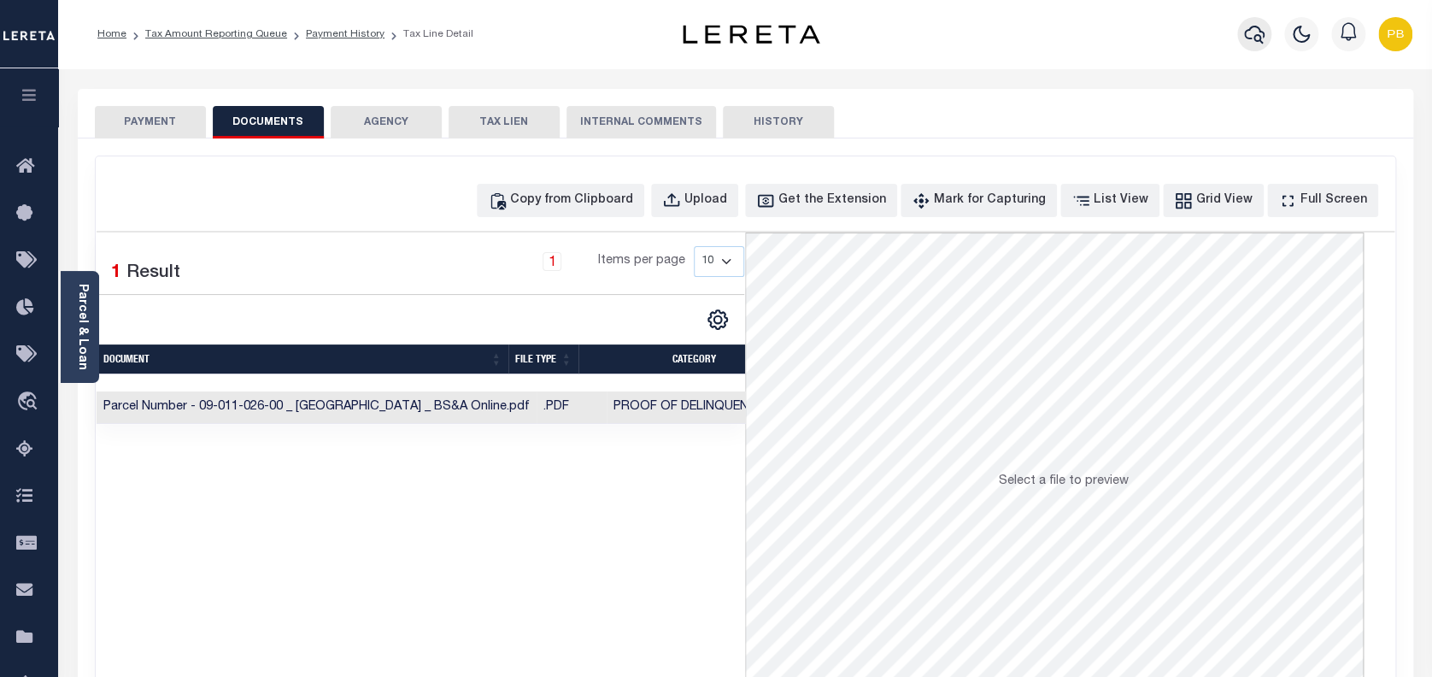
click at [1244, 33] on icon "button" at bounding box center [1254, 34] width 21 height 21
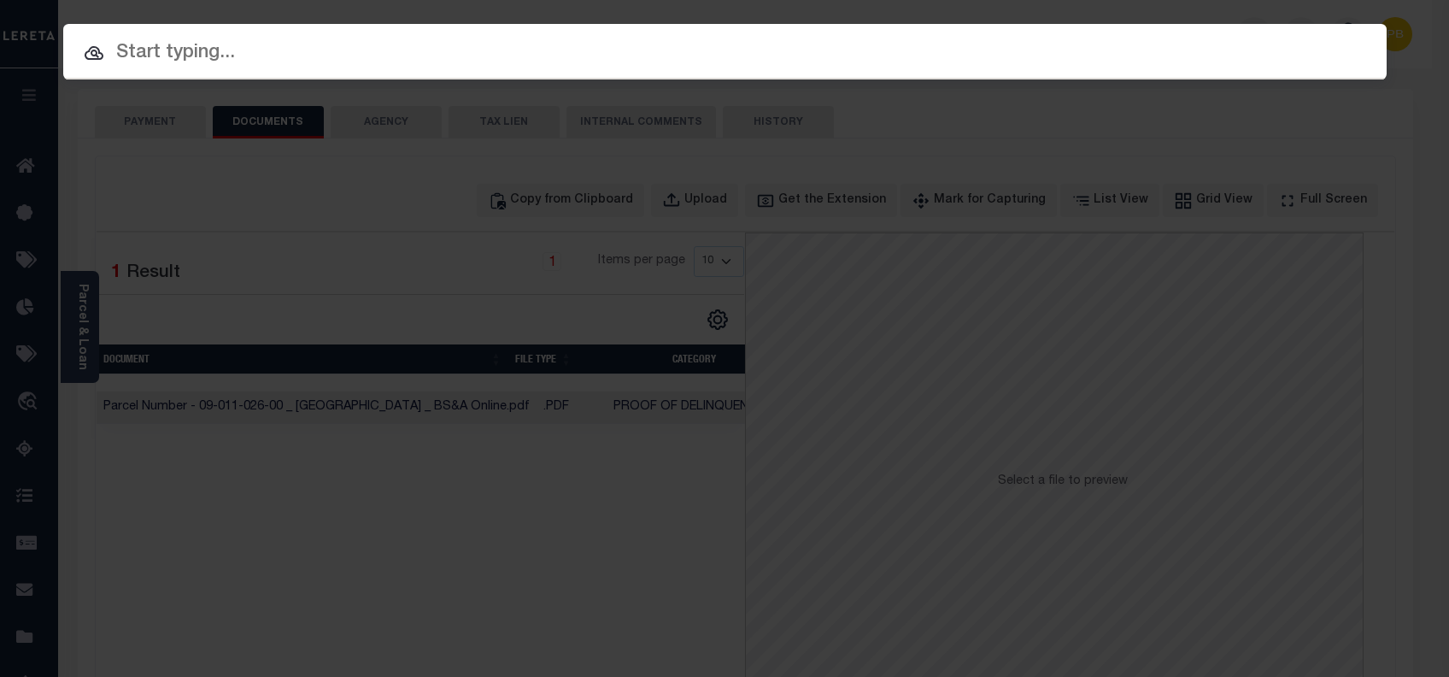
paste input "1159781848"
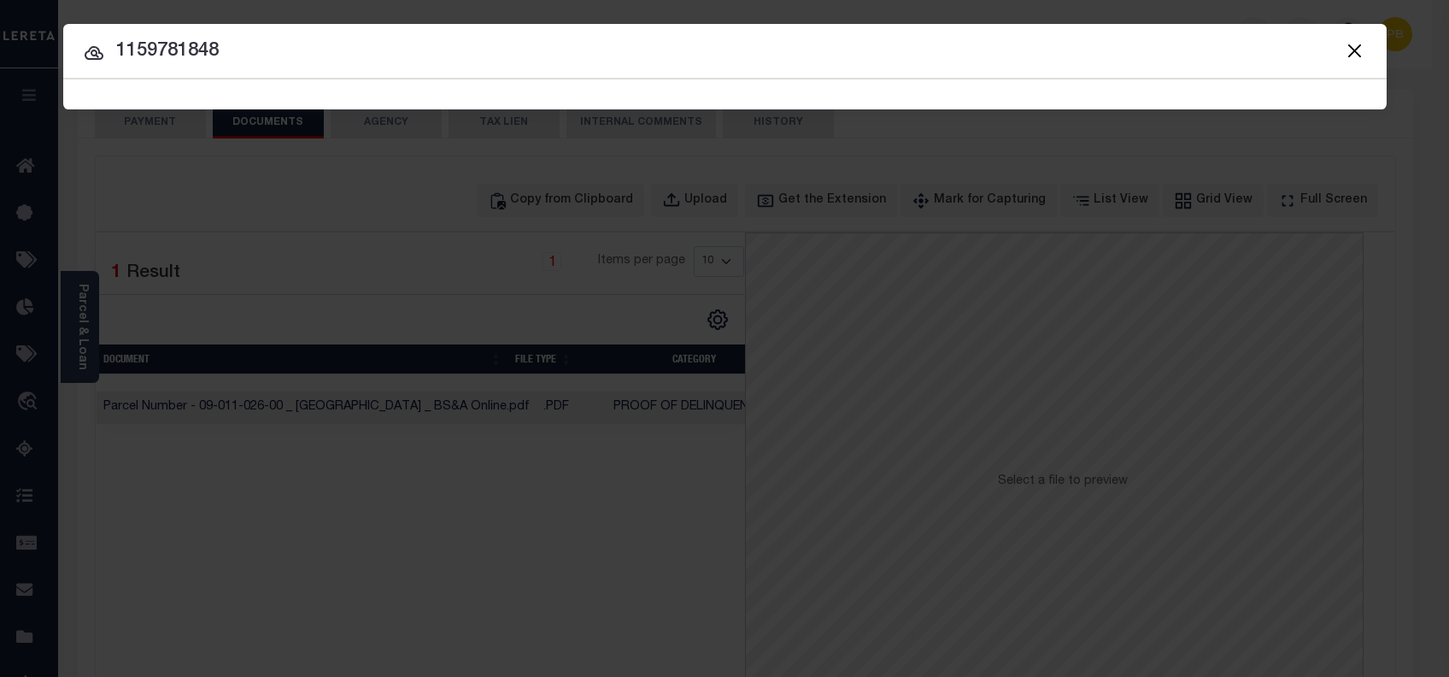
type input "1159781848"
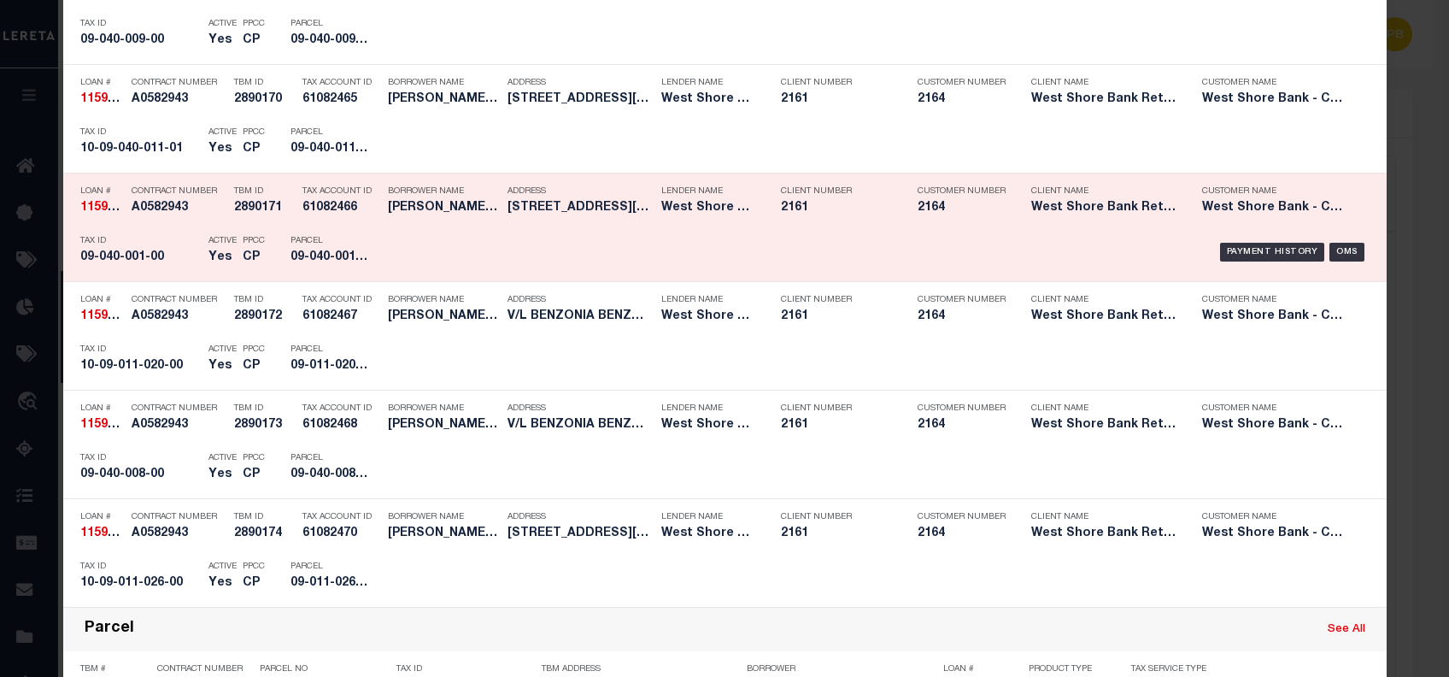
scroll to position [2182, 0]
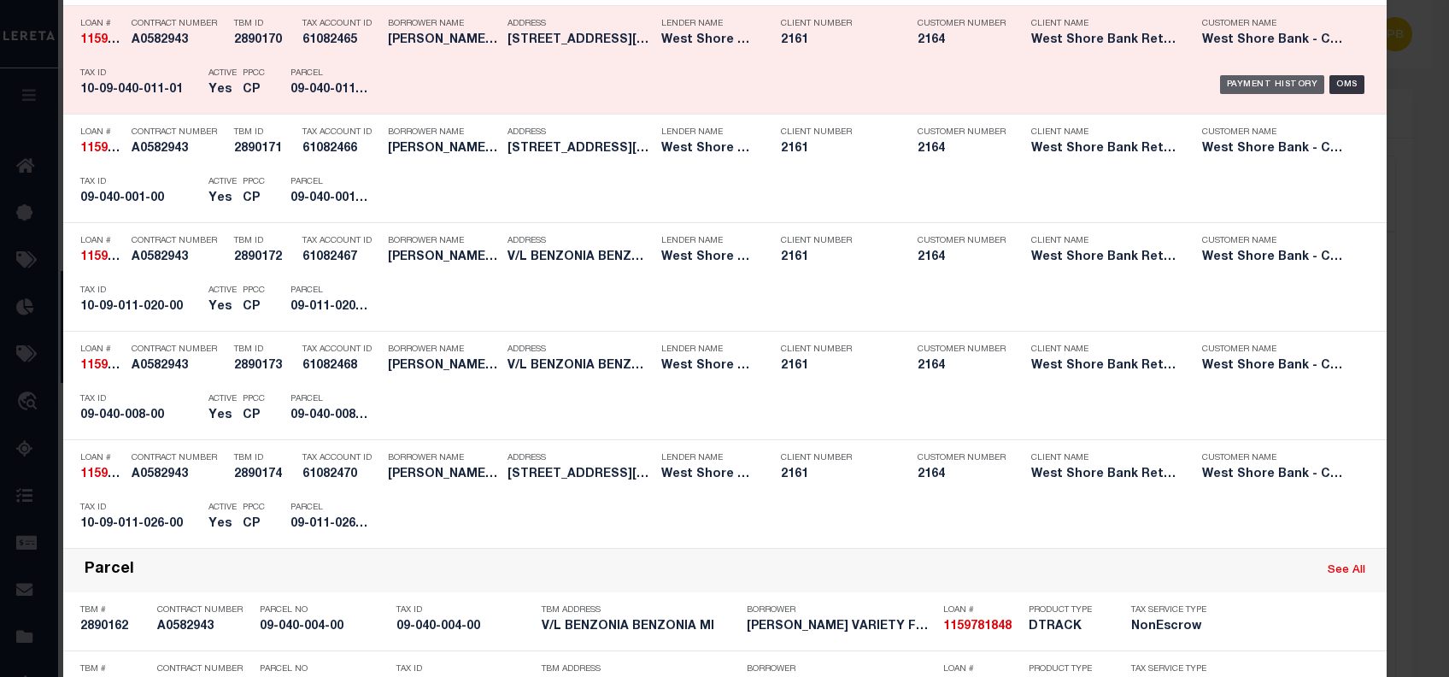
click at [1228, 79] on div "Payment History" at bounding box center [1272, 84] width 105 height 19
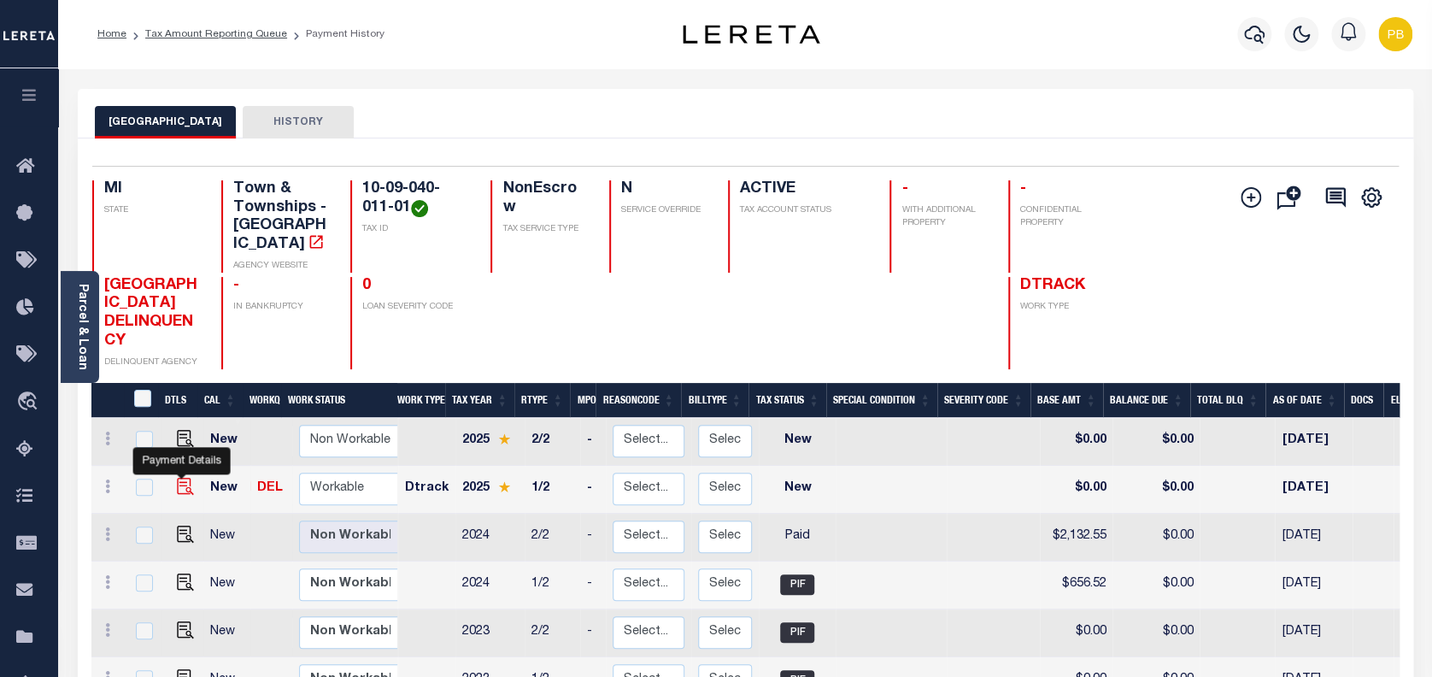
click at [178, 478] on img "" at bounding box center [185, 486] width 17 height 17
checkbox input "true"
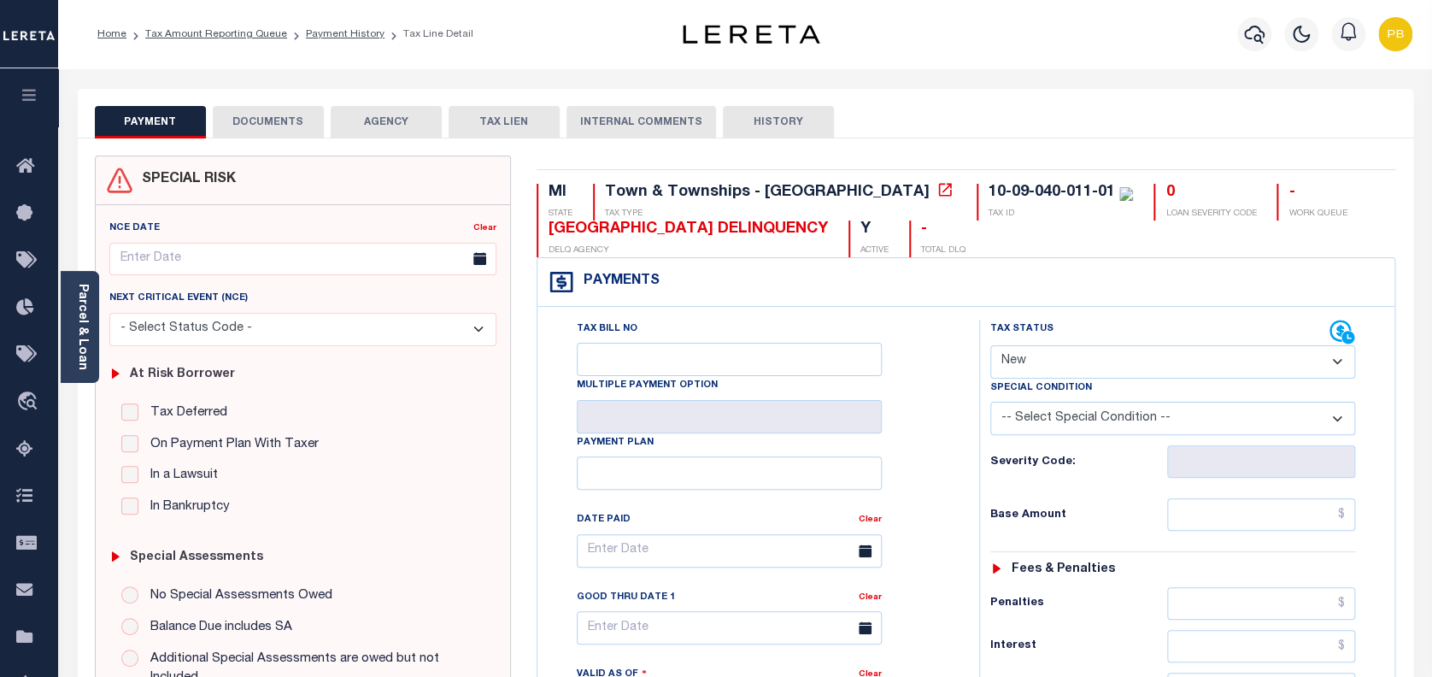
click at [1108, 369] on select "- Select Status Code - Open Due/Unpaid Paid Incomplete No Tax Due Internal Refu…" at bounding box center [1173, 361] width 366 height 33
select select "PYD"
click at [990, 346] on select "- Select Status Code - Open Due/Unpaid Paid Incomplete No Tax Due Internal Refu…" at bounding box center [1173, 361] width 366 height 33
type input "10/03/2025"
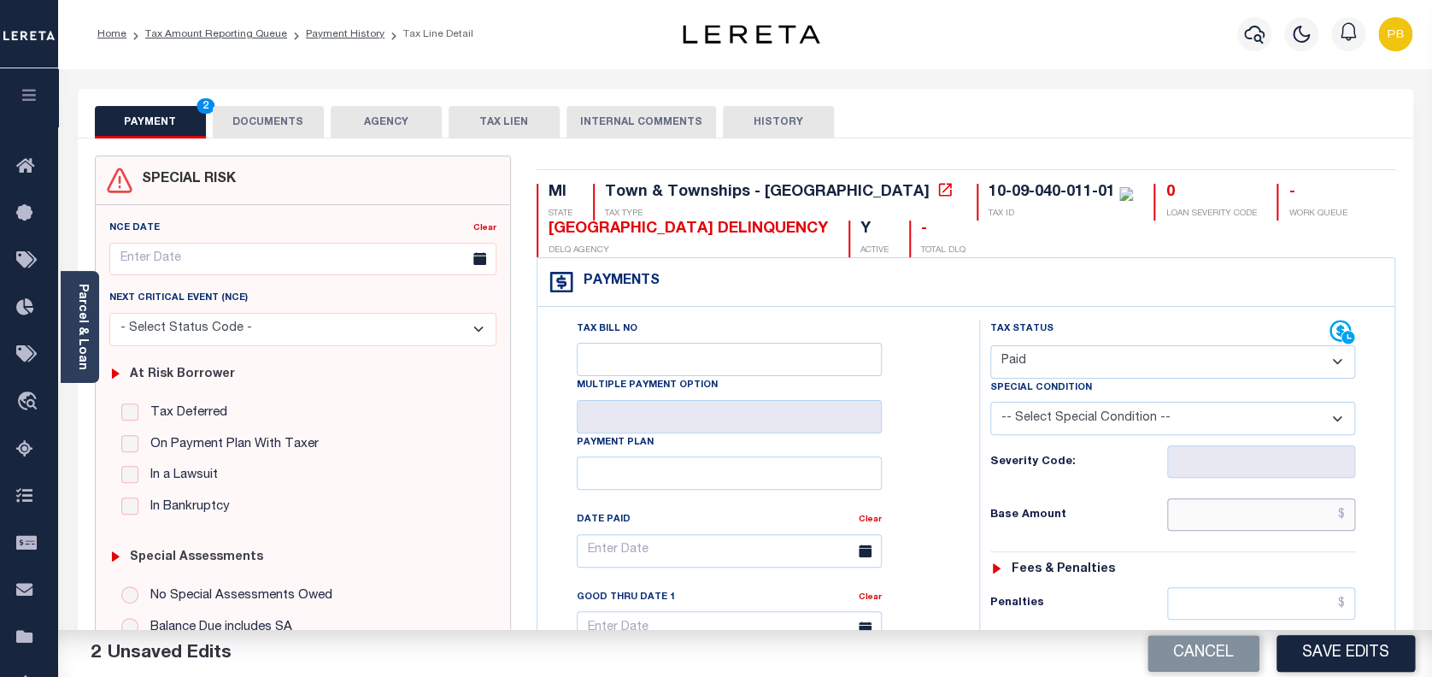
click at [1290, 507] on input "text" at bounding box center [1261, 514] width 189 height 32
paste input "672.78"
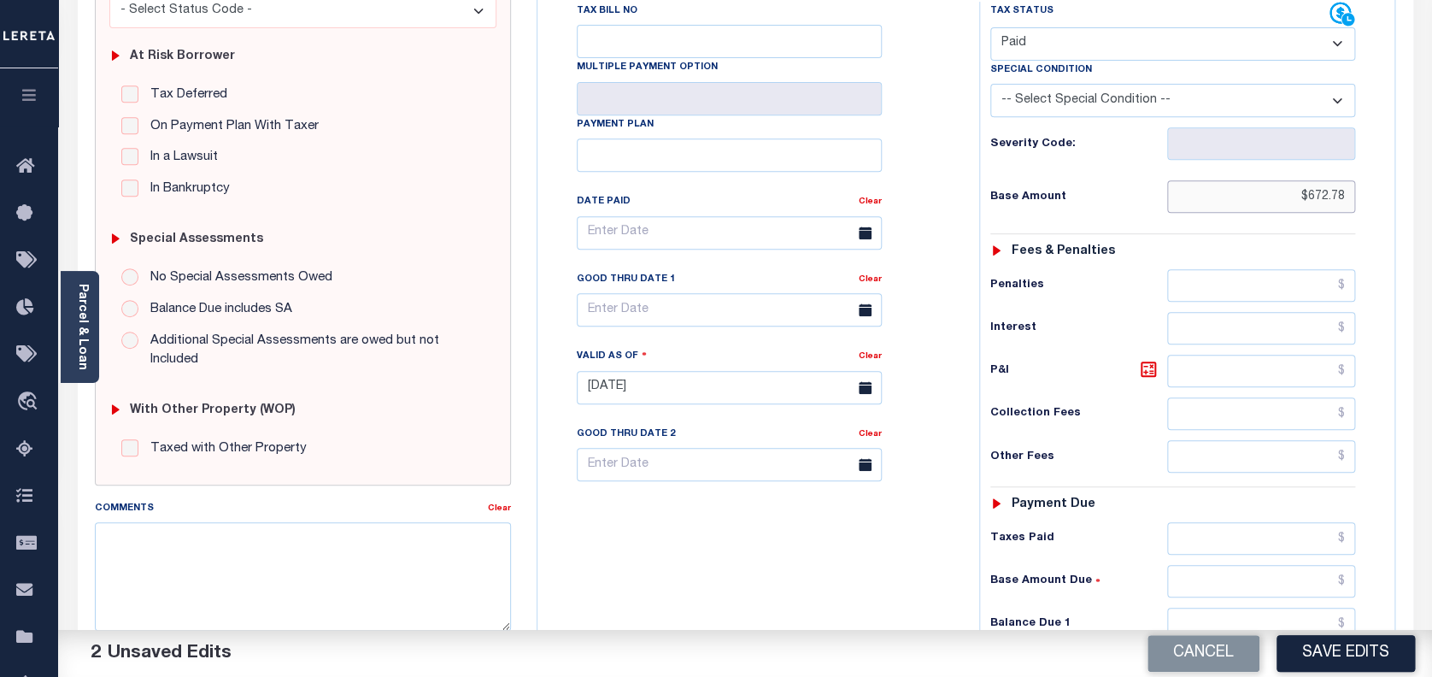
scroll to position [342, 0]
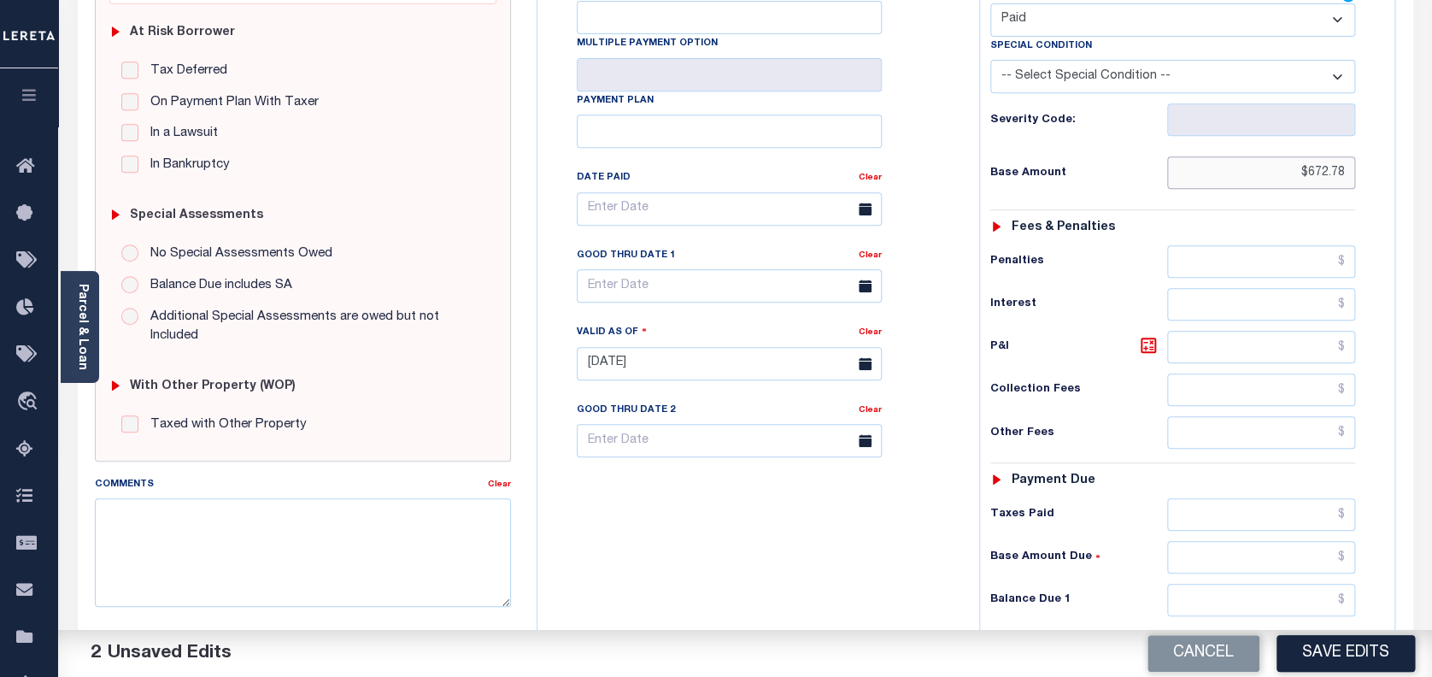
type input "$672.78"
click at [1266, 518] on input "text" at bounding box center [1261, 514] width 189 height 32
paste input "672.78"
type input "$672.78"
click at [1283, 602] on input "text" at bounding box center [1261, 600] width 189 height 32
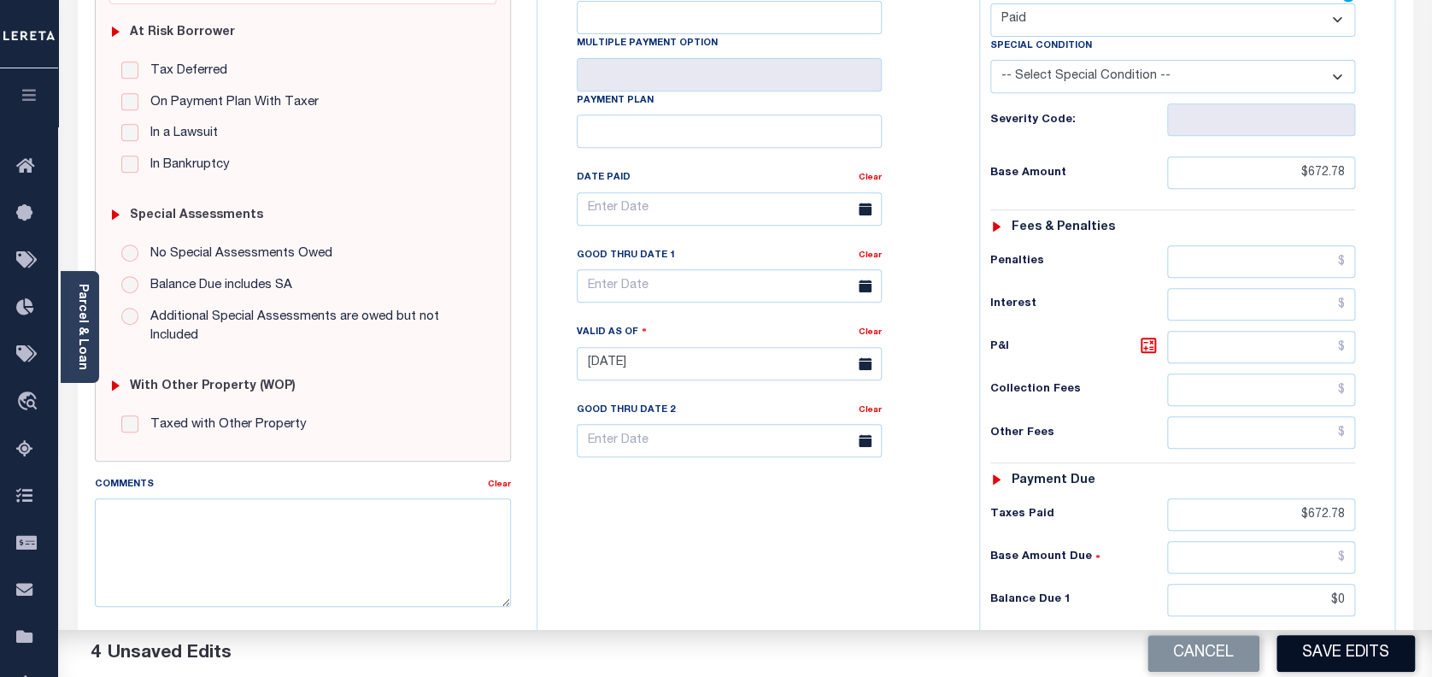
type input "$0.00"
click at [1335, 649] on button "Save Edits" at bounding box center [1346, 653] width 138 height 37
checkbox input "false"
type input "$672.78"
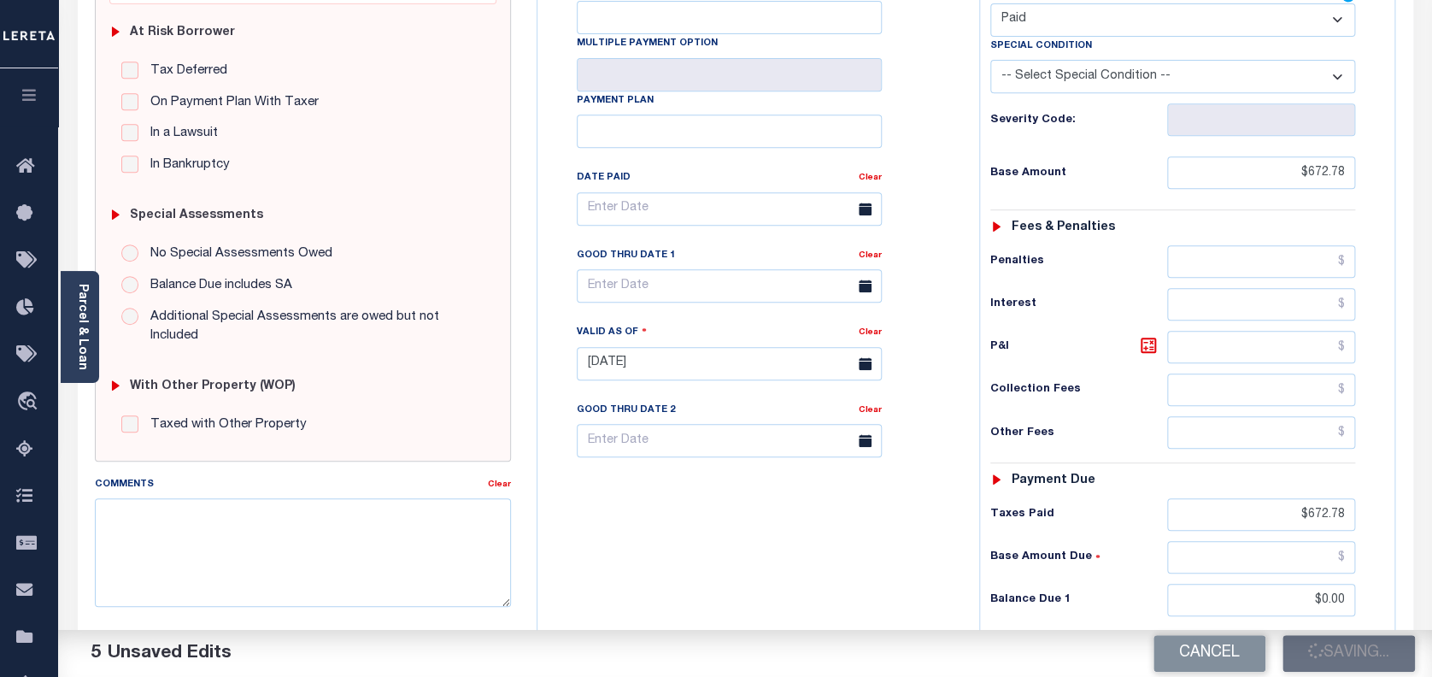
type input "$0"
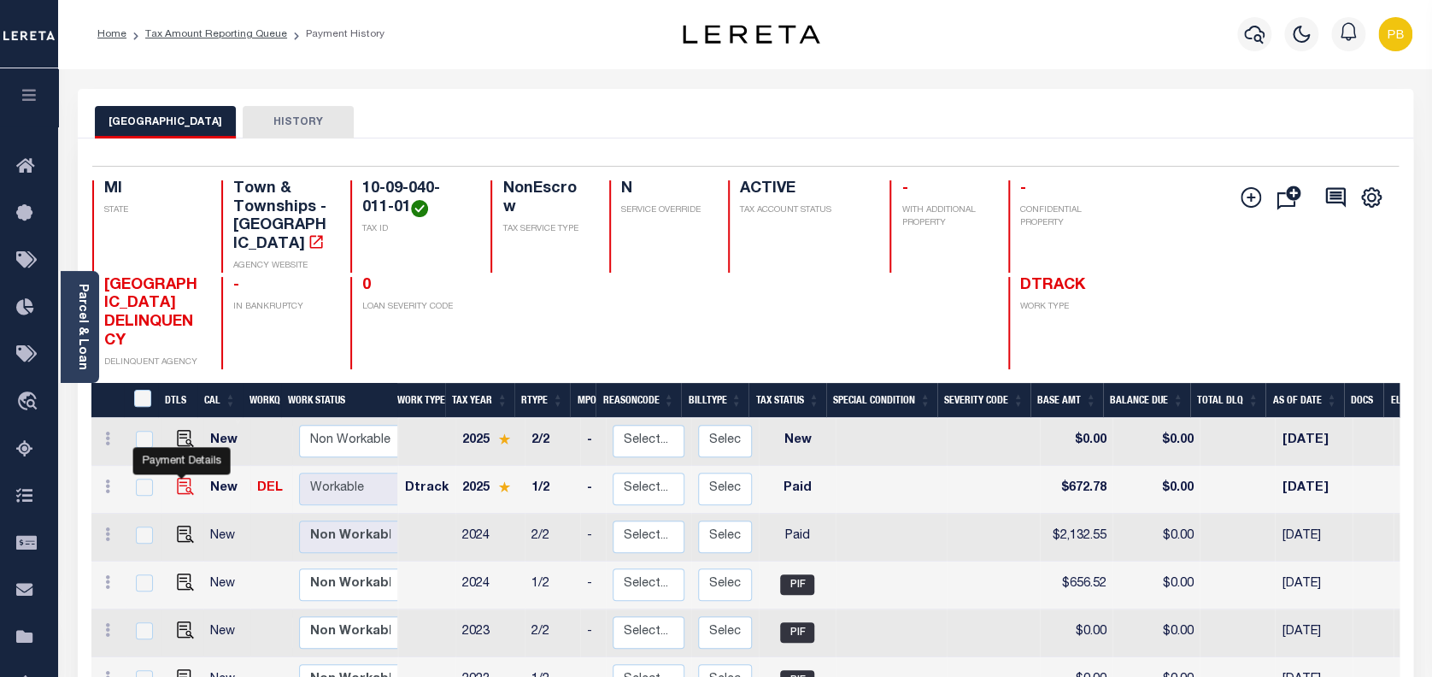
click at [178, 478] on img "" at bounding box center [185, 486] width 17 height 17
checkbox input "true"
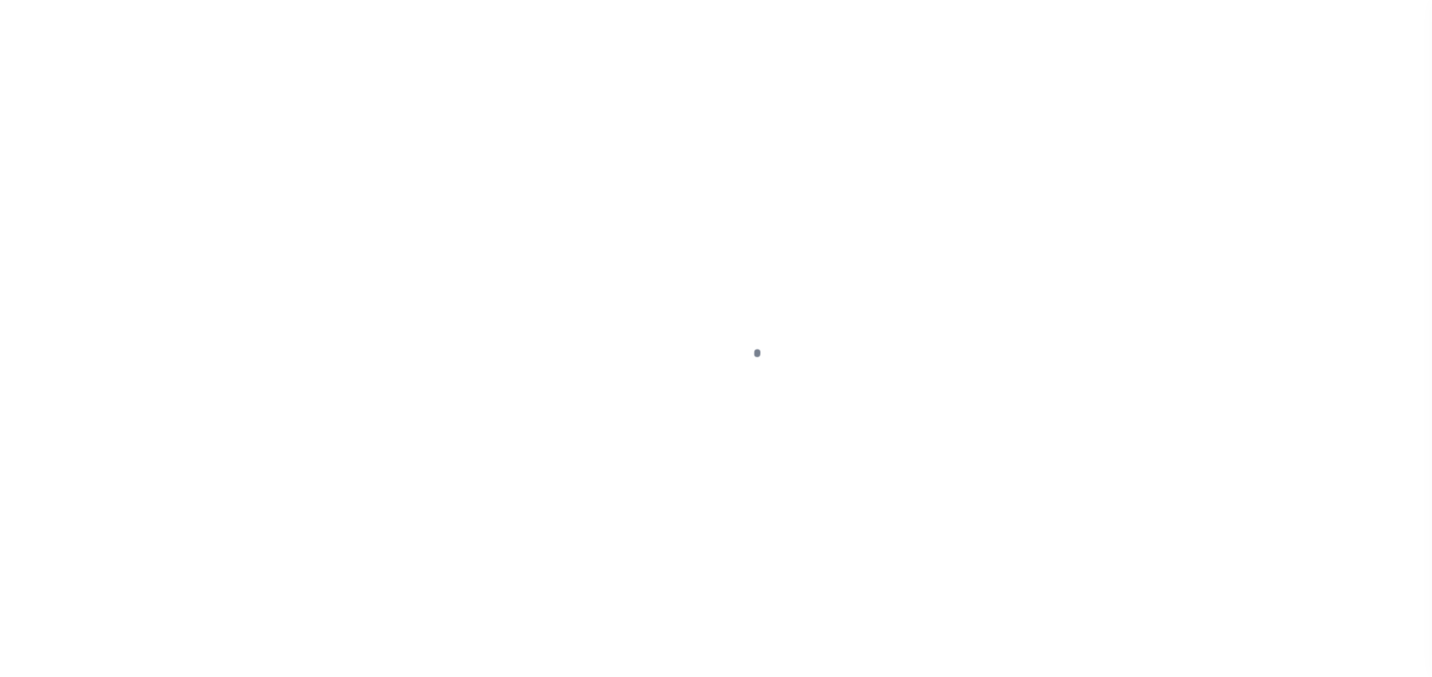
select select "PYD"
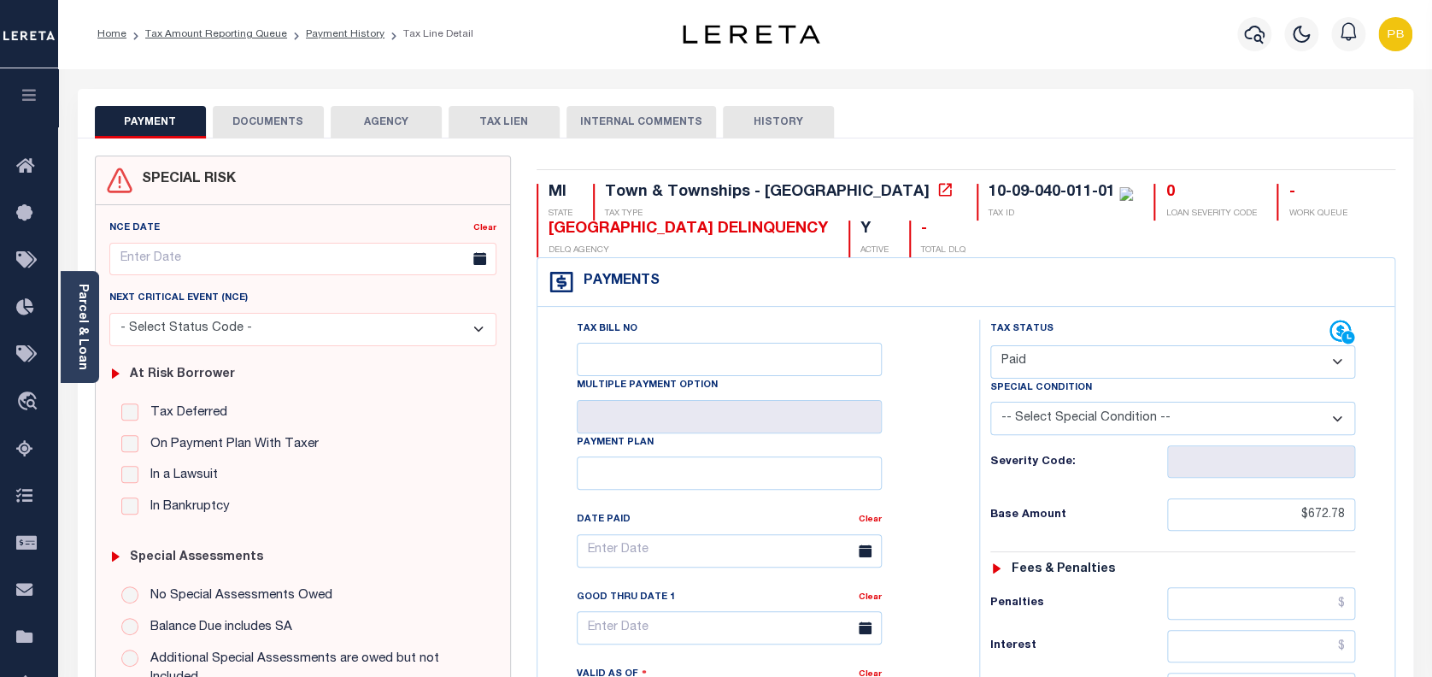
click at [285, 128] on button "DOCUMENTS" at bounding box center [268, 122] width 111 height 32
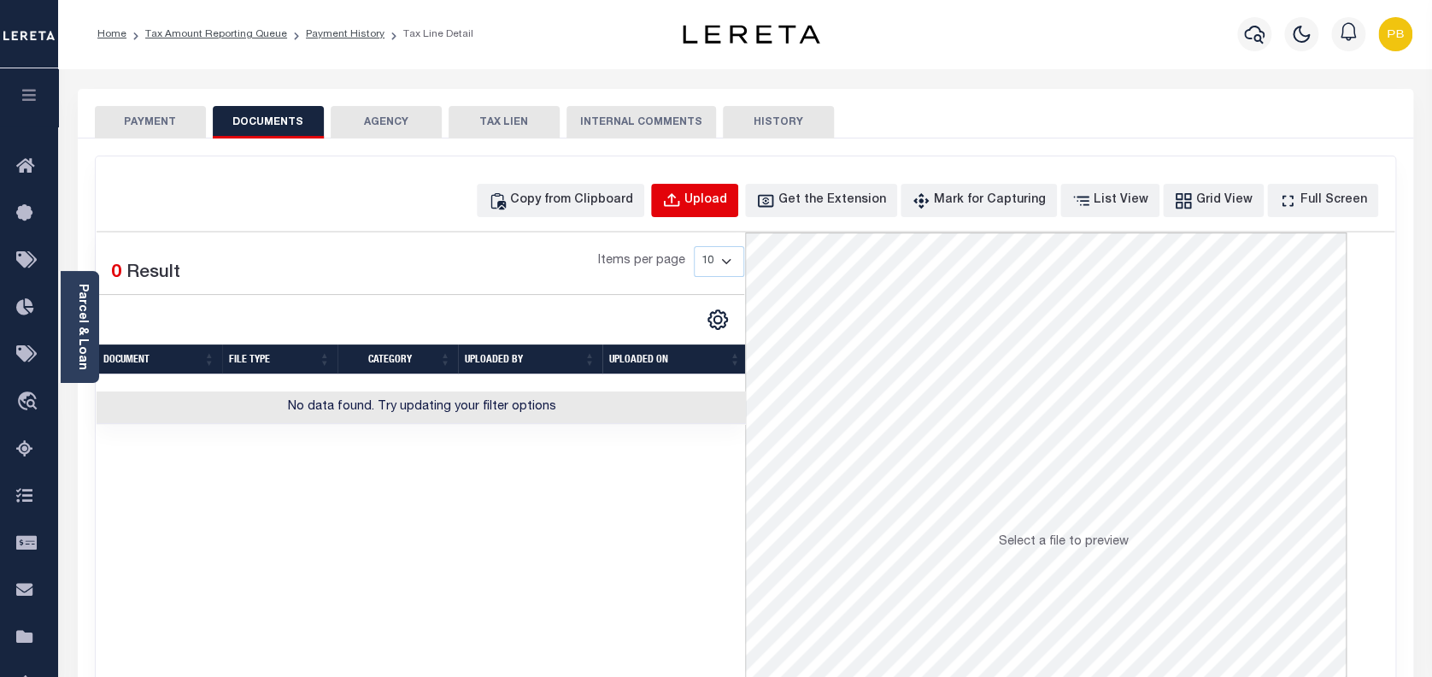
click at [720, 196] on div "Upload" at bounding box center [706, 200] width 43 height 19
select select "POP"
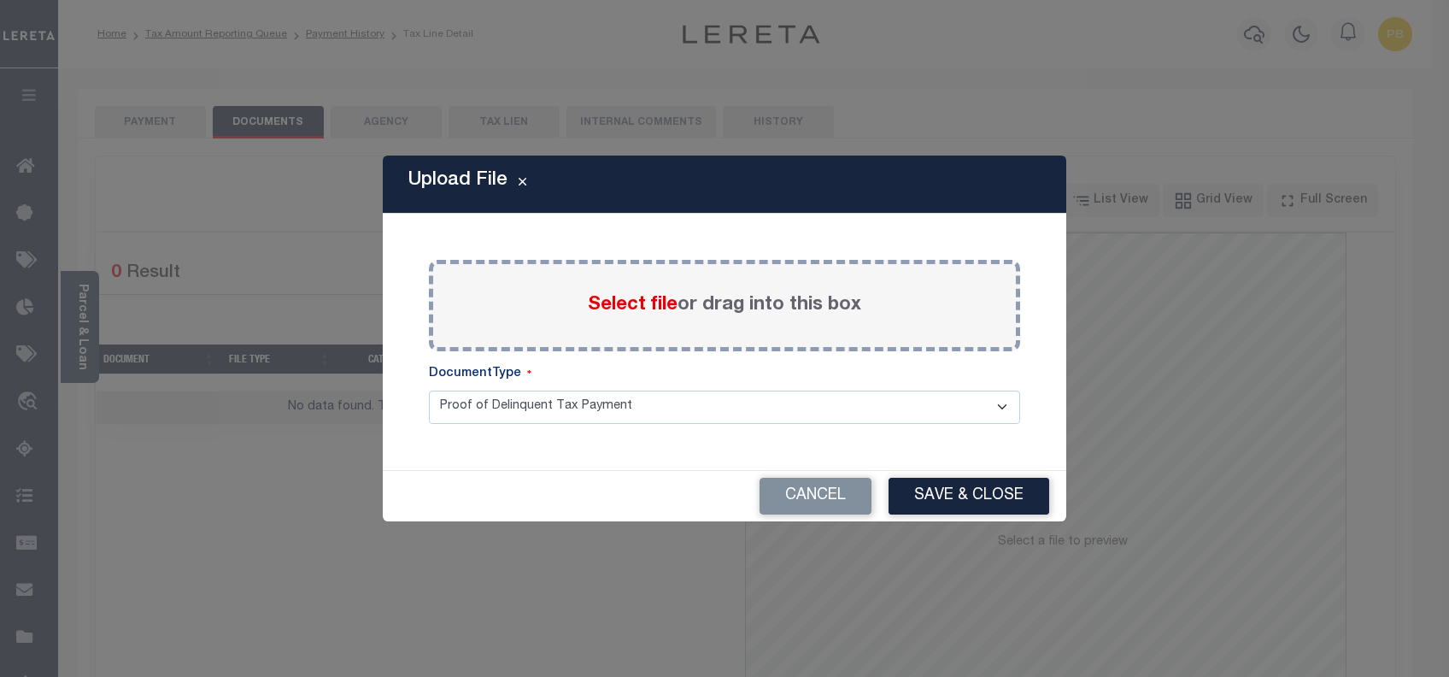
click at [649, 301] on span "Select file" at bounding box center [633, 305] width 90 height 19
click at [0, 0] on input "Select file or drag into this box" at bounding box center [0, 0] width 0 height 0
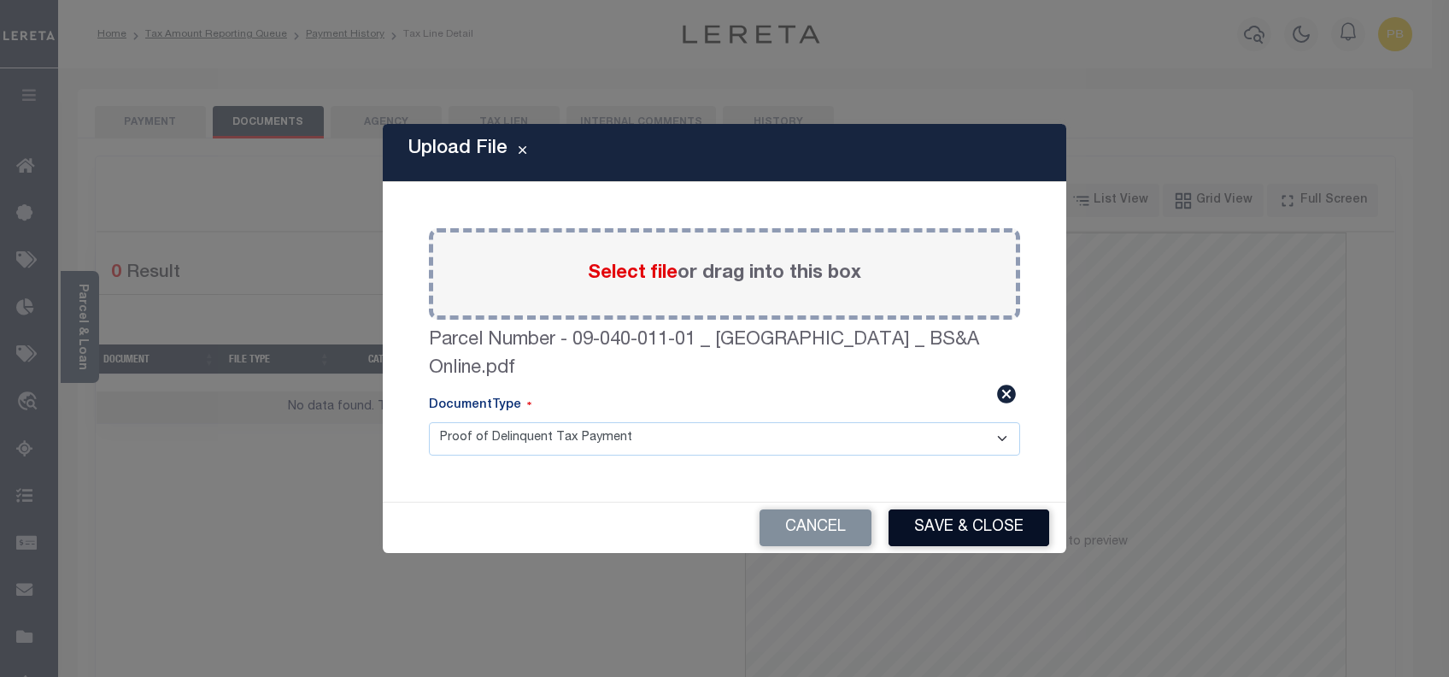
click at [986, 535] on button "Save & Close" at bounding box center [969, 527] width 161 height 37
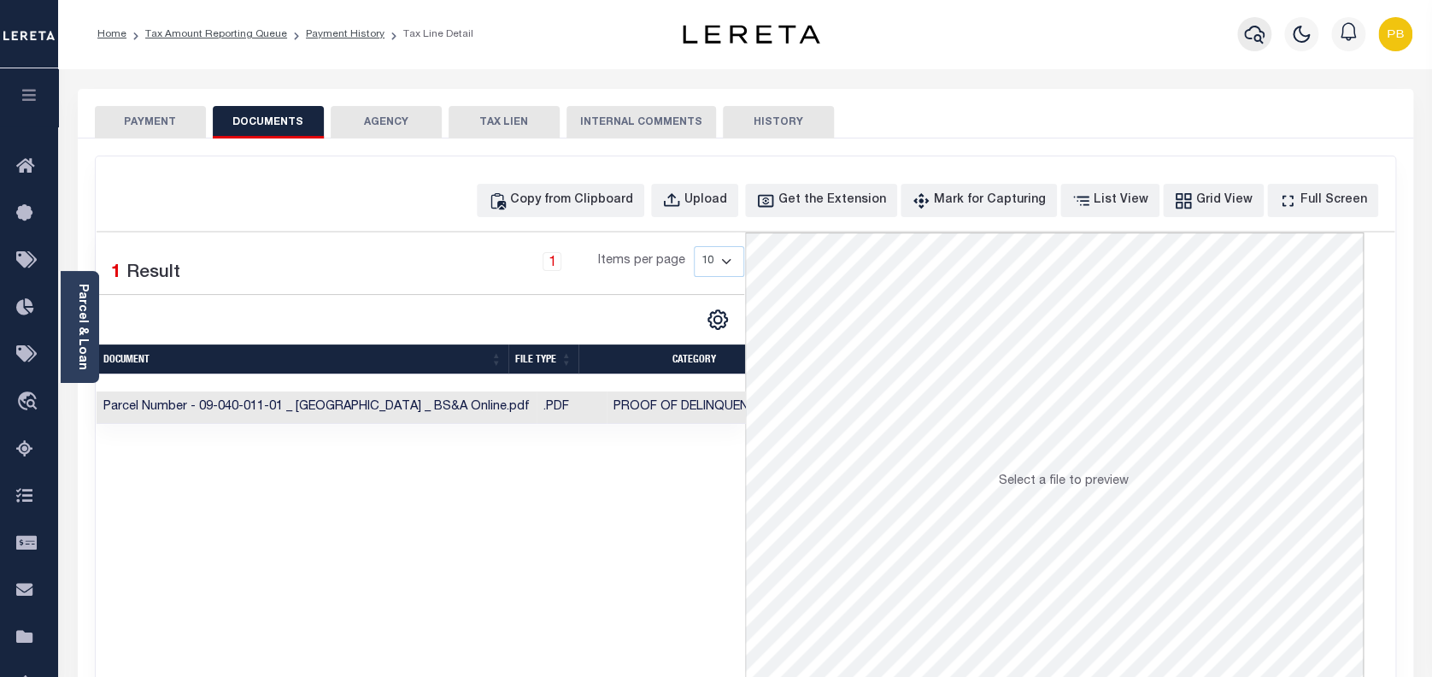
click at [1252, 32] on icon "button" at bounding box center [1254, 34] width 21 height 21
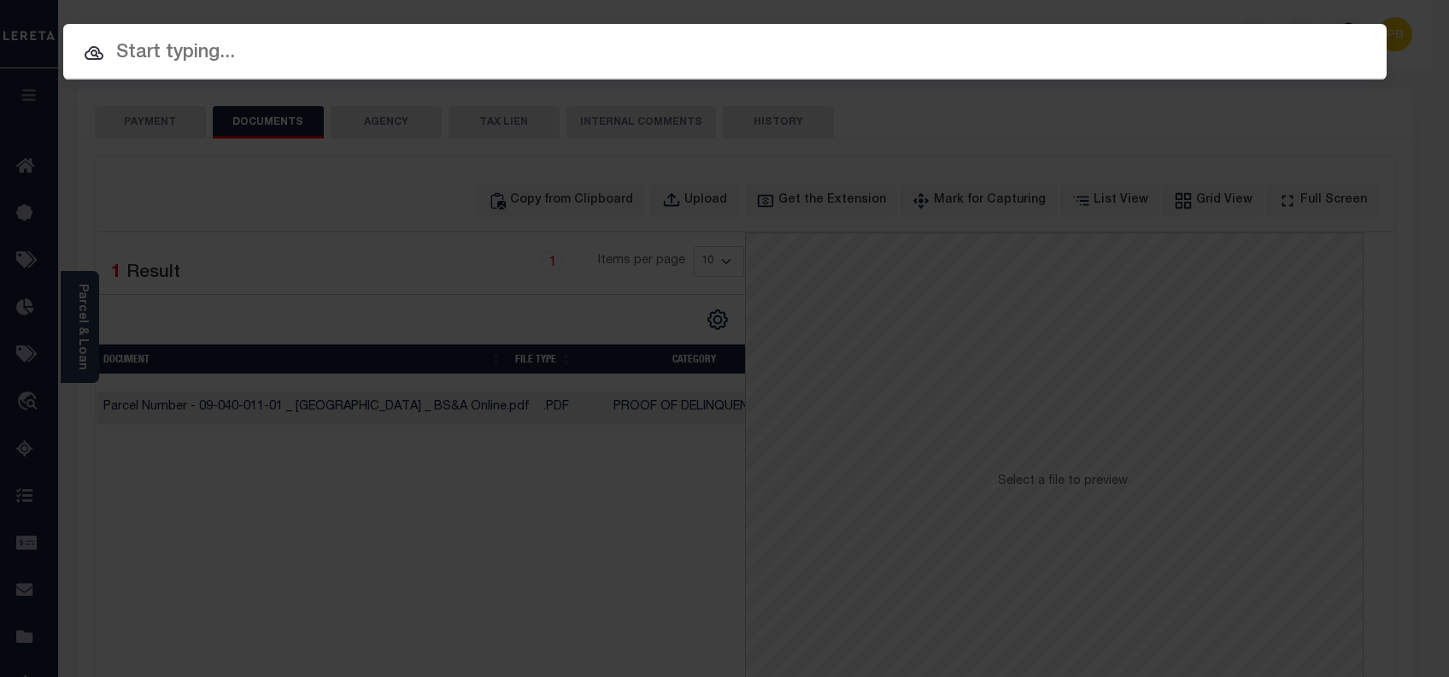
paste input "1346684714"
type input "1346684714"
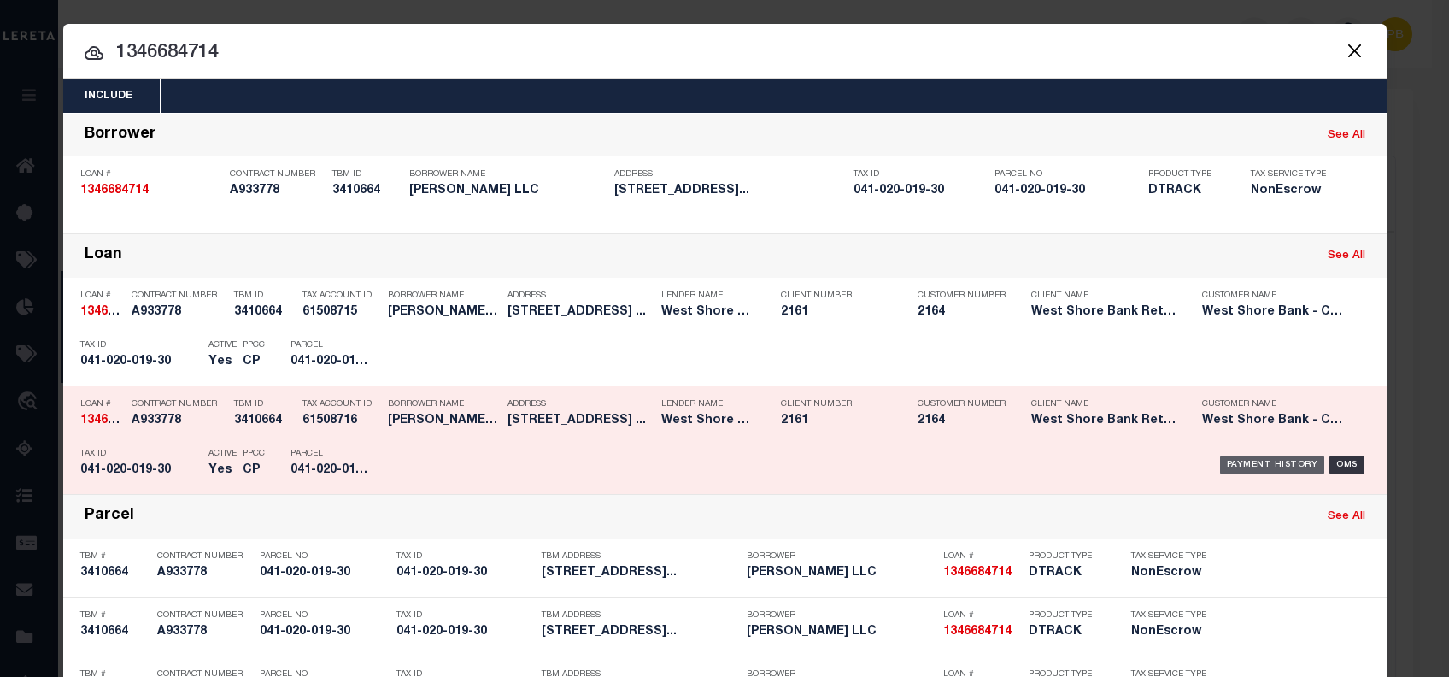
click at [1263, 460] on div "Payment History" at bounding box center [1272, 464] width 105 height 19
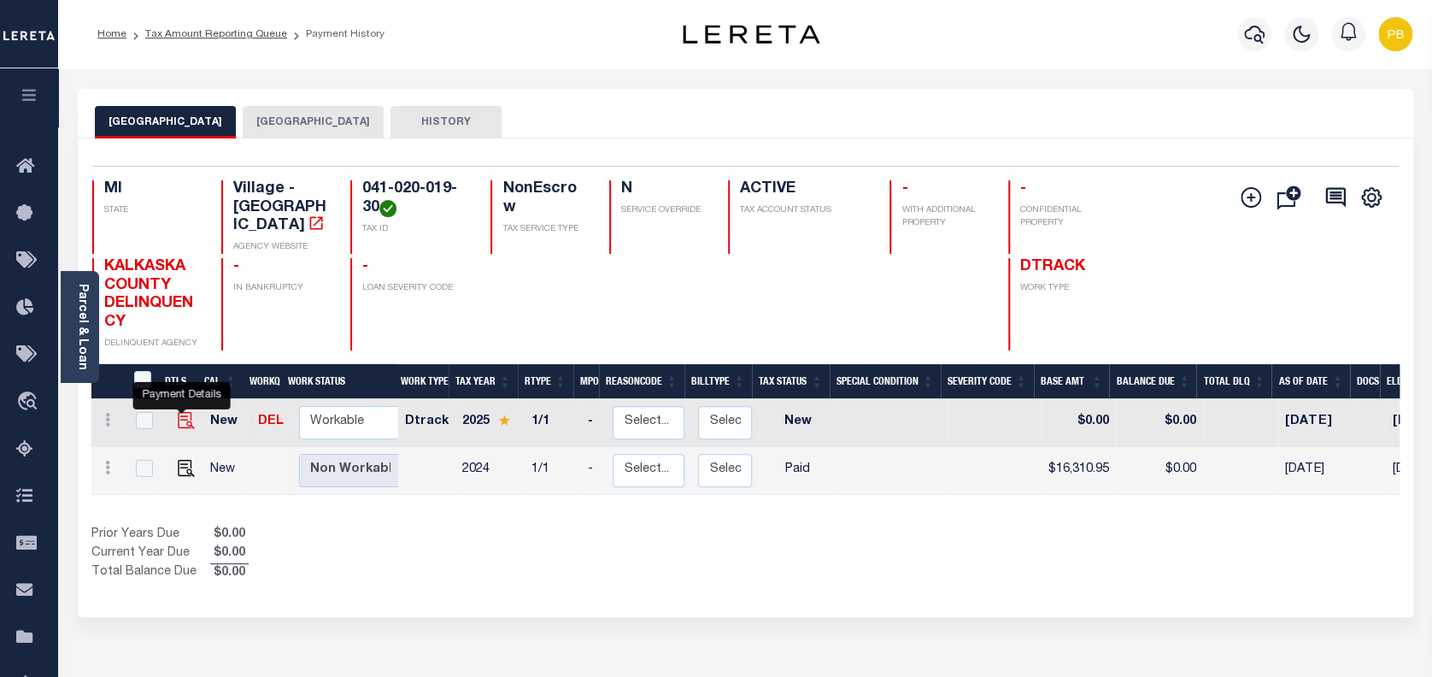
click at [178, 412] on img "" at bounding box center [186, 420] width 17 height 17
checkbox input "true"
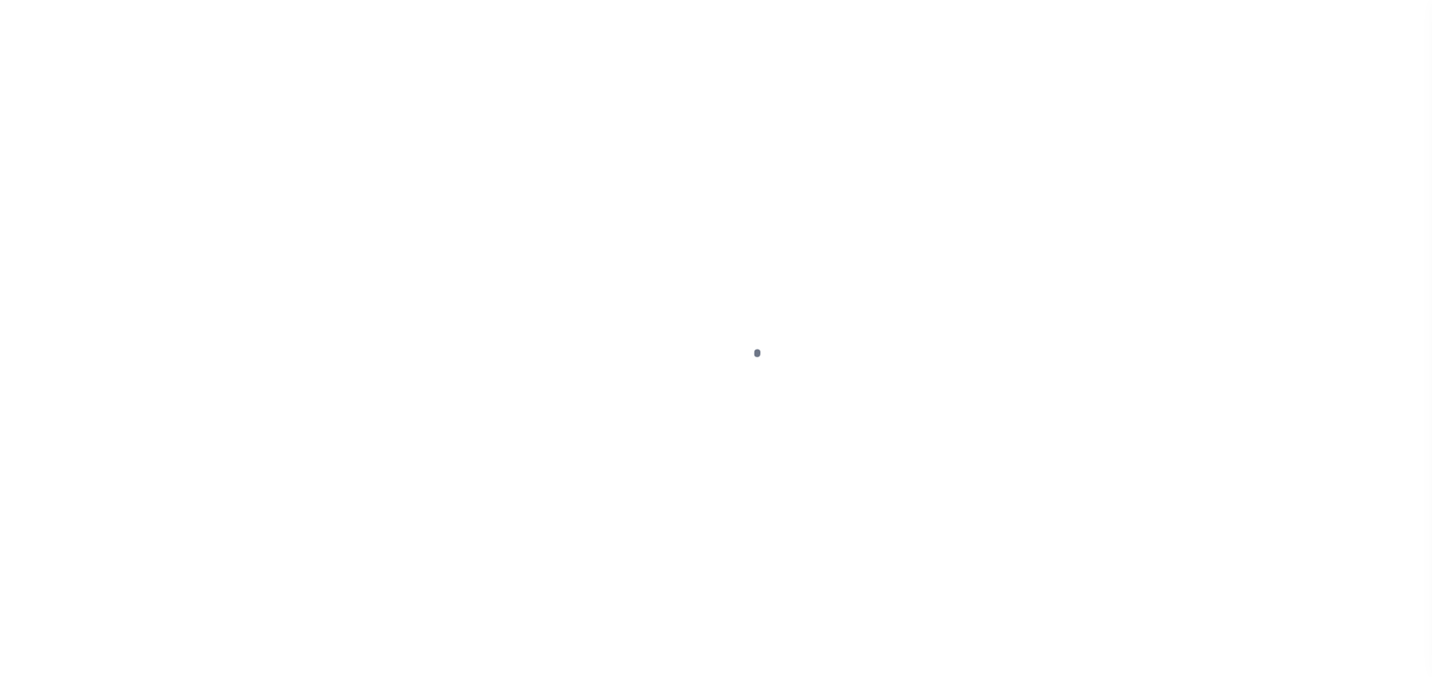
select select "NW2"
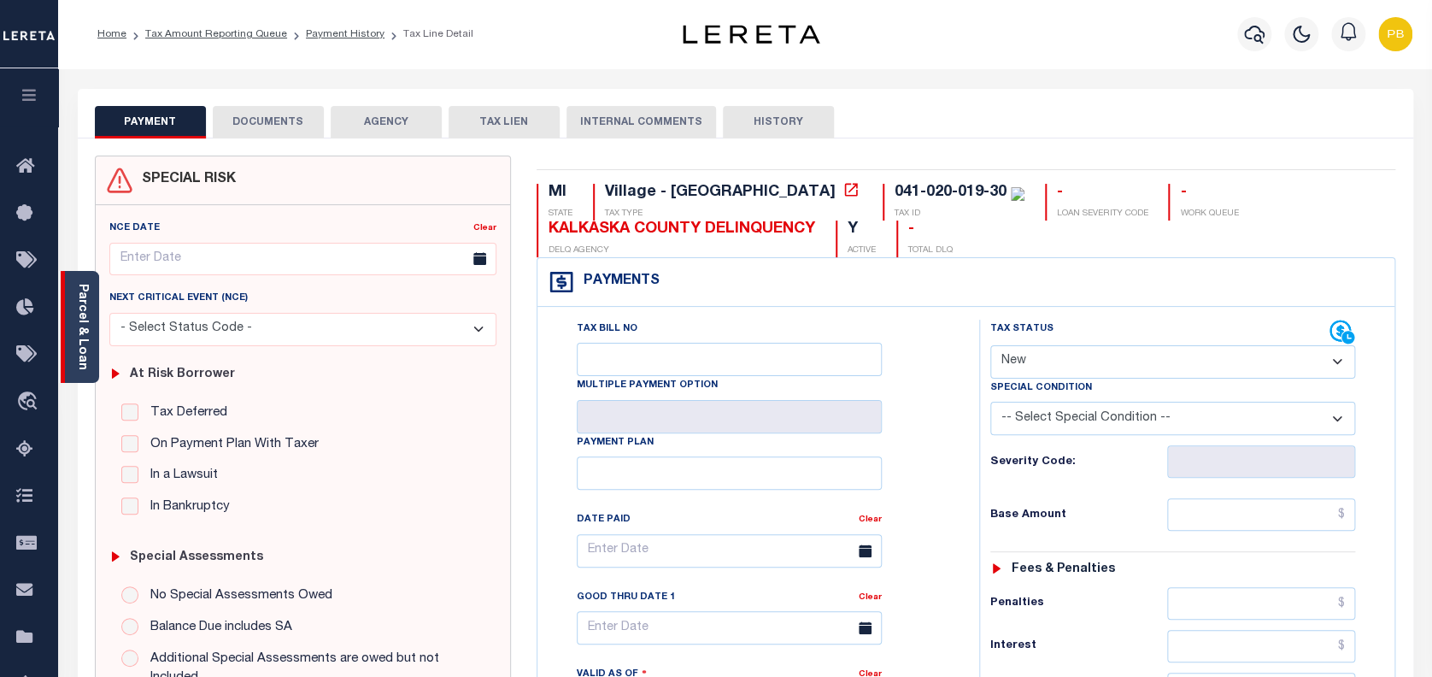
click at [81, 356] on link "Parcel & Loan" at bounding box center [82, 327] width 12 height 86
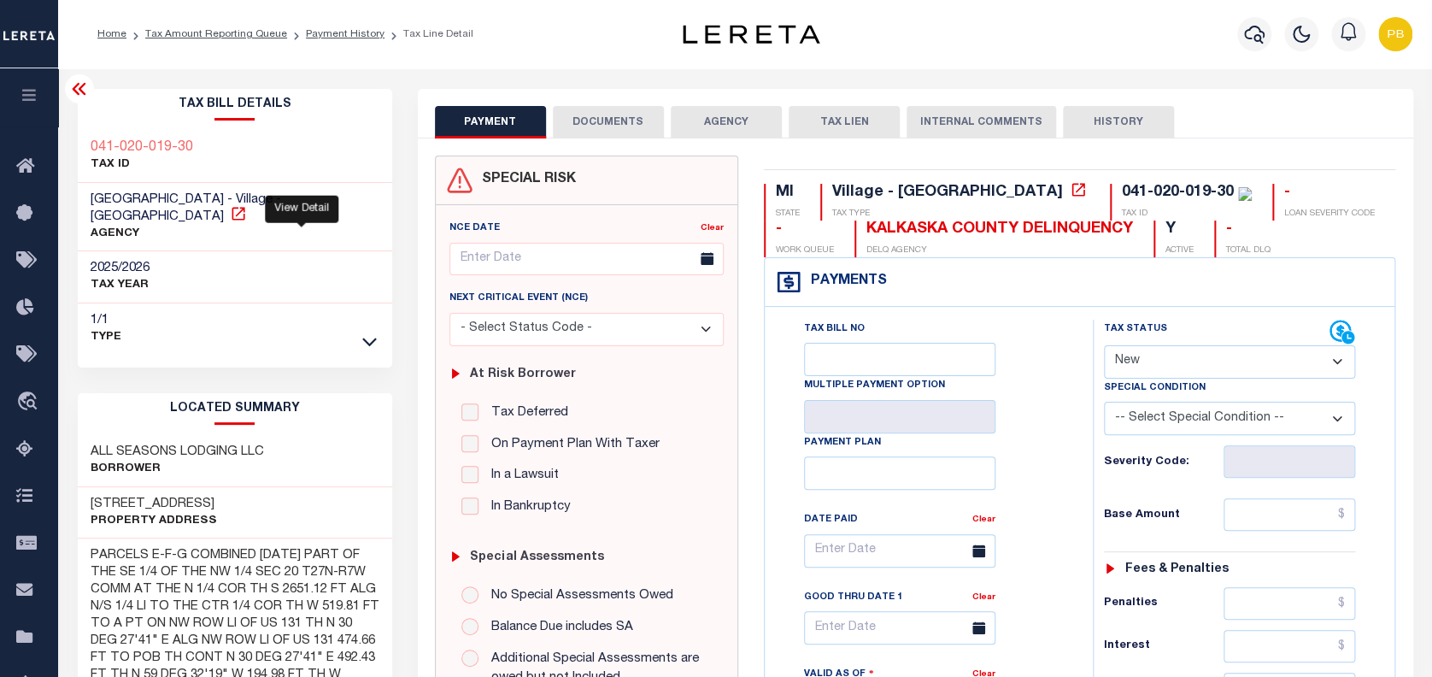
click at [247, 205] on icon at bounding box center [238, 213] width 17 height 17
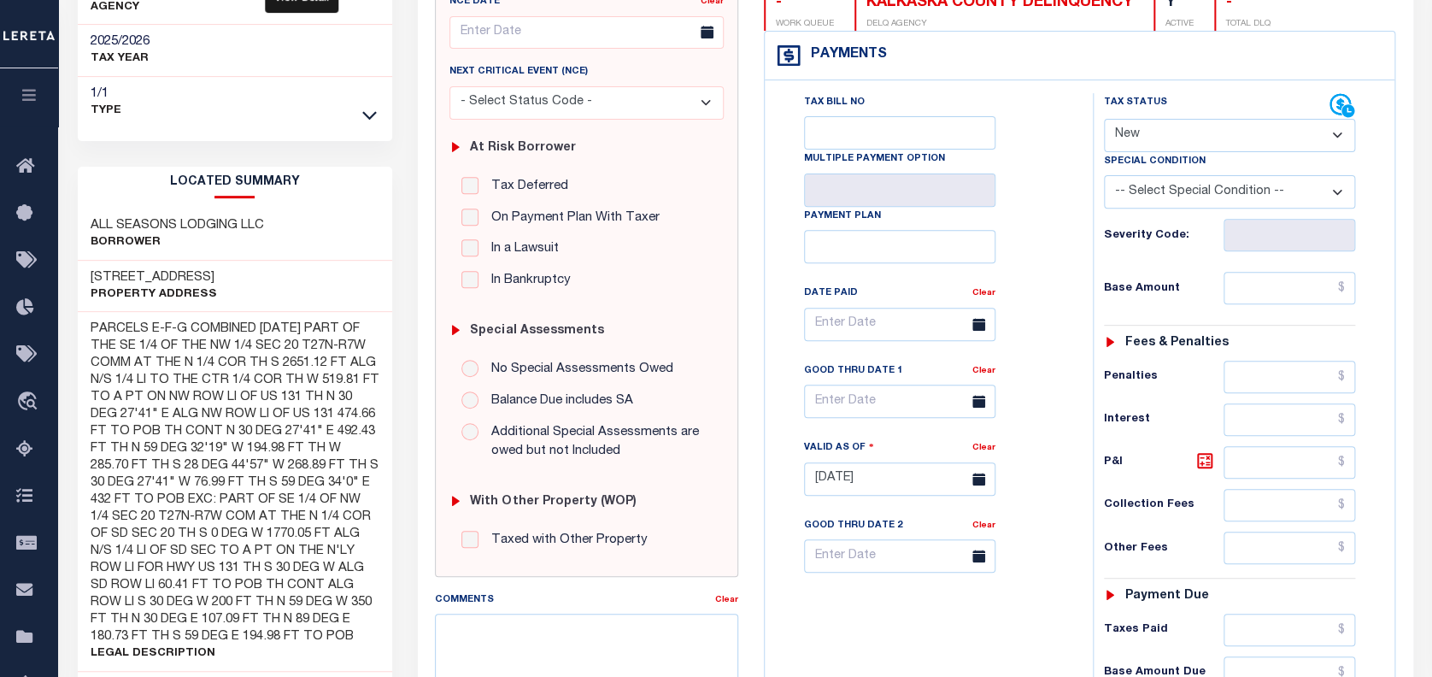
scroll to position [227, 0]
